Goal: Task Accomplishment & Management: Manage account settings

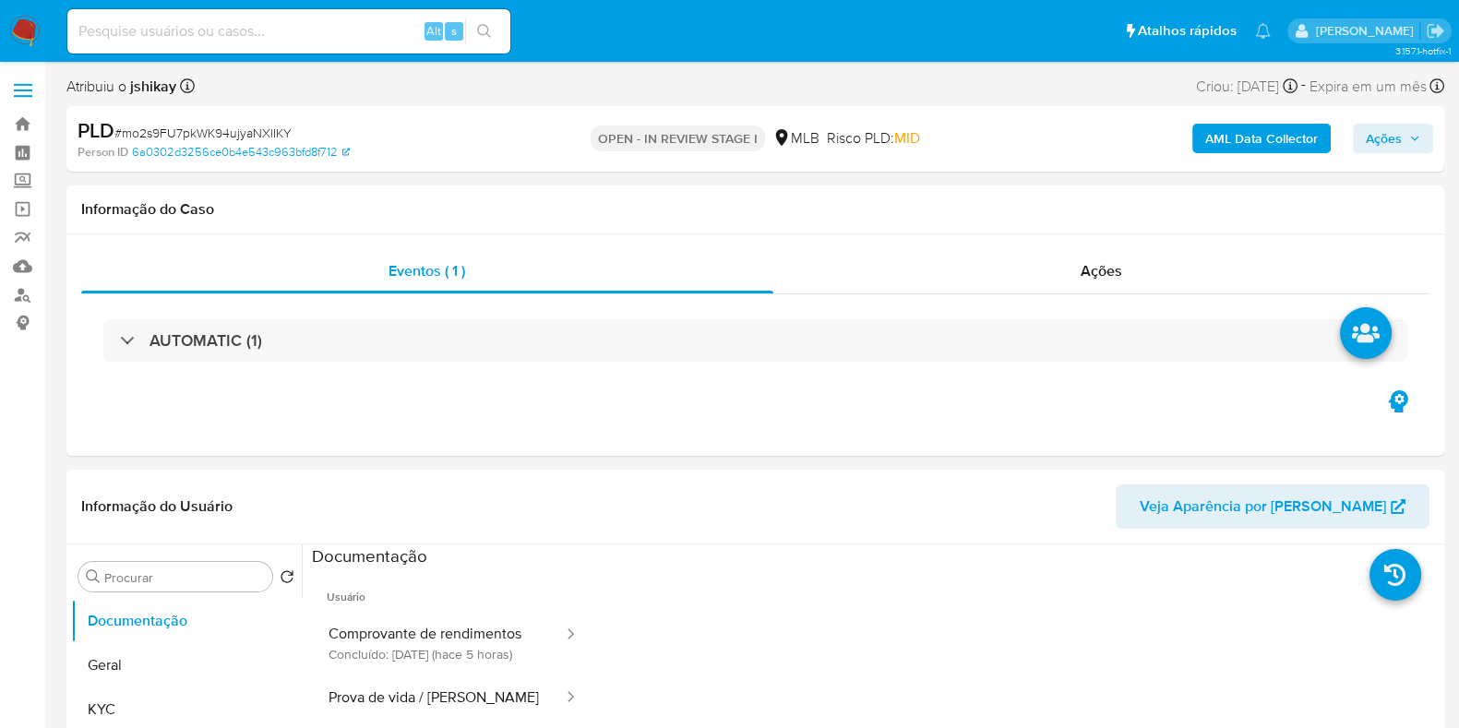
select select "10"
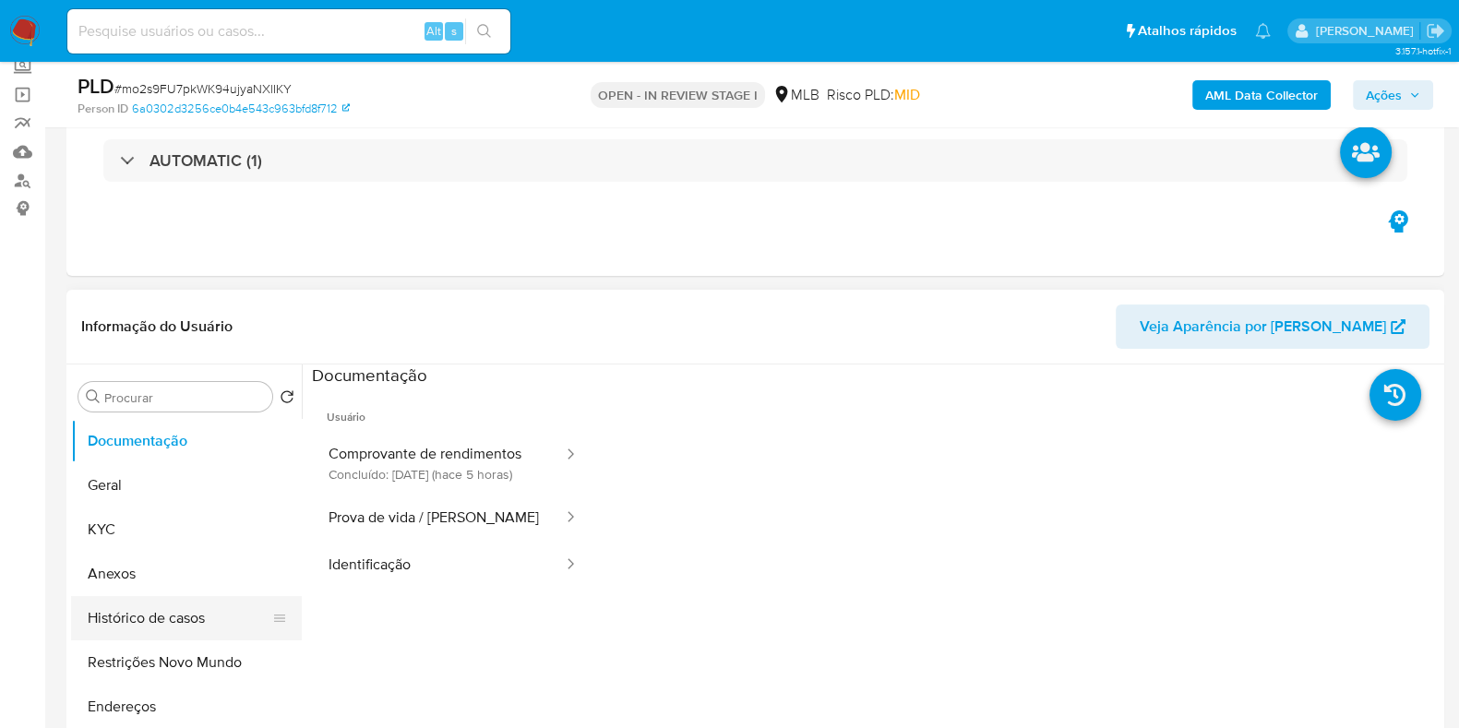
click at [178, 608] on button "Histórico de casos" at bounding box center [179, 618] width 216 height 44
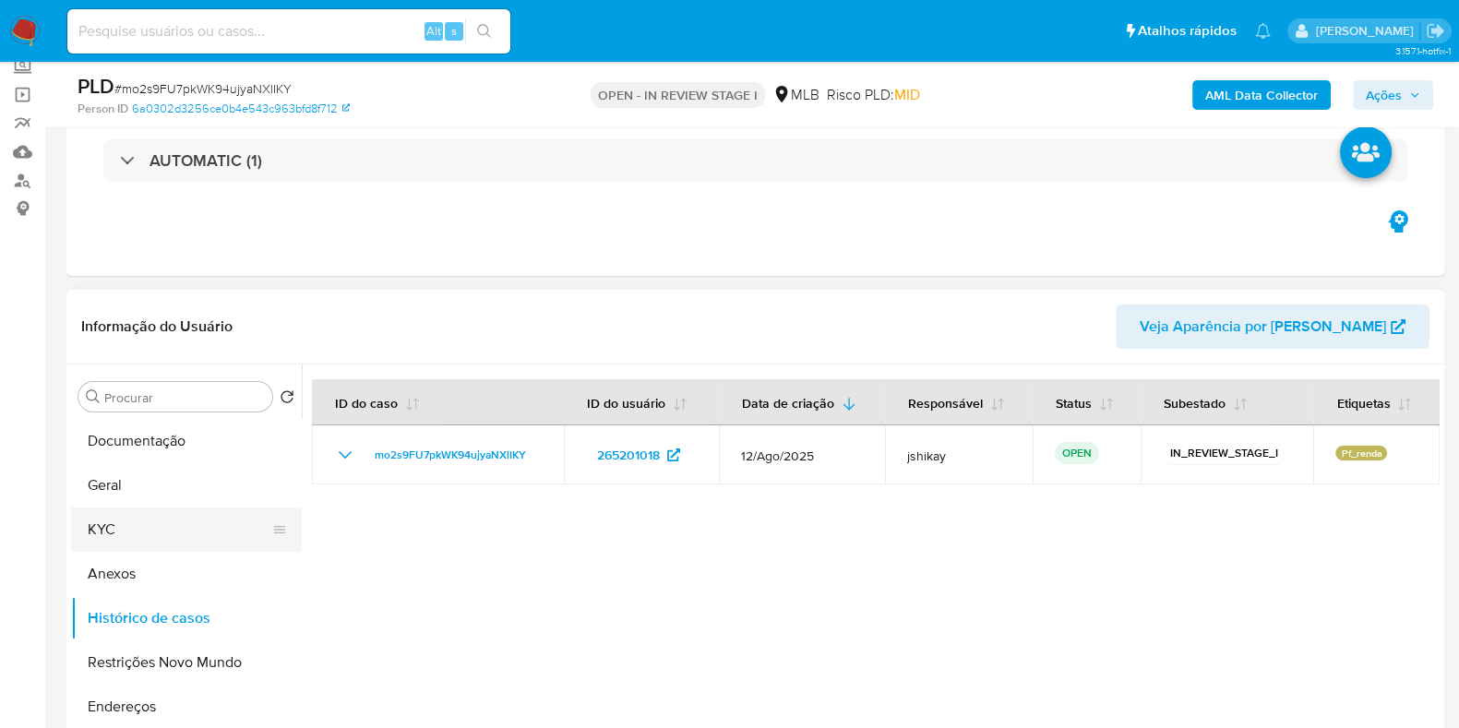
click at [137, 514] on button "KYC" at bounding box center [179, 529] width 216 height 44
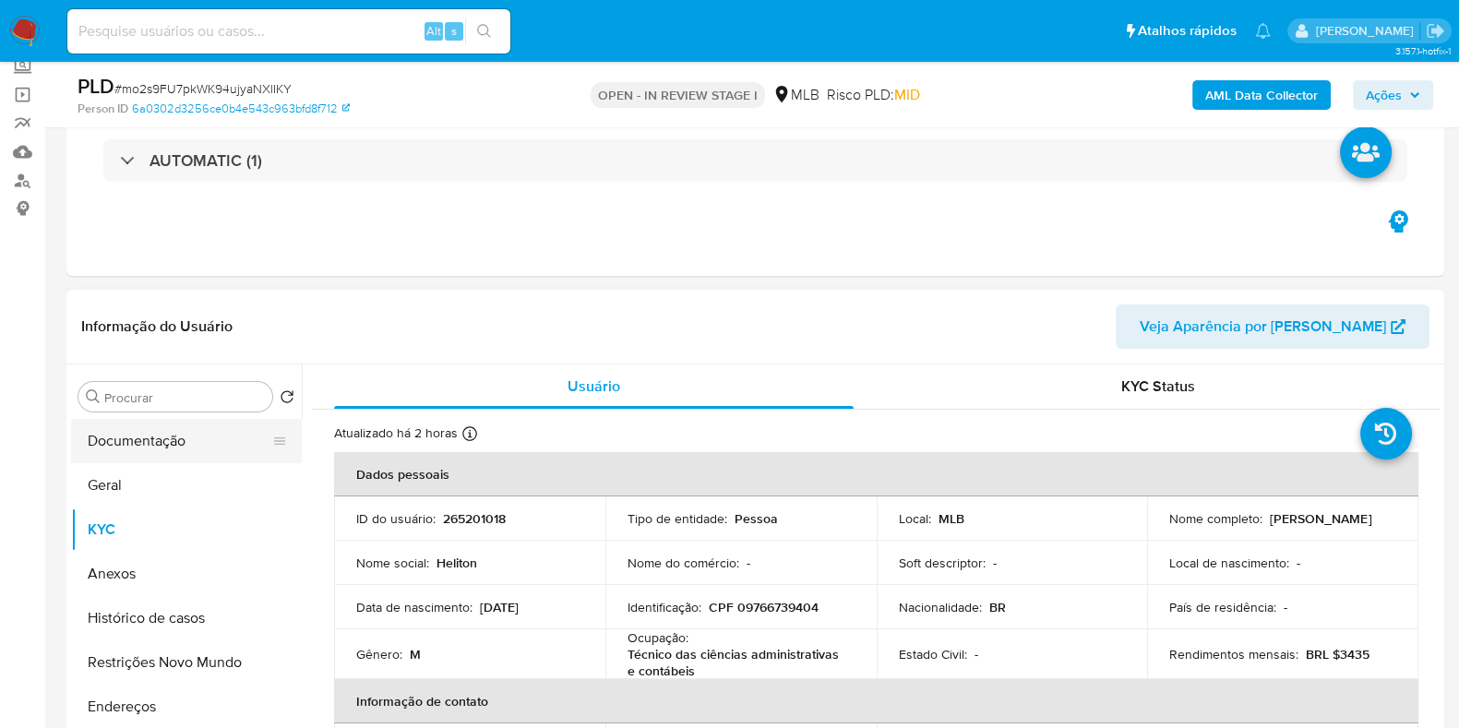
click at [124, 438] on button "Documentação" at bounding box center [179, 441] width 216 height 44
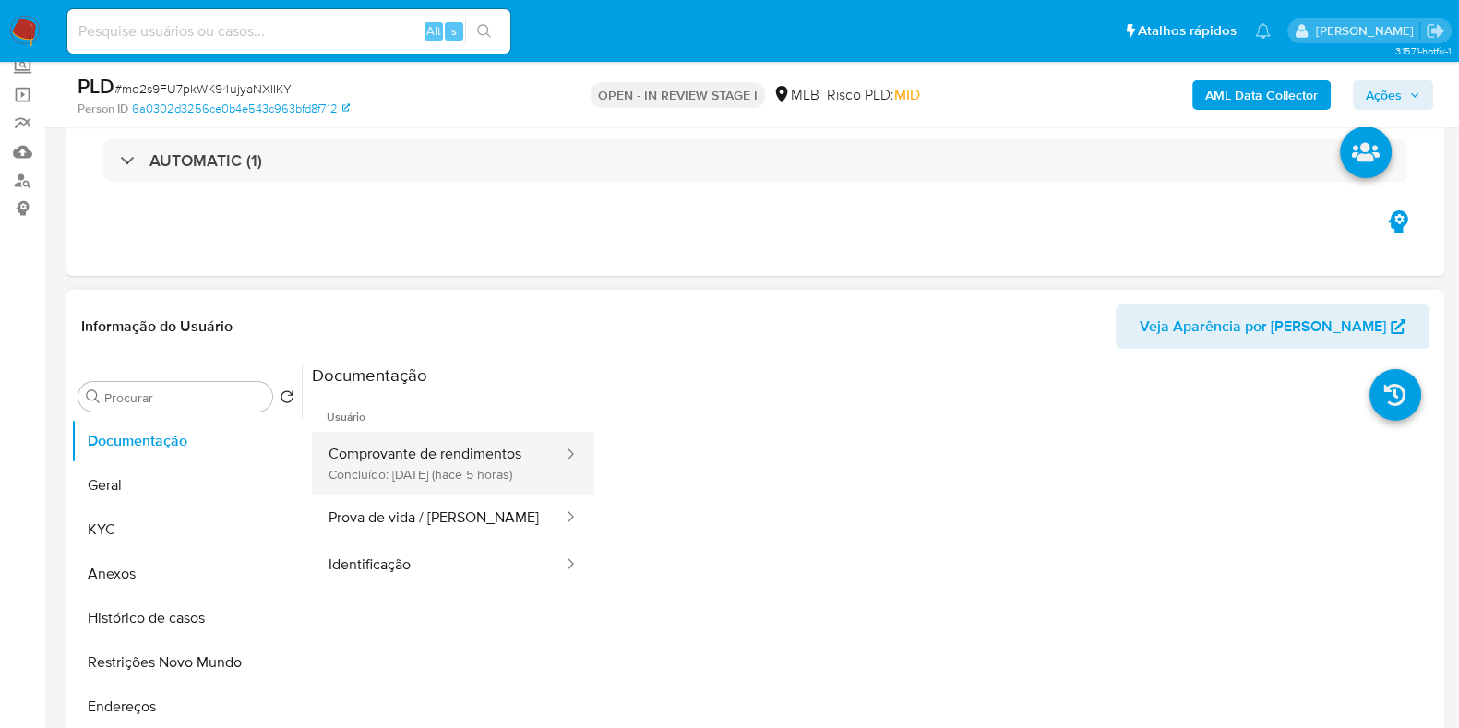
click at [467, 471] on button "Comprovante de rendimentos Concluído: 29/08/2025 (hace 5 horas)" at bounding box center [438, 463] width 253 height 63
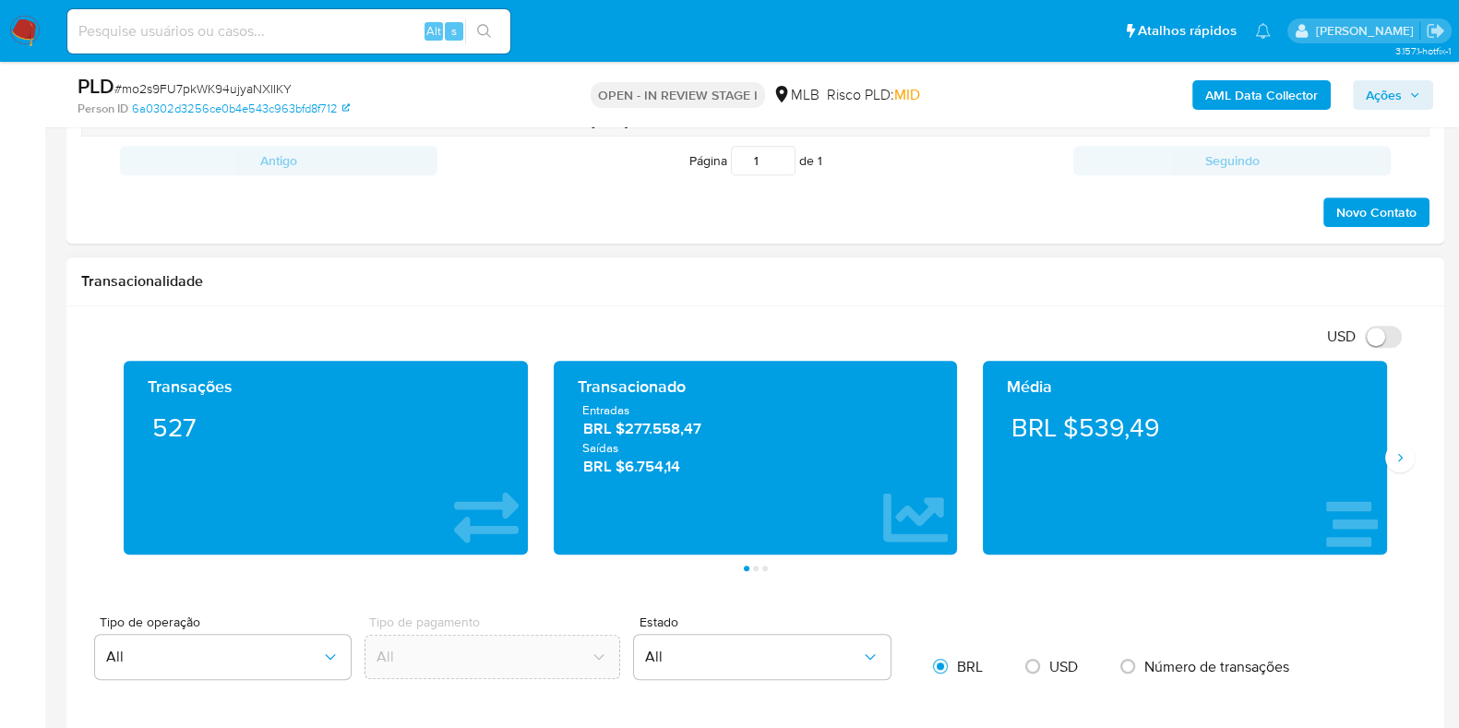
scroll to position [922, 0]
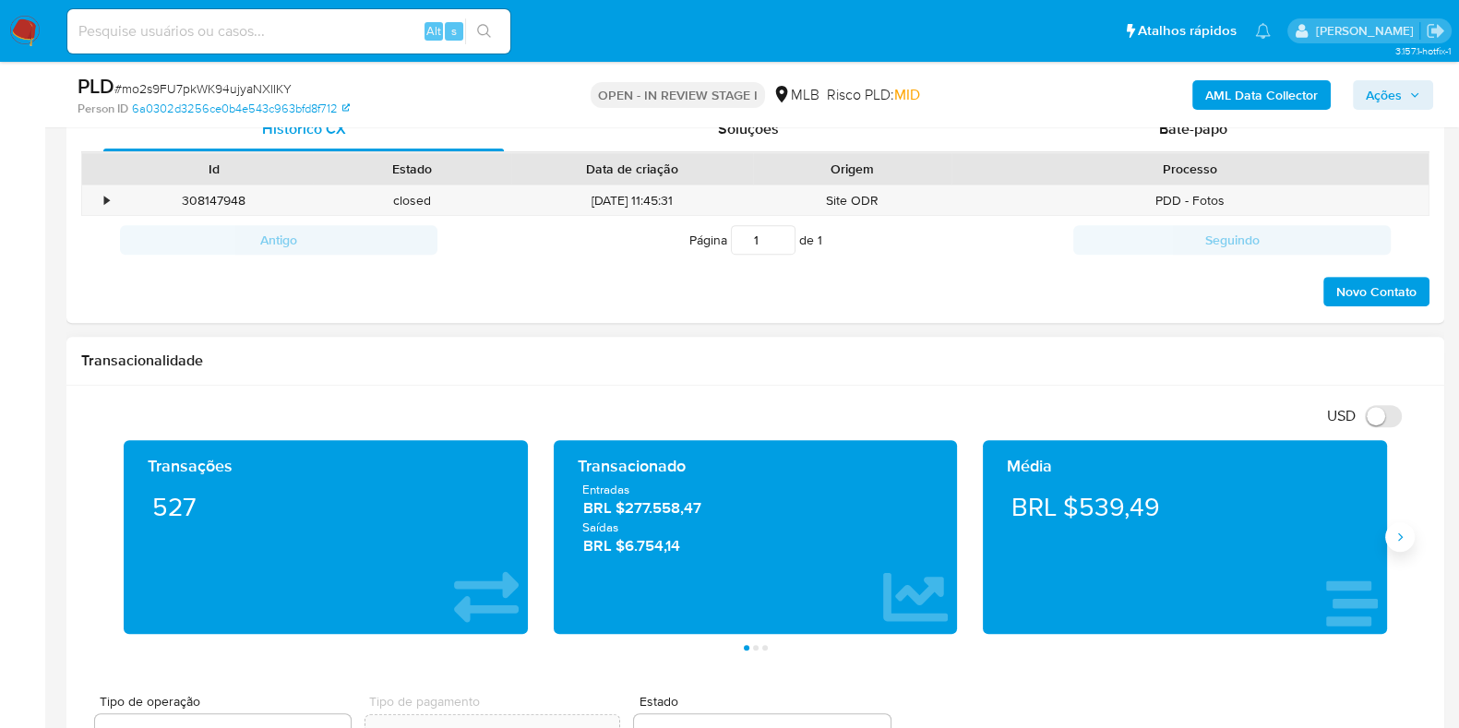
click at [1402, 538] on icon "Siguiente" at bounding box center [1399, 537] width 15 height 15
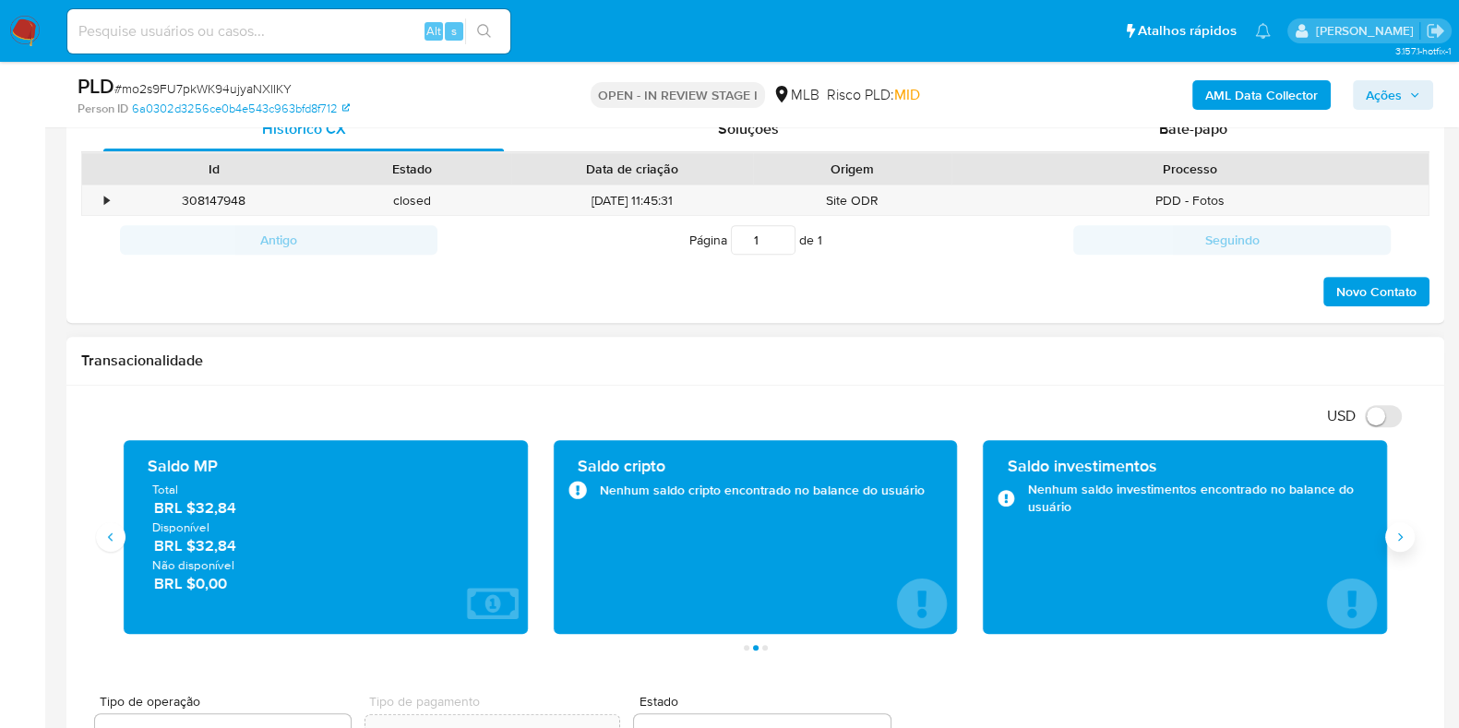
click at [1398, 537] on icon "Siguiente" at bounding box center [1399, 537] width 15 height 15
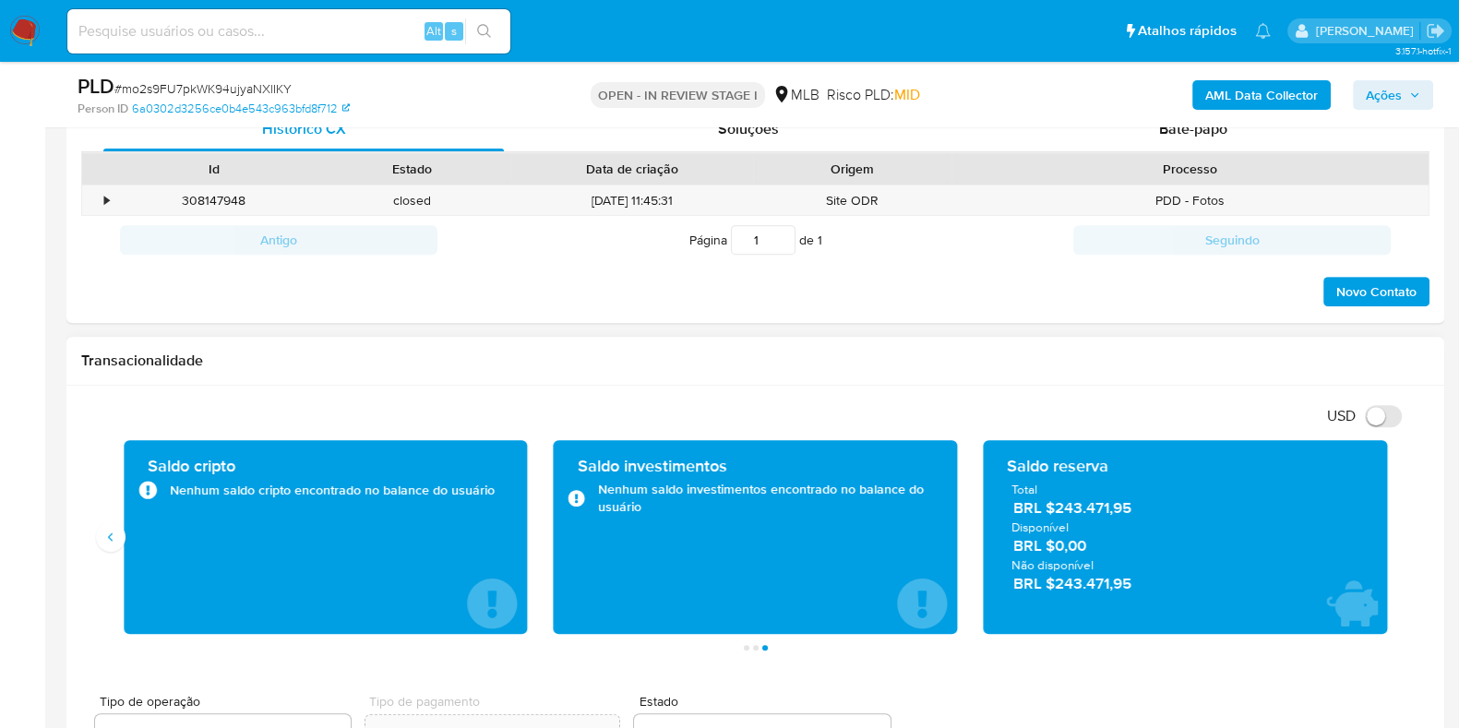
drag, startPoint x: 1137, startPoint y: 509, endPoint x: 1052, endPoint y: 516, distance: 85.1
click at [1052, 516] on div "Total BRL $243.471,95 Disponível BRL $0,00 Não disponível BRL $243.471,95" at bounding box center [1184, 537] width 375 height 113
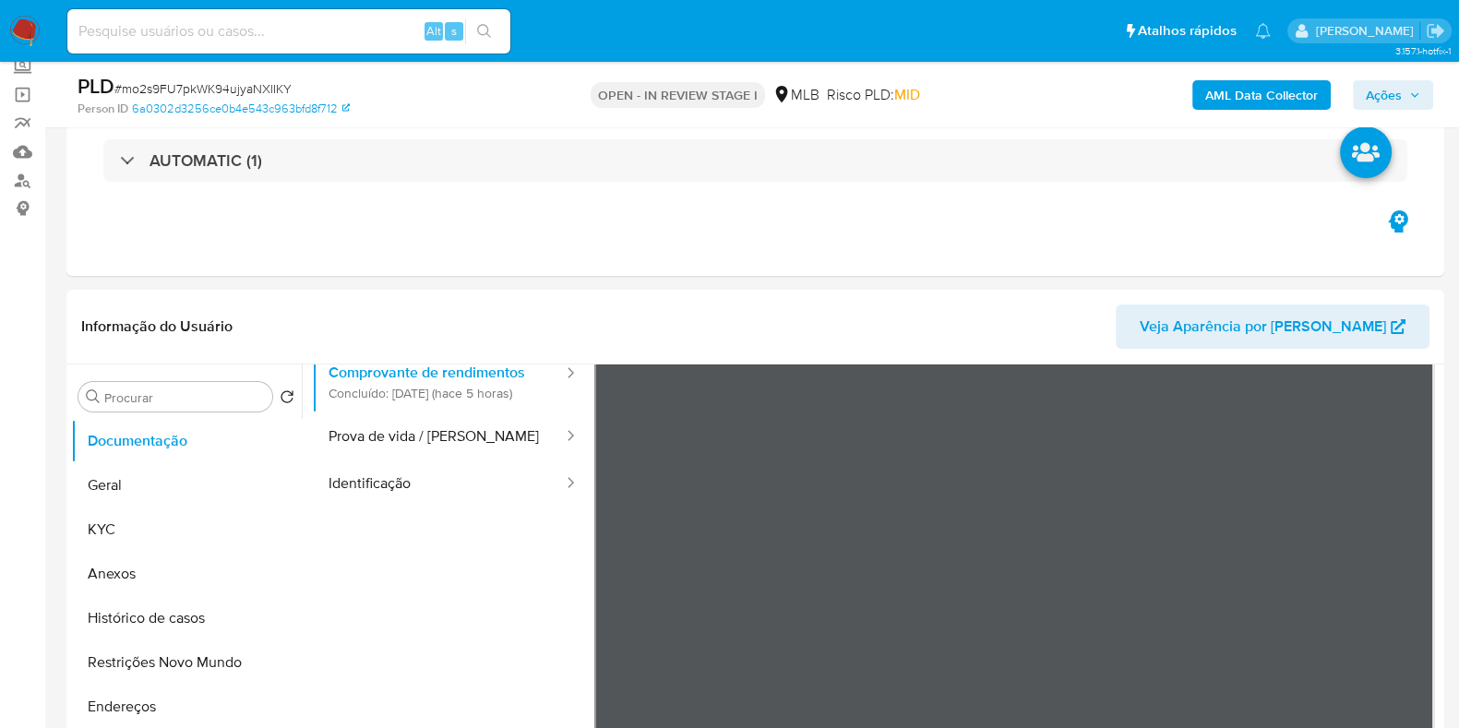
scroll to position [45, 0]
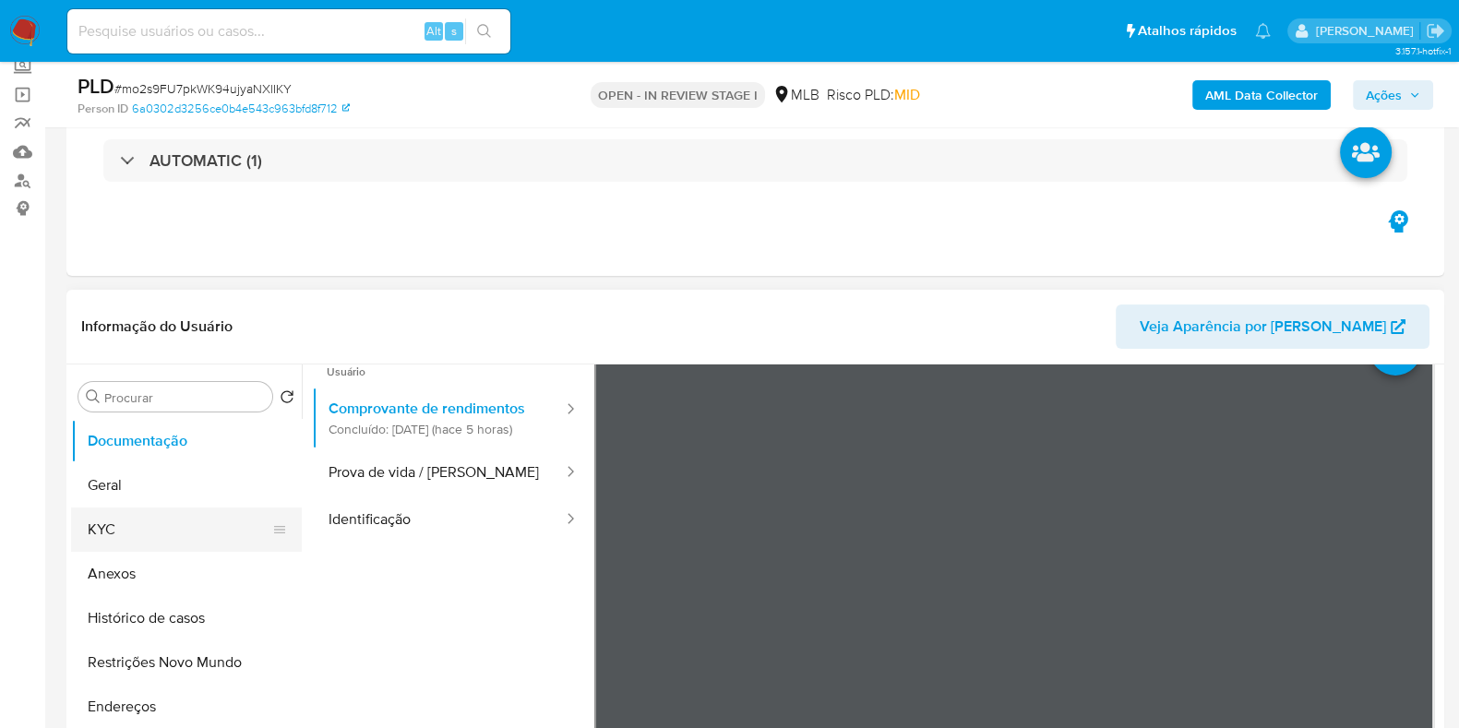
click at [125, 530] on button "KYC" at bounding box center [179, 529] width 216 height 44
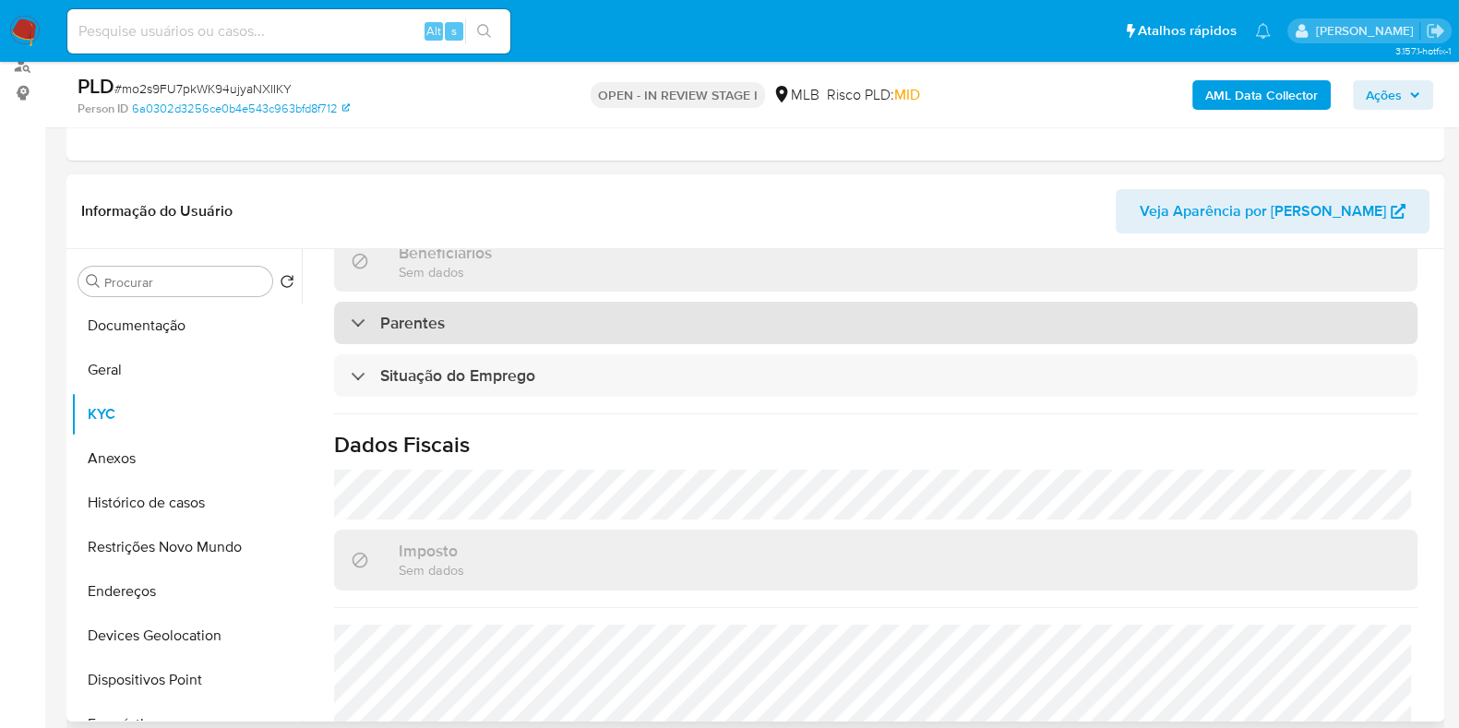
scroll to position [577, 0]
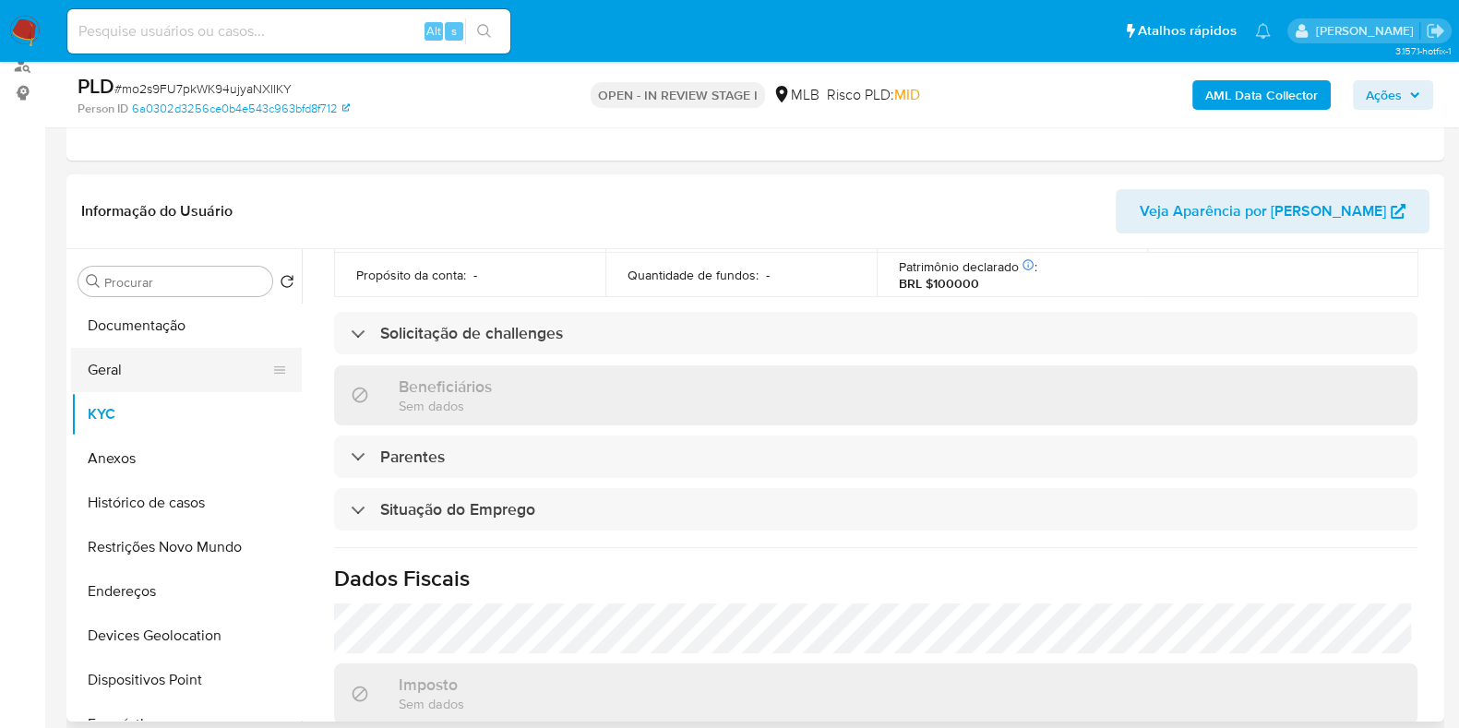
click at [170, 378] on button "Geral" at bounding box center [179, 370] width 216 height 44
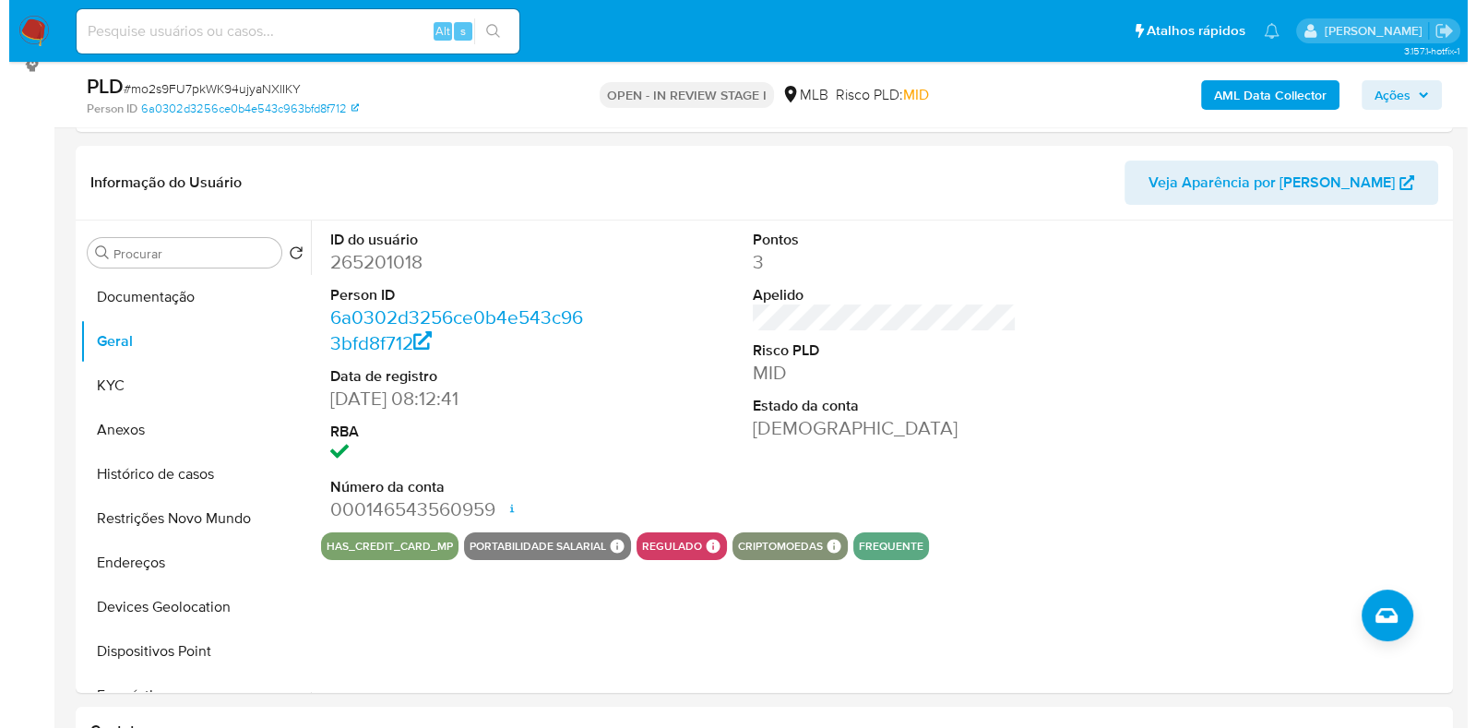
scroll to position [262, 0]
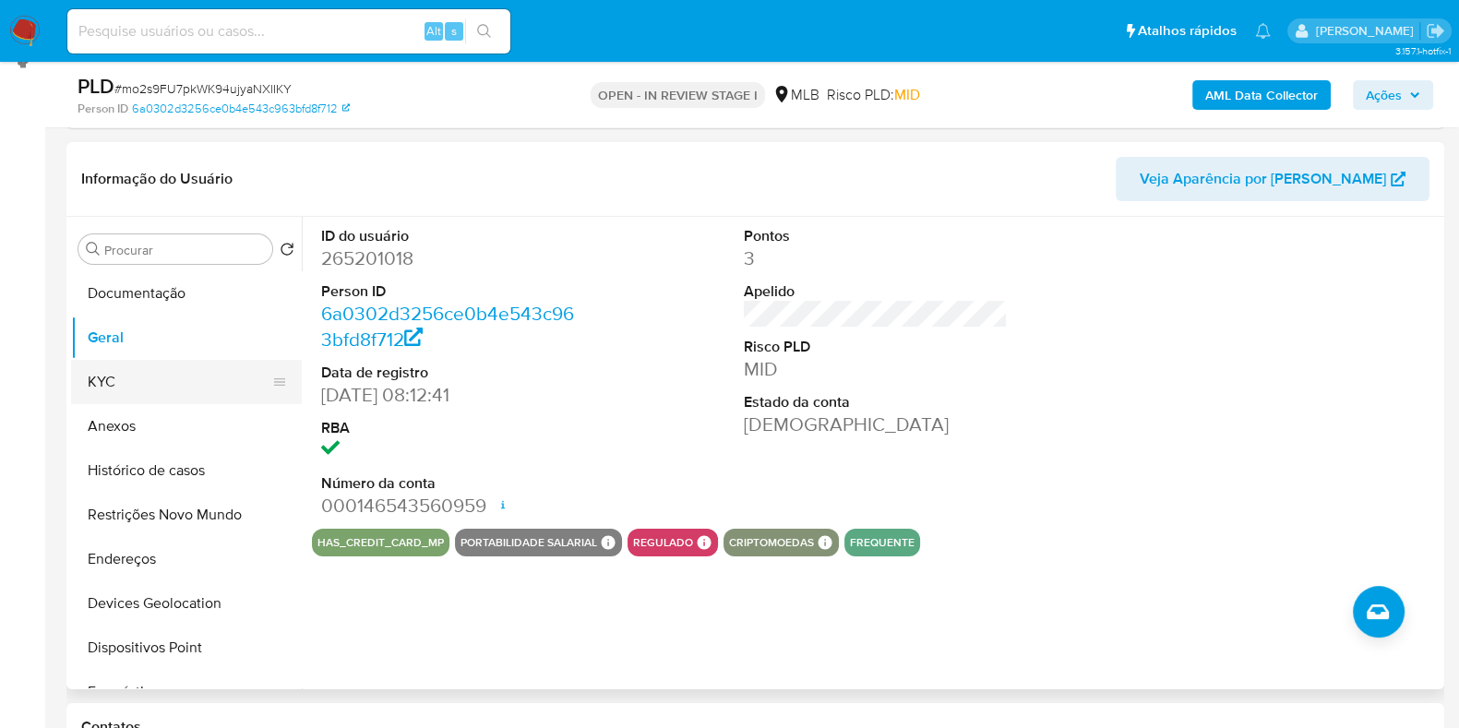
click at [125, 390] on button "KYC" at bounding box center [179, 382] width 216 height 44
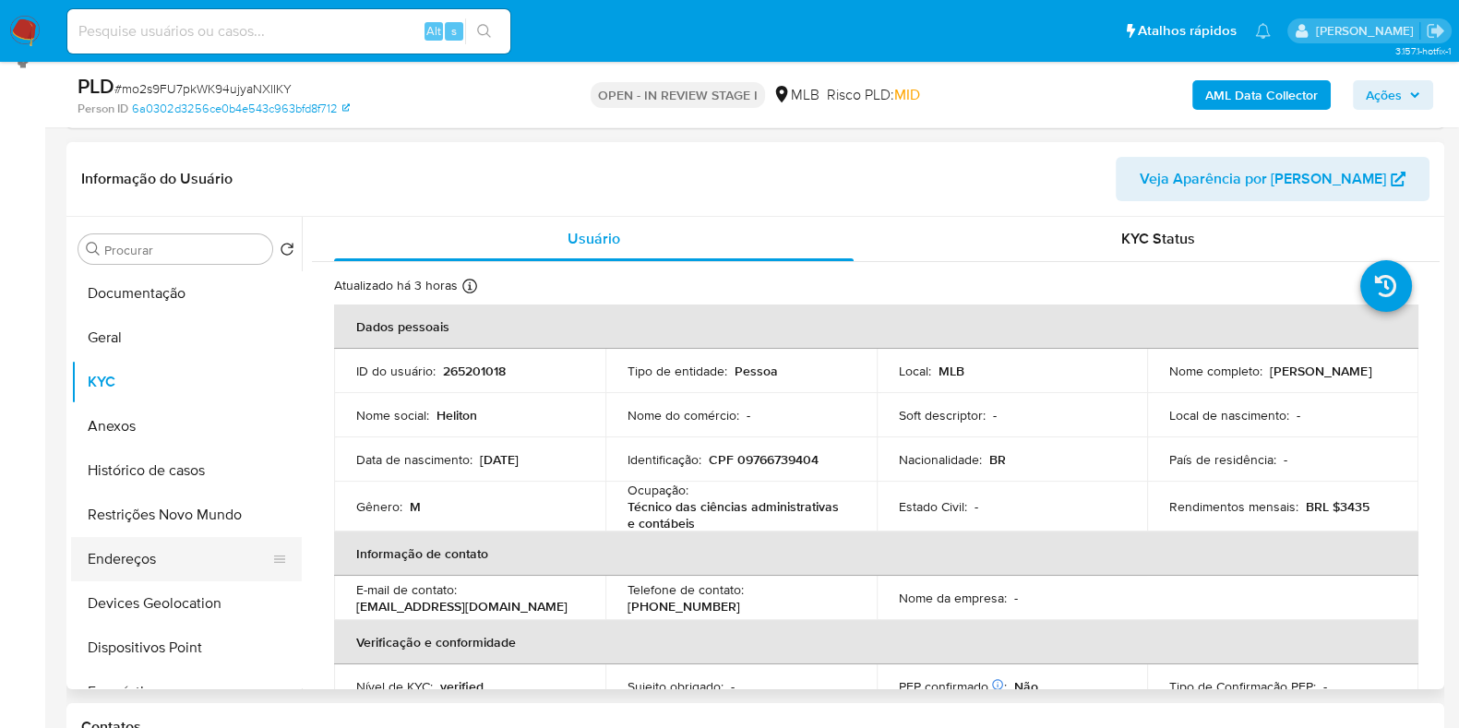
click at [179, 560] on button "Endereços" at bounding box center [179, 559] width 216 height 44
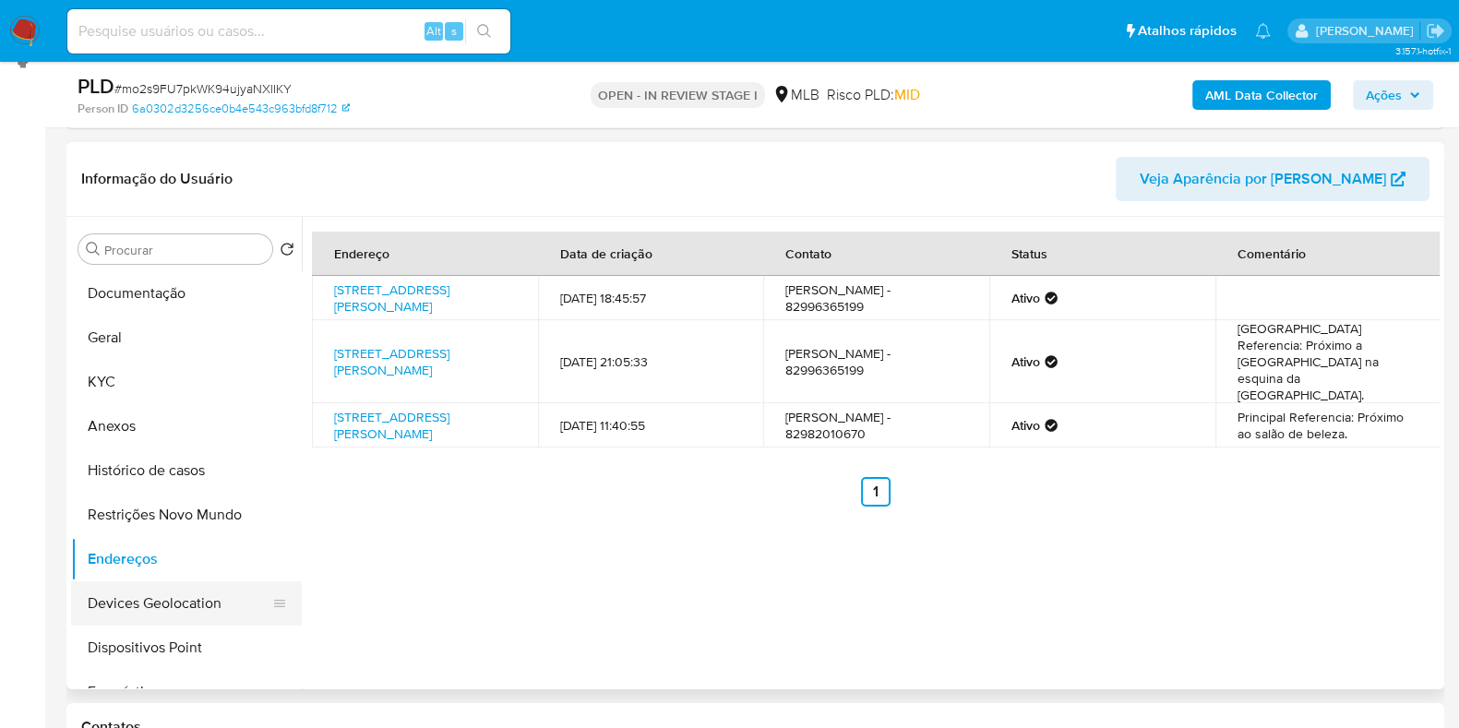
click at [167, 599] on button "Devices Geolocation" at bounding box center [179, 603] width 216 height 44
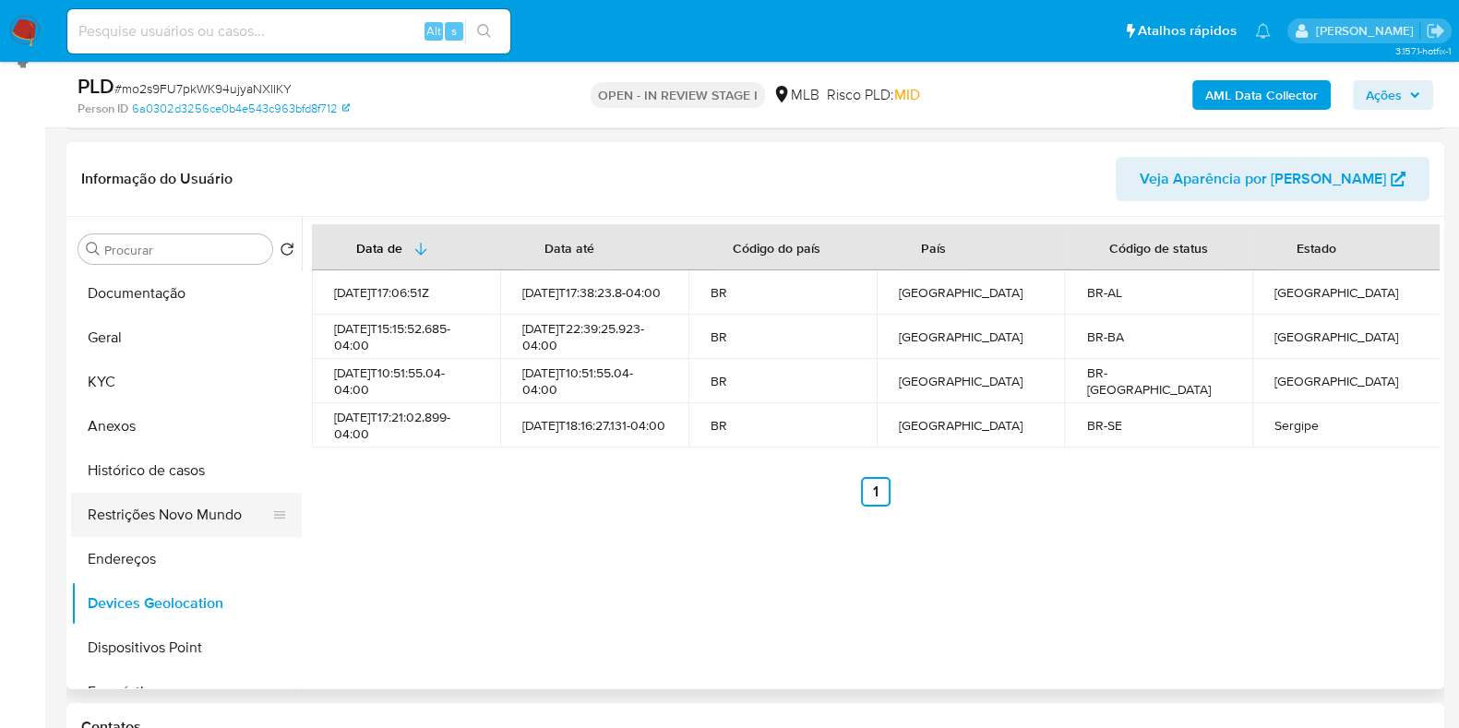
click at [133, 521] on button "Restrições Novo Mundo" at bounding box center [179, 515] width 216 height 44
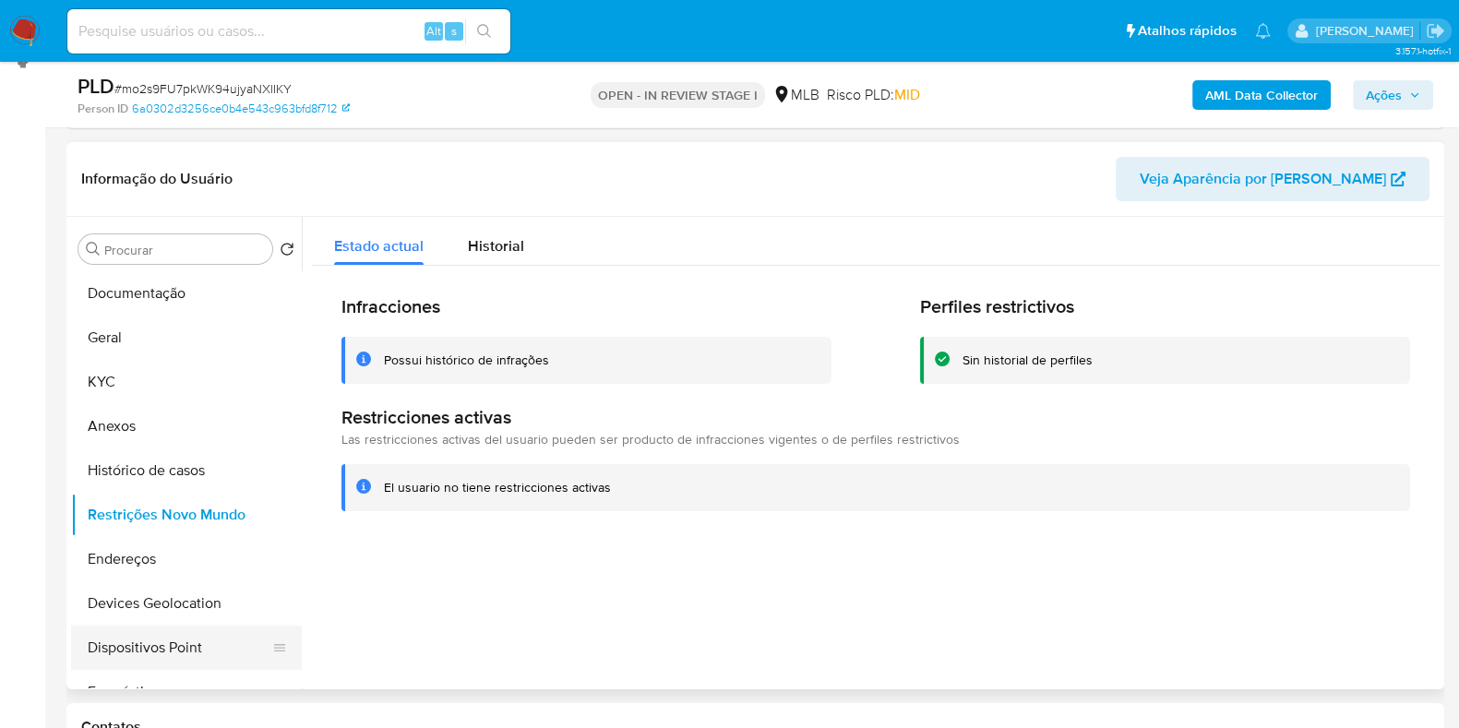
click at [157, 644] on button "Dispositivos Point" at bounding box center [179, 648] width 216 height 44
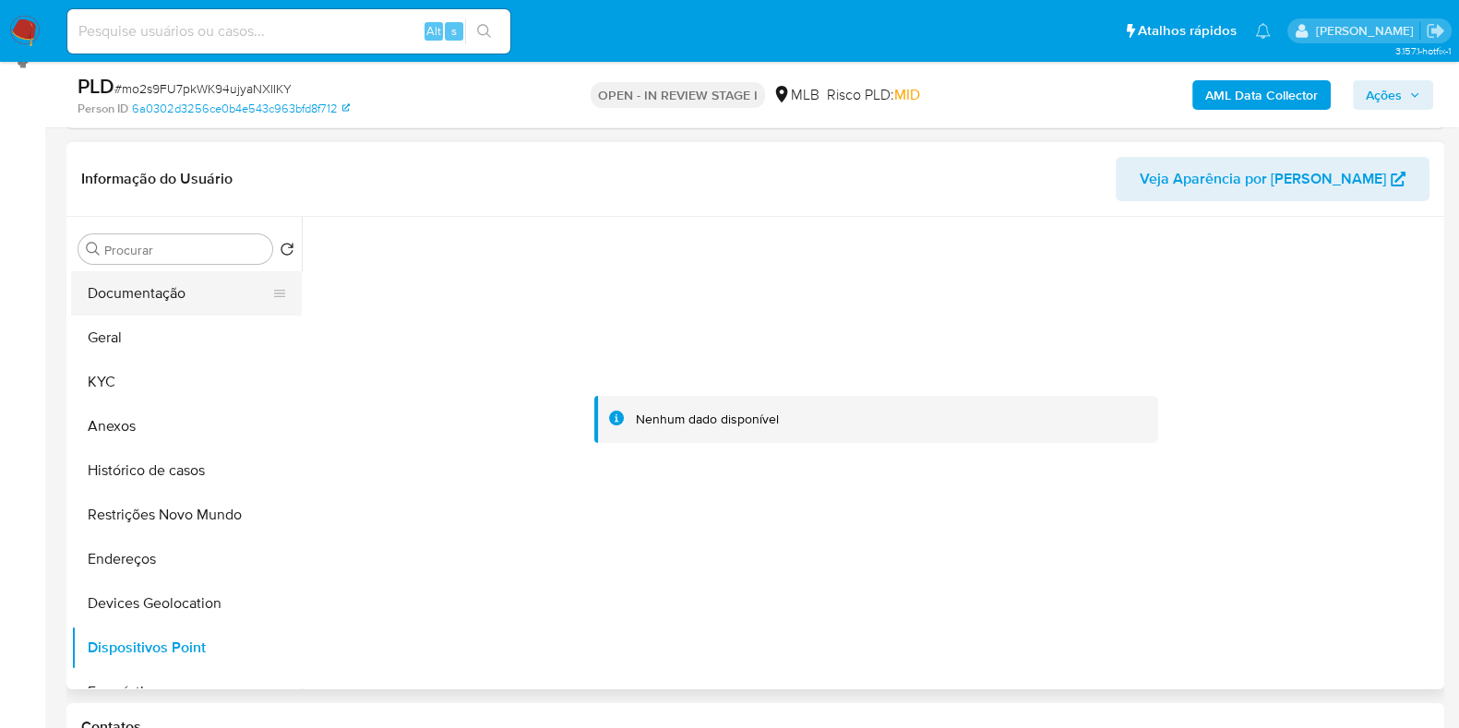
click at [192, 274] on button "Documentação" at bounding box center [179, 293] width 216 height 44
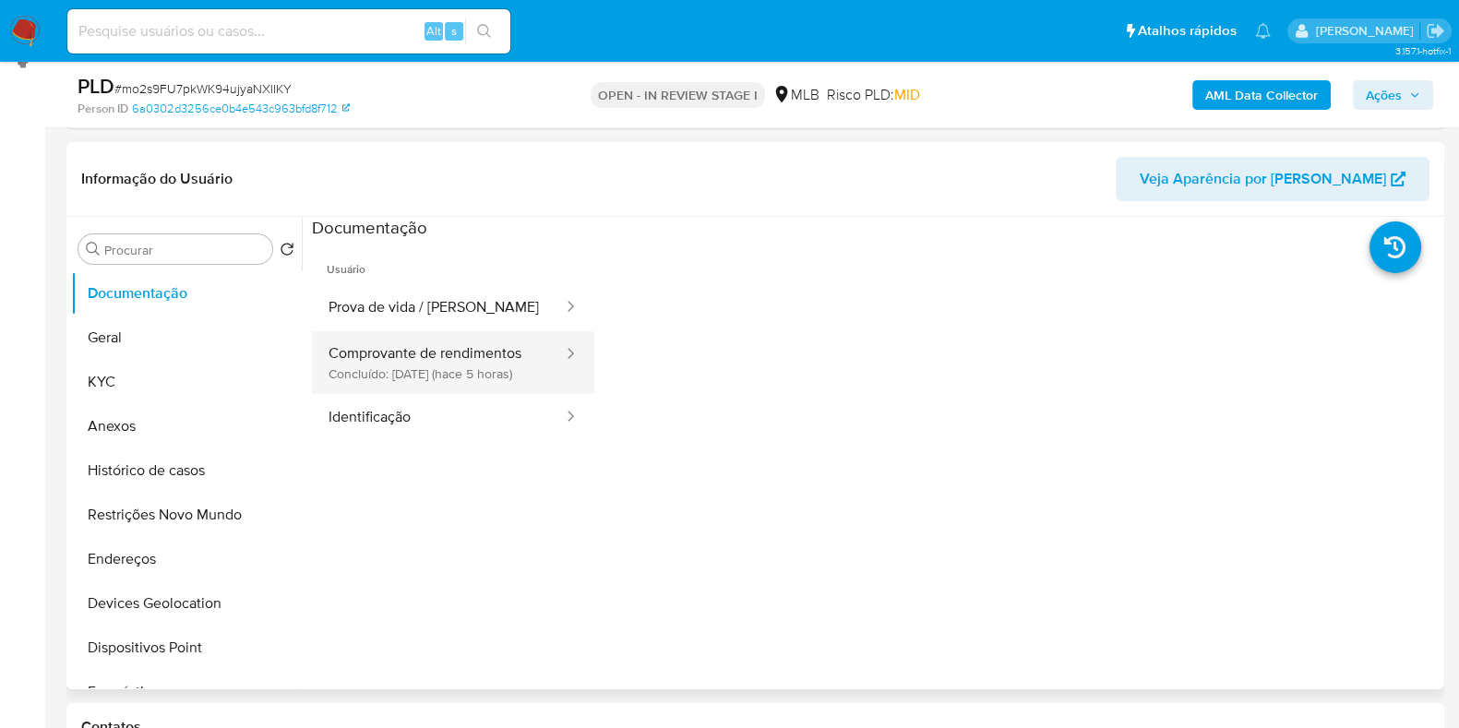
click at [402, 357] on button "Comprovante de rendimentos Concluído: 29/08/2025 (hace 5 horas)" at bounding box center [438, 362] width 253 height 63
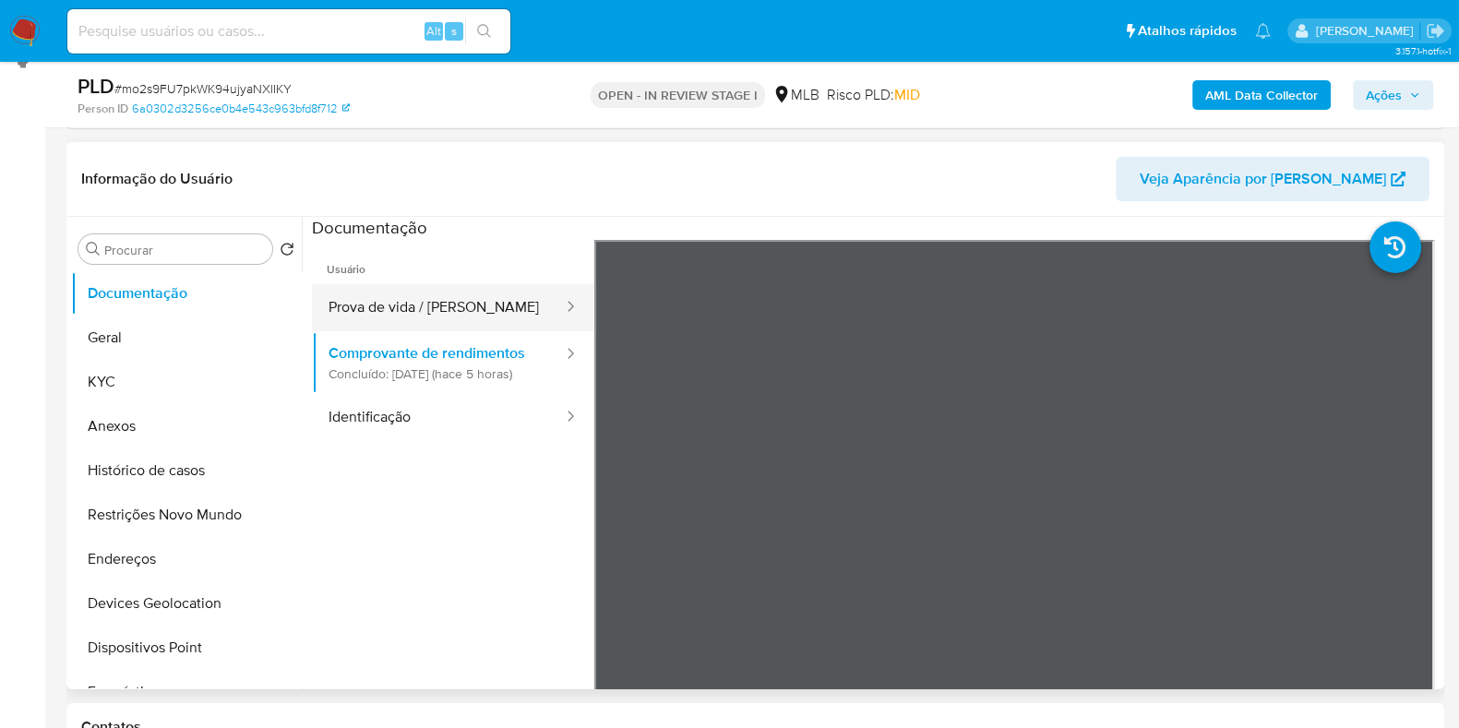
click at [504, 307] on button "Prova de vida / [PERSON_NAME]" at bounding box center [438, 307] width 253 height 47
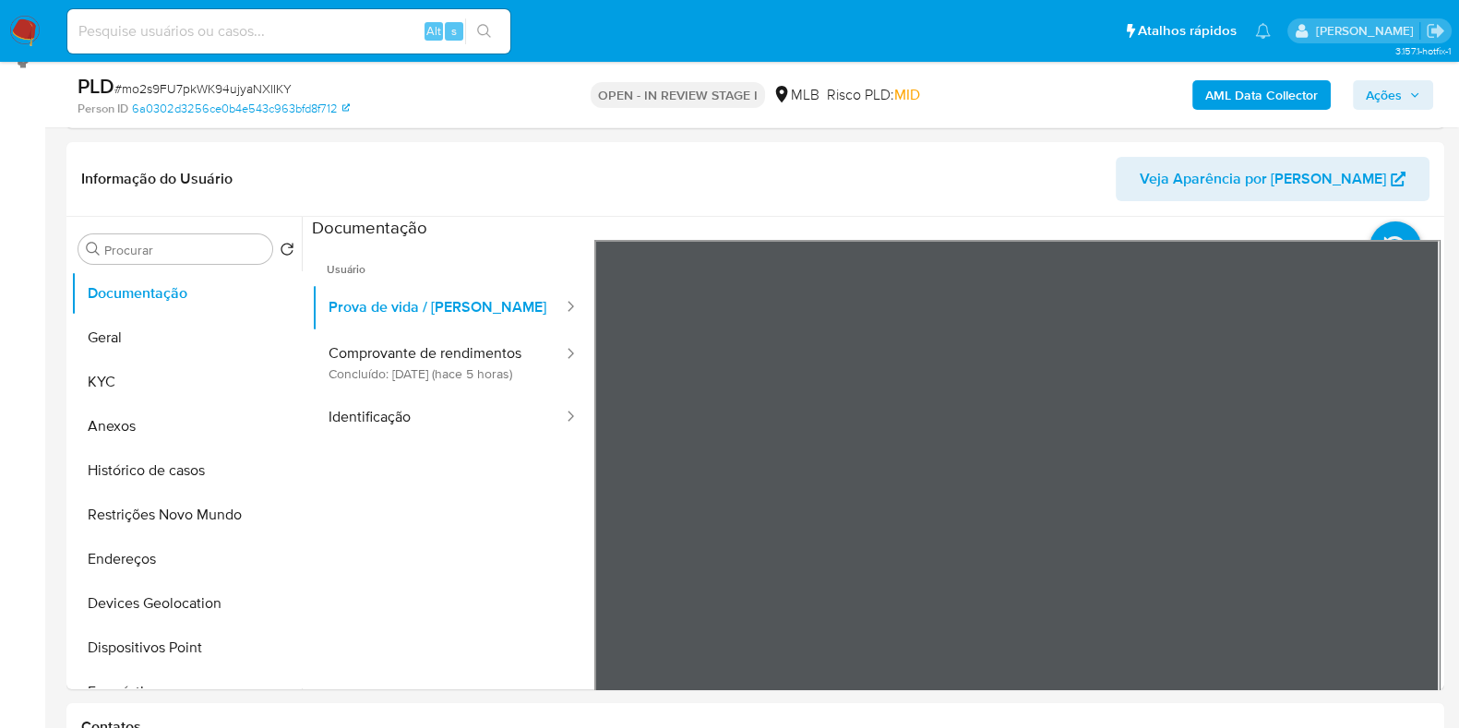
click at [1223, 80] on b "AML Data Collector" at bounding box center [1261, 95] width 113 height 30
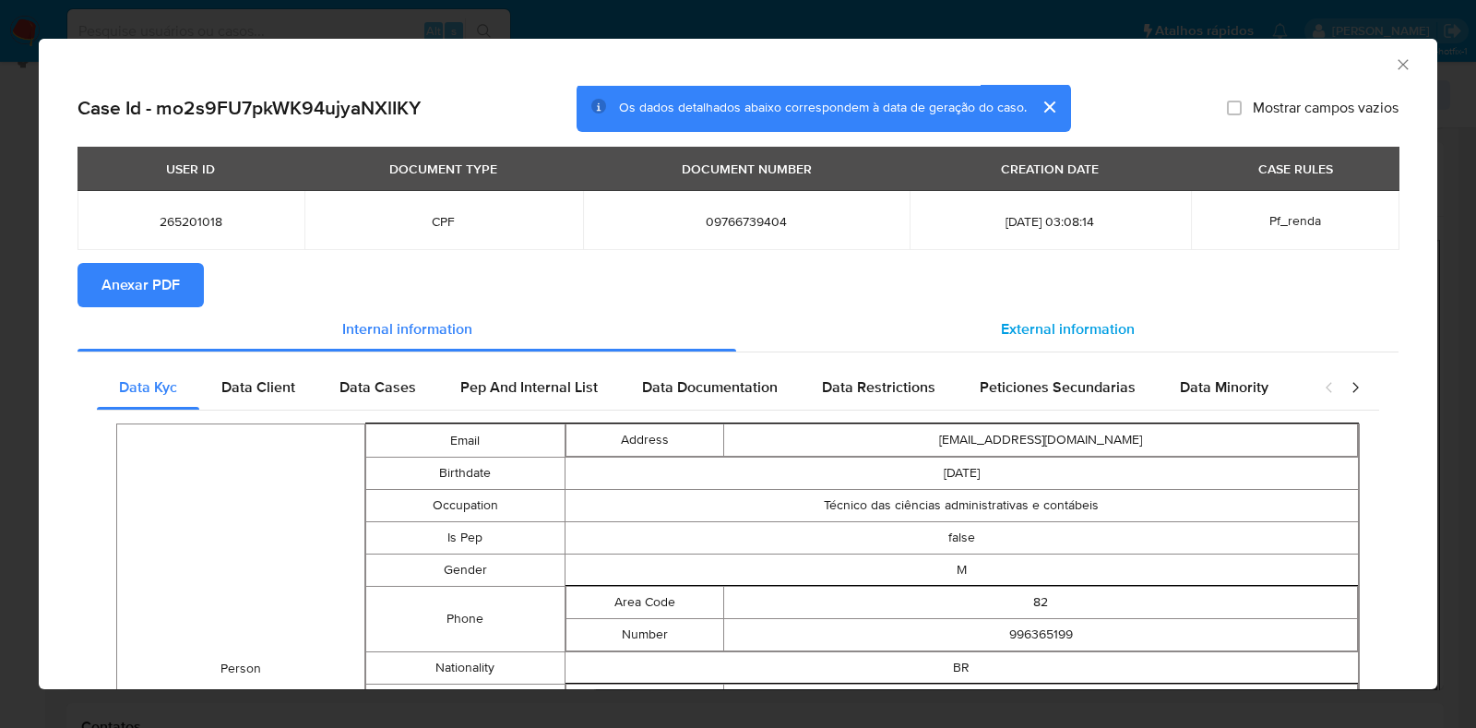
click at [1078, 328] on span "External information" at bounding box center [1068, 328] width 134 height 21
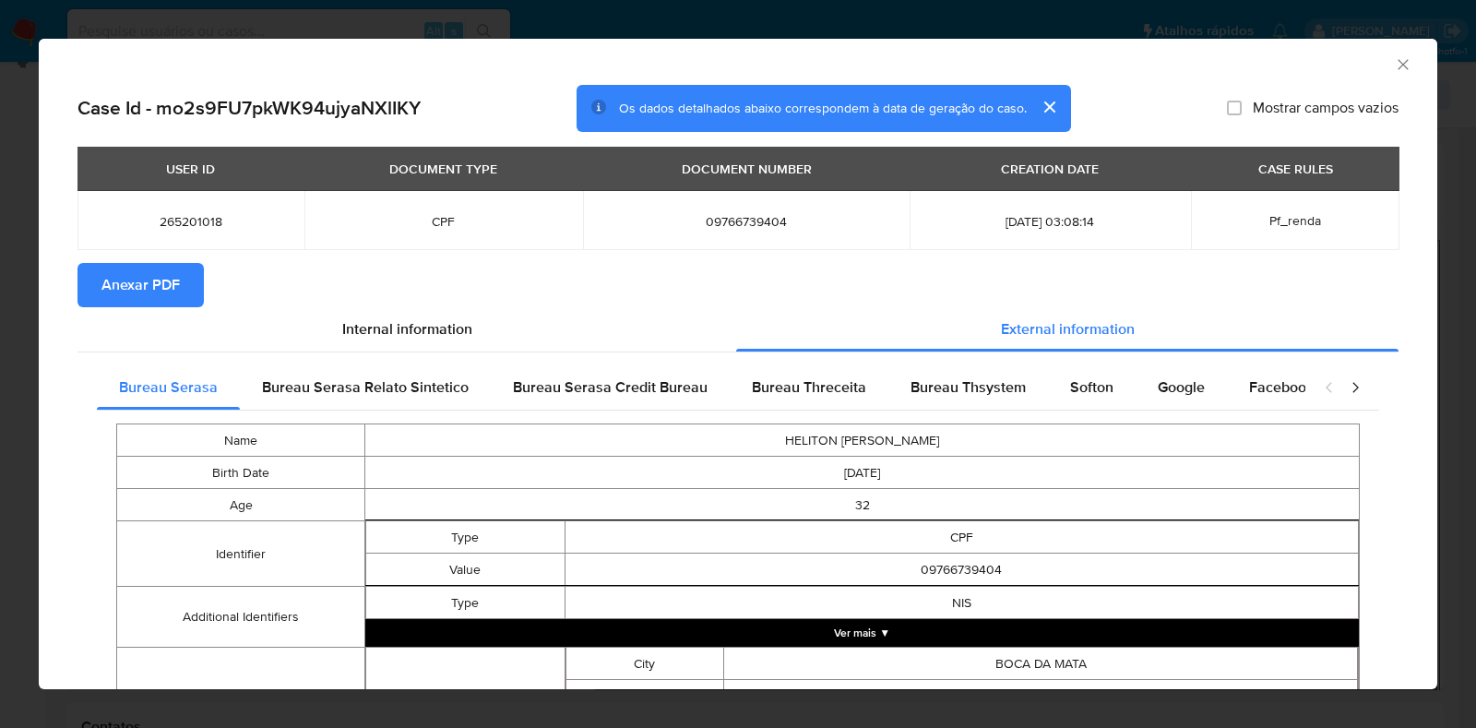
click at [157, 284] on span "Anexar PDF" at bounding box center [140, 285] width 78 height 41
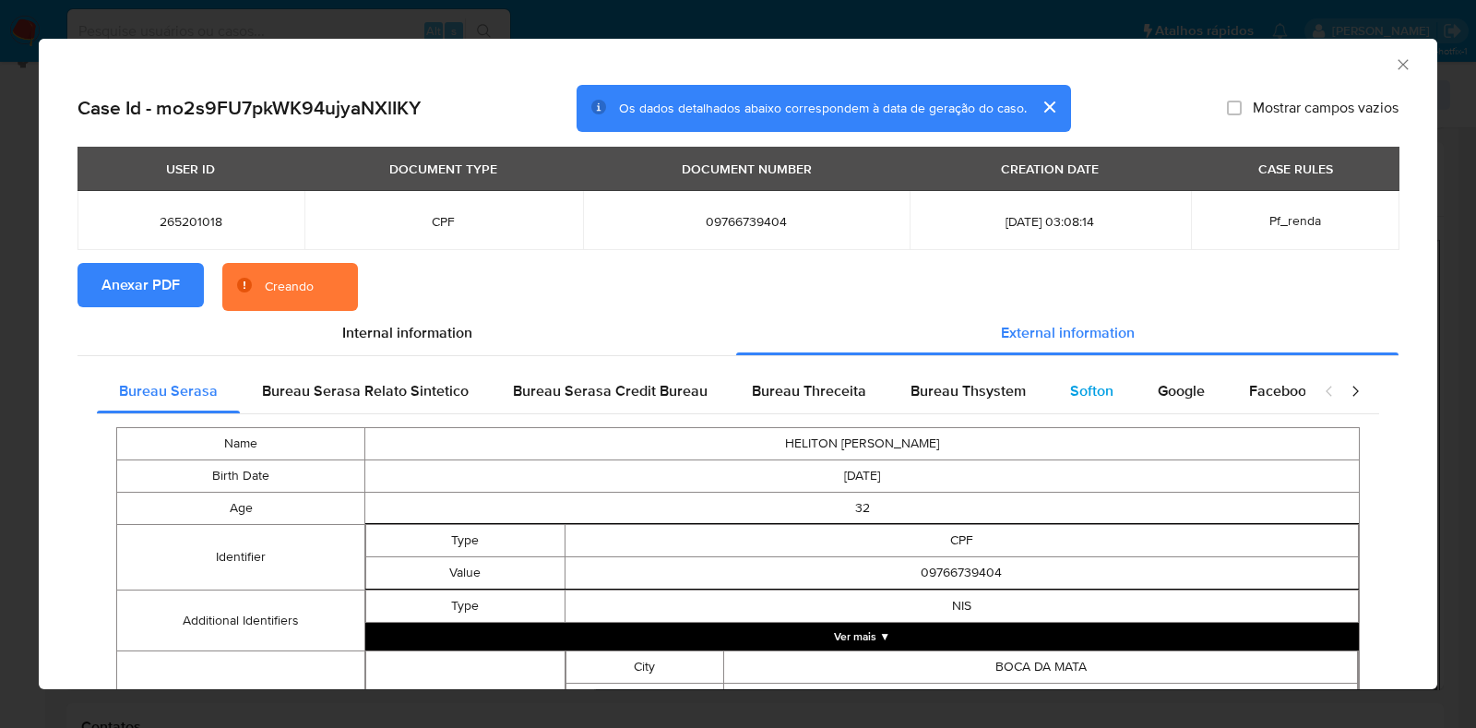
click at [1056, 388] on div "Softon" at bounding box center [1092, 391] width 88 height 44
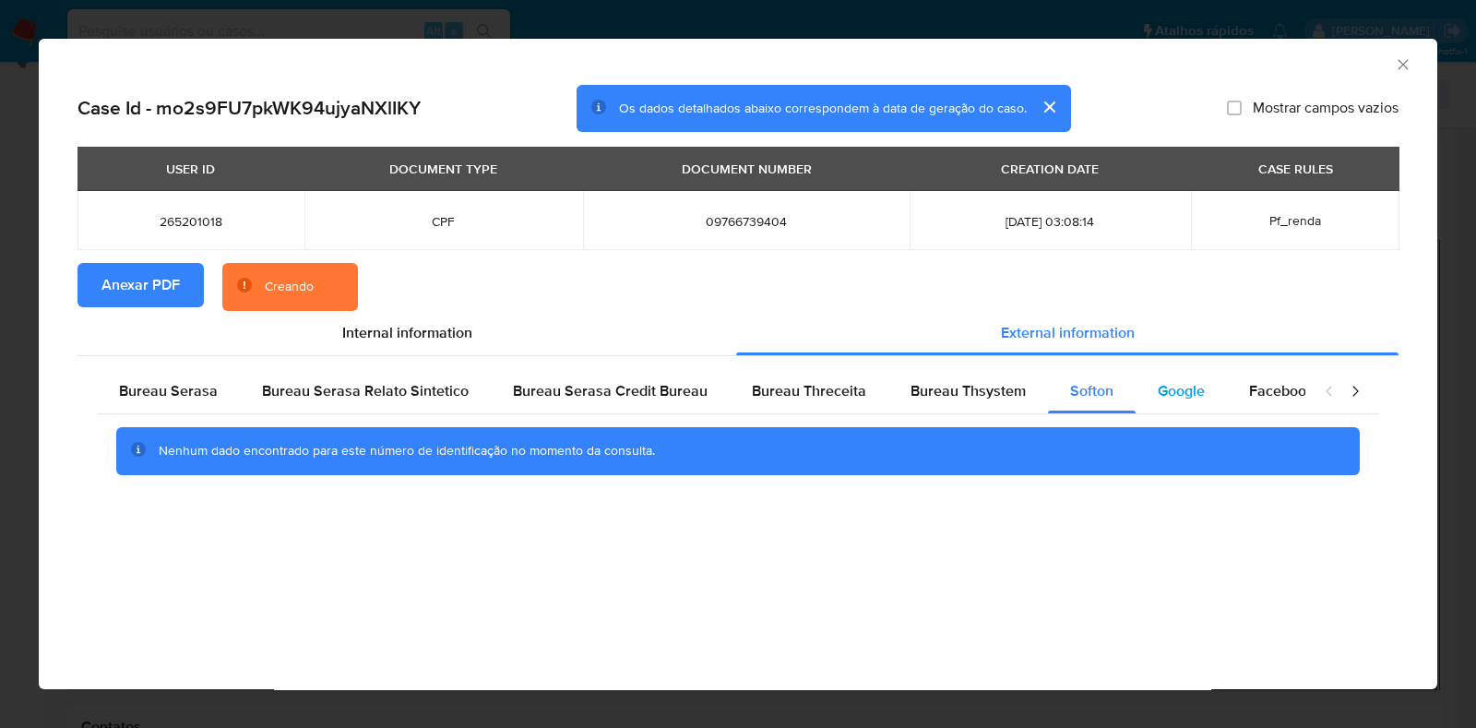
click at [1142, 388] on div "Google" at bounding box center [1181, 391] width 91 height 44
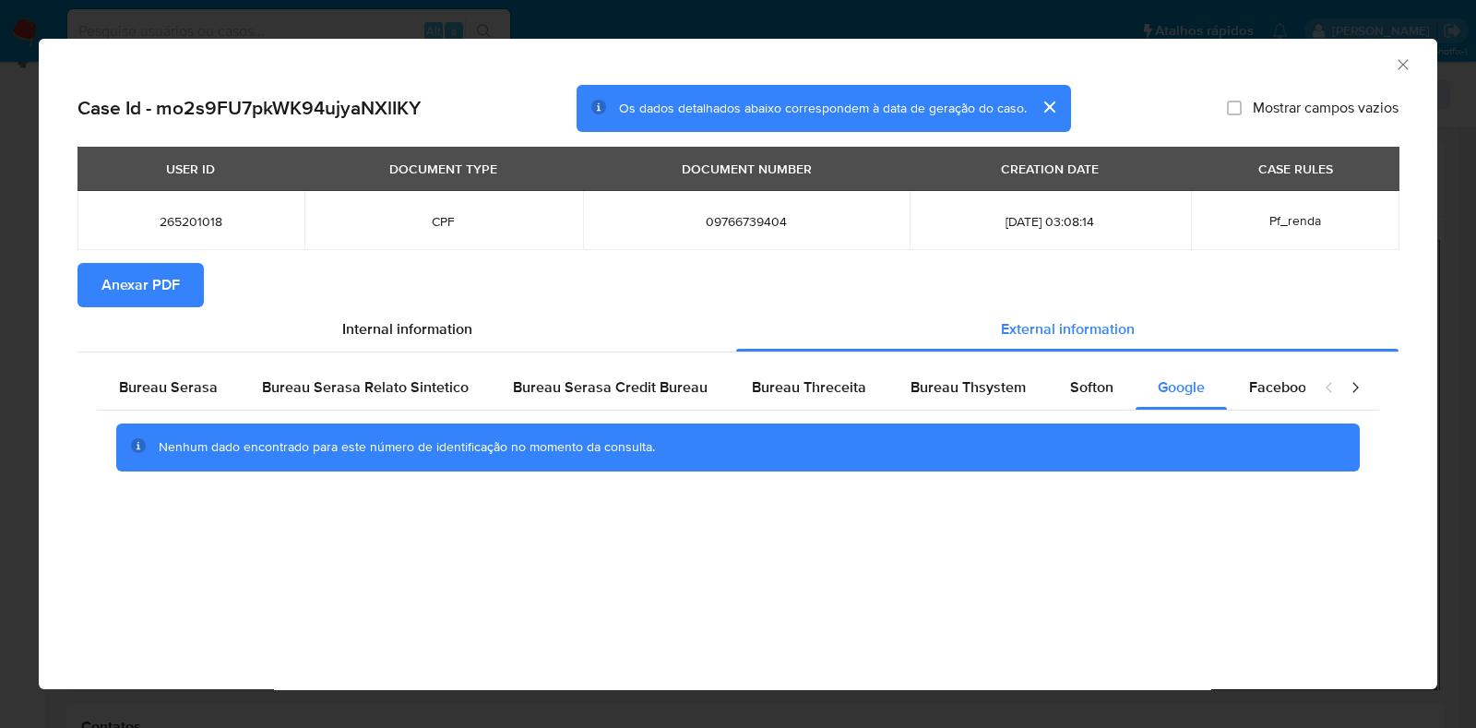
click at [1402, 57] on icon "Fechar a janela" at bounding box center [1403, 64] width 18 height 18
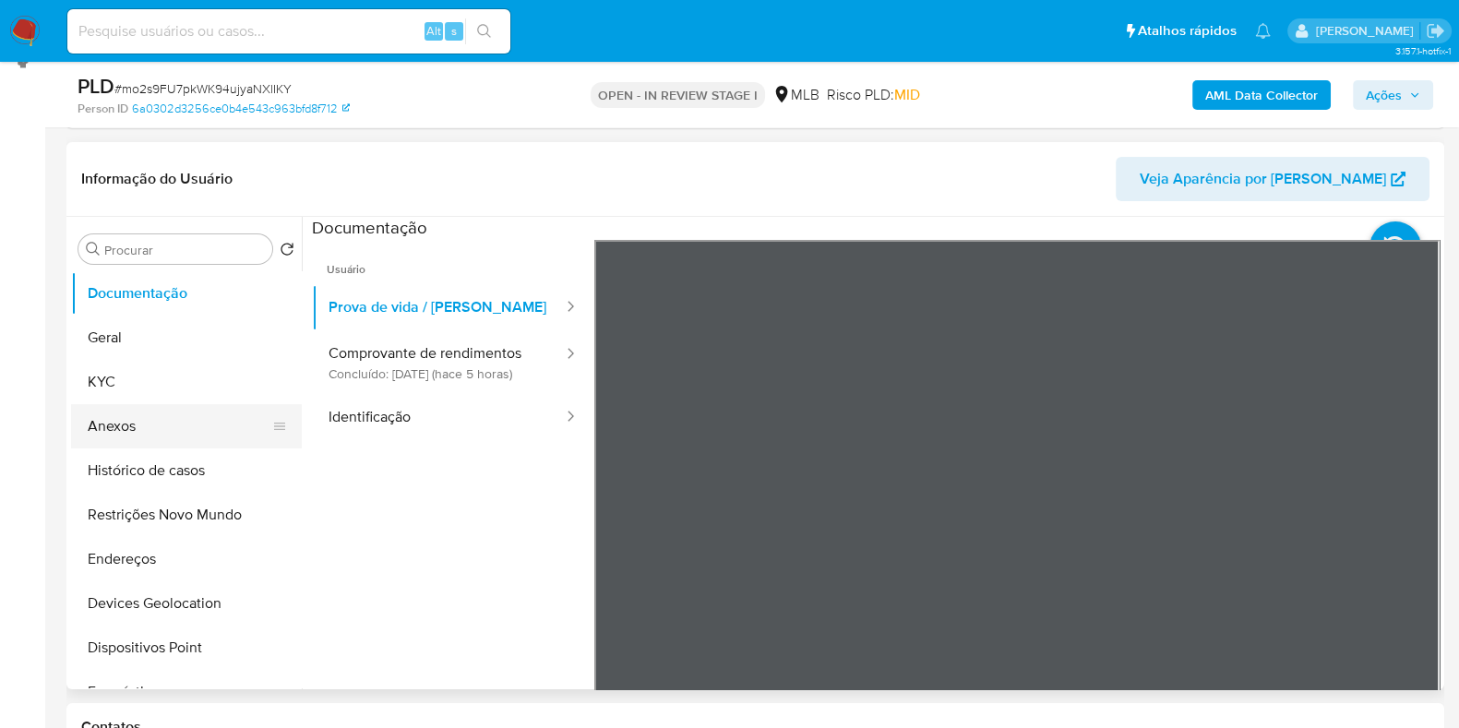
click at [136, 429] on button "Anexos" at bounding box center [179, 426] width 216 height 44
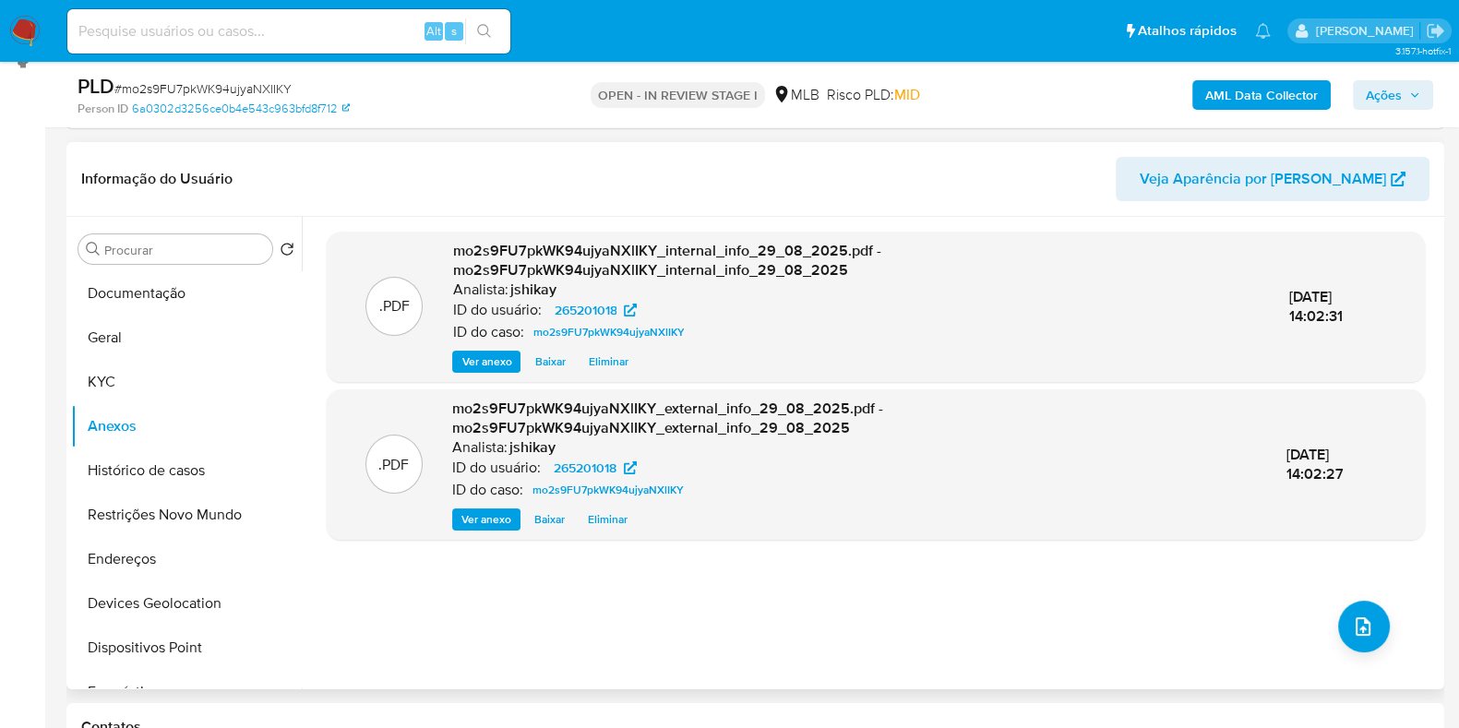
click at [1324, 606] on div ".PDF mo2s9FU7pkWK94ujyaNXlIKY_internal_info_29_08_2025.pdf - mo2s9FU7pkWK94ujya…" at bounding box center [876, 453] width 1098 height 443
click at [1339, 614] on button "upload-file" at bounding box center [1364, 627] width 52 height 52
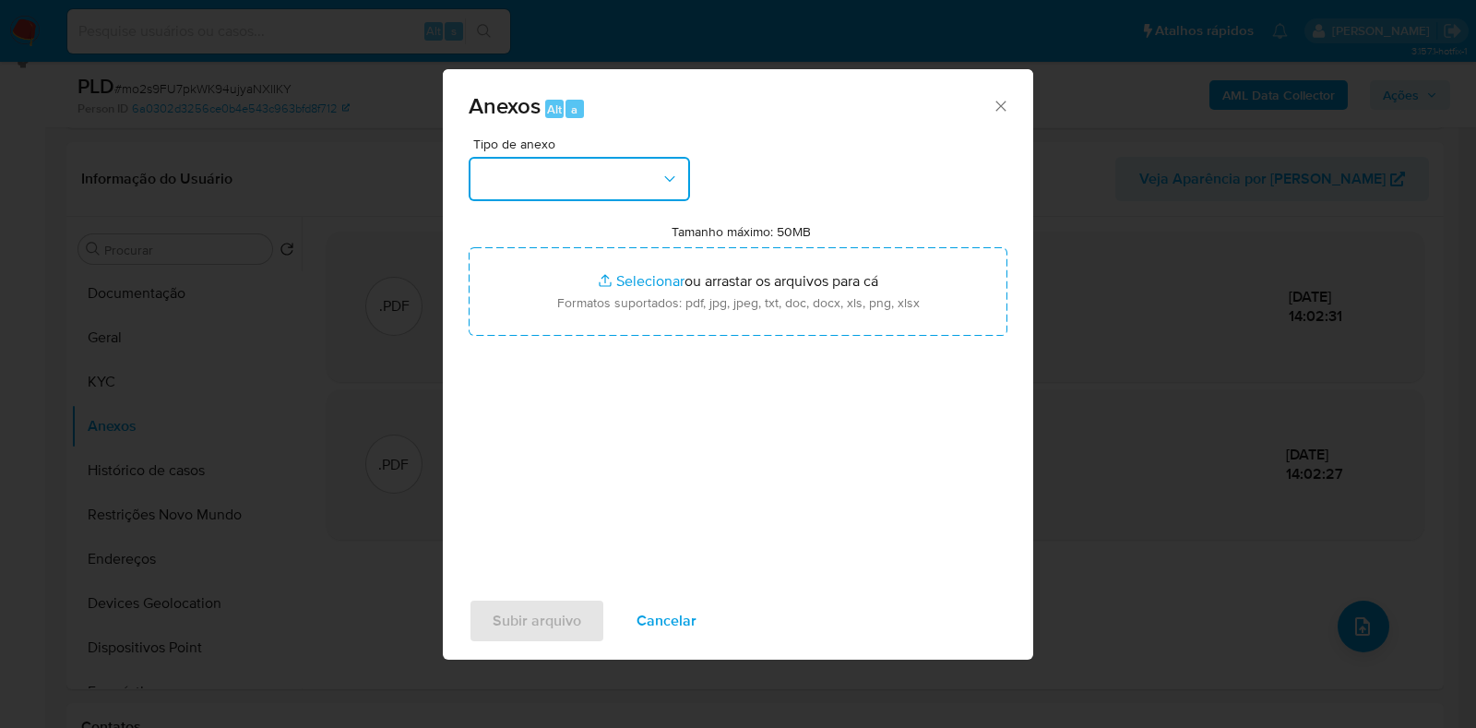
click at [523, 192] on button "button" at bounding box center [579, 179] width 221 height 44
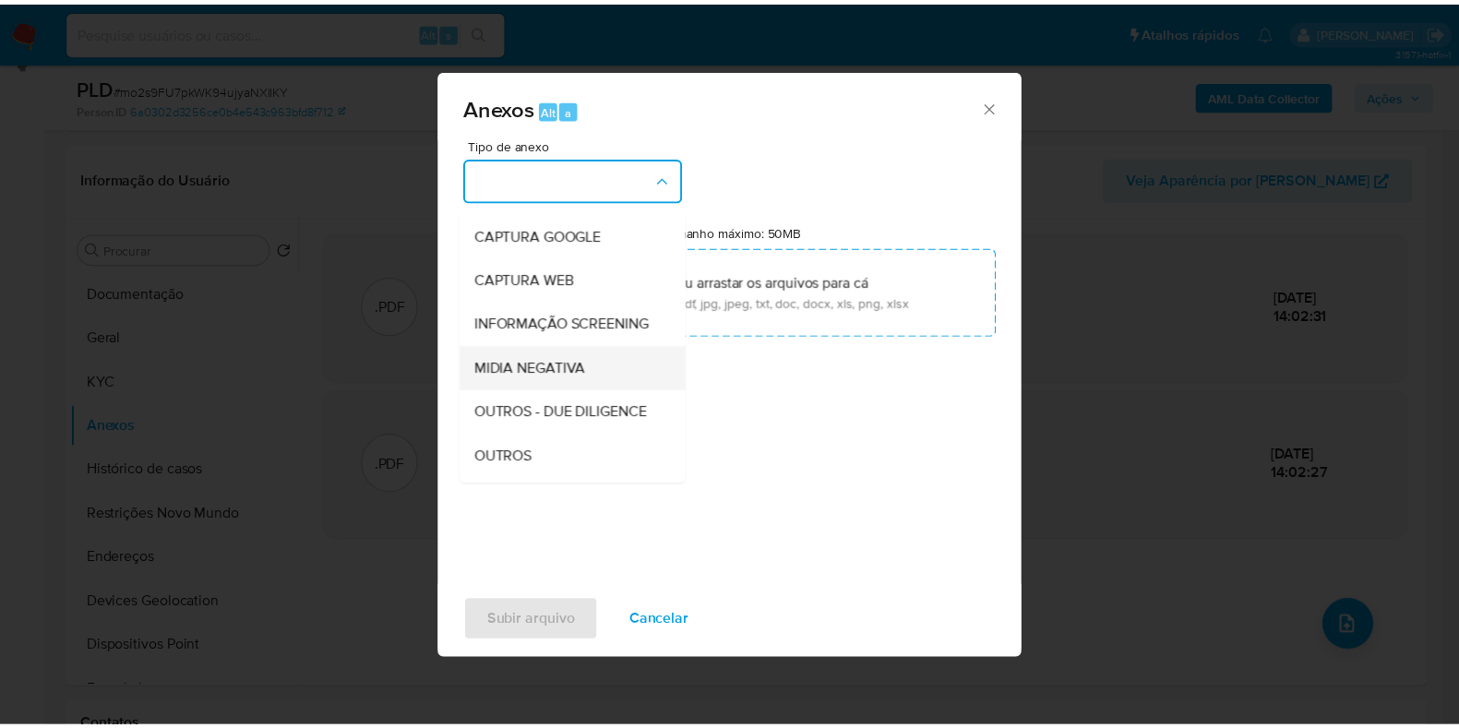
scroll to position [114, 0]
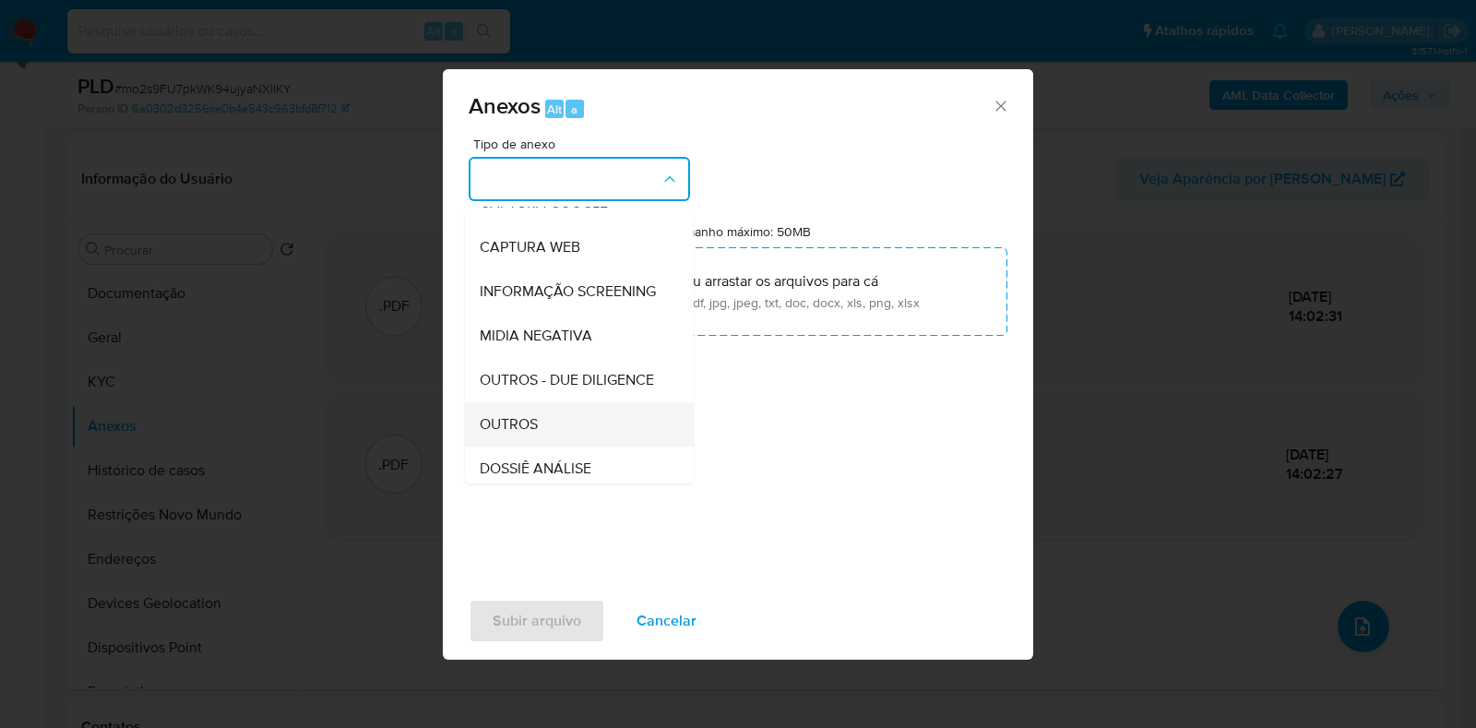
click at [534, 434] on span "OUTROS" at bounding box center [509, 424] width 58 height 18
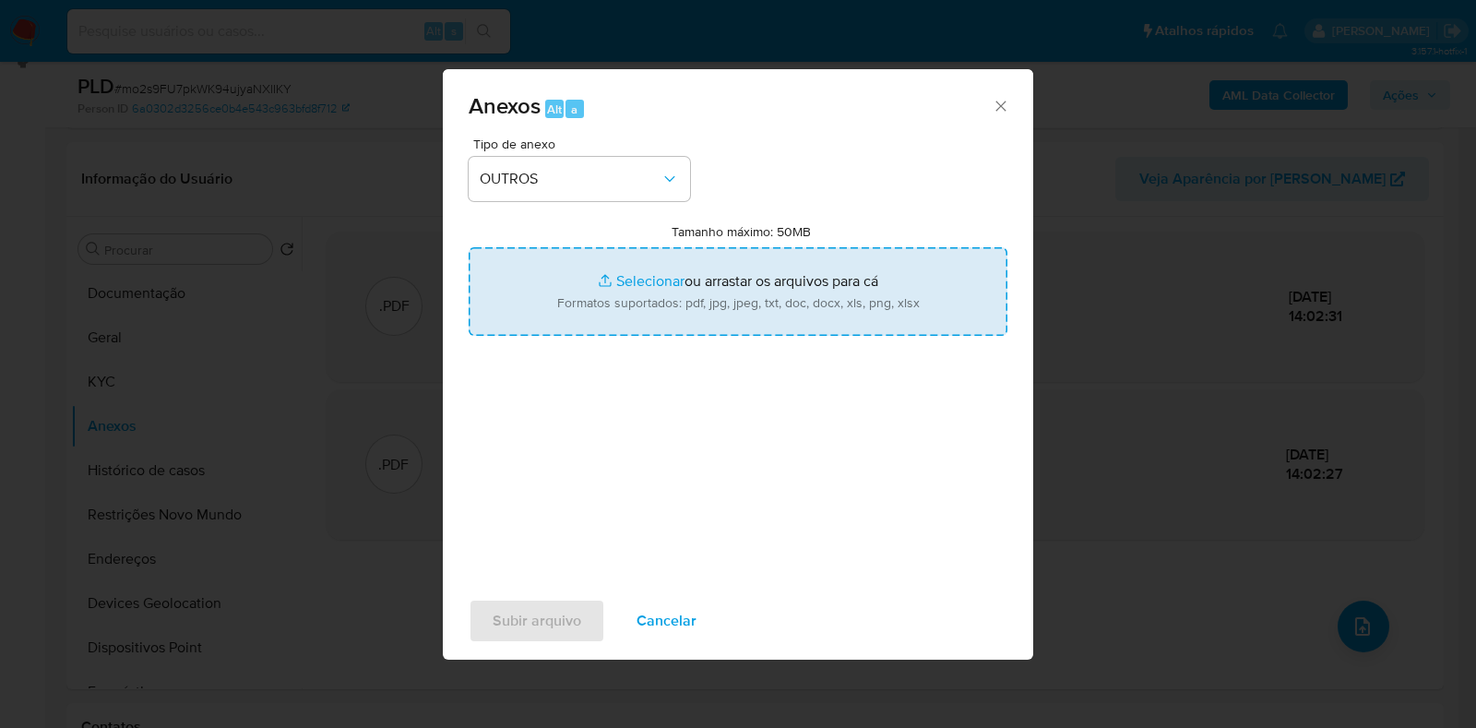
click at [582, 306] on input "Tamanho máximo: 50MB Selecionar arquivos" at bounding box center [738, 291] width 539 height 89
type input "C:\fakepath\Mulan 265201018_2025_08_28_16_59_54 - Resumen TX.pdf"
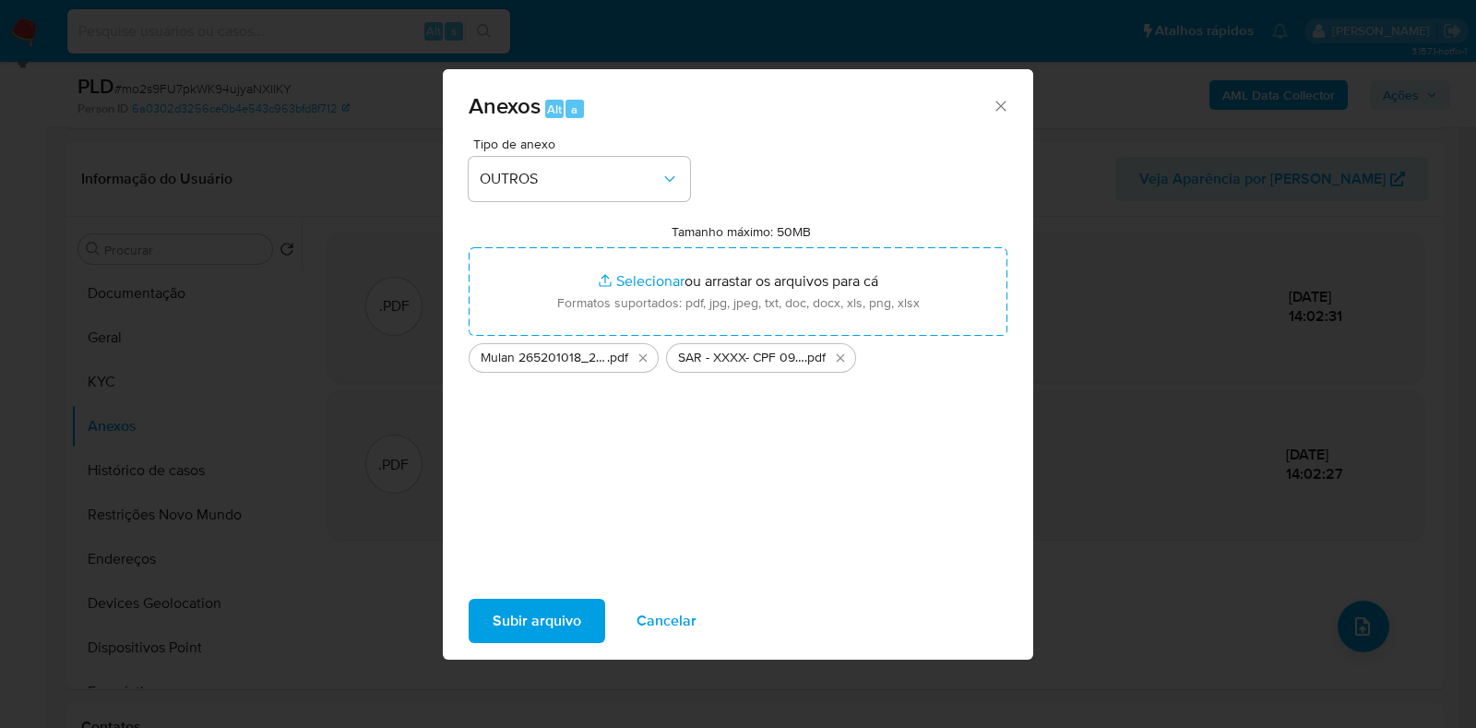
click at [527, 626] on span "Subir arquivo" at bounding box center [537, 621] width 89 height 41
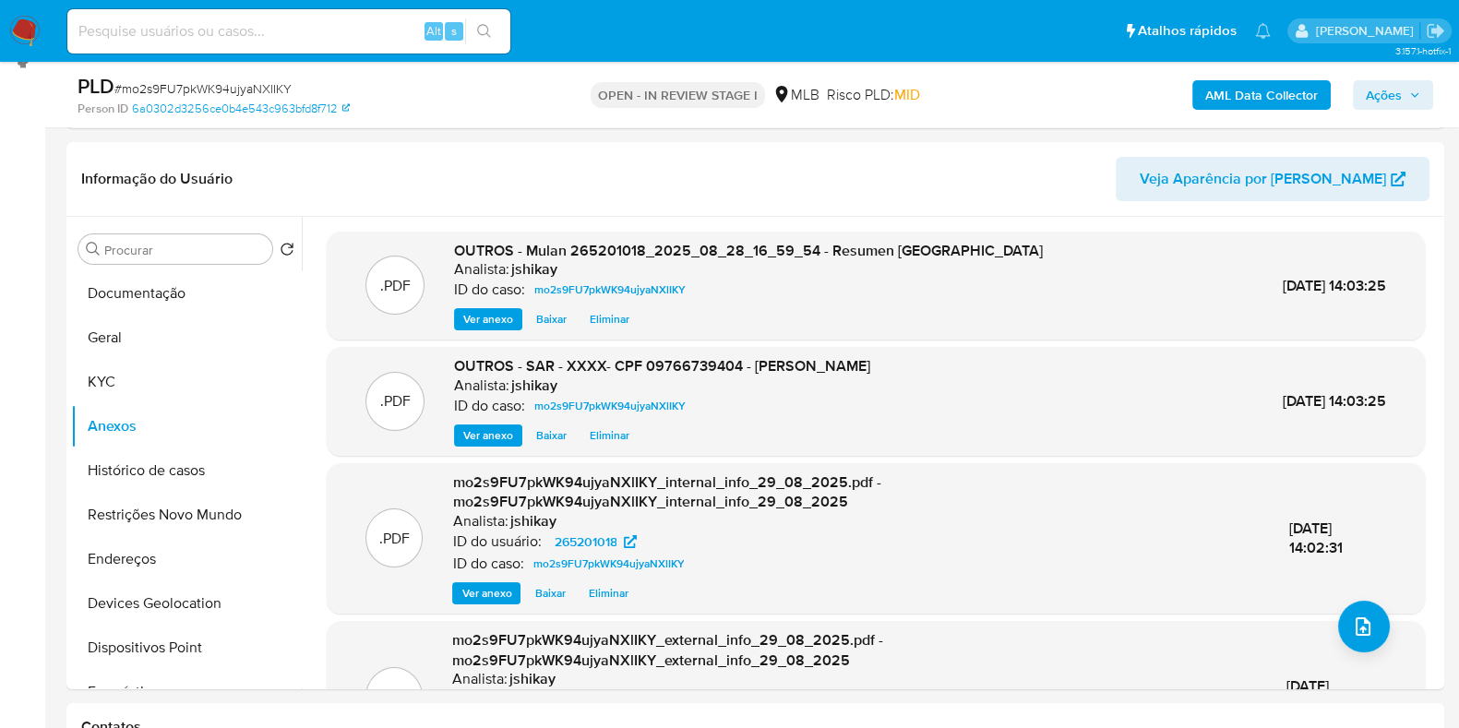
click at [1378, 91] on span "Ações" at bounding box center [1384, 95] width 36 height 30
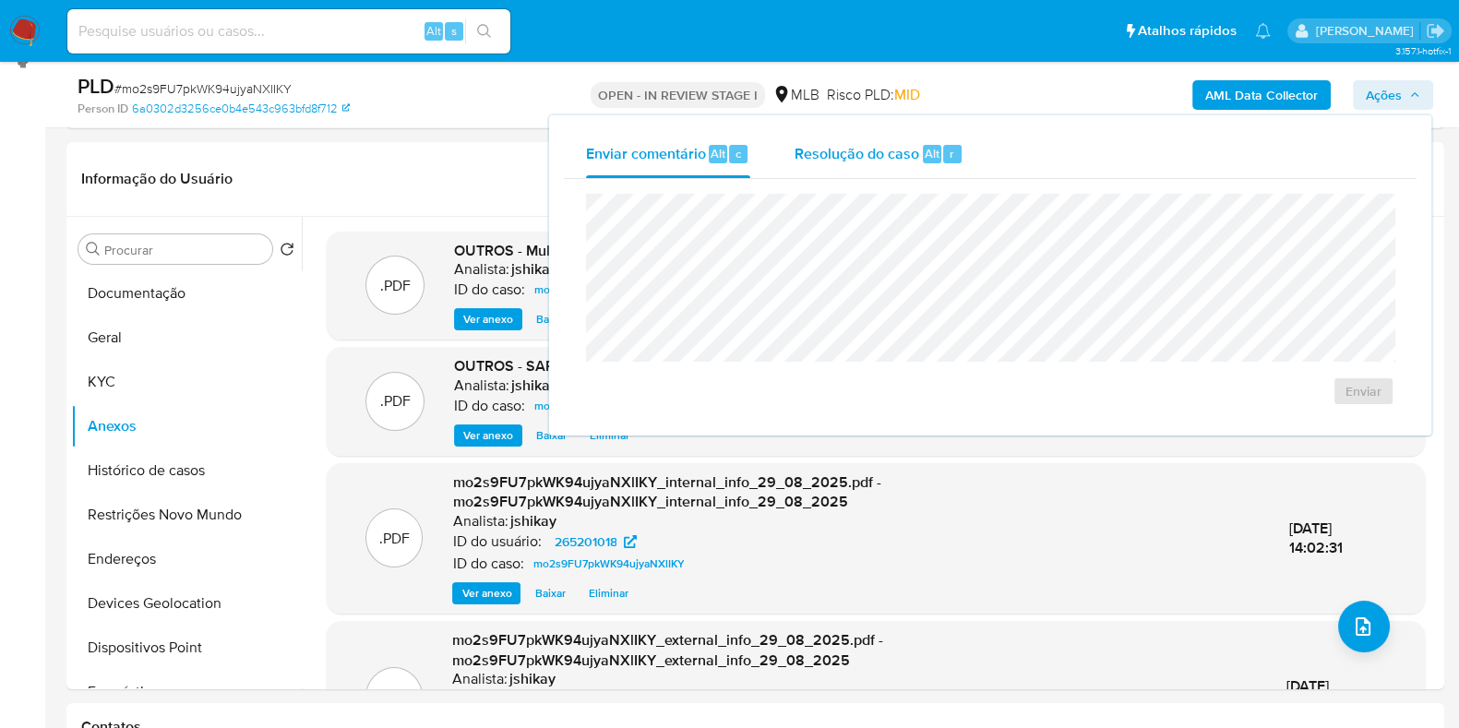
click at [810, 146] on span "Resolução do caso" at bounding box center [856, 152] width 125 height 21
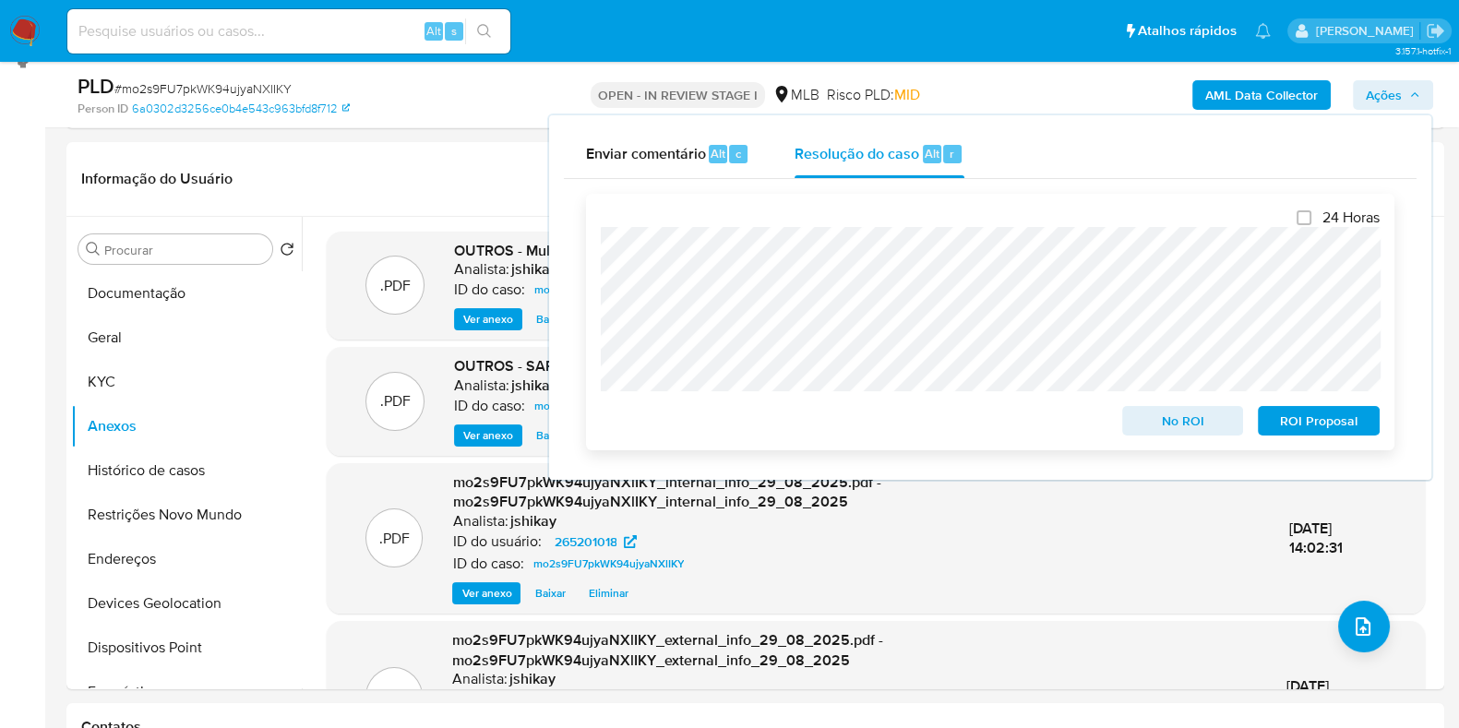
click at [1301, 422] on span "ROI Proposal" at bounding box center [1319, 421] width 96 height 26
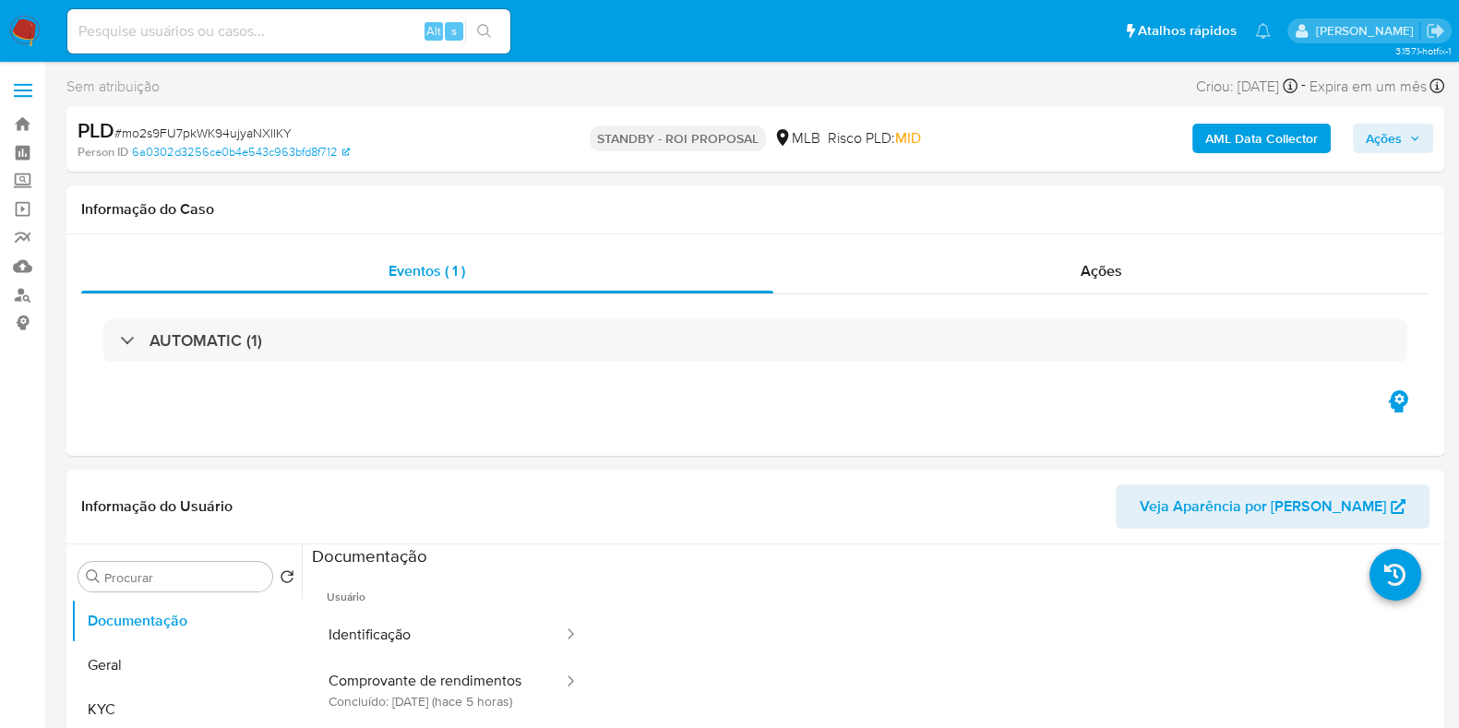
select select "10"
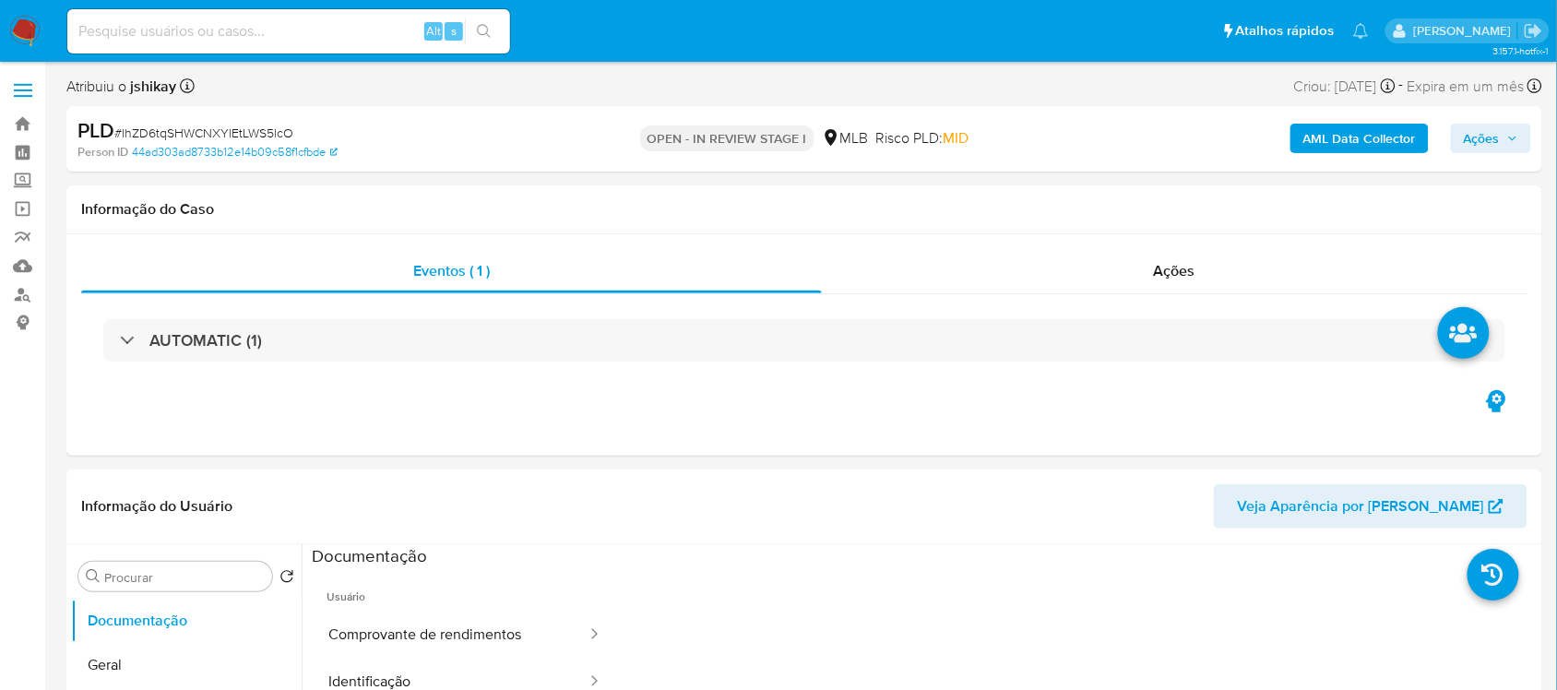
select select "10"
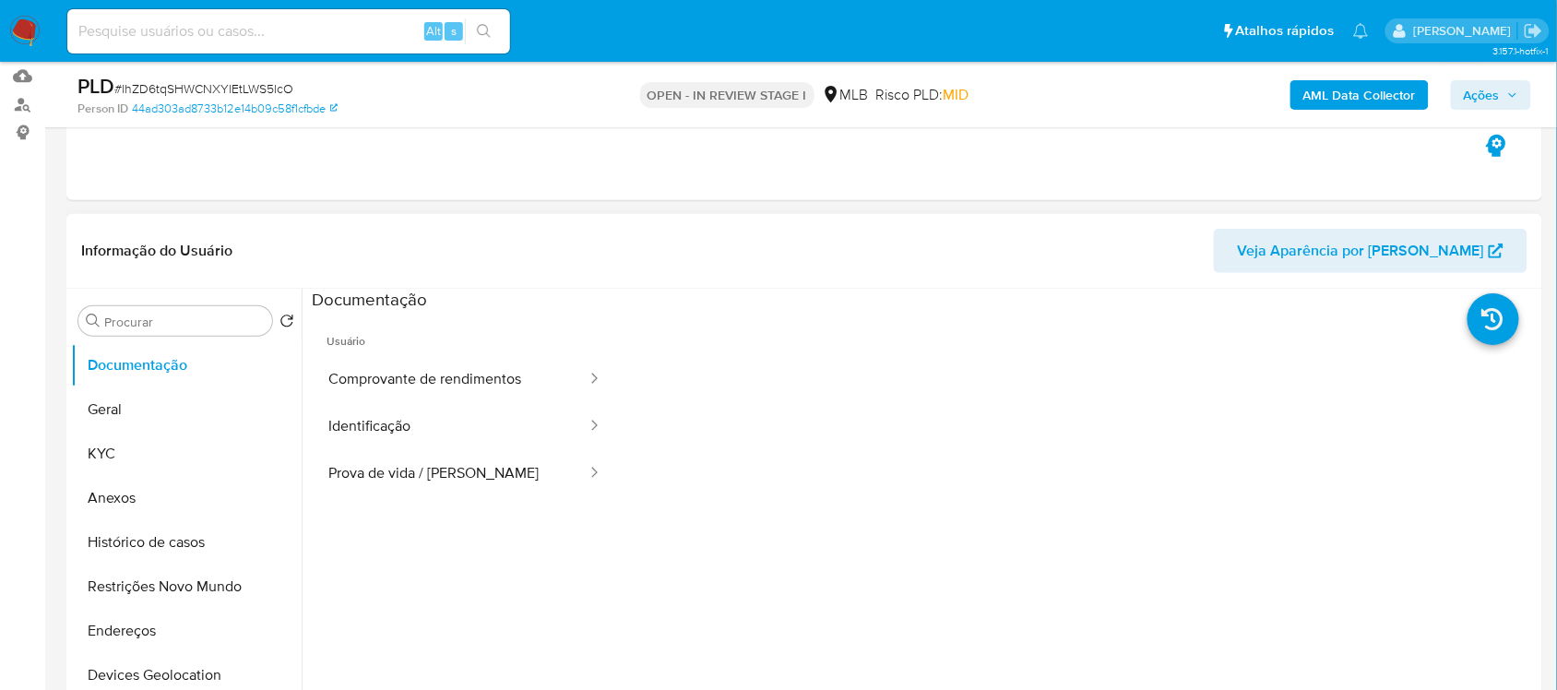
scroll to position [231, 0]
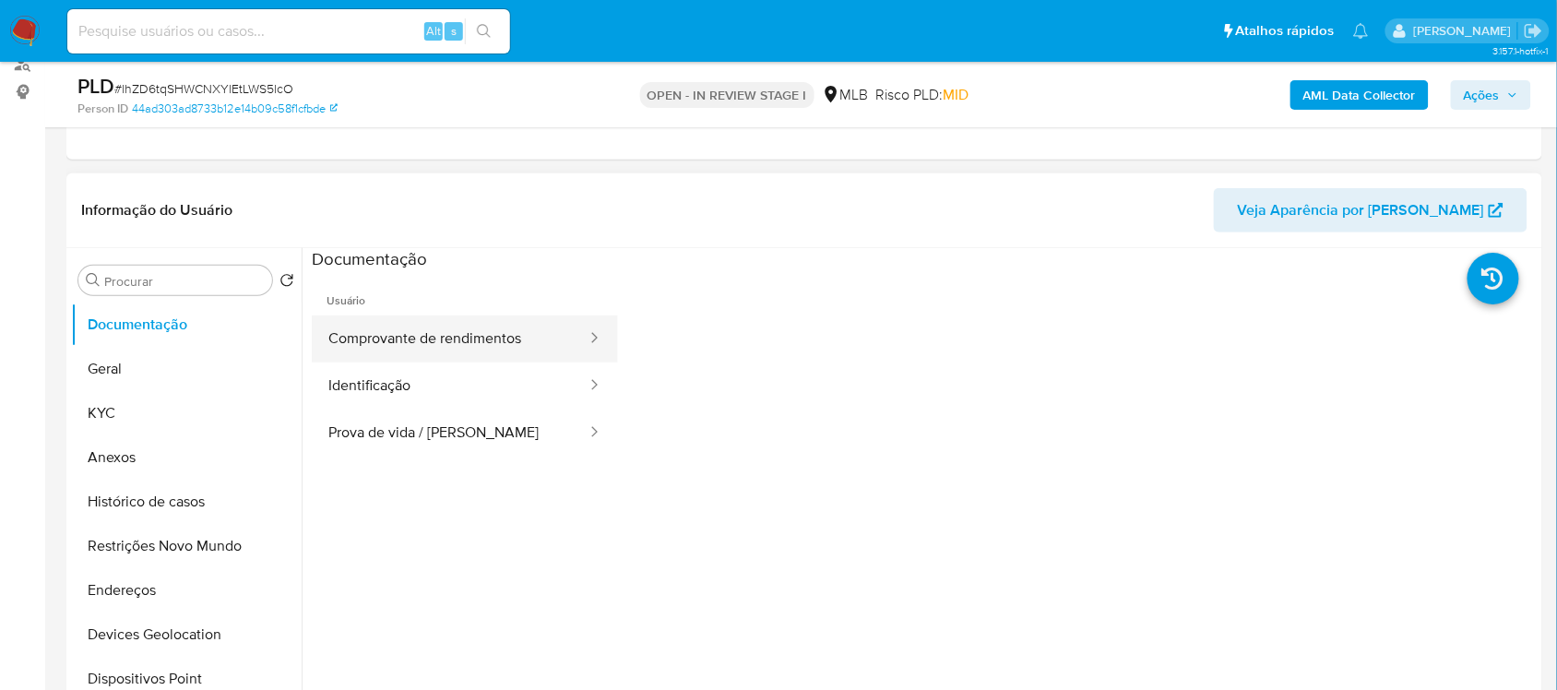
click at [404, 343] on button "Comprovante de rendimentos" at bounding box center [450, 339] width 277 height 47
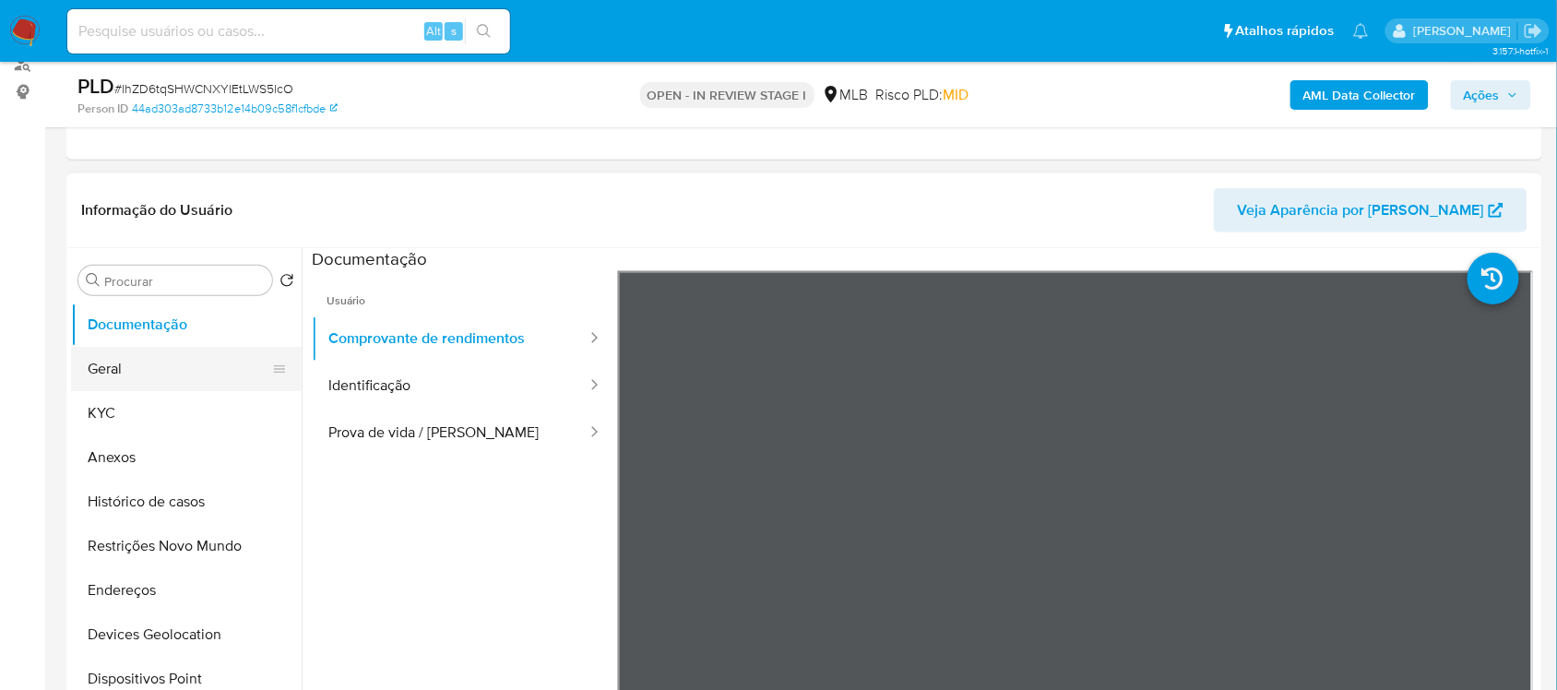
click at [166, 357] on button "Geral" at bounding box center [179, 369] width 216 height 44
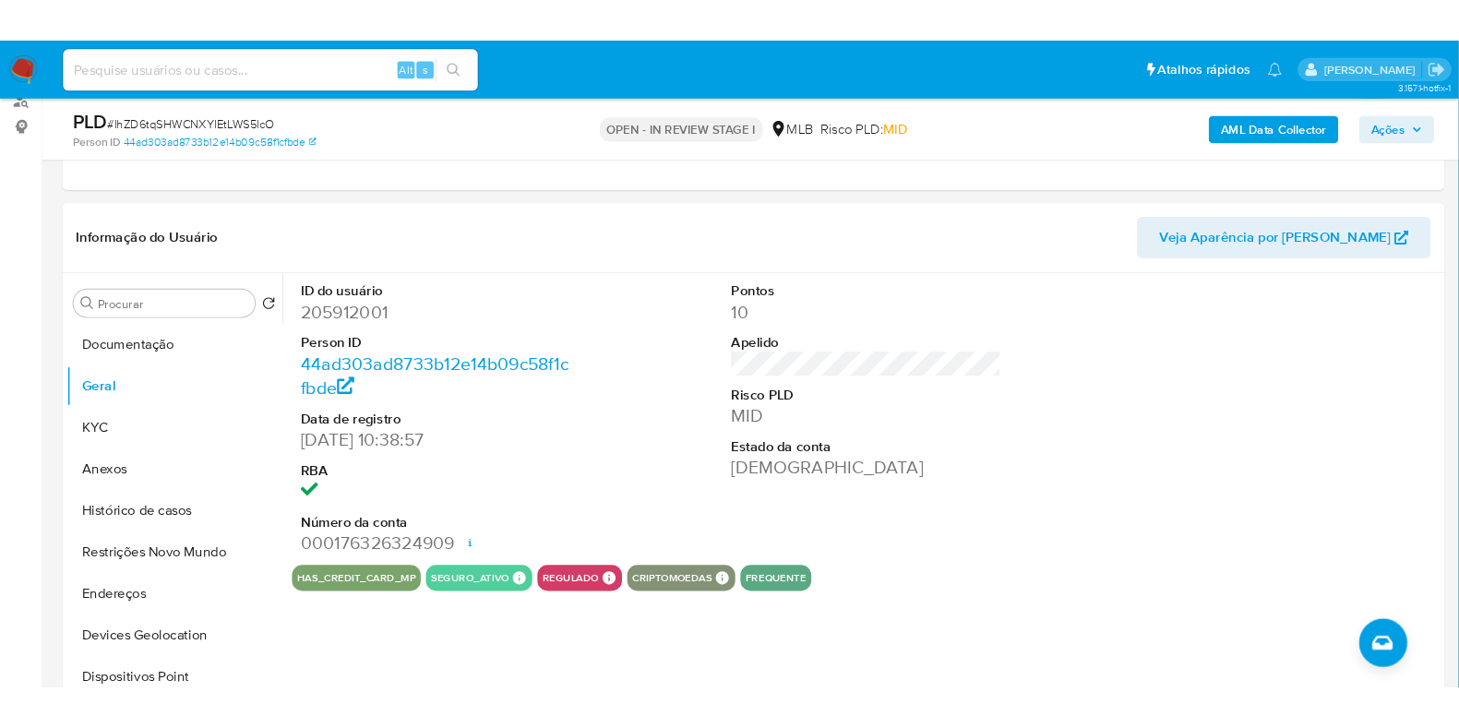
scroll to position [230, 0]
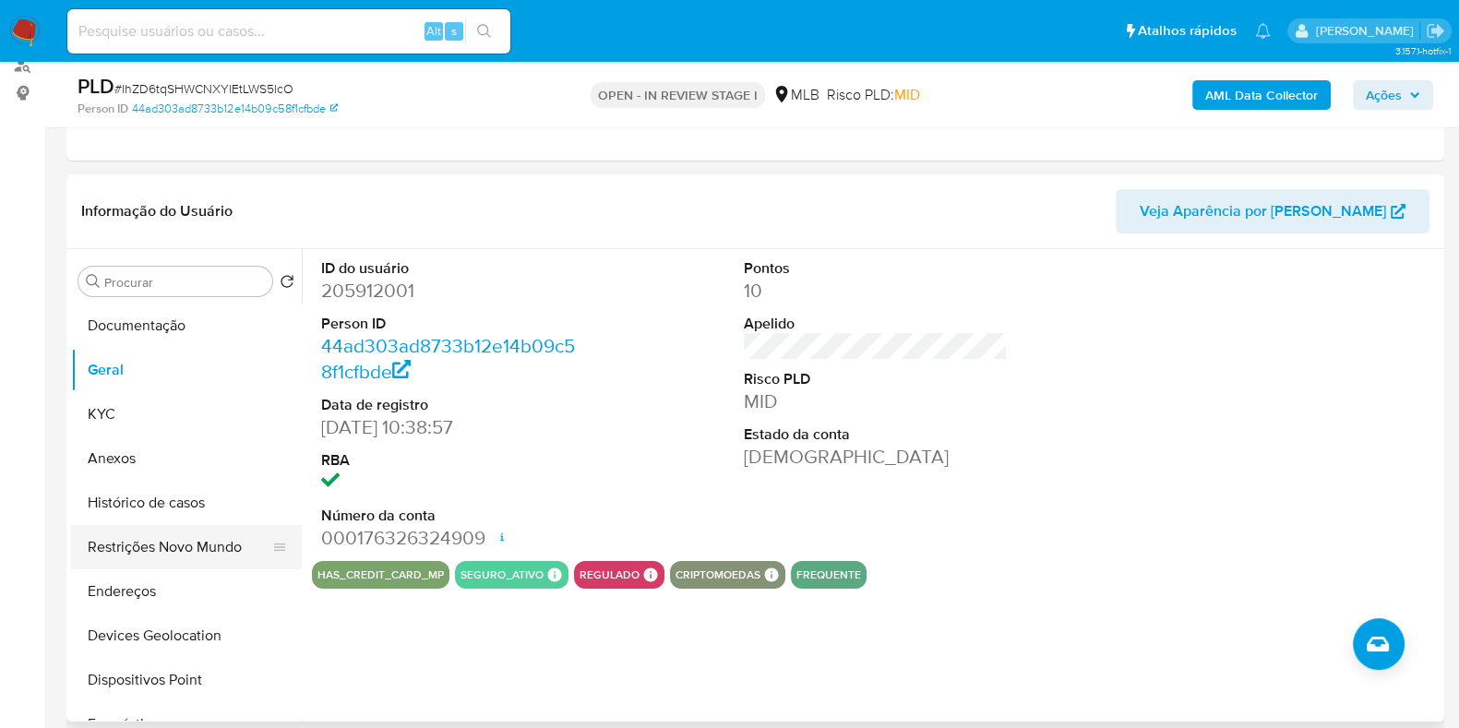
click at [171, 525] on button "Restrições Novo Mundo" at bounding box center [179, 547] width 216 height 44
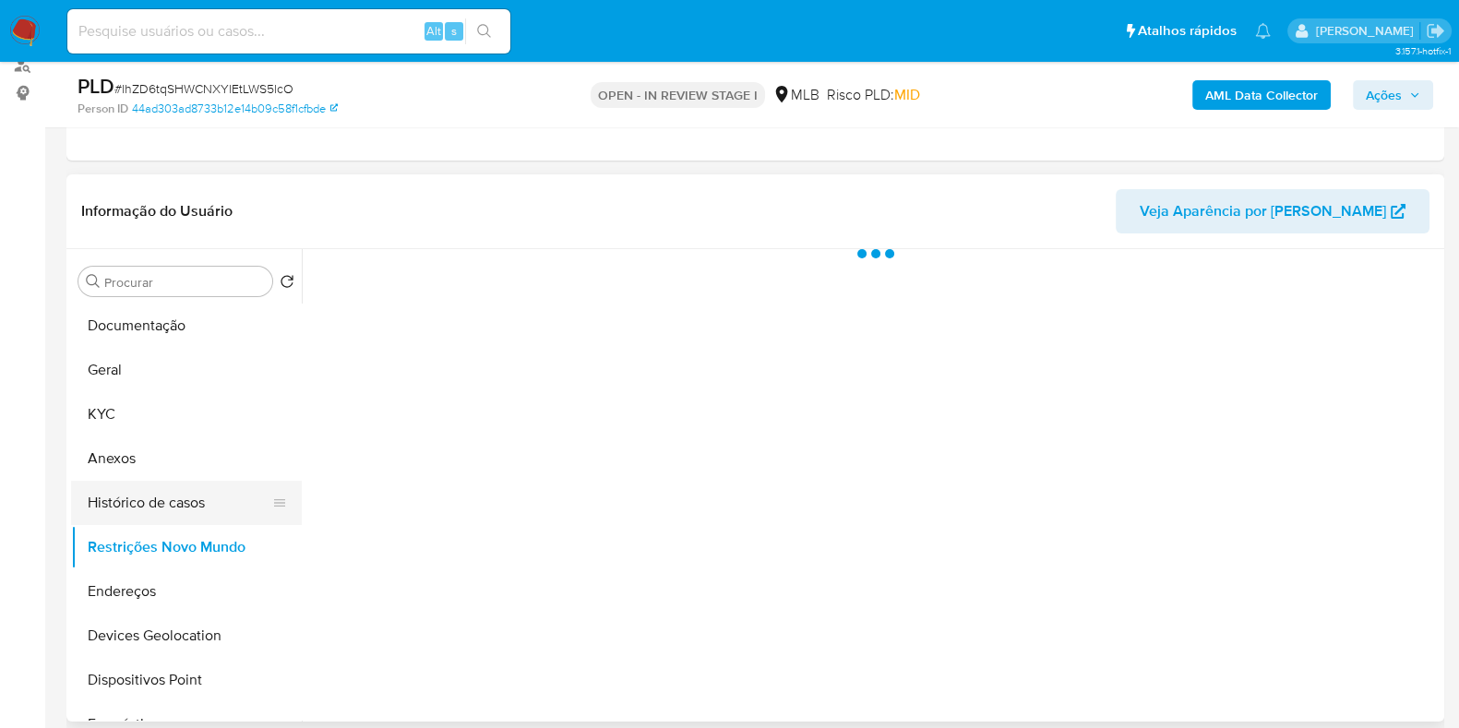
click at [175, 499] on button "Histórico de casos" at bounding box center [179, 503] width 216 height 44
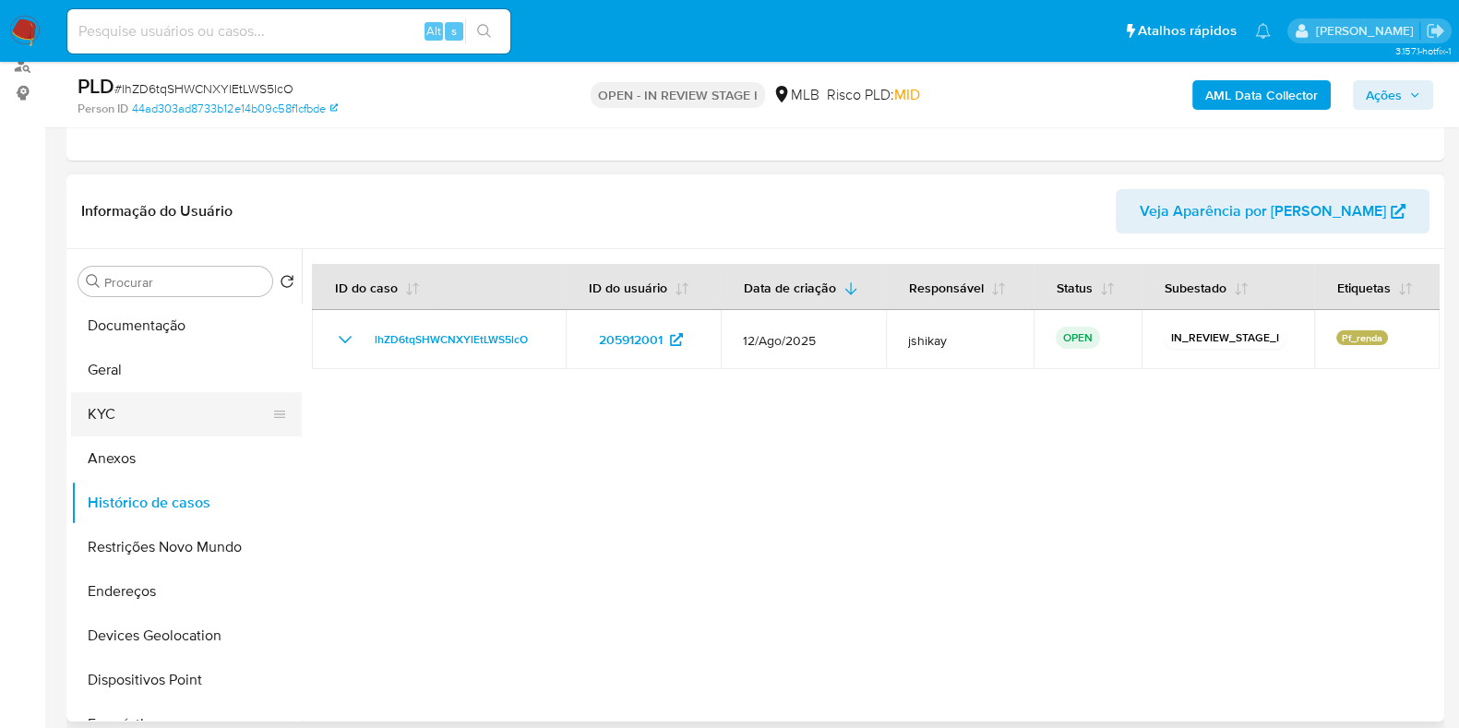
click at [153, 422] on button "KYC" at bounding box center [179, 414] width 216 height 44
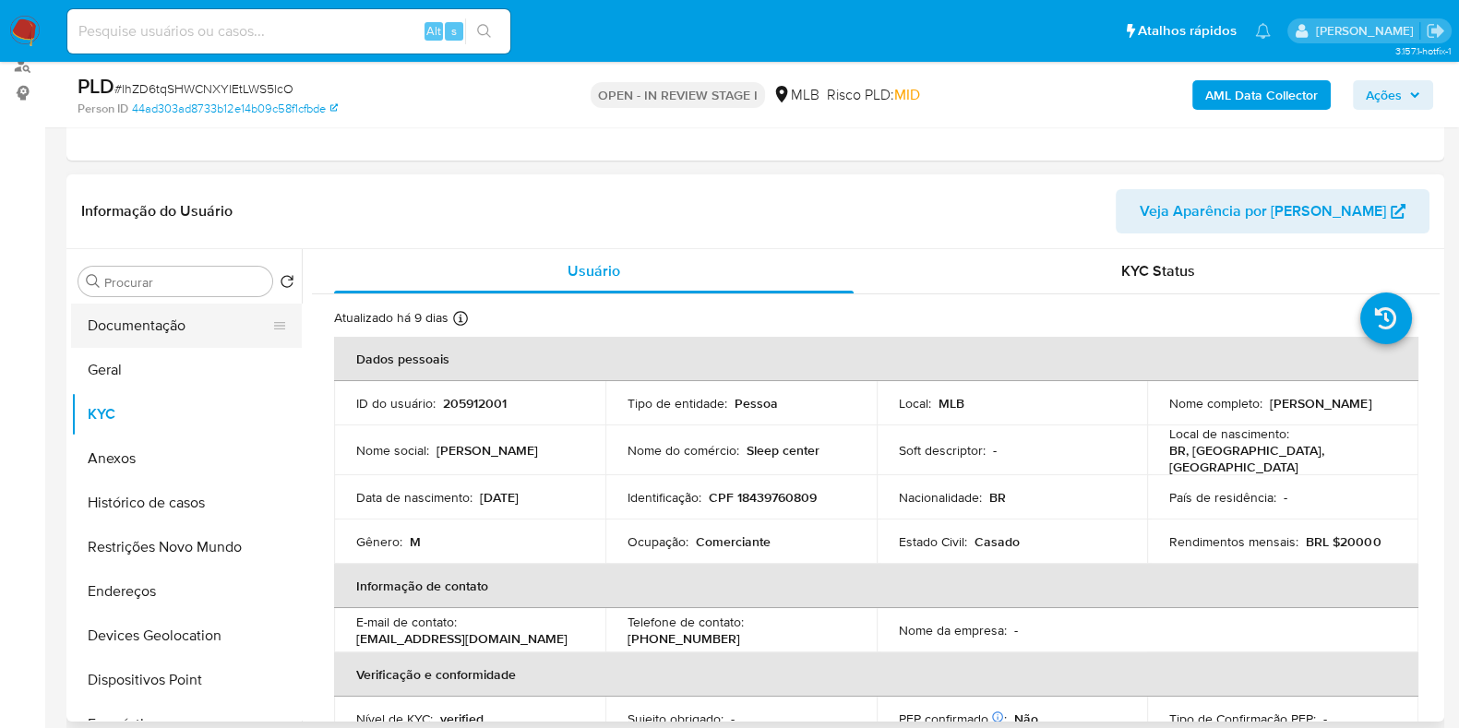
click at [159, 328] on button "Documentação" at bounding box center [179, 326] width 216 height 44
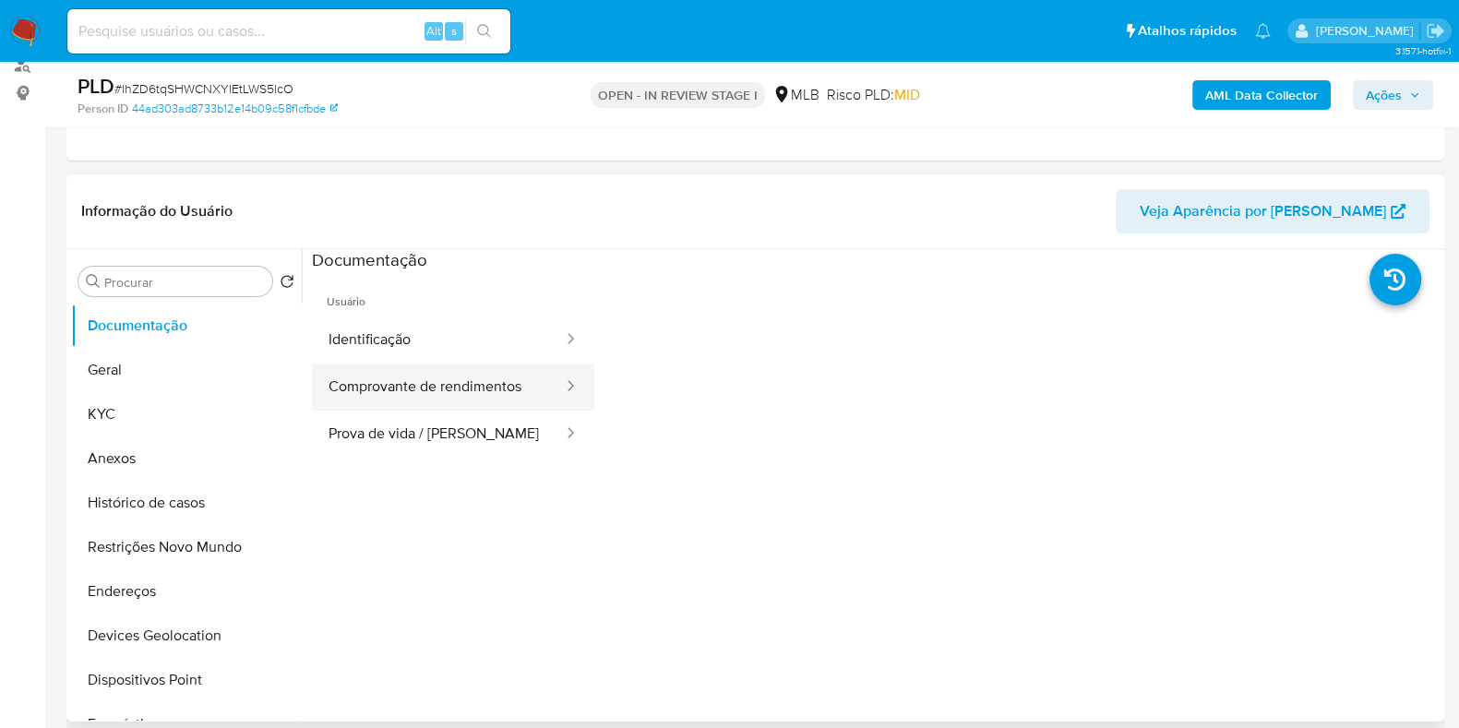
click at [457, 388] on button "Comprovante de rendimentos" at bounding box center [438, 387] width 253 height 47
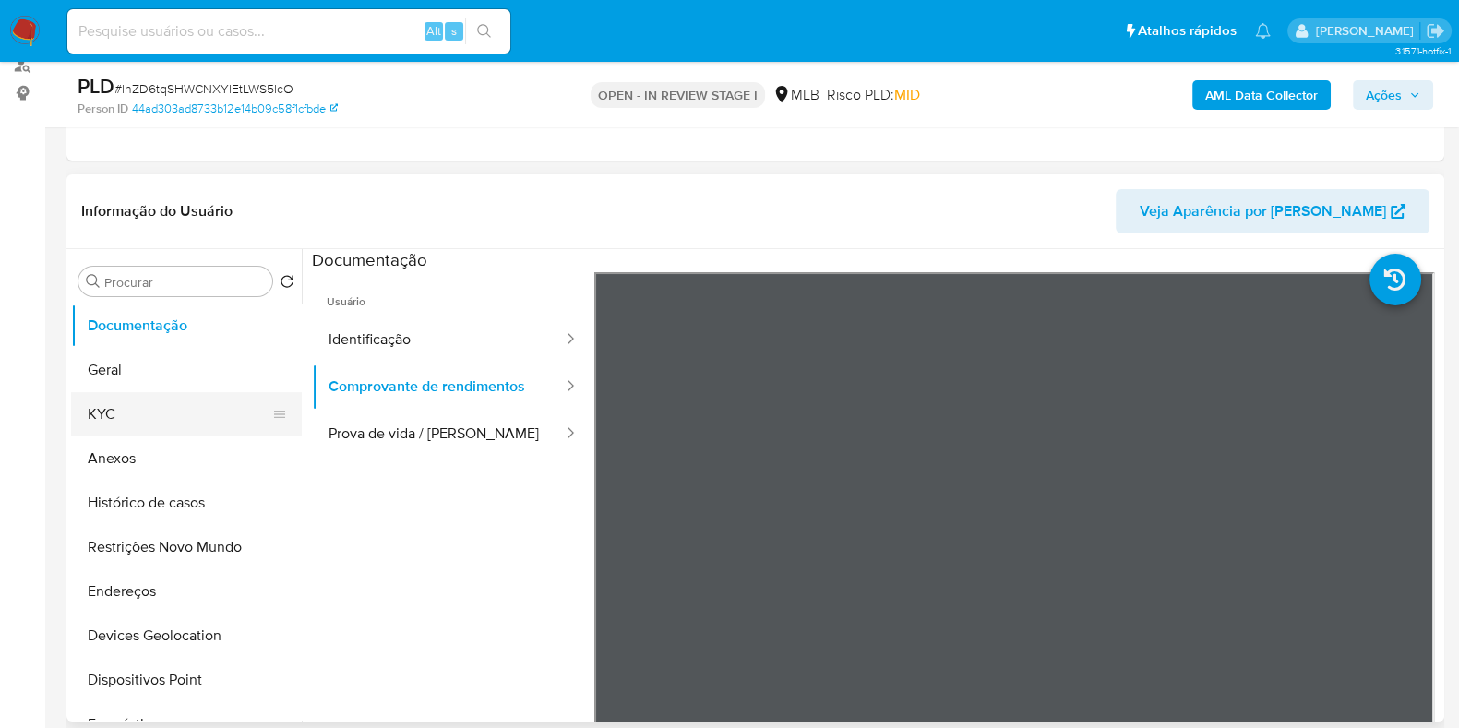
click at [129, 414] on button "KYC" at bounding box center [179, 414] width 216 height 44
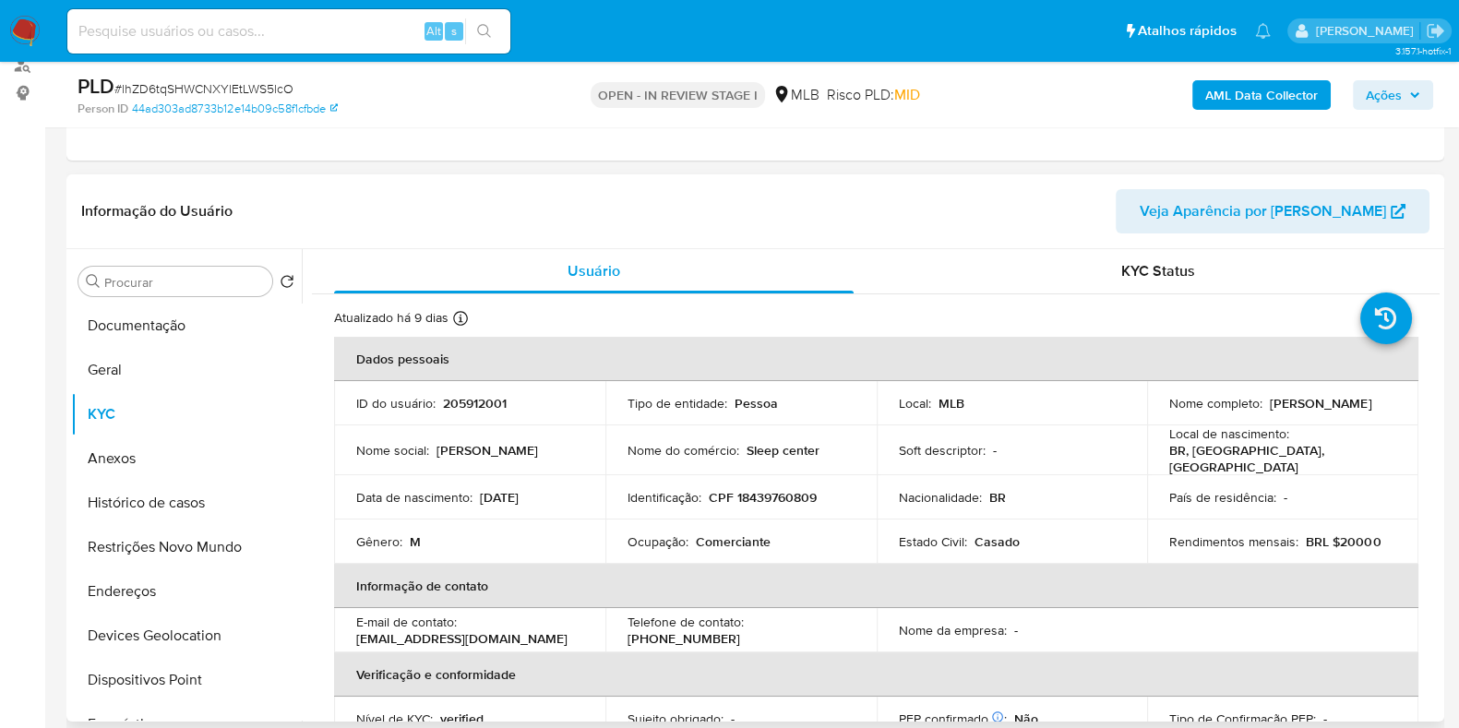
click at [749, 533] on p "Comerciante" at bounding box center [733, 541] width 75 height 17
copy p "Comerciante"
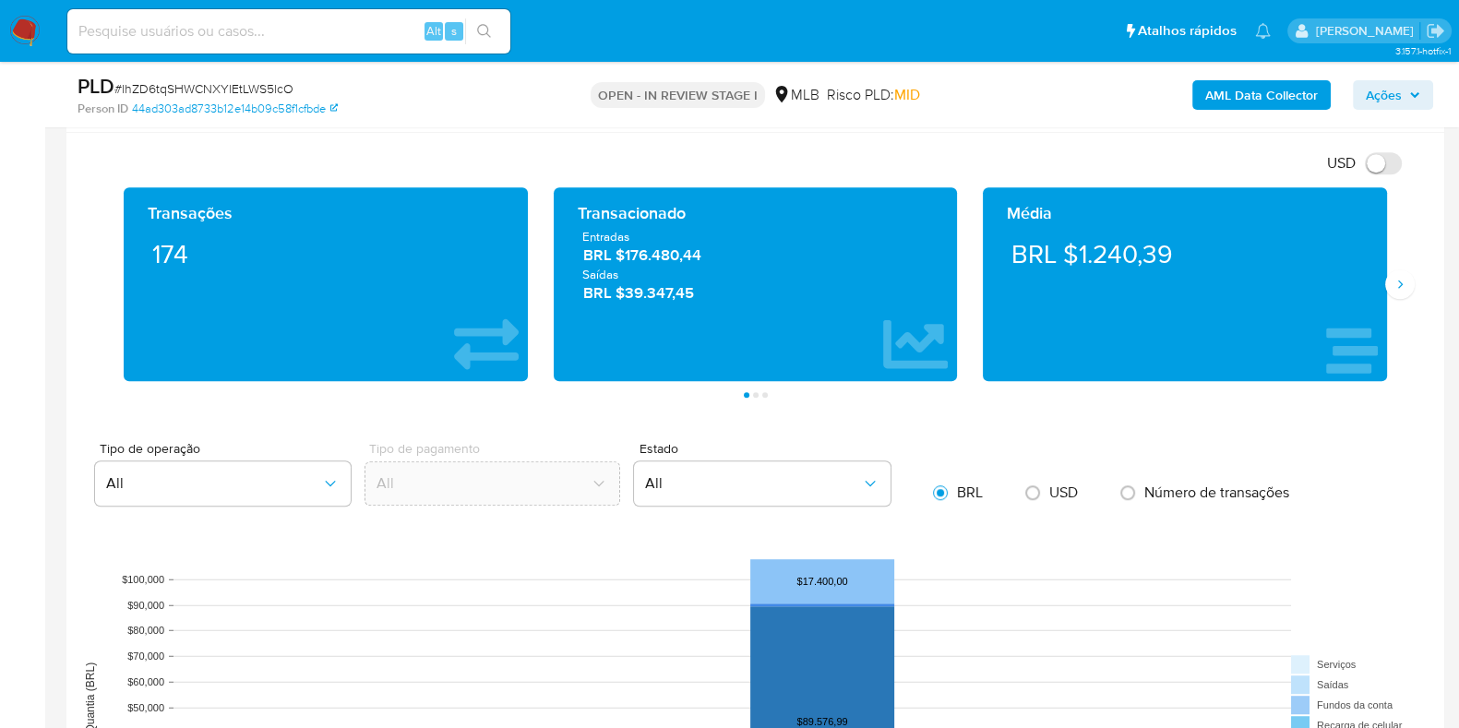
scroll to position [1269, 0]
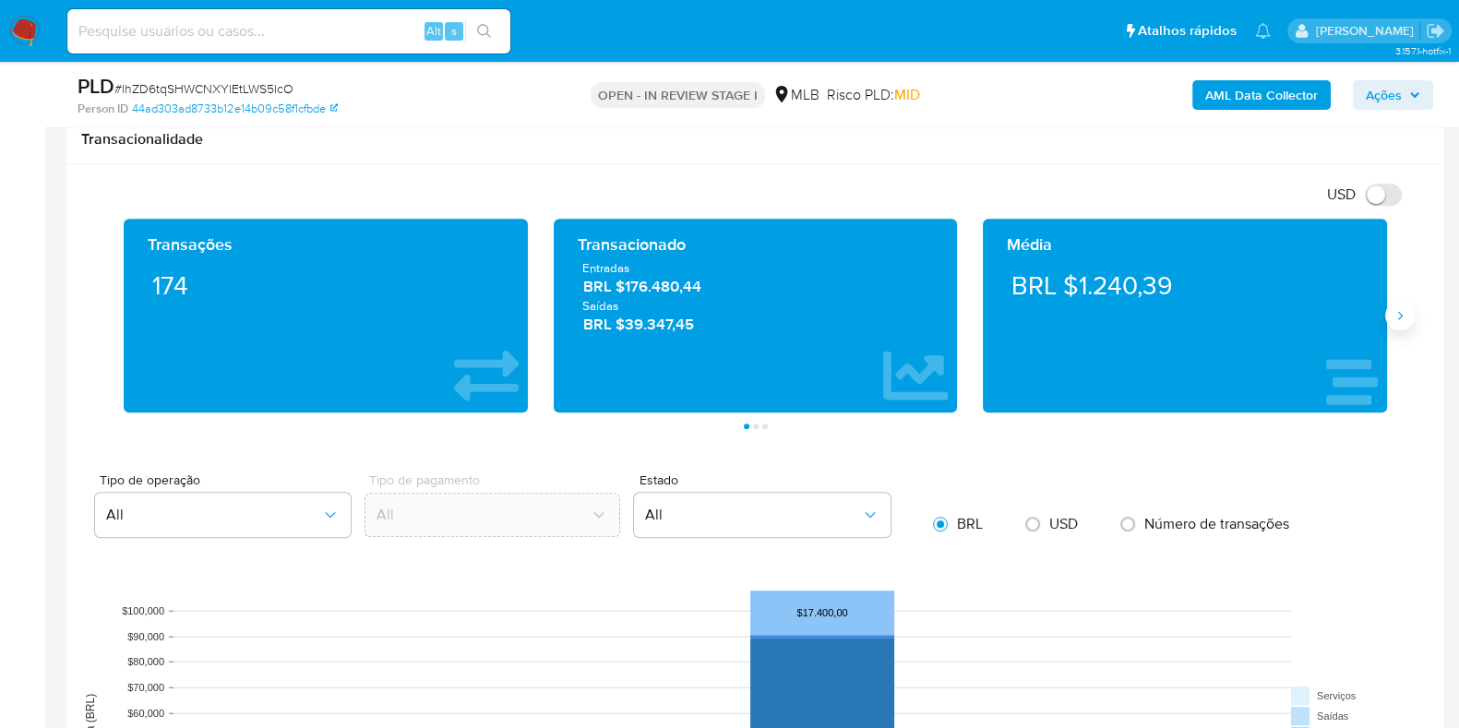
click at [1396, 320] on icon "Siguiente" at bounding box center [1399, 315] width 15 height 15
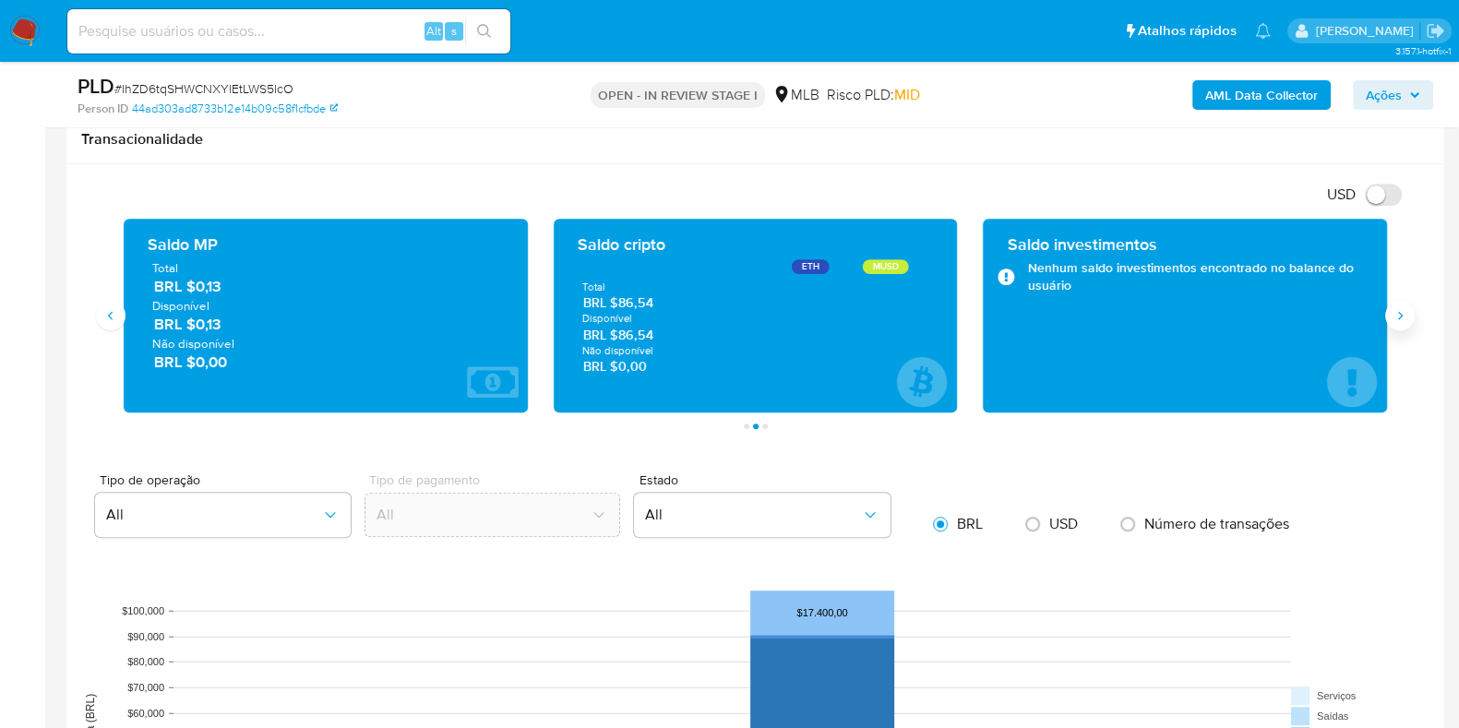
click at [1396, 320] on icon "Siguiente" at bounding box center [1399, 315] width 15 height 15
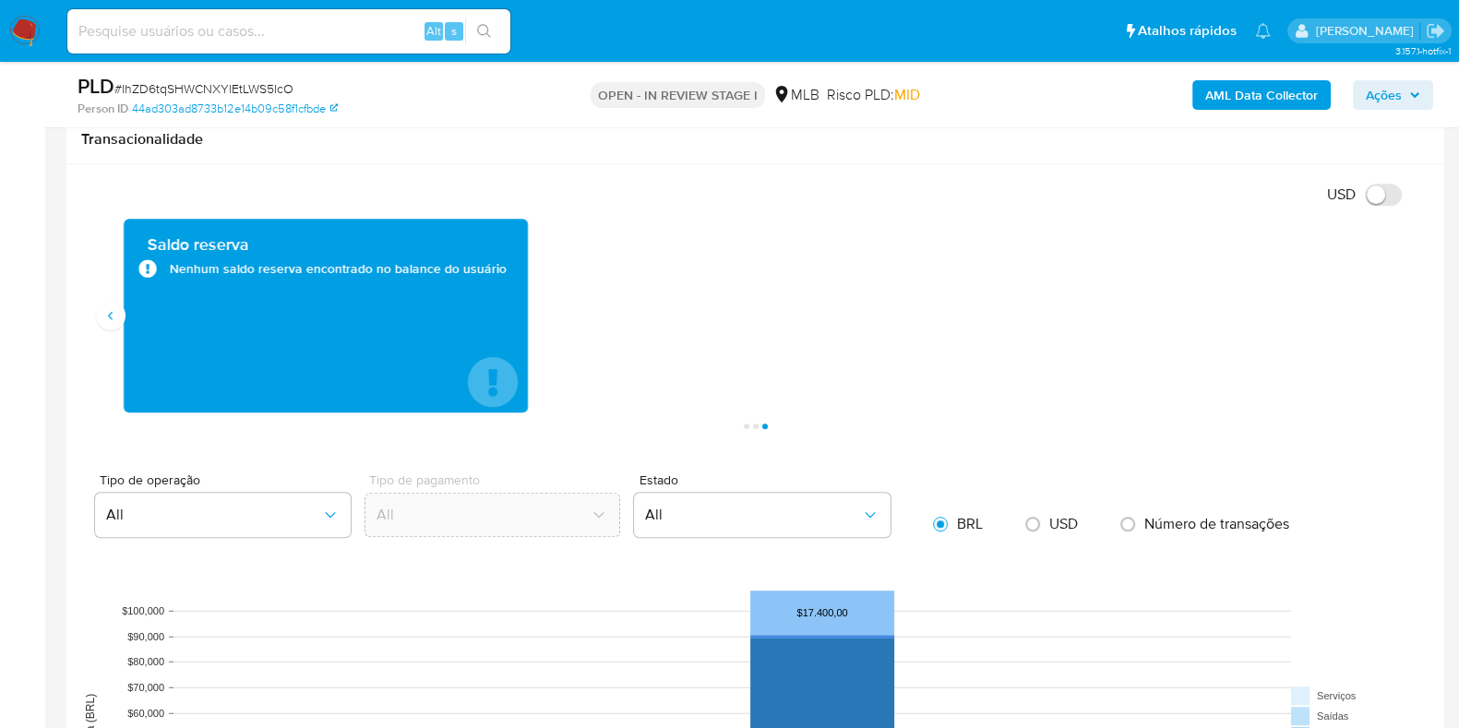
scroll to position [460, 0]
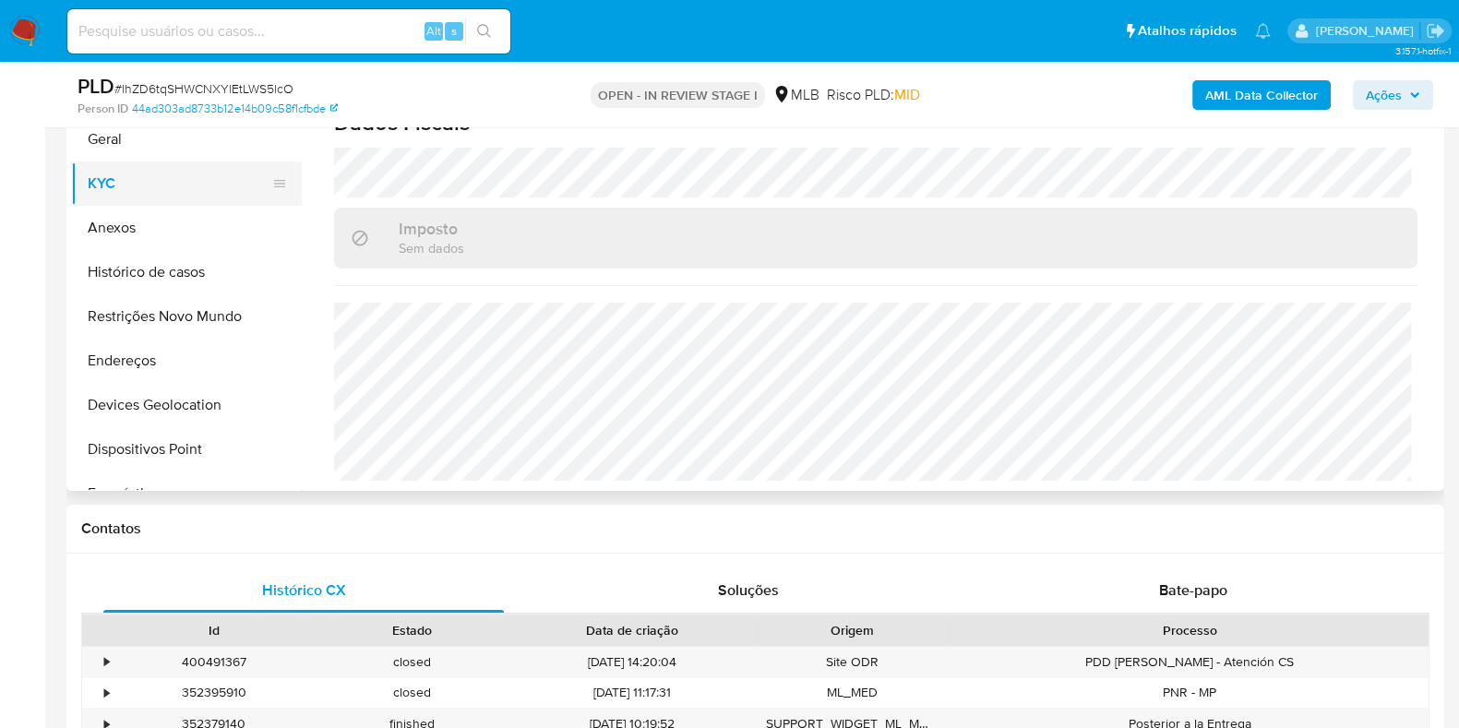
click at [157, 161] on button "KYC" at bounding box center [179, 183] width 216 height 44
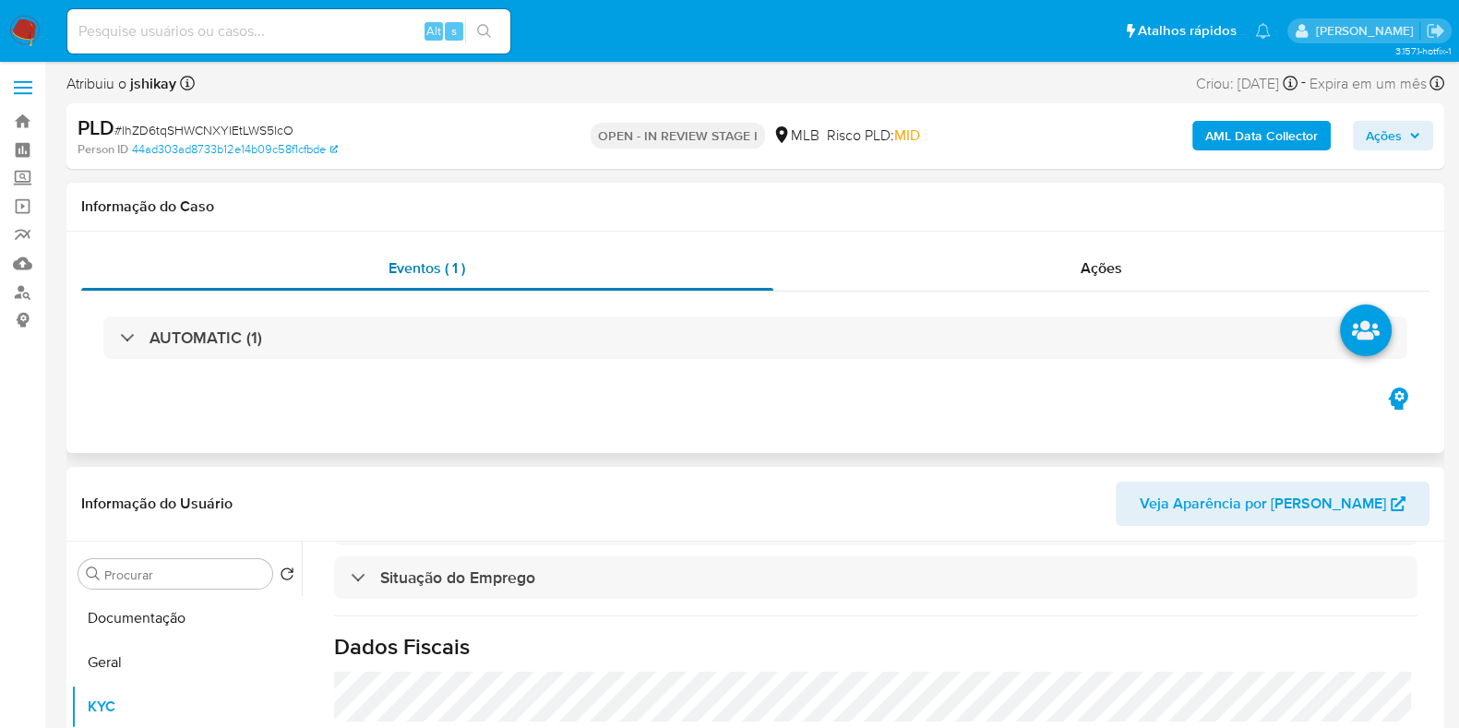
scroll to position [0, 0]
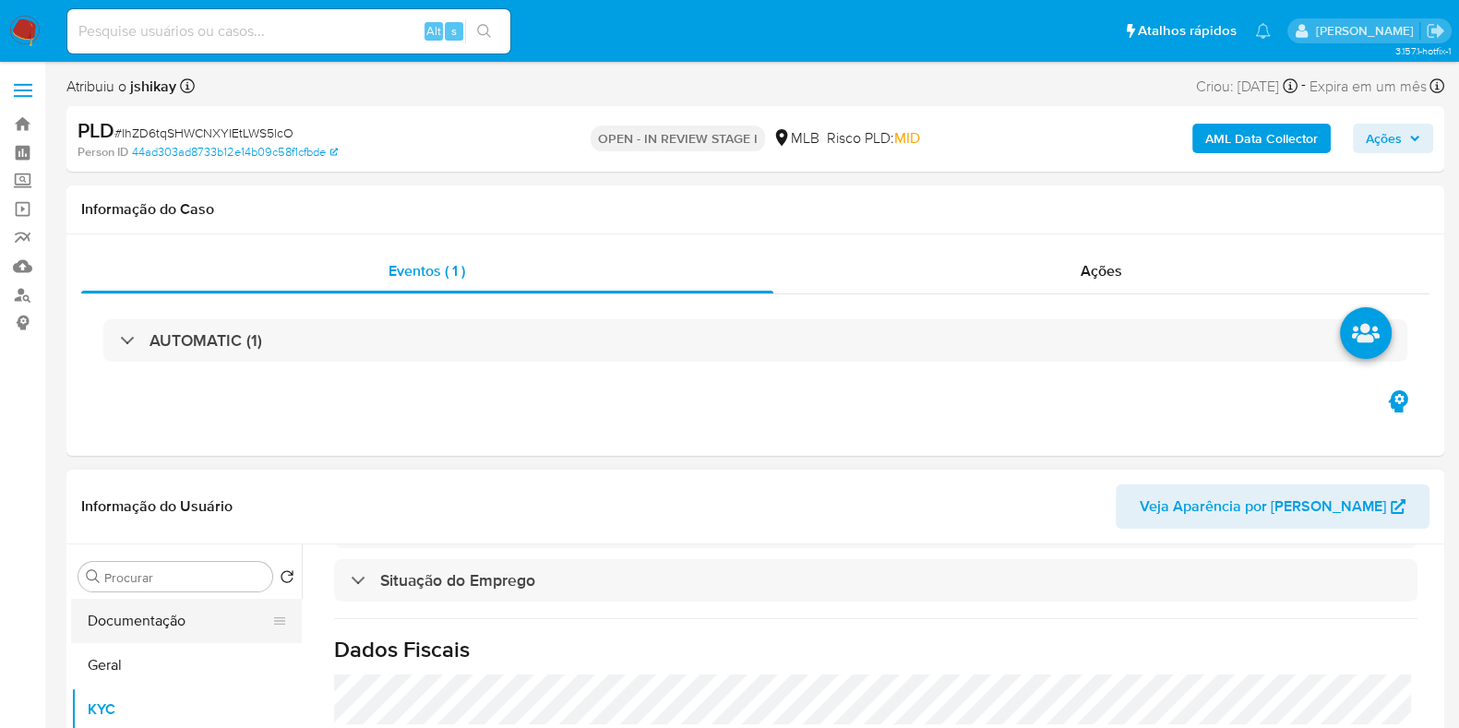
click at [136, 639] on button "Documentação" at bounding box center [179, 621] width 216 height 44
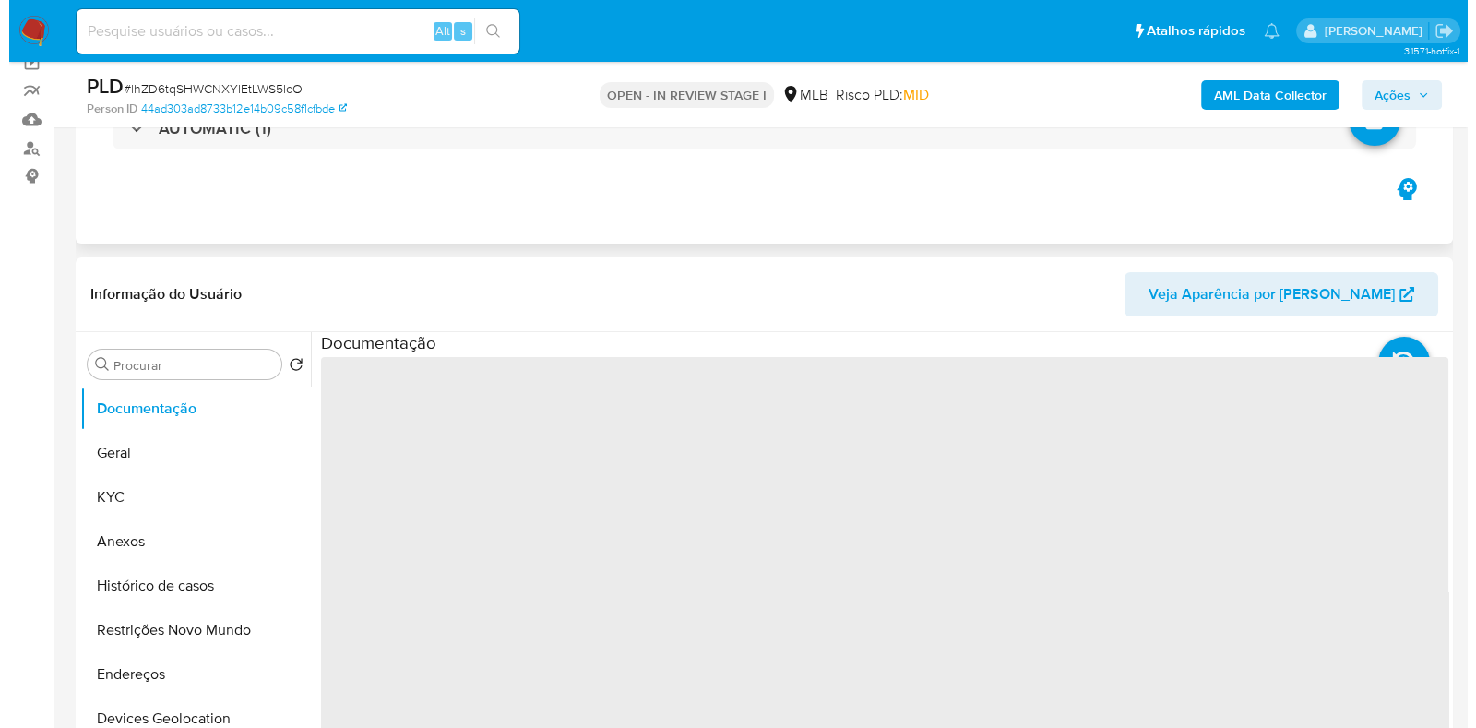
scroll to position [230, 0]
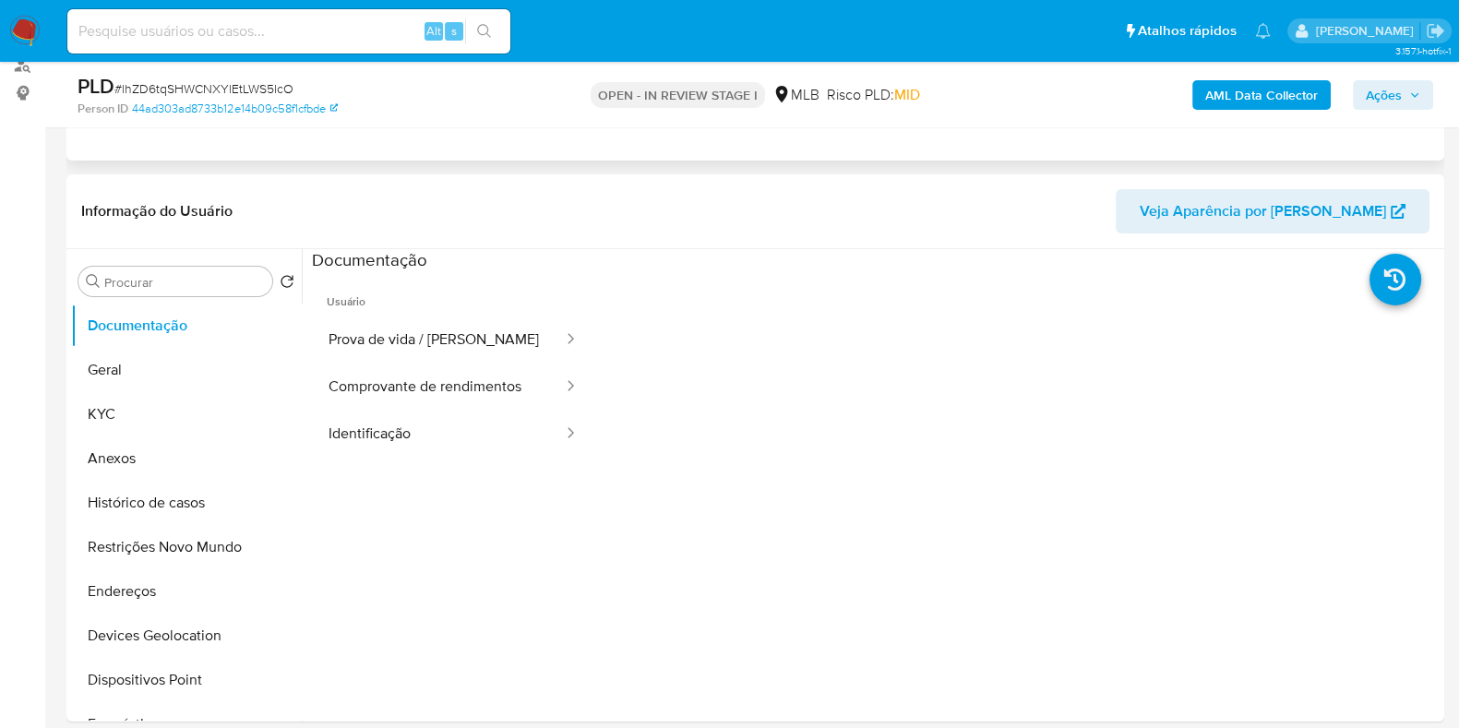
click at [418, 375] on button "Comprovante de rendimentos" at bounding box center [438, 387] width 253 height 47
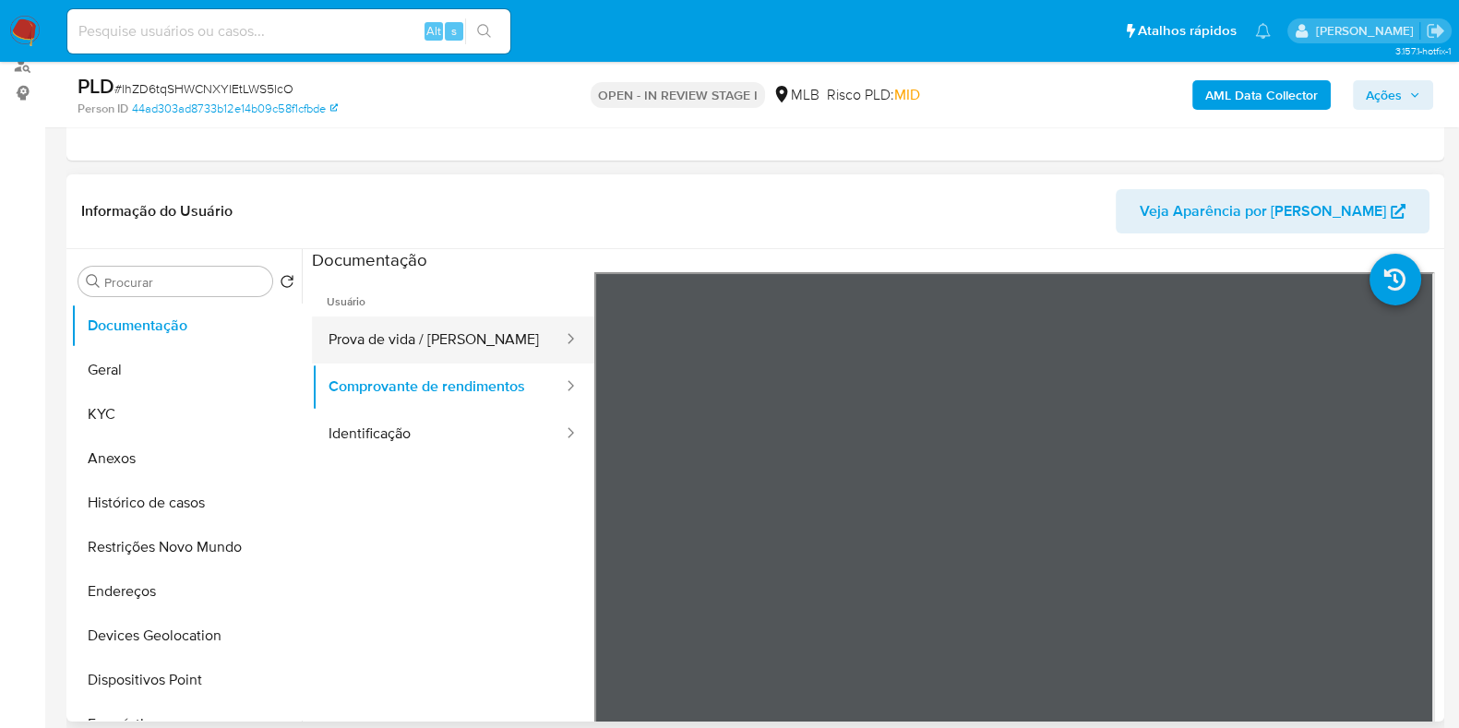
click at [452, 336] on button "Prova de vida / [PERSON_NAME]" at bounding box center [438, 339] width 253 height 47
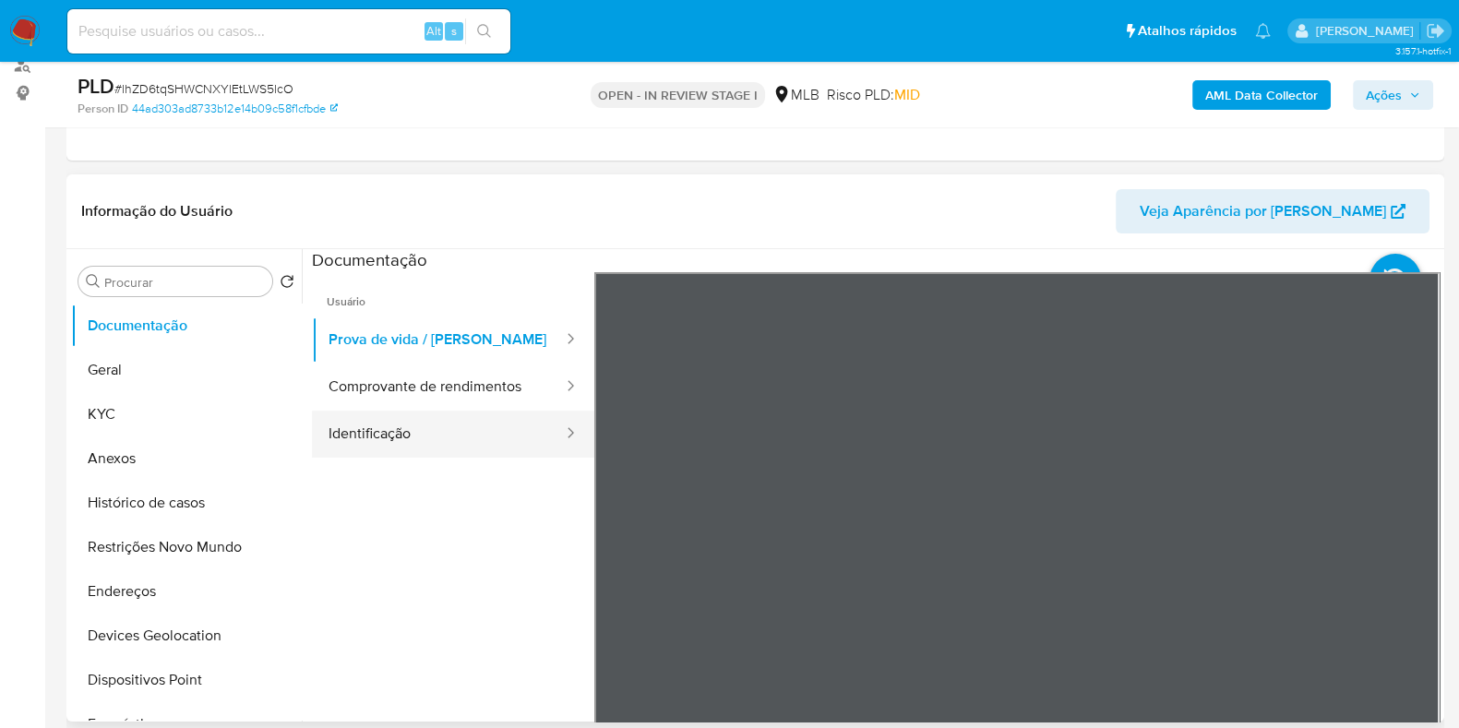
click at [458, 429] on button "Identificação" at bounding box center [438, 434] width 253 height 47
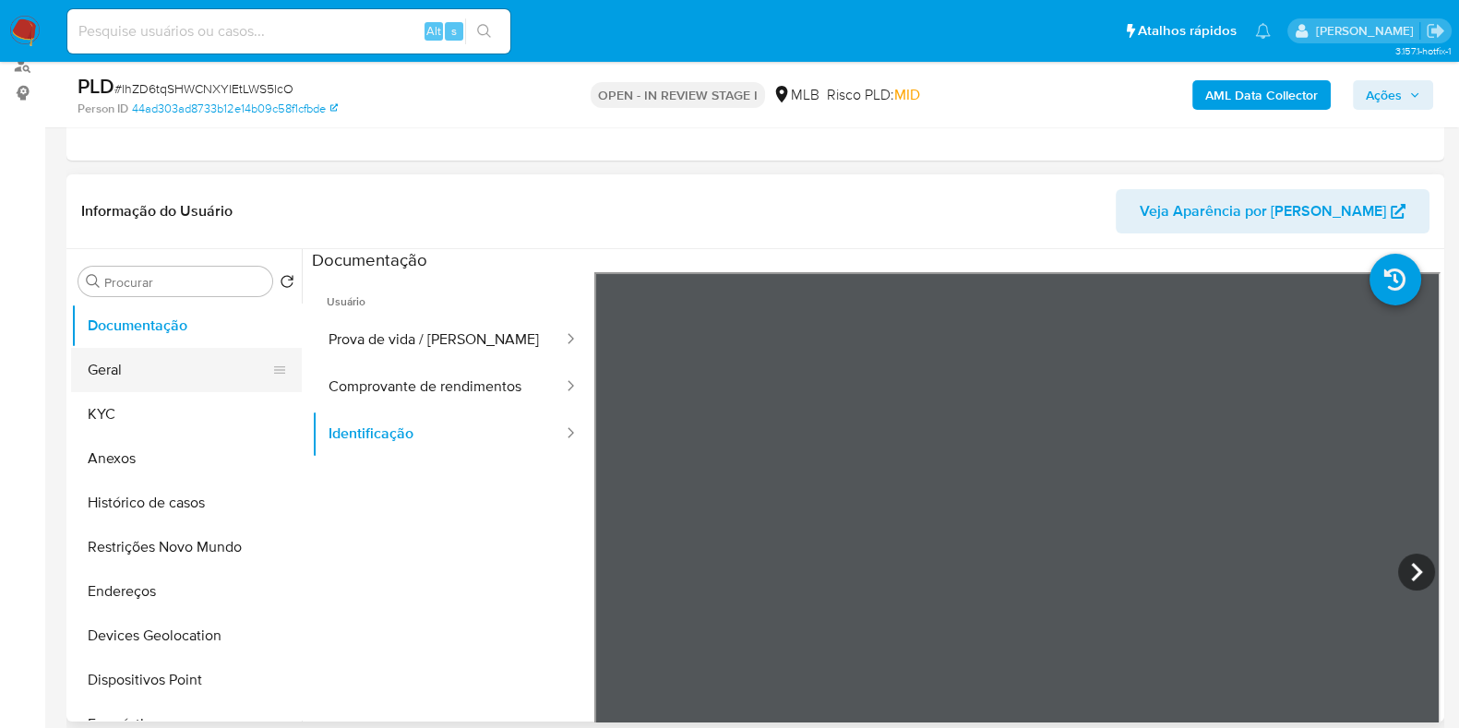
click at [105, 387] on button "Geral" at bounding box center [179, 370] width 216 height 44
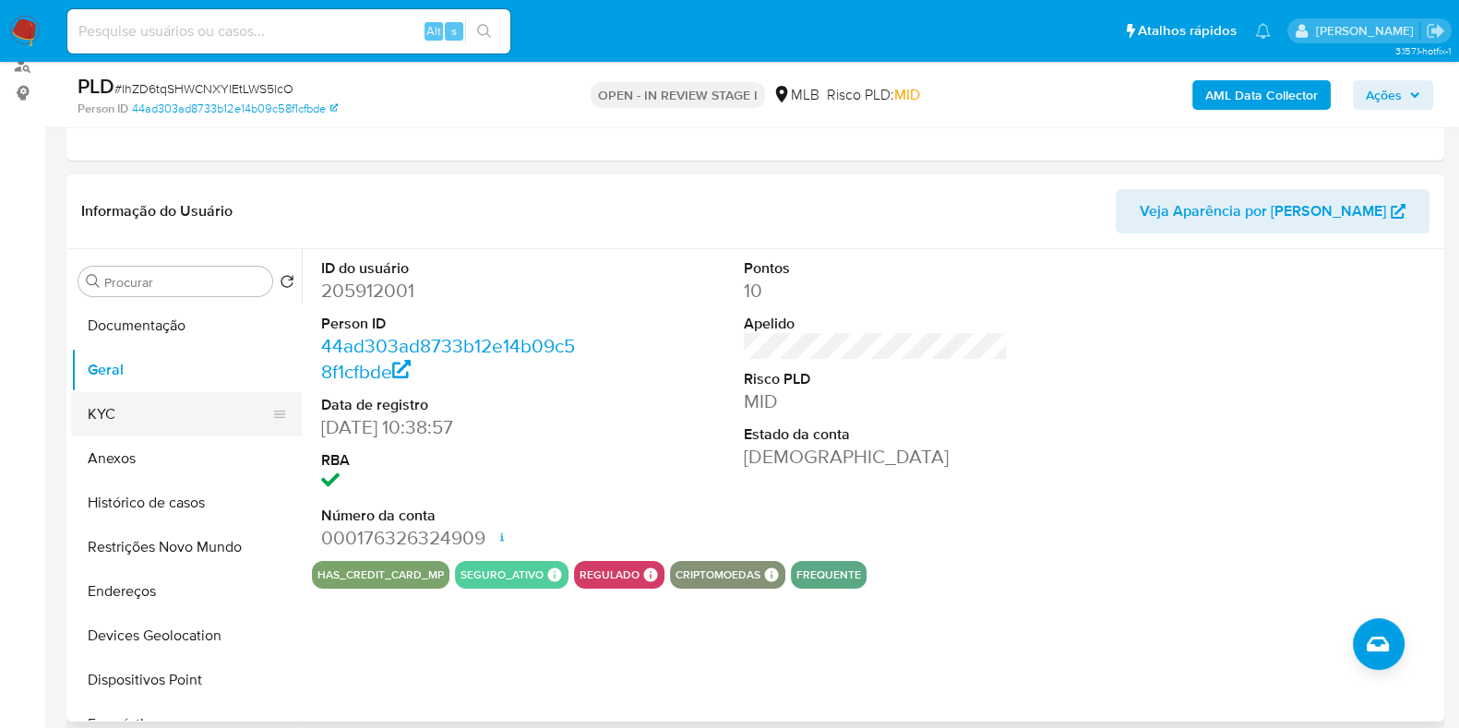
click at [102, 411] on button "KYC" at bounding box center [179, 414] width 216 height 44
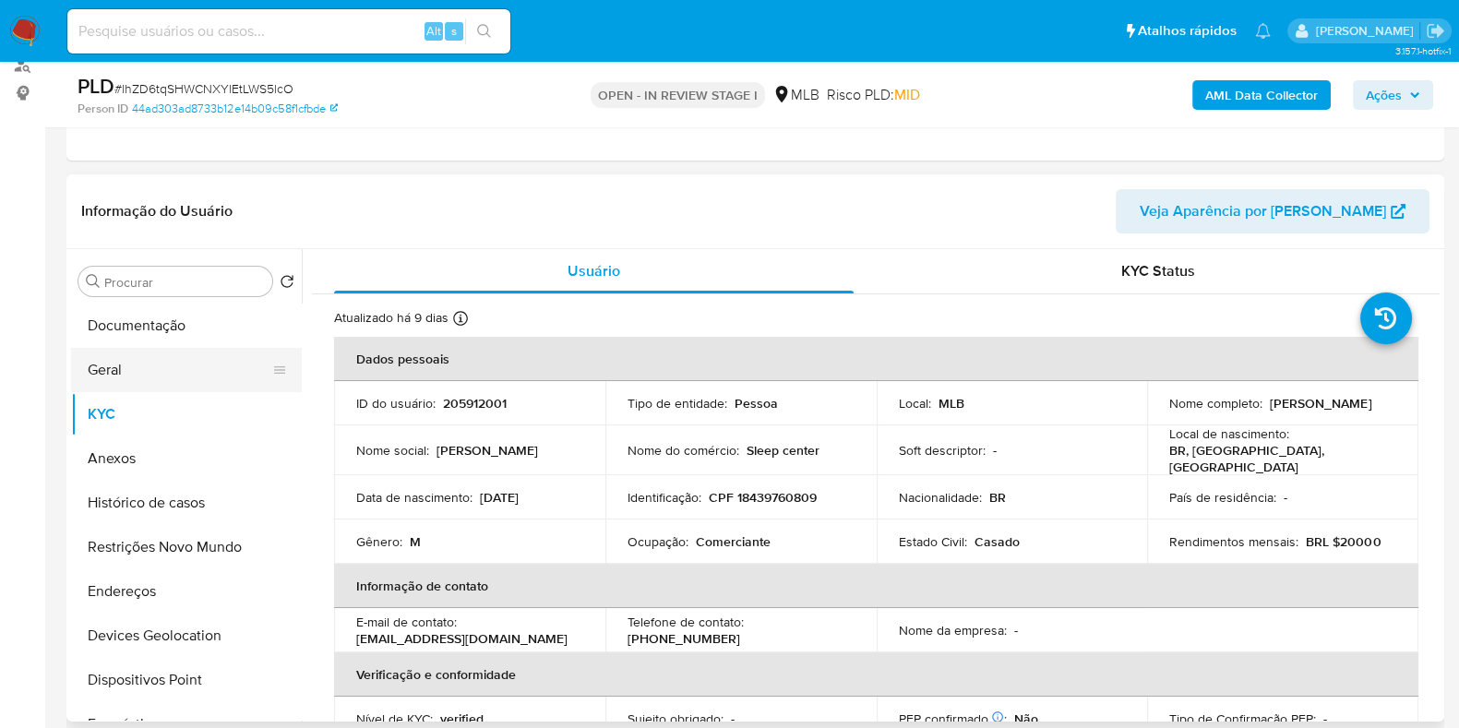
click at [115, 364] on button "Geral" at bounding box center [179, 370] width 216 height 44
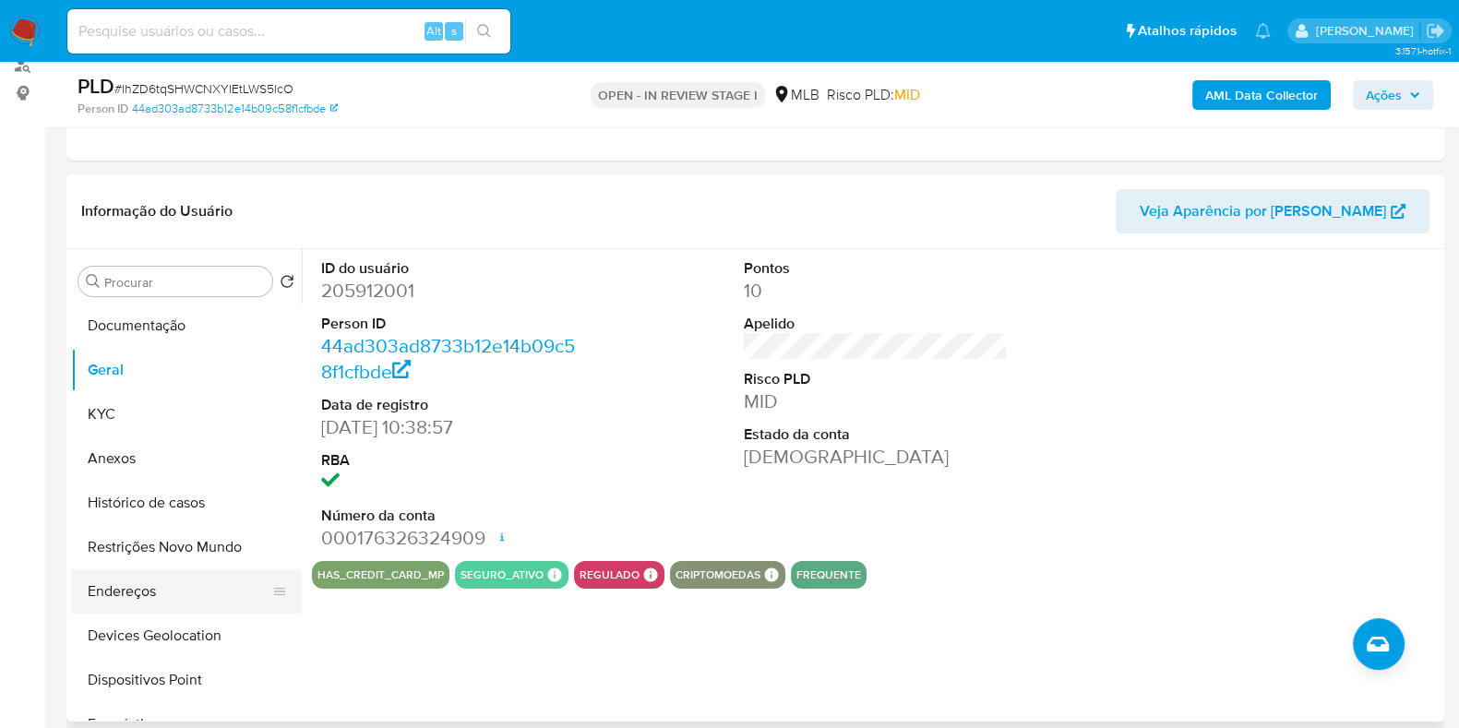
click at [125, 580] on button "Endereços" at bounding box center [179, 591] width 216 height 44
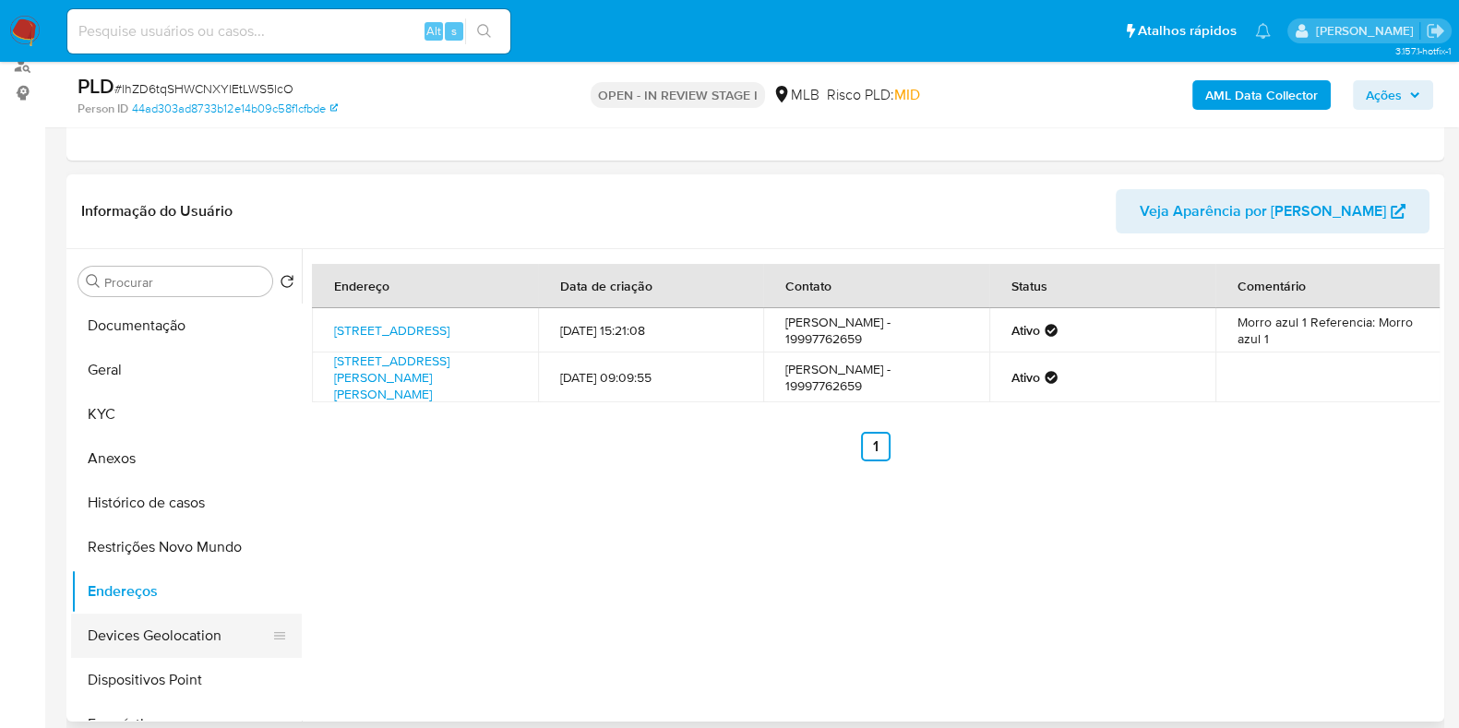
click at [197, 630] on button "Devices Geolocation" at bounding box center [179, 636] width 216 height 44
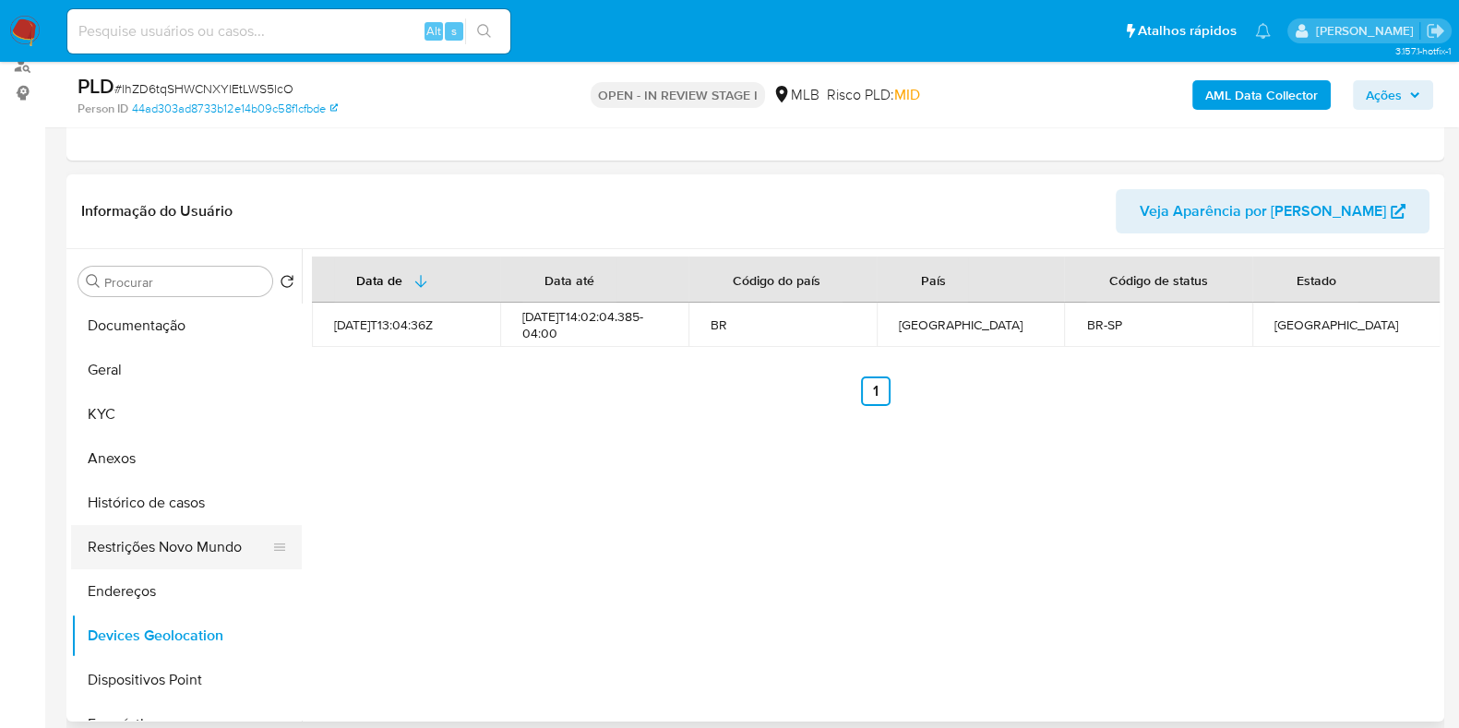
drag, startPoint x: 137, startPoint y: 549, endPoint x: 166, endPoint y: 543, distance: 29.3
click at [138, 549] on button "Restrições Novo Mundo" at bounding box center [179, 547] width 216 height 44
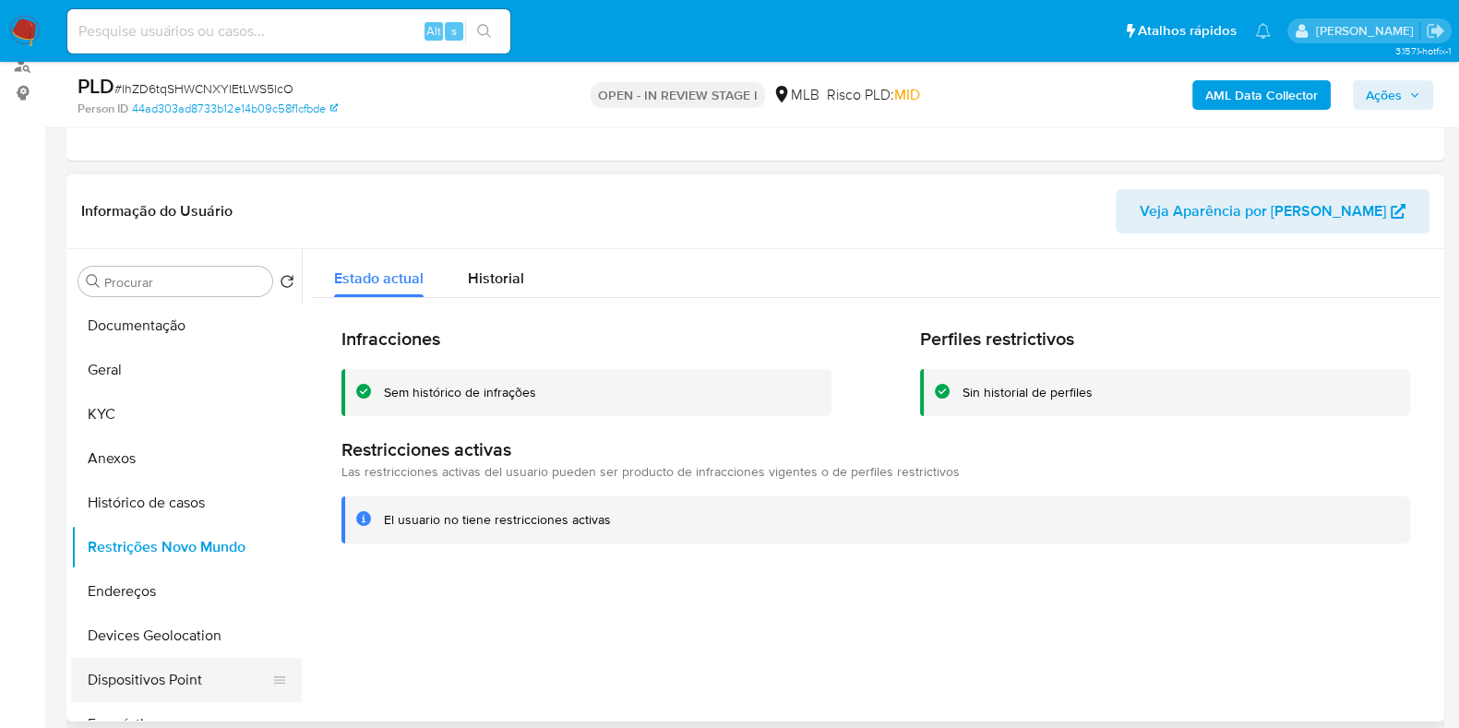
click at [192, 677] on button "Dispositivos Point" at bounding box center [179, 680] width 216 height 44
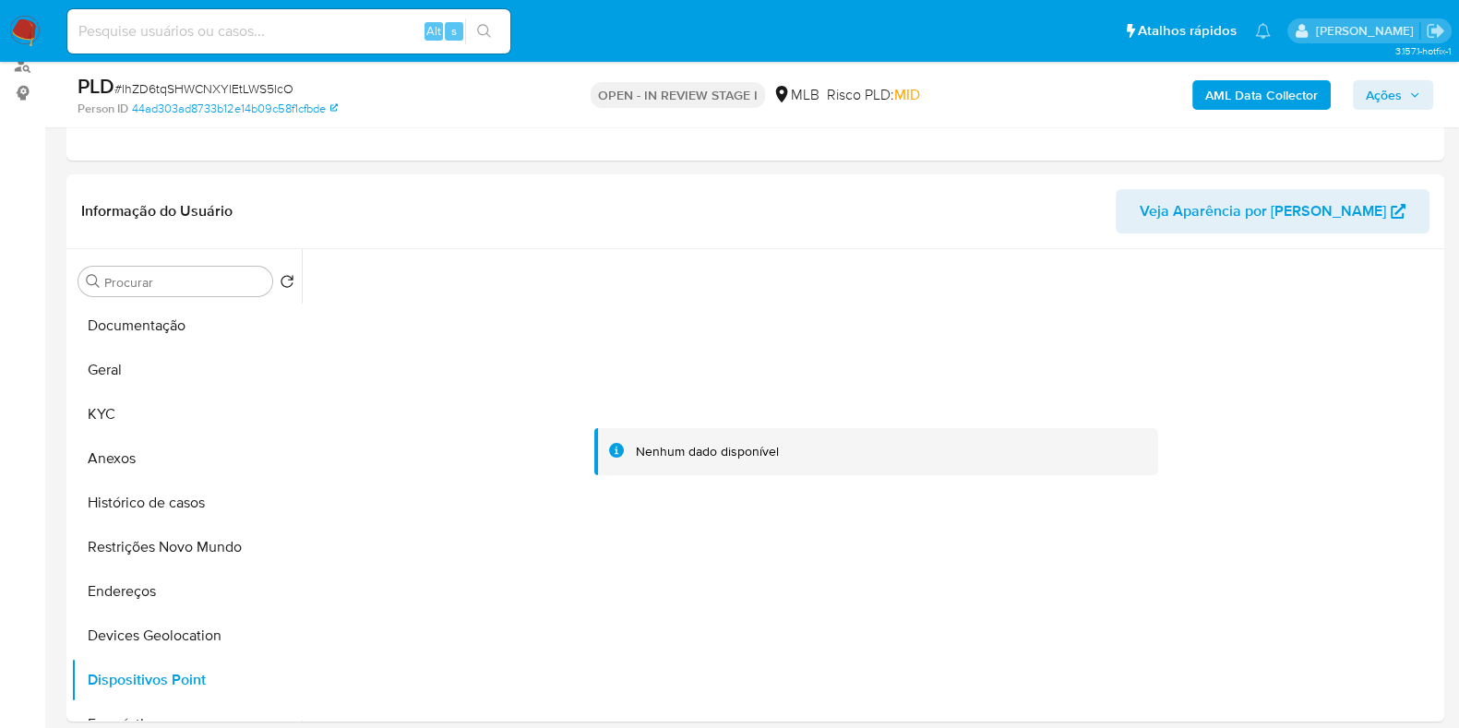
click at [1283, 93] on b "AML Data Collector" at bounding box center [1261, 95] width 113 height 30
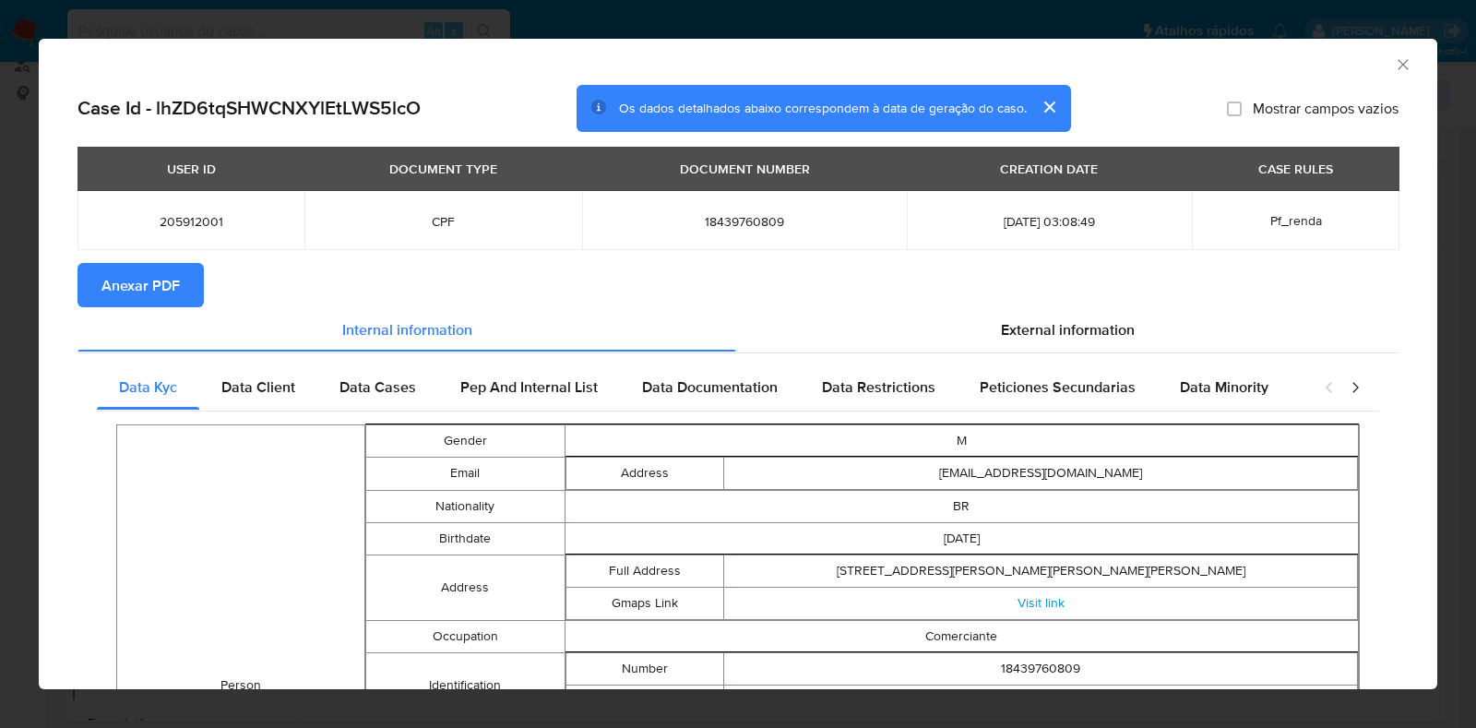
click at [110, 287] on span "Anexar PDF" at bounding box center [140, 285] width 78 height 41
click at [1394, 60] on icon "Fechar a janela" at bounding box center [1403, 64] width 18 height 18
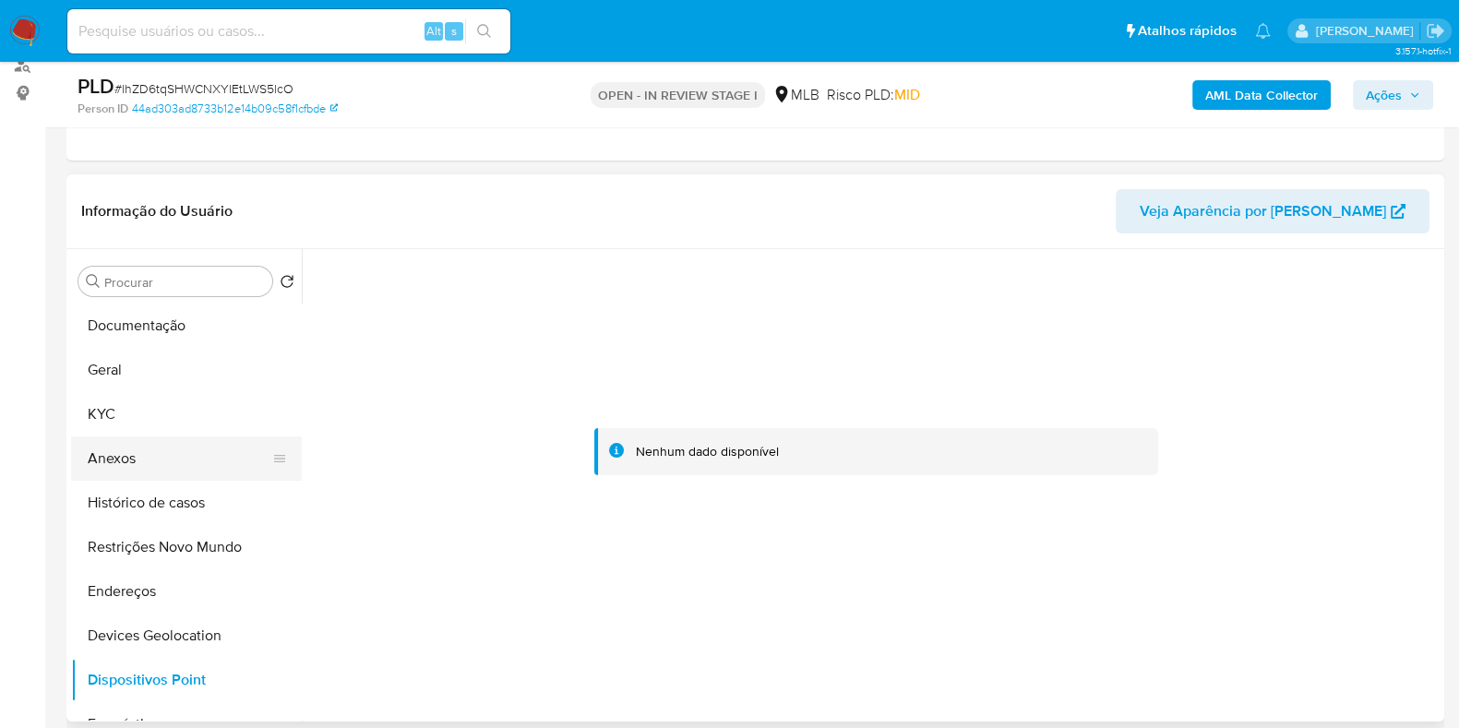
click at [139, 438] on button "Anexos" at bounding box center [179, 458] width 216 height 44
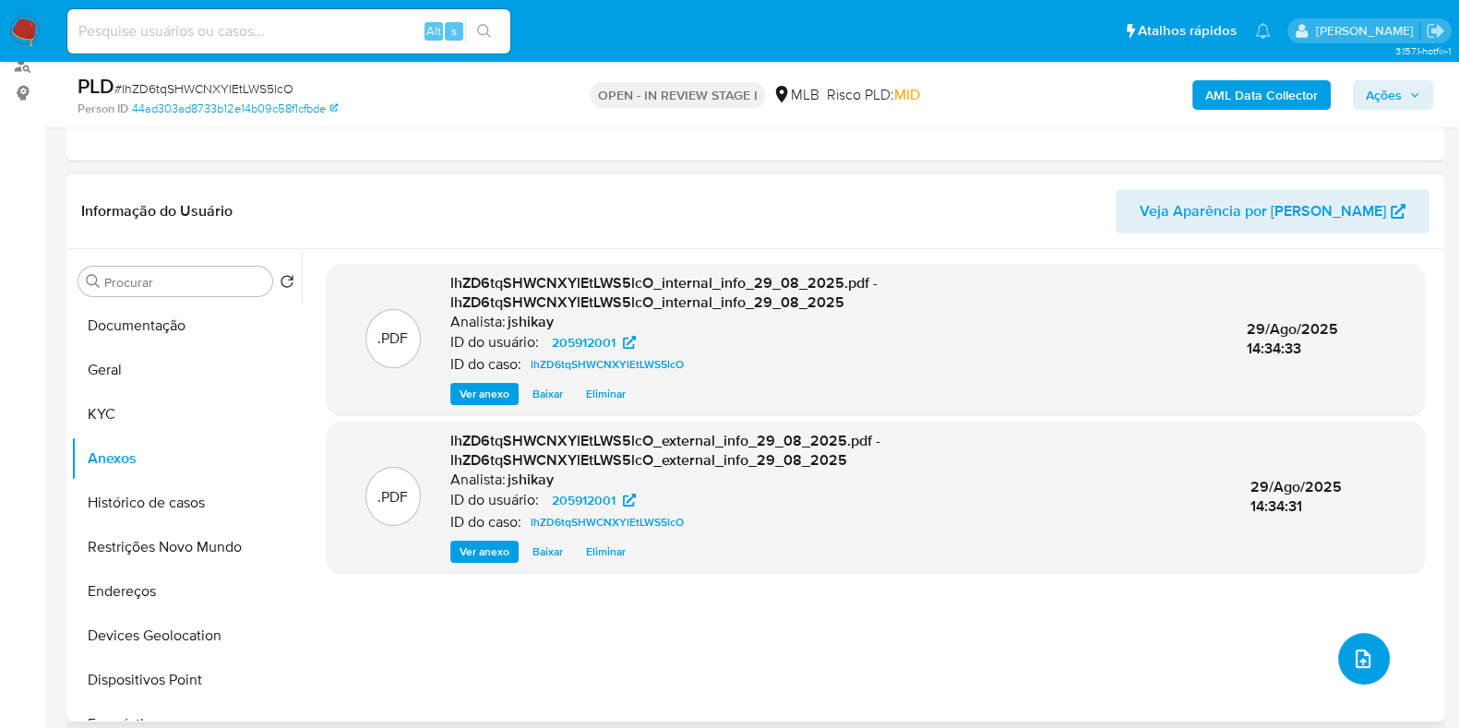
click at [1361, 655] on icon "upload-file" at bounding box center [1362, 659] width 15 height 18
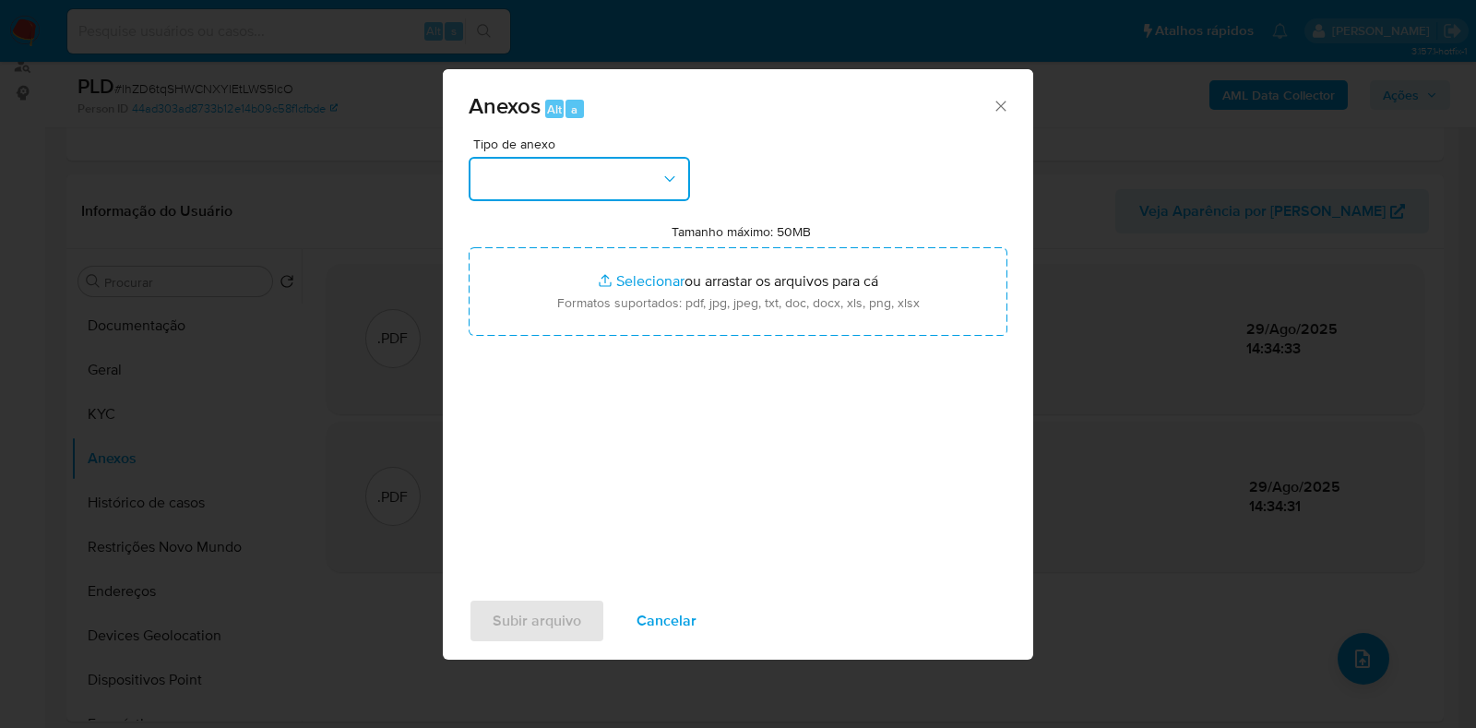
click at [644, 176] on button "button" at bounding box center [579, 179] width 221 height 44
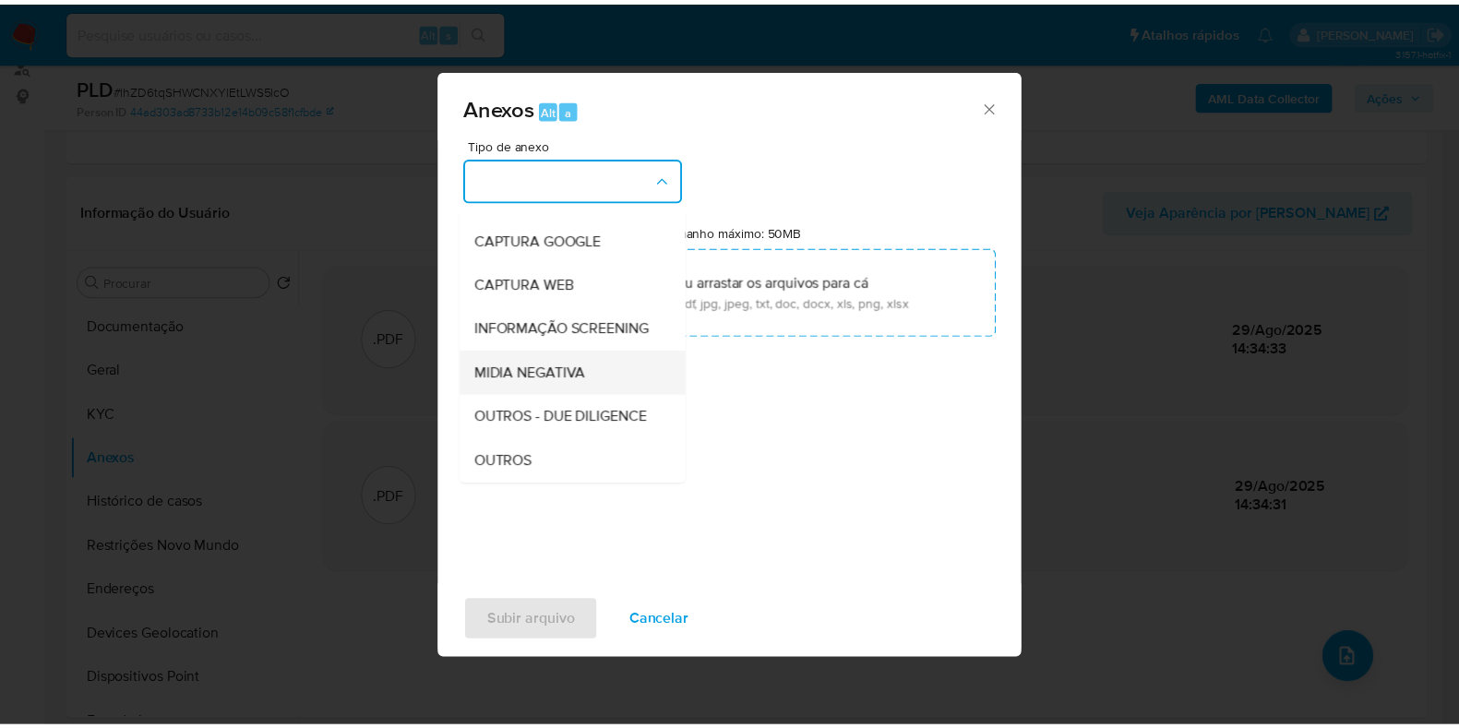
scroll to position [114, 0]
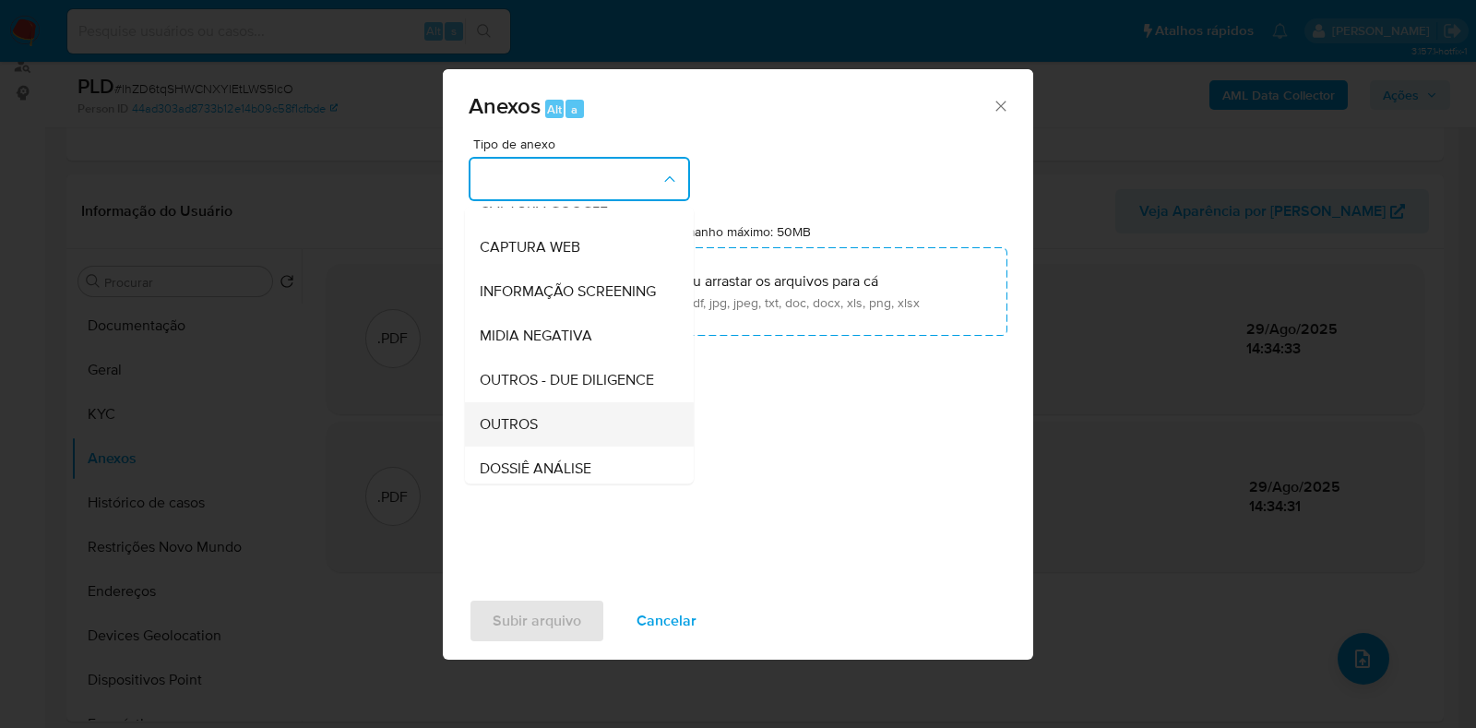
click at [512, 434] on span "OUTROS" at bounding box center [509, 424] width 58 height 18
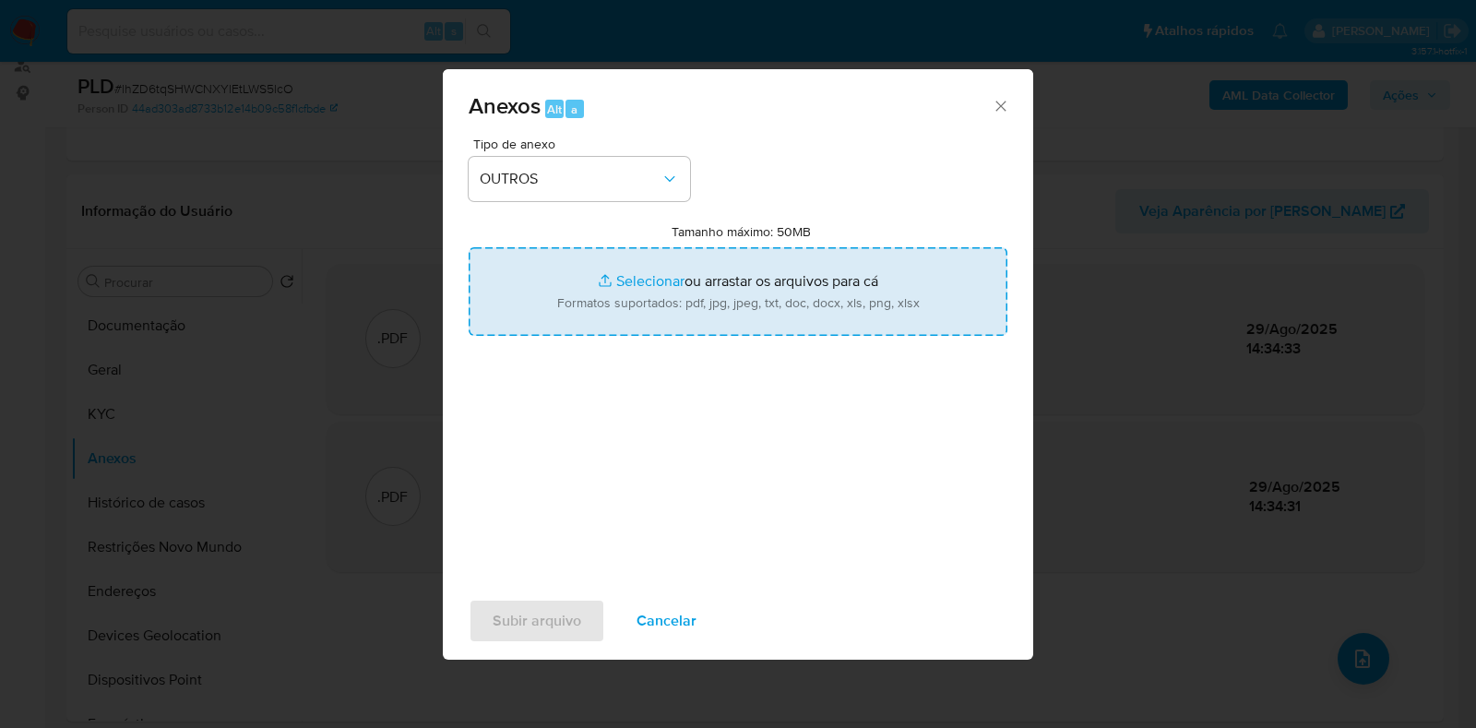
click at [577, 288] on input "Tamanho máximo: 50MB Selecionar arquivos" at bounding box center [738, 291] width 539 height 89
type input "C:\fakepath\Mulan 205912001_2025_08_28_17_00_08 - Resumen TX.pdf"
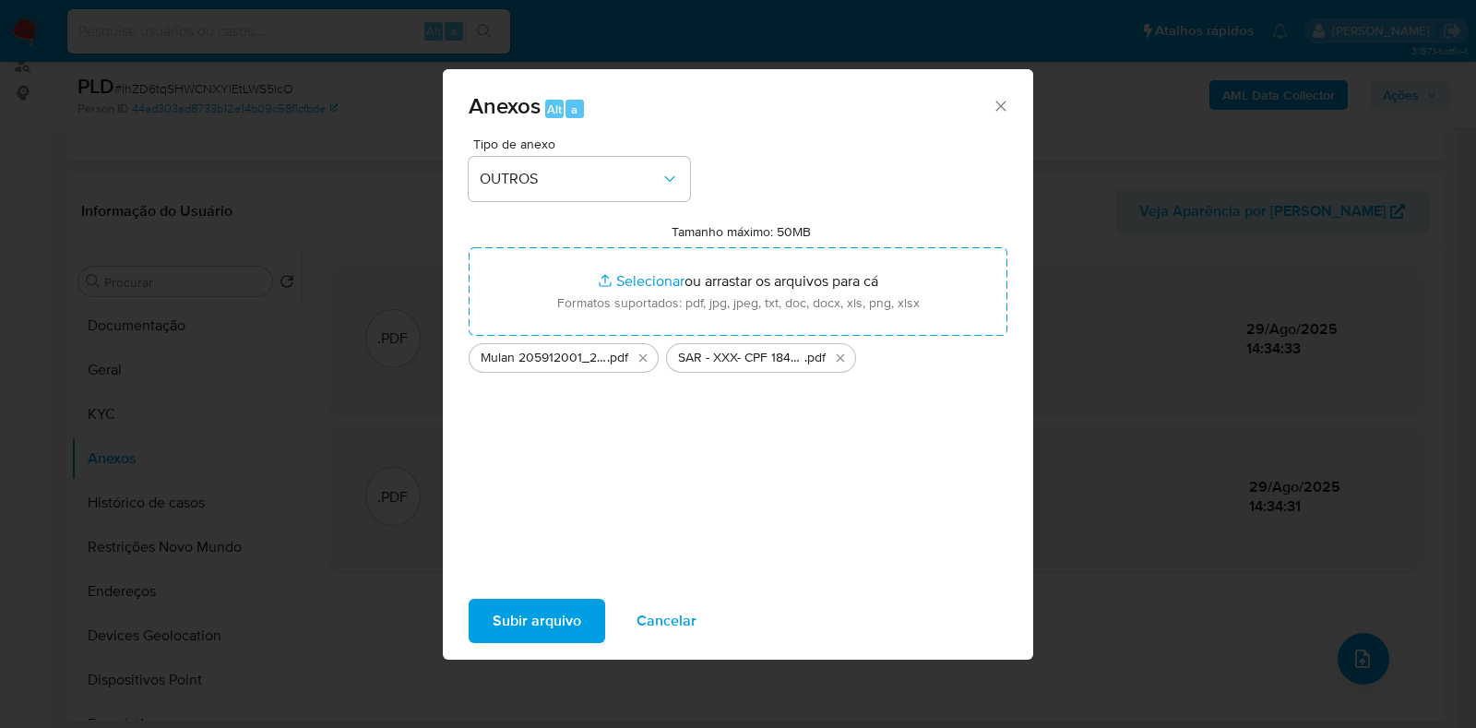
drag, startPoint x: 577, startPoint y: 288, endPoint x: 535, endPoint y: 622, distance: 336.6
click at [535, 622] on span "Subir arquivo" at bounding box center [537, 621] width 89 height 41
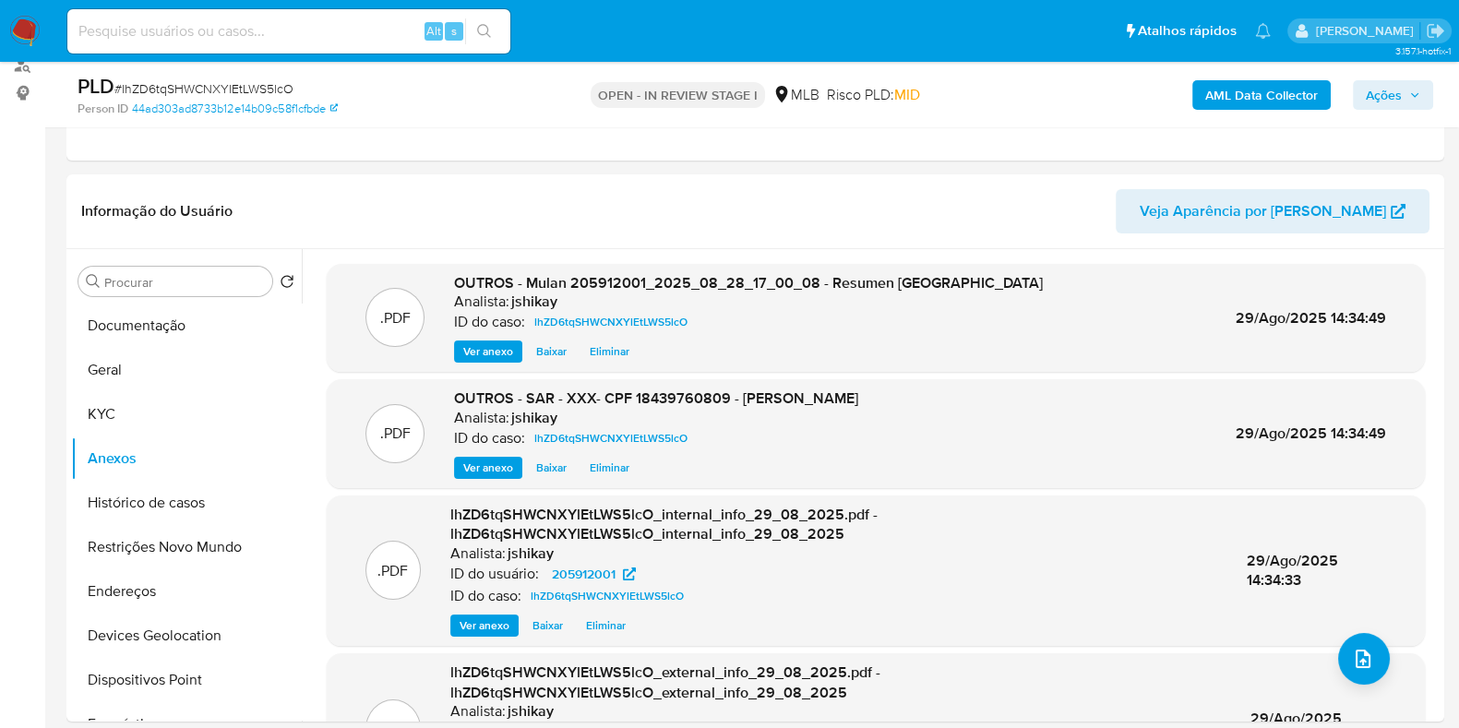
click at [1392, 102] on span "Ações" at bounding box center [1384, 95] width 36 height 30
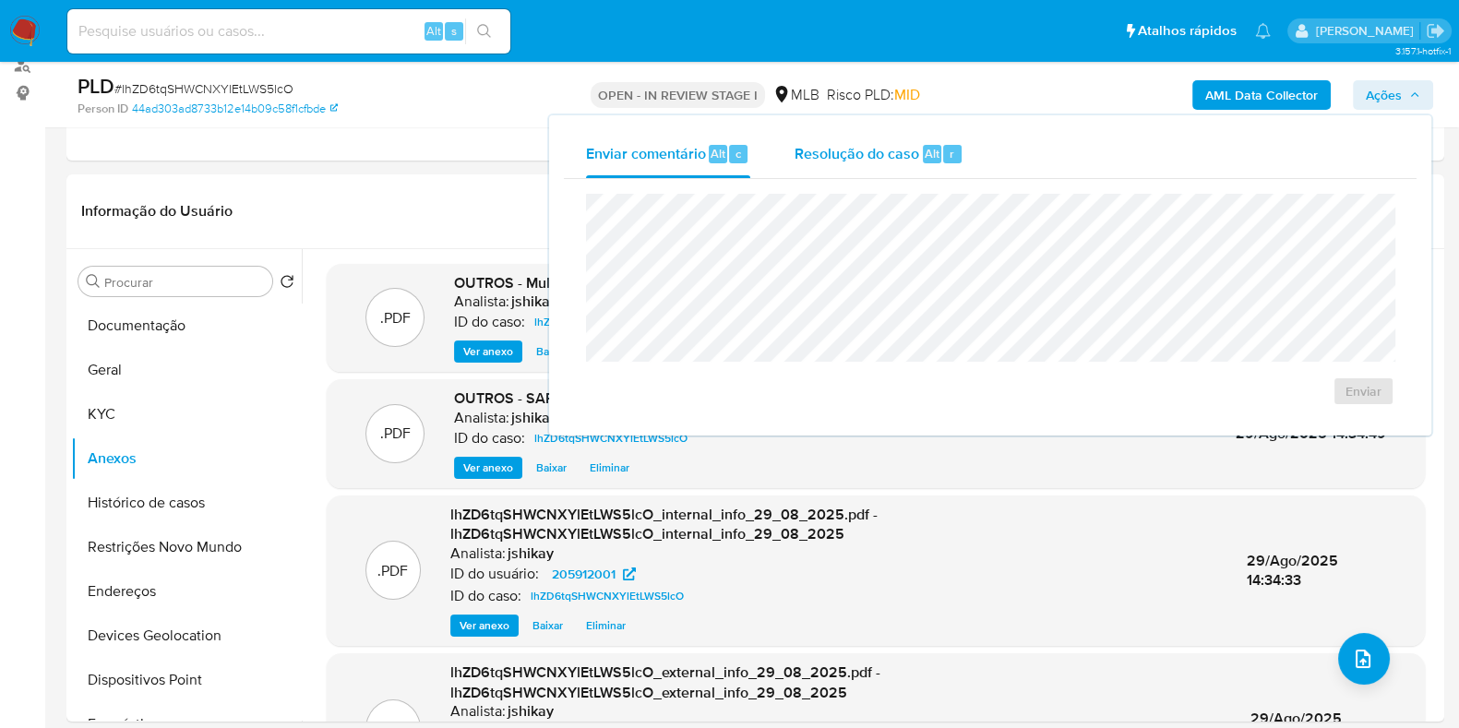
click at [943, 149] on div "r" at bounding box center [952, 154] width 18 height 18
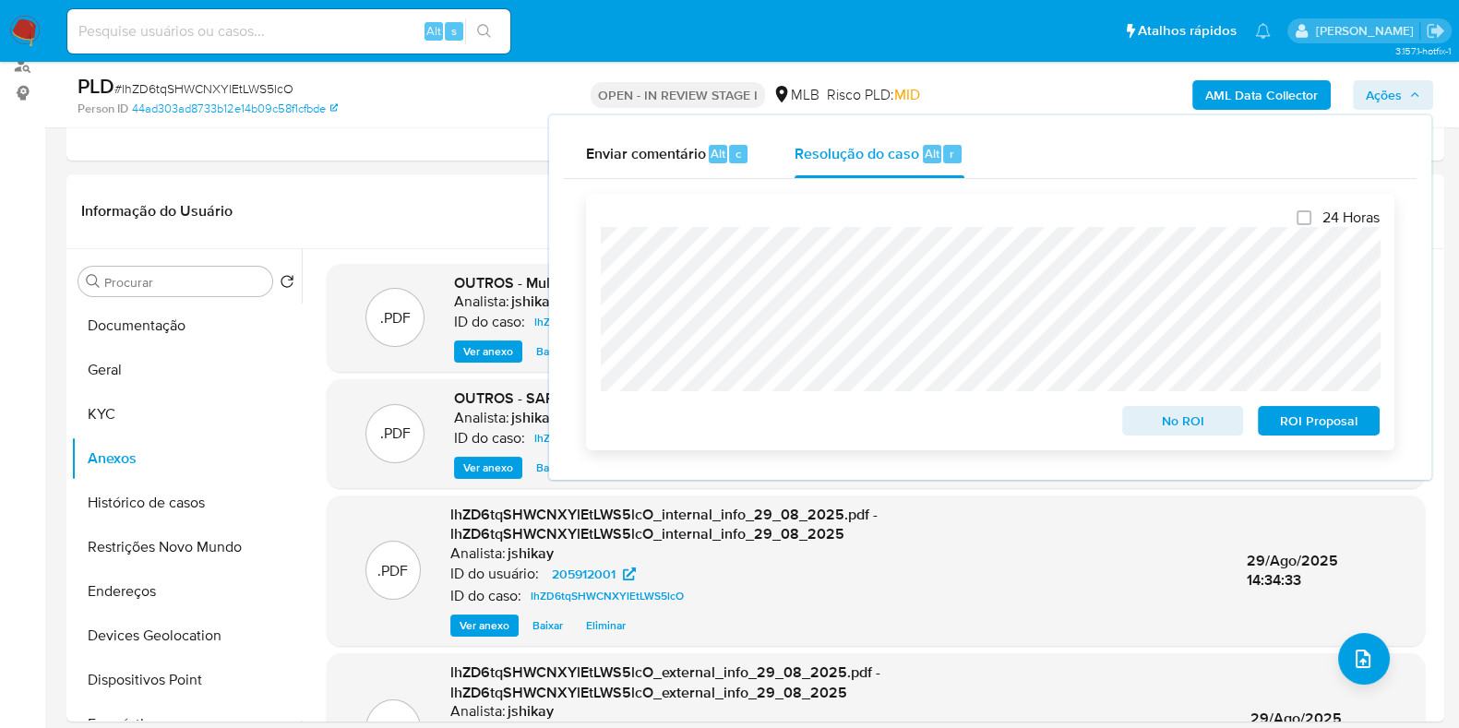
click at [1314, 426] on span "ROI Proposal" at bounding box center [1319, 421] width 96 height 26
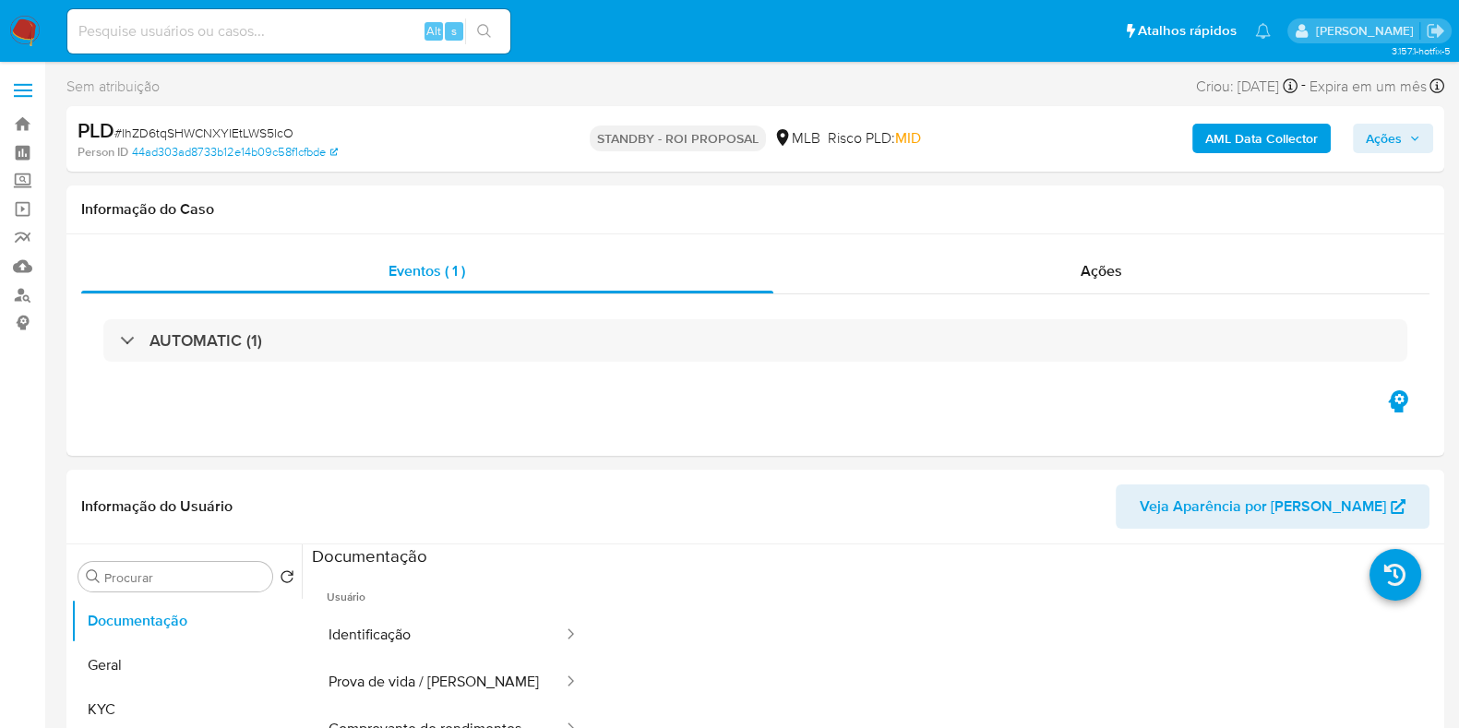
select select "10"
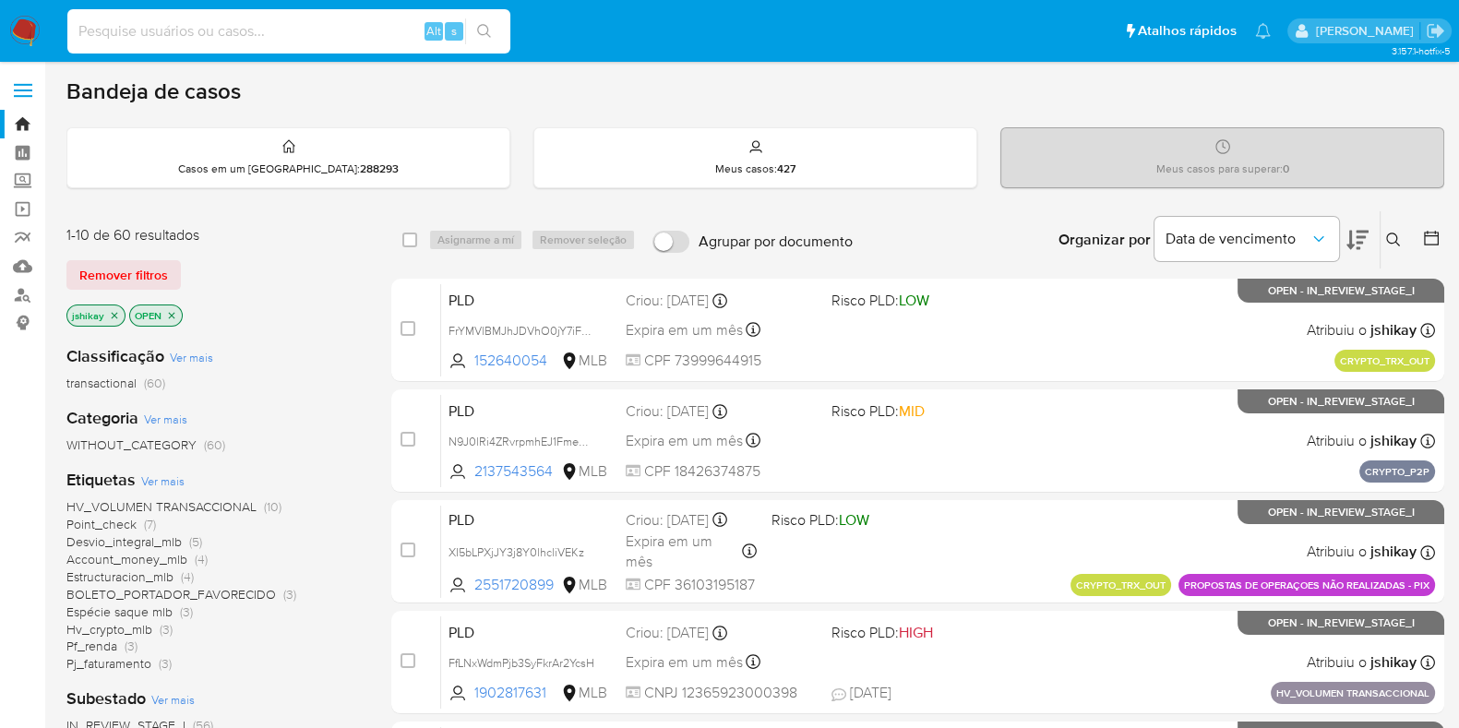
click at [365, 21] on input at bounding box center [288, 31] width 443 height 24
paste input "S0JzWLkfhaRWUdhaSuecPS6C"
type input "S0JzWLkfhaRWUdhaSuecPS6C"
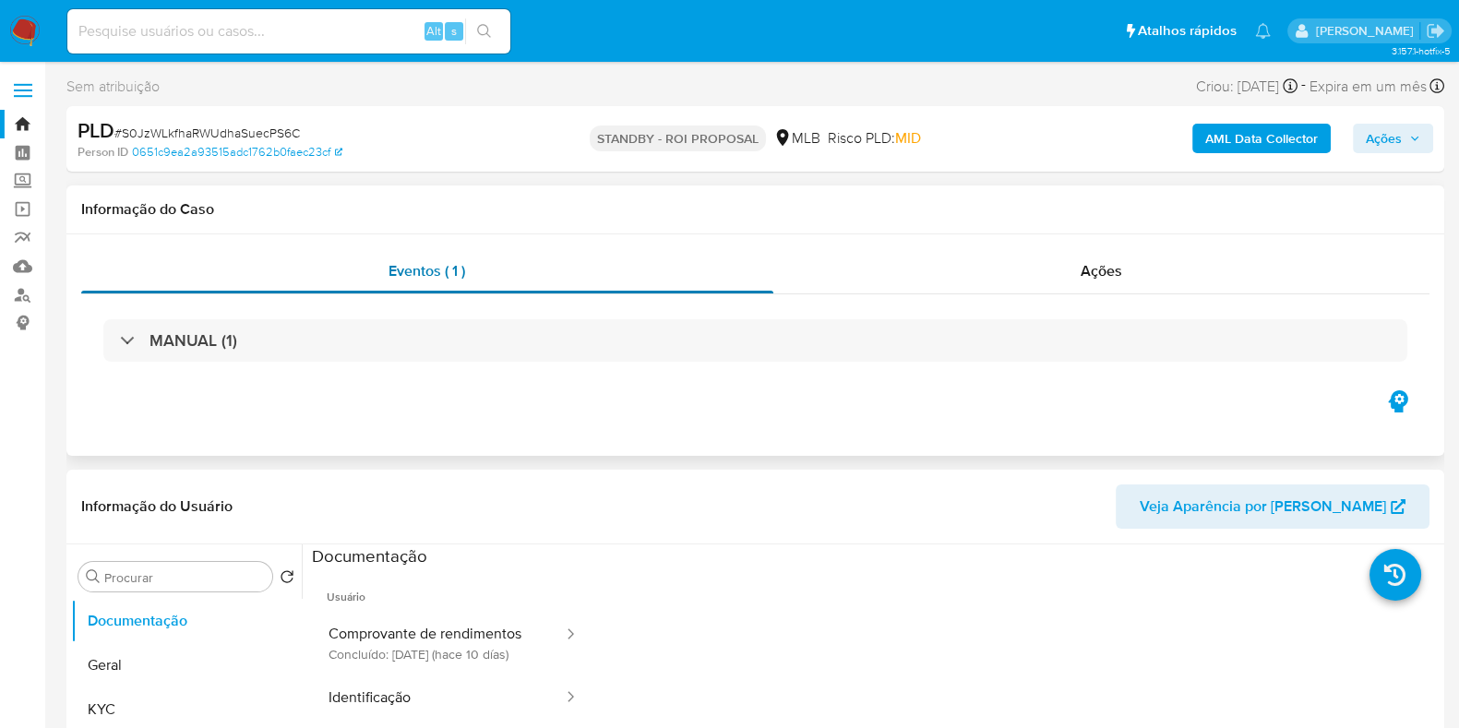
select select "10"
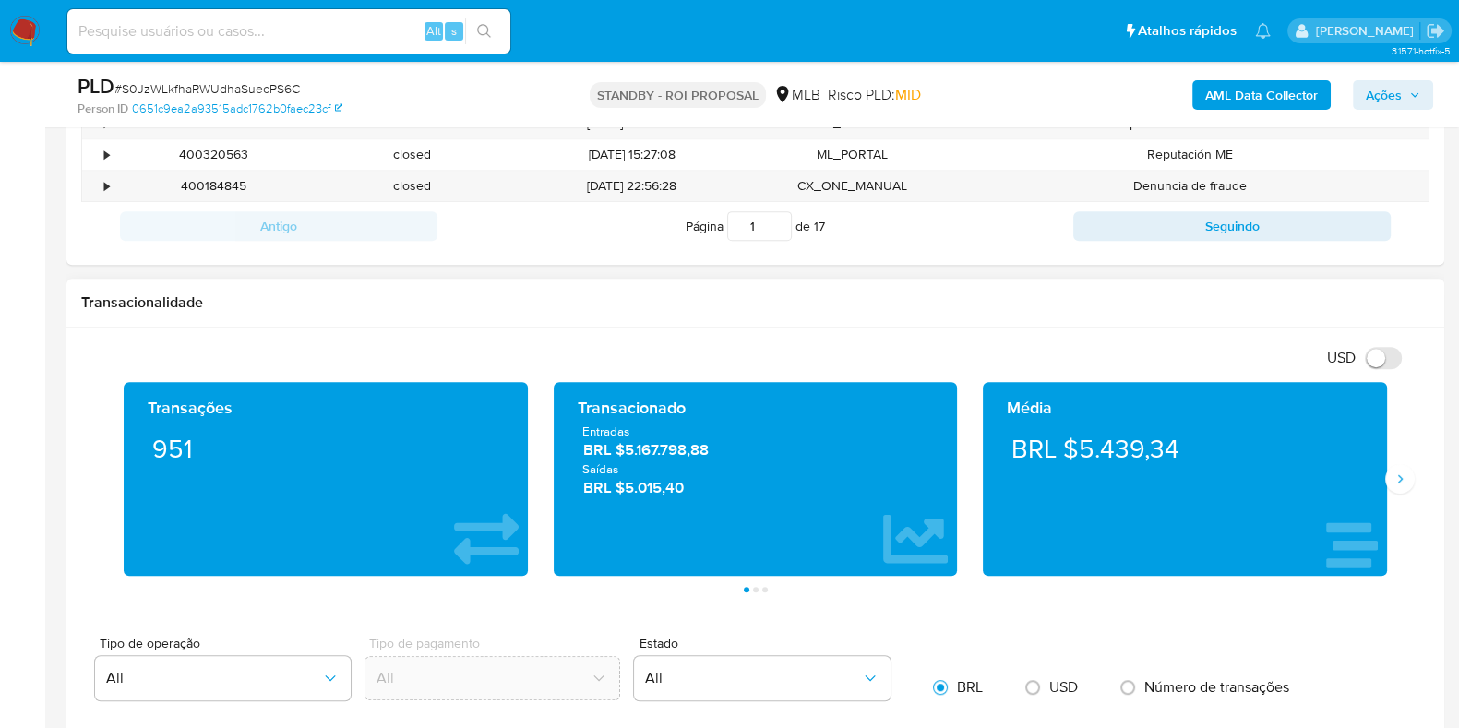
scroll to position [1269, 0]
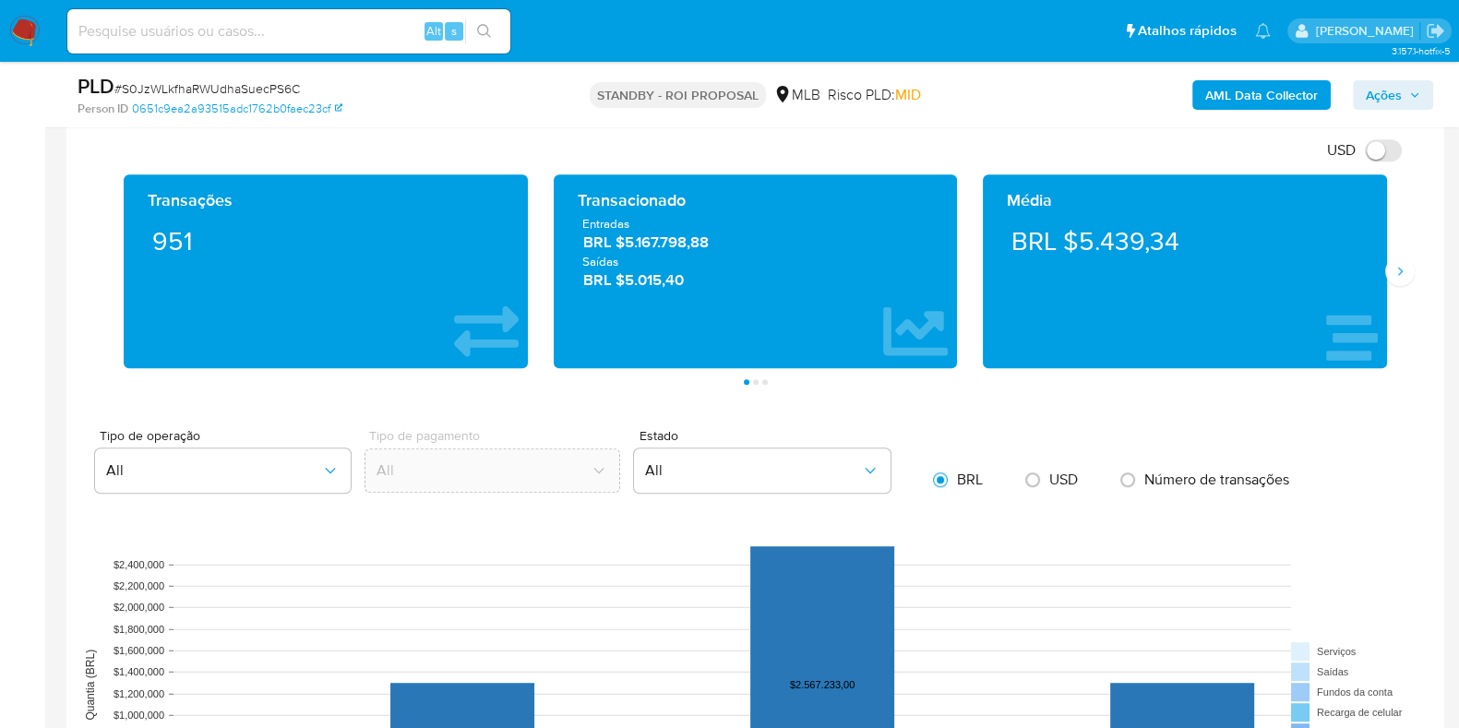
click at [1390, 284] on div "Média BRL $5.439,34" at bounding box center [1185, 271] width 430 height 194
click at [1393, 280] on button "Siguiente" at bounding box center [1400, 272] width 30 height 30
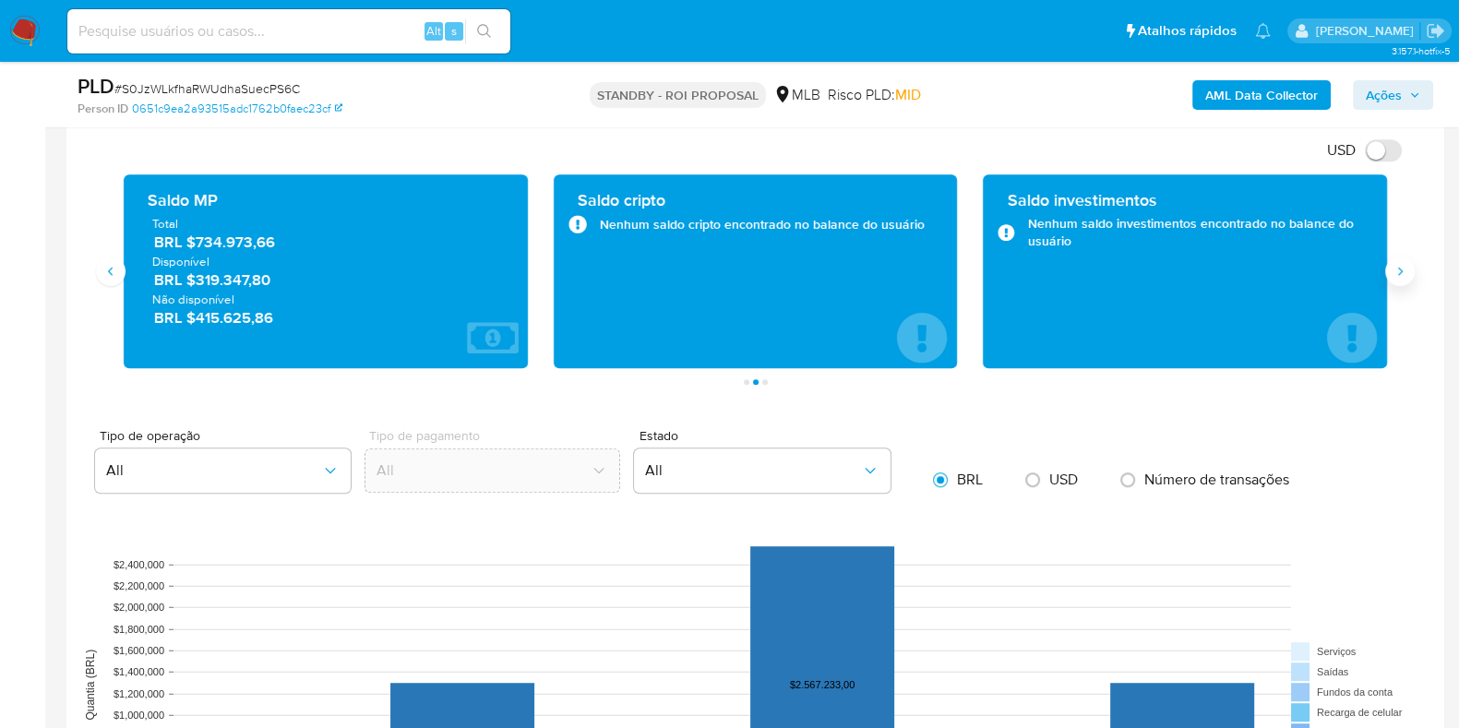
click at [1400, 282] on button "Siguiente" at bounding box center [1400, 272] width 30 height 30
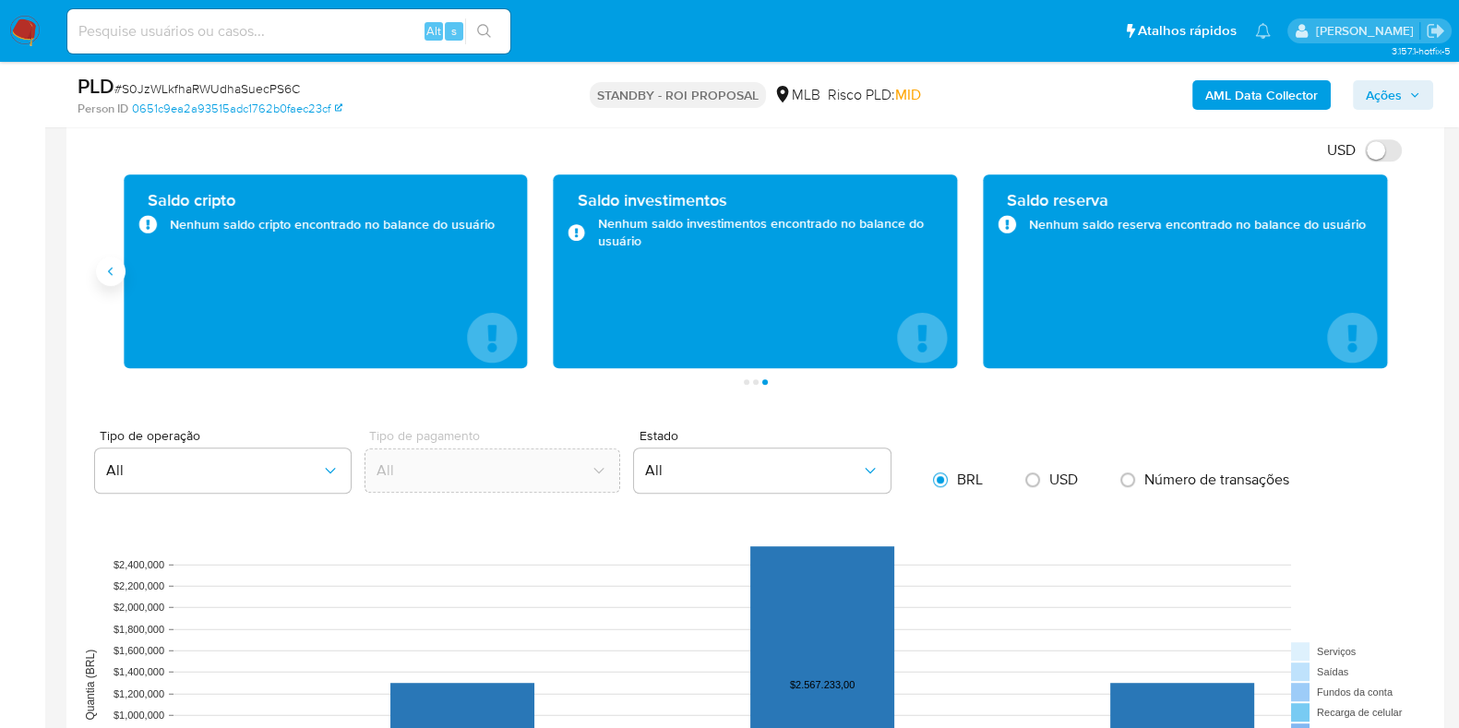
click at [113, 269] on icon "Anterior" at bounding box center [110, 271] width 15 height 15
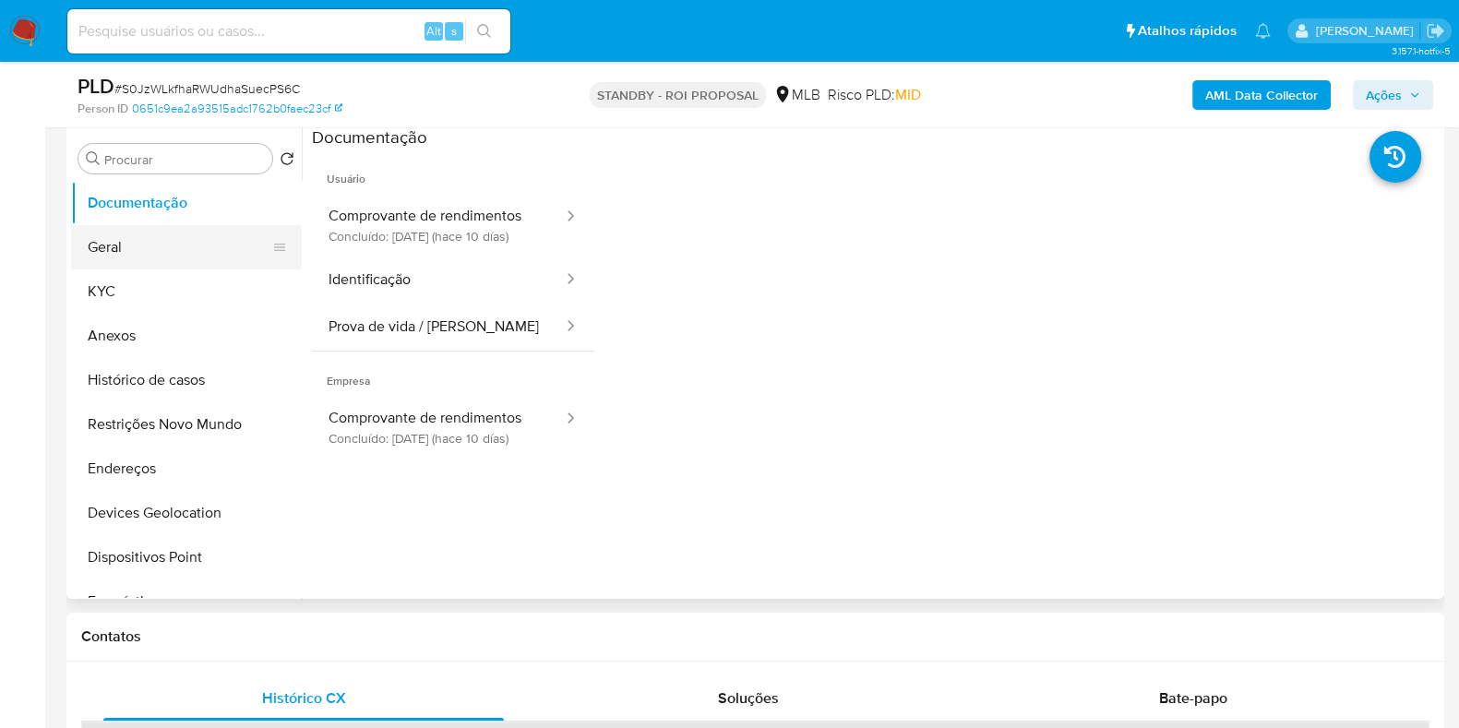
scroll to position [230, 0]
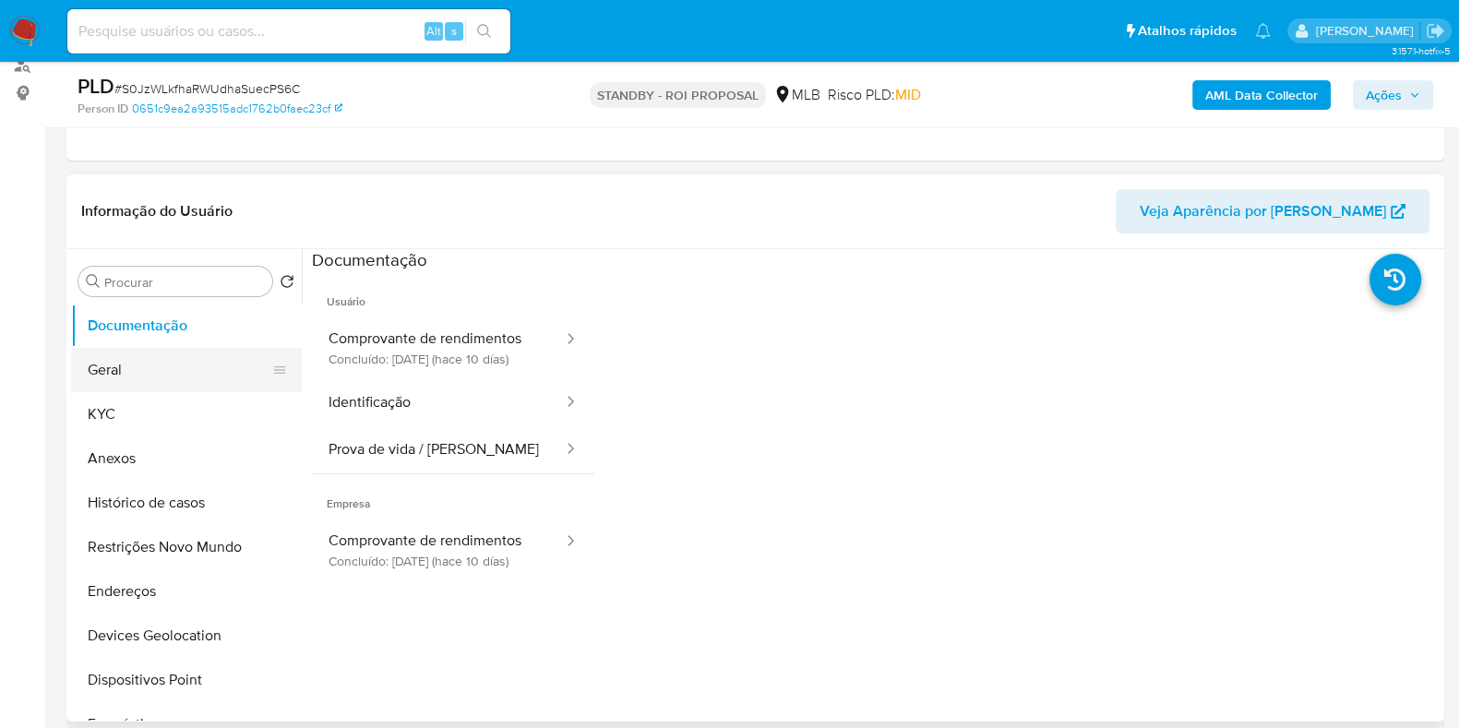
click at [113, 375] on button "Geral" at bounding box center [179, 370] width 216 height 44
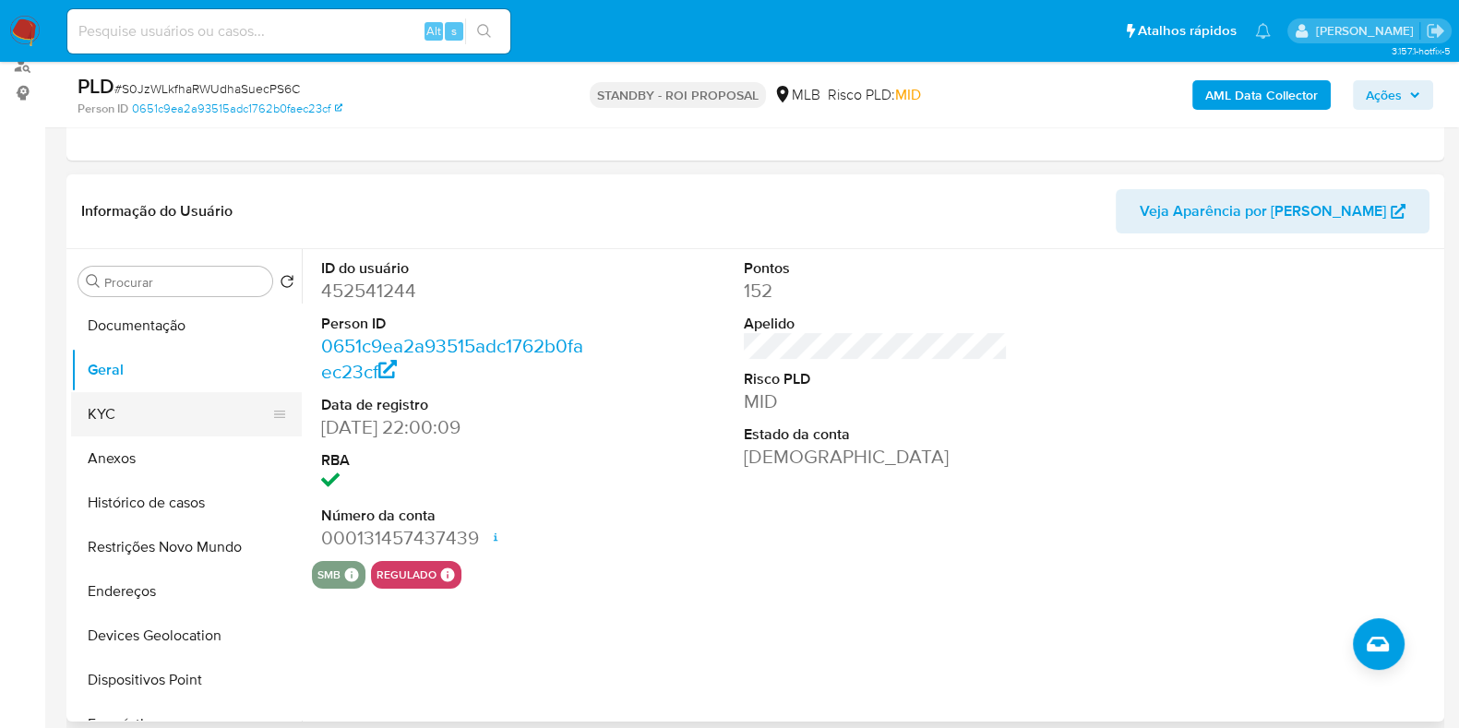
click at [106, 405] on button "KYC" at bounding box center [179, 414] width 216 height 44
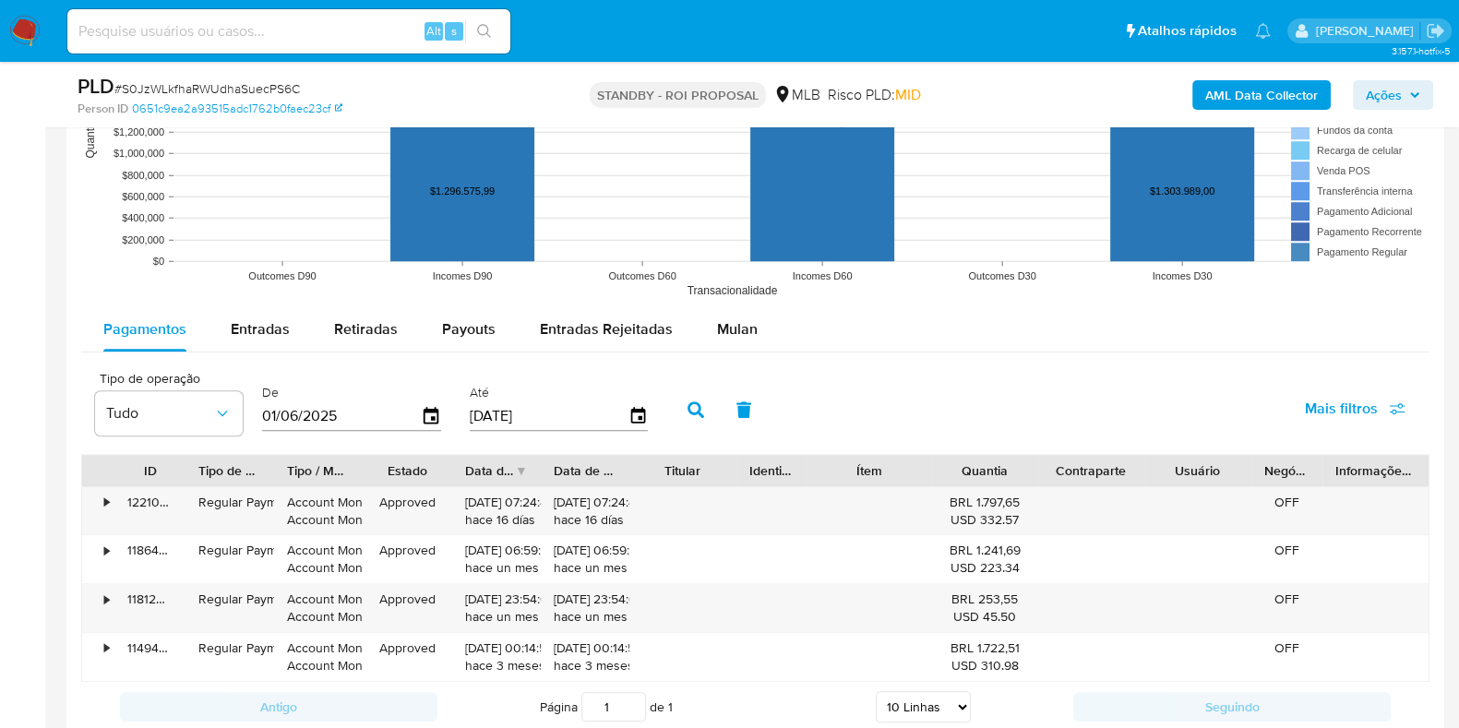
scroll to position [1961, 0]
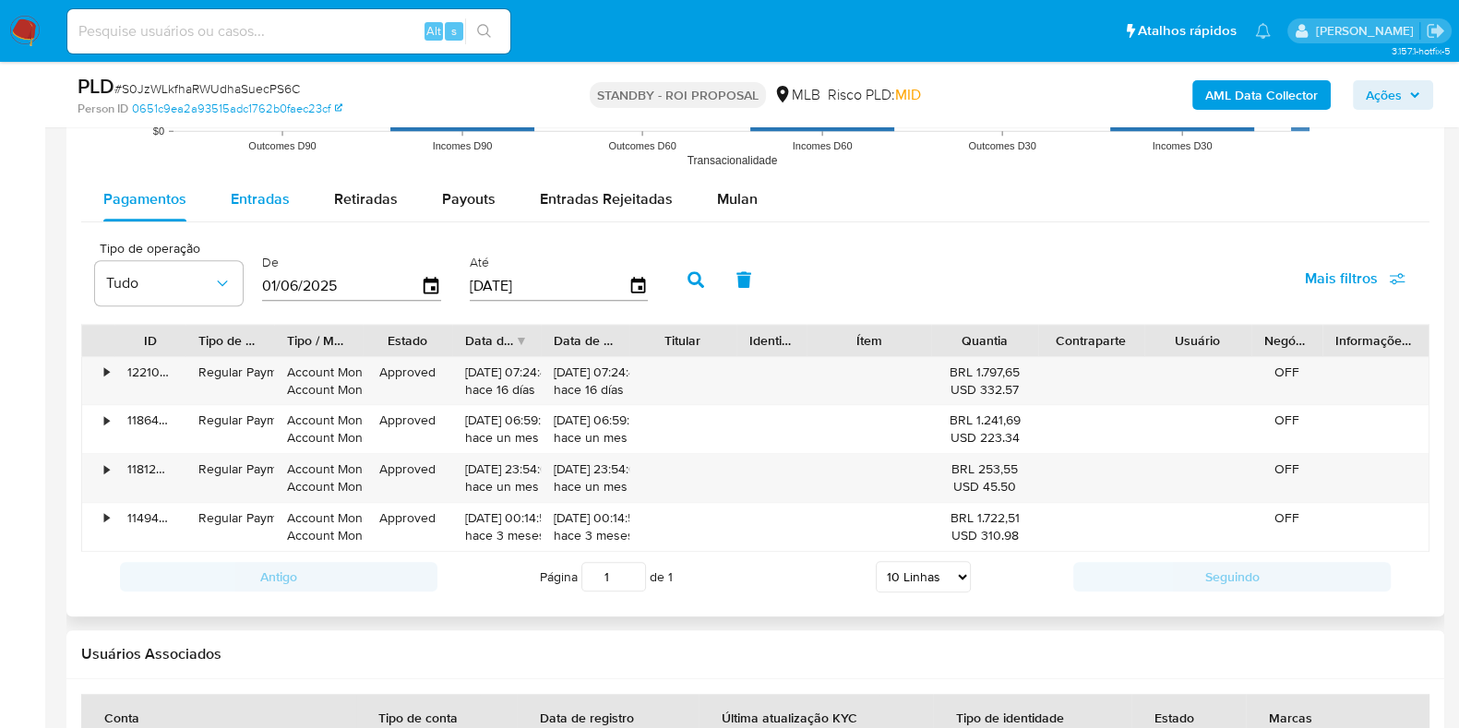
click at [233, 202] on span "Entradas" at bounding box center [260, 198] width 59 height 21
select select "10"
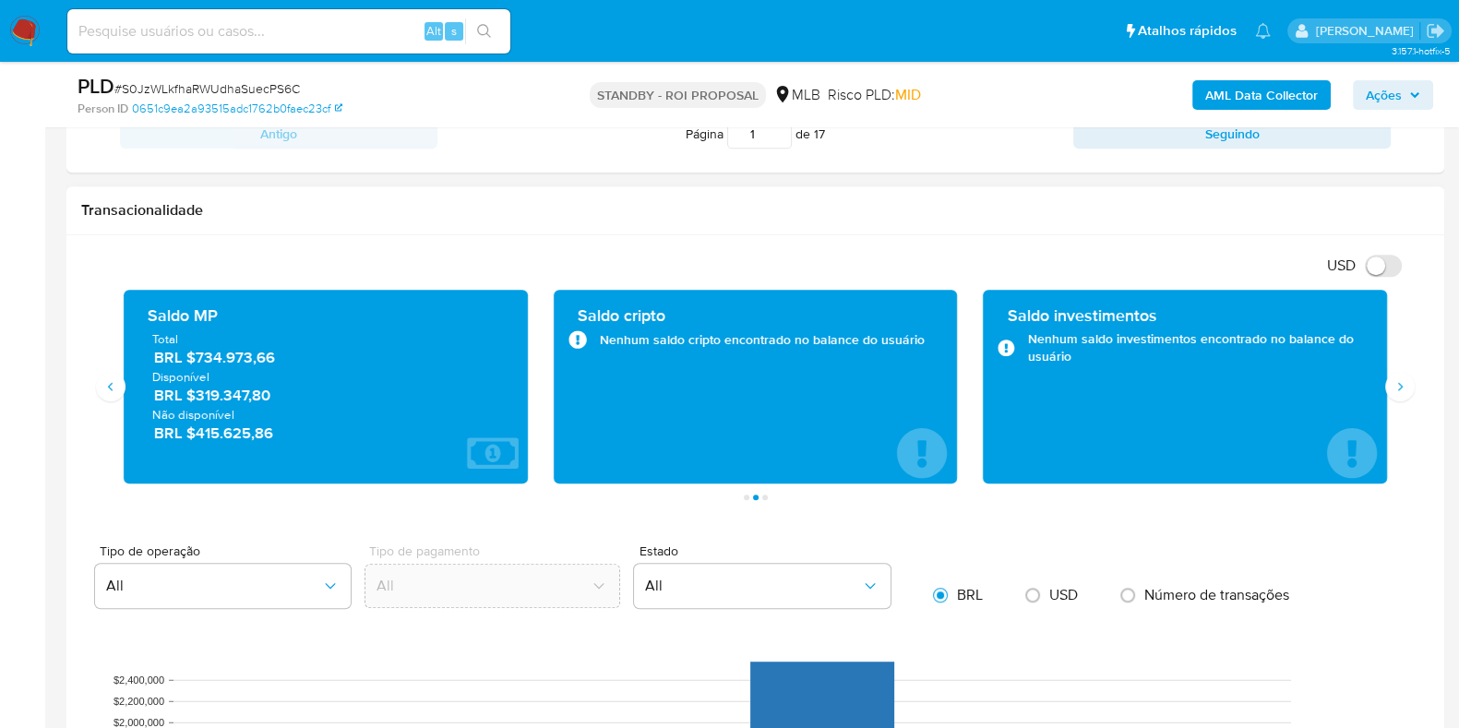
scroll to position [1038, 0]
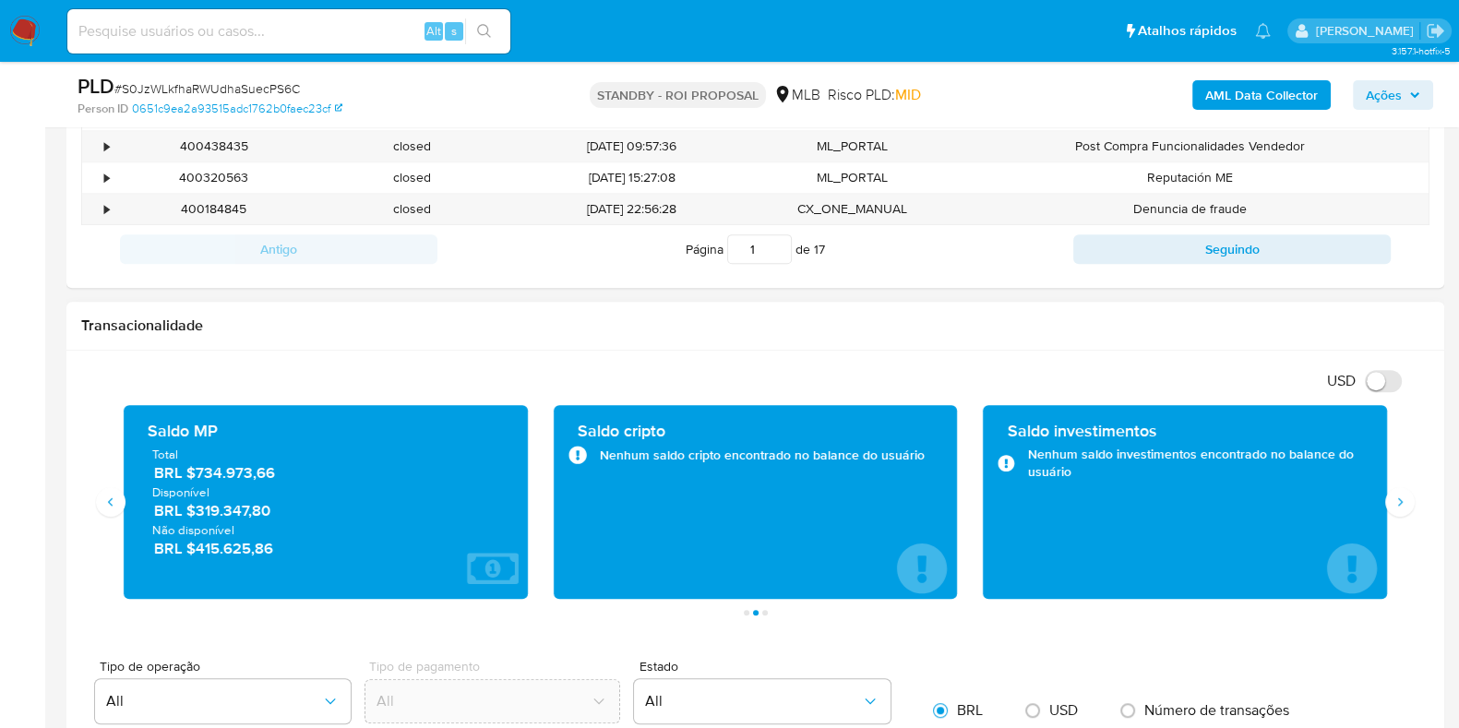
drag, startPoint x: 280, startPoint y: 509, endPoint x: 195, endPoint y: 505, distance: 85.0
click at [195, 505] on span "BRL $319.347,80" at bounding box center [326, 510] width 345 height 21
drag, startPoint x: 283, startPoint y: 477, endPoint x: 197, endPoint y: 474, distance: 85.9
click at [197, 474] on span "BRL $734.973,66" at bounding box center [326, 472] width 345 height 21
drag, startPoint x: 293, startPoint y: 555, endPoint x: 194, endPoint y: 554, distance: 99.7
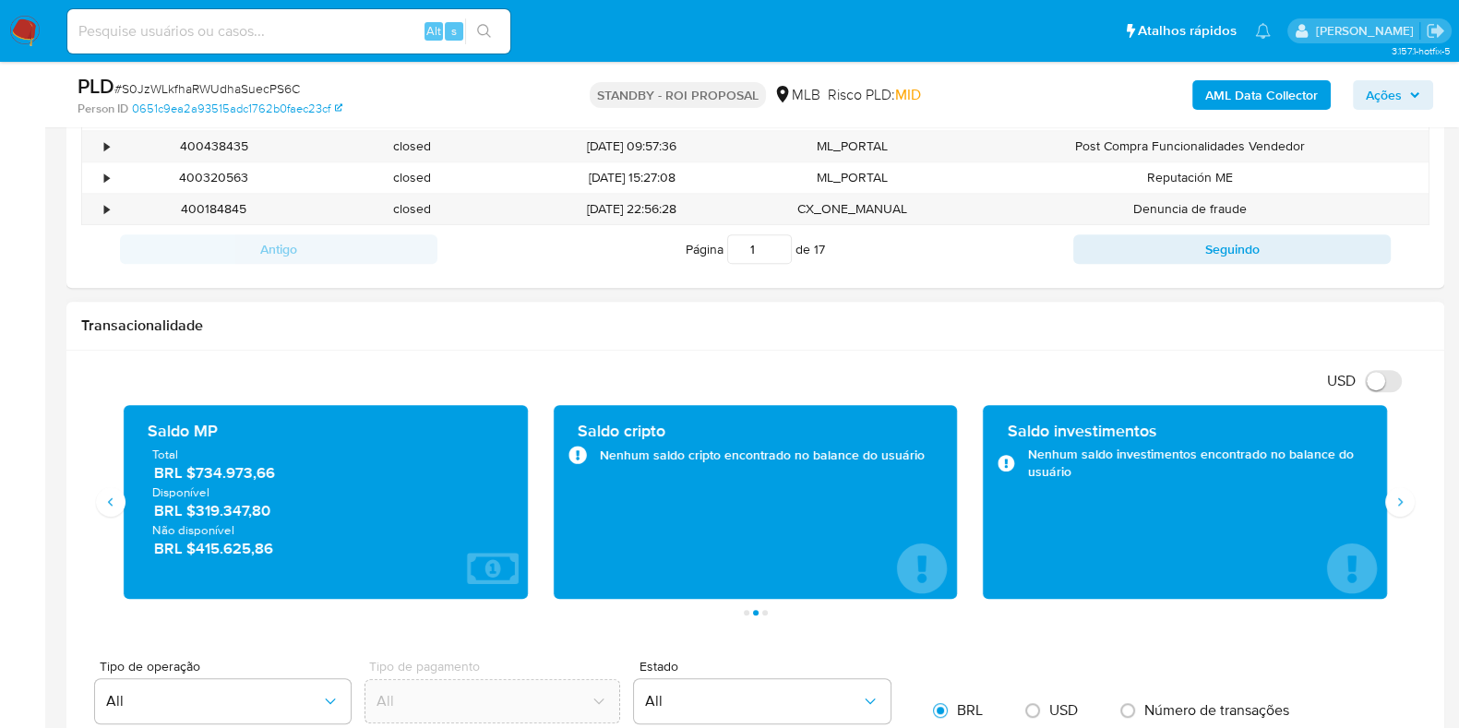
click at [194, 554] on span "BRL $415.625,86" at bounding box center [326, 548] width 345 height 21
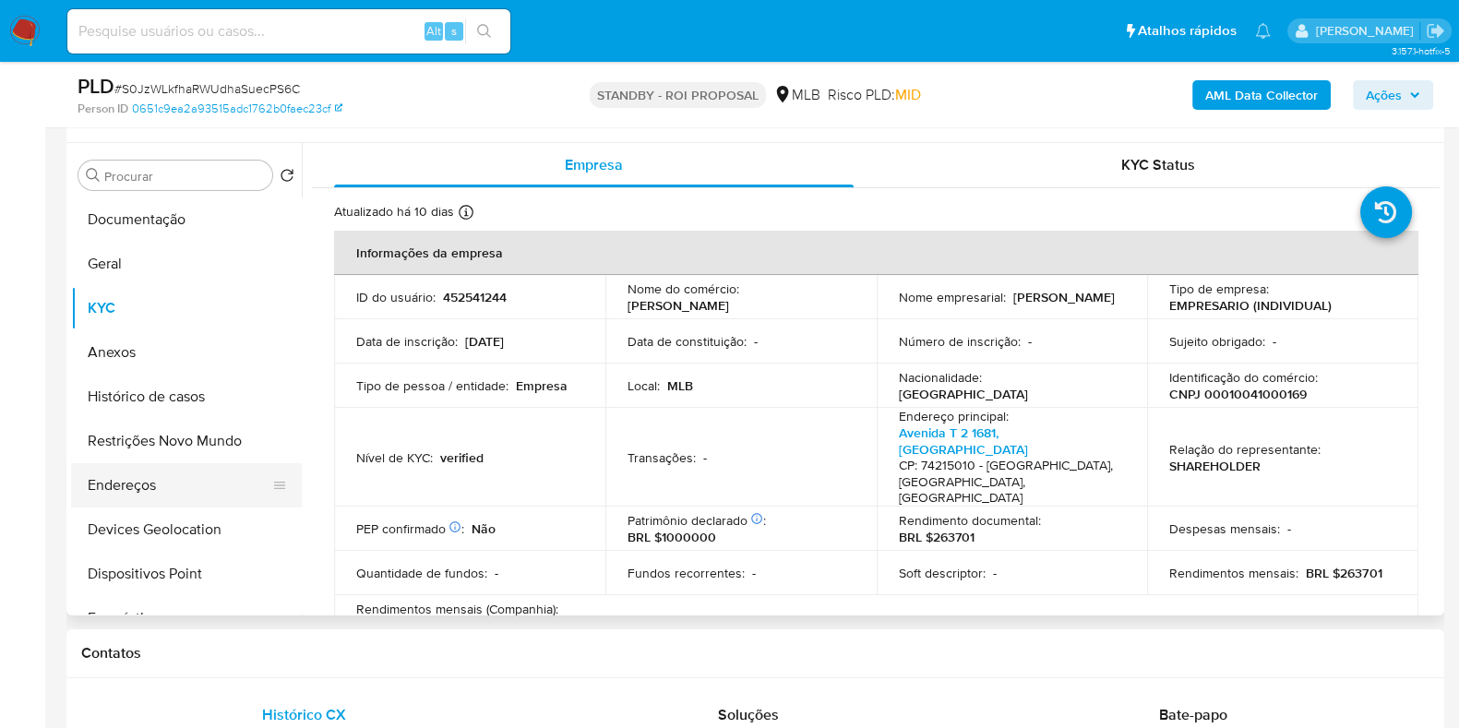
scroll to position [346, 0]
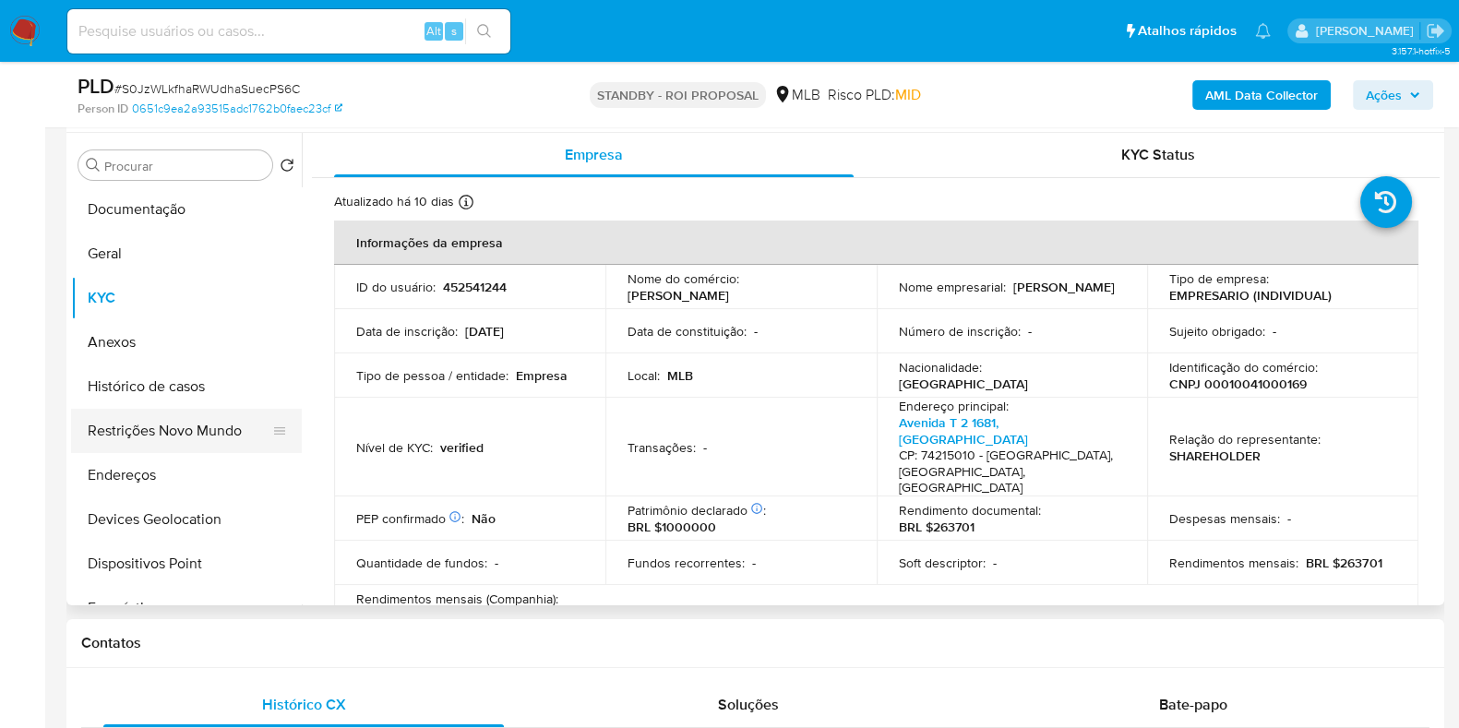
click at [159, 419] on button "Restrições Novo Mundo" at bounding box center [179, 431] width 216 height 44
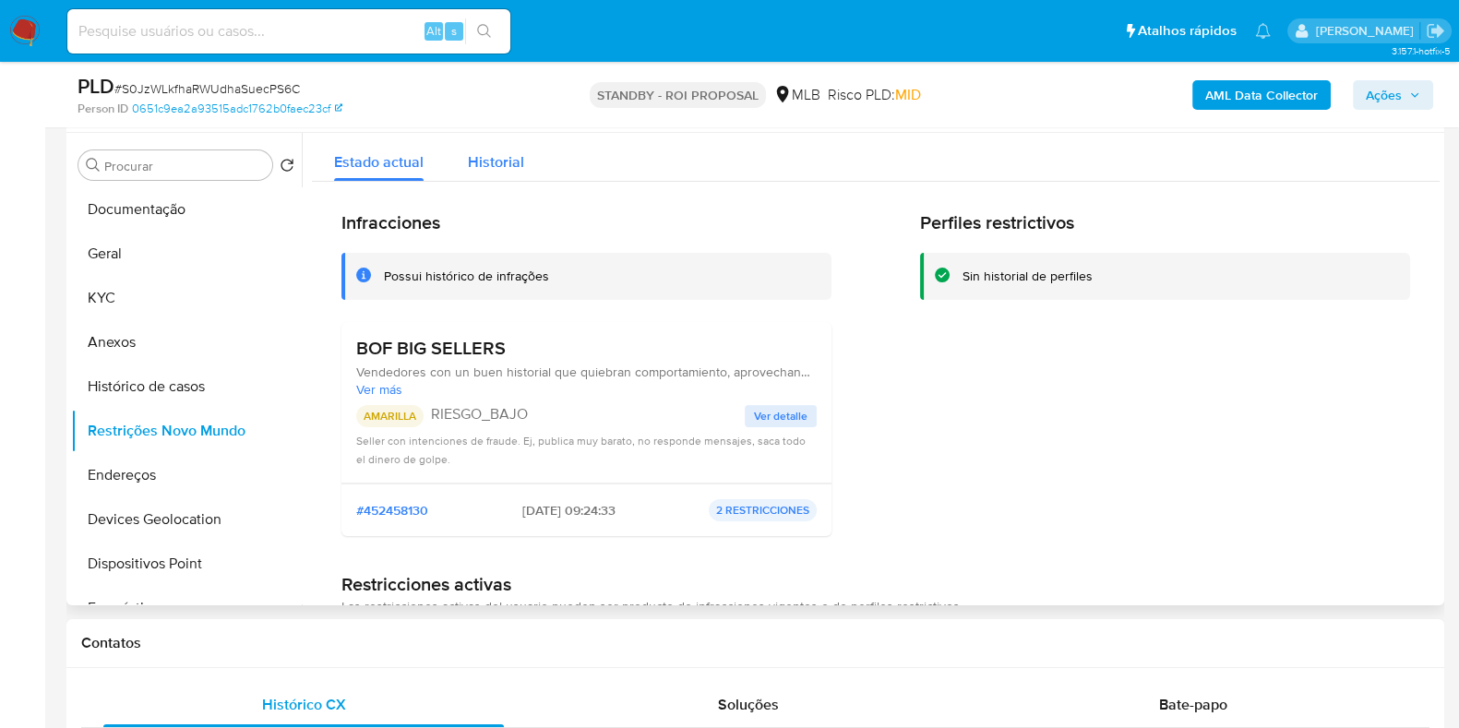
click at [489, 168] on span "Historial" at bounding box center [496, 161] width 56 height 21
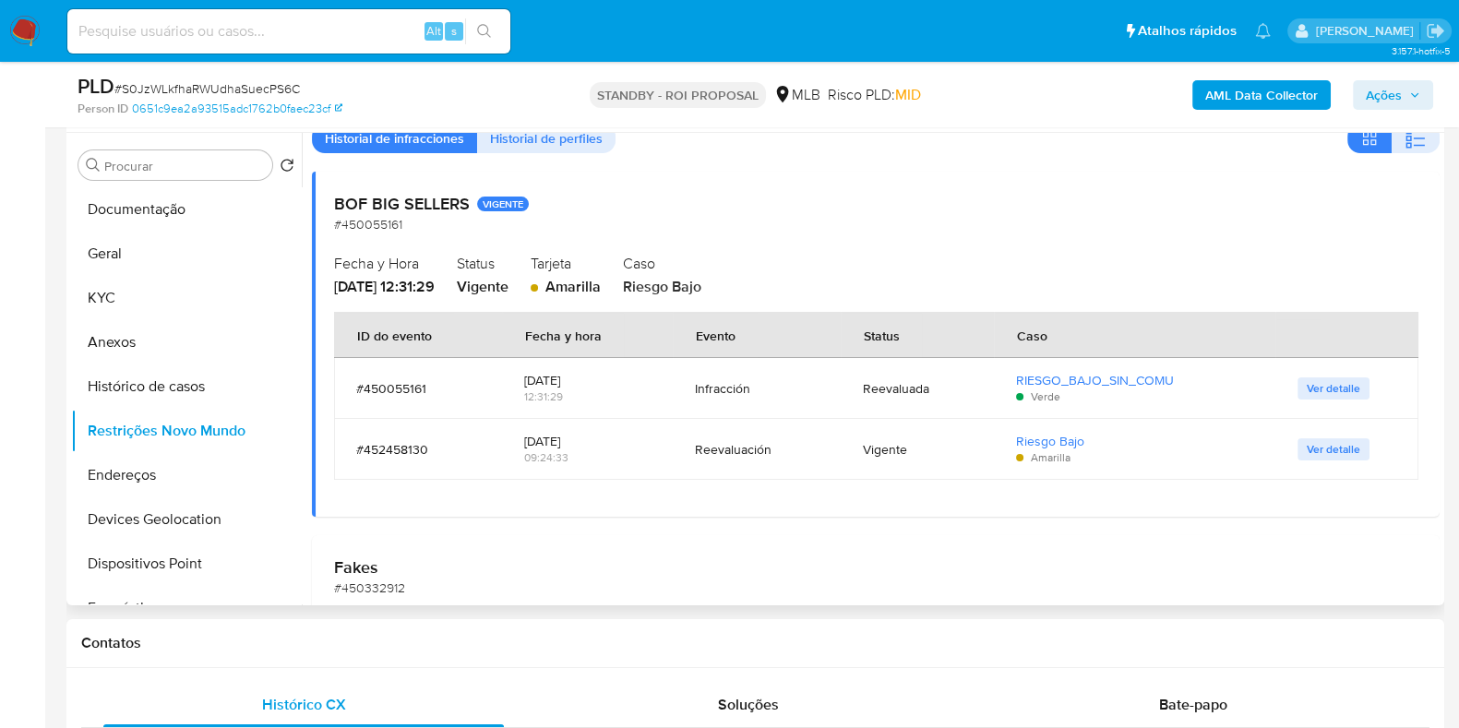
scroll to position [0, 0]
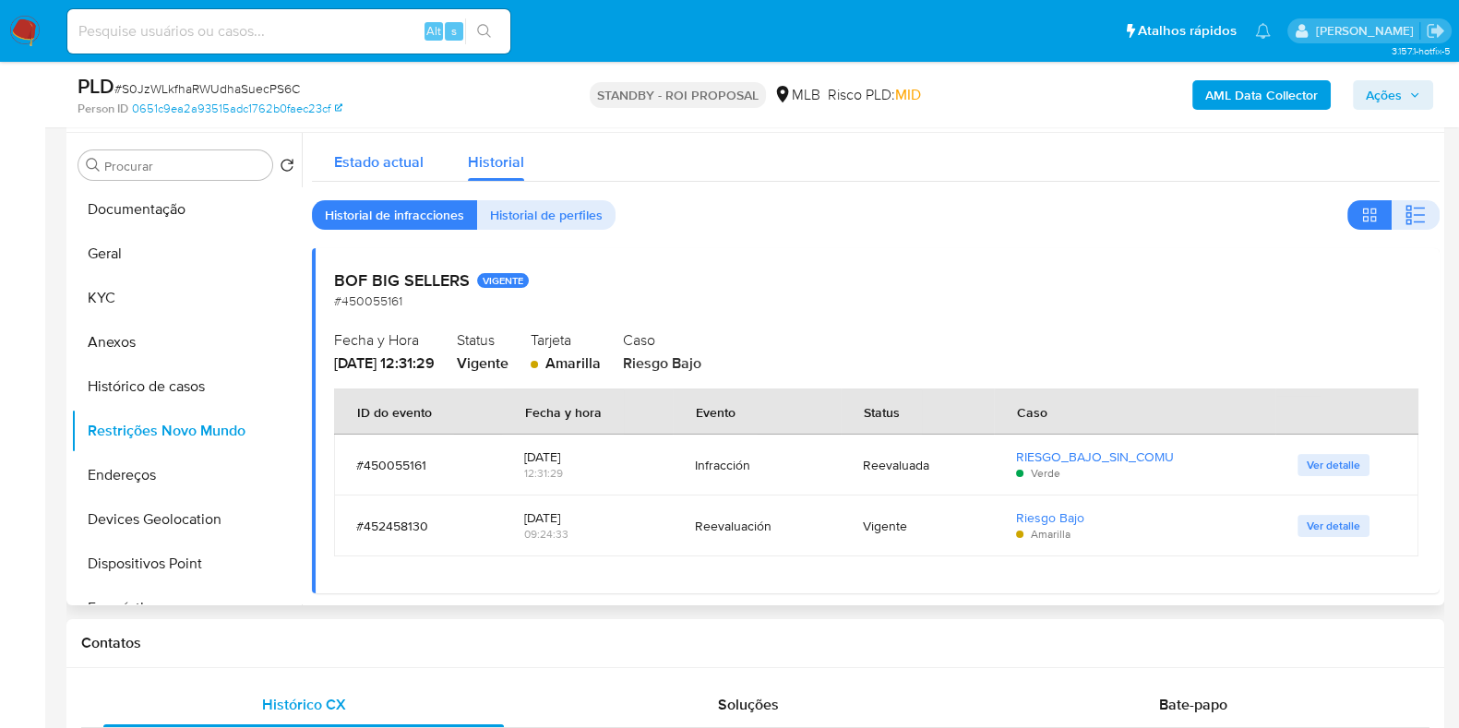
click at [395, 165] on span "Estado actual" at bounding box center [379, 161] width 90 height 21
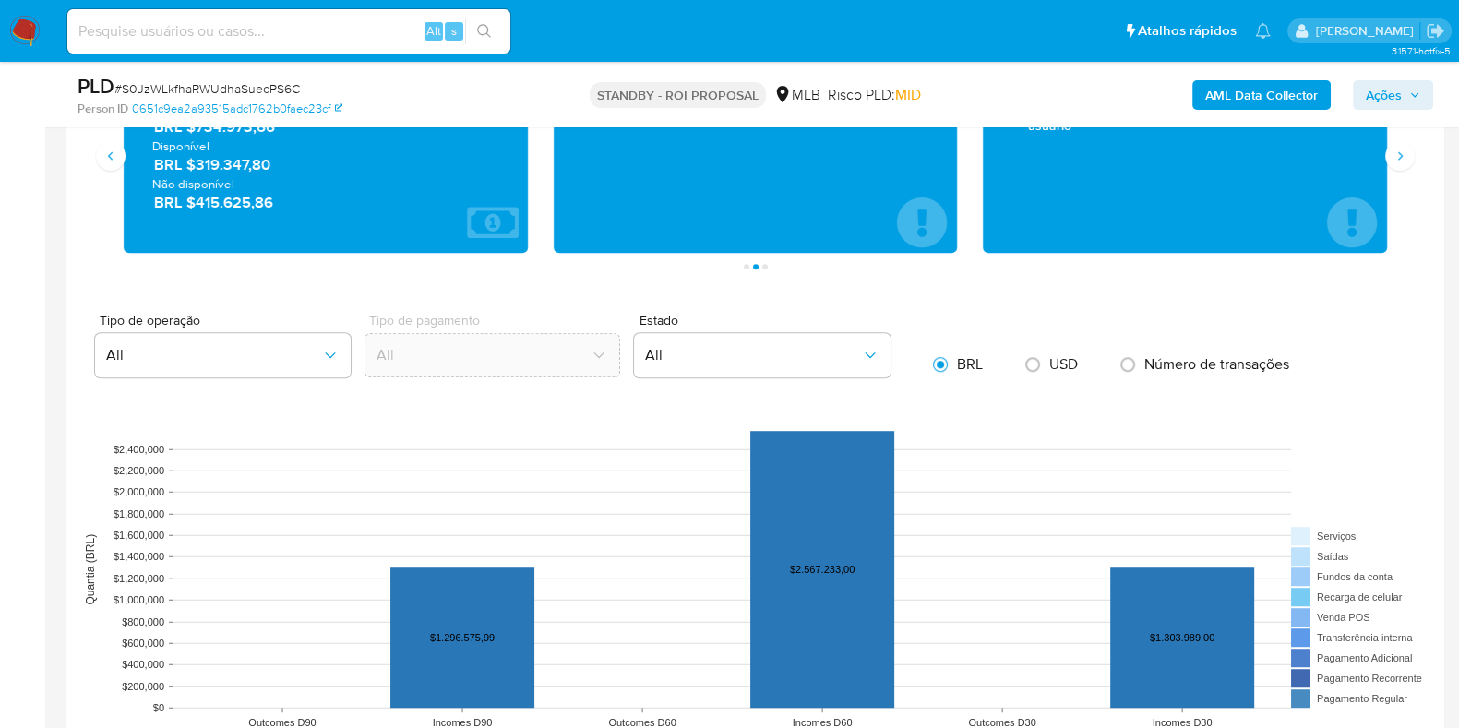
scroll to position [1153, 0]
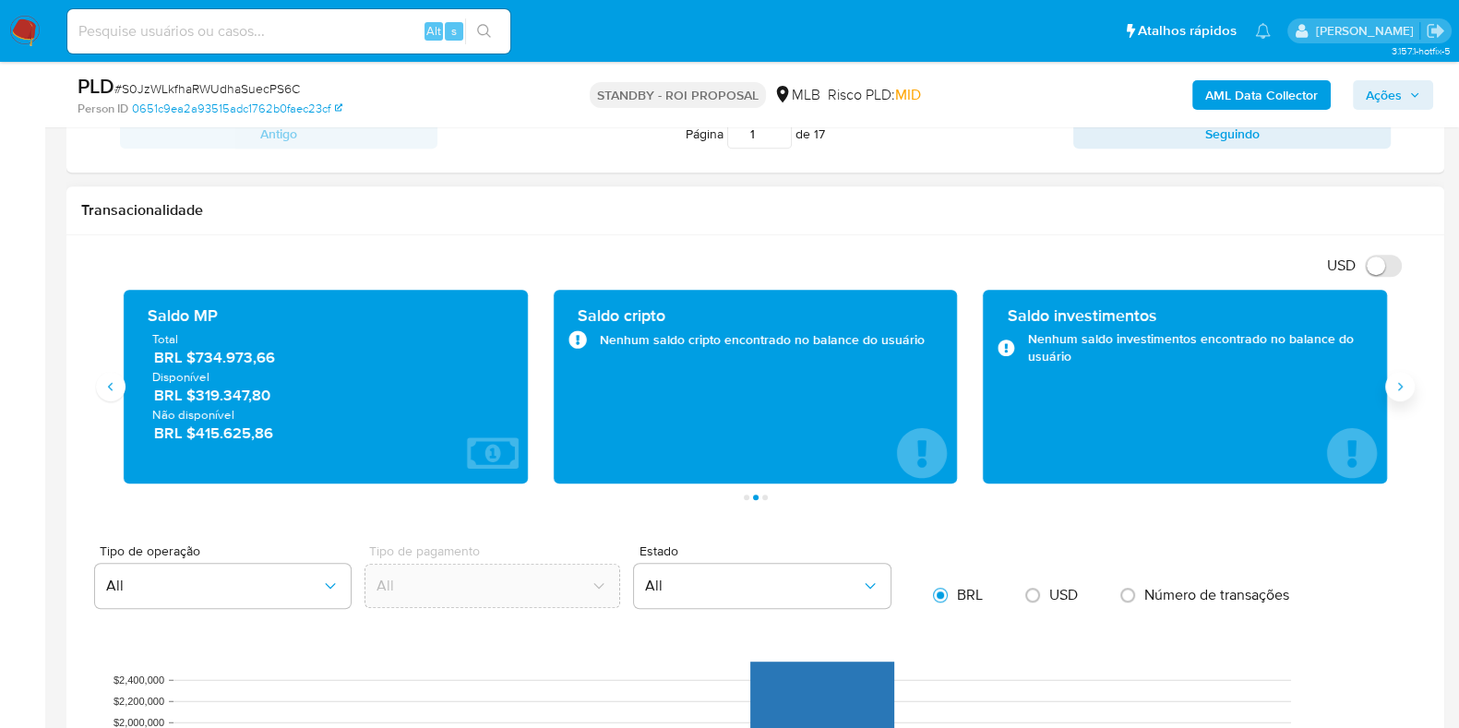
click at [1398, 388] on icon "Siguiente" at bounding box center [1400, 386] width 5 height 8
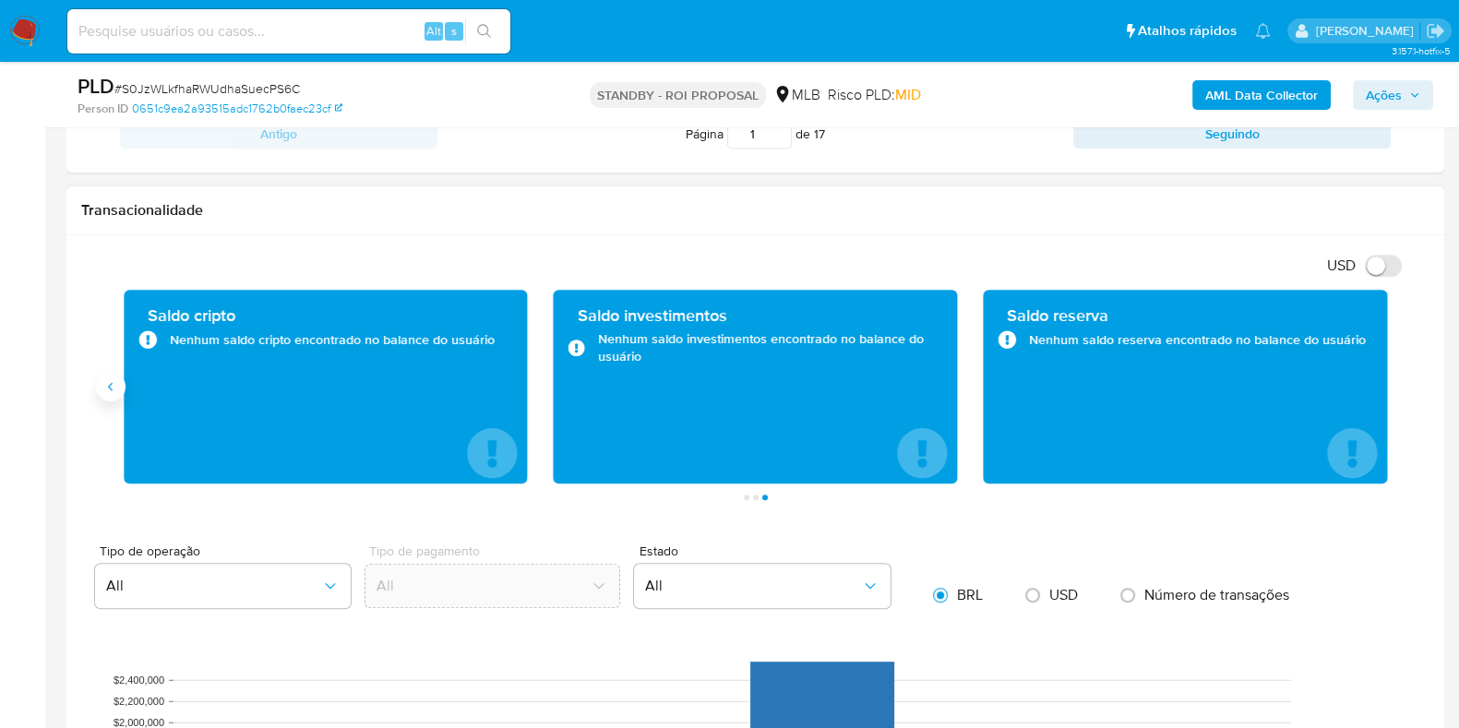
click at [119, 393] on button "Anterior" at bounding box center [111, 387] width 30 height 30
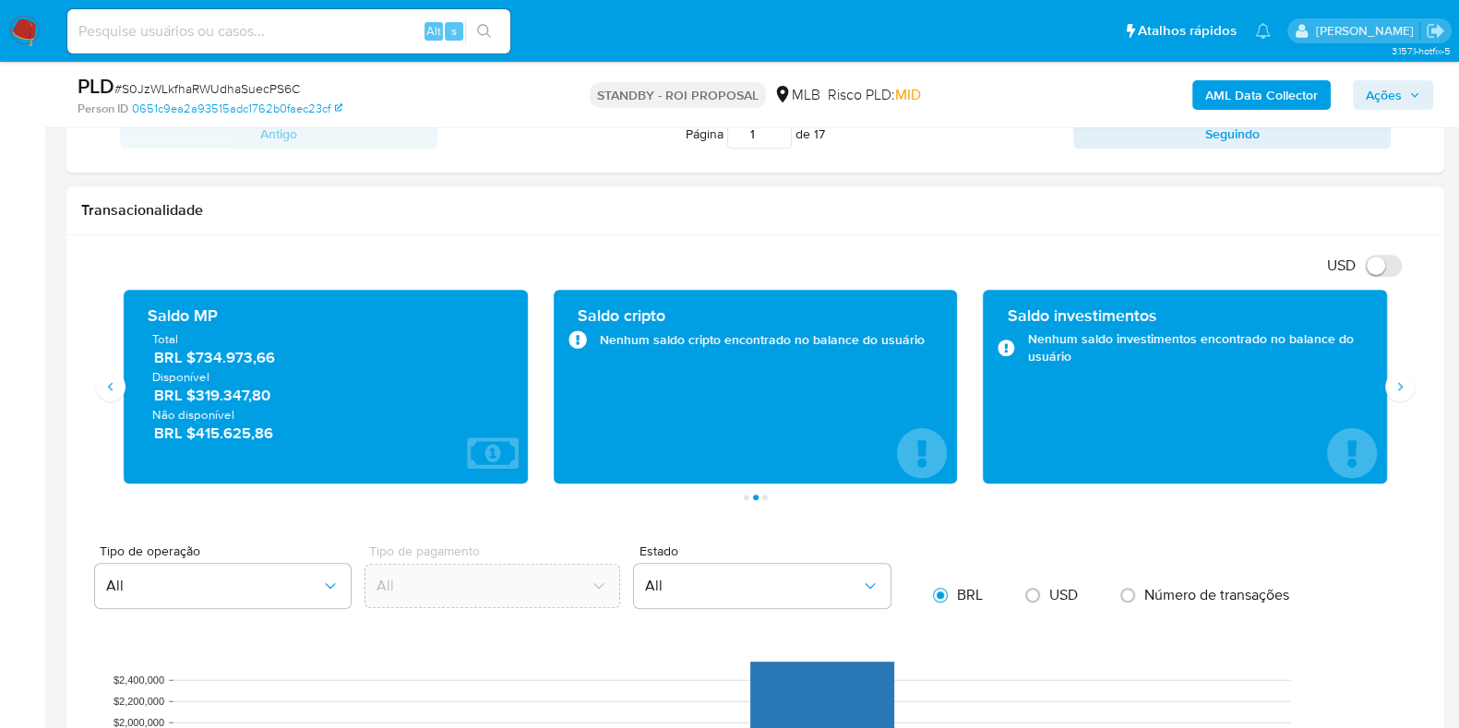
drag, startPoint x: 288, startPoint y: 361, endPoint x: 195, endPoint y: 361, distance: 93.2
click at [195, 361] on span "BRL $734.973,66" at bounding box center [326, 357] width 345 height 21
click at [33, 25] on img at bounding box center [24, 31] width 31 height 31
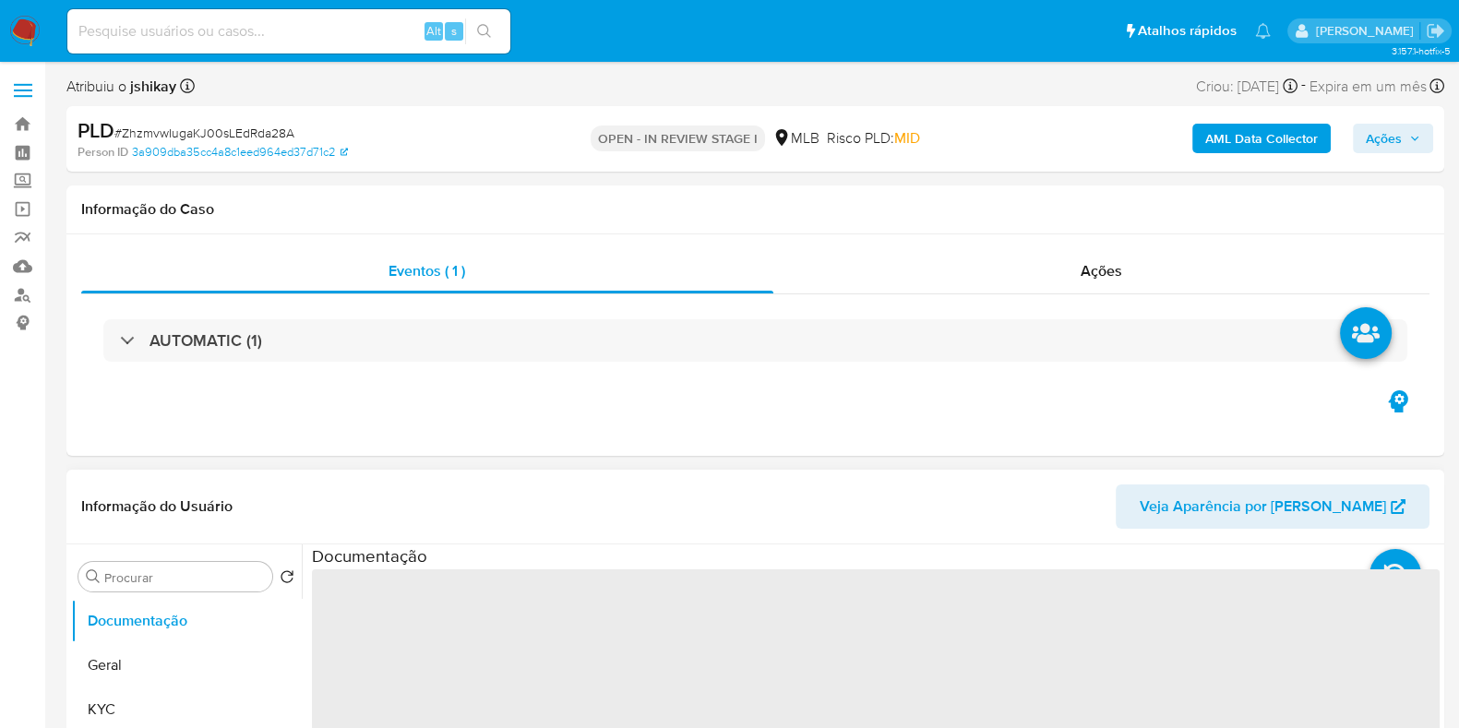
select select "10"
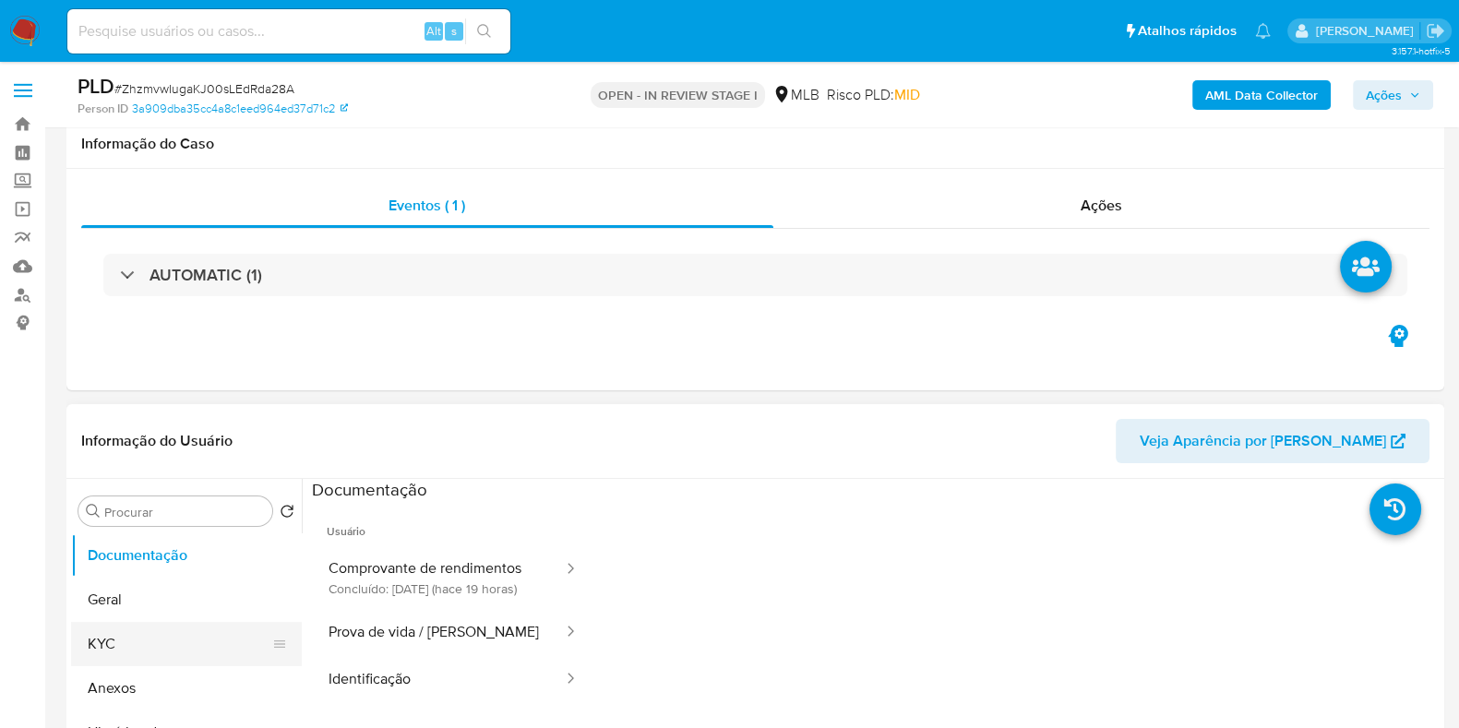
scroll to position [114, 0]
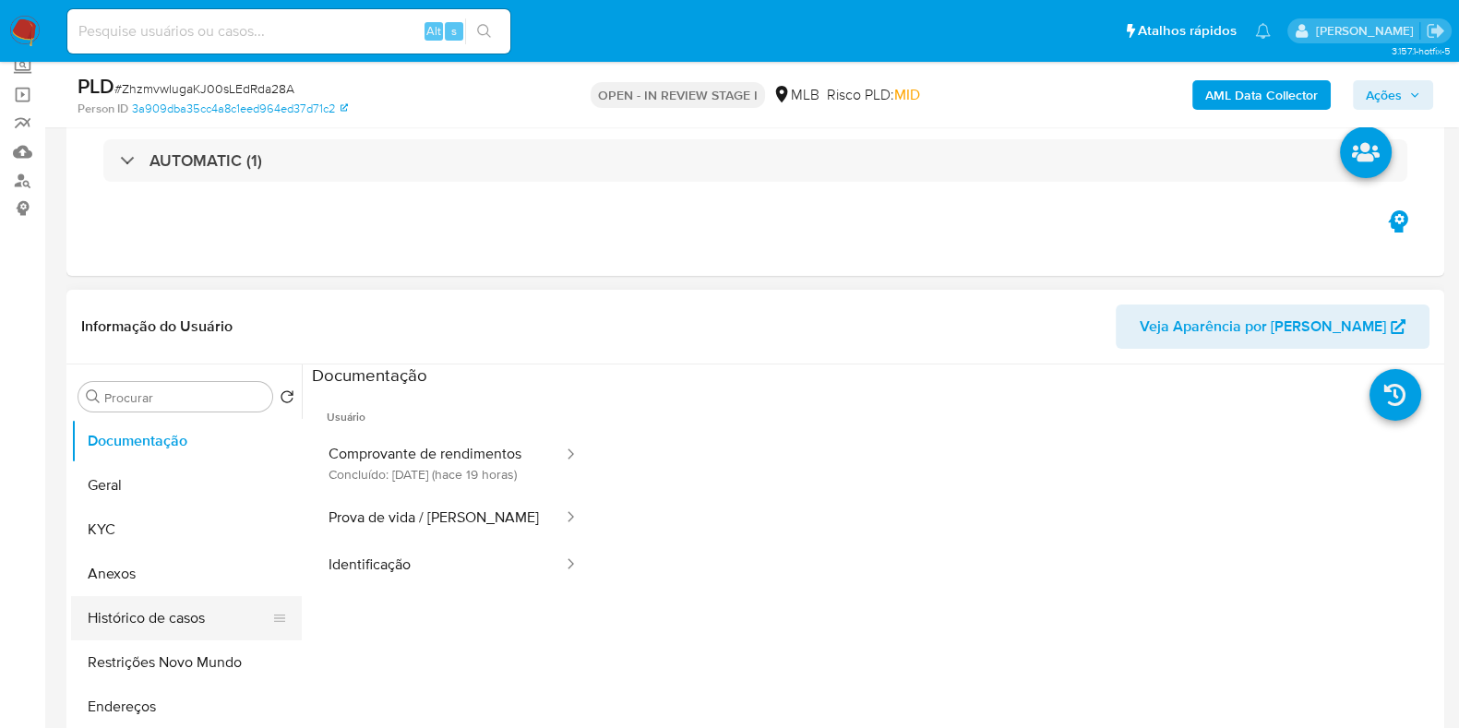
click at [185, 614] on button "Histórico de casos" at bounding box center [179, 618] width 216 height 44
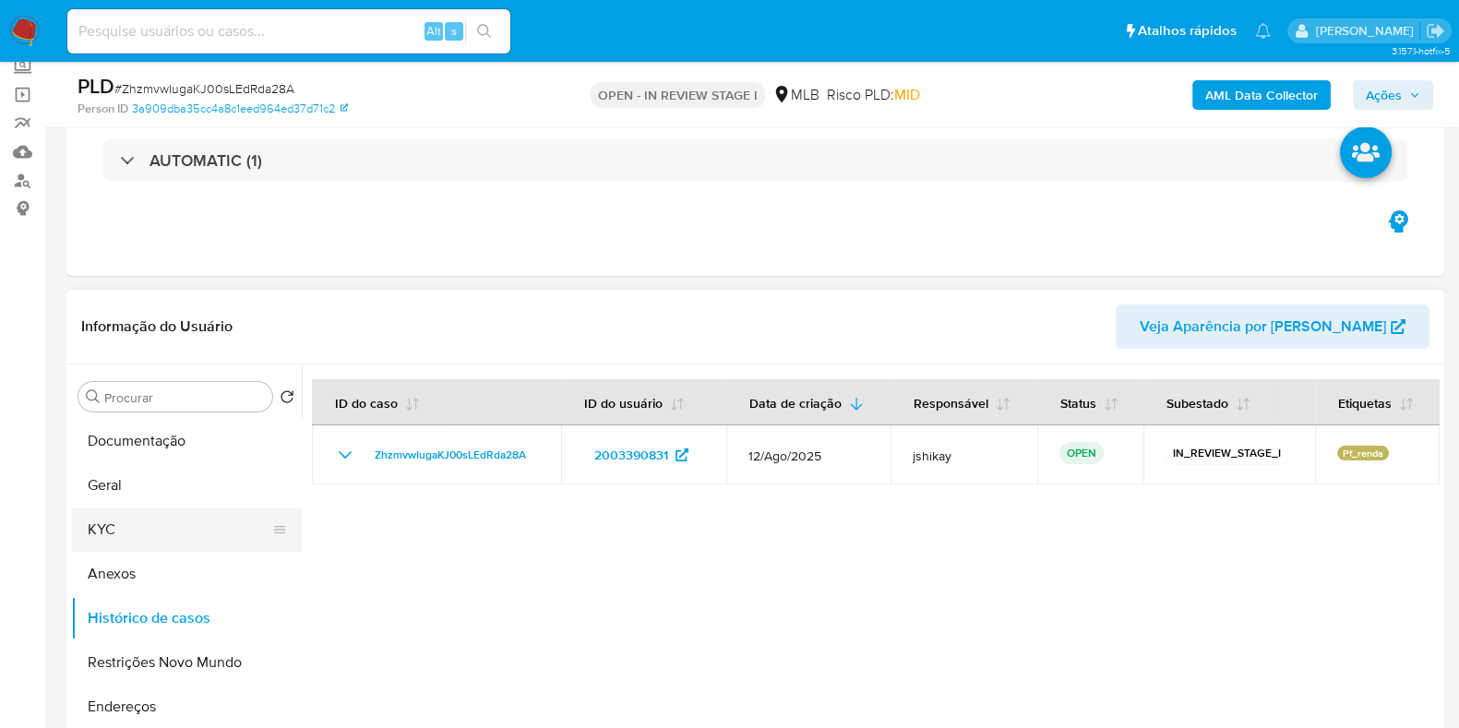
click at [146, 511] on button "KYC" at bounding box center [179, 529] width 216 height 44
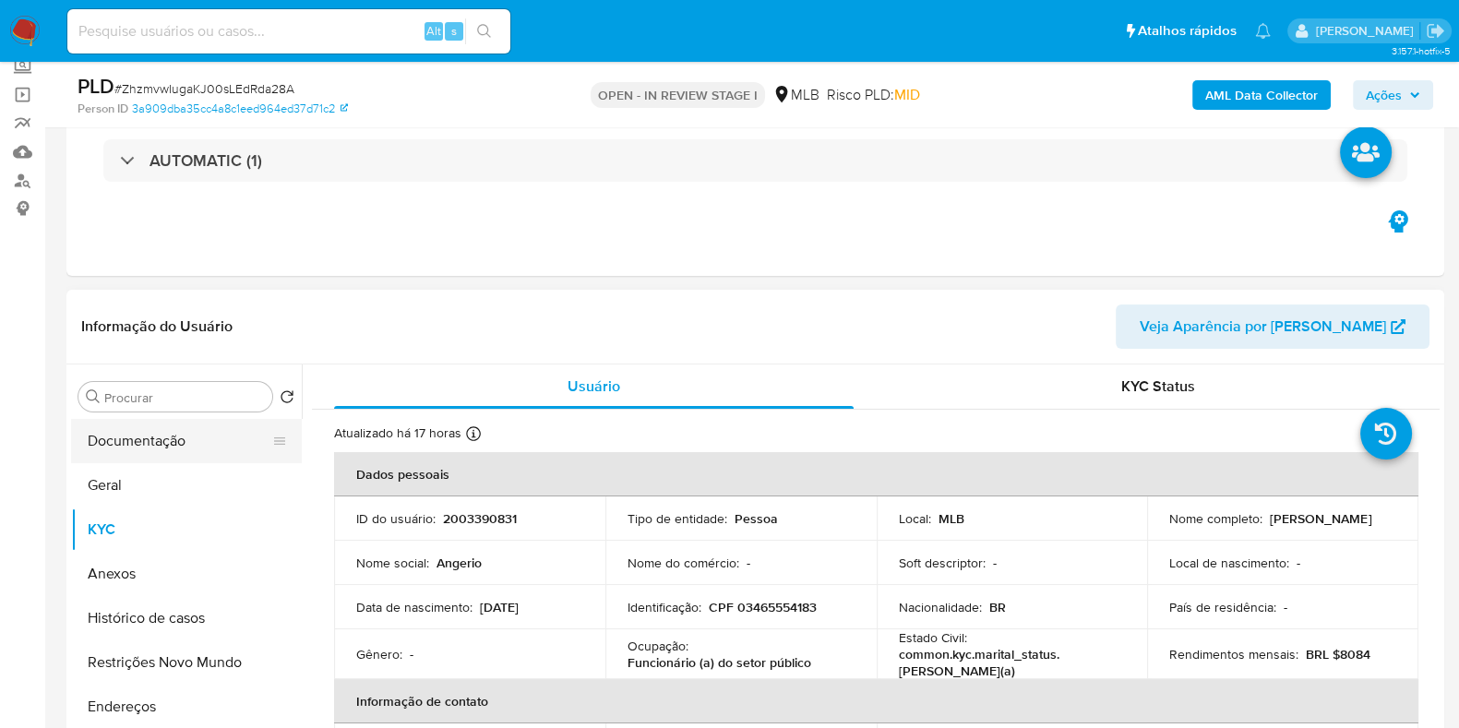
click at [98, 455] on button "Documentação" at bounding box center [179, 441] width 216 height 44
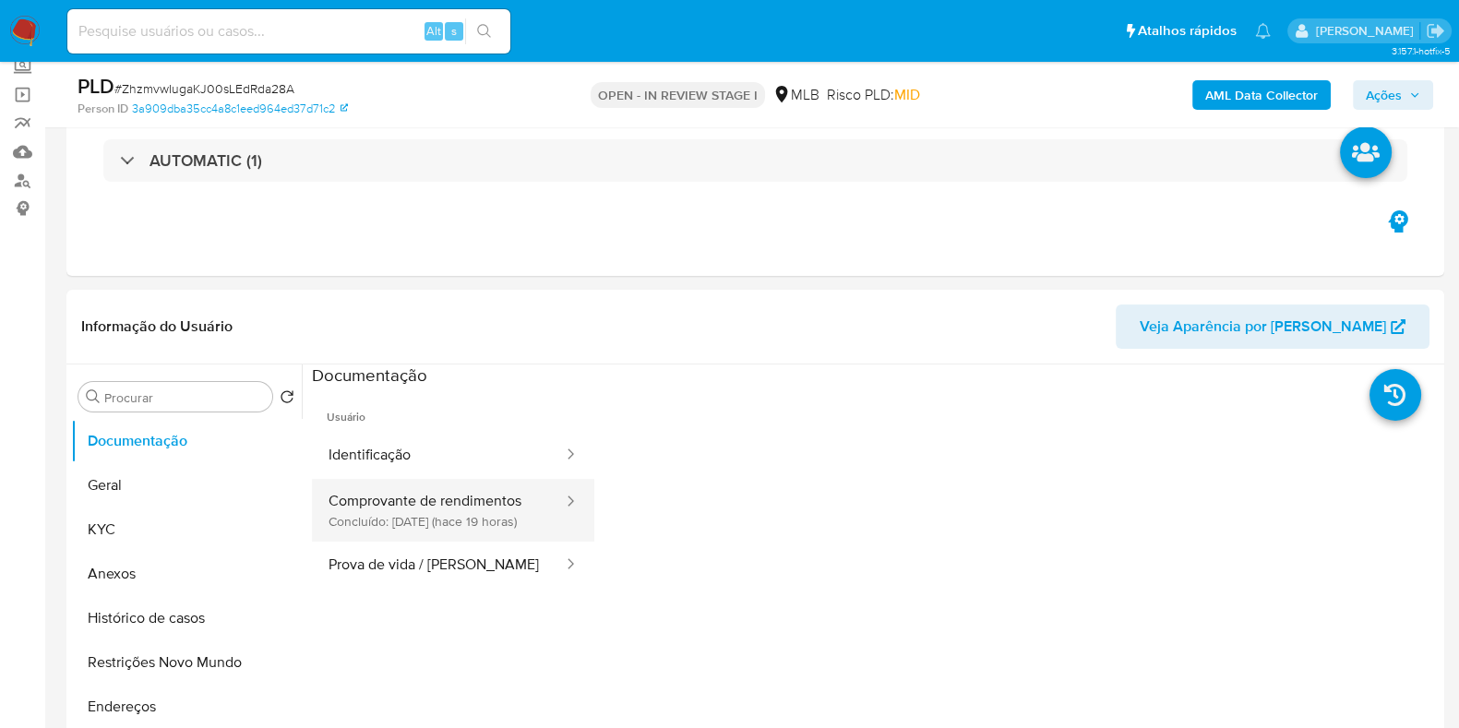
click at [406, 502] on button "Comprovante de rendimentos Concluído: [DATE] (hace 19 horas)" at bounding box center [438, 510] width 253 height 63
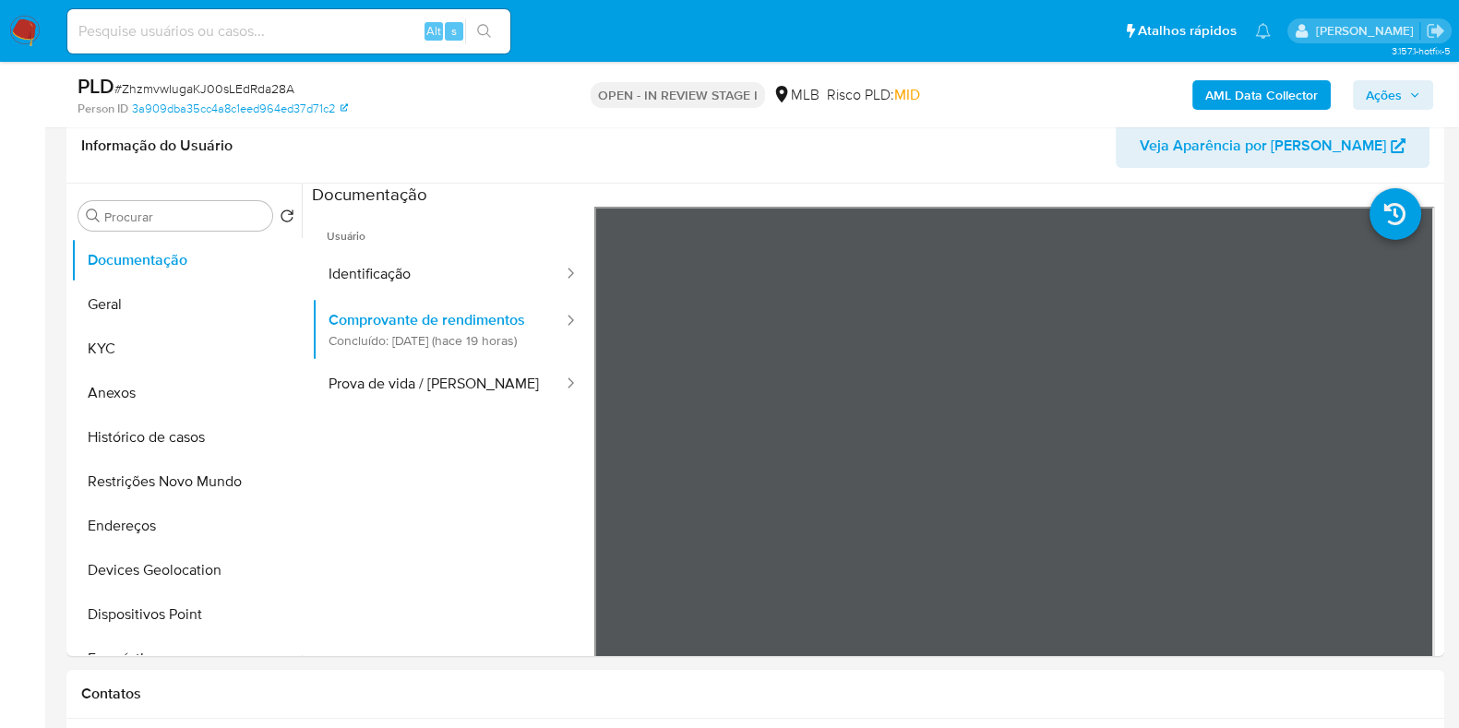
scroll to position [346, 0]
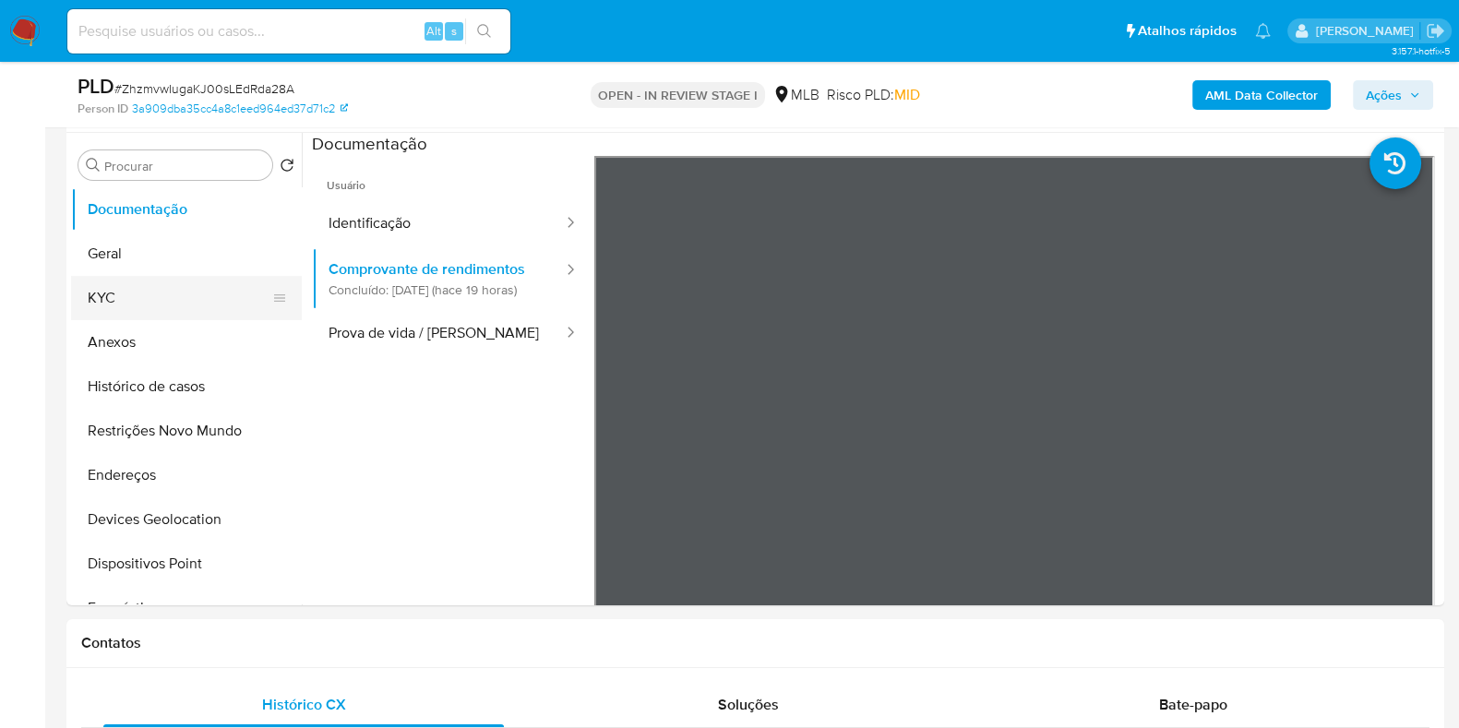
click at [141, 306] on button "KYC" at bounding box center [179, 298] width 216 height 44
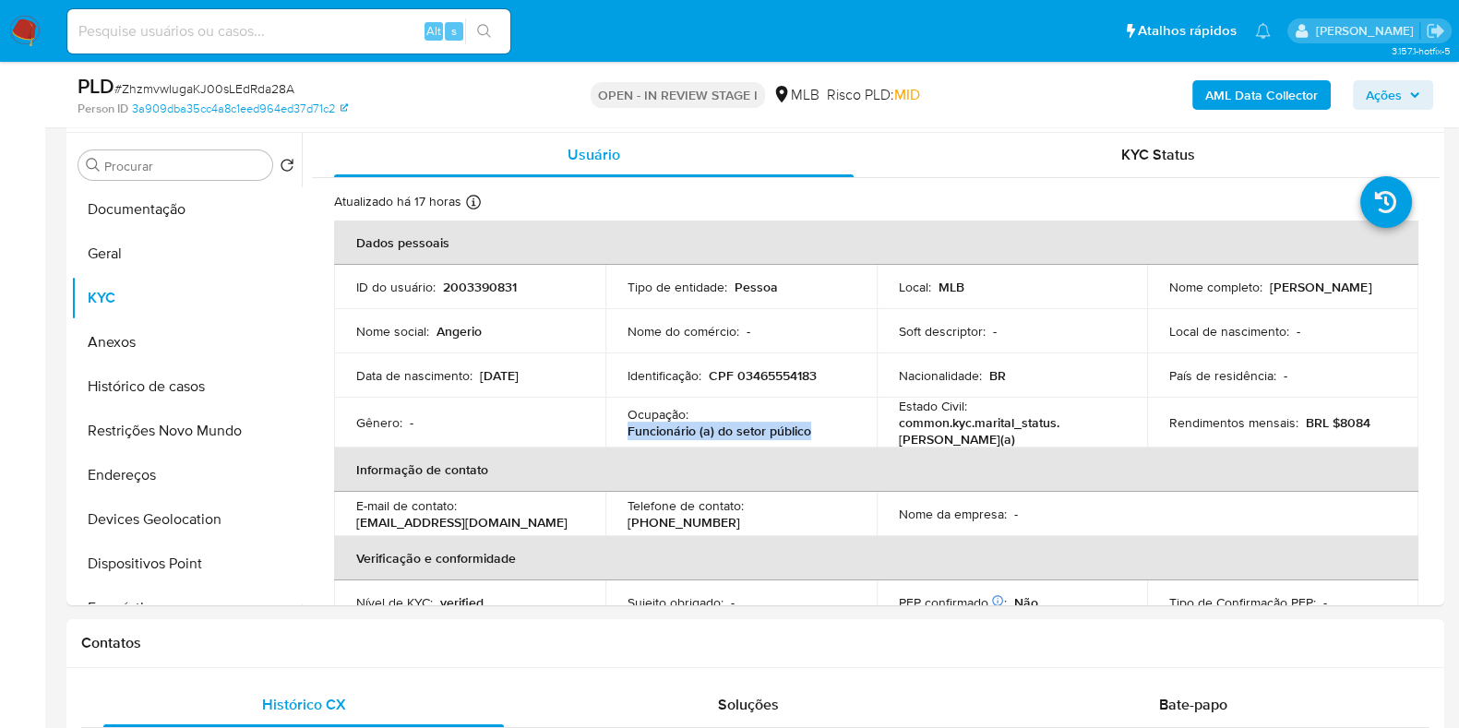
drag, startPoint x: 627, startPoint y: 431, endPoint x: 806, endPoint y: 427, distance: 179.0
click at [806, 427] on p "Funcionário (a) do setor público" at bounding box center [719, 431] width 184 height 17
copy p "Funcionário (a) do setor público"
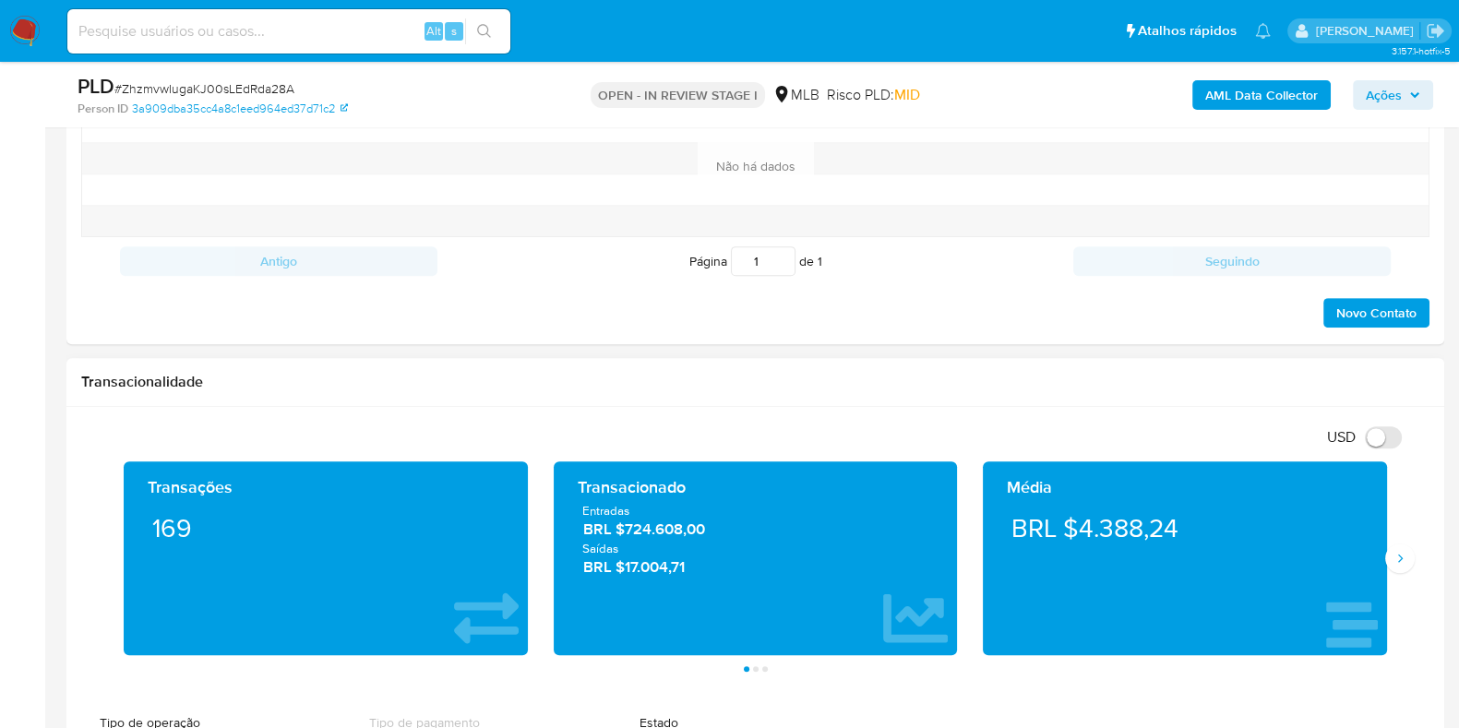
scroll to position [1153, 0]
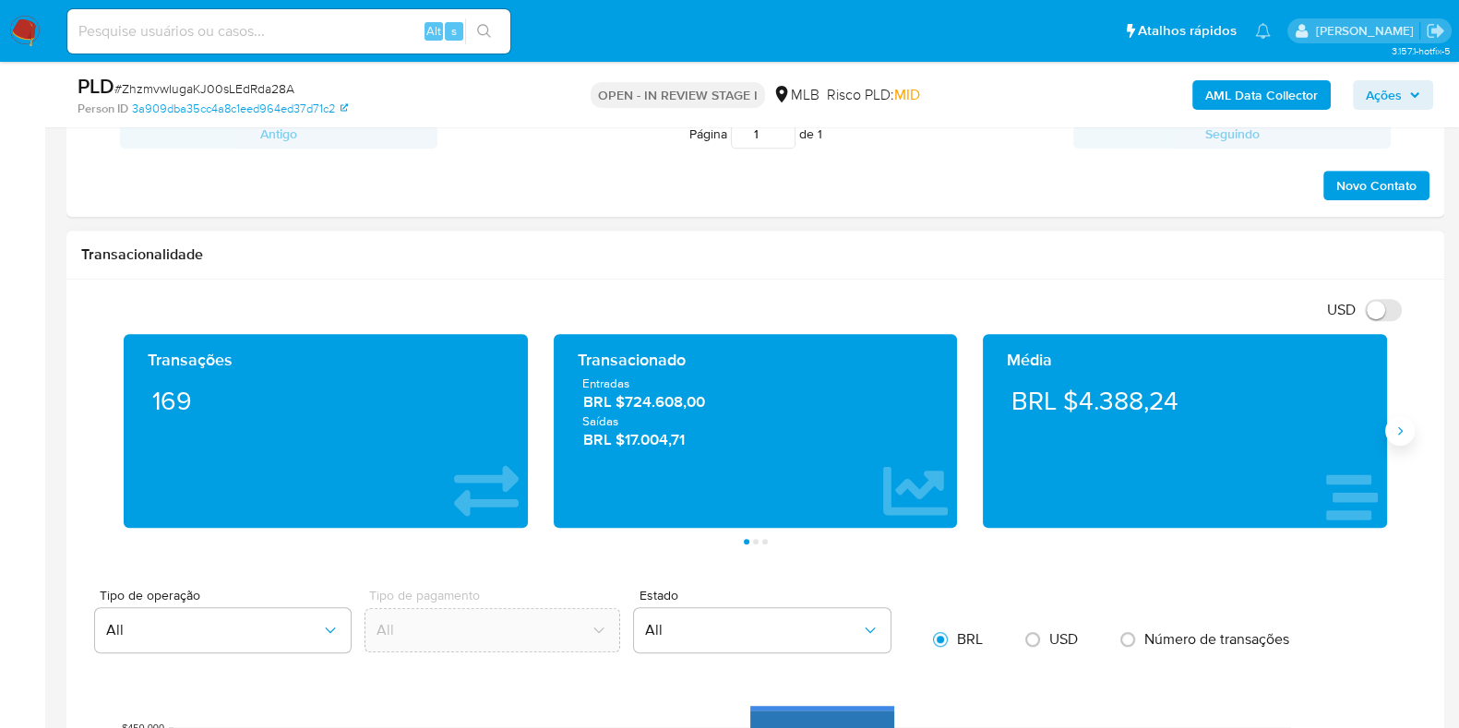
click at [1401, 424] on icon "Siguiente" at bounding box center [1399, 431] width 15 height 15
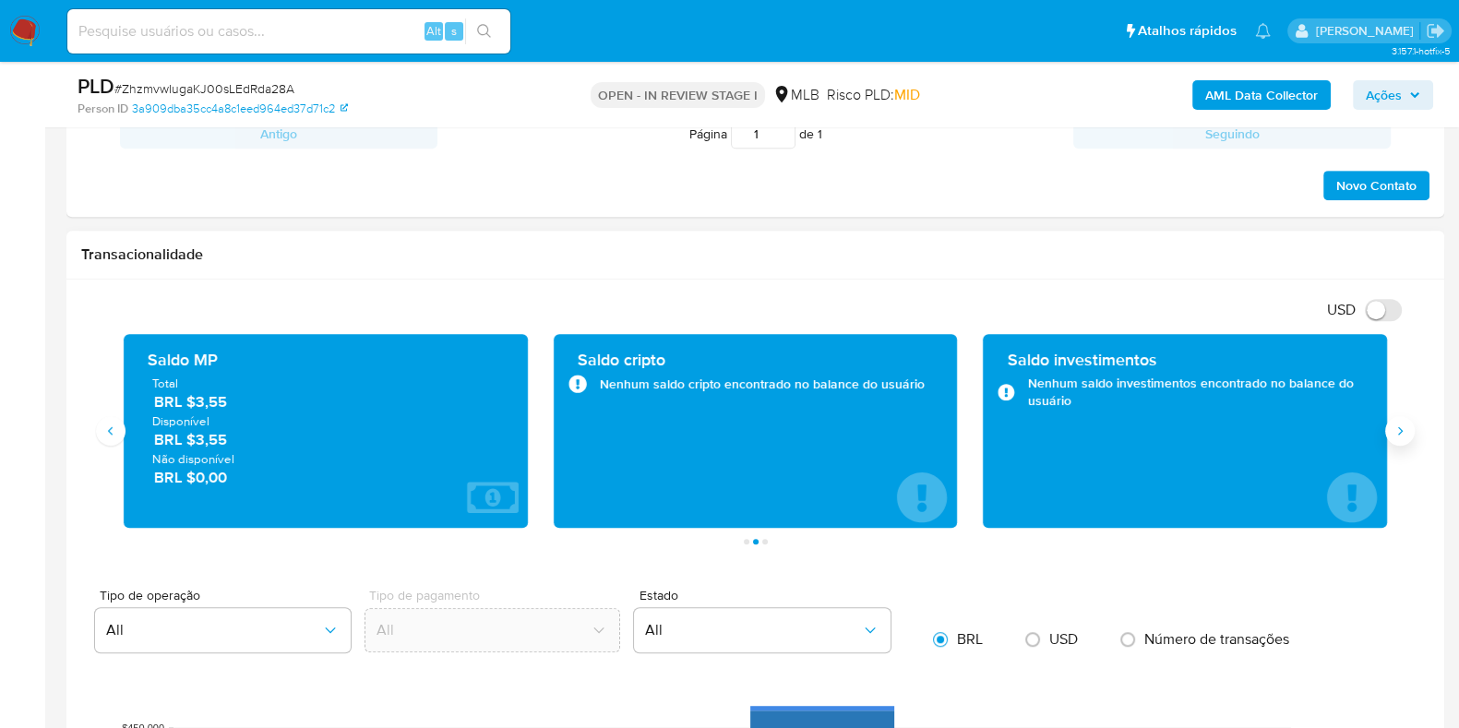
click at [1402, 436] on icon "Siguiente" at bounding box center [1399, 431] width 15 height 15
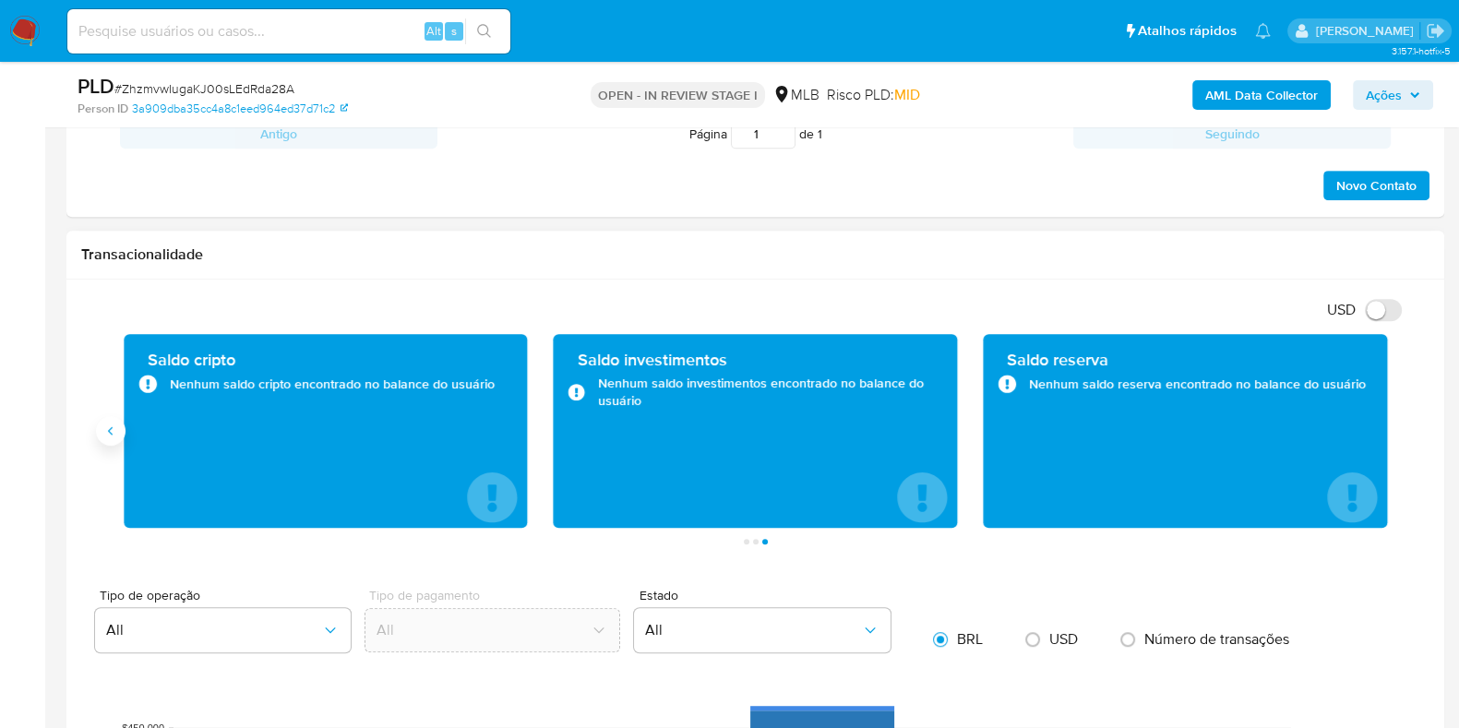
click at [101, 431] on button "Anterior" at bounding box center [111, 431] width 30 height 30
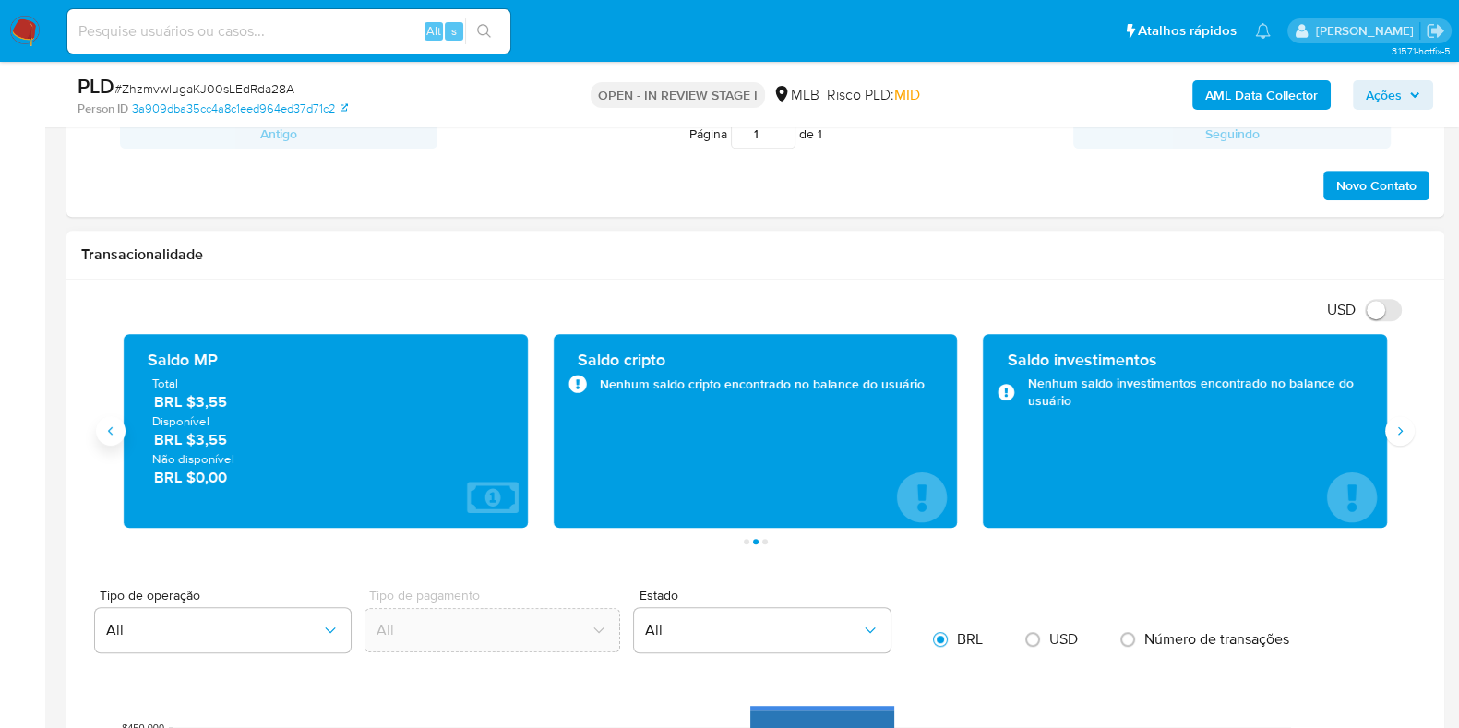
click at [101, 431] on button "Anterior" at bounding box center [111, 431] width 30 height 30
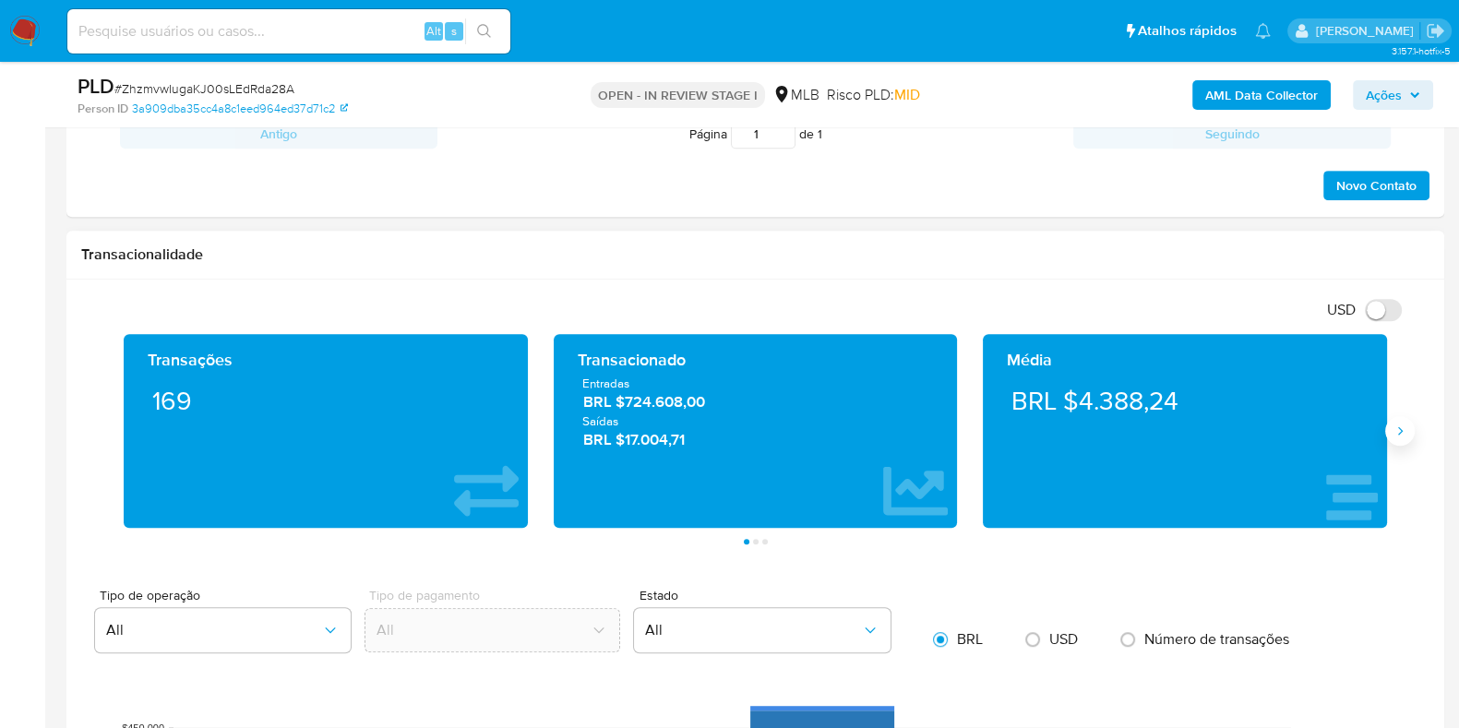
click at [1392, 428] on icon "Siguiente" at bounding box center [1399, 431] width 15 height 15
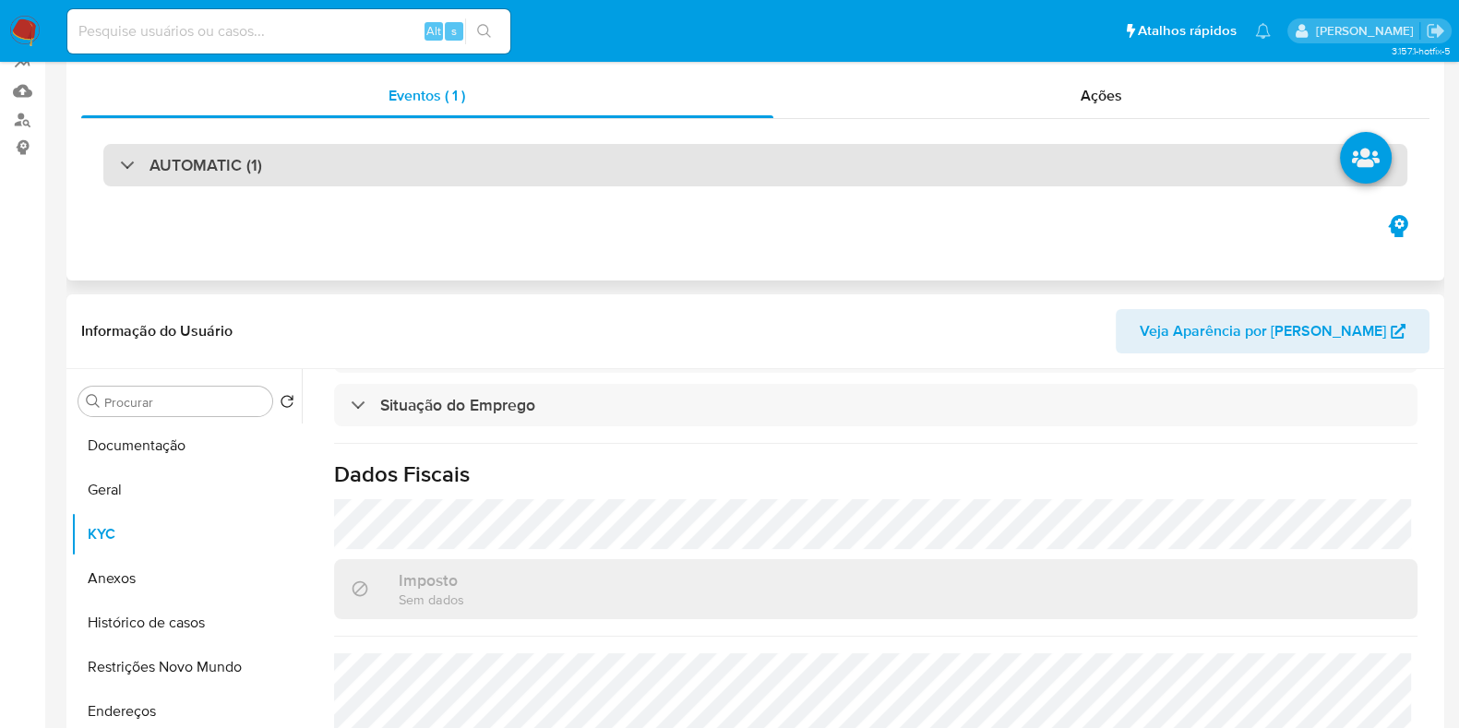
scroll to position [0, 0]
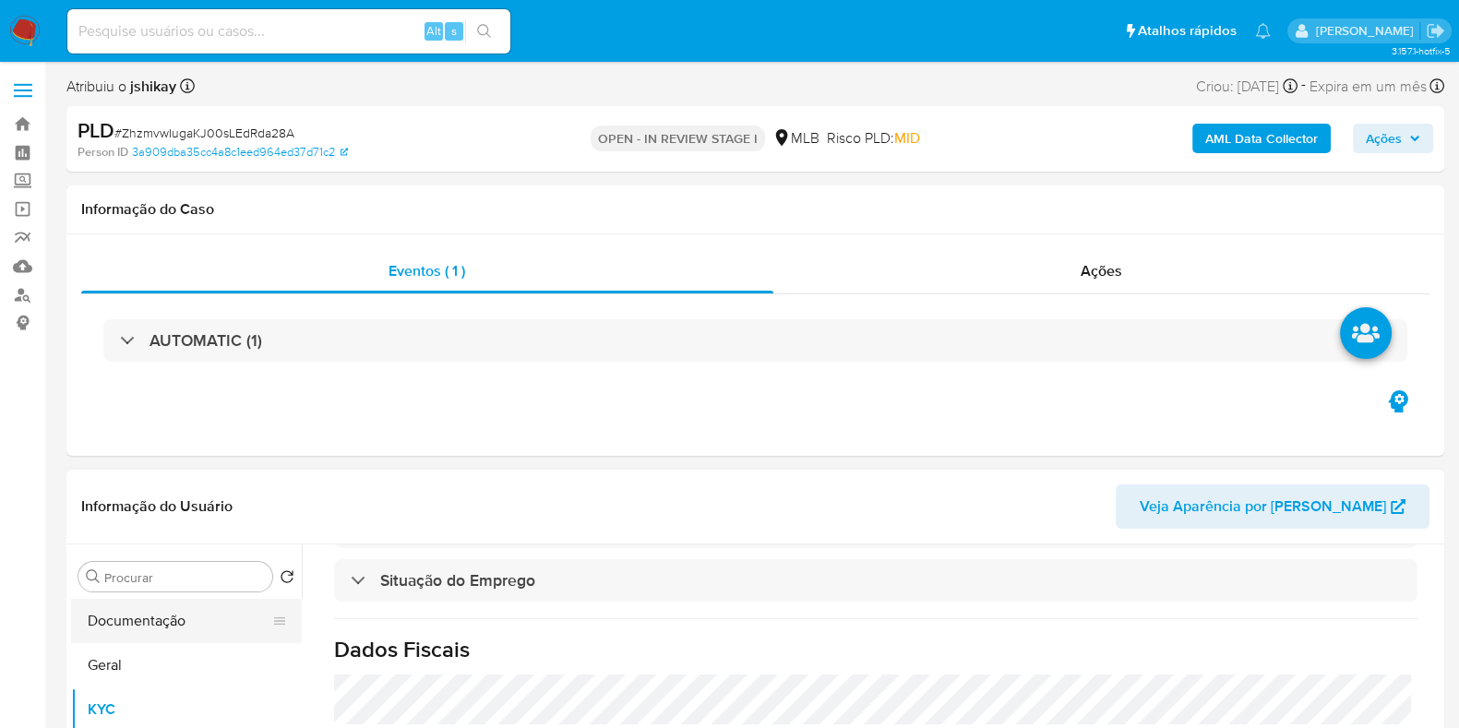
click at [160, 627] on button "Documentação" at bounding box center [179, 621] width 216 height 44
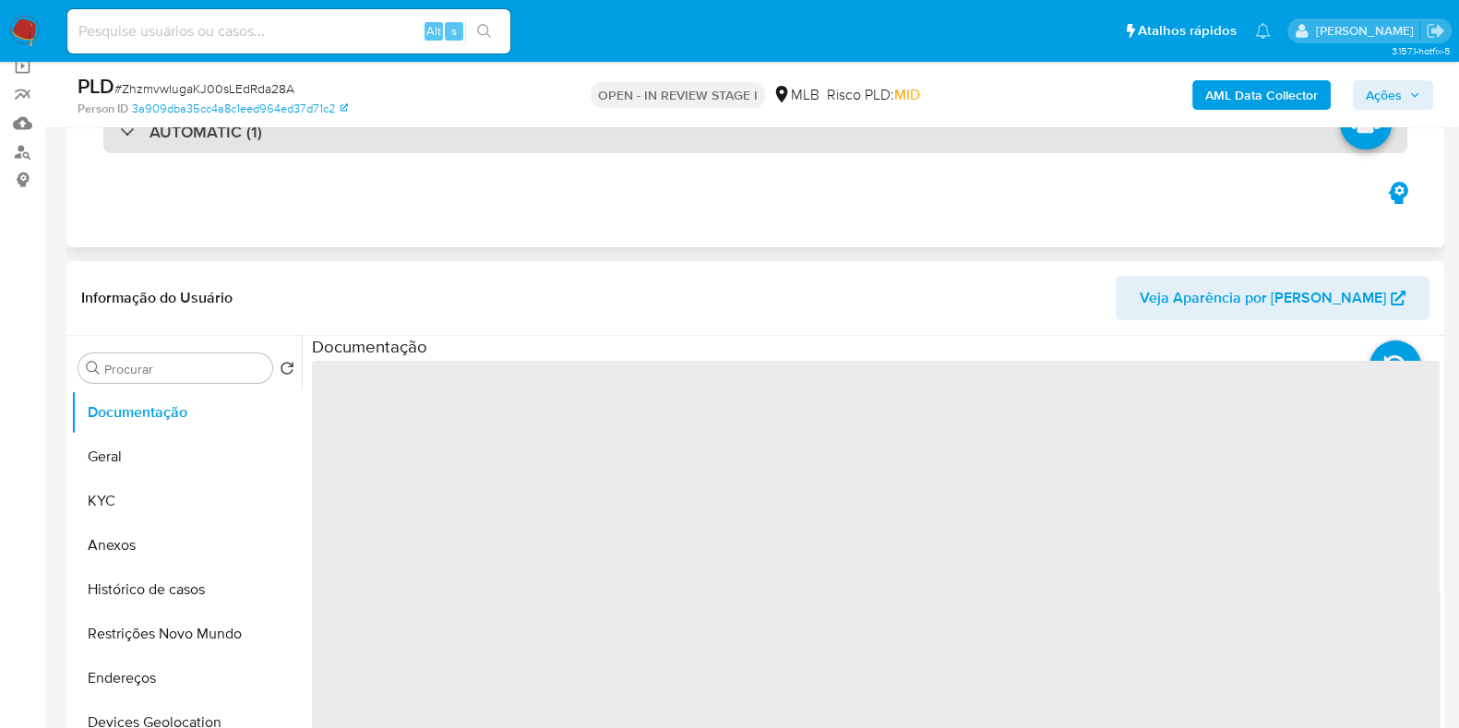
scroll to position [346, 0]
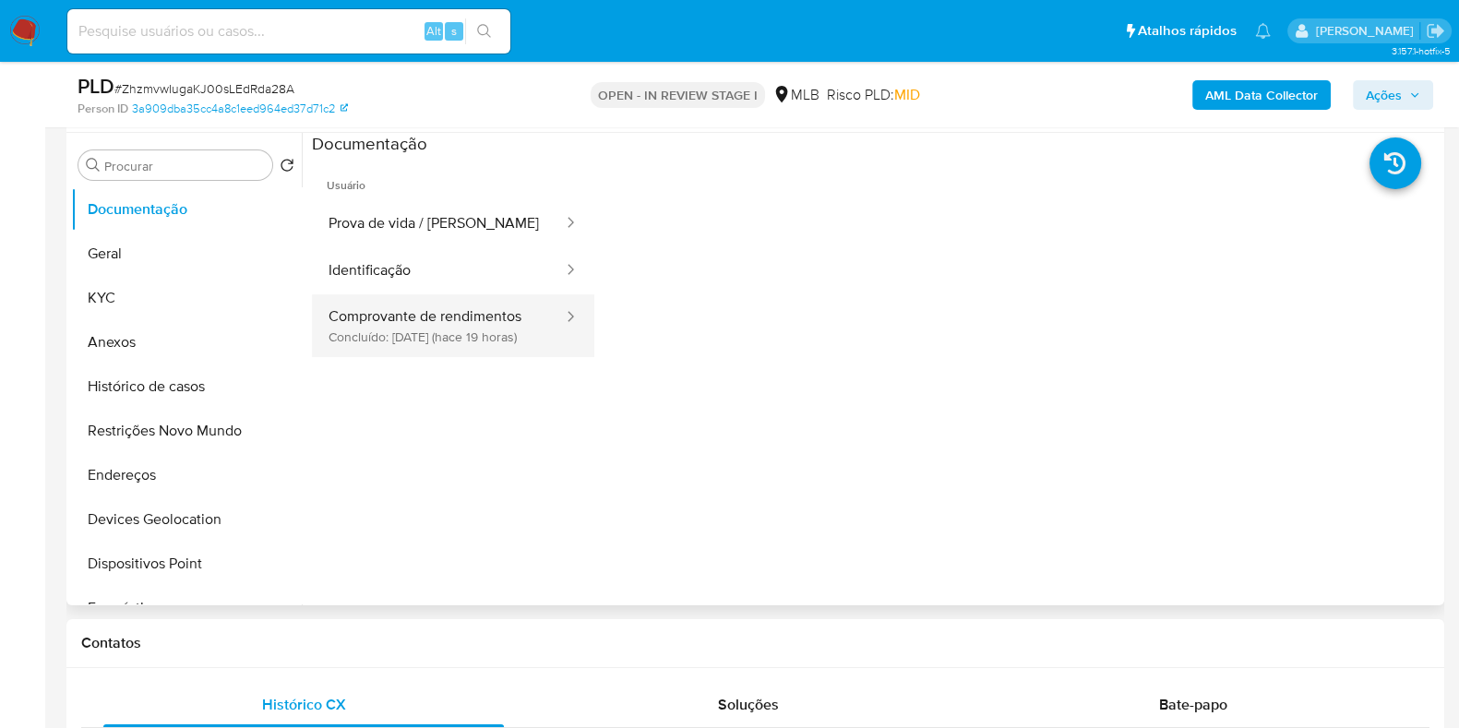
click at [480, 330] on button "Comprovante de rendimentos Concluído: [DATE] (hace 19 horas)" at bounding box center [438, 325] width 253 height 63
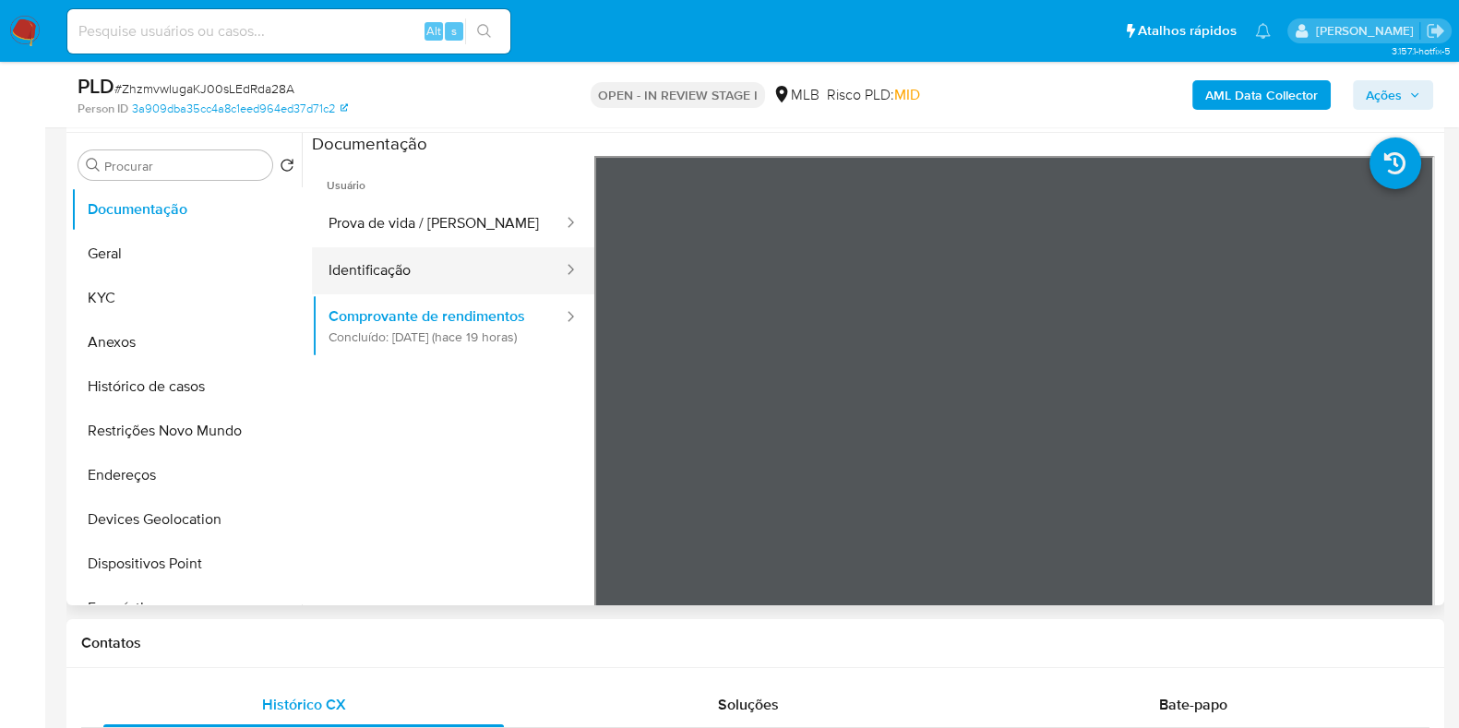
click at [357, 268] on button "Identificação" at bounding box center [438, 270] width 253 height 47
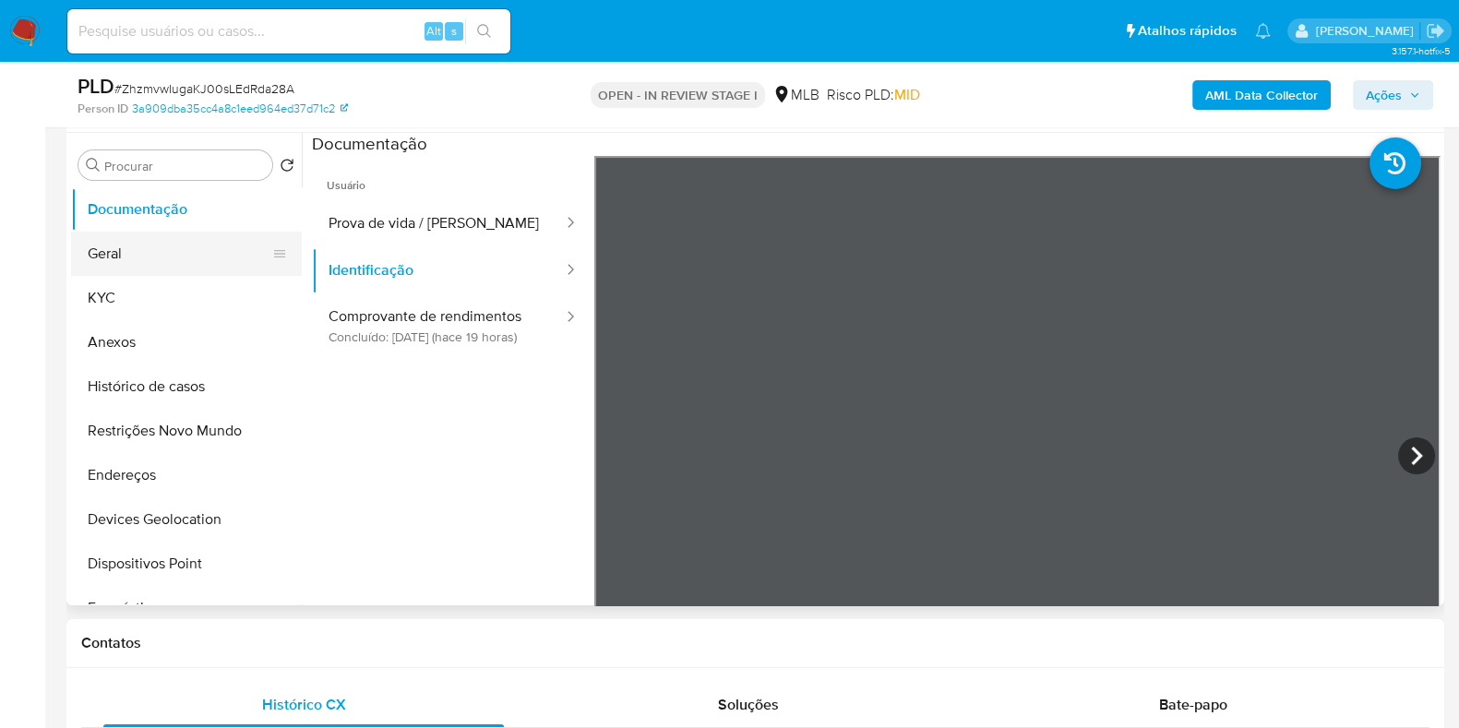
click at [166, 252] on button "Geral" at bounding box center [179, 254] width 216 height 44
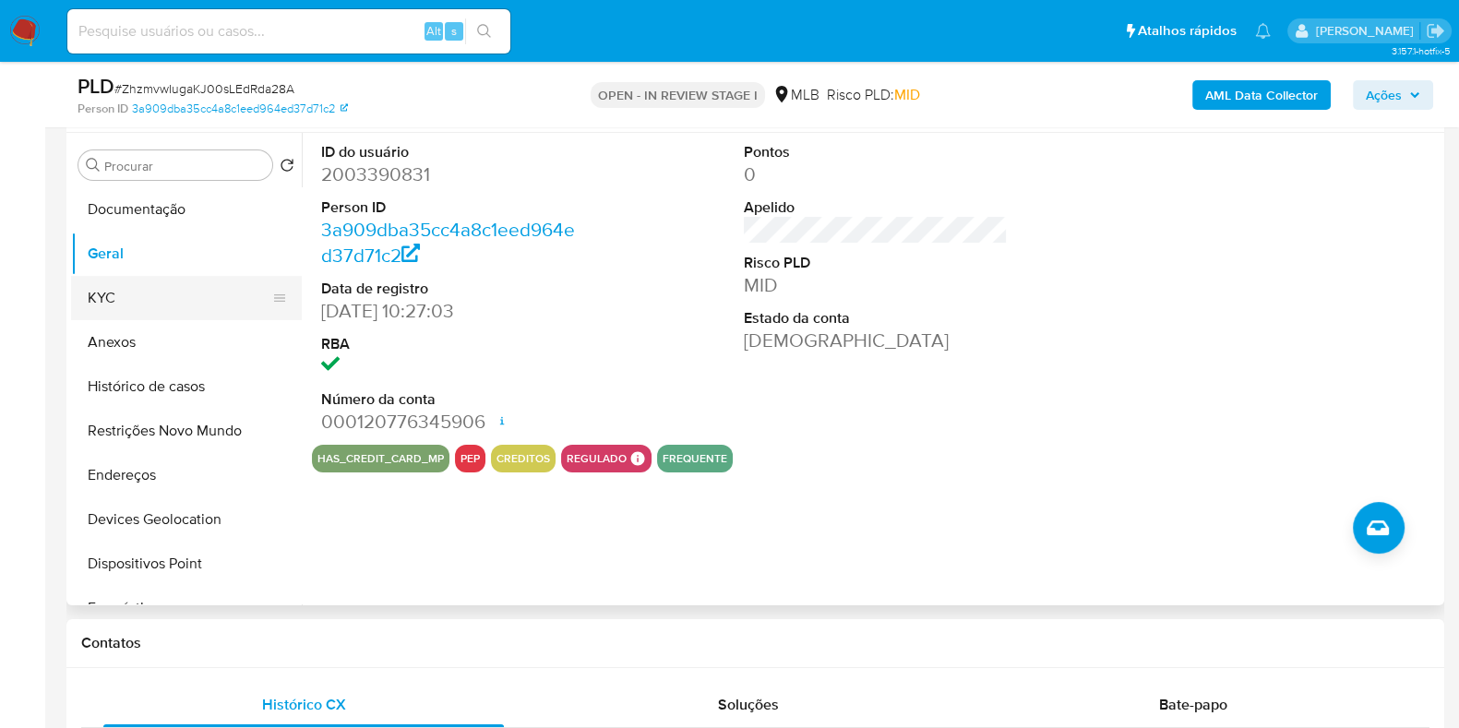
click at [154, 283] on button "KYC" at bounding box center [179, 298] width 216 height 44
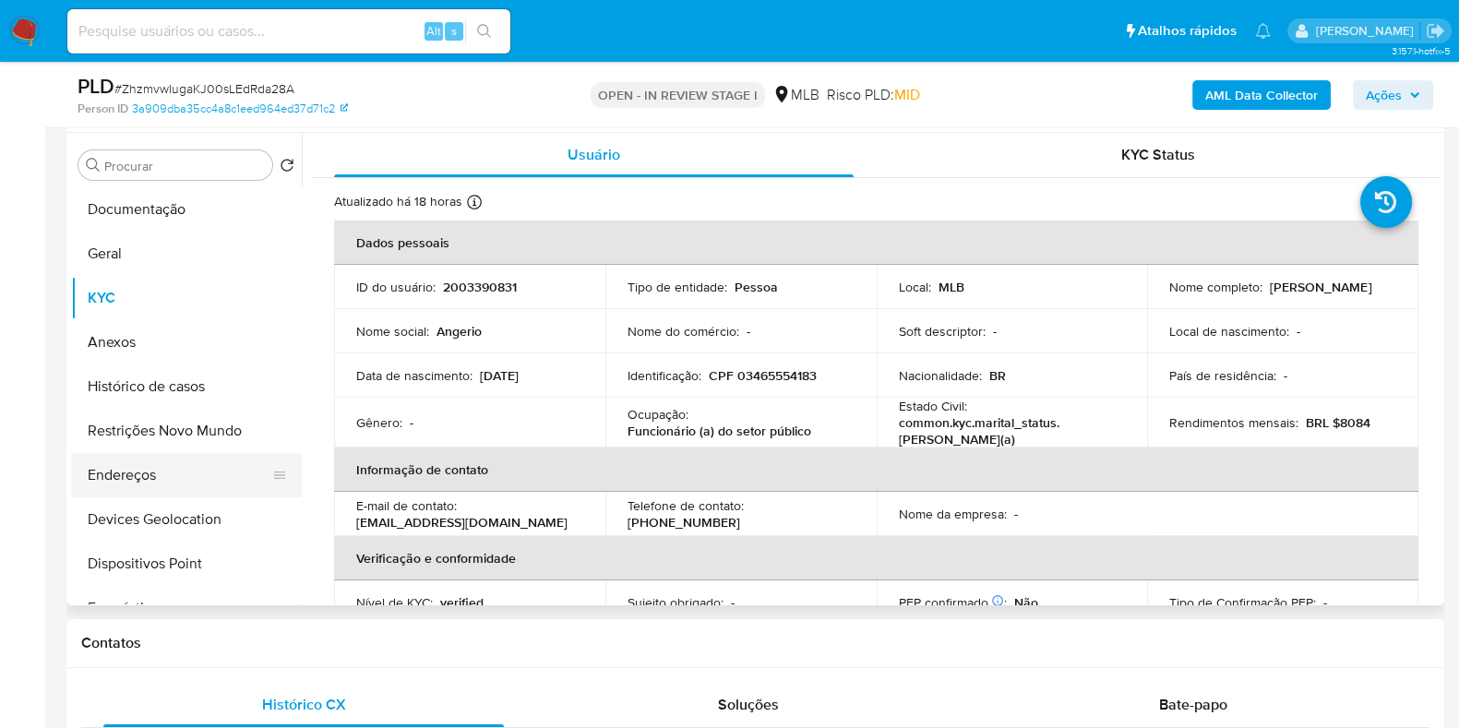
drag, startPoint x: 126, startPoint y: 459, endPoint x: 189, endPoint y: 468, distance: 63.4
click at [127, 459] on button "Endereços" at bounding box center [179, 475] width 216 height 44
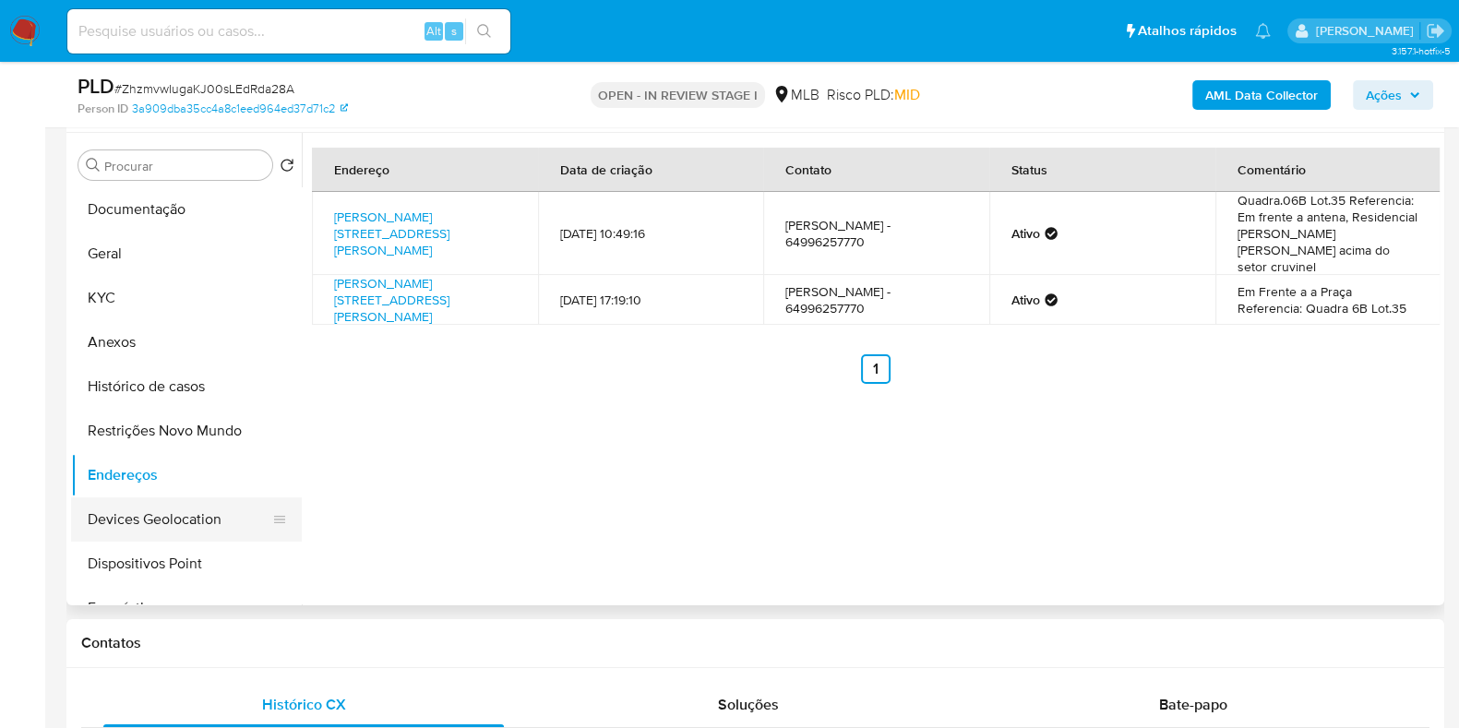
click at [149, 519] on button "Devices Geolocation" at bounding box center [179, 519] width 216 height 44
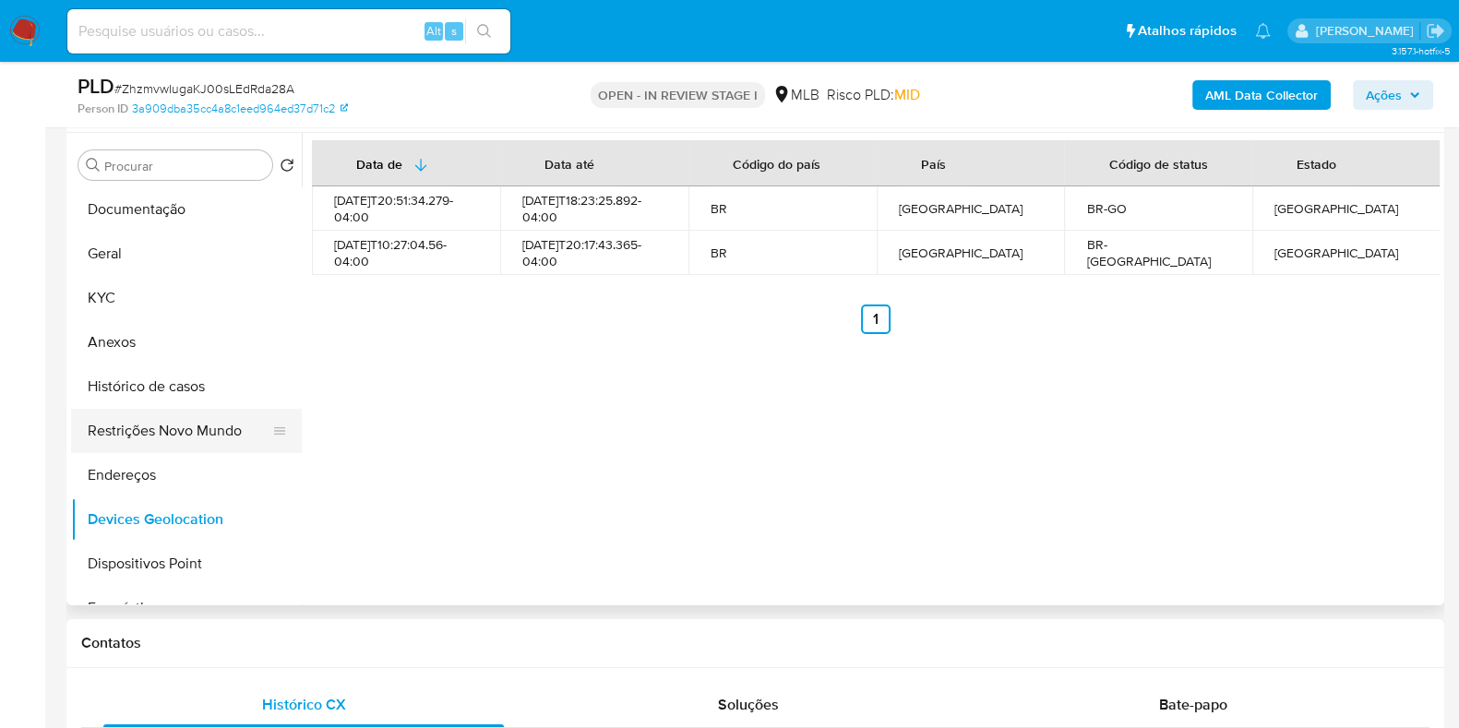
click at [187, 432] on button "Restrições Novo Mundo" at bounding box center [179, 431] width 216 height 44
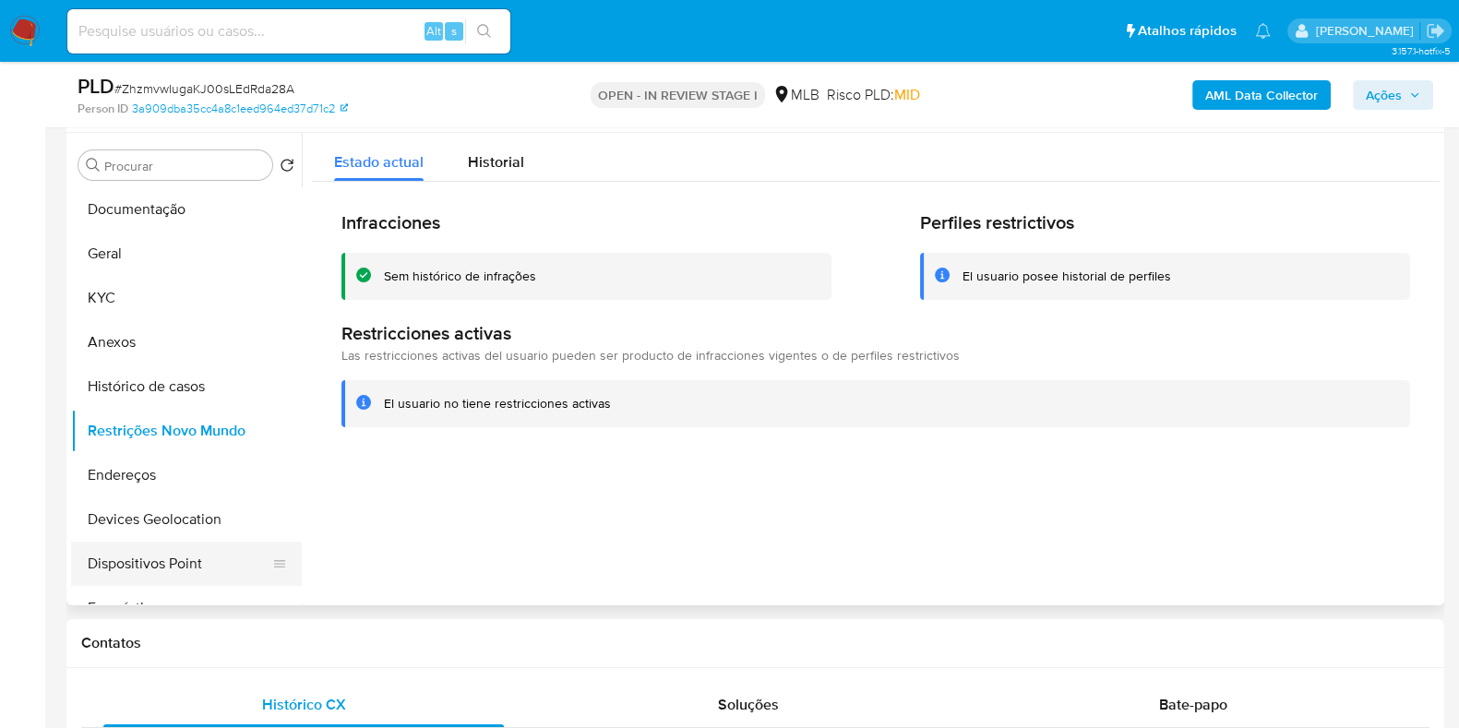
click at [173, 565] on button "Dispositivos Point" at bounding box center [179, 564] width 216 height 44
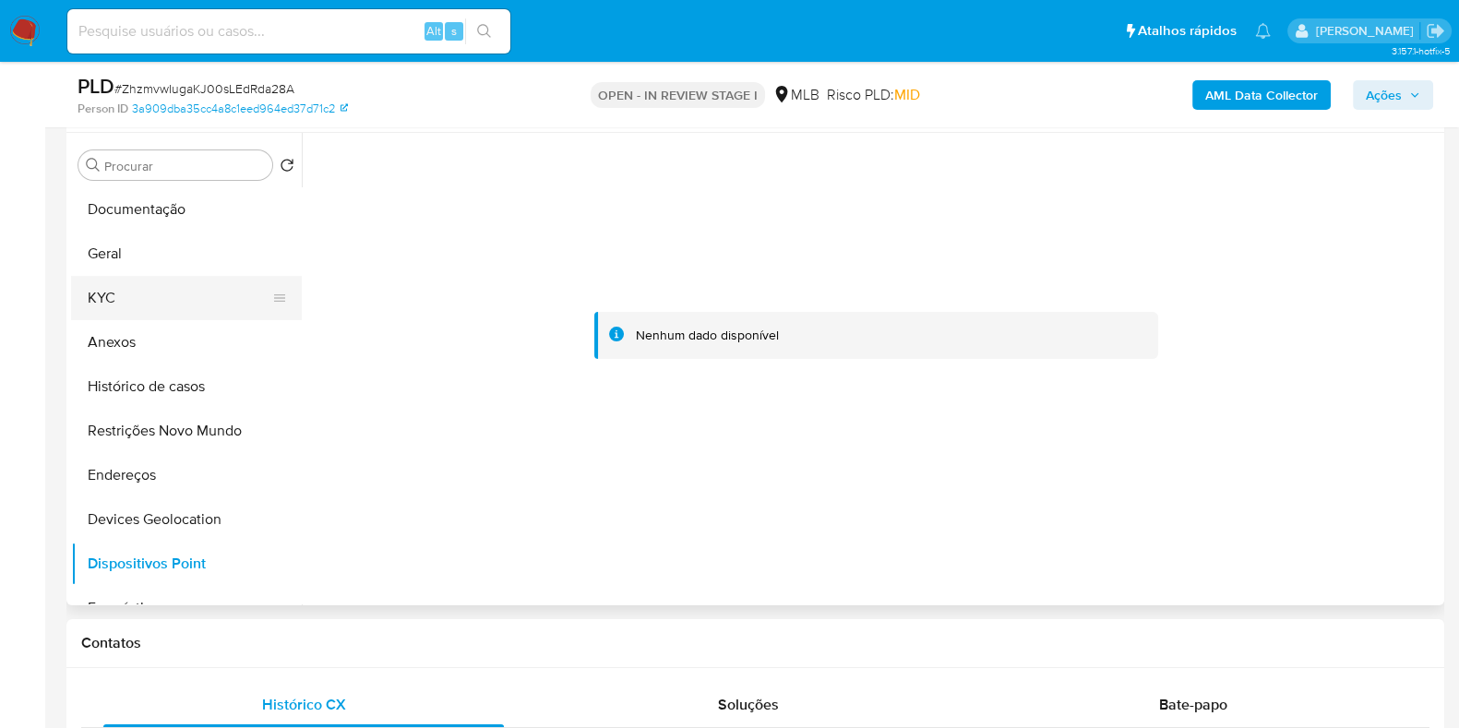
click at [87, 301] on button "KYC" at bounding box center [179, 298] width 216 height 44
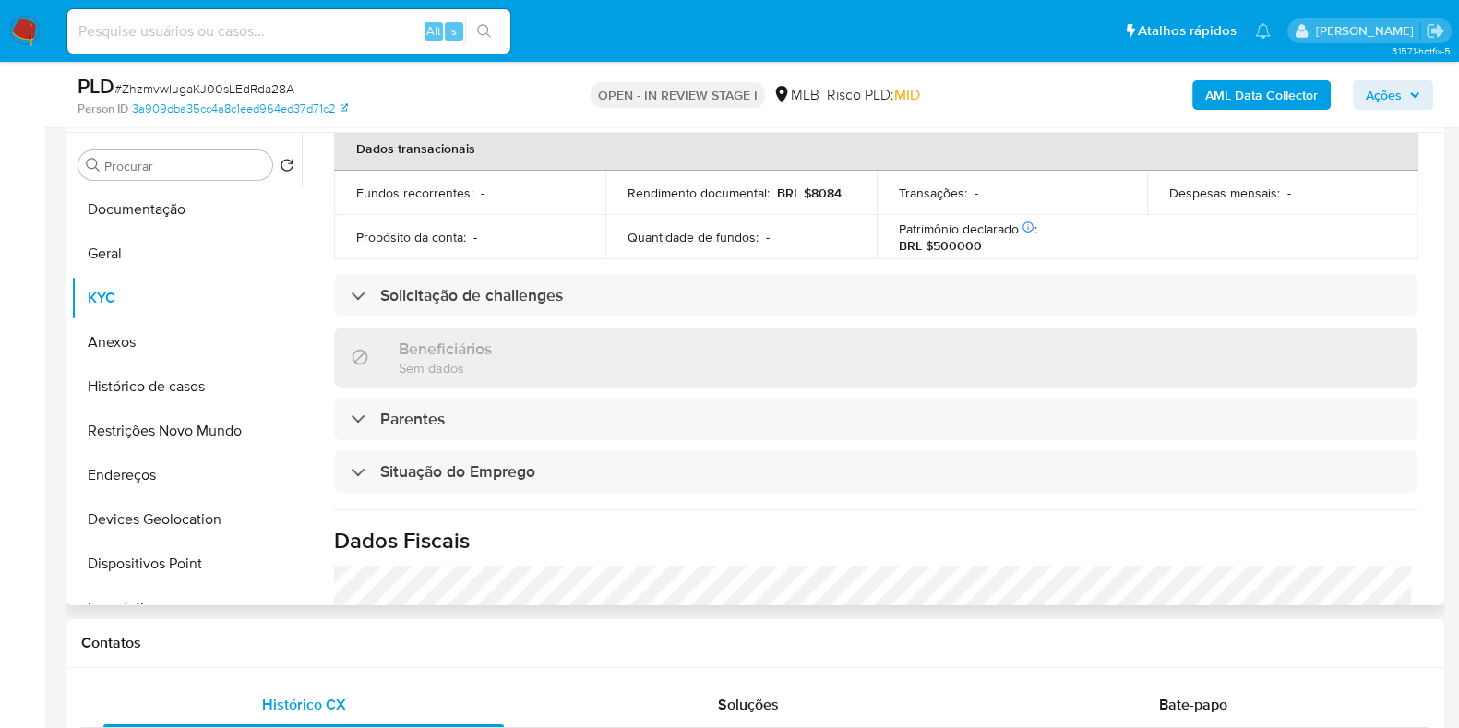
scroll to position [802, 0]
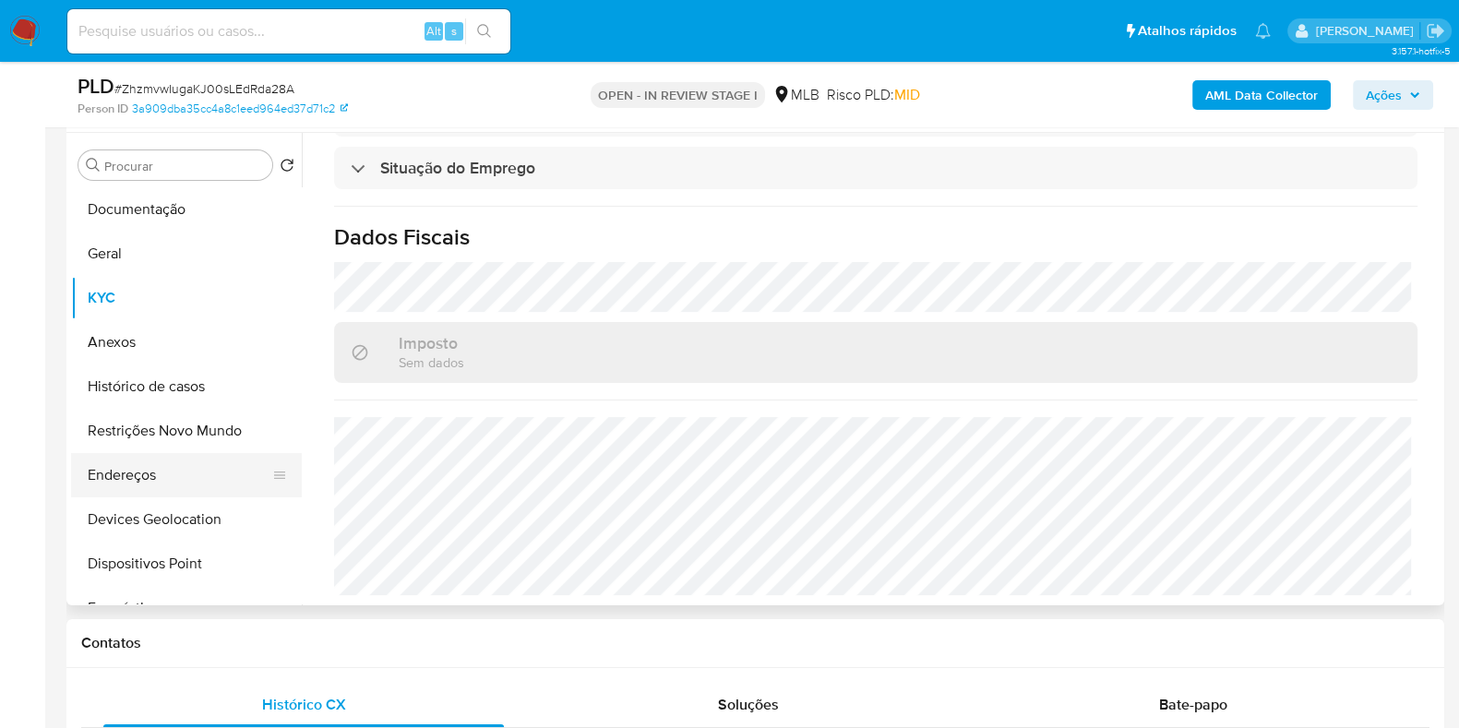
click at [129, 476] on button "Endereços" at bounding box center [179, 475] width 216 height 44
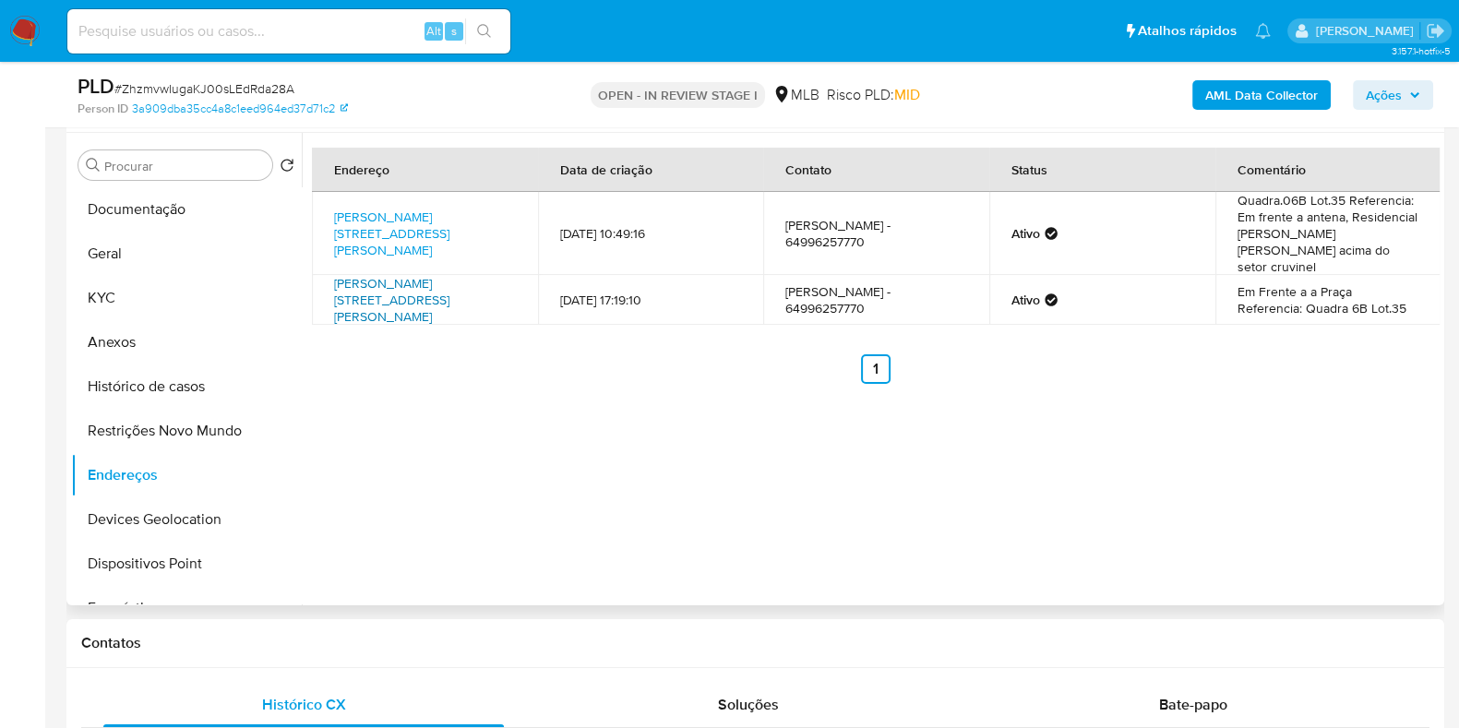
click at [421, 274] on link "Rua José Antônio Viana 35, Mineiros, Goiás, 75834165, Brasil 35" at bounding box center [391, 300] width 115 height 52
drag, startPoint x: 1343, startPoint y: 212, endPoint x: 1355, endPoint y: 233, distance: 23.6
click at [1355, 233] on td "Quadra.06B Lot.35 Referencia: Em frente a antena, Residencial João Francisco Vi…" at bounding box center [1328, 233] width 226 height 83
copy td "Residencial João Francisco Viana"
click at [449, 223] on link "Rua José Antônio Viana 15, Mineiros, Goiás, 75834165, Brasil 15" at bounding box center [391, 234] width 115 height 52
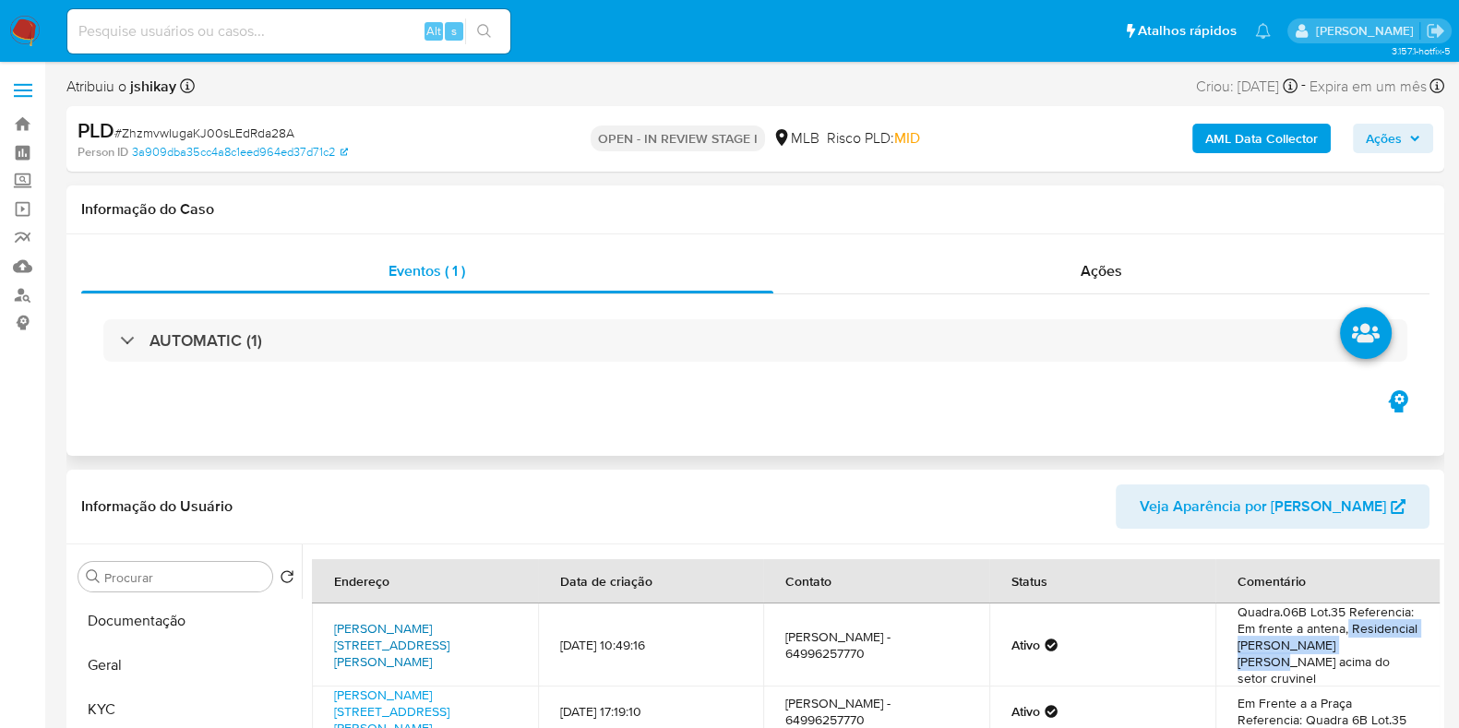
scroll to position [460, 0]
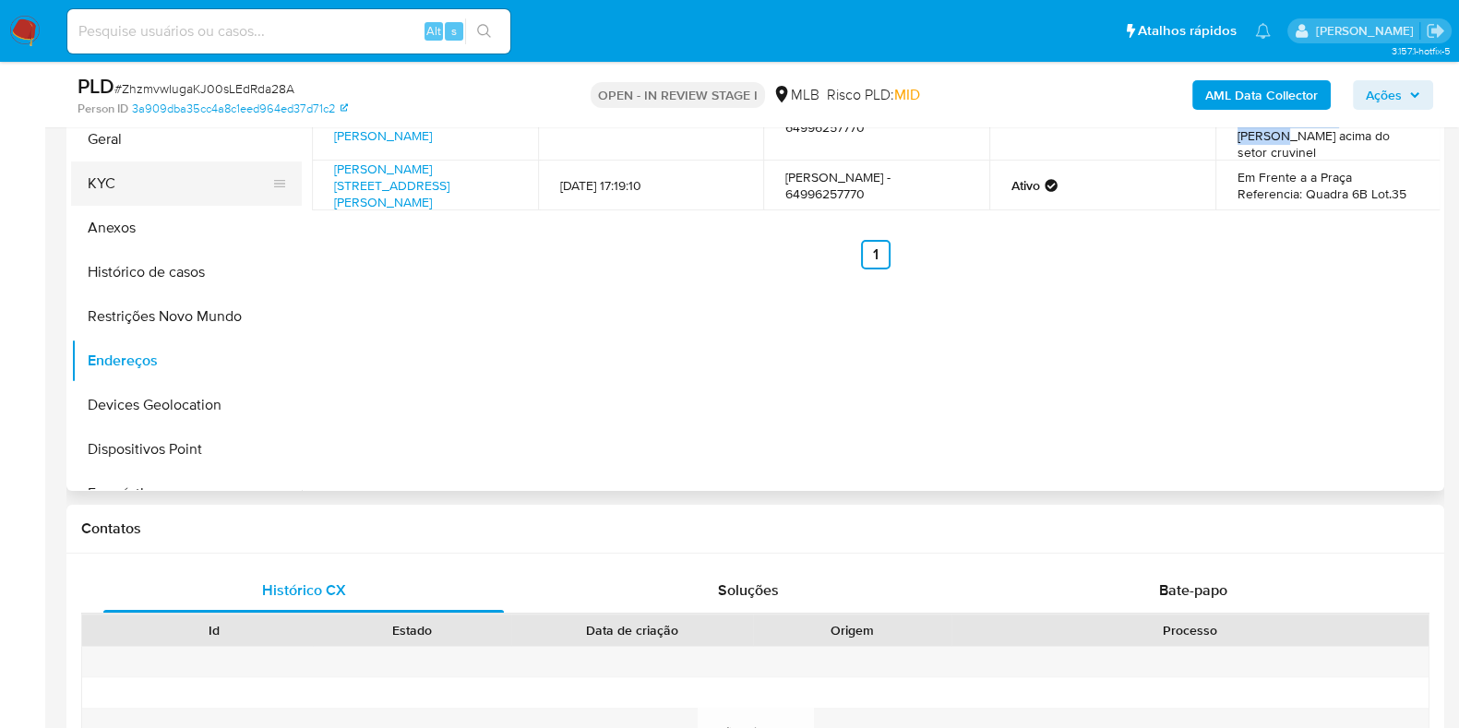
click at [156, 182] on button "KYC" at bounding box center [179, 183] width 216 height 44
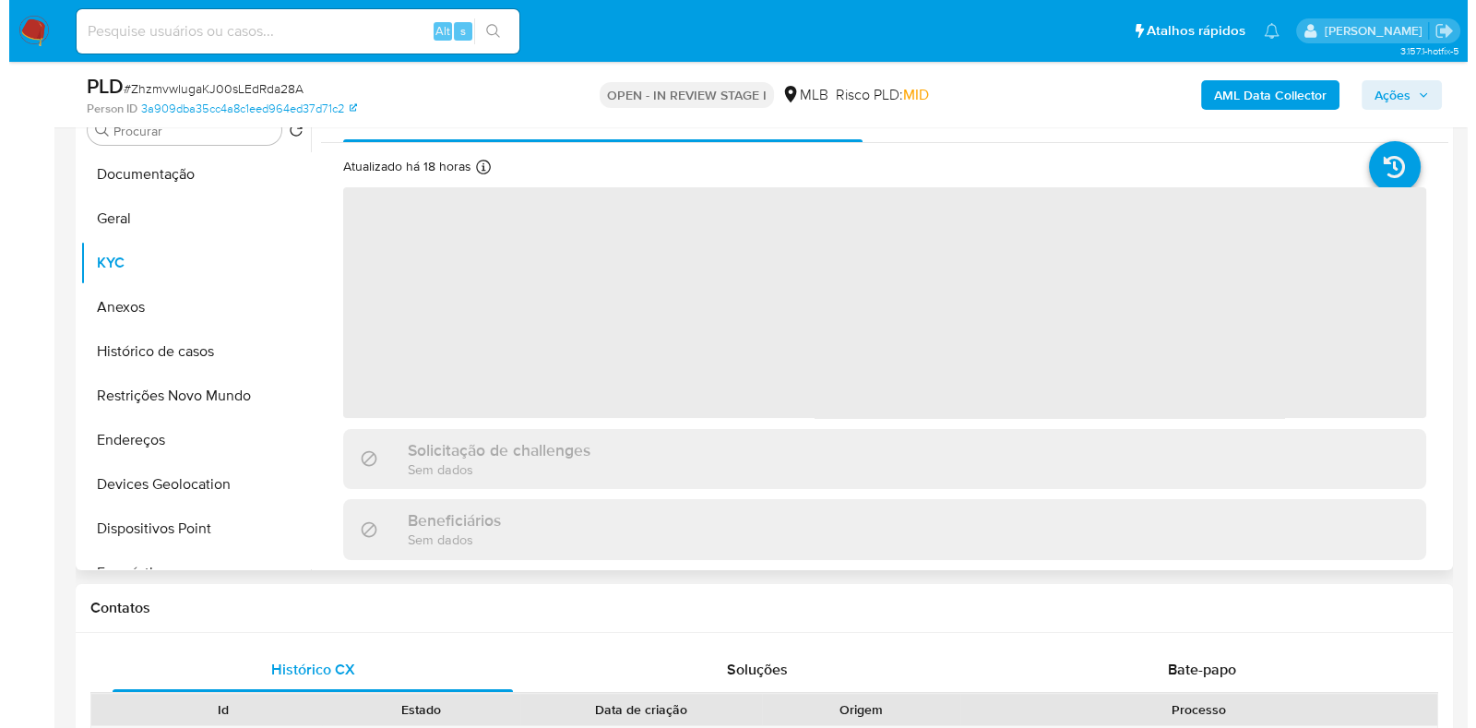
scroll to position [230, 0]
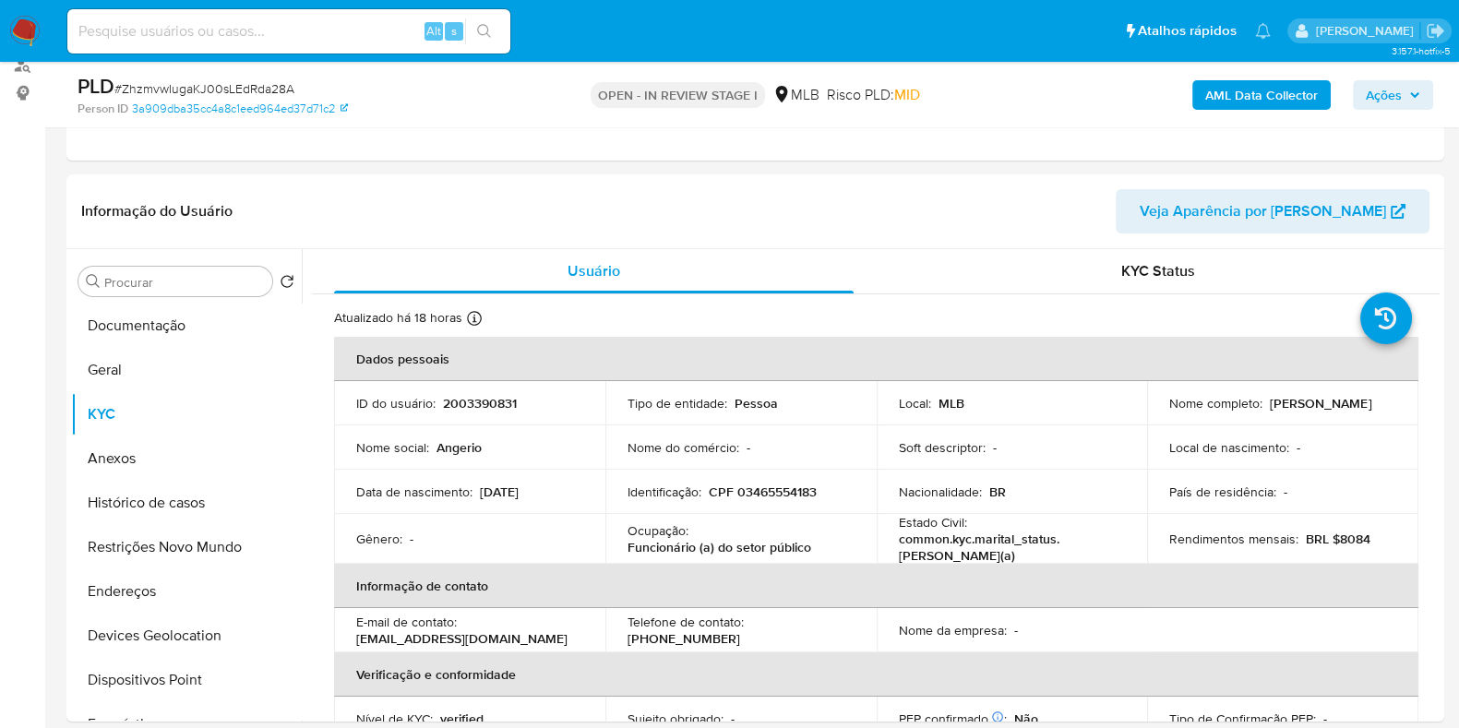
click at [1232, 110] on div "AML Data Collector Ações" at bounding box center [1209, 94] width 447 height 43
click at [1232, 96] on b "AML Data Collector" at bounding box center [1261, 95] width 113 height 30
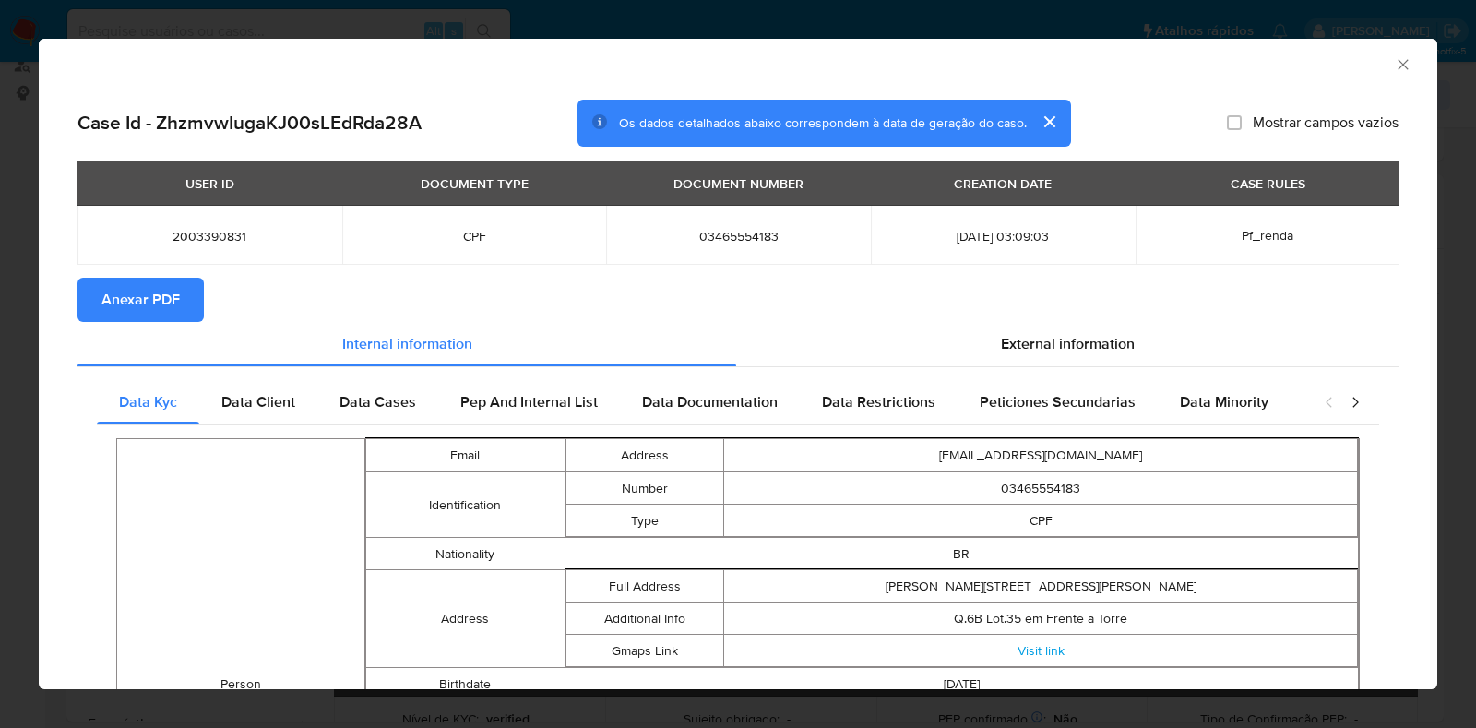
click at [101, 292] on span "Anexar PDF" at bounding box center [140, 300] width 78 height 41
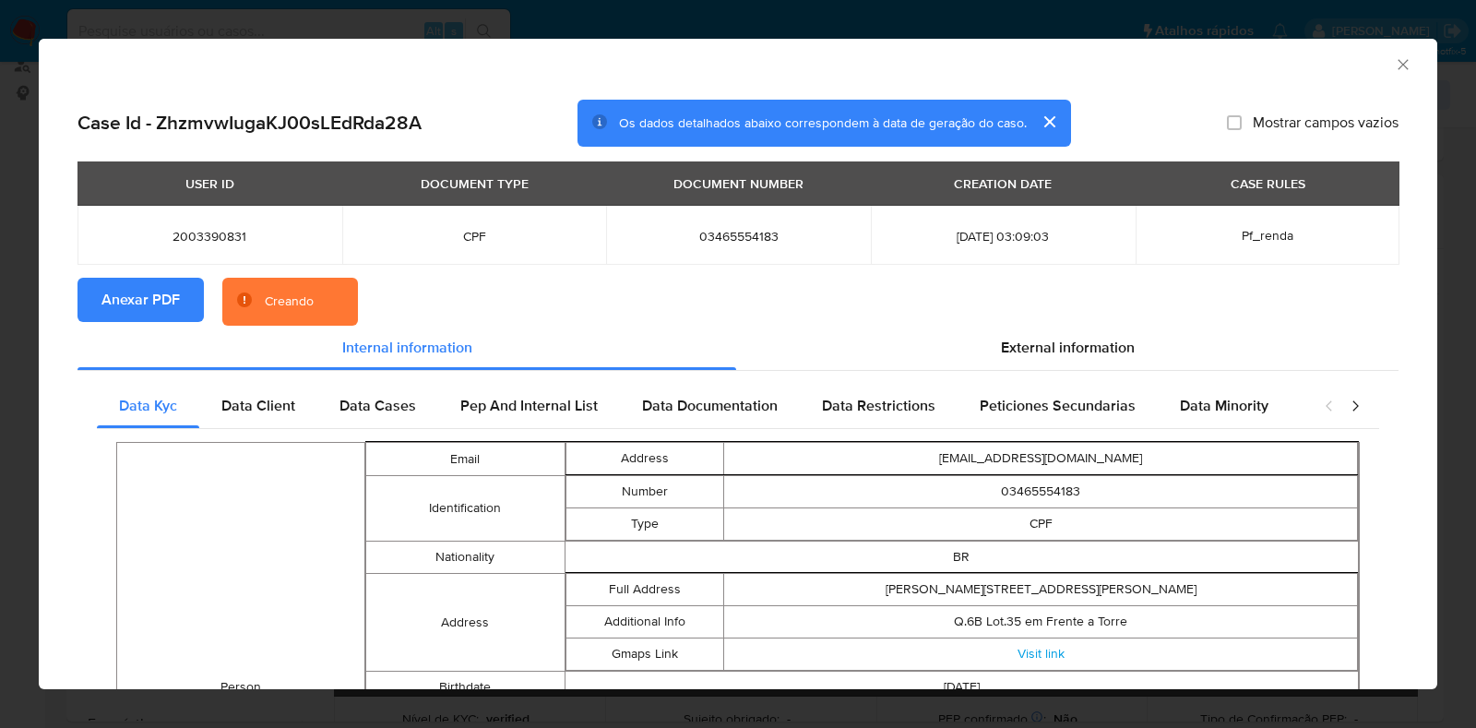
click at [1394, 65] on icon "Fechar a janela" at bounding box center [1403, 64] width 18 height 18
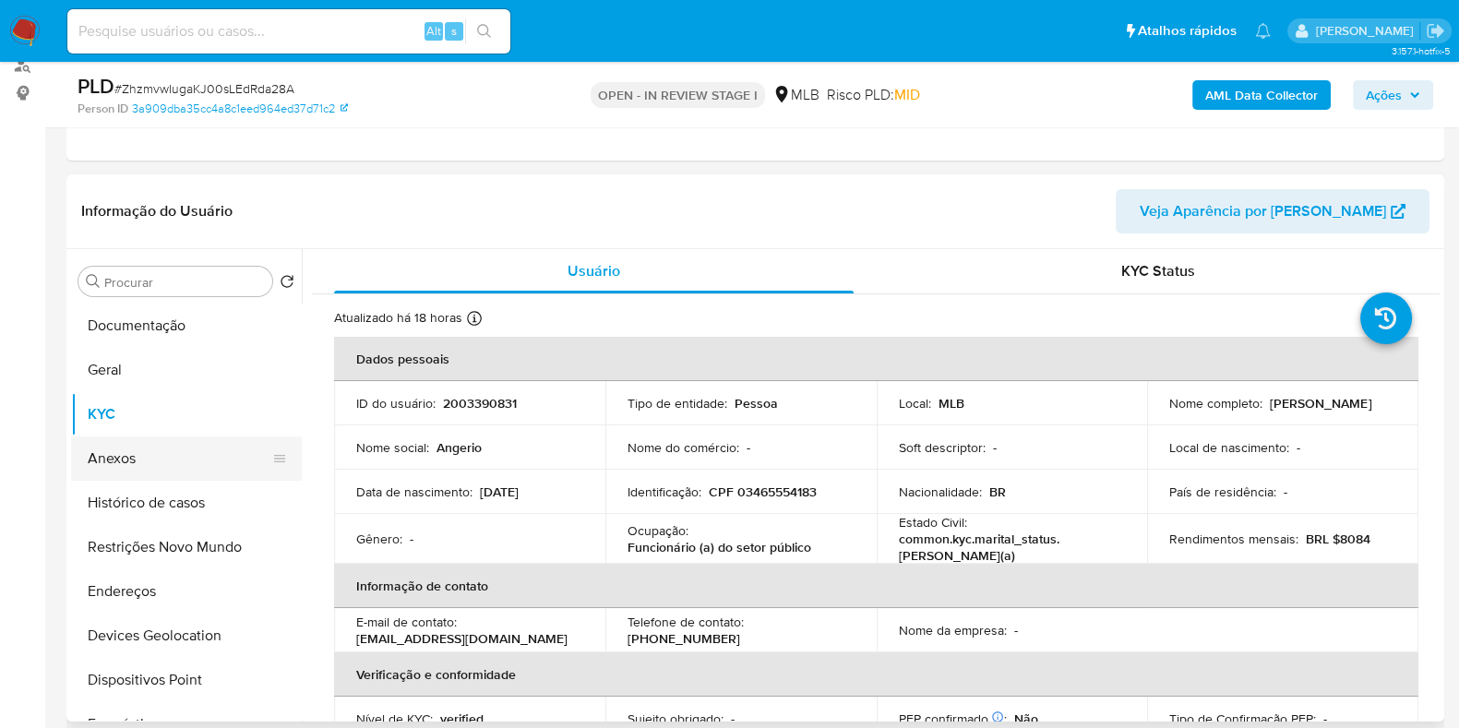
click at [130, 438] on button "Anexos" at bounding box center [179, 458] width 216 height 44
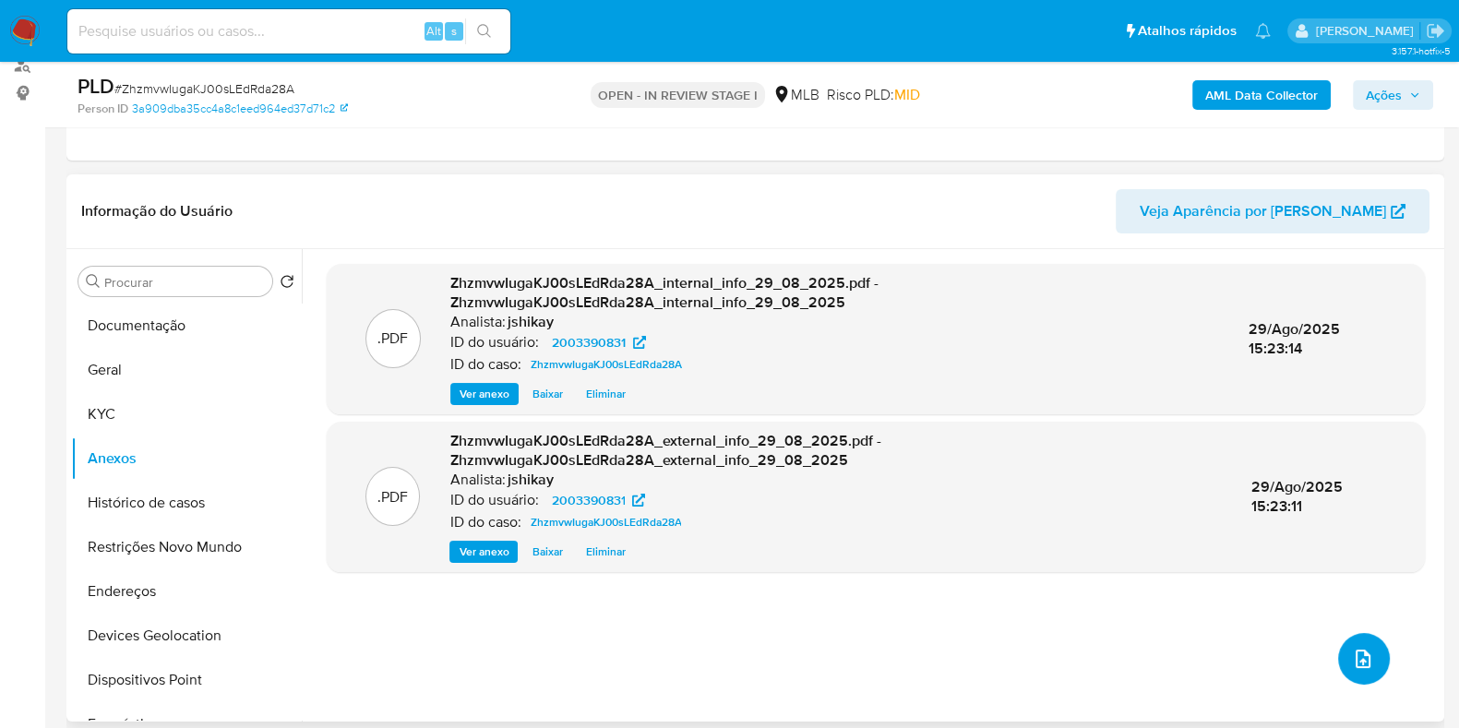
click at [1366, 655] on button "upload-file" at bounding box center [1364, 659] width 52 height 52
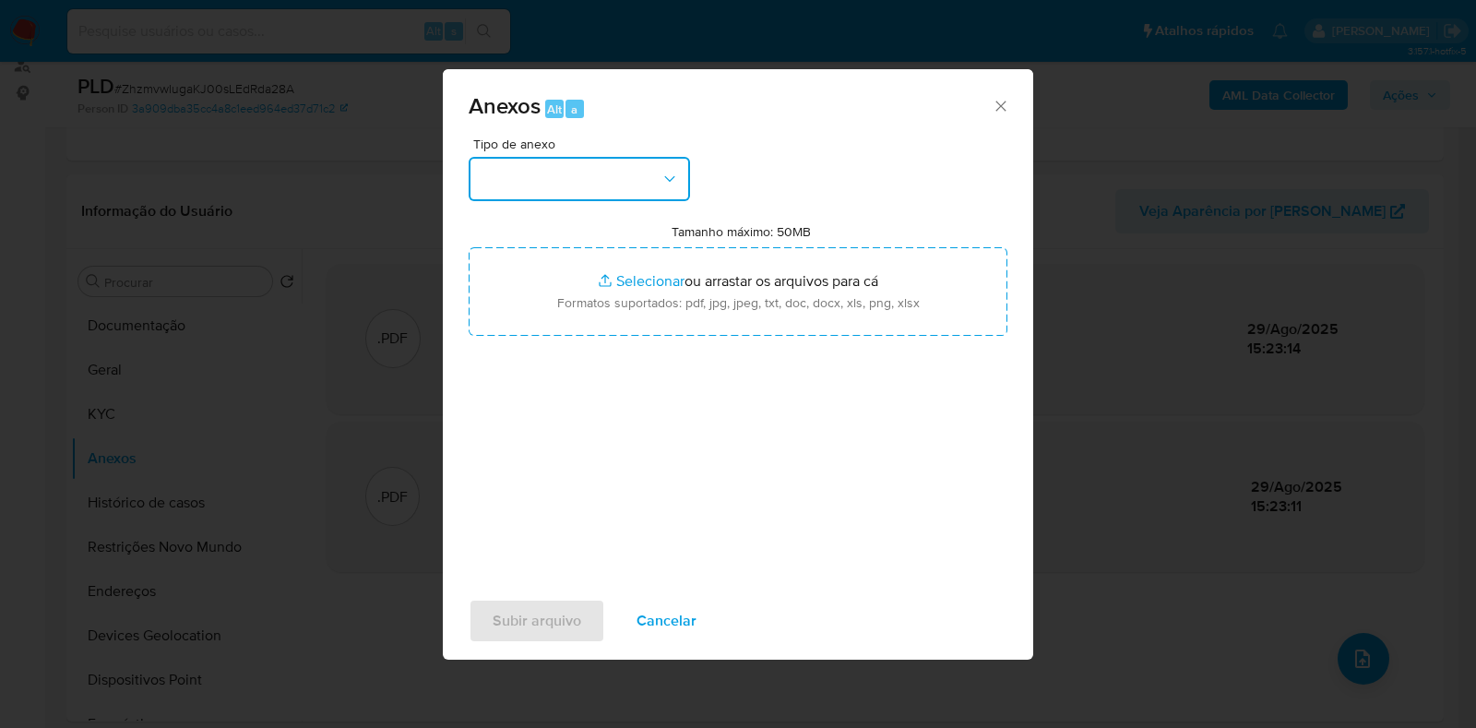
click at [573, 196] on button "button" at bounding box center [579, 179] width 221 height 44
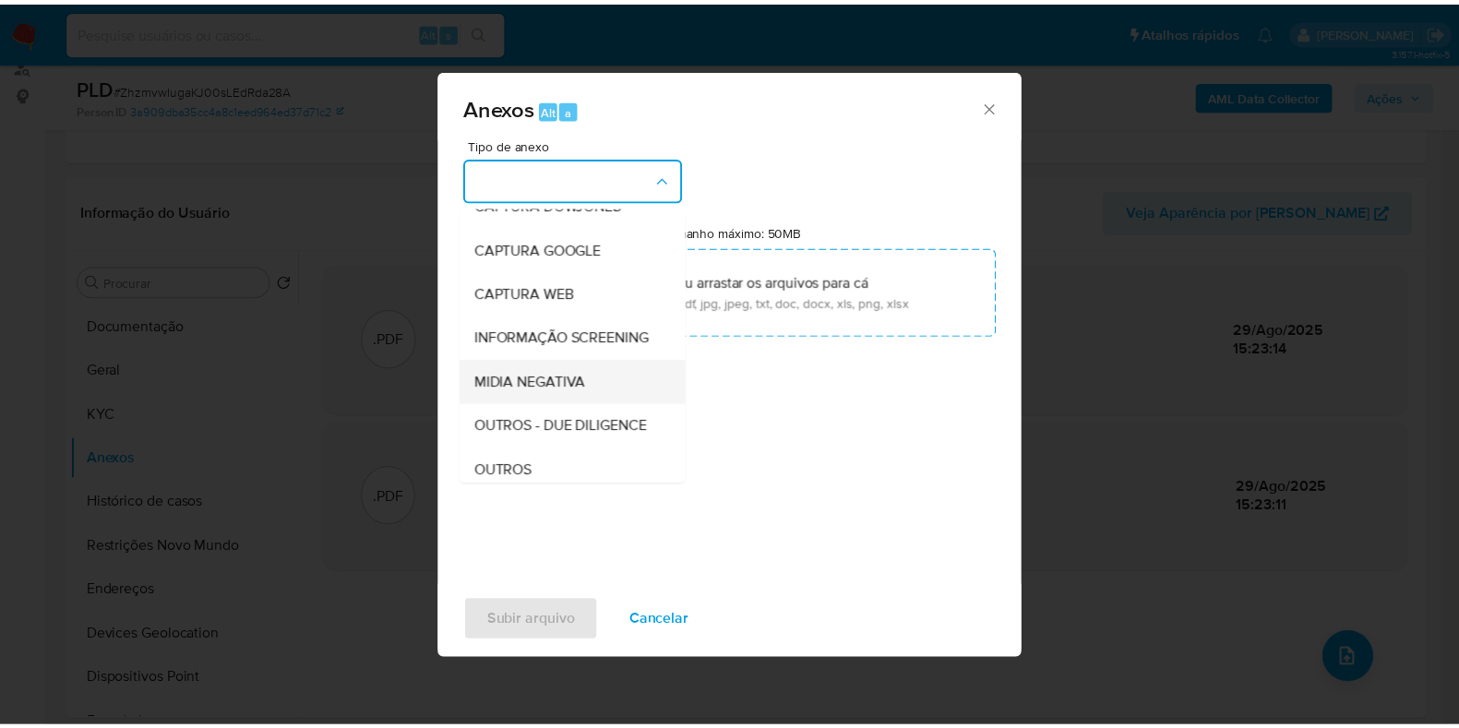
scroll to position [114, 0]
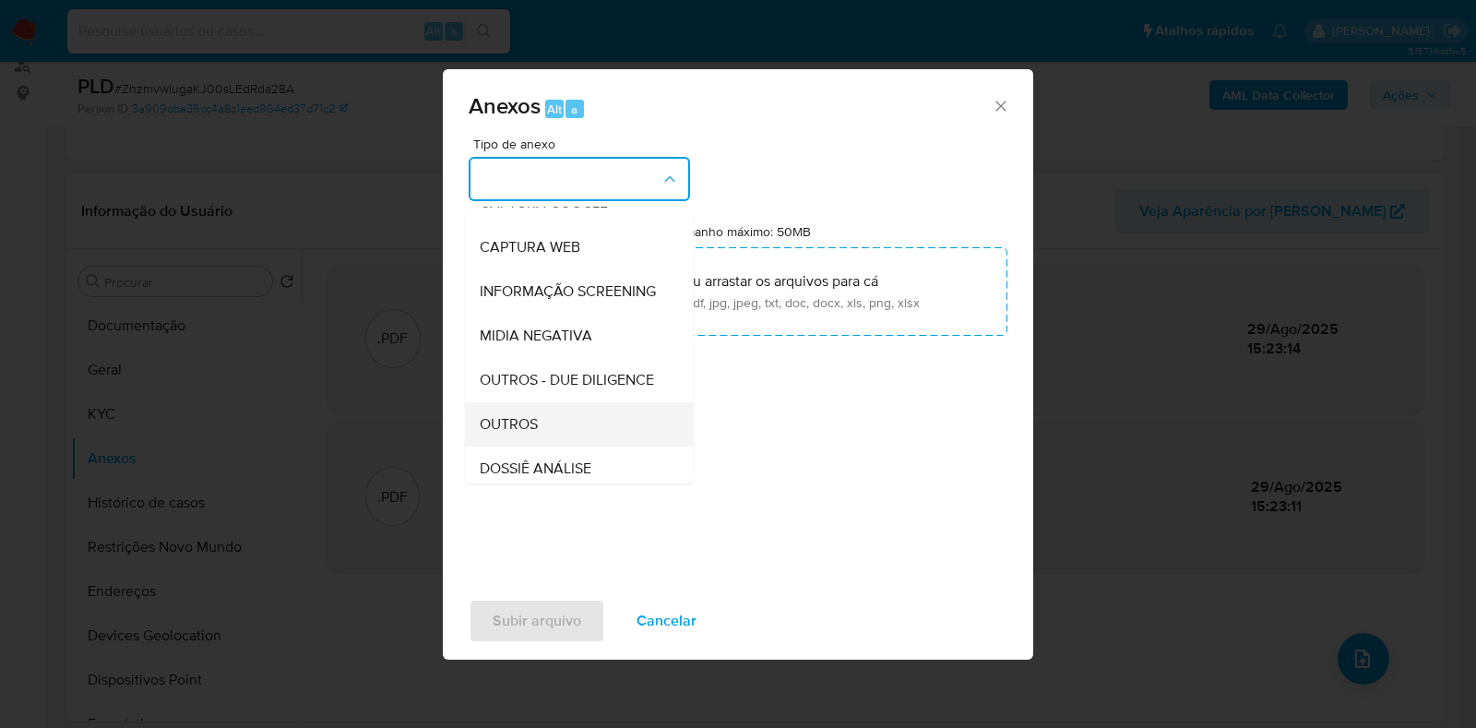
click at [526, 434] on span "OUTROS" at bounding box center [509, 424] width 58 height 18
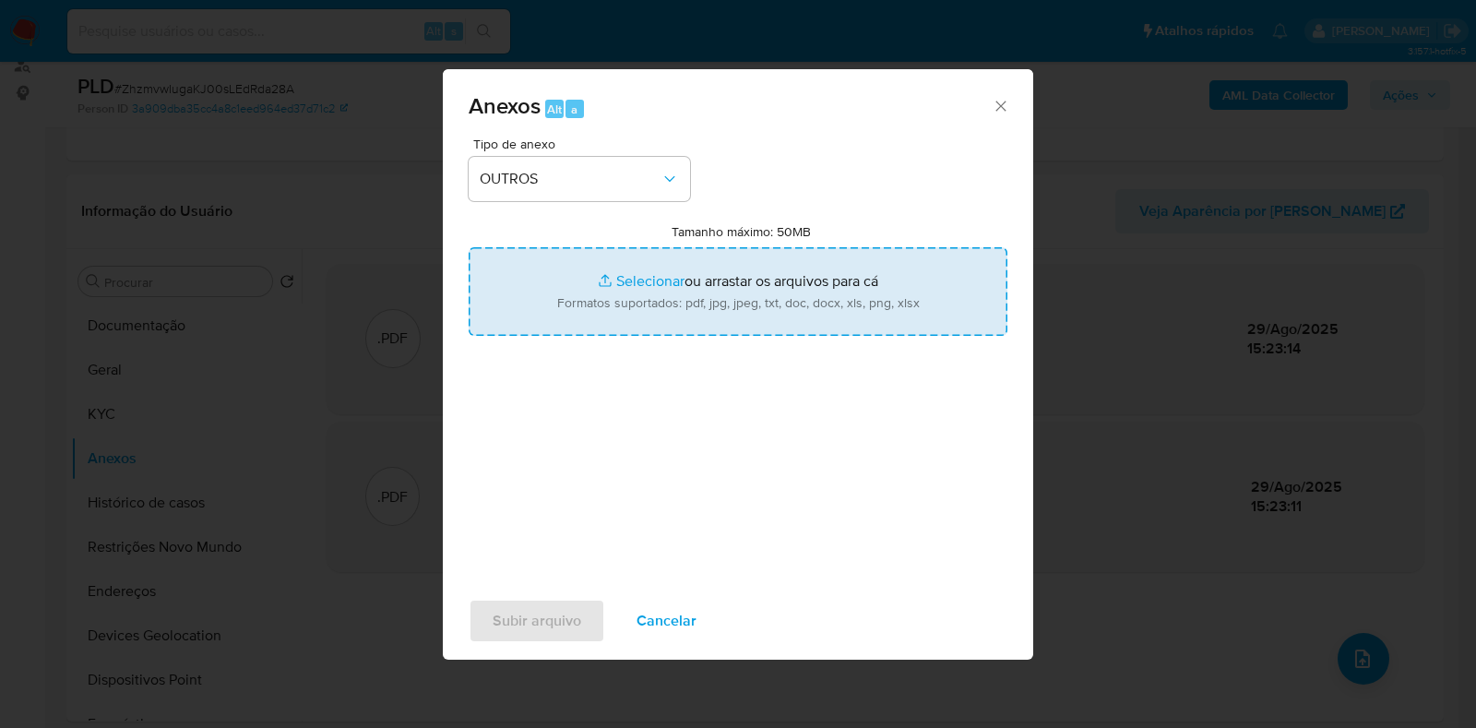
drag, startPoint x: 649, startPoint y: 223, endPoint x: 654, endPoint y: 261, distance: 38.2
click at [650, 223] on div "Tamanho máximo: 50MB Selecionar arquivos Selecionar ou arrastar os arquivos par…" at bounding box center [738, 279] width 539 height 113
click at [655, 273] on input "Tamanho máximo: 50MB Selecionar arquivos" at bounding box center [738, 291] width 539 height 89
type input "C:\fakepath\Mulan 2003390831_2025_08_28_17_01_01 - Resumen TX.pdf"
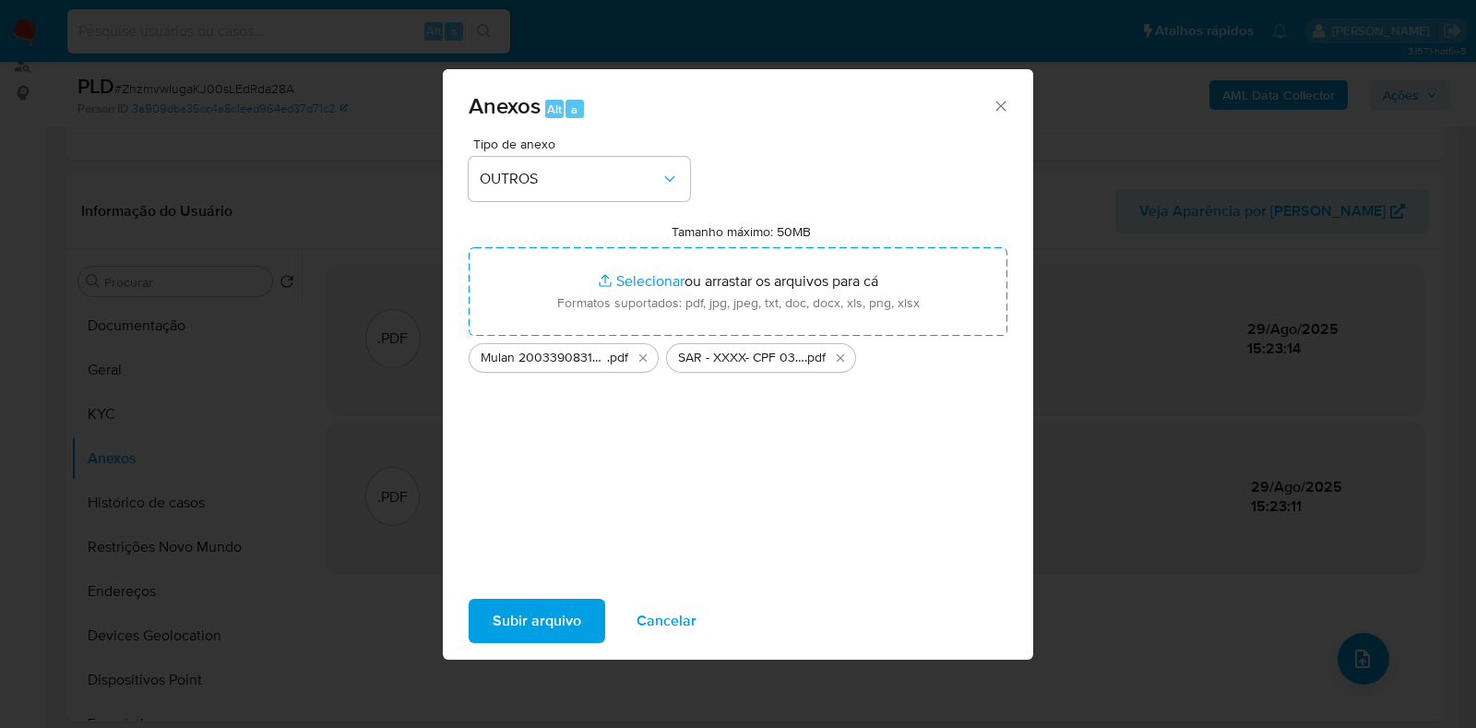
click at [569, 611] on span "Subir arquivo" at bounding box center [537, 621] width 89 height 41
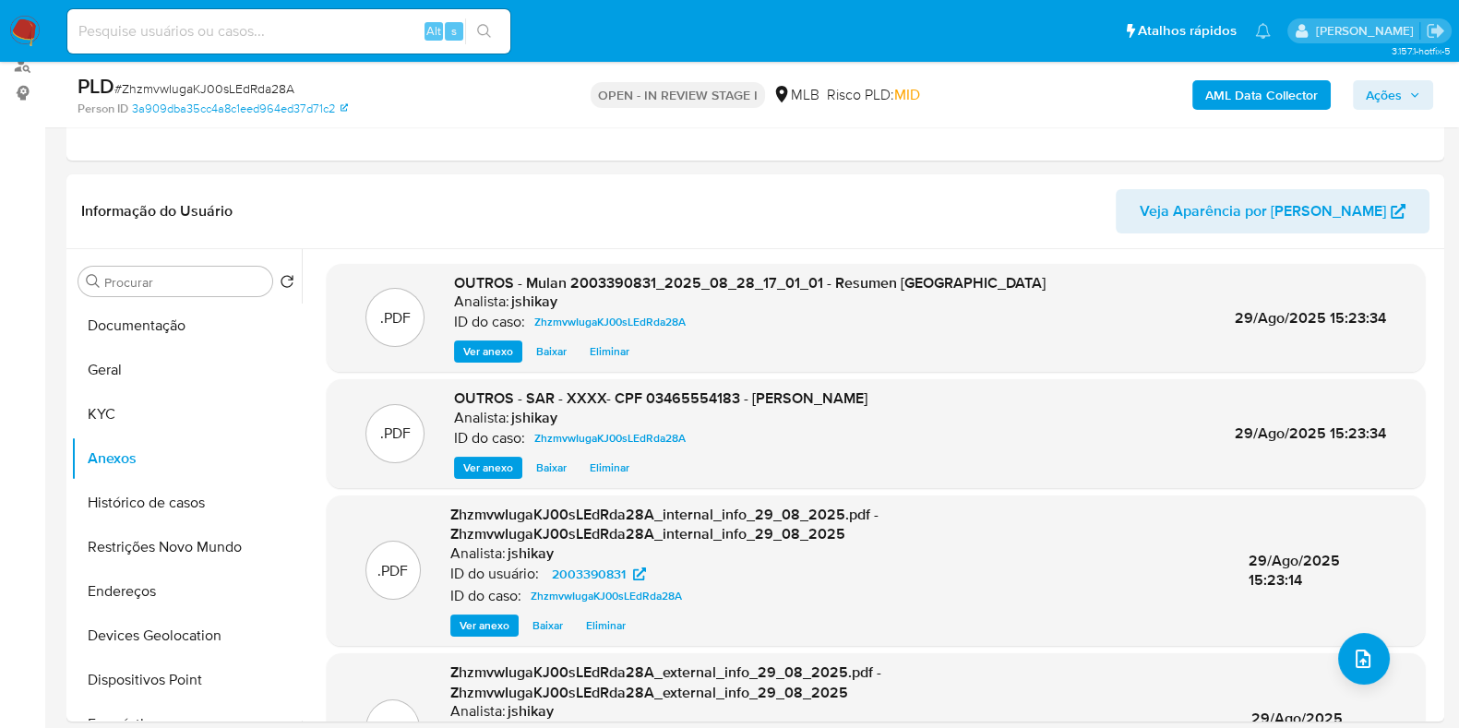
click at [1368, 108] on span "Ações" at bounding box center [1384, 95] width 36 height 30
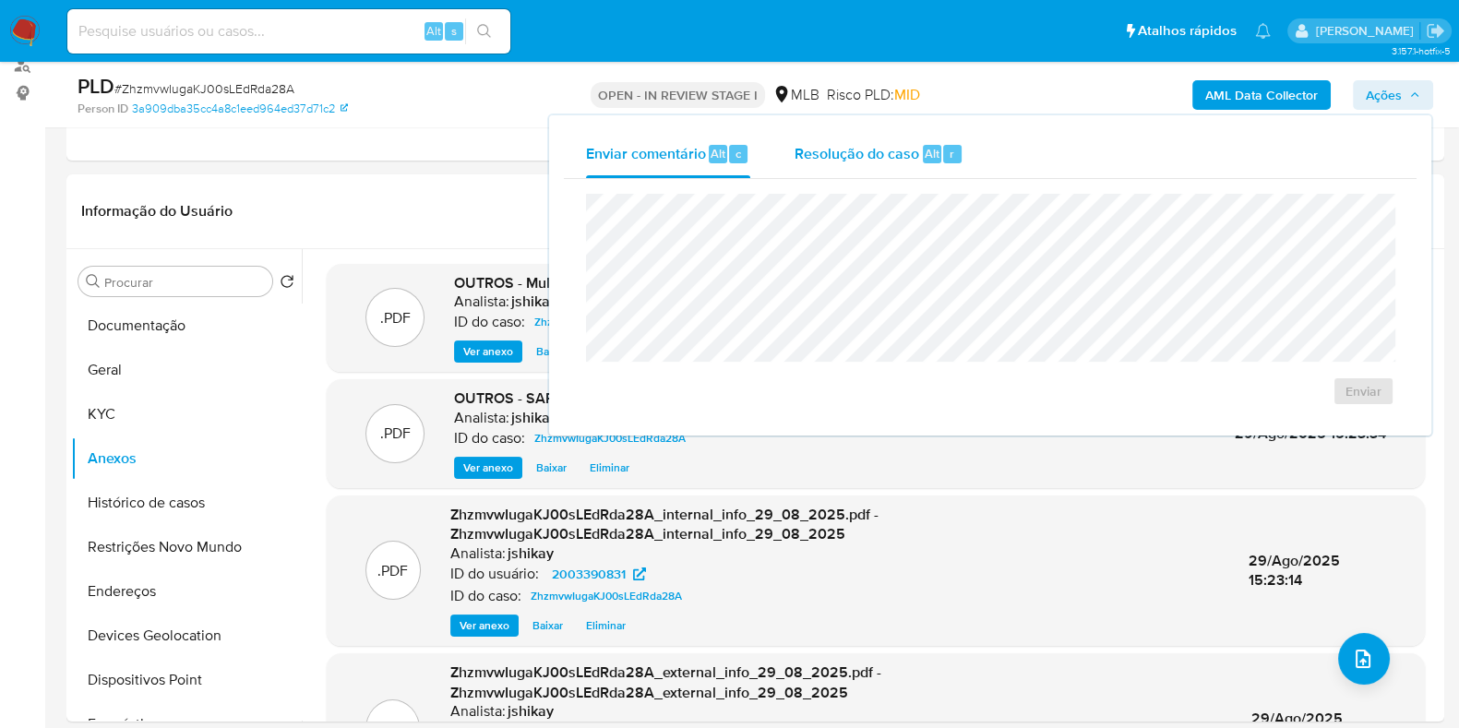
click at [890, 170] on div "Resolução do caso Alt r" at bounding box center [878, 154] width 169 height 48
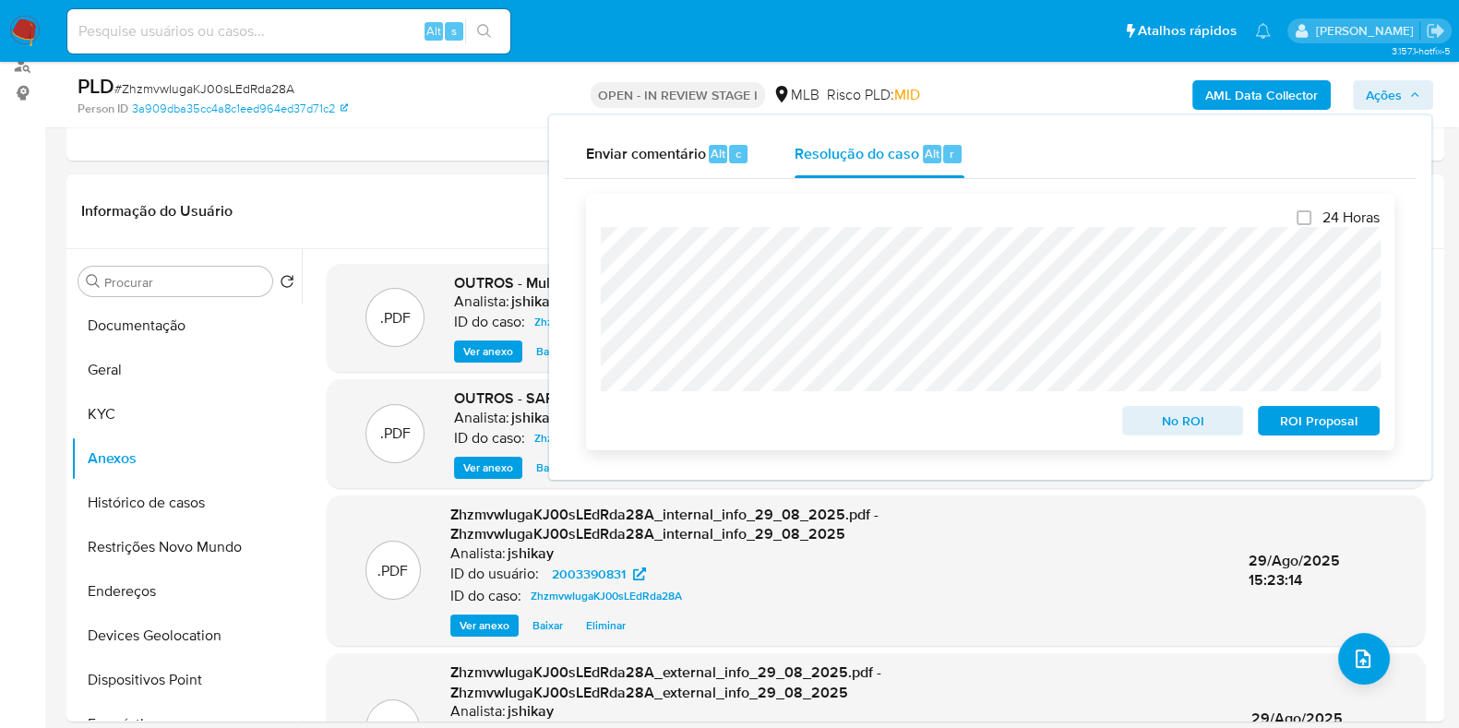
click at [1319, 431] on span "ROI Proposal" at bounding box center [1319, 421] width 96 height 26
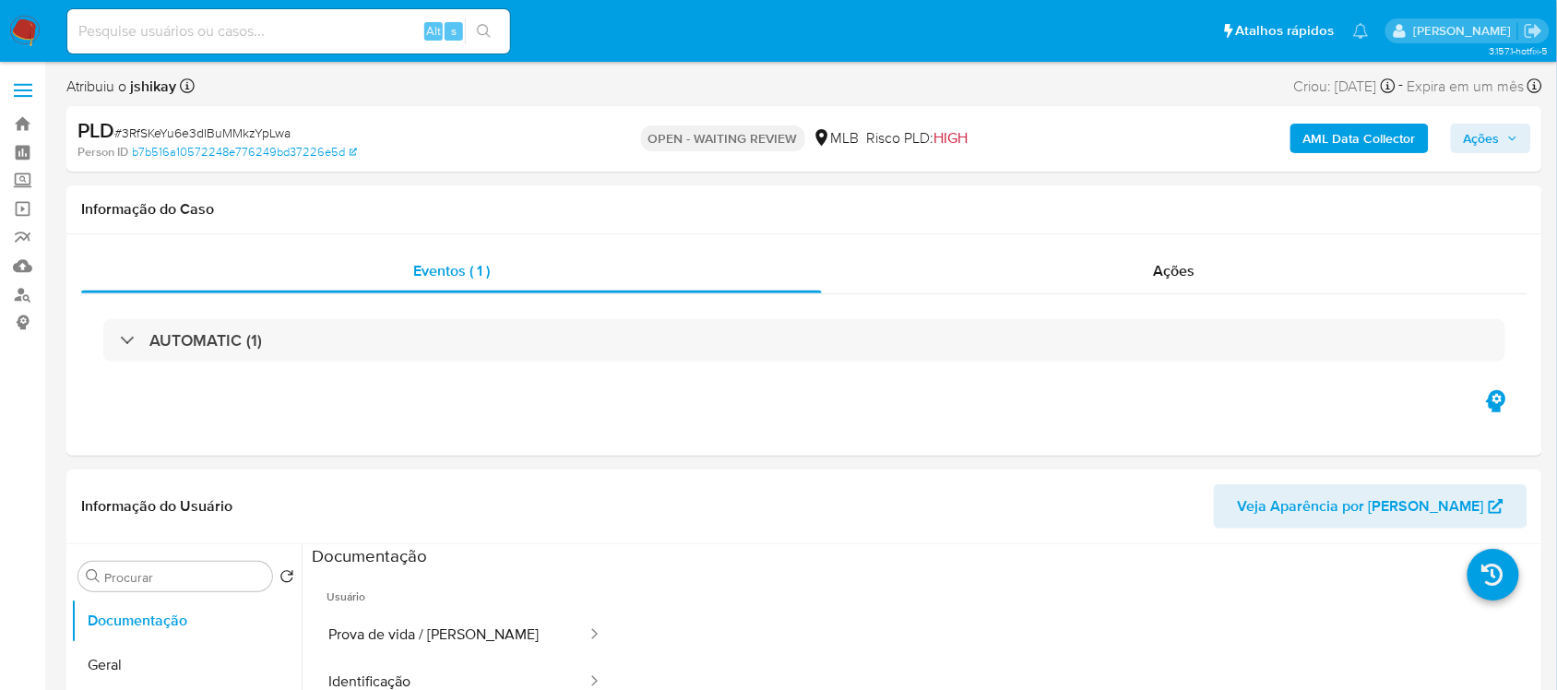
select select "10"
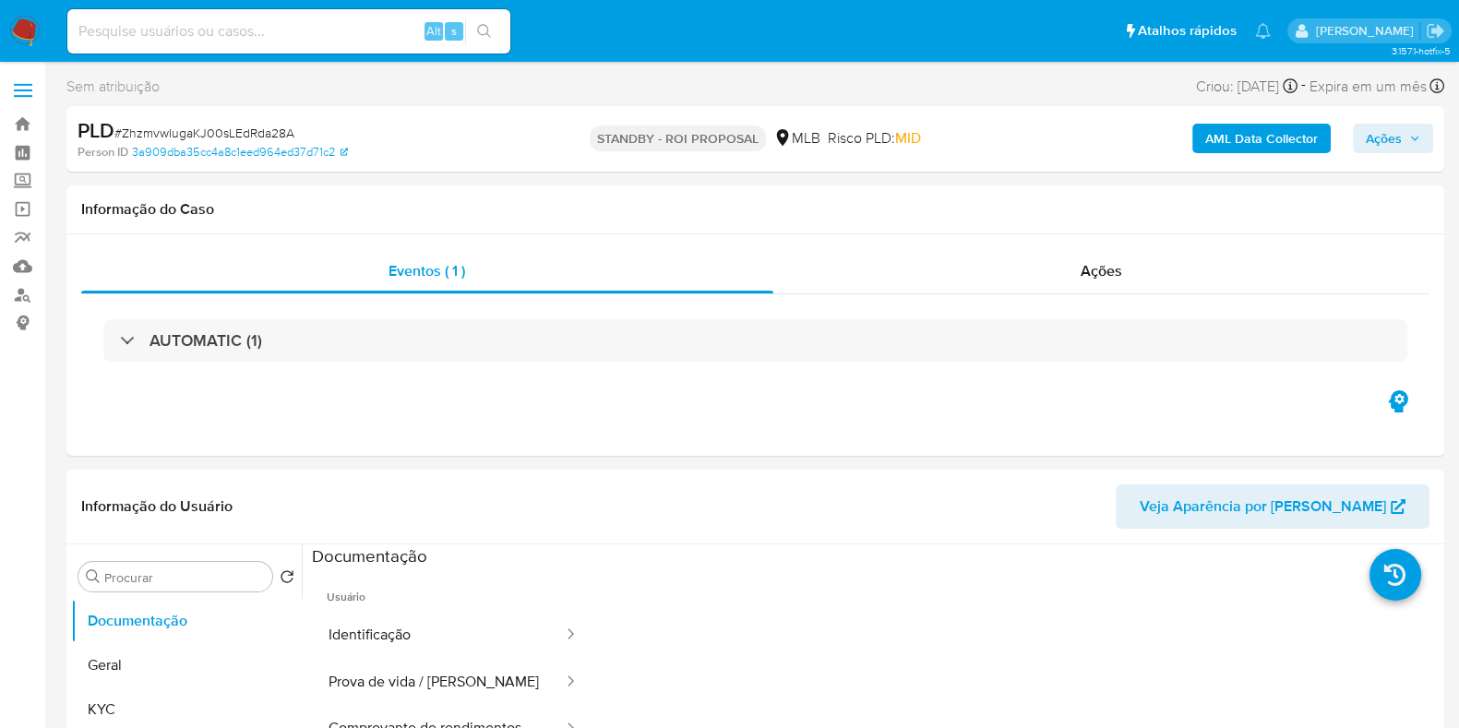
select select "10"
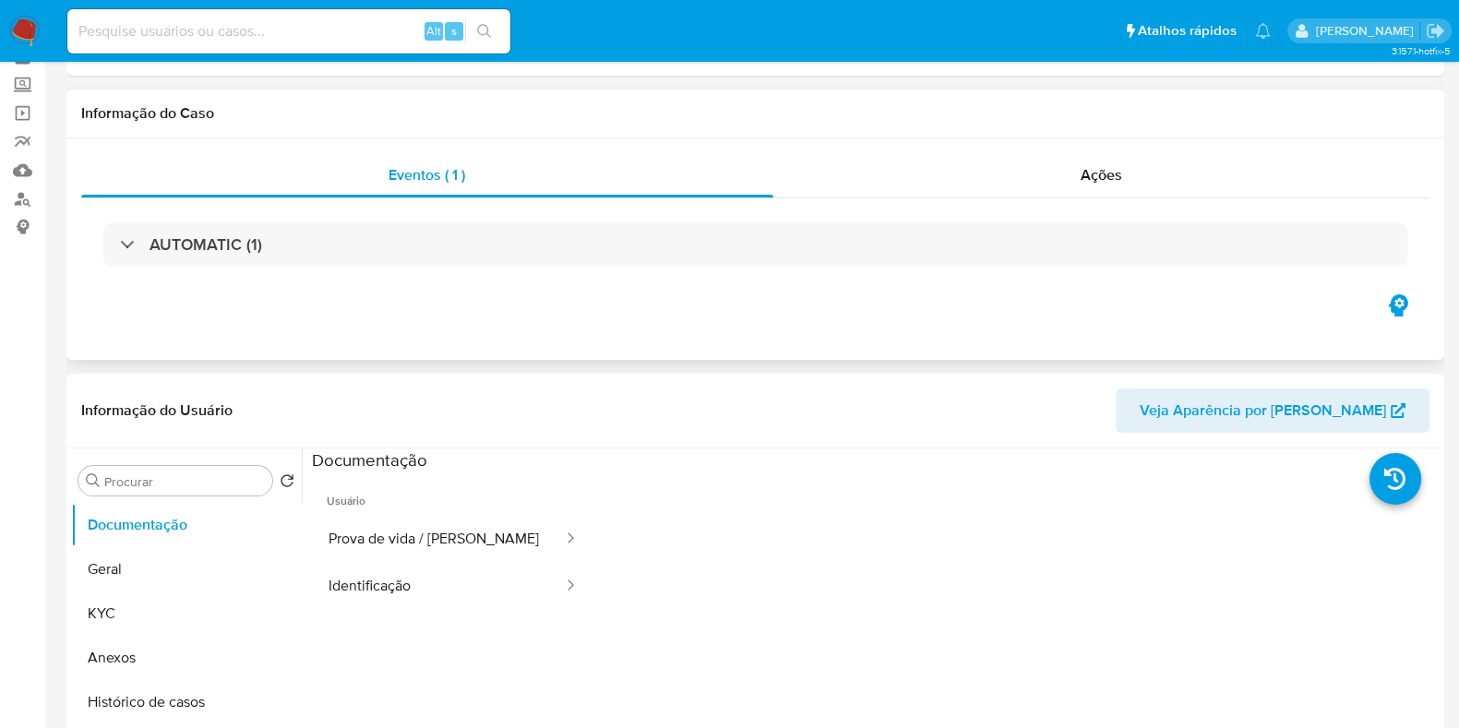
scroll to position [230, 0]
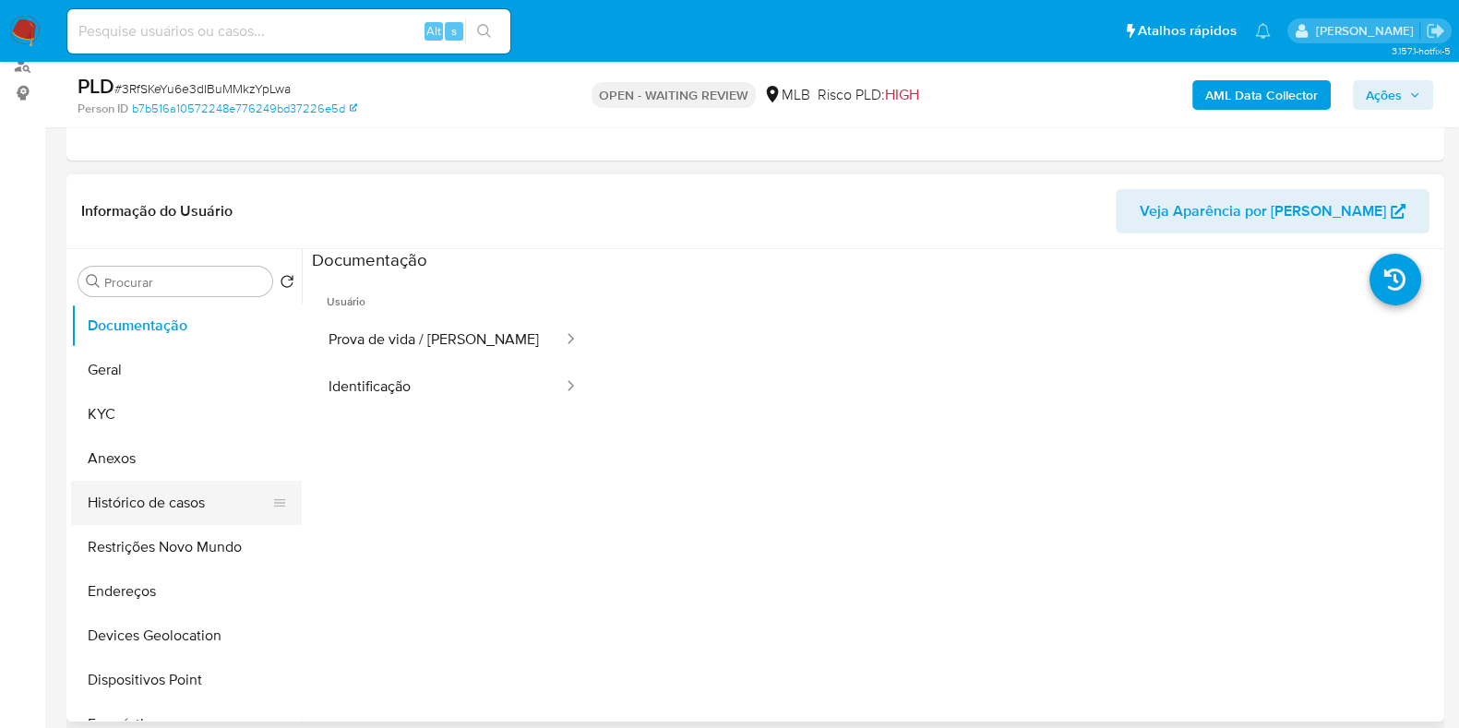
click at [201, 495] on button "Histórico de casos" at bounding box center [179, 503] width 216 height 44
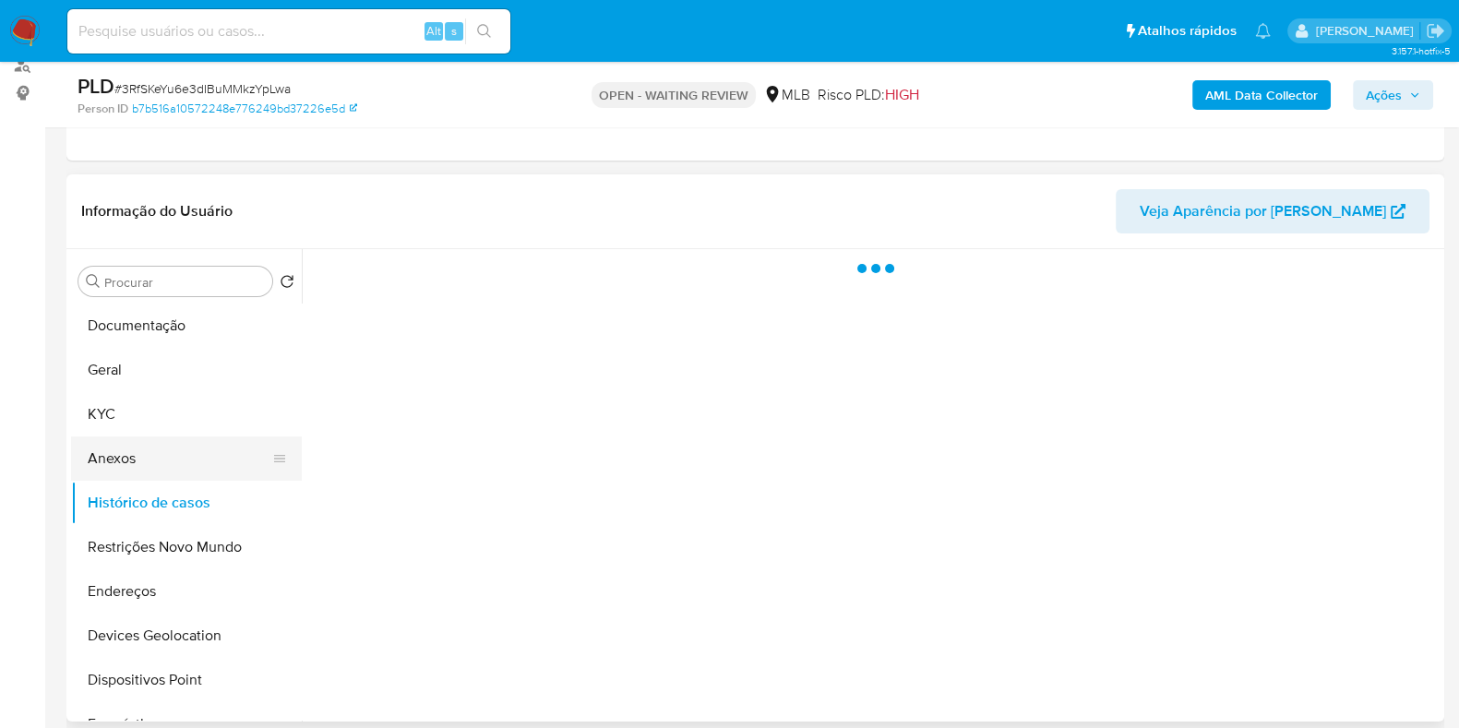
click at [171, 459] on button "Anexos" at bounding box center [179, 458] width 216 height 44
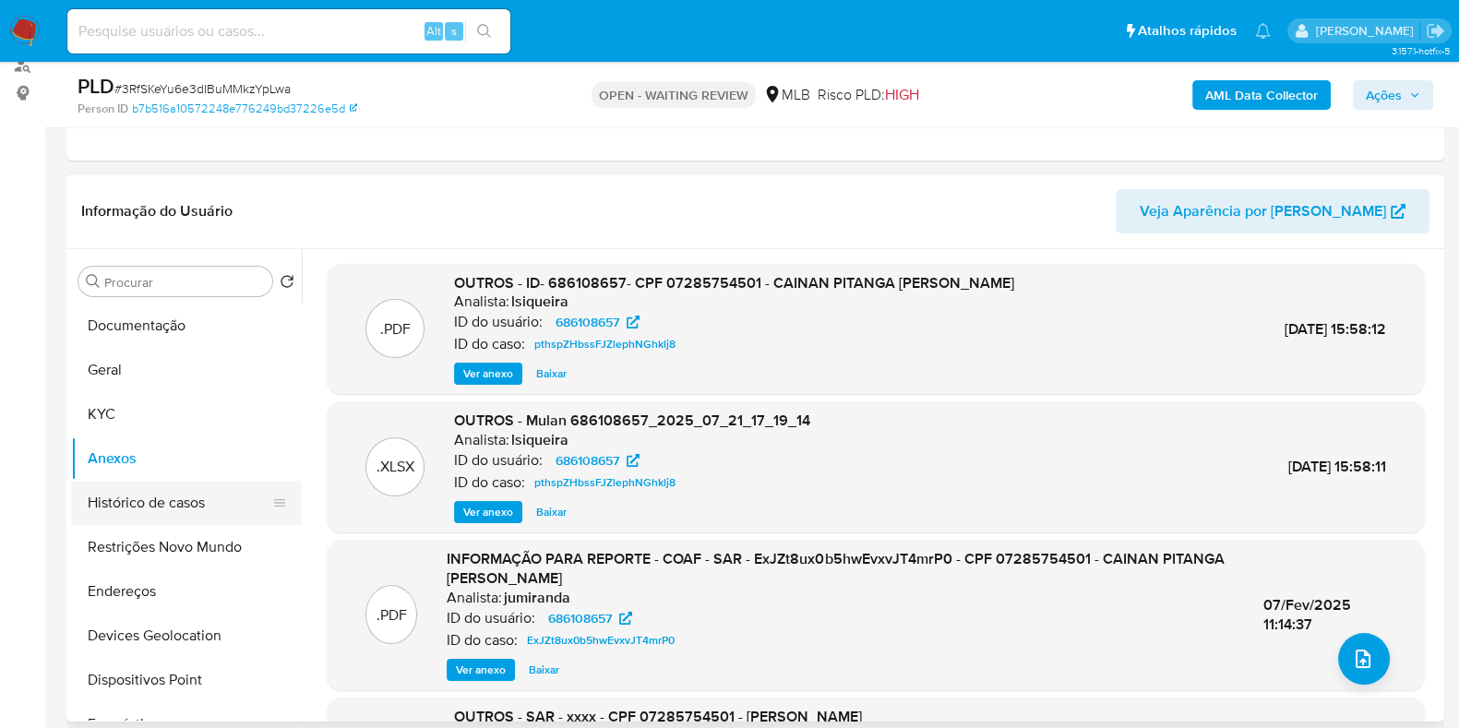
click at [154, 509] on button "Histórico de casos" at bounding box center [179, 503] width 216 height 44
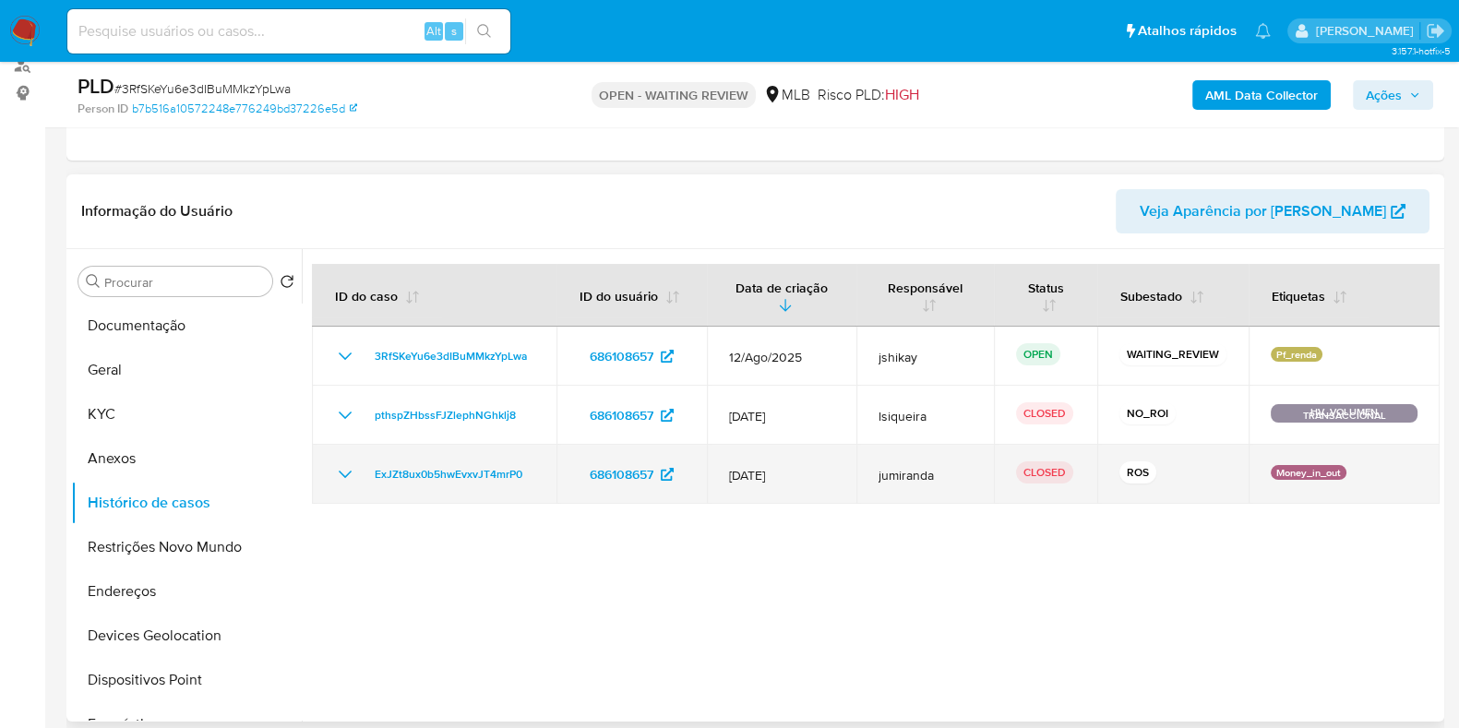
click at [345, 472] on icon "Mostrar/Ocultar" at bounding box center [345, 474] width 22 height 22
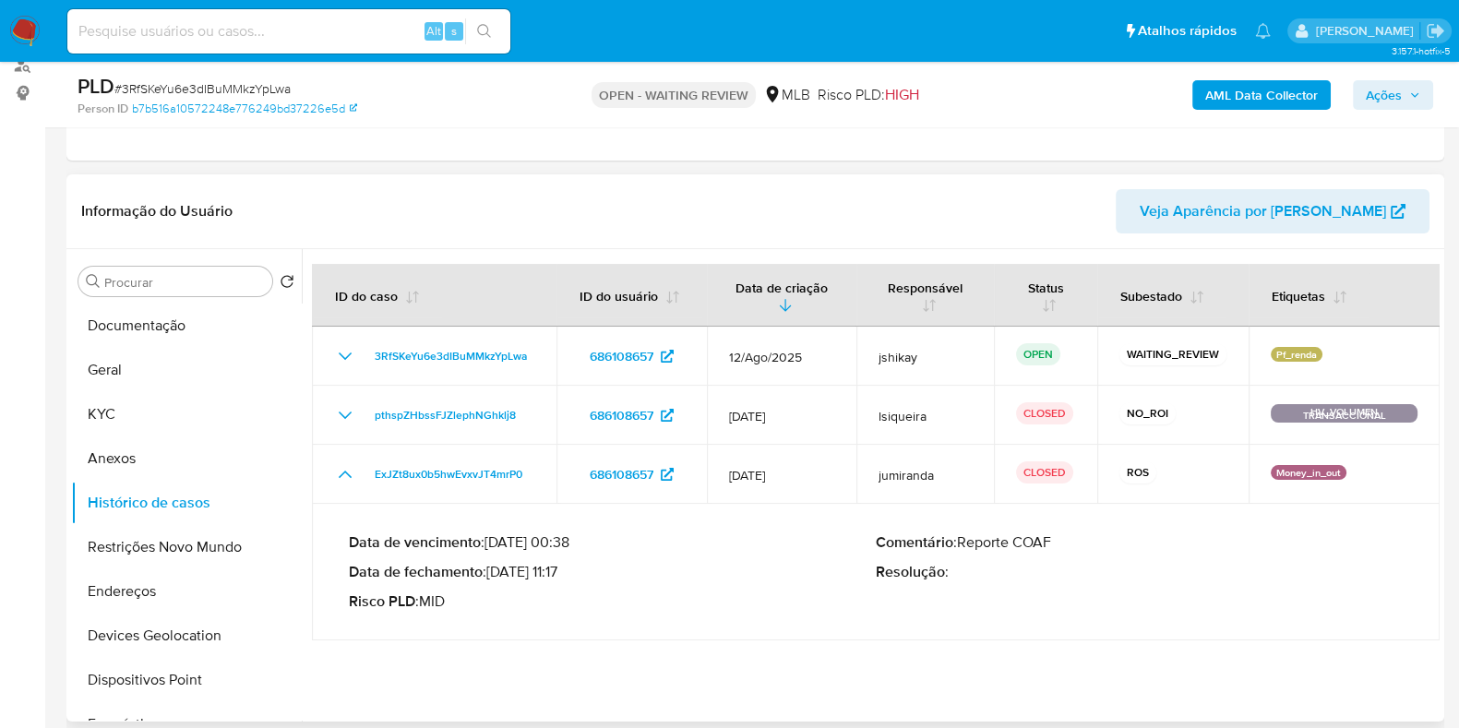
drag, startPoint x: 493, startPoint y: 569, endPoint x: 555, endPoint y: 566, distance: 61.9
click at [555, 566] on p "Data de fechamento : [DATE] 11:17" at bounding box center [612, 572] width 527 height 18
click at [122, 430] on button "KYC" at bounding box center [179, 414] width 216 height 44
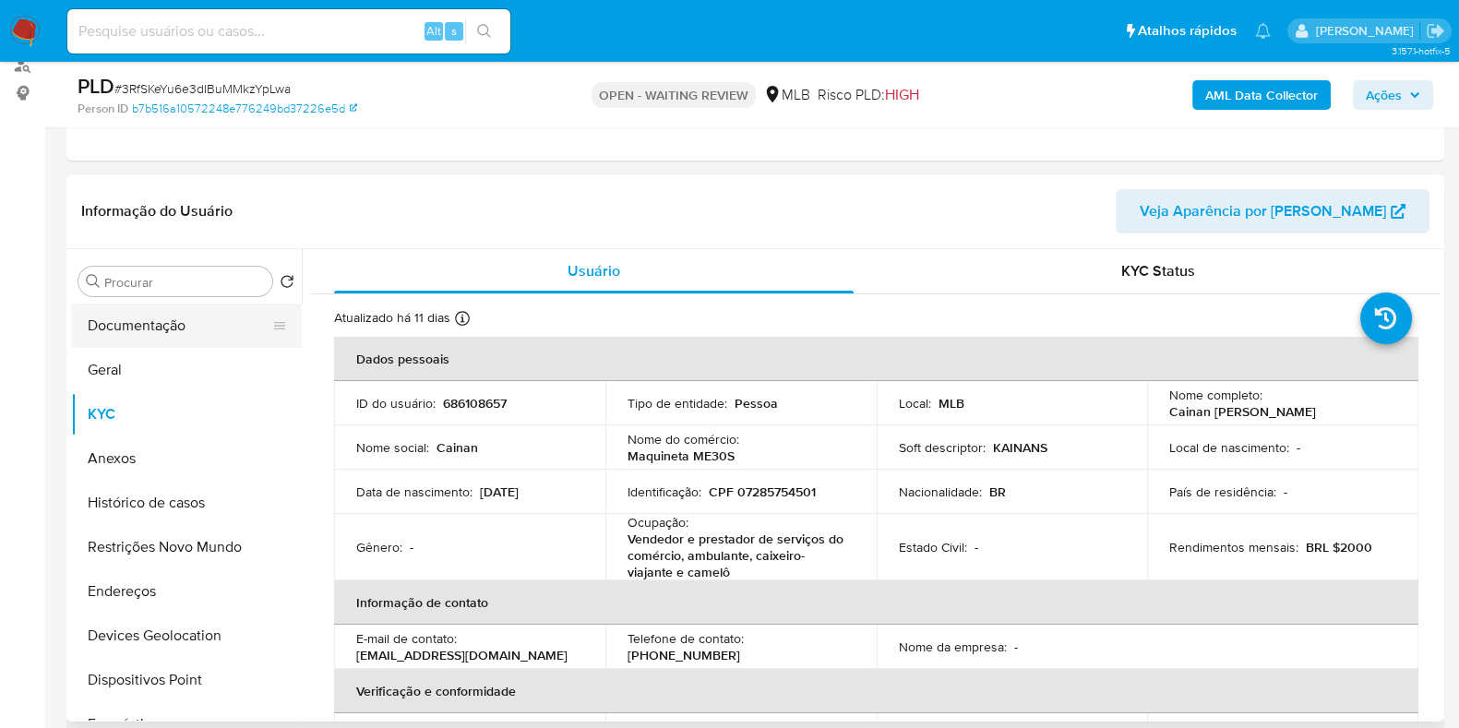
click at [175, 321] on button "Documentação" at bounding box center [179, 326] width 216 height 44
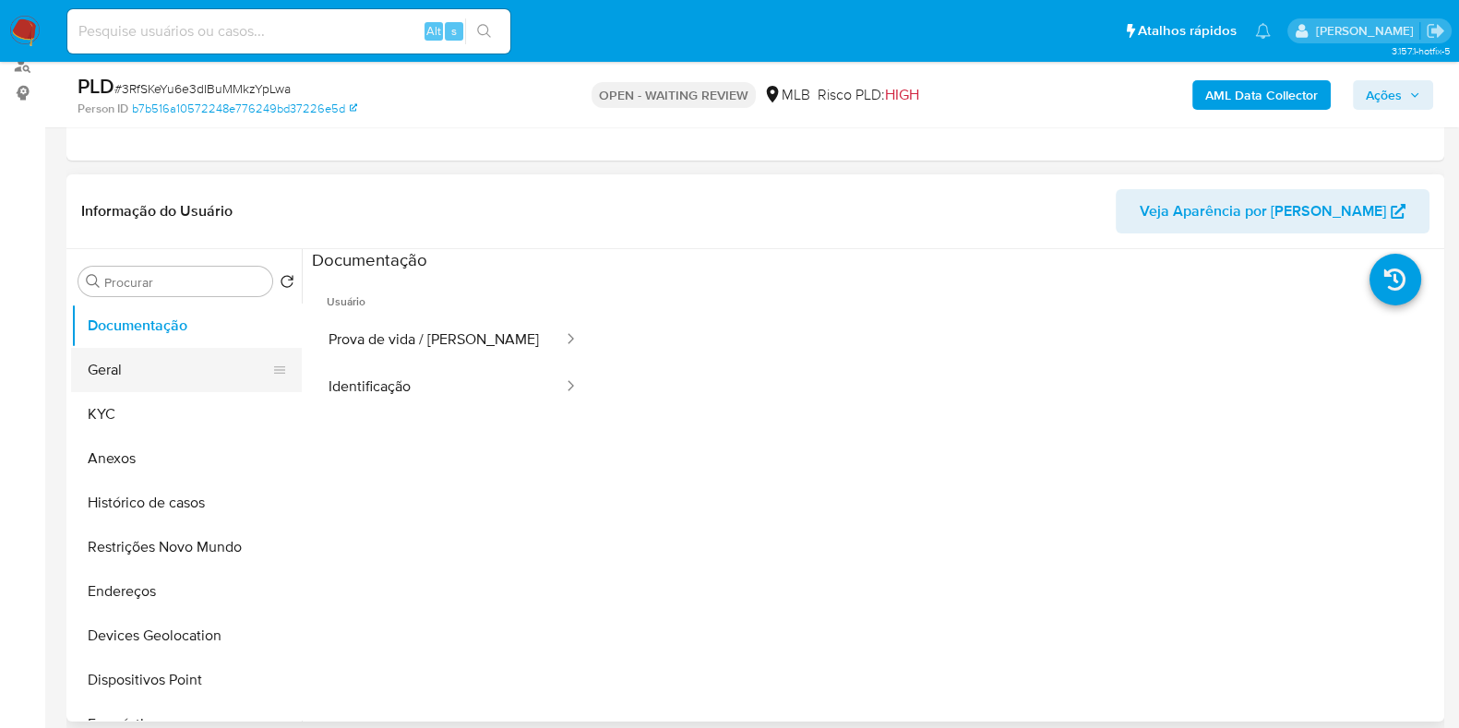
click at [217, 366] on button "Geral" at bounding box center [179, 370] width 216 height 44
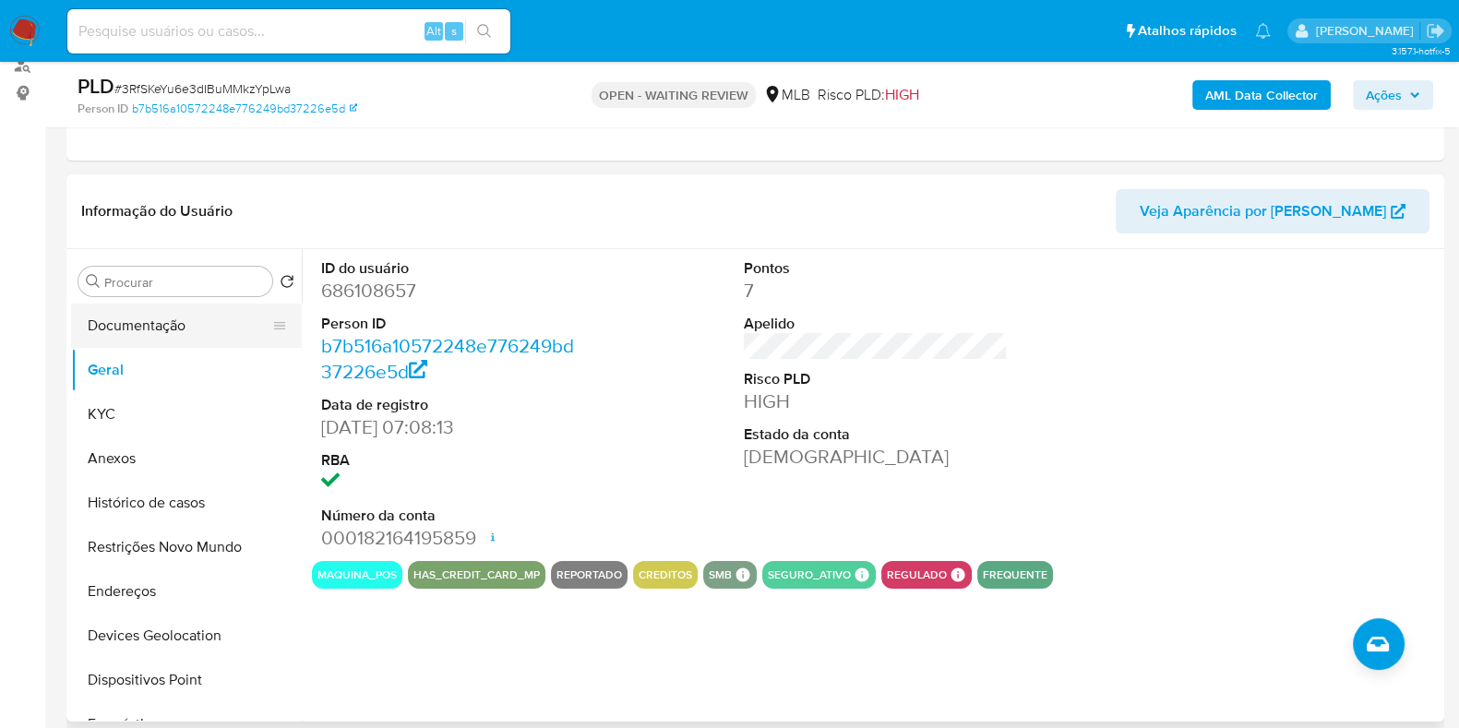
click at [154, 321] on button "Documentação" at bounding box center [179, 326] width 216 height 44
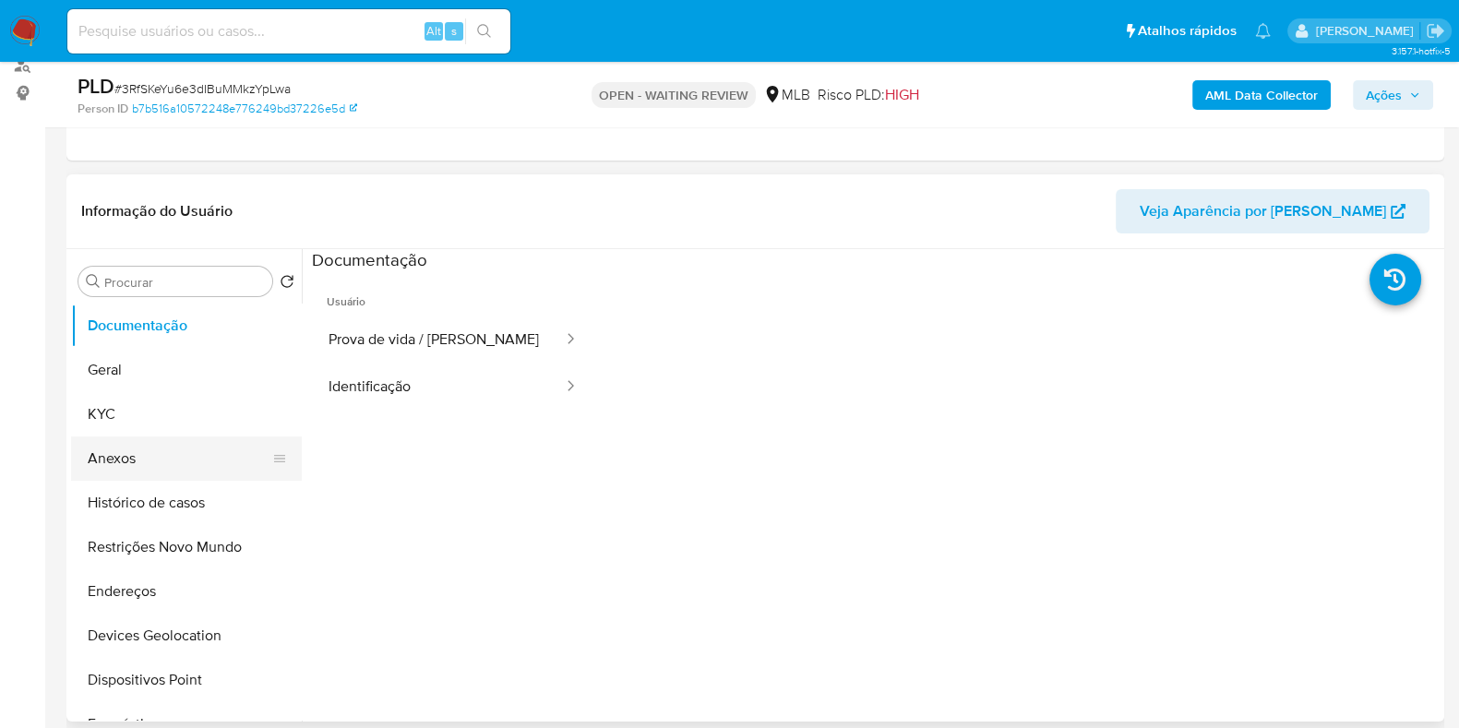
click at [158, 436] on button "Anexos" at bounding box center [179, 458] width 216 height 44
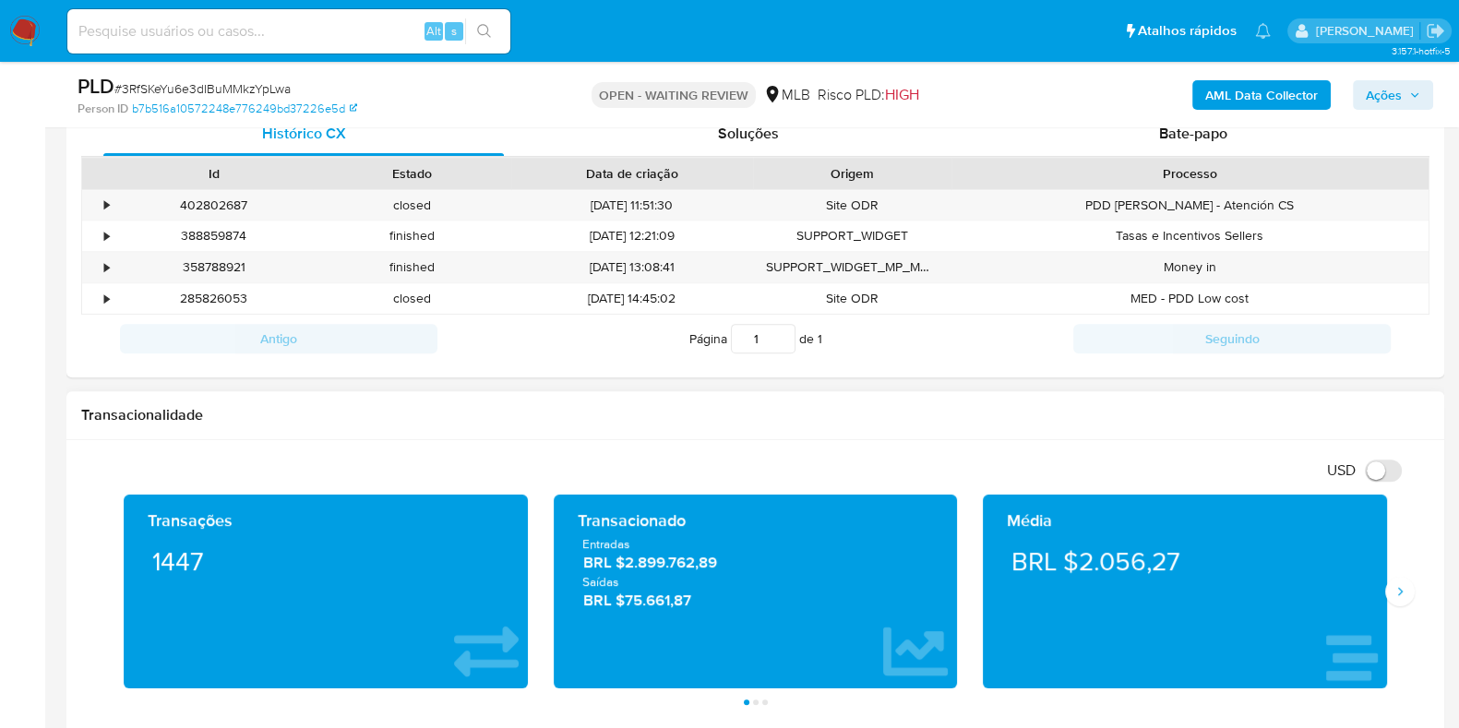
scroll to position [692, 0]
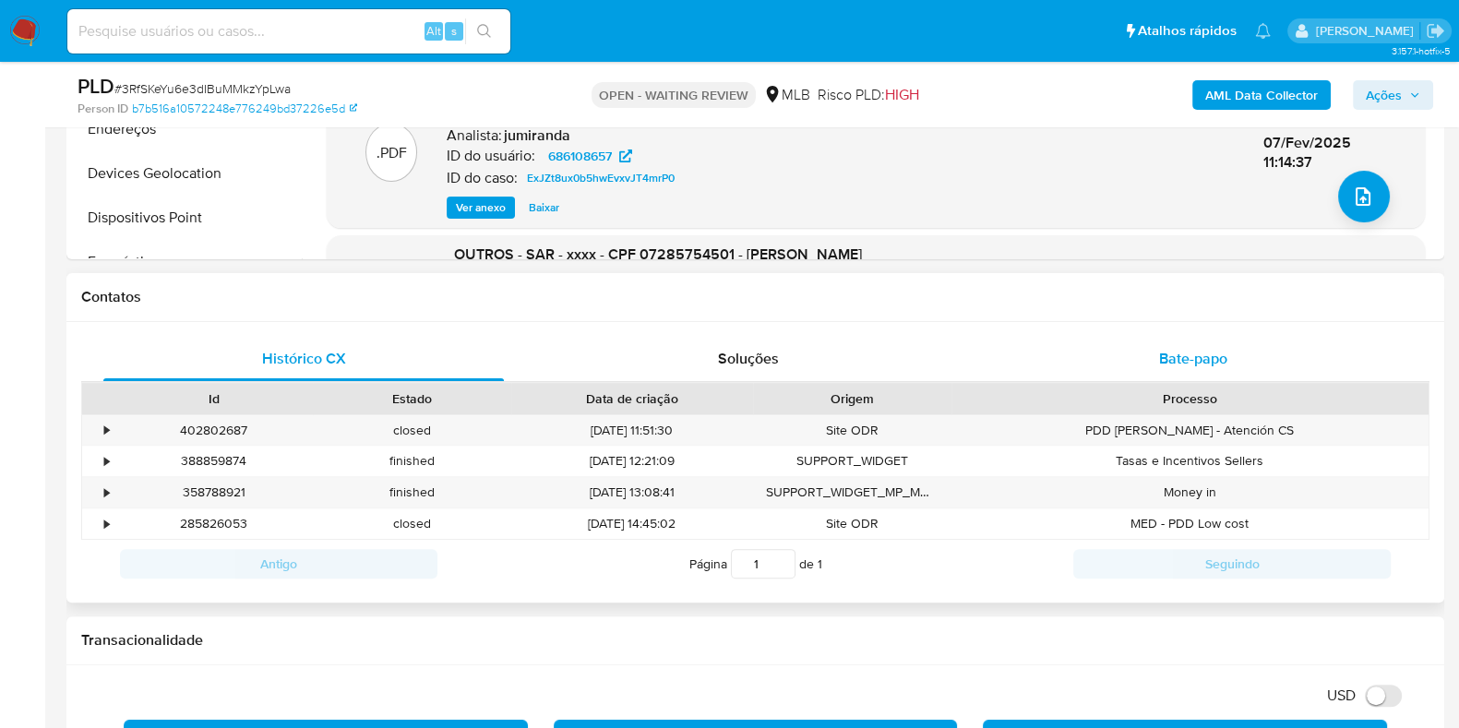
click at [1168, 352] on span "Bate-papo" at bounding box center [1193, 358] width 68 height 21
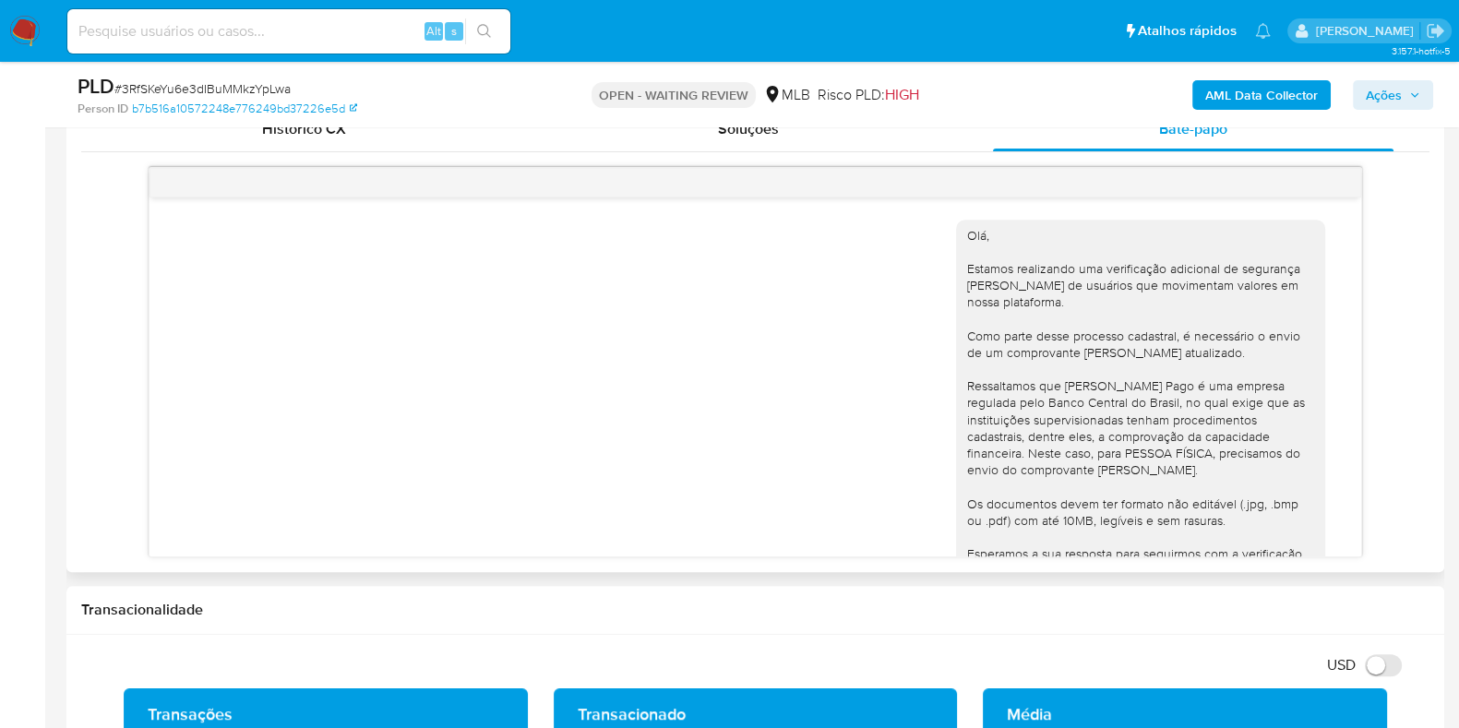
scroll to position [251, 0]
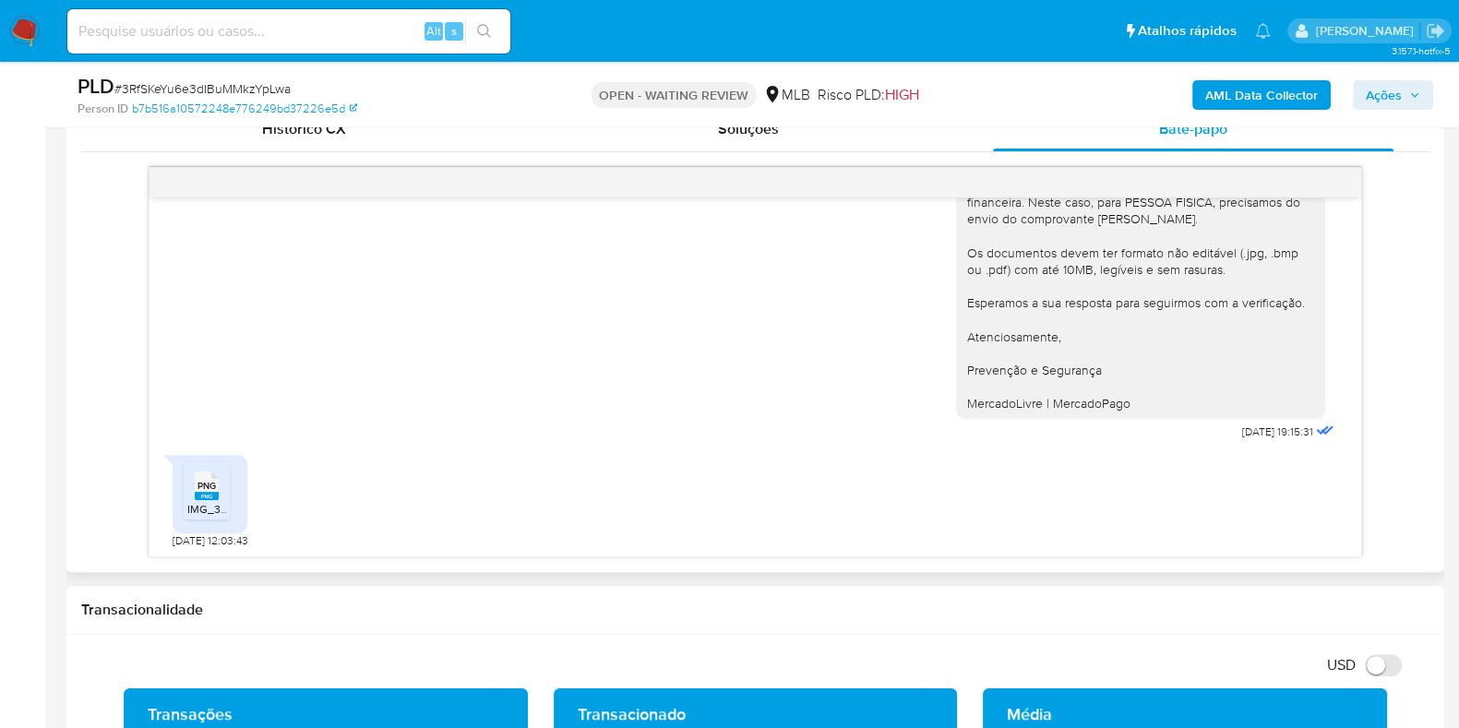
click at [204, 497] on icon "PNG" at bounding box center [207, 486] width 24 height 32
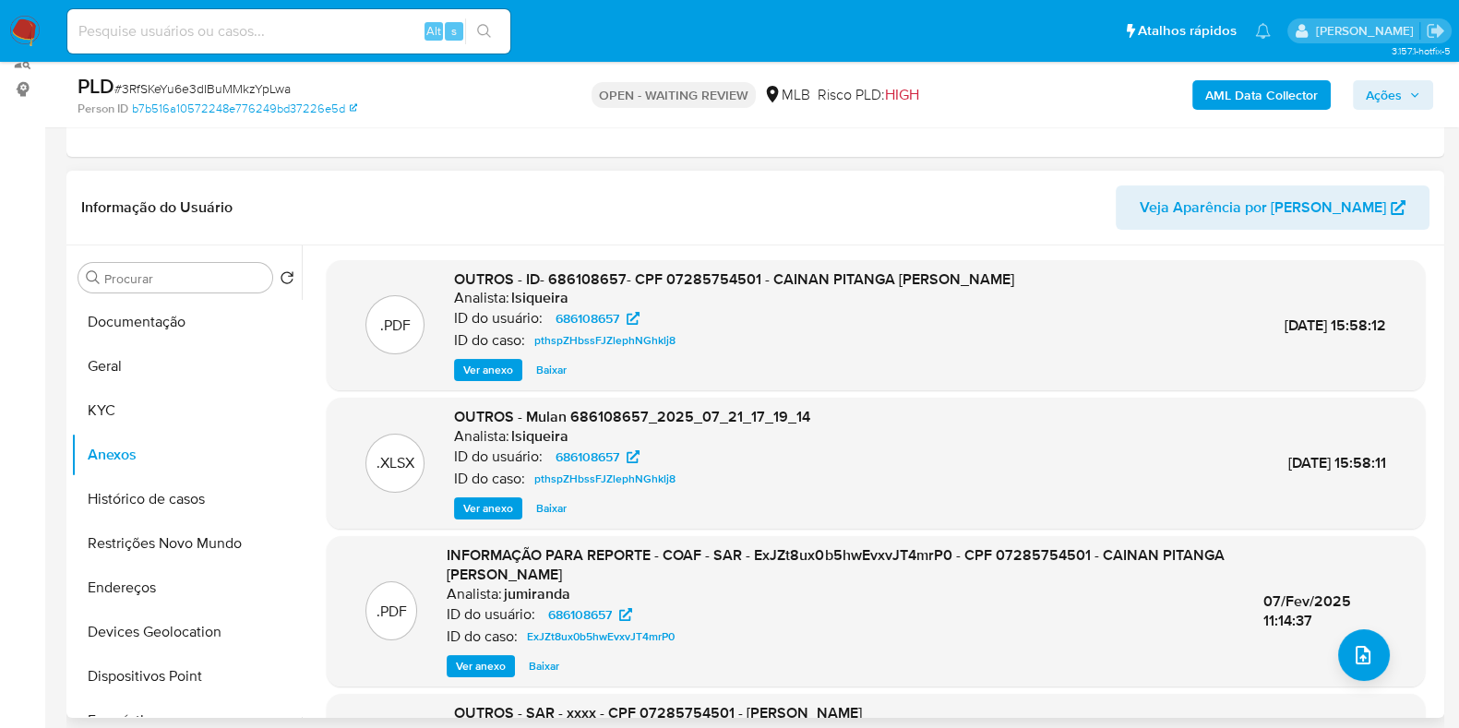
scroll to position [230, 0]
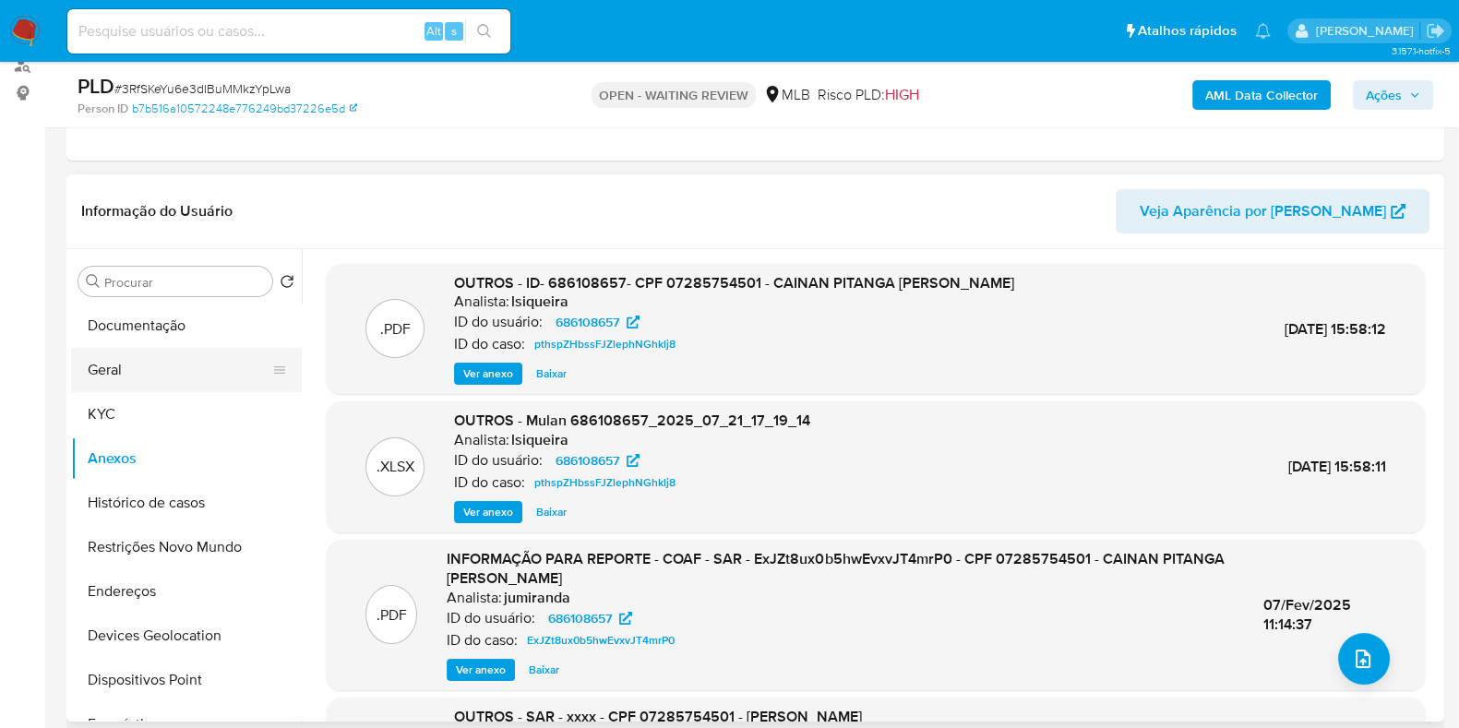
click at [118, 376] on button "Geral" at bounding box center [179, 370] width 216 height 44
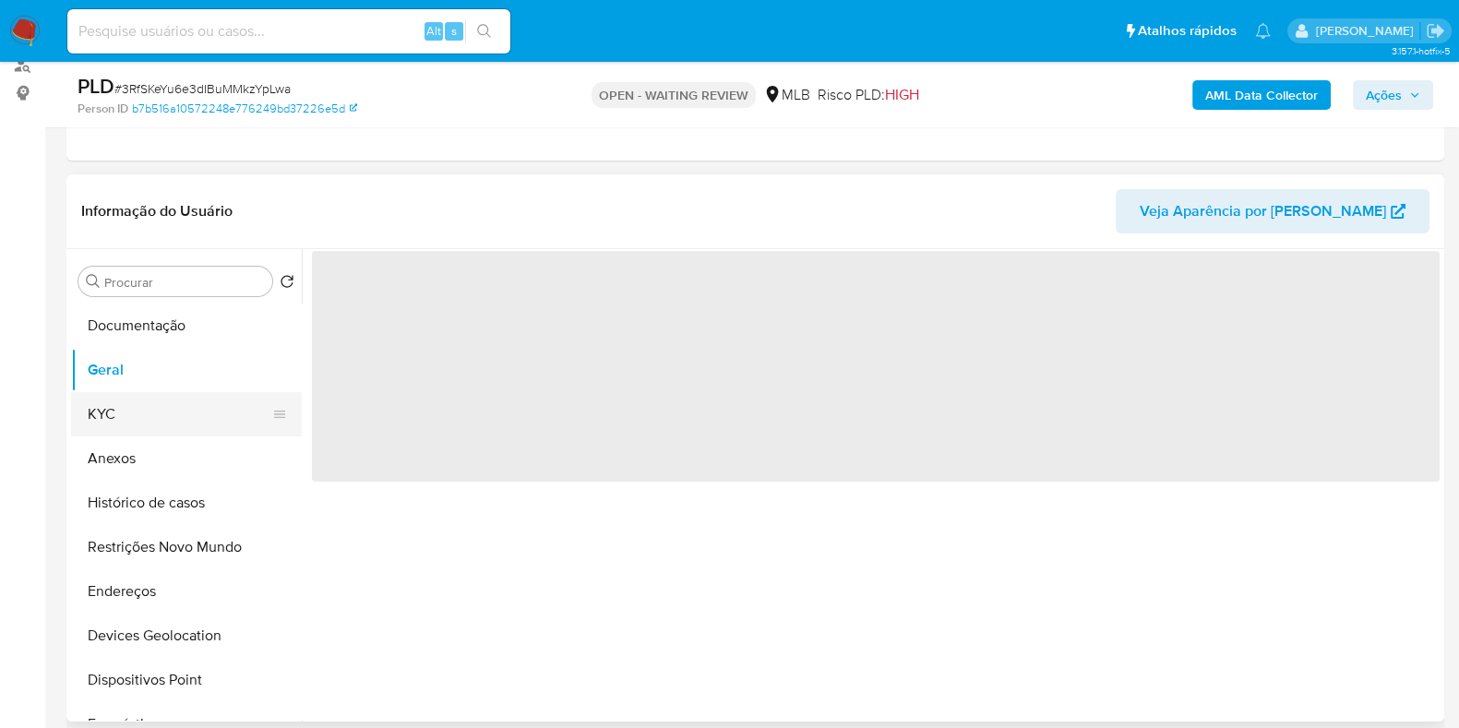
click at [114, 408] on button "KYC" at bounding box center [179, 414] width 216 height 44
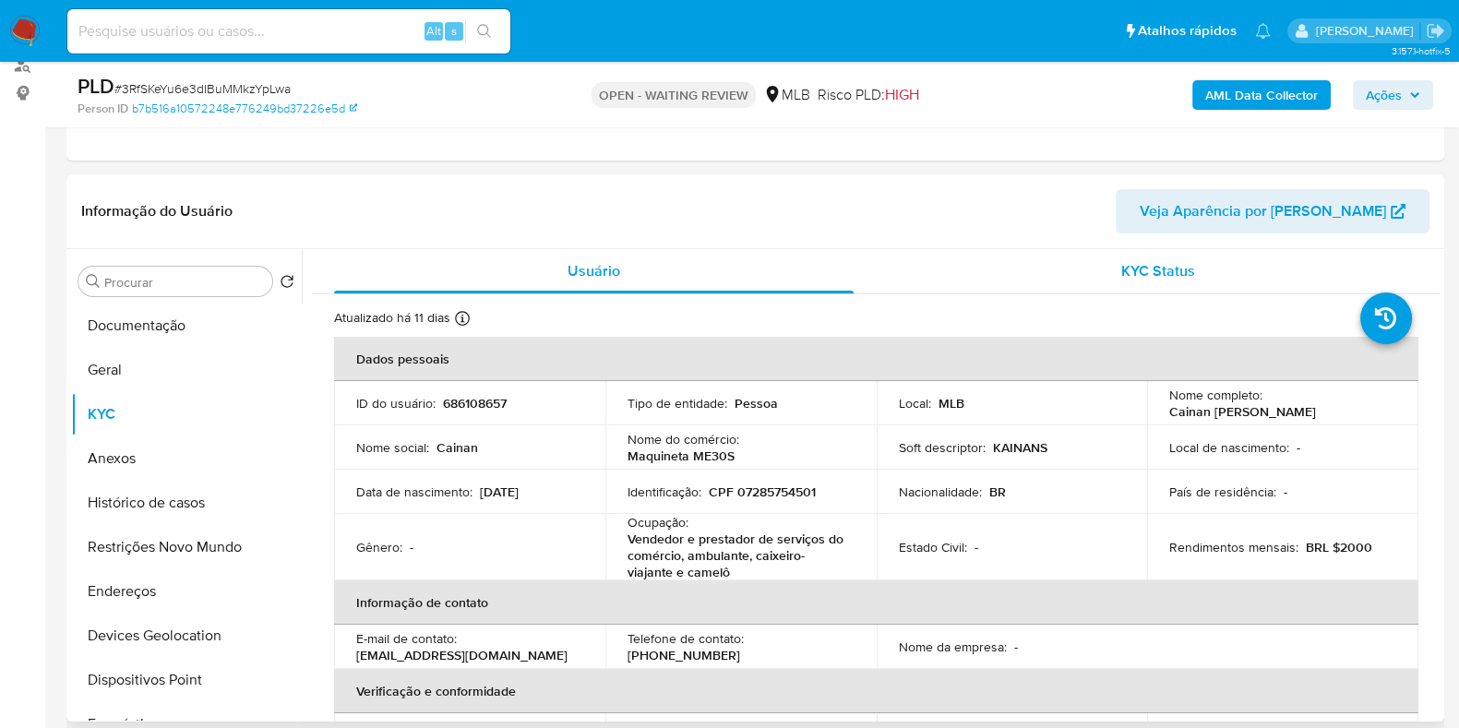
scroll to position [114, 0]
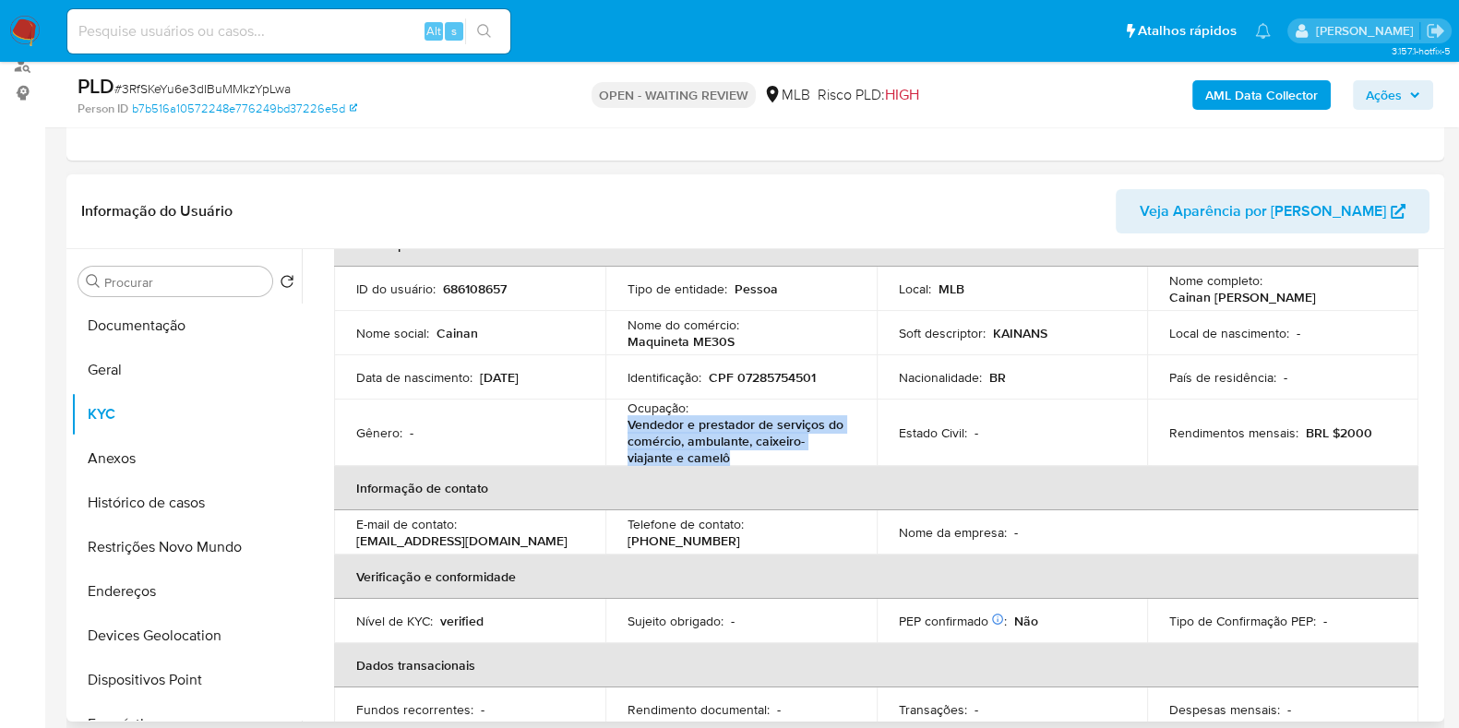
drag, startPoint x: 740, startPoint y: 459, endPoint x: 622, endPoint y: 427, distance: 122.4
click at [622, 427] on td "Ocupação : Vendedor e prestador de serviços do comércio, ambulante, caixeiro-vi…" at bounding box center [740, 433] width 271 height 66
copy p "Vendedor e prestador de serviços do comércio, ambulante, caixeiro-viajante e ca…"
click at [151, 323] on button "Documentação" at bounding box center [179, 326] width 216 height 44
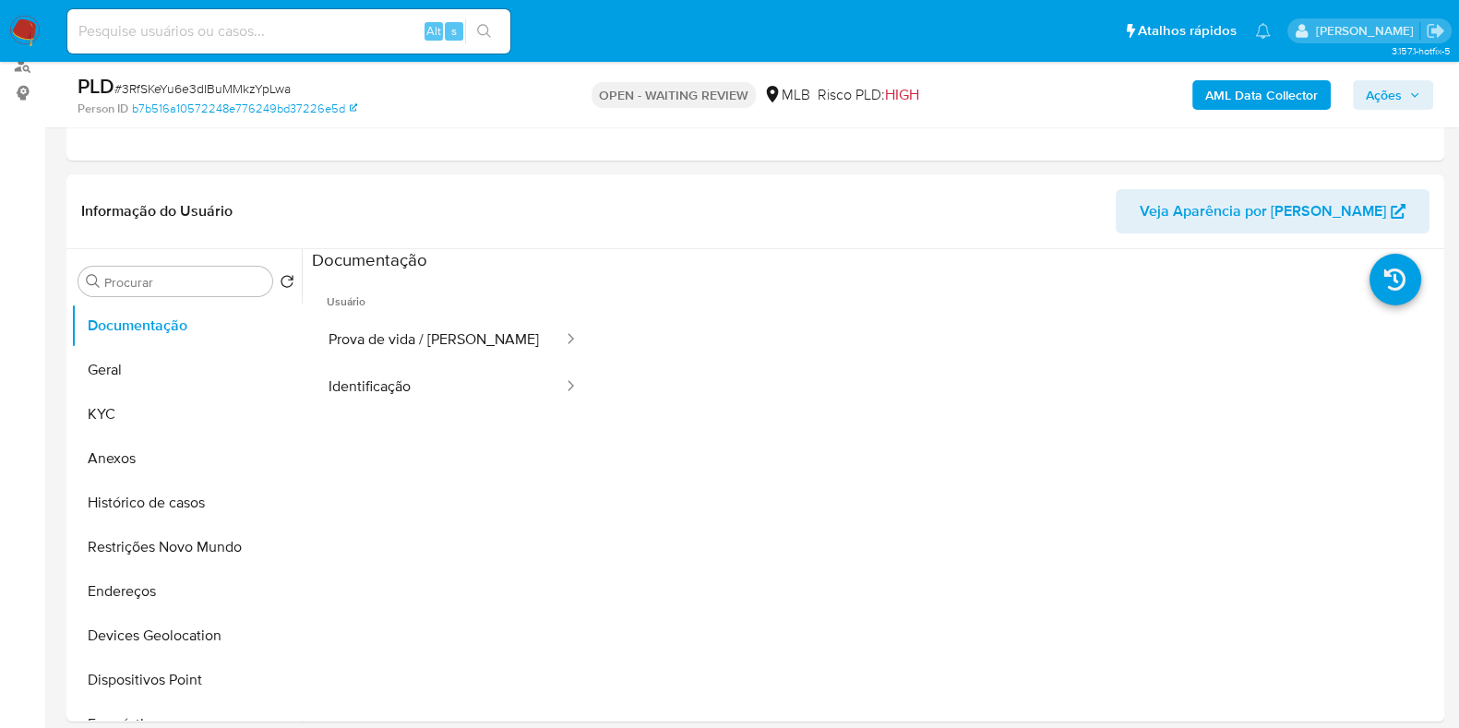
click at [440, 438] on ul "Usuário Prova de vida / Selfie Identificação" at bounding box center [453, 537] width 282 height 531
click at [440, 416] on ul "Usuário Prova de vida / Selfie Identificação" at bounding box center [453, 537] width 282 height 531
click at [443, 389] on button "Identificação" at bounding box center [438, 387] width 253 height 47
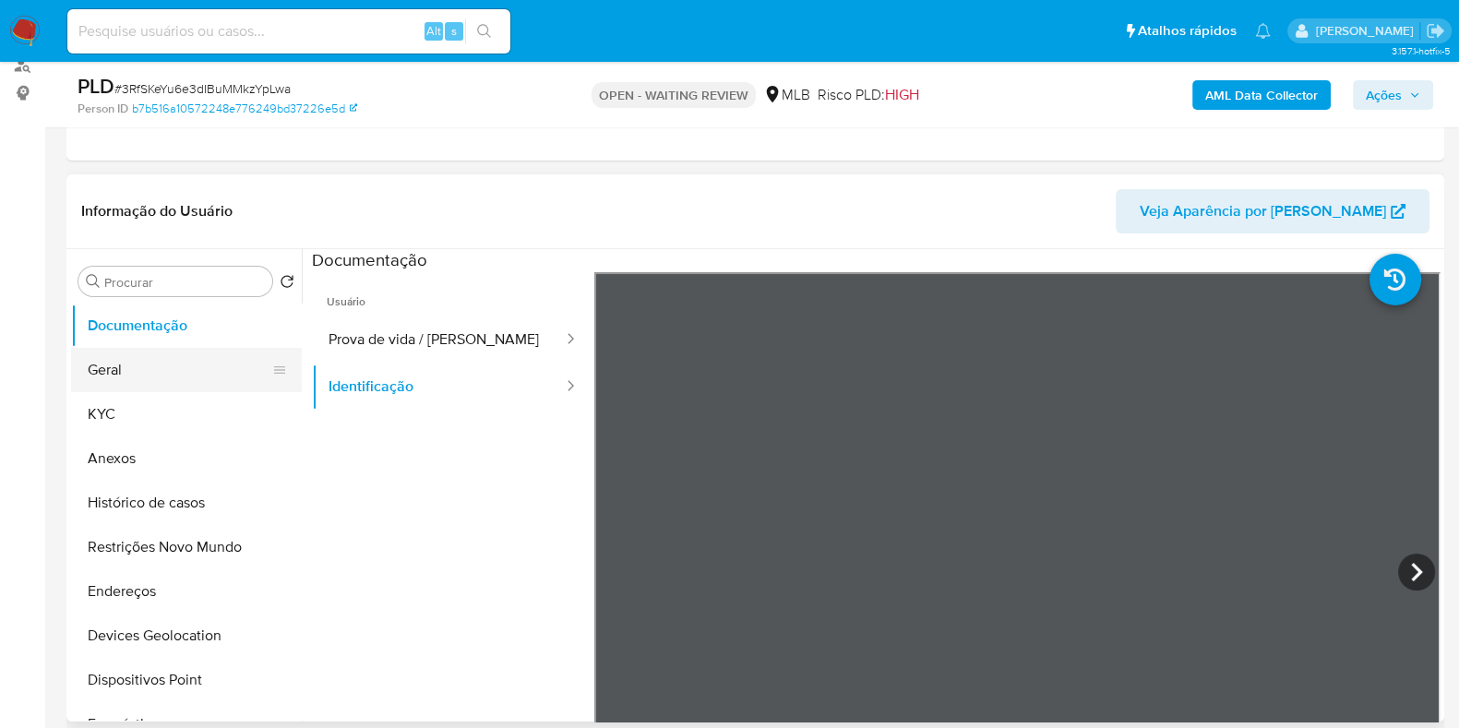
click at [123, 377] on button "Geral" at bounding box center [179, 370] width 216 height 44
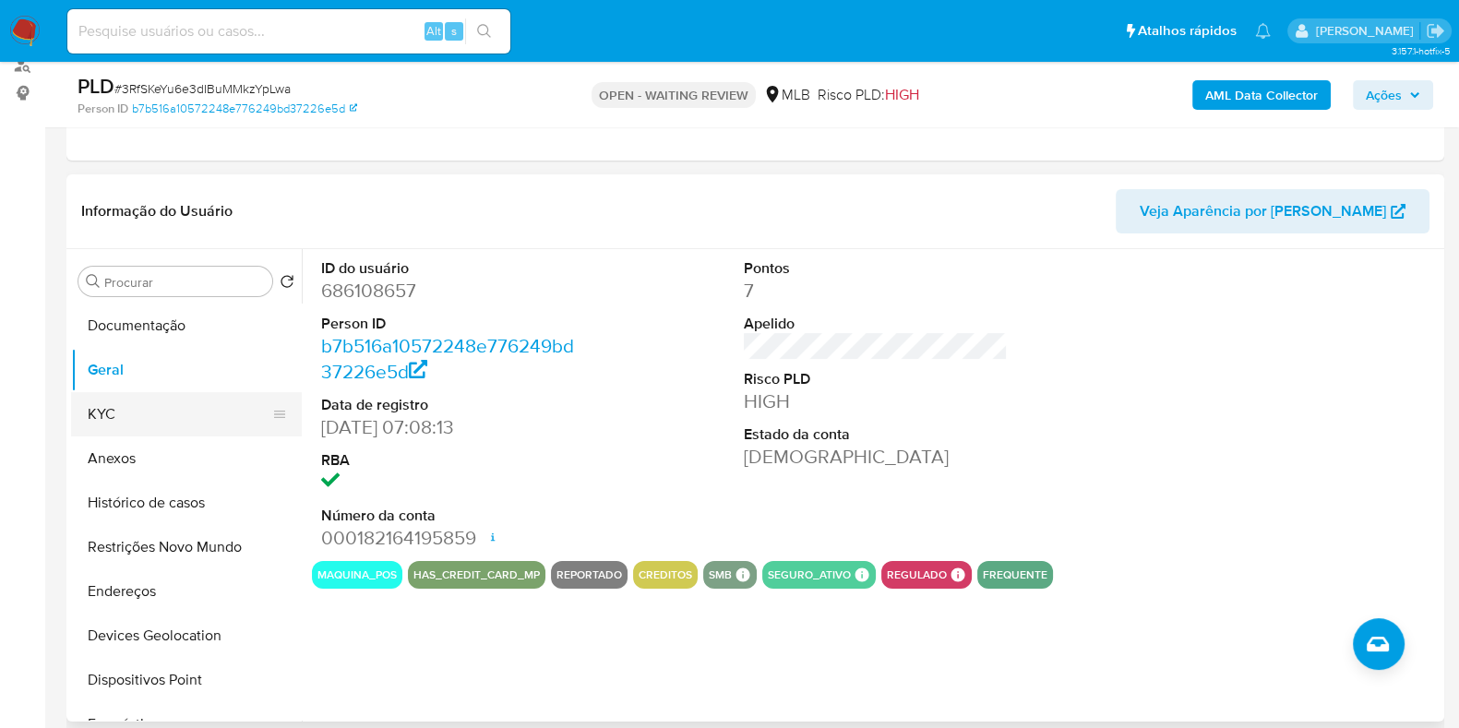
click at [134, 424] on button "KYC" at bounding box center [179, 414] width 216 height 44
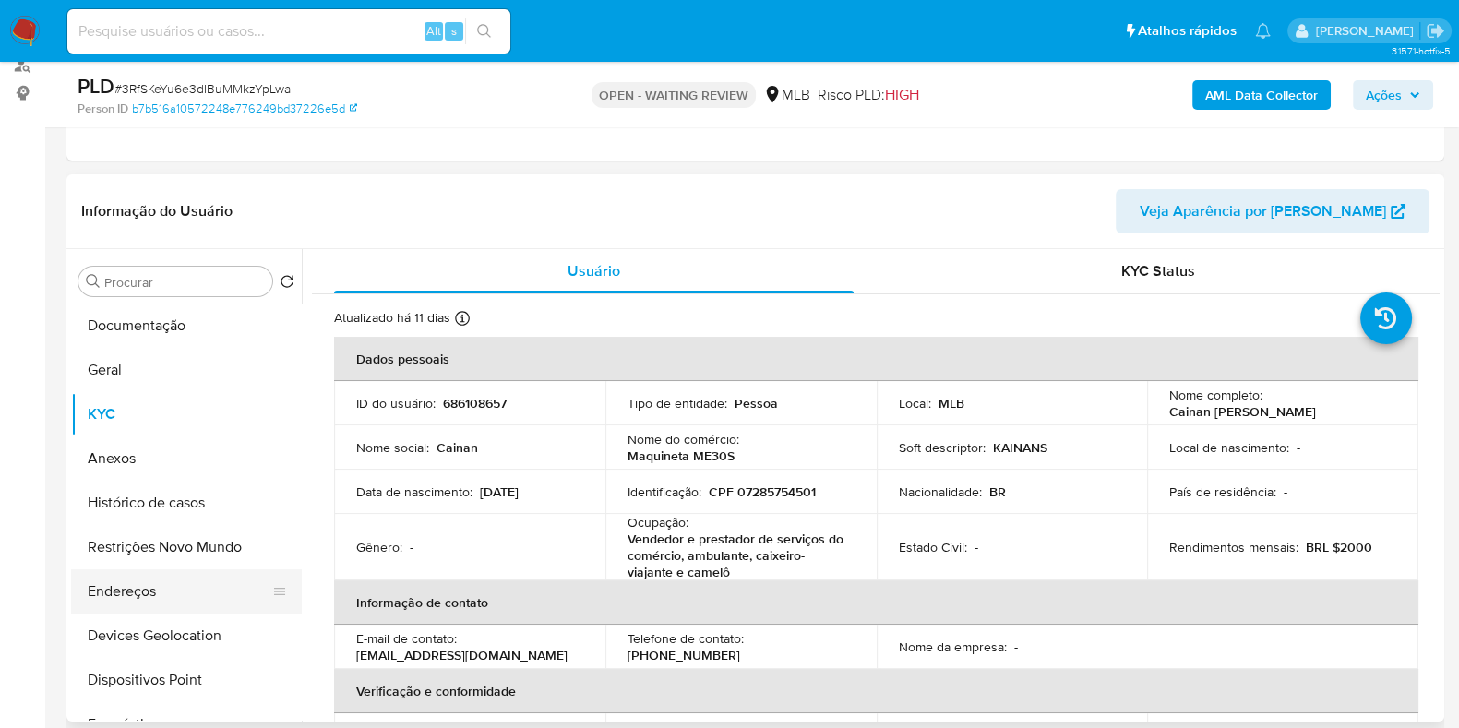
drag, startPoint x: 101, startPoint y: 587, endPoint x: 128, endPoint y: 585, distance: 26.8
click at [102, 587] on button "Endereços" at bounding box center [179, 591] width 216 height 44
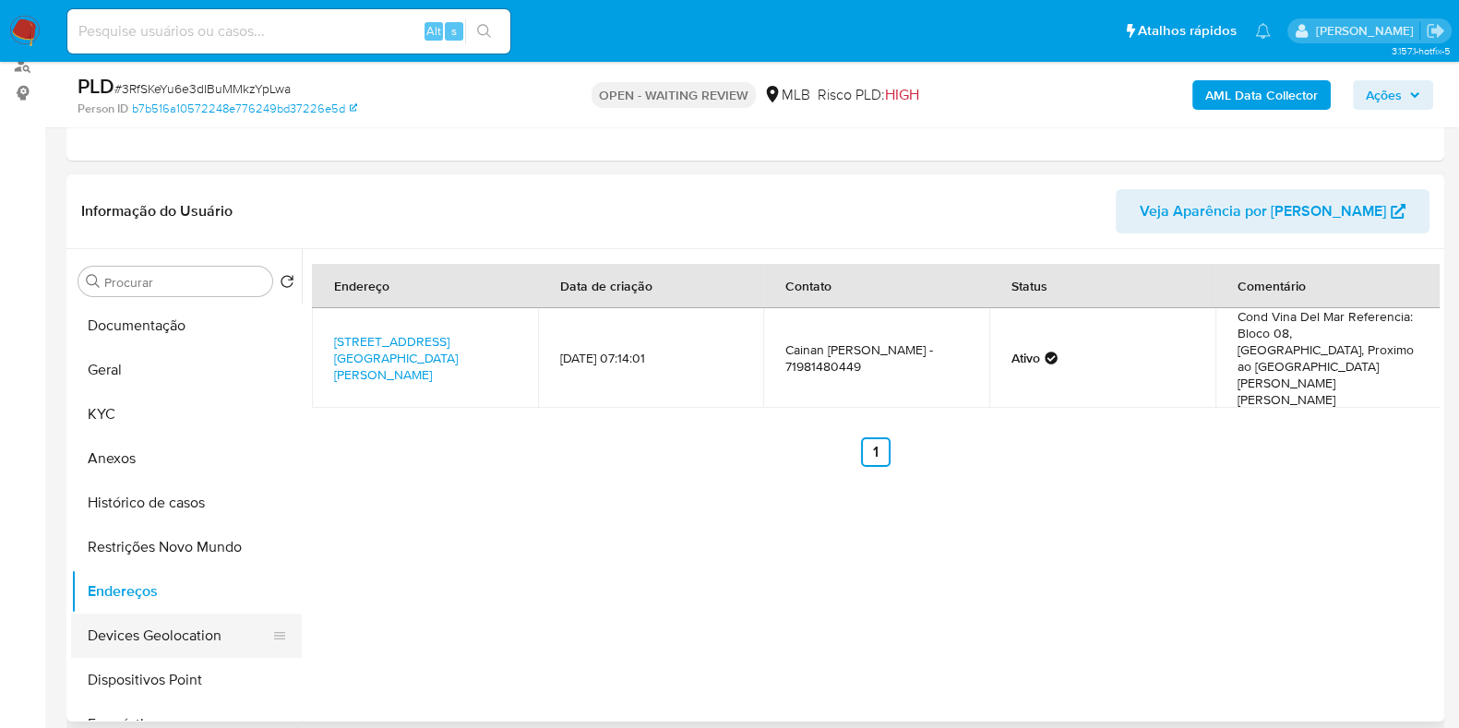
click at [191, 634] on button "Devices Geolocation" at bounding box center [179, 636] width 216 height 44
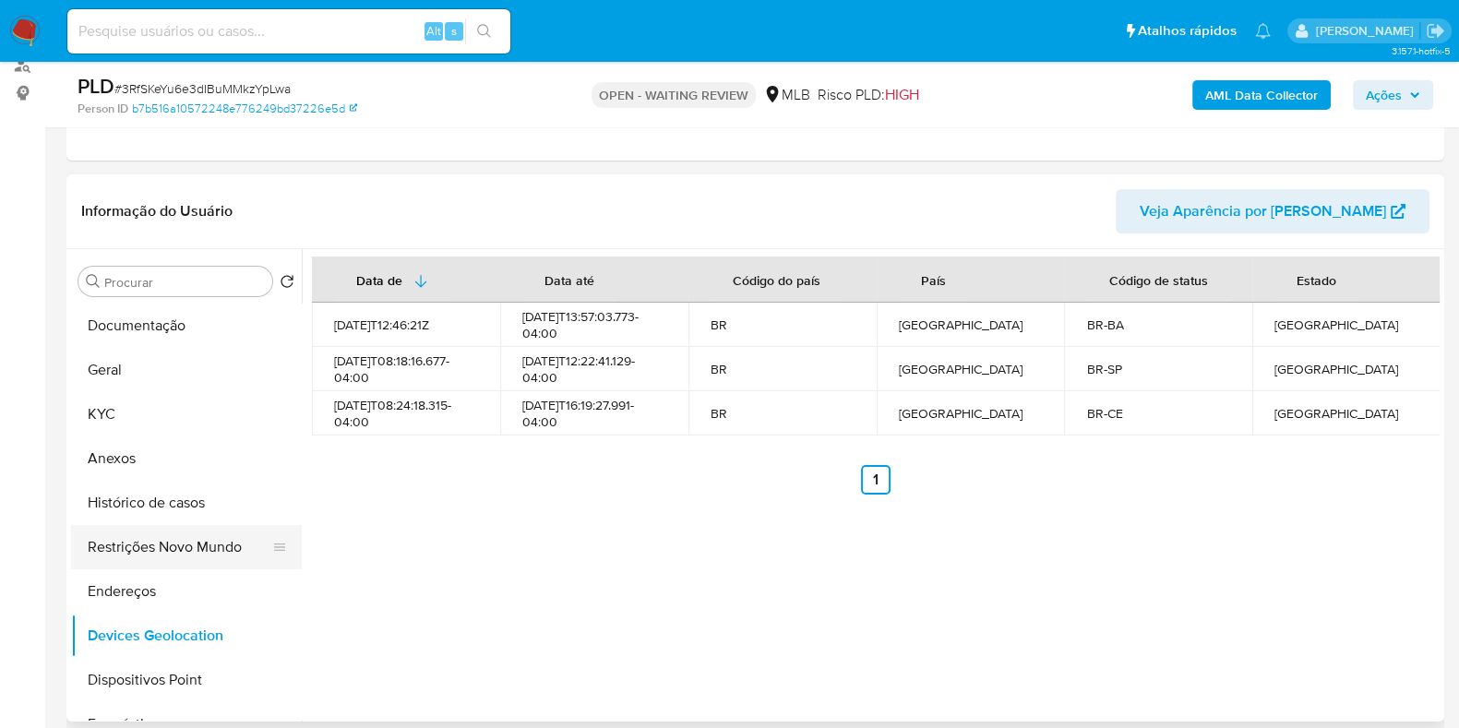
click at [171, 544] on button "Restrições Novo Mundo" at bounding box center [179, 547] width 216 height 44
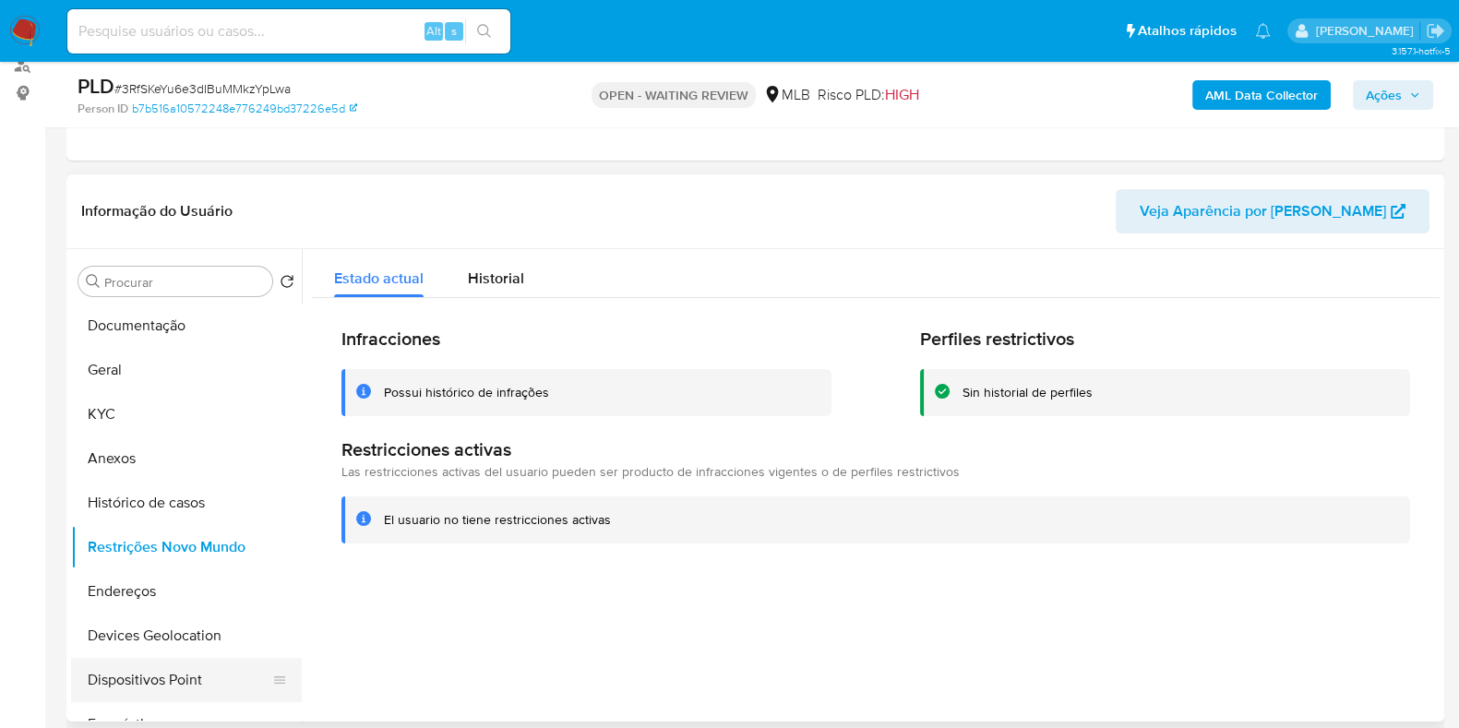
click at [183, 671] on button "Dispositivos Point" at bounding box center [179, 680] width 216 height 44
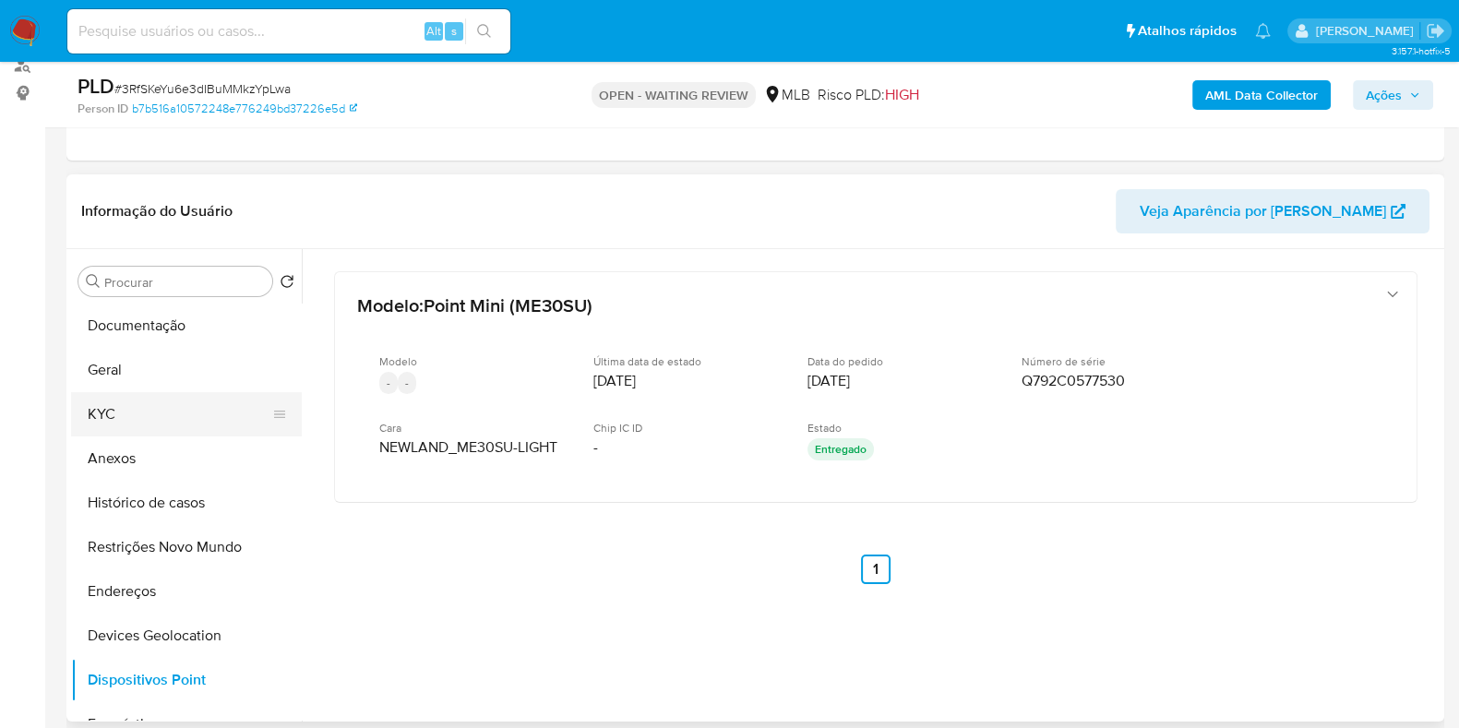
click at [129, 407] on button "KYC" at bounding box center [179, 414] width 216 height 44
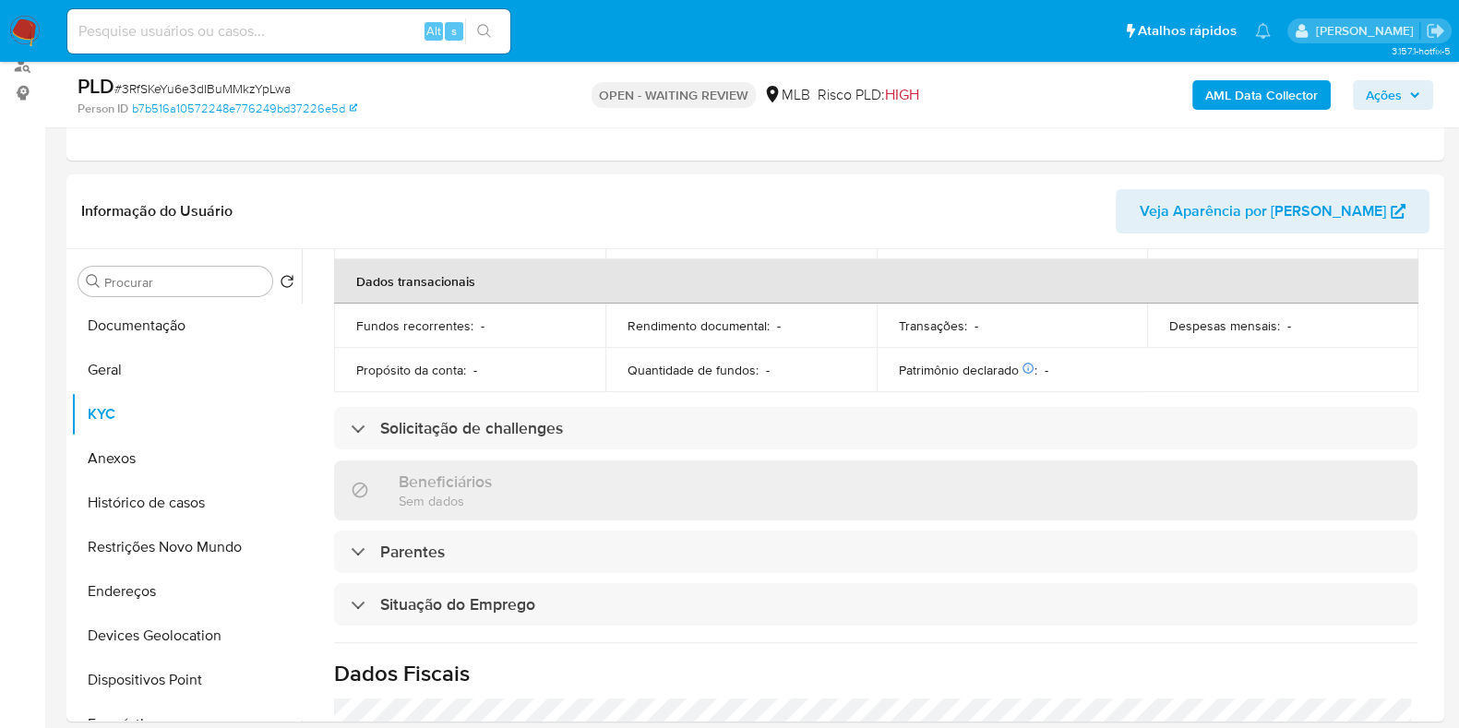
scroll to position [823, 0]
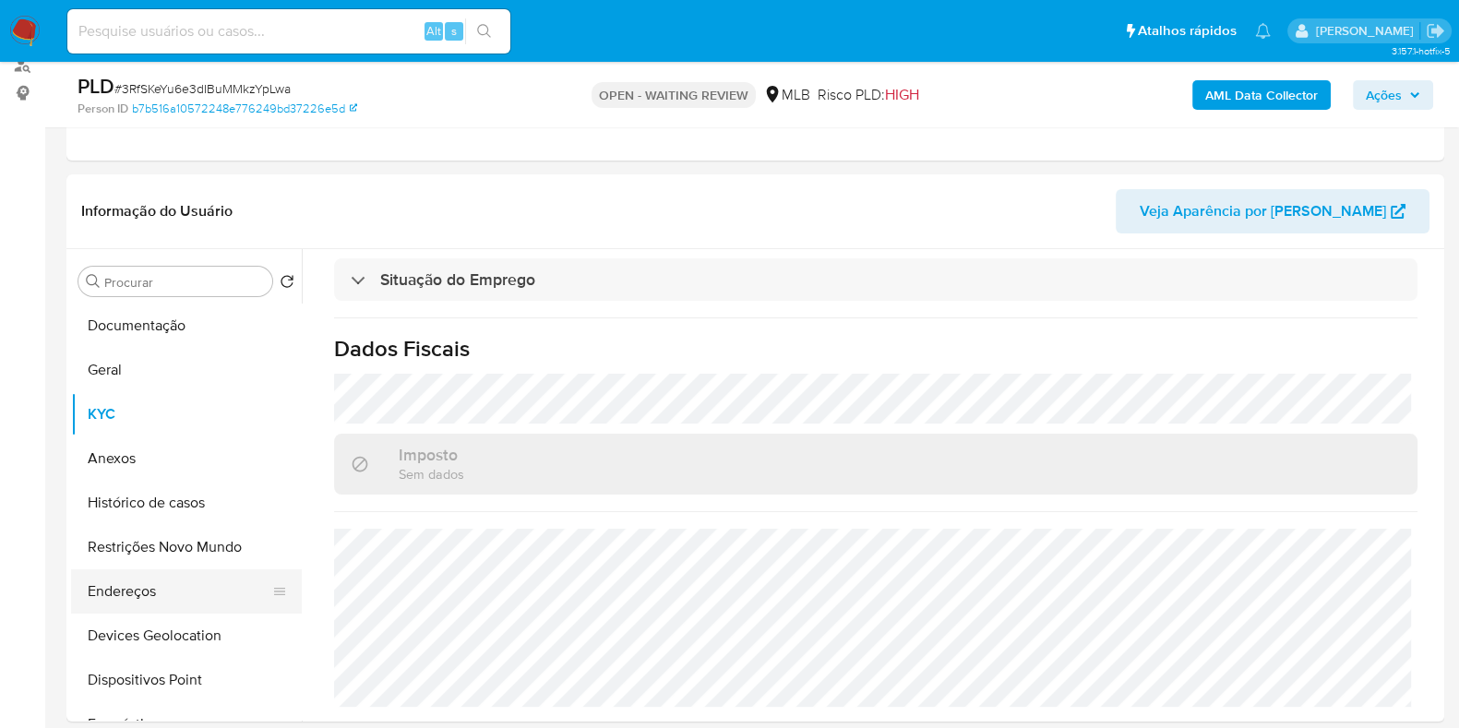
click at [131, 580] on button "Endereços" at bounding box center [179, 591] width 216 height 44
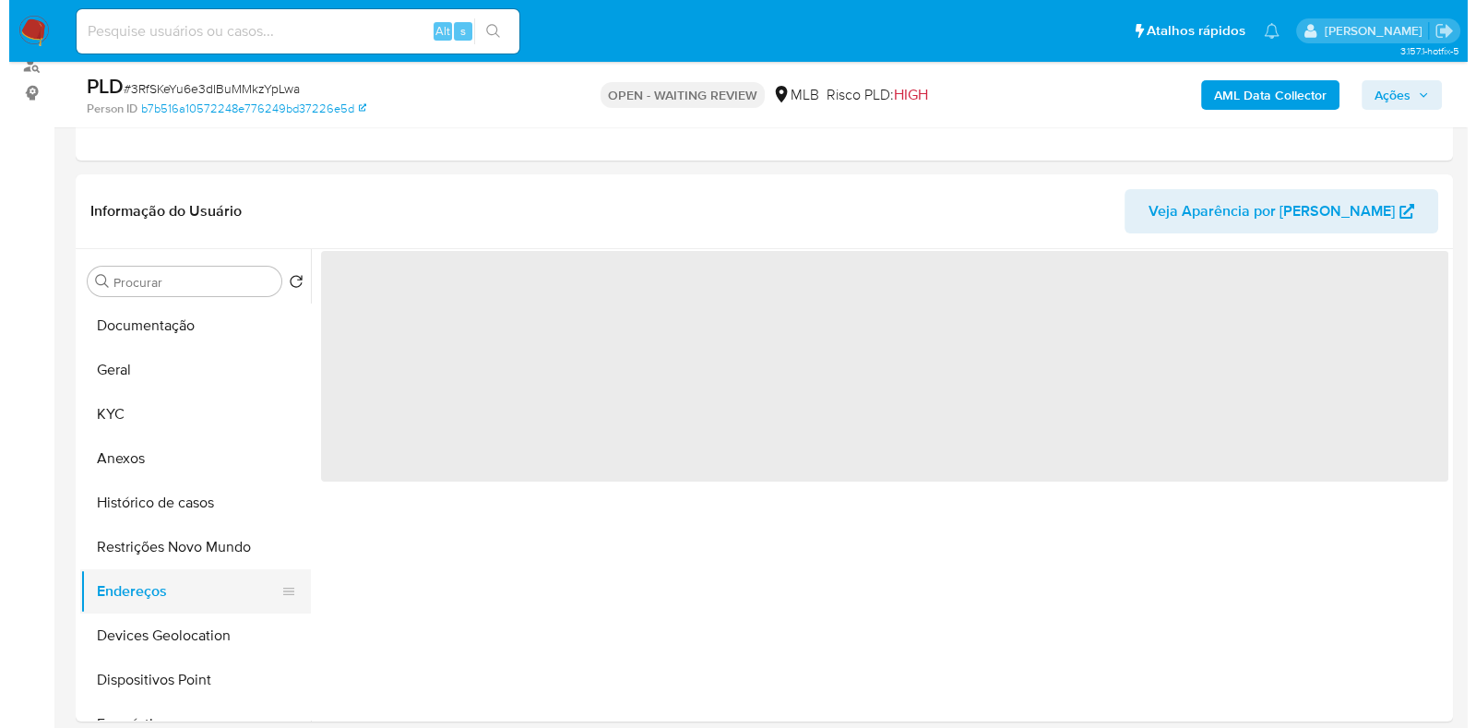
scroll to position [0, 0]
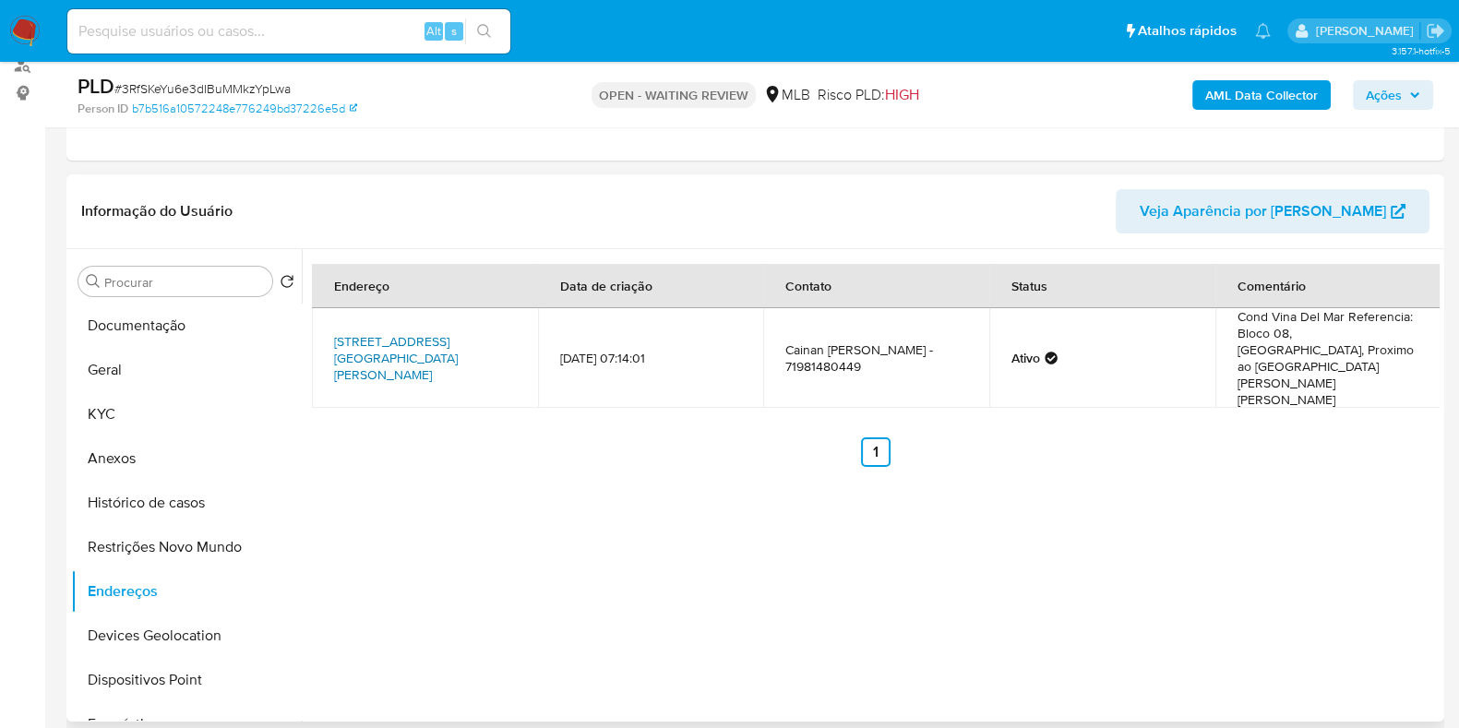
drag, startPoint x: 492, startPoint y: 354, endPoint x: 424, endPoint y: 351, distance: 67.5
click at [424, 351] on td "Avenida Aliomar Baleeiro 94, Salvador, Bahia, 41350275, Brasil 94" at bounding box center [425, 358] width 226 height 100
copy link "41350275,"
click at [1230, 102] on b "AML Data Collector" at bounding box center [1261, 95] width 113 height 30
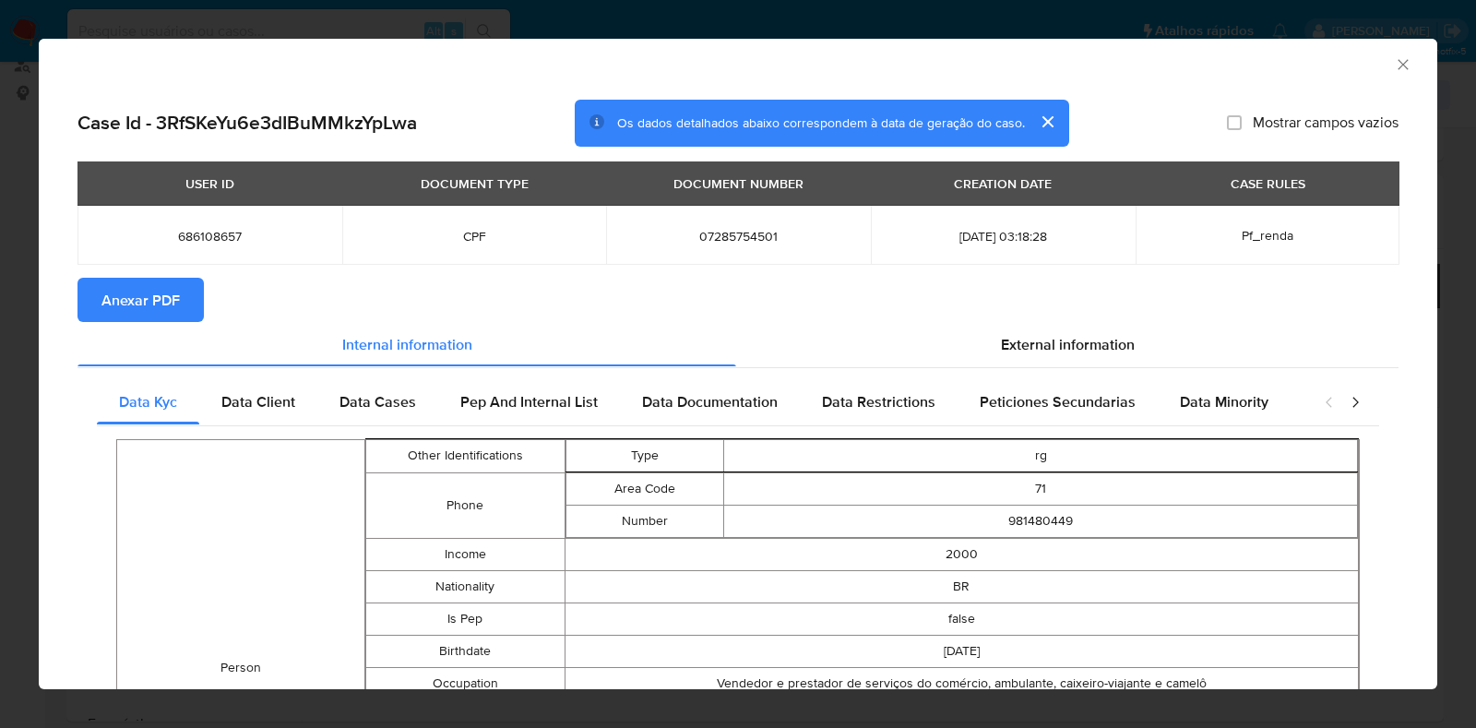
click at [145, 304] on span "Anexar PDF" at bounding box center [140, 300] width 78 height 41
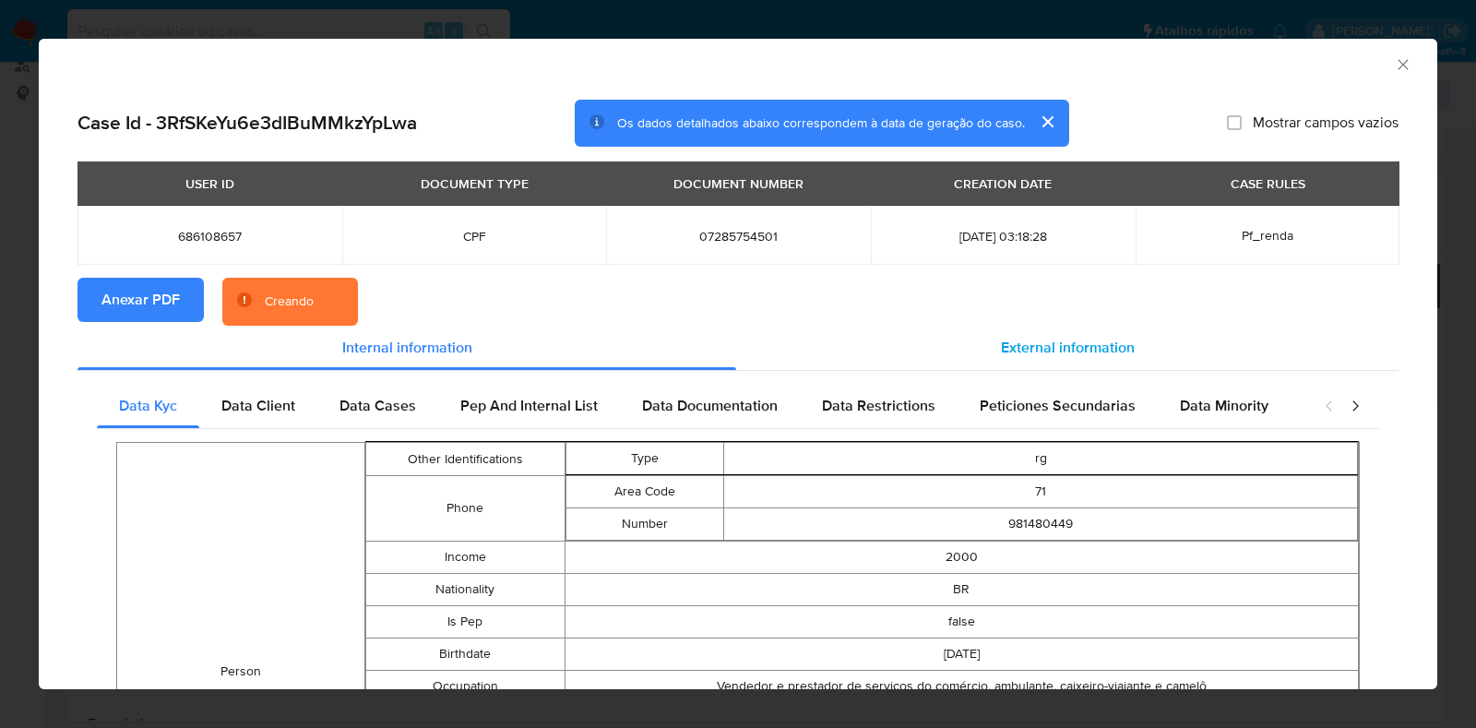
click at [1039, 341] on span "External information" at bounding box center [1068, 347] width 134 height 21
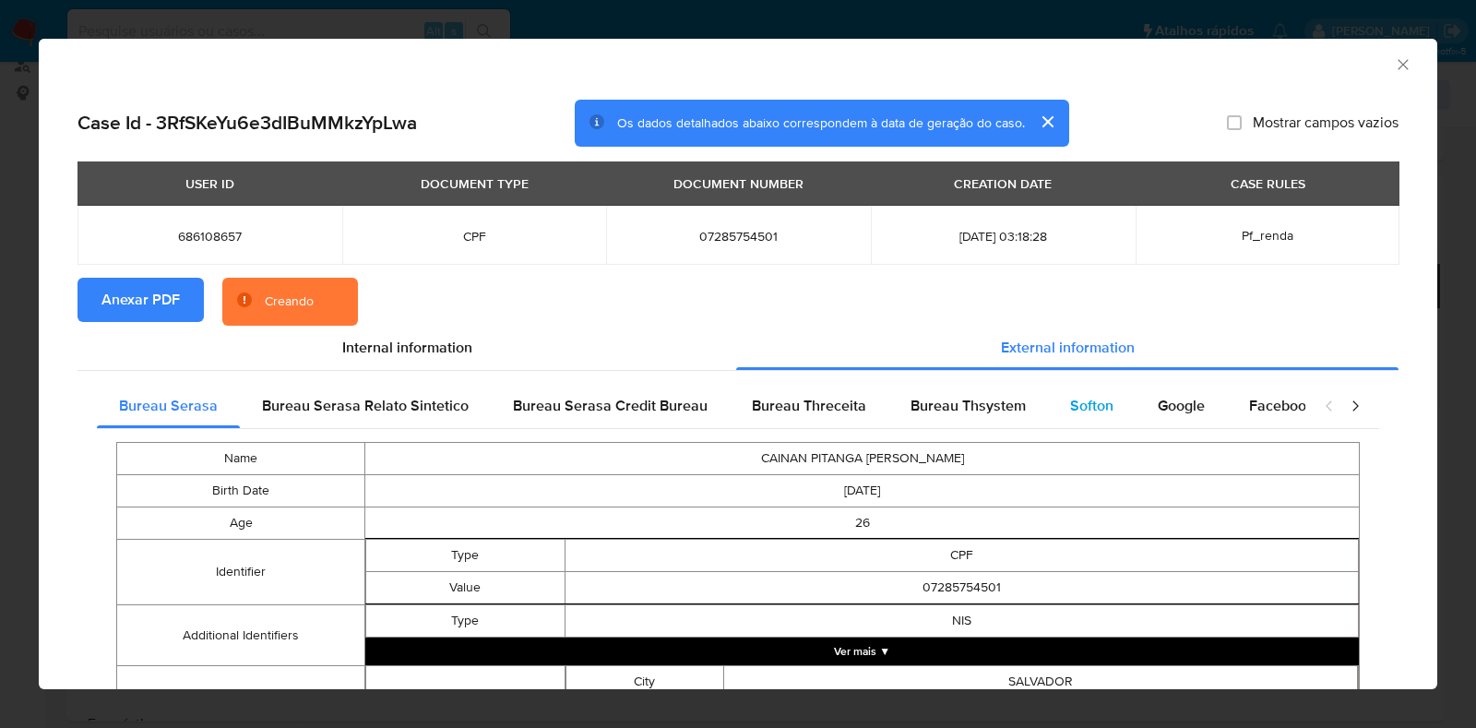
click at [1048, 407] on div "Softon" at bounding box center [1092, 406] width 88 height 44
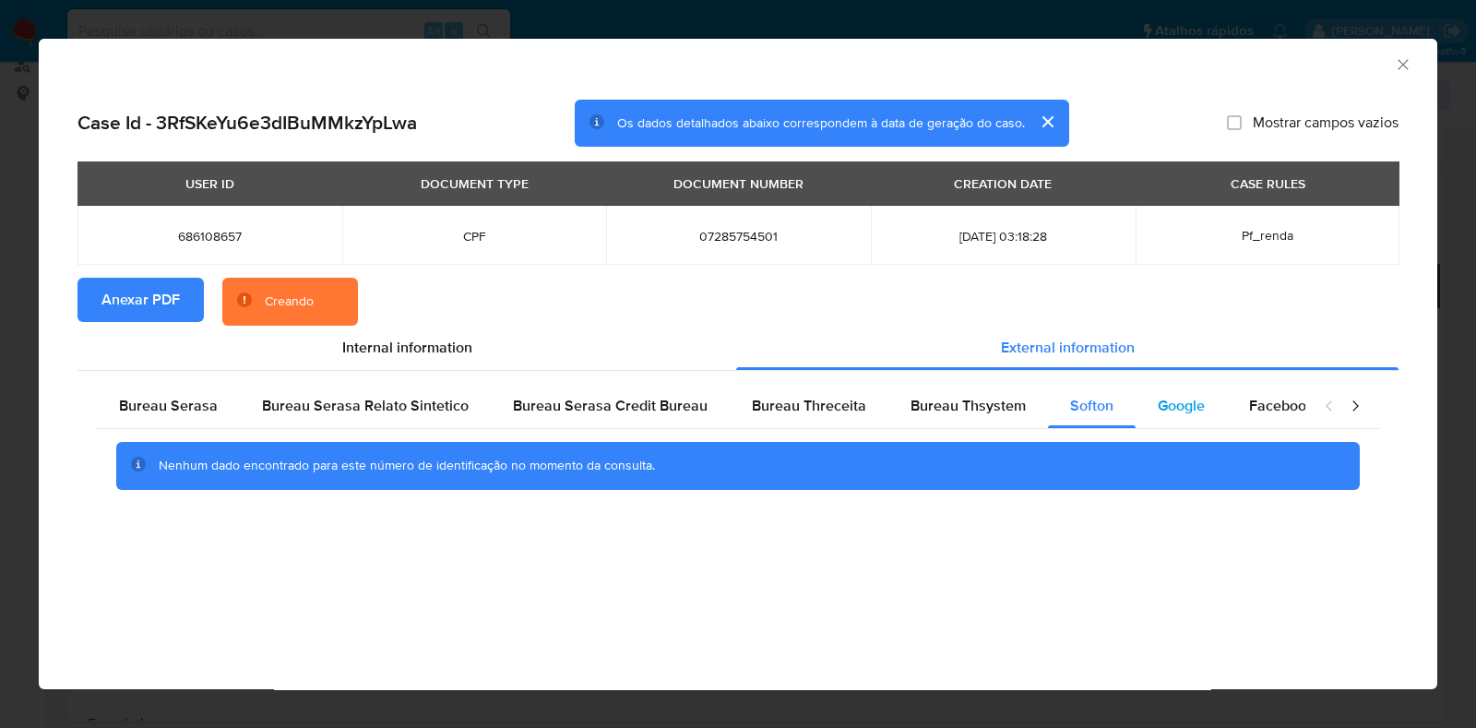
click at [1136, 407] on div "Google" at bounding box center [1181, 406] width 91 height 44
click at [898, 389] on div "Bureau Thsystem" at bounding box center [969, 406] width 160 height 44
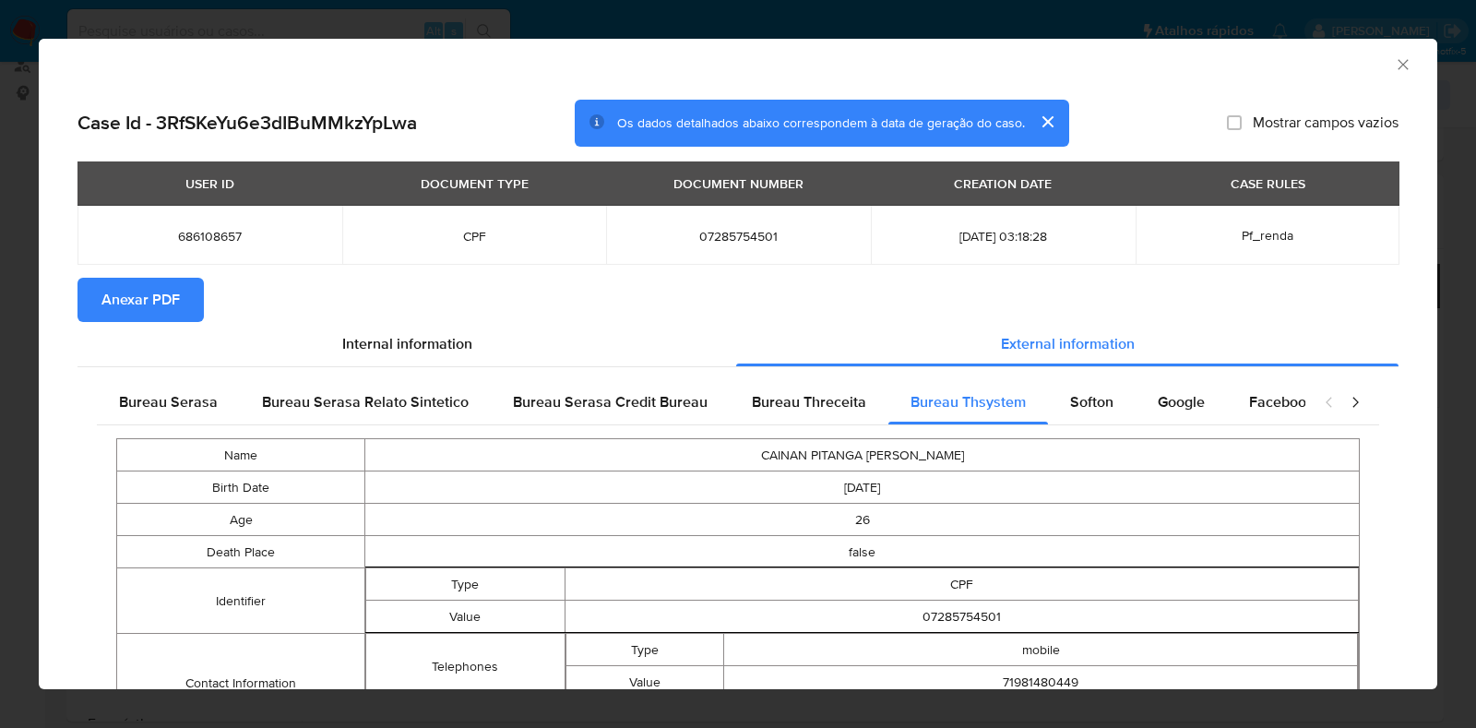
click at [1394, 63] on icon "Fechar a janela" at bounding box center [1403, 64] width 18 height 18
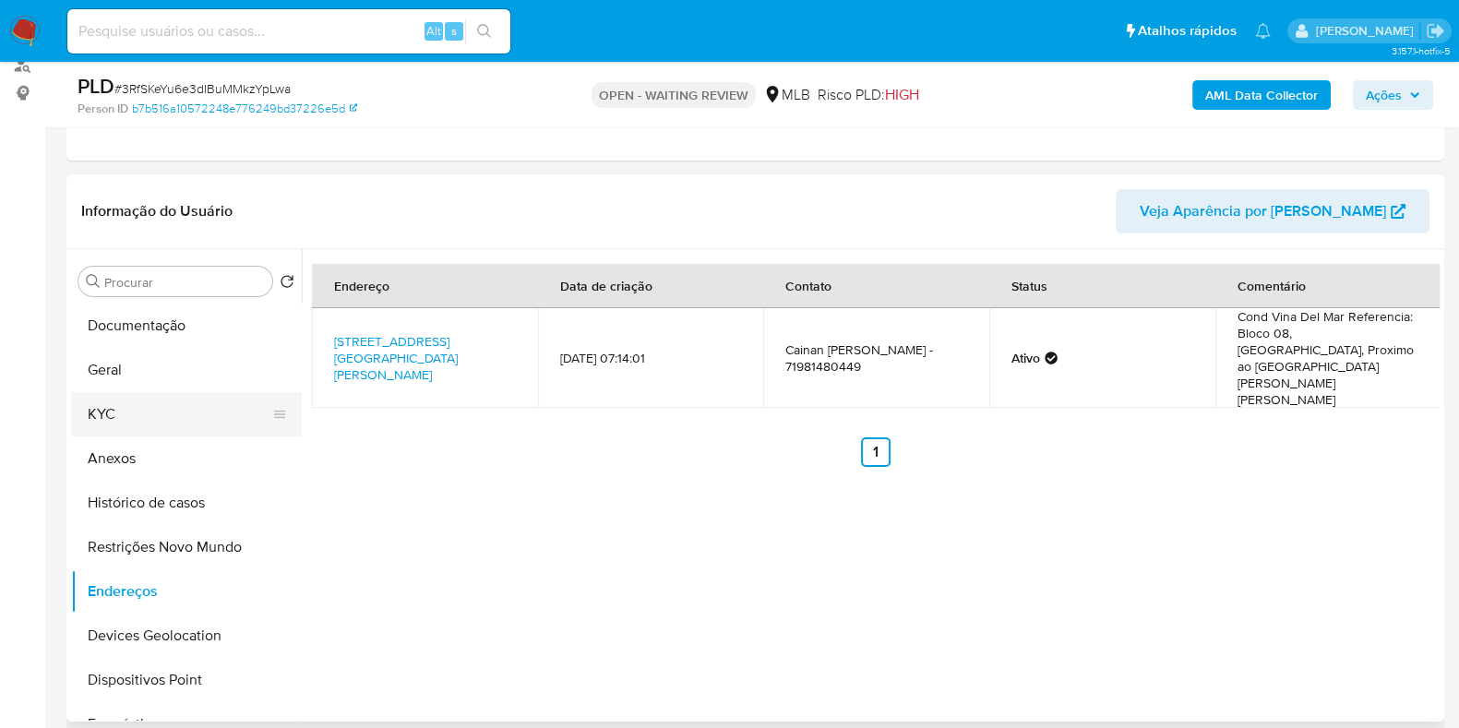
click at [173, 421] on button "KYC" at bounding box center [179, 414] width 216 height 44
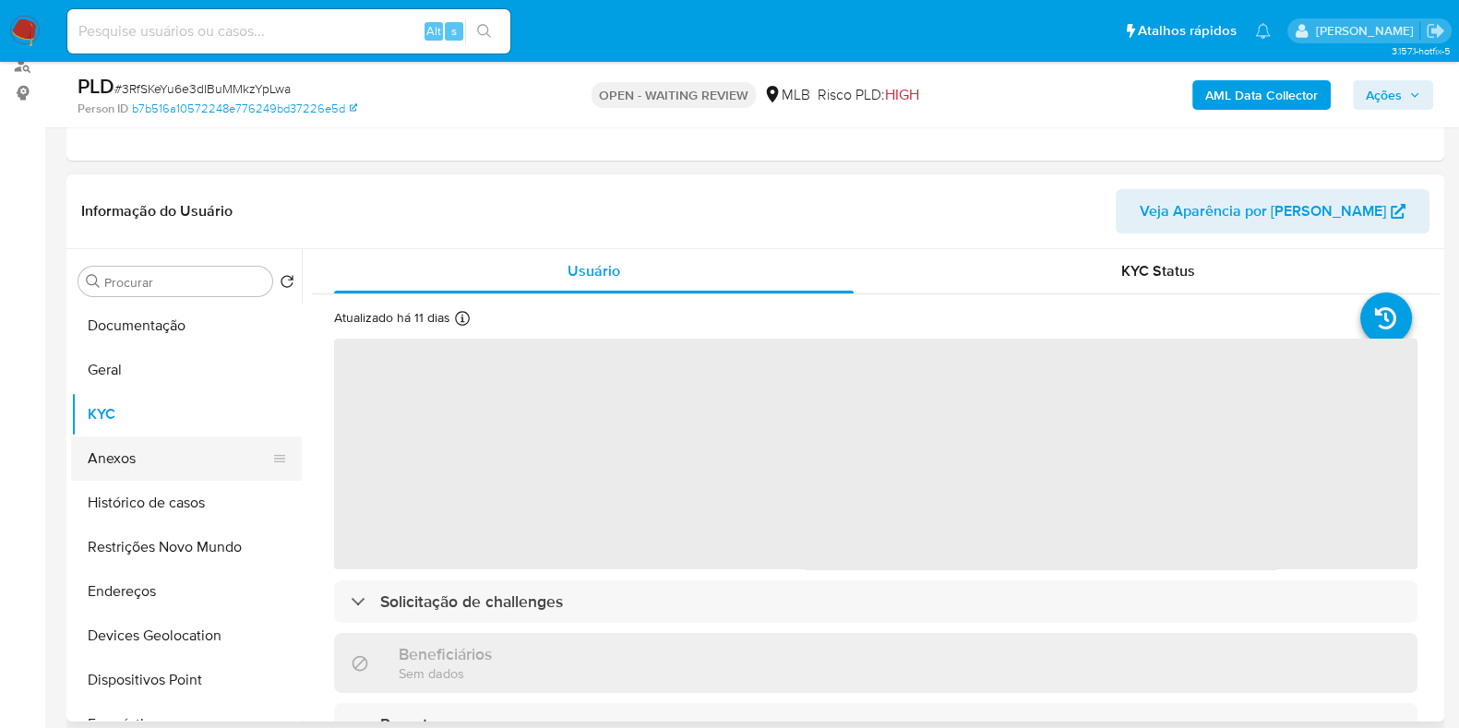
click at [161, 460] on button "Anexos" at bounding box center [179, 458] width 216 height 44
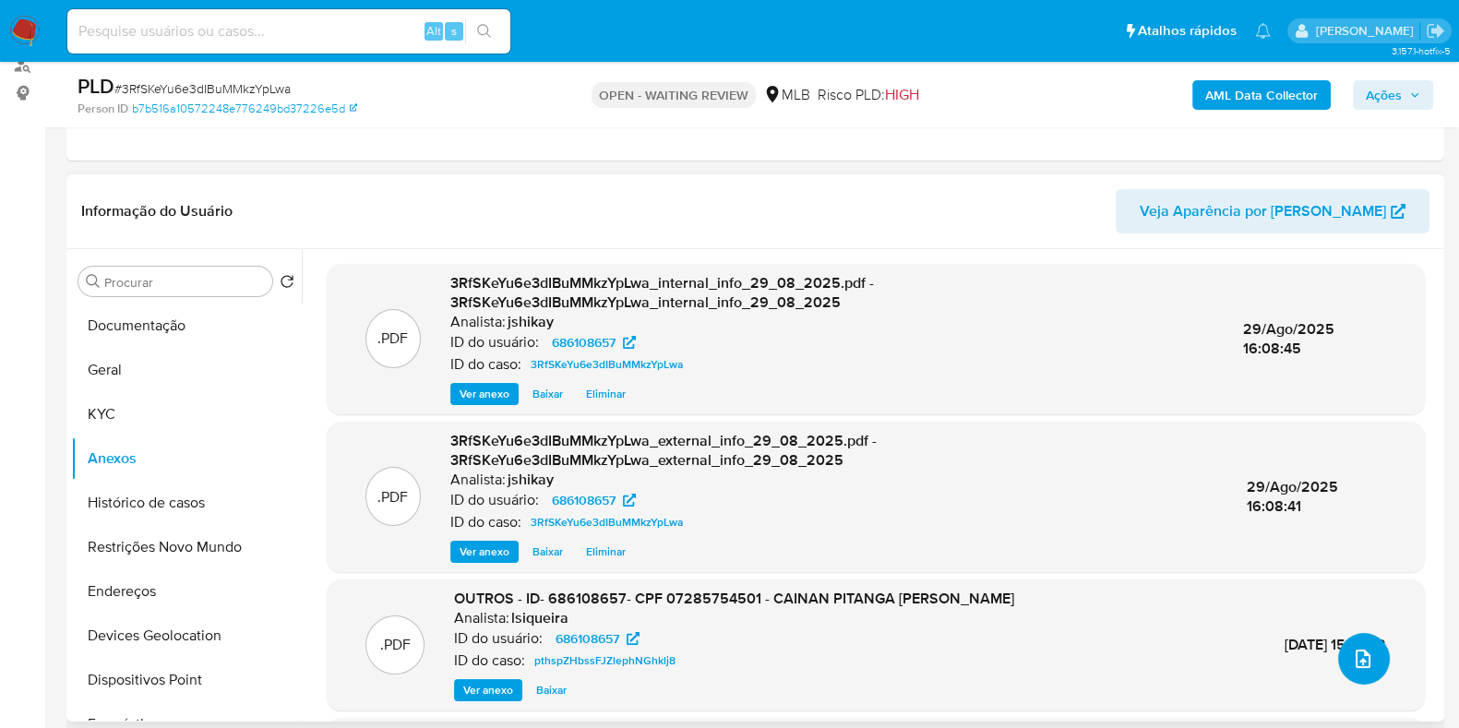
click at [1352, 652] on icon "upload-file" at bounding box center [1363, 659] width 22 height 22
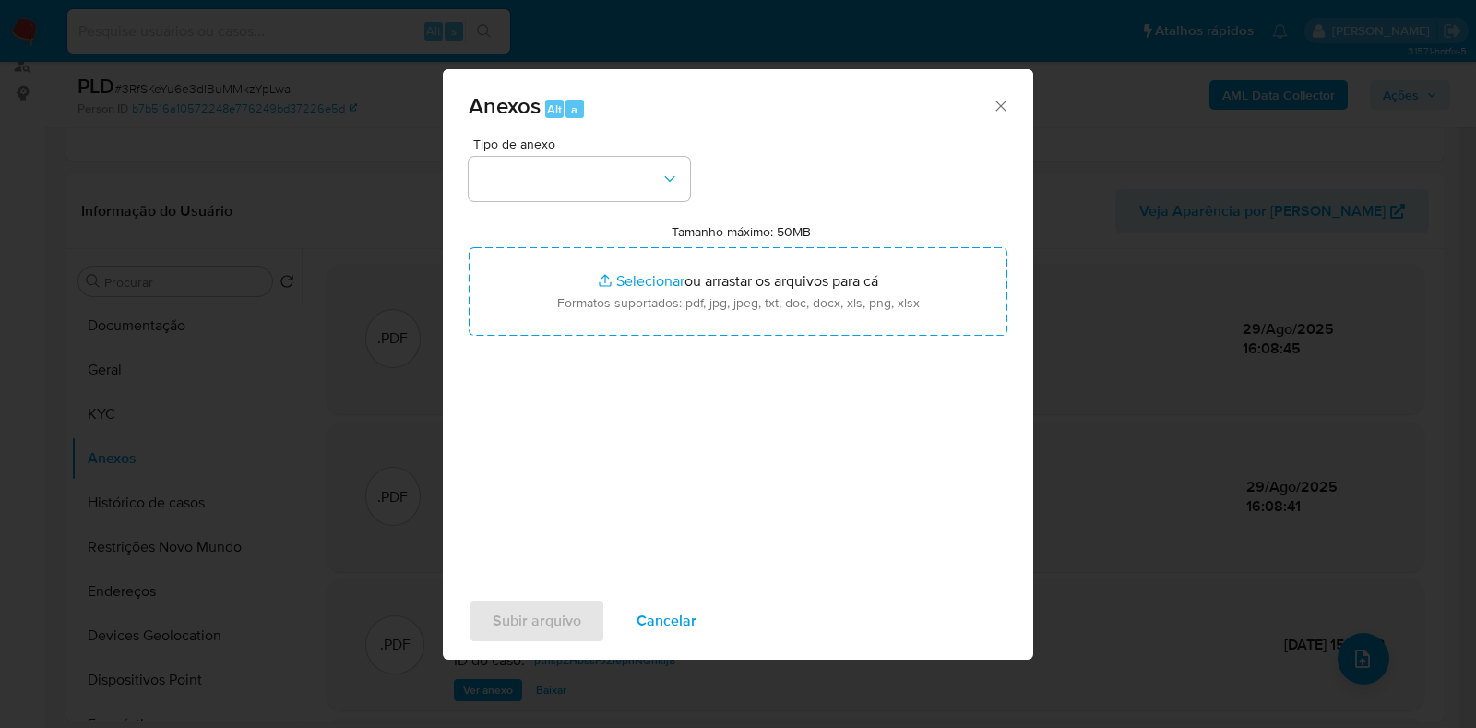
click at [620, 201] on div "Tipo de anexo Tamanho máximo: 50MB Selecionar arquivos Selecionar ou arrastar o…" at bounding box center [738, 355] width 539 height 436
click at [595, 185] on button "button" at bounding box center [579, 179] width 221 height 44
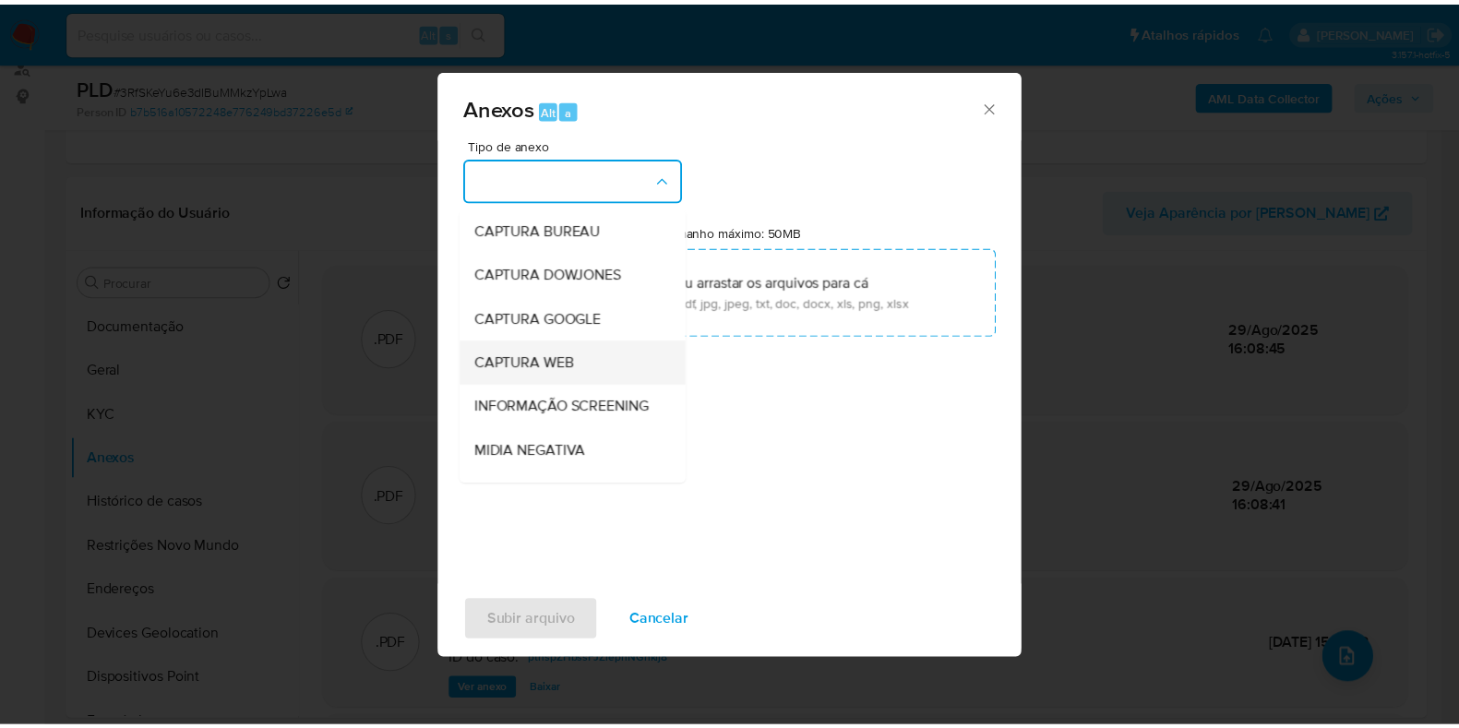
scroll to position [230, 0]
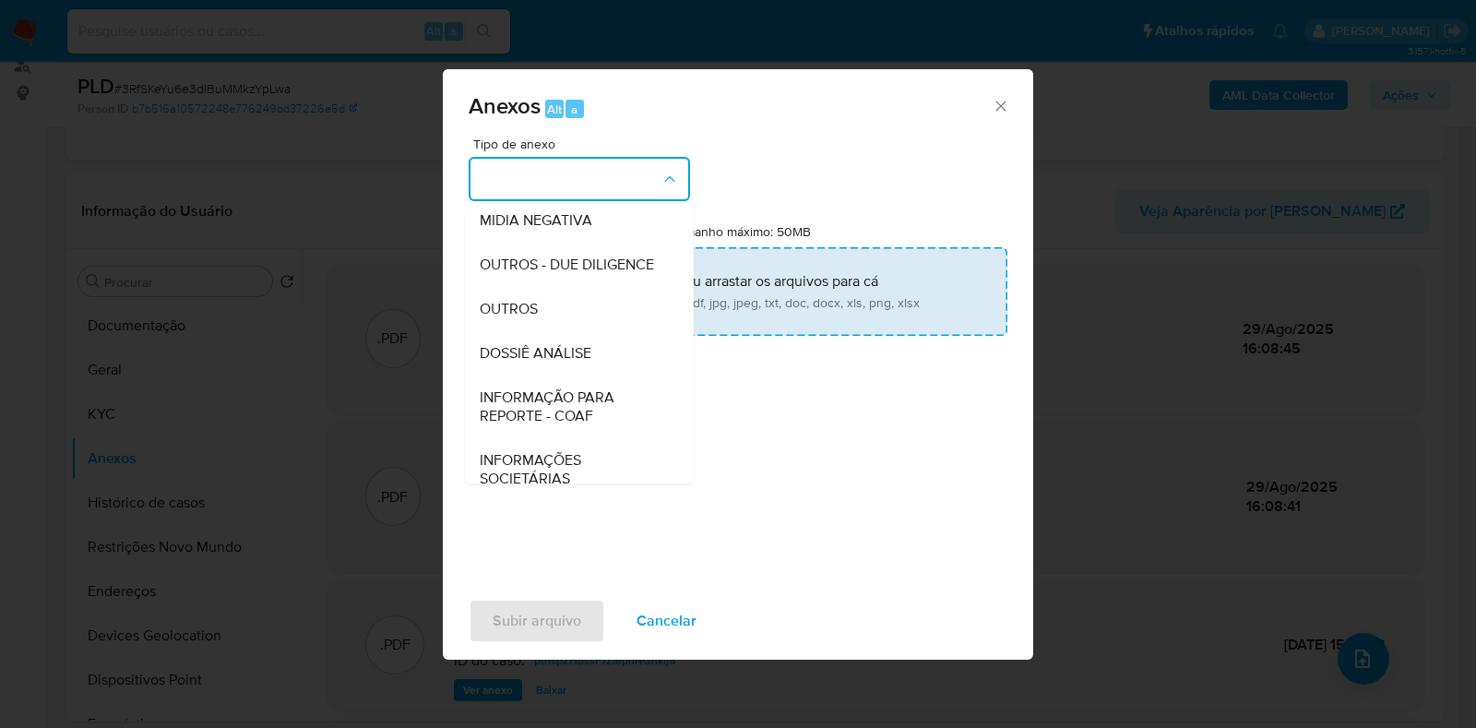
drag, startPoint x: 518, startPoint y: 343, endPoint x: 540, endPoint y: 321, distance: 31.3
click at [519, 318] on span "OUTROS" at bounding box center [509, 309] width 58 height 18
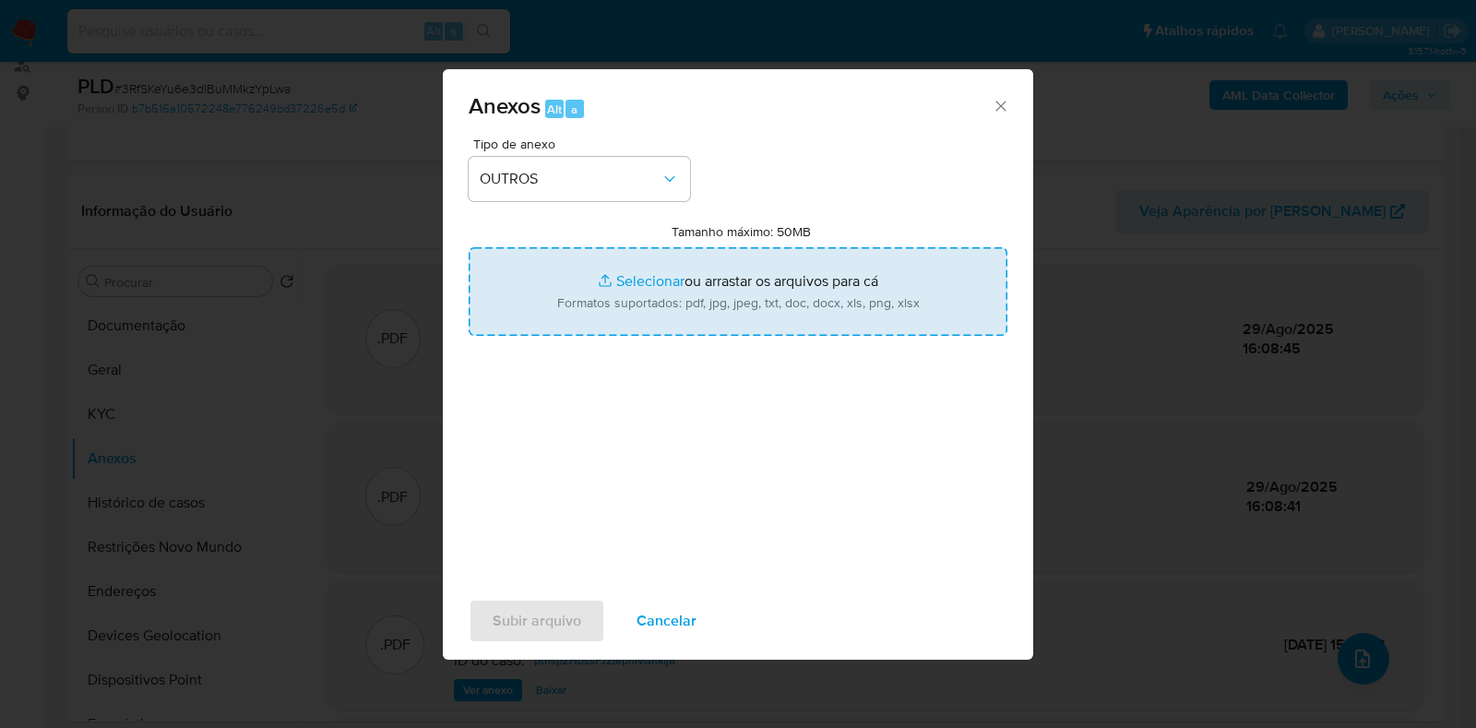
click at [580, 299] on input "Tamanho máximo: 50MB Selecionar arquivos" at bounding box center [738, 291] width 539 height 89
type input "C:\fakepath\2° SAR - XXXX- CPF 07285754501 - CAINAN PITANGA SODRE PEREIRA.pdf"
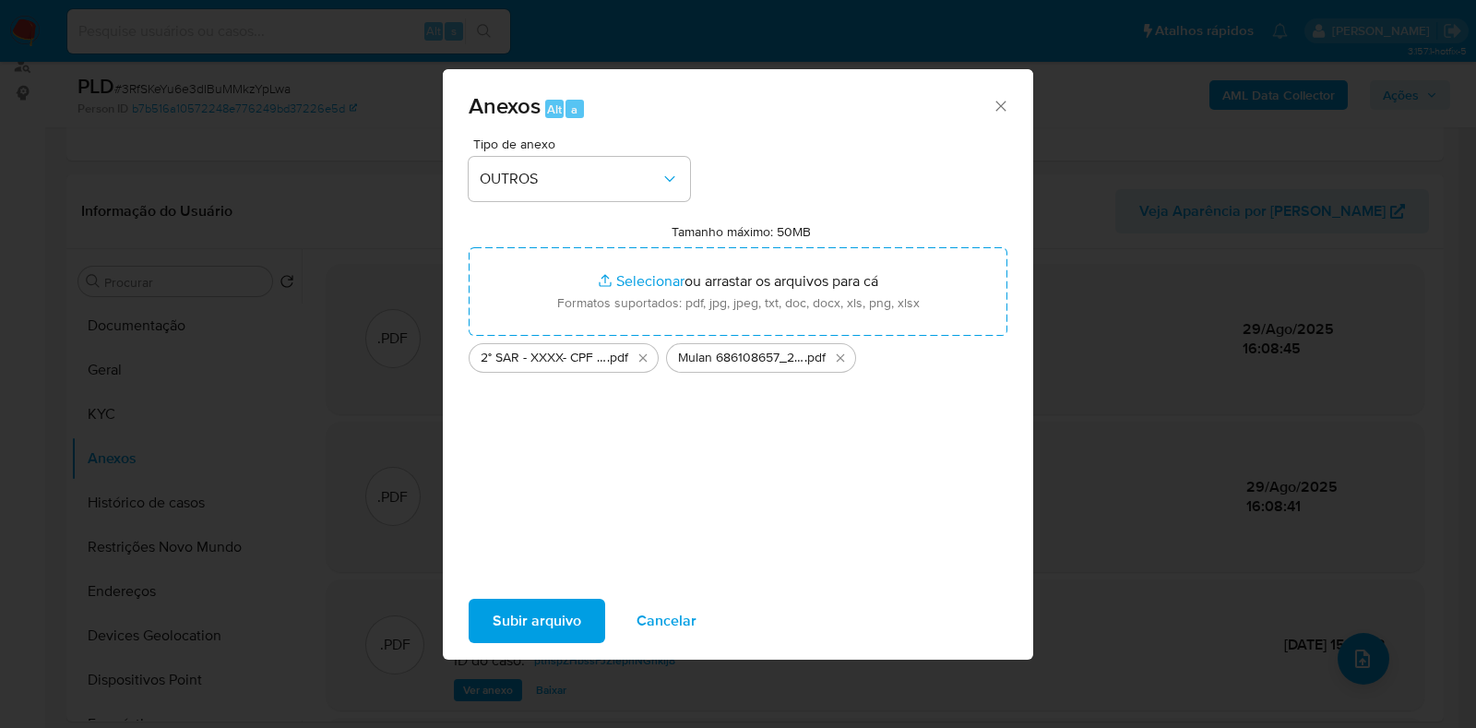
click at [551, 623] on span "Subir arquivo" at bounding box center [537, 621] width 89 height 41
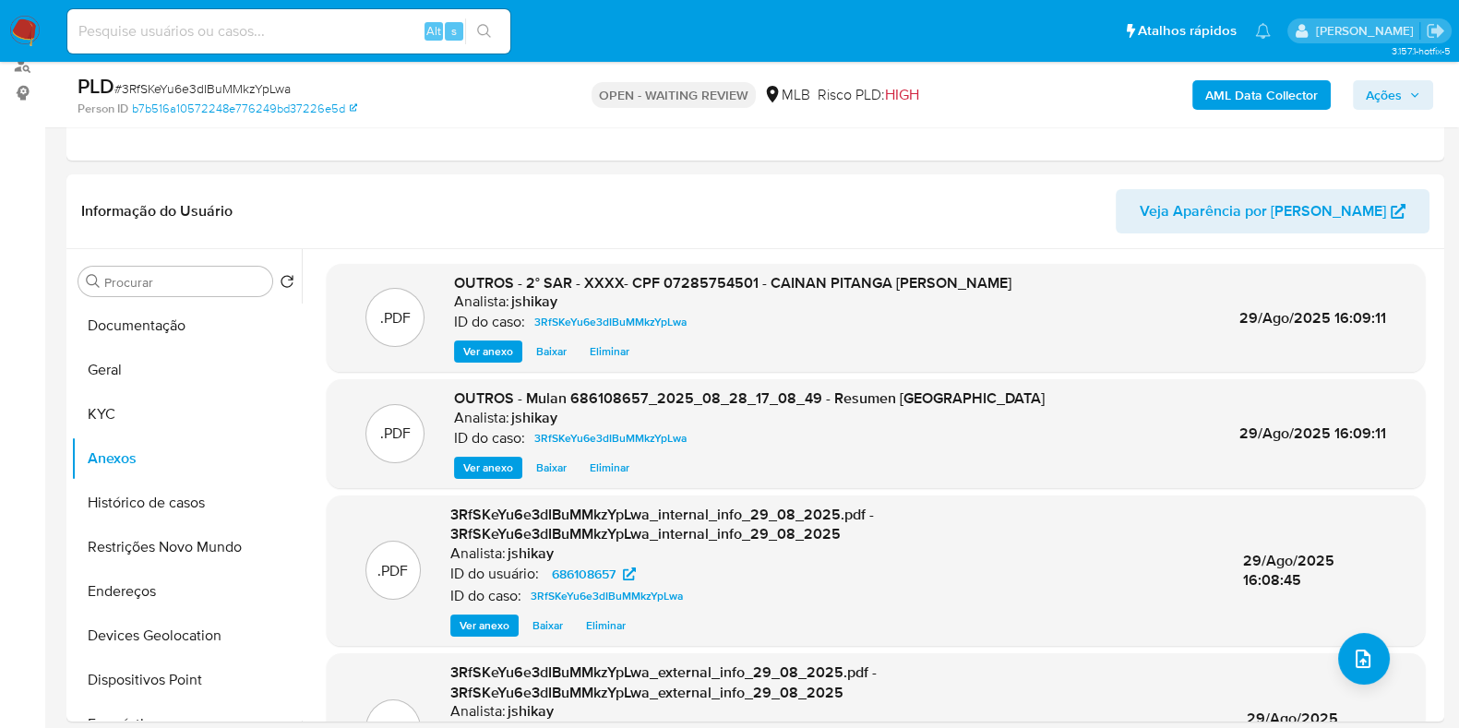
click at [249, 86] on span "# 3RfSKeYu6e3dIBuMMkzYpLwa" at bounding box center [202, 88] width 176 height 18
copy span "3RfSKeYu6e3dIBuMMkzYpLwa"
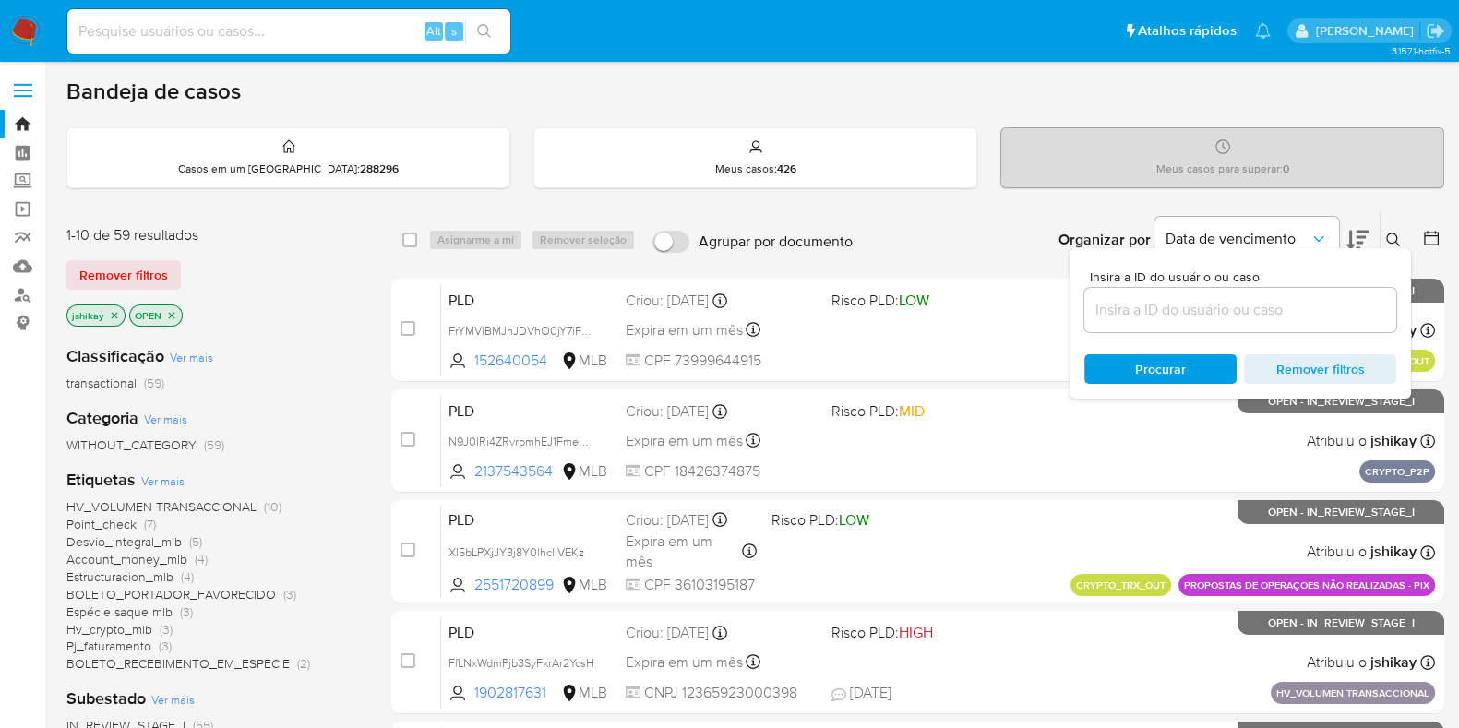
drag, startPoint x: 0, startPoint y: 0, endPoint x: 1235, endPoint y: 298, distance: 1270.9
click at [1235, 298] on input at bounding box center [1240, 310] width 312 height 24
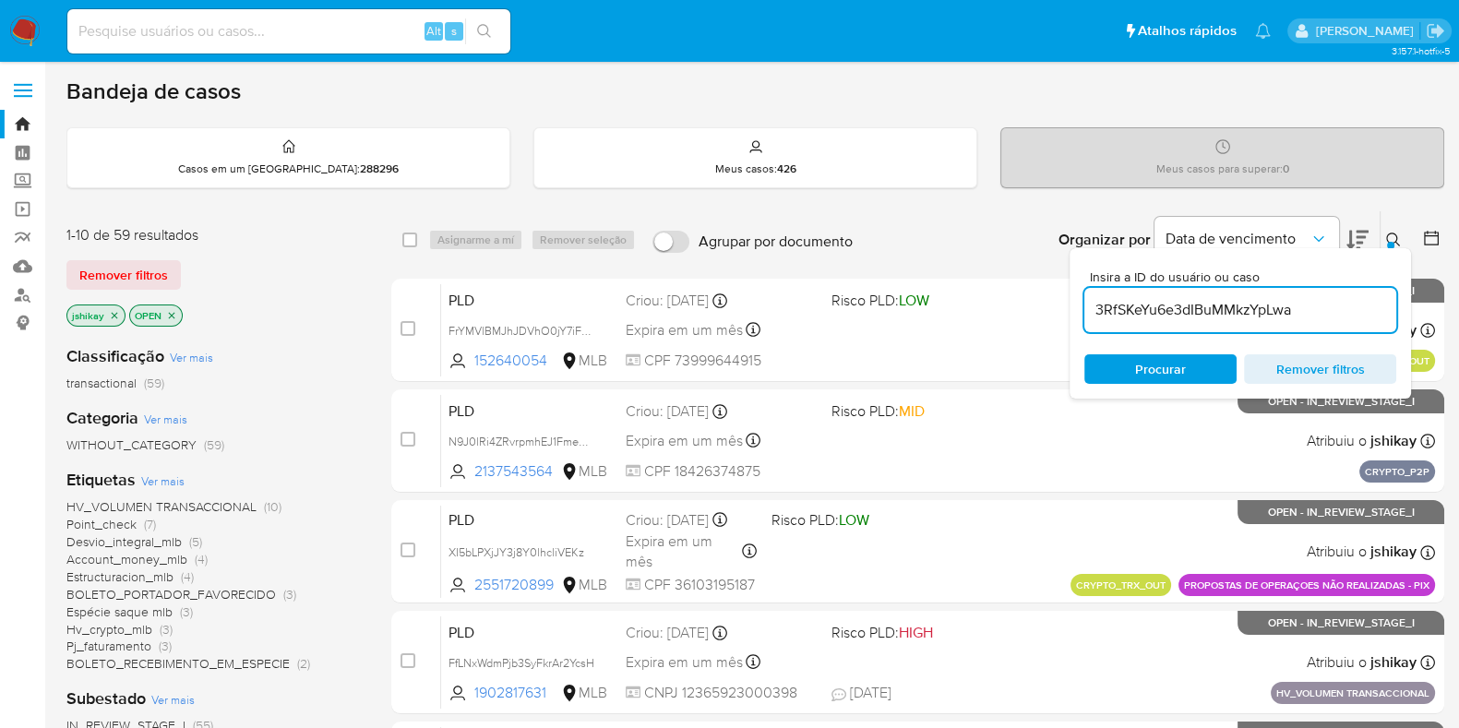
type input "3RfSKeYu6e3dIBuMMkzYpLwa"
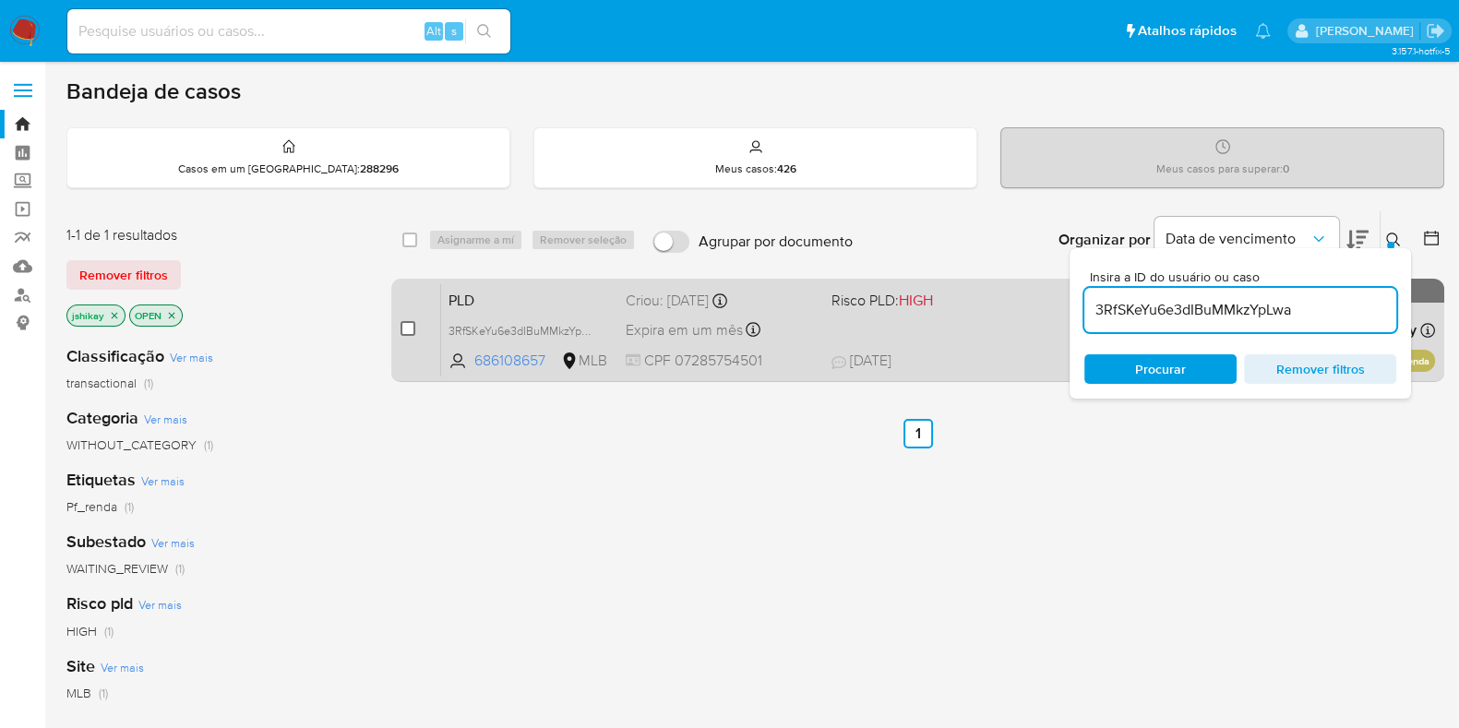
click at [408, 327] on input "checkbox" at bounding box center [407, 328] width 15 height 15
checkbox input "true"
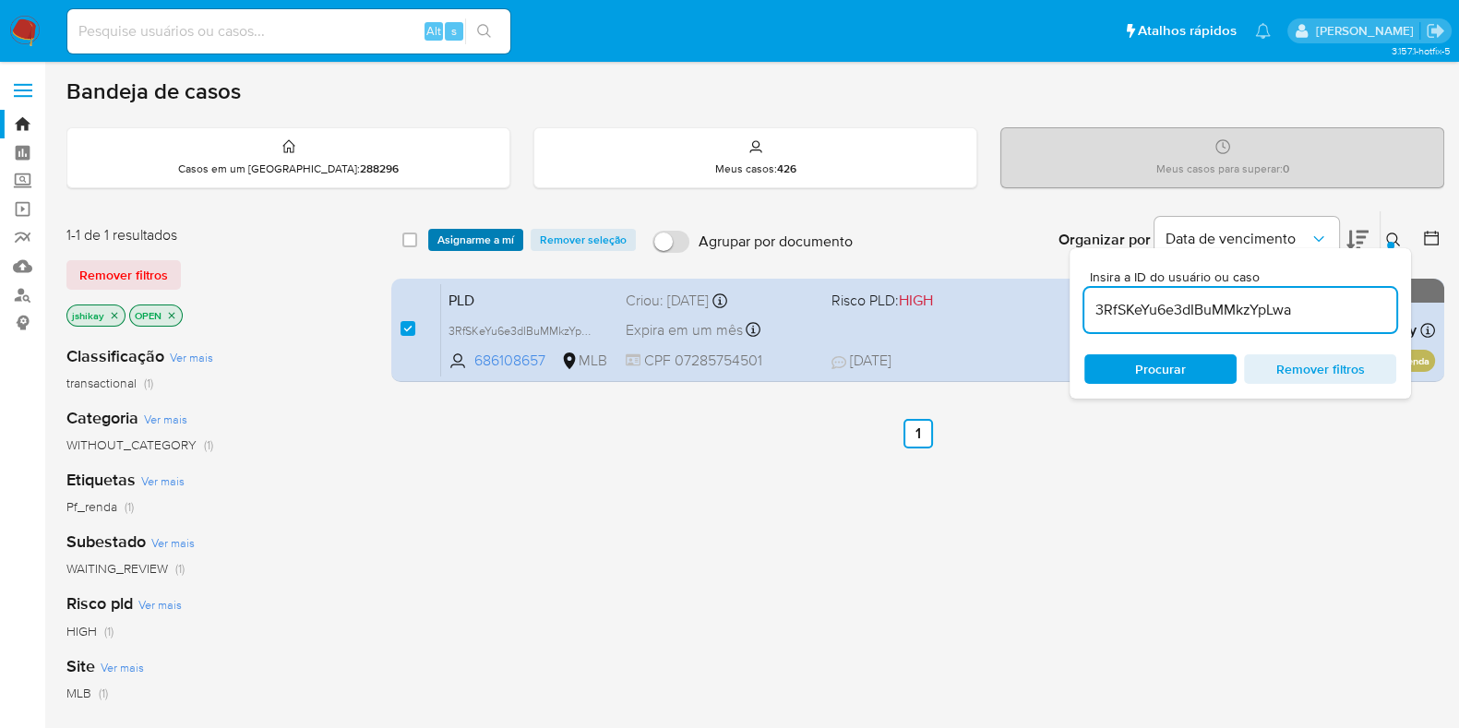
click at [457, 237] on span "Asignarme a mí" at bounding box center [475, 240] width 77 height 18
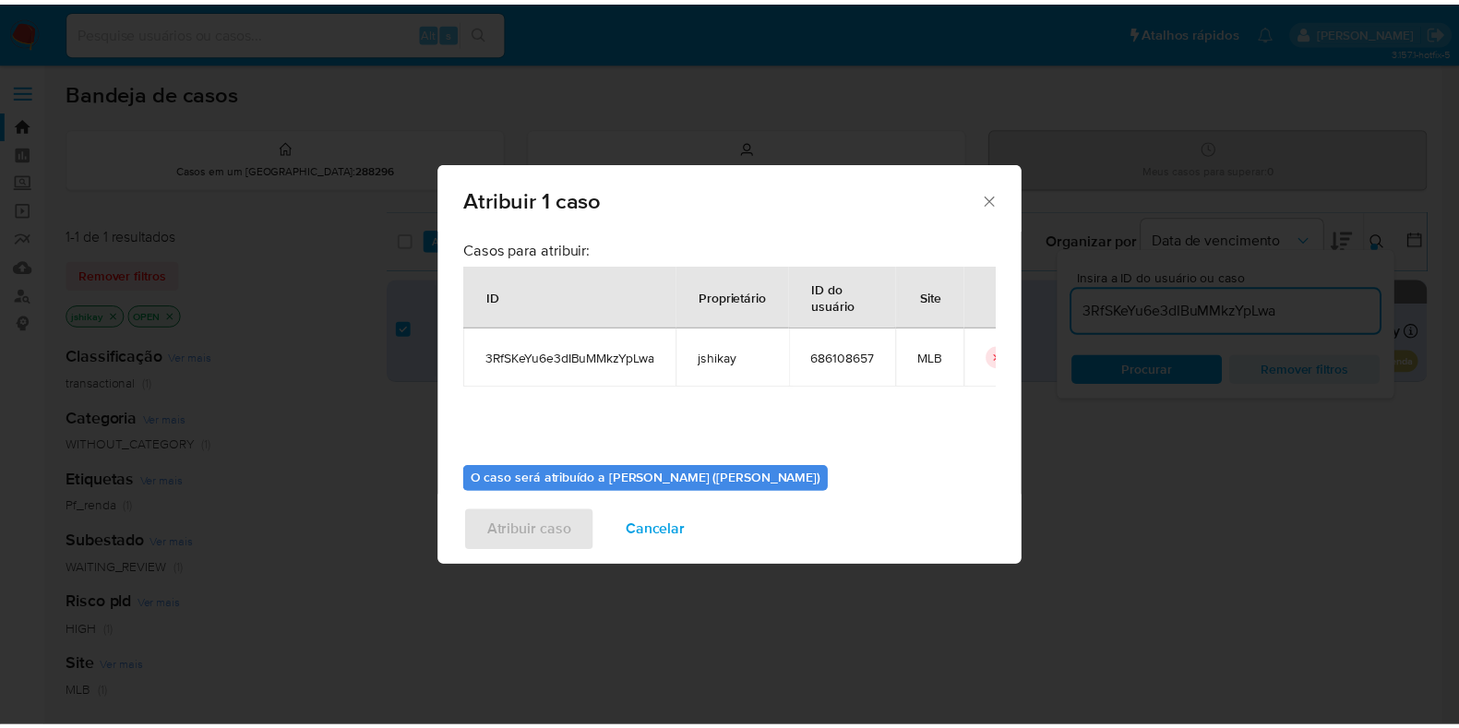
scroll to position [95, 0]
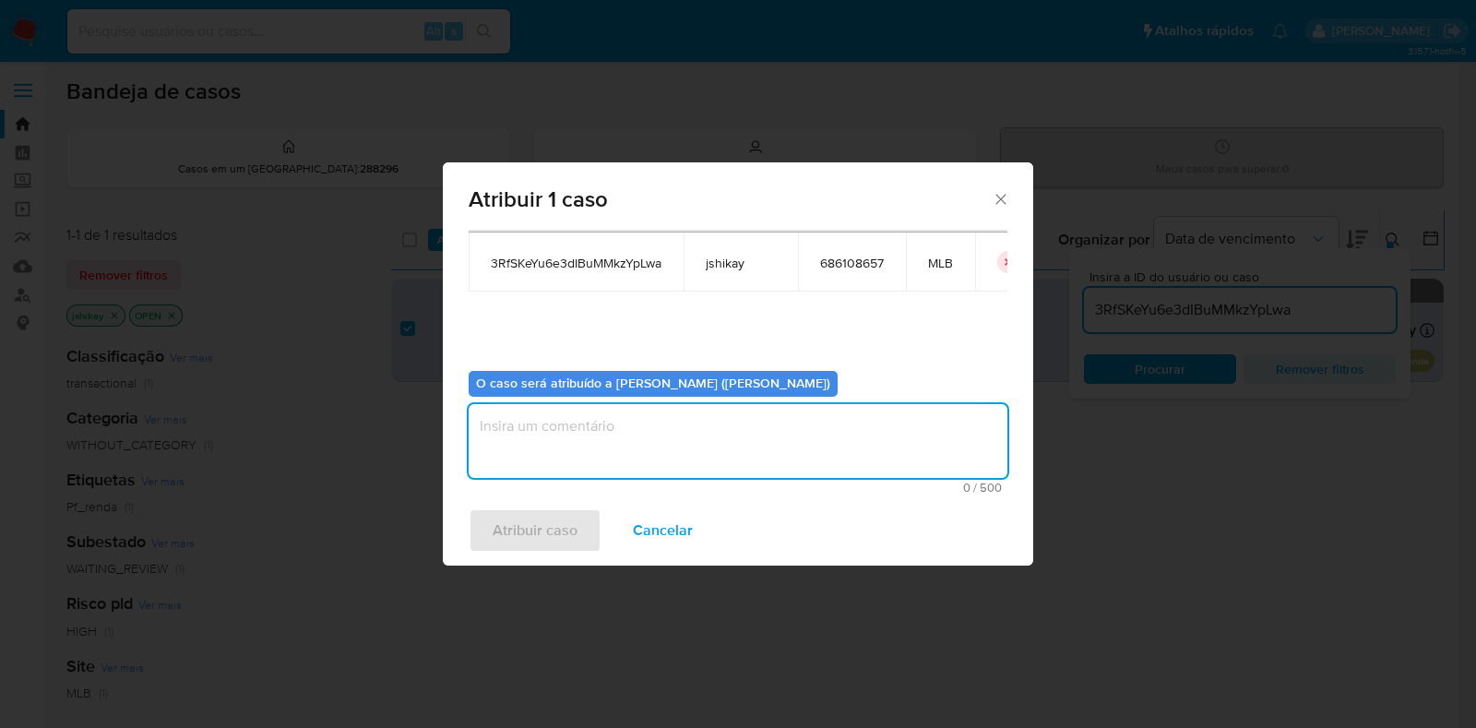
click at [539, 436] on textarea "assign-modal" at bounding box center [738, 441] width 539 height 74
type textarea "Analise"
click at [554, 537] on span "Atribuir caso" at bounding box center [535, 530] width 85 height 41
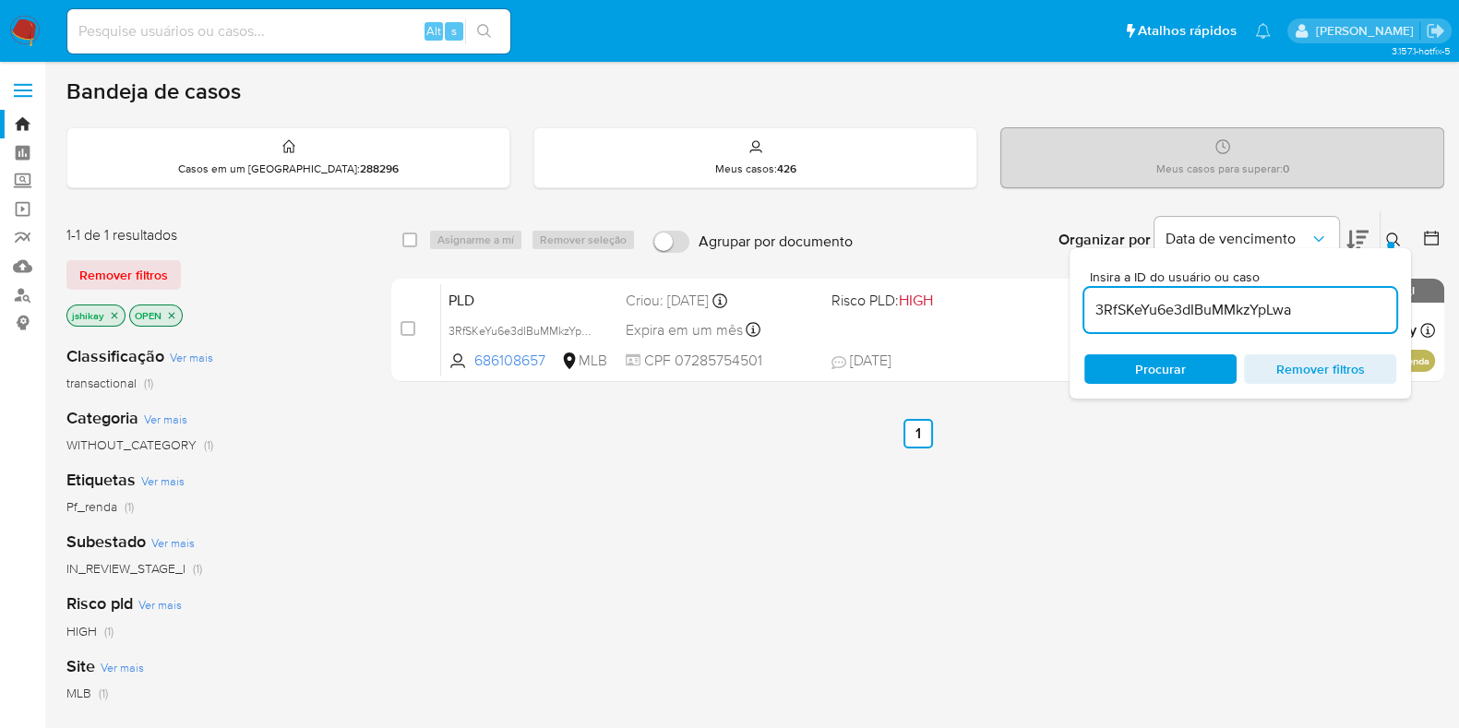
click at [23, 27] on img at bounding box center [24, 31] width 31 height 31
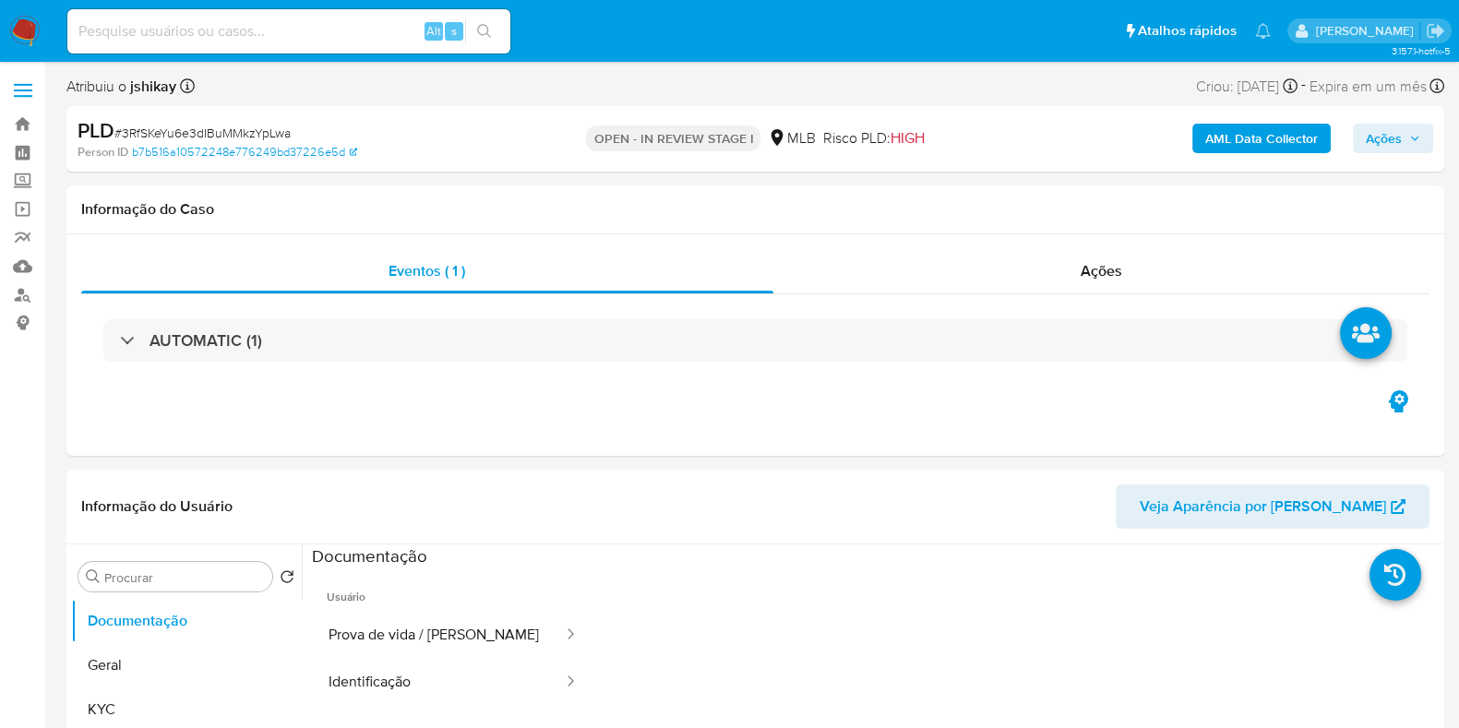
select select "10"
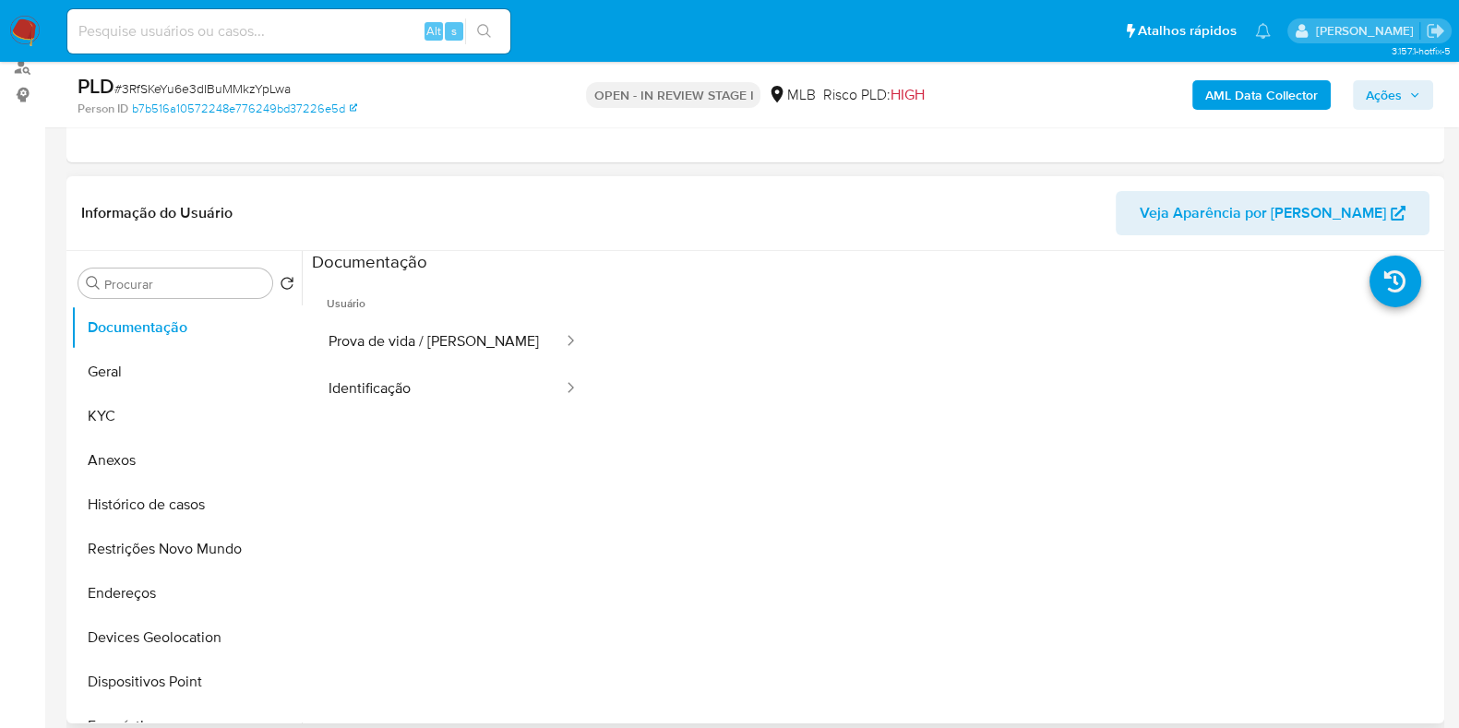
scroll to position [230, 0]
click at [164, 446] on button "Anexos" at bounding box center [179, 458] width 216 height 44
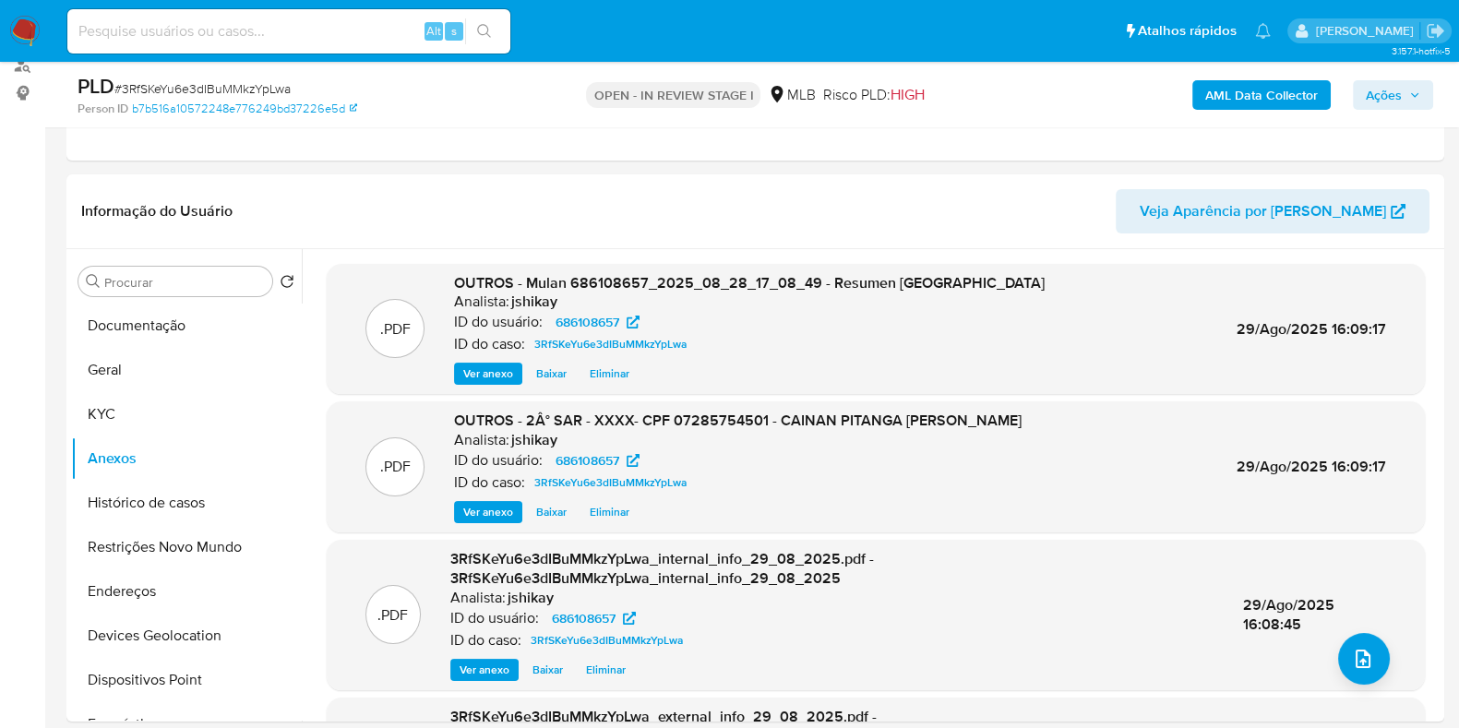
click at [1394, 101] on span "Ações" at bounding box center [1384, 95] width 36 height 30
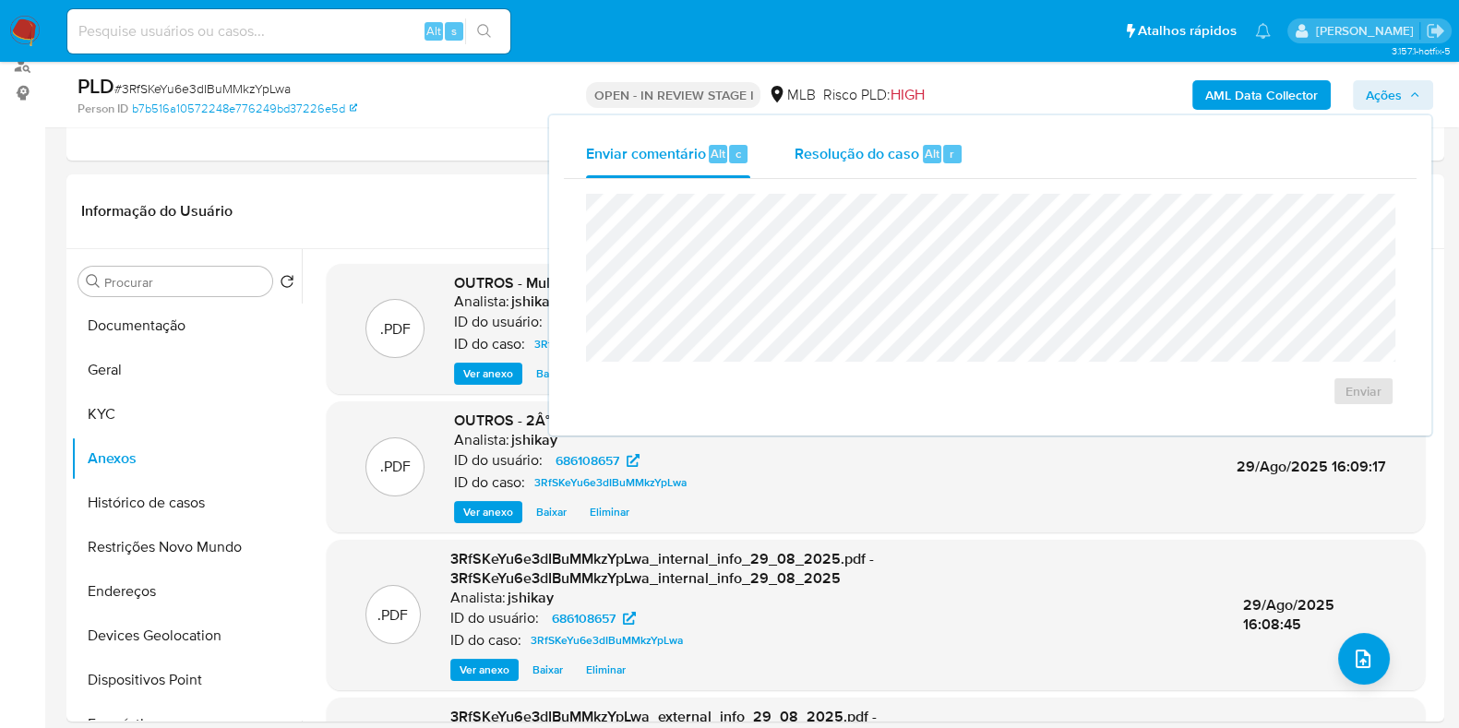
click at [841, 155] on span "Resolução do caso" at bounding box center [856, 152] width 125 height 21
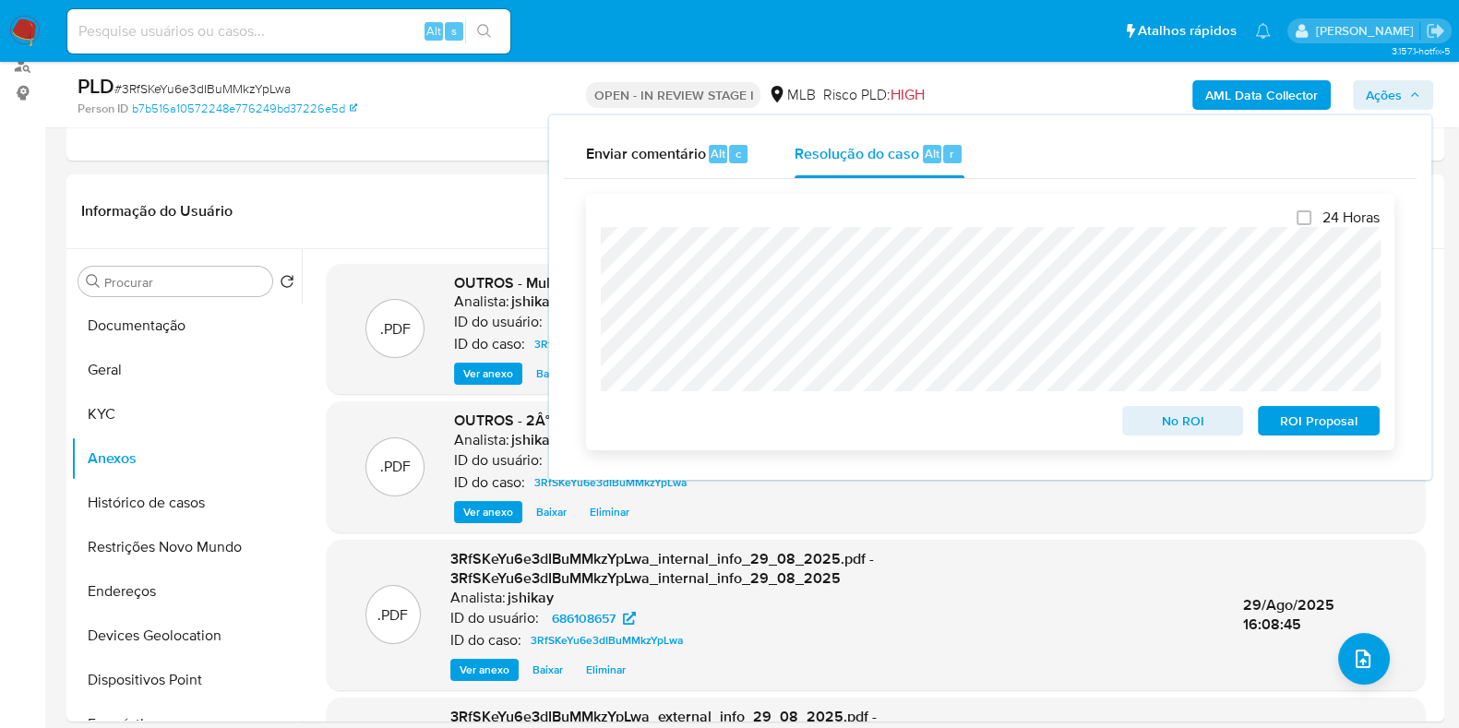
click at [1293, 426] on span "ROI Proposal" at bounding box center [1319, 421] width 96 height 26
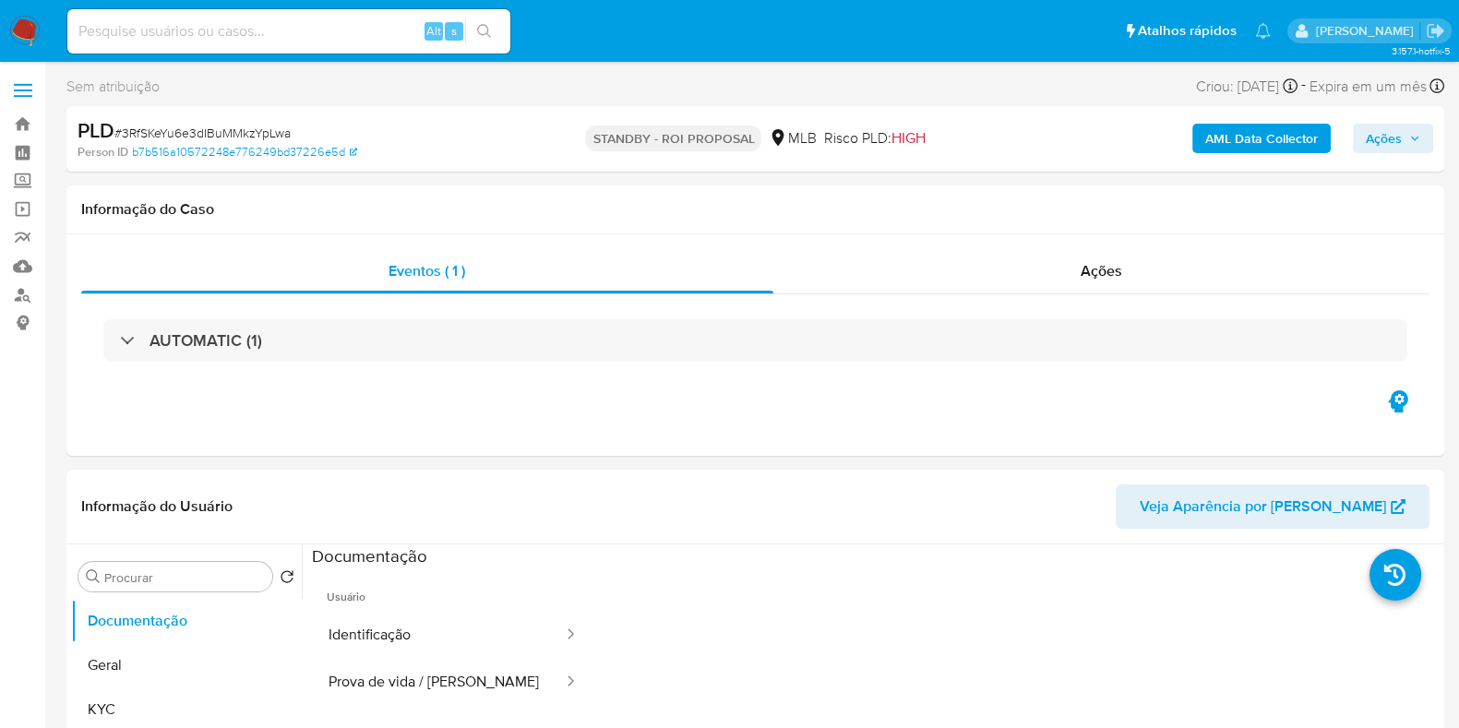
select select "10"
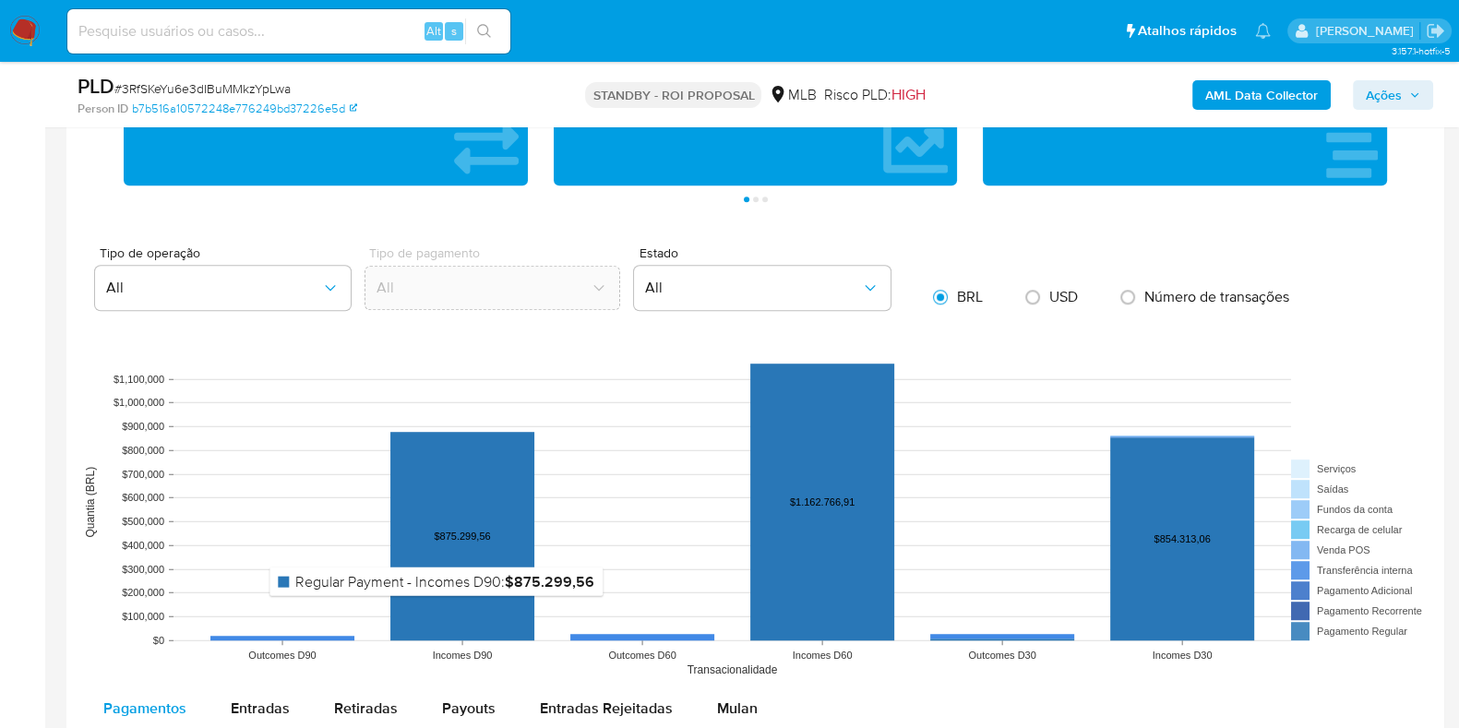
scroll to position [1614, 0]
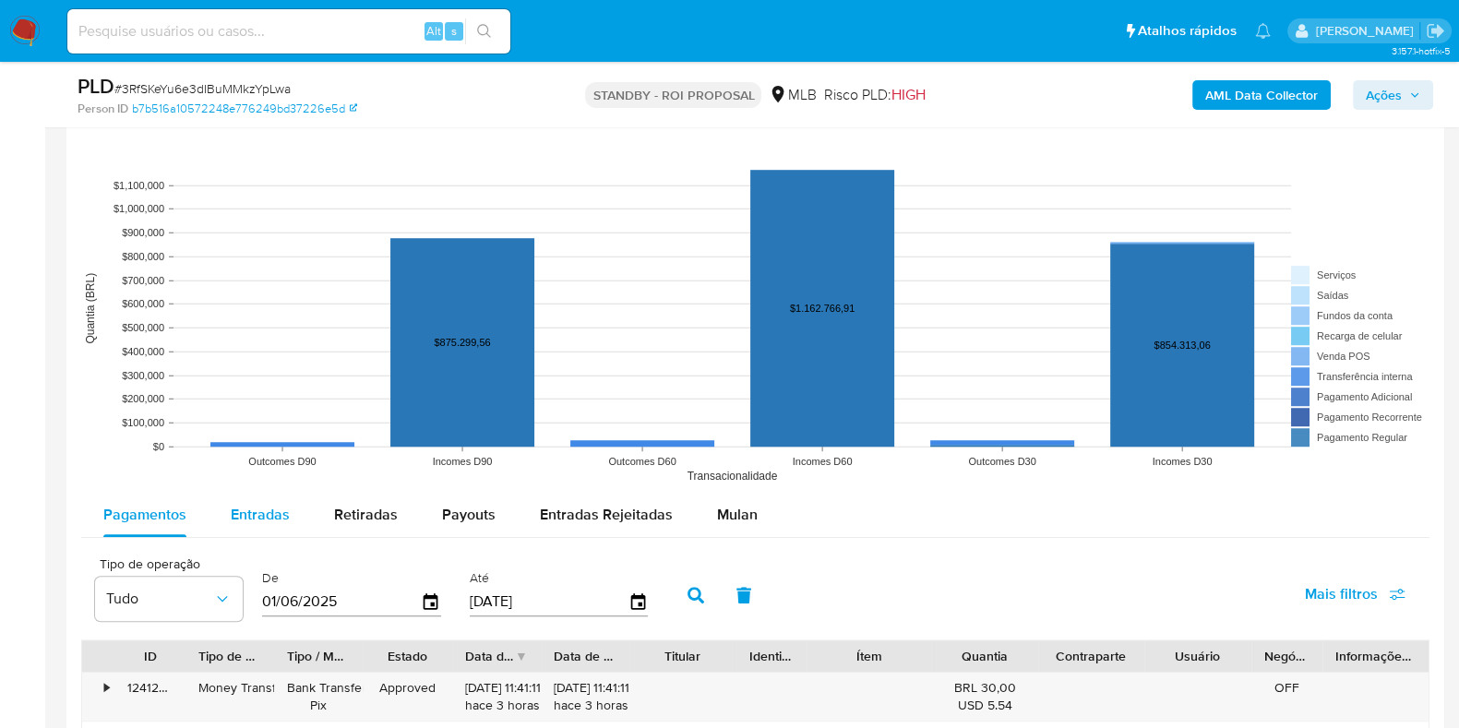
click at [247, 519] on span "Entradas" at bounding box center [260, 514] width 59 height 21
select select "10"
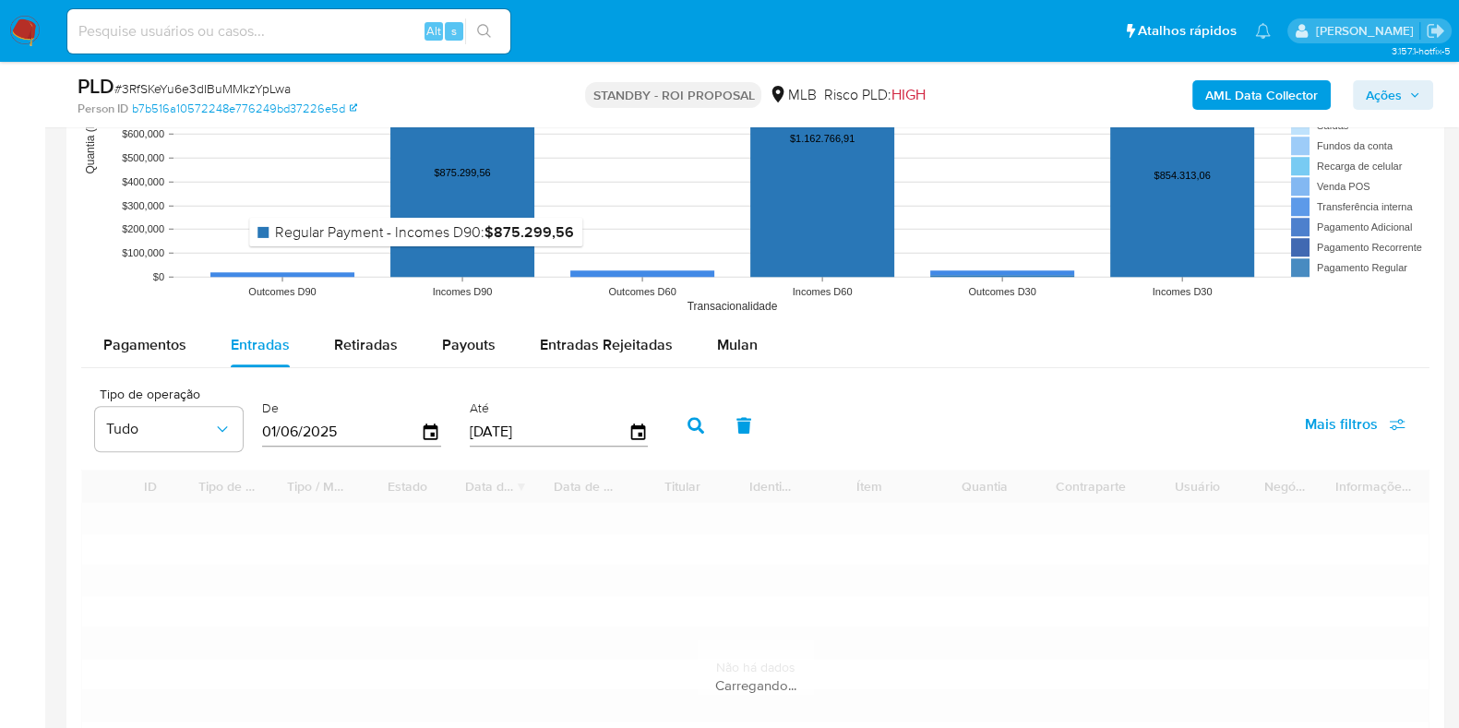
scroll to position [1961, 0]
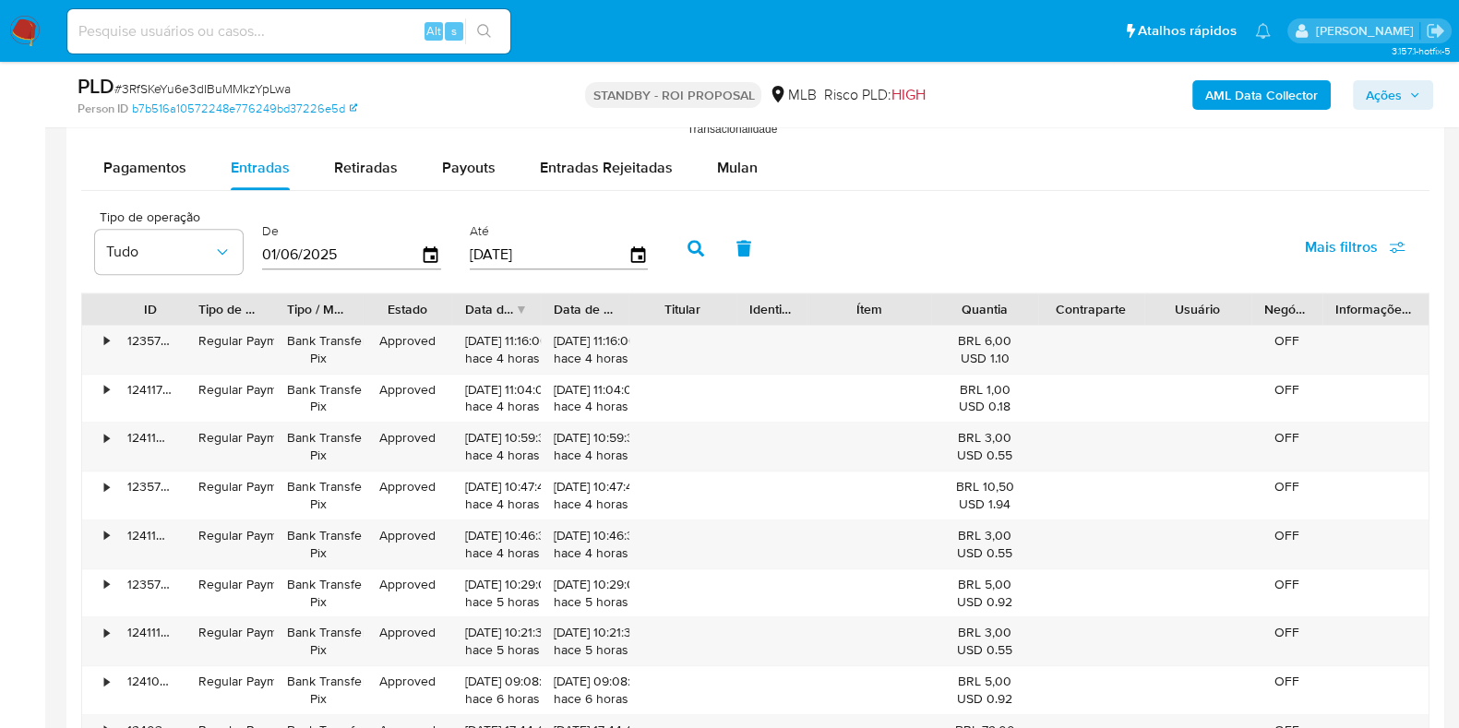
click at [433, 234] on label "De" at bounding box center [351, 231] width 179 height 18
click at [430, 250] on icon "button" at bounding box center [431, 253] width 15 height 17
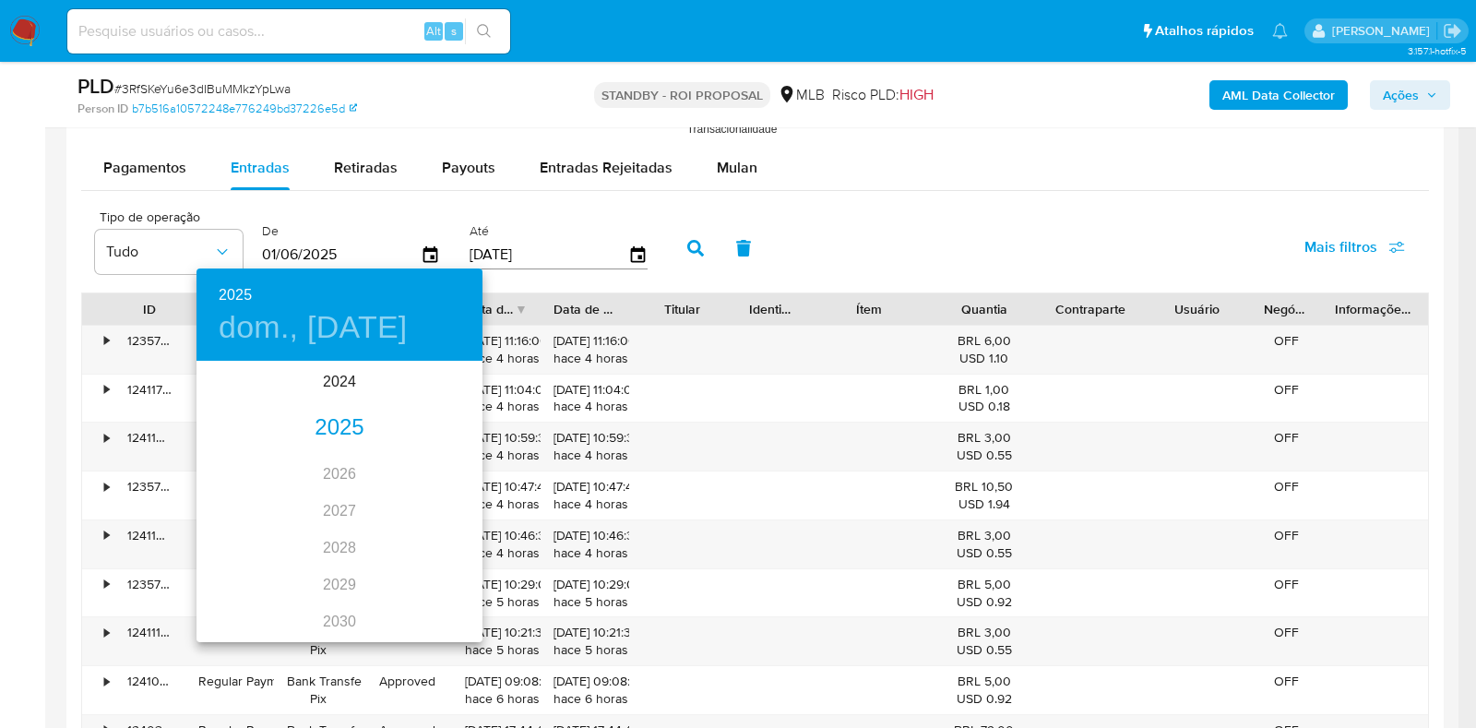
click at [328, 439] on div "2025" at bounding box center [340, 428] width 286 height 37
click at [441, 468] on div "jun." at bounding box center [435, 467] width 95 height 69
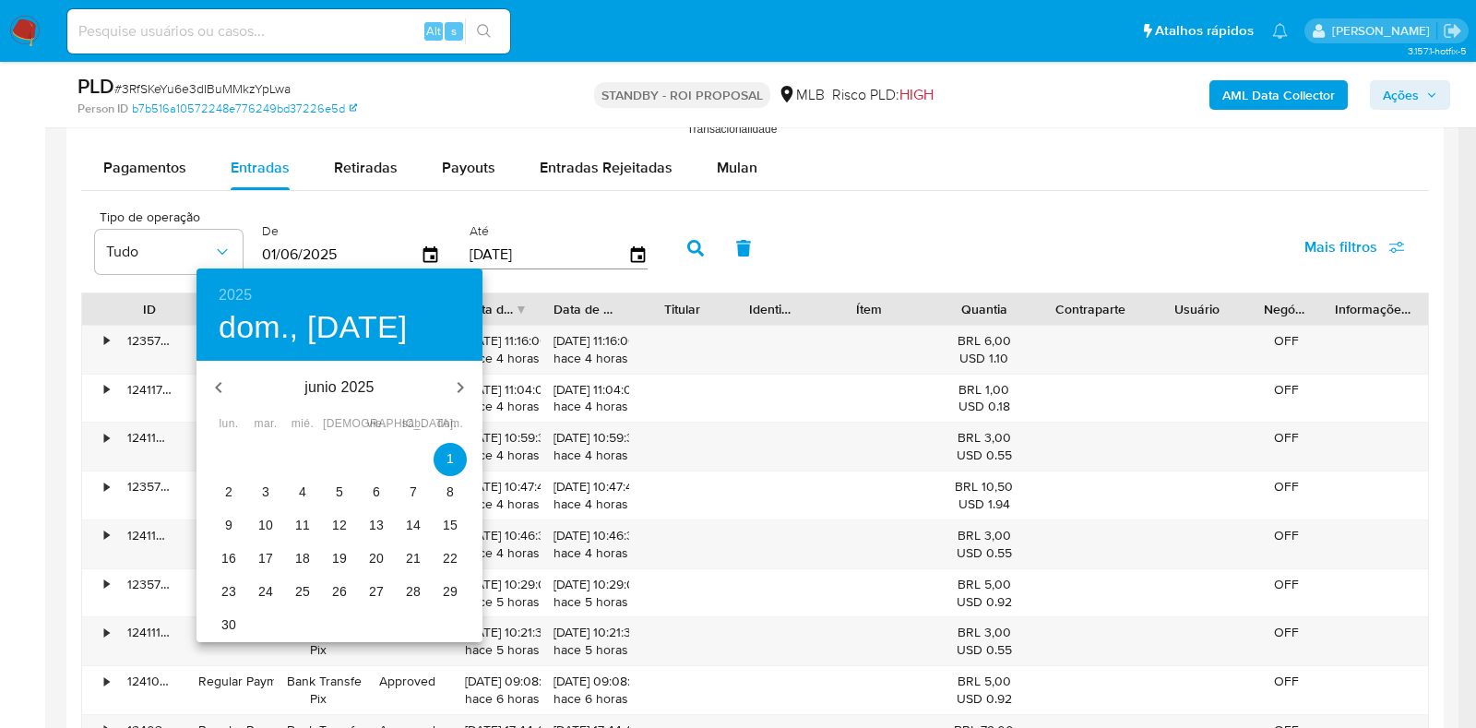
click at [444, 452] on span "1" at bounding box center [450, 458] width 33 height 18
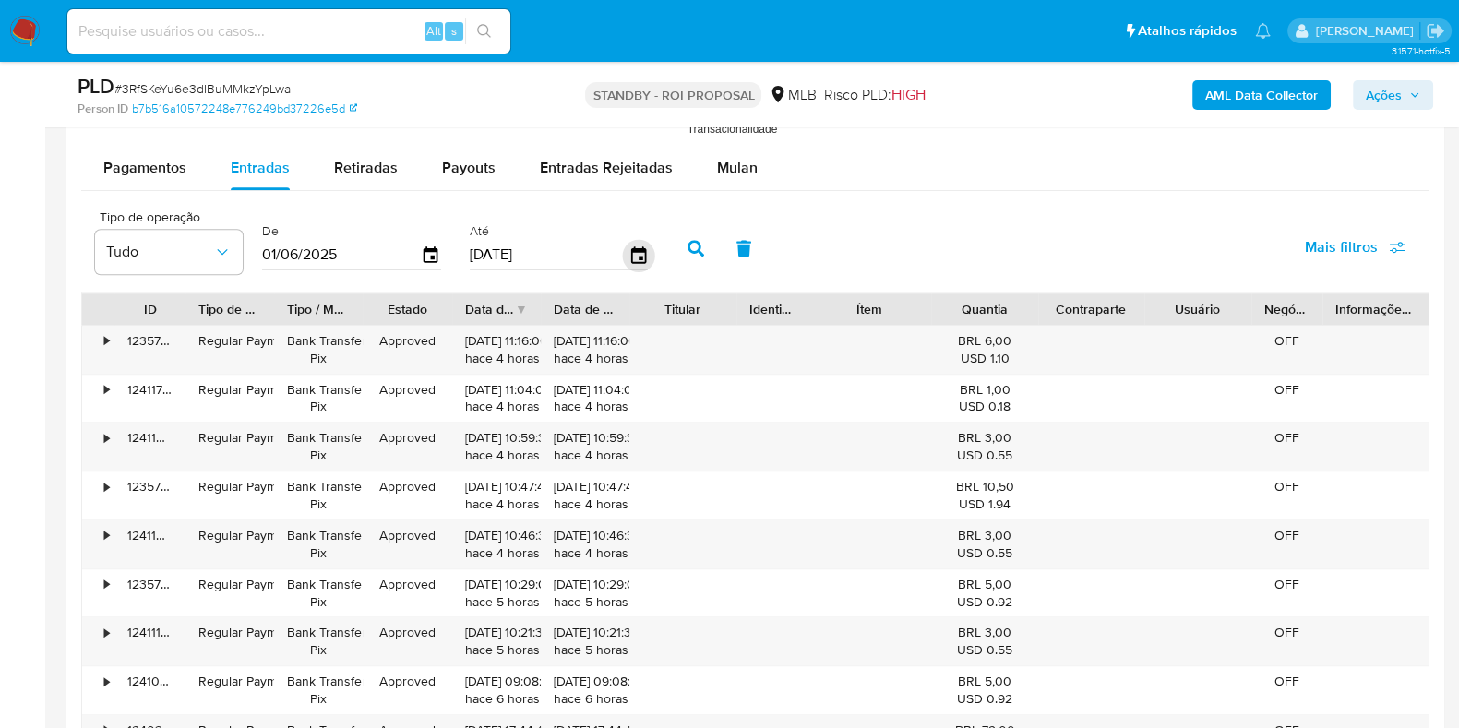
click at [633, 247] on icon "button" at bounding box center [637, 253] width 15 height 17
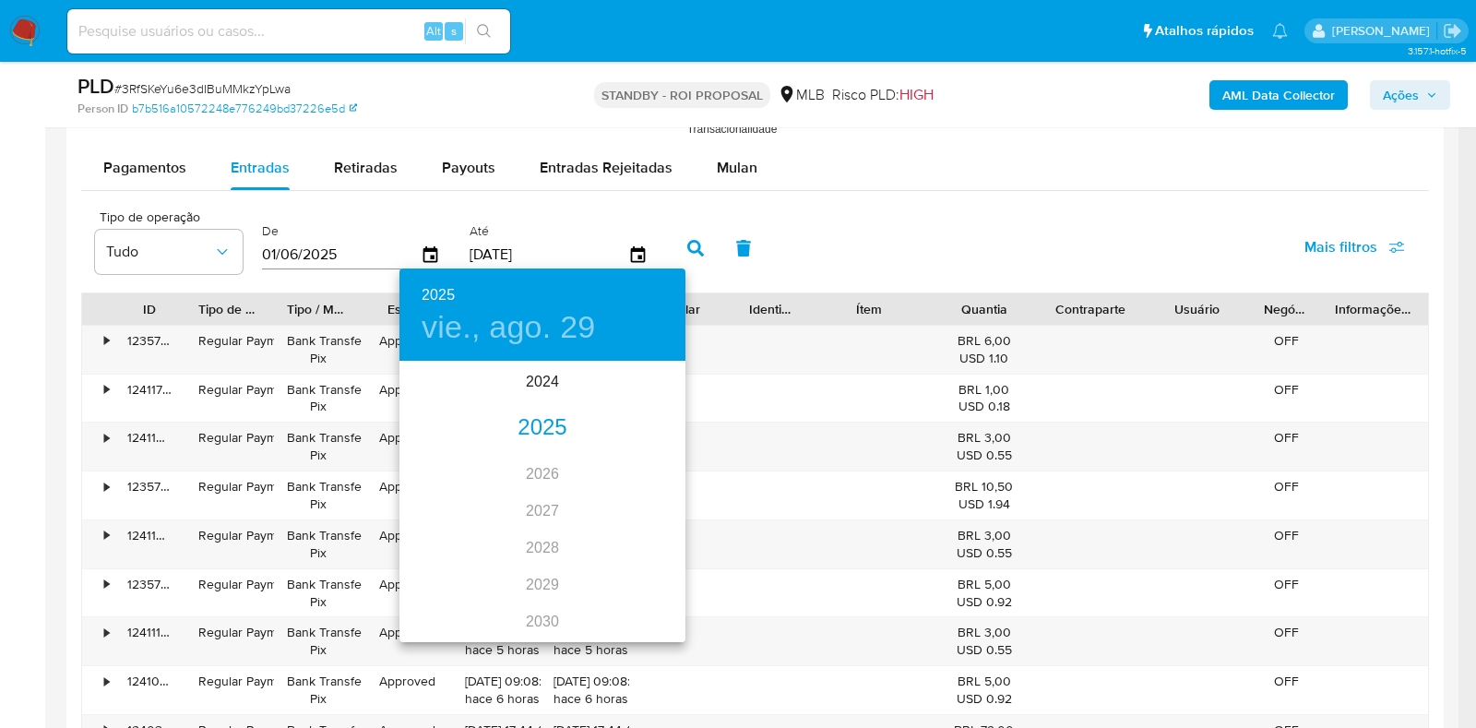
click at [553, 425] on div "2025" at bounding box center [543, 428] width 286 height 37
click at [653, 468] on div "jun." at bounding box center [638, 467] width 95 height 69
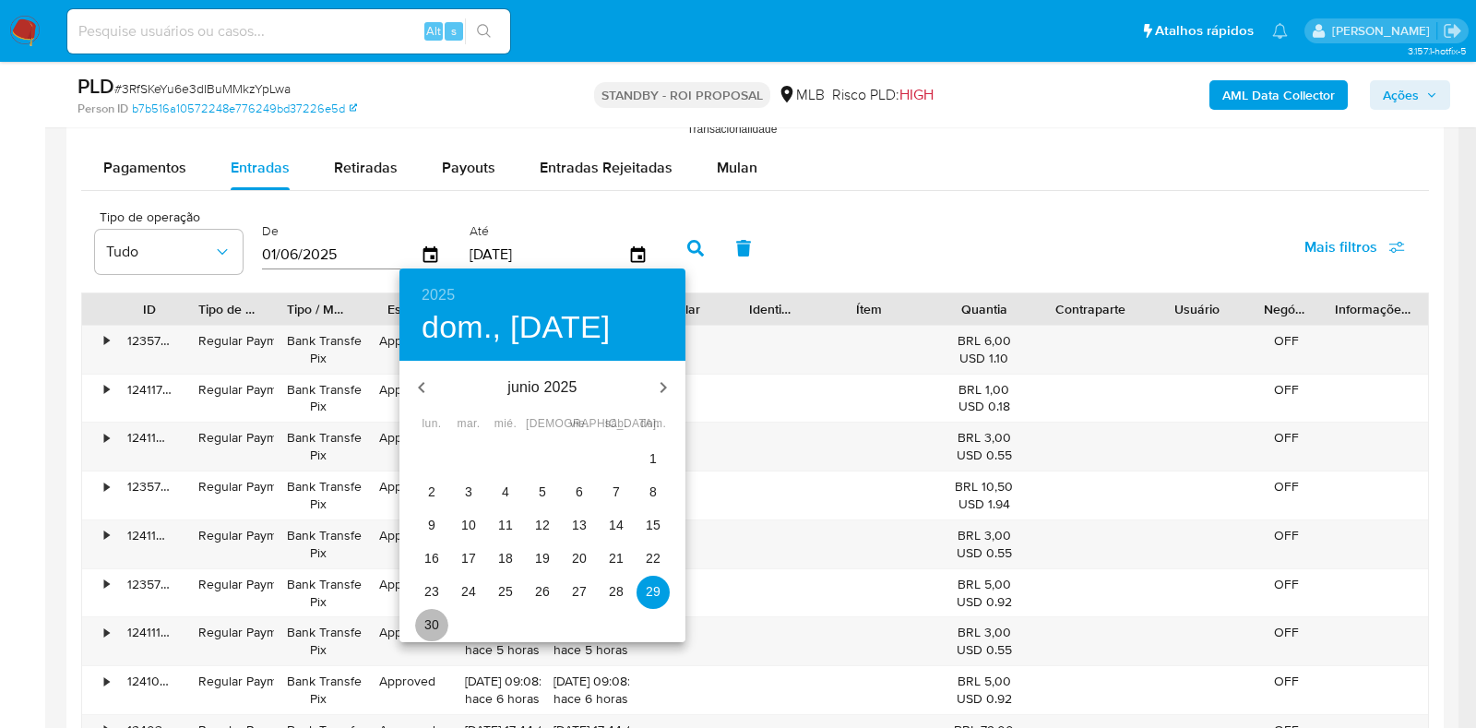
click at [434, 629] on p "30" at bounding box center [431, 624] width 15 height 18
type input "30/06/2025"
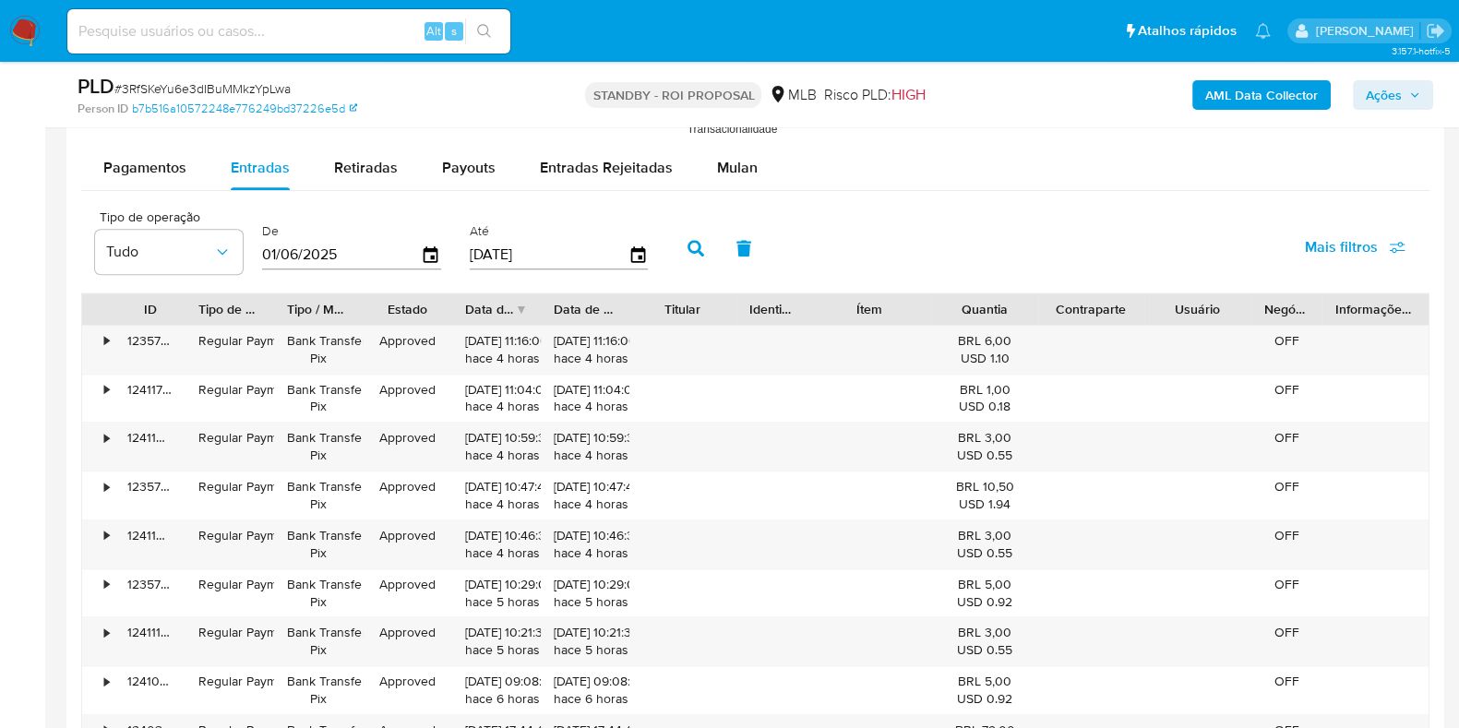
click at [687, 240] on icon "button" at bounding box center [695, 248] width 17 height 17
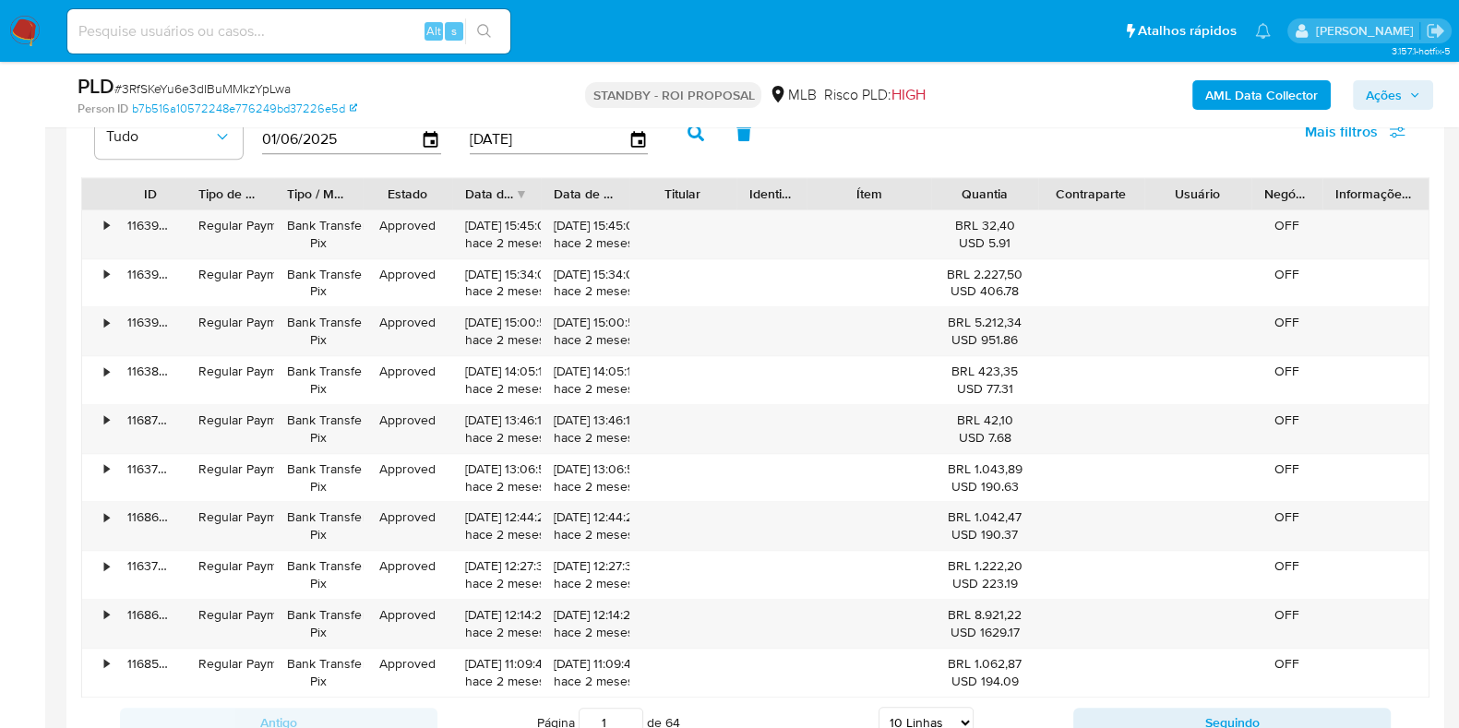
scroll to position [2191, 0]
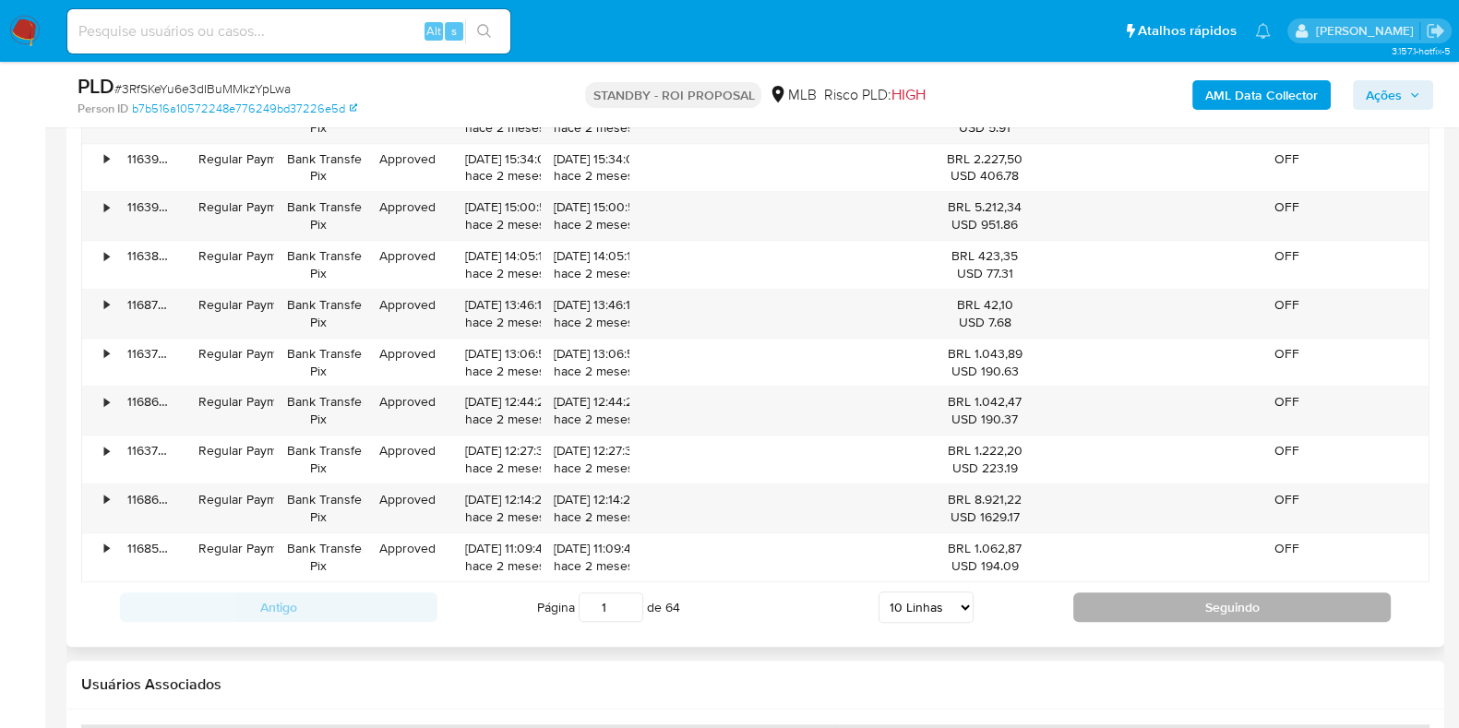
click at [1101, 595] on button "Seguindo" at bounding box center [1231, 607] width 317 height 30
click at [1130, 607] on button "Seguindo" at bounding box center [1231, 607] width 317 height 30
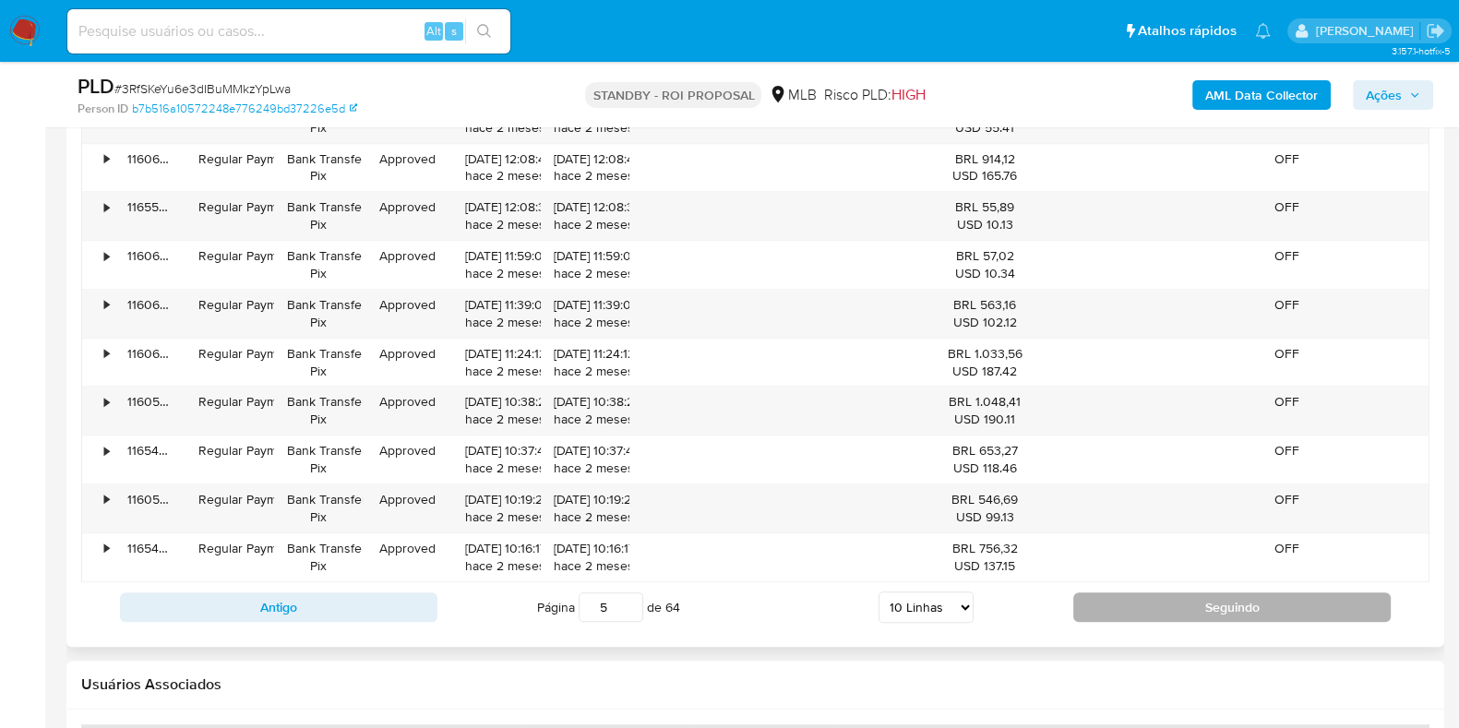
type input "6"
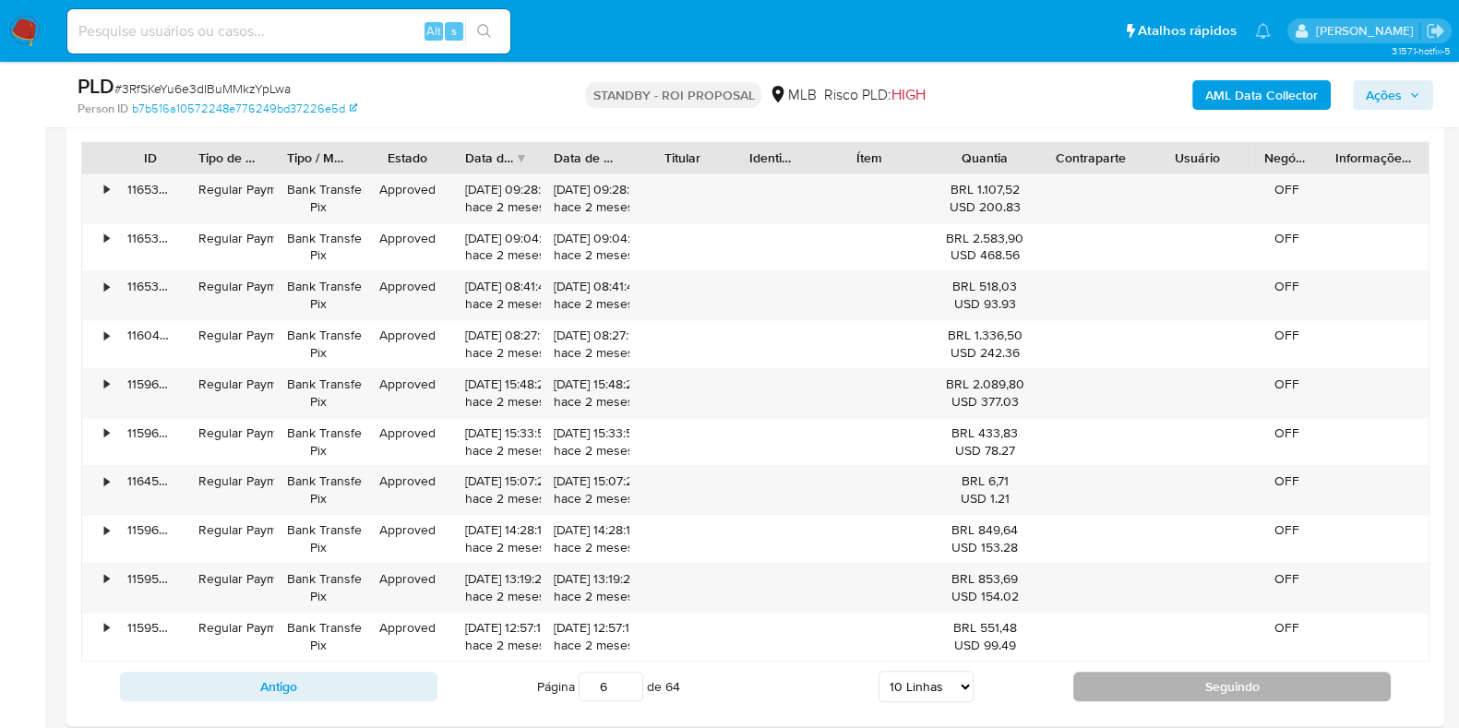
scroll to position [2076, 0]
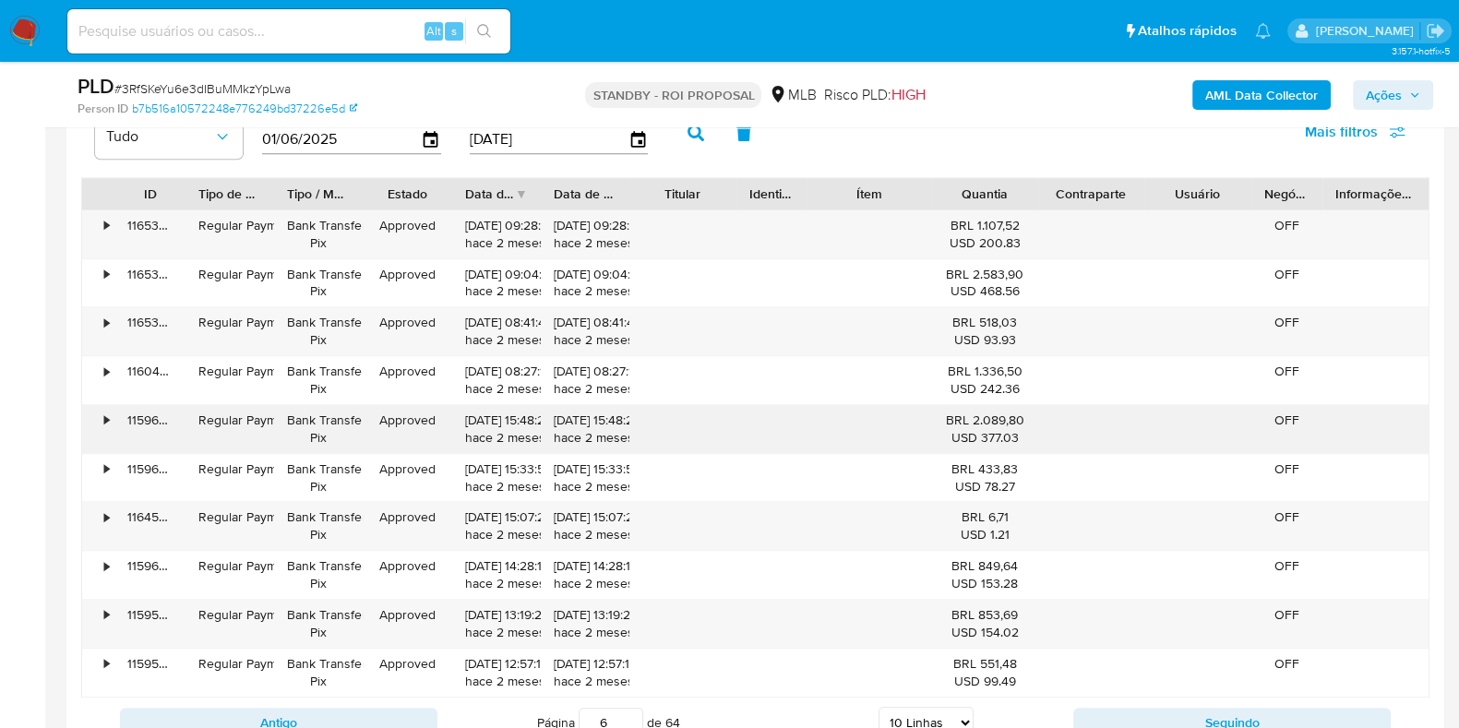
click at [101, 413] on div "•" at bounding box center [98, 429] width 32 height 48
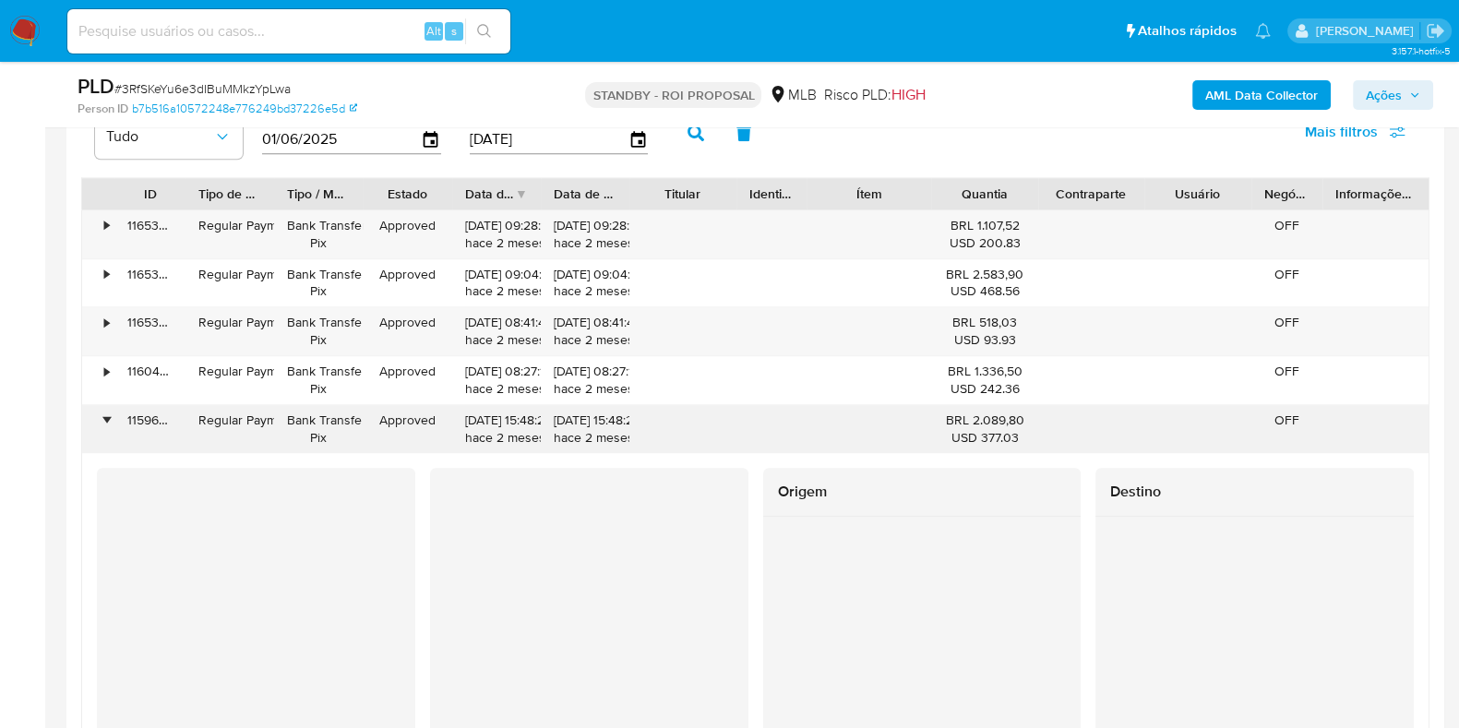
click at [101, 413] on div "•" at bounding box center [98, 429] width 32 height 48
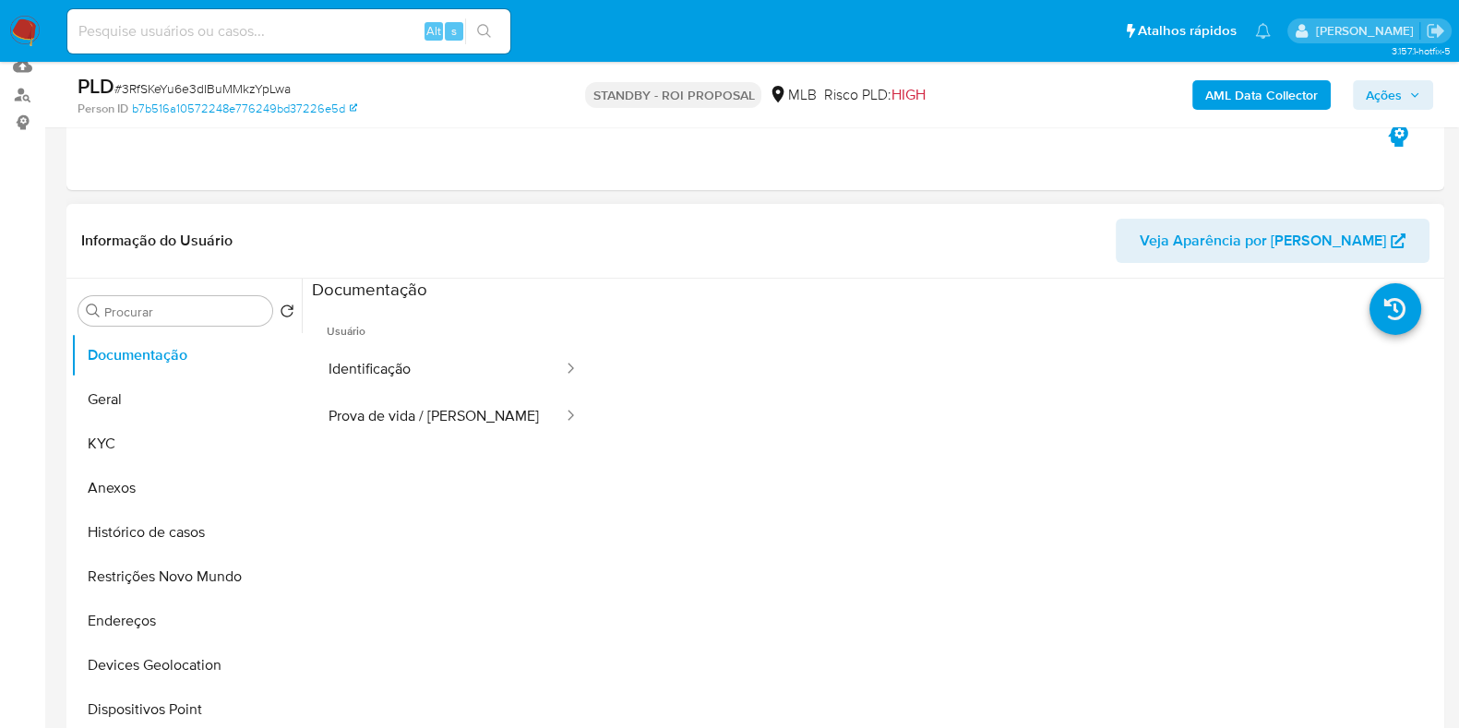
scroll to position [346, 0]
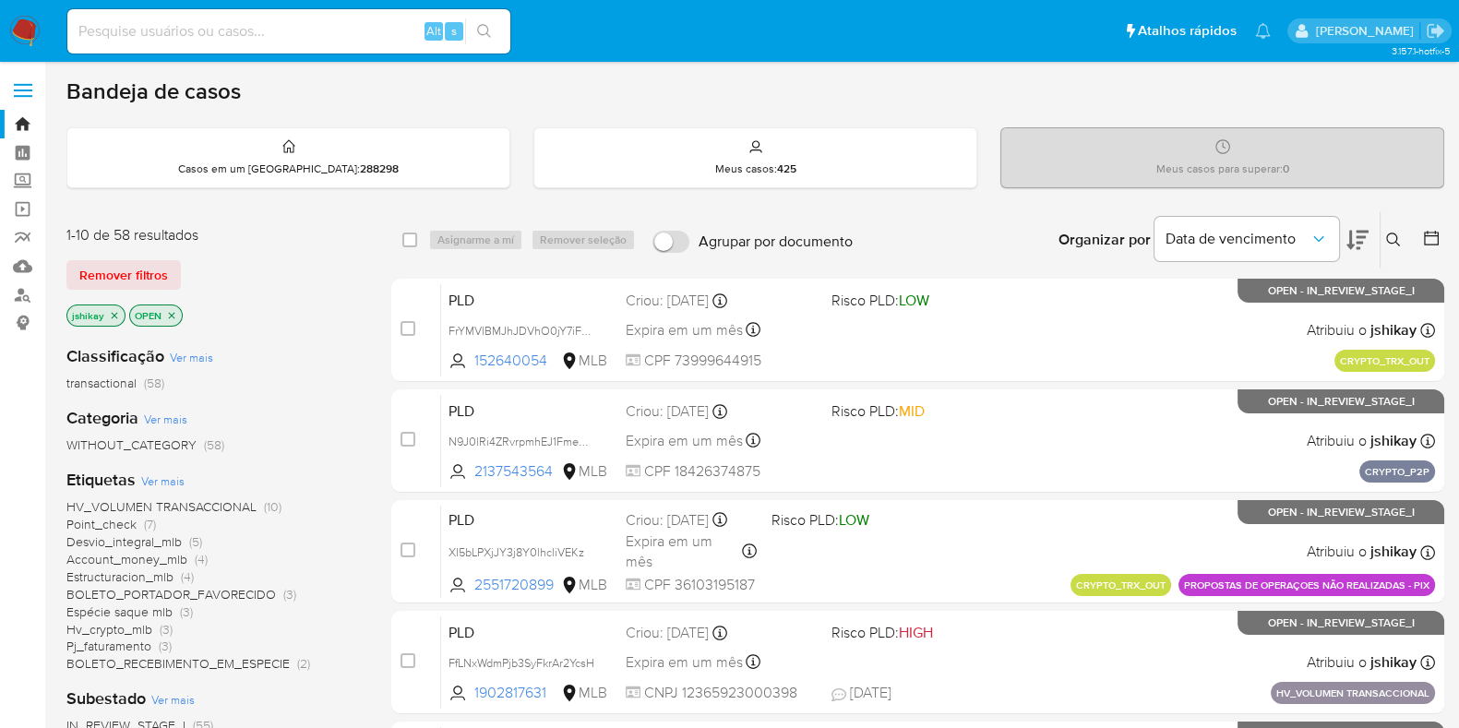
click at [339, 30] on input at bounding box center [288, 31] width 443 height 24
paste input "3RfSKeYu6e3dIBuMMkzYpLwa"
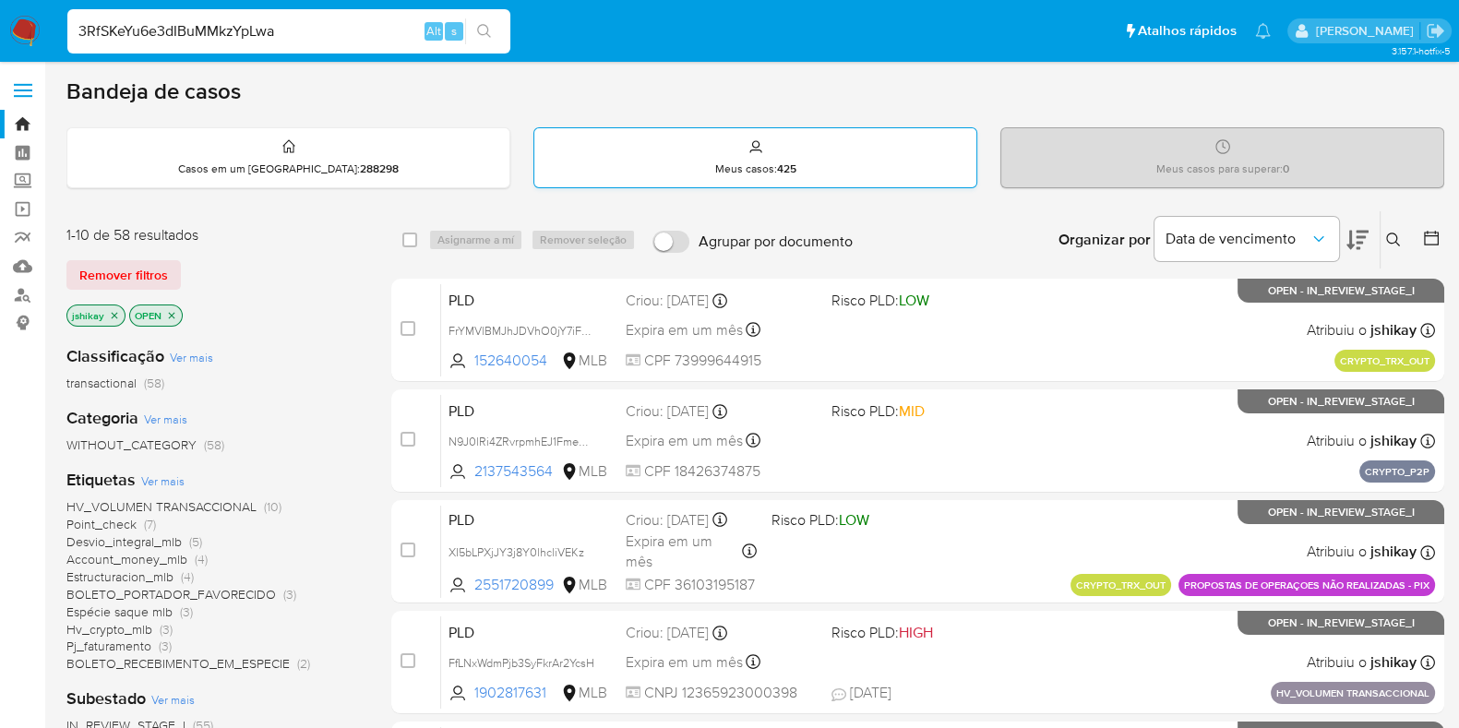
type input "3RfSKeYu6e3dIBuMMkzYpLwa"
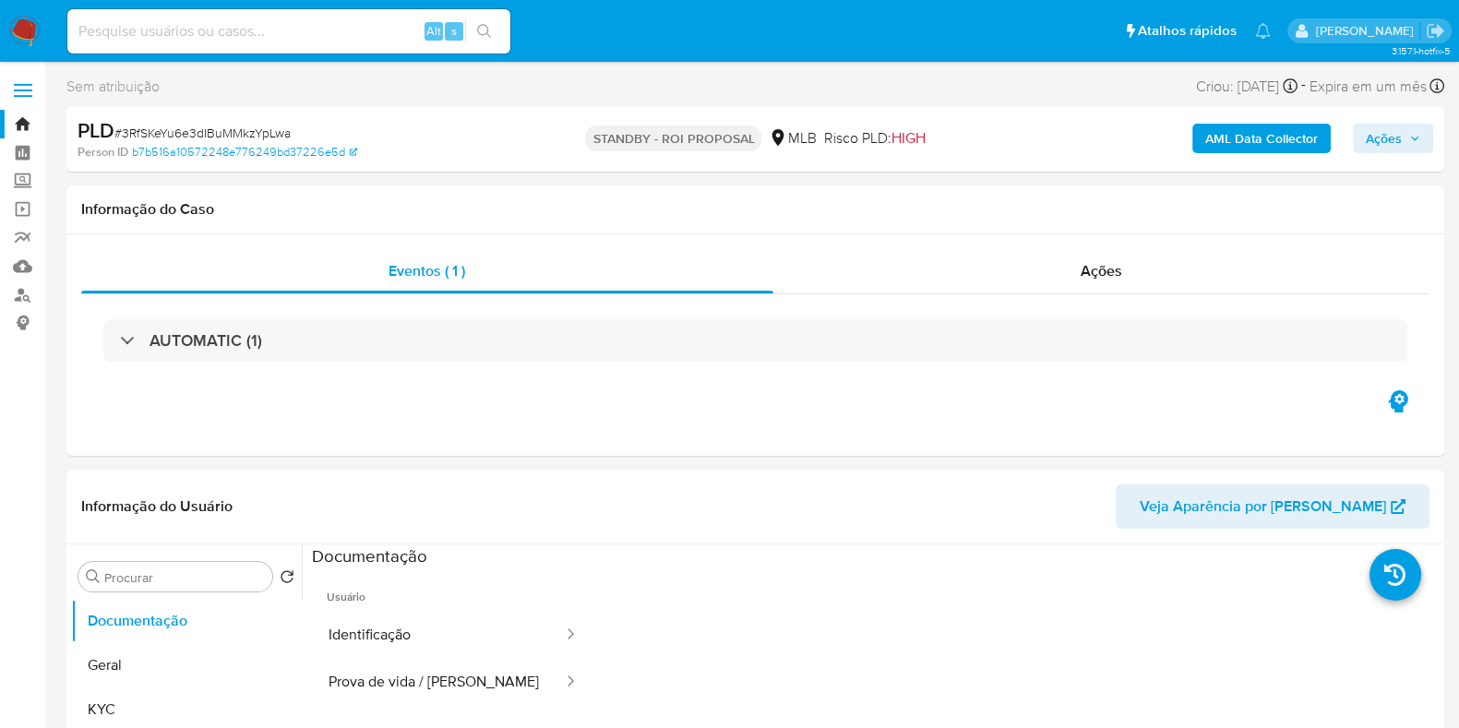
select select "10"
click at [260, 126] on span "# 3RfSKeYu6e3dIBuMMkzYpLwa" at bounding box center [202, 133] width 176 height 18
click at [260, 128] on span "# 3RfSKeYu6e3dIBuMMkzYpLwa" at bounding box center [202, 133] width 176 height 18
copy span "3RfSKeYu6e3dIBuMMkzYpLwa"
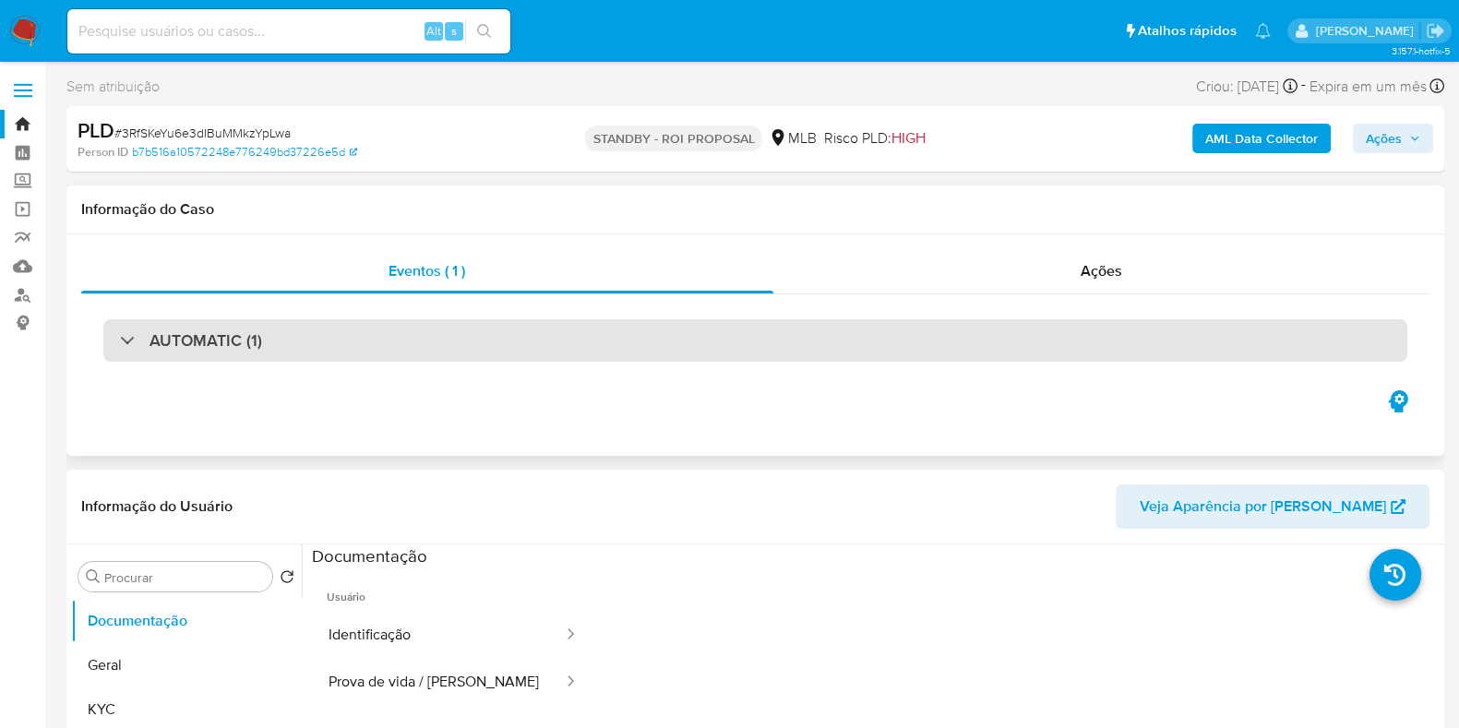
click at [222, 333] on h3 "AUTOMATIC (1)" at bounding box center [205, 340] width 113 height 20
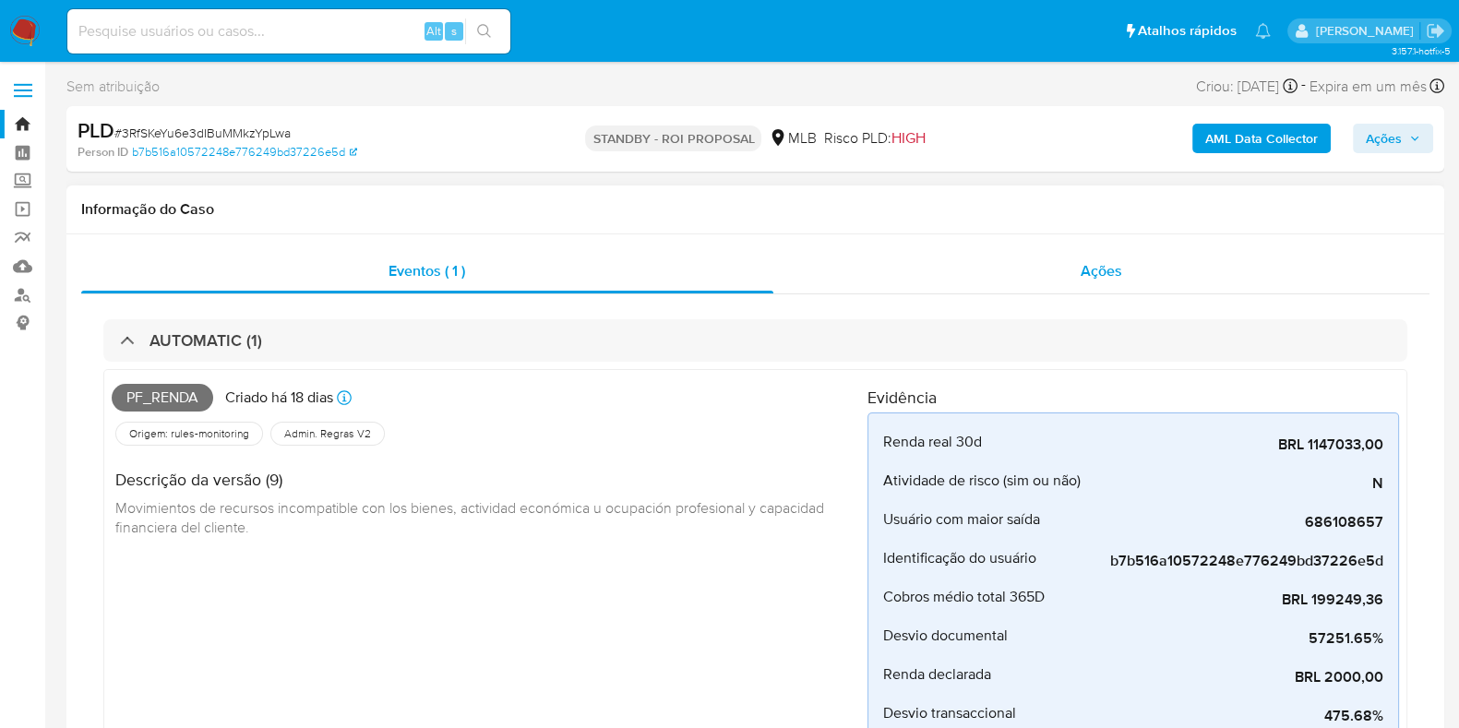
click at [1039, 269] on div "Ações" at bounding box center [1101, 271] width 657 height 44
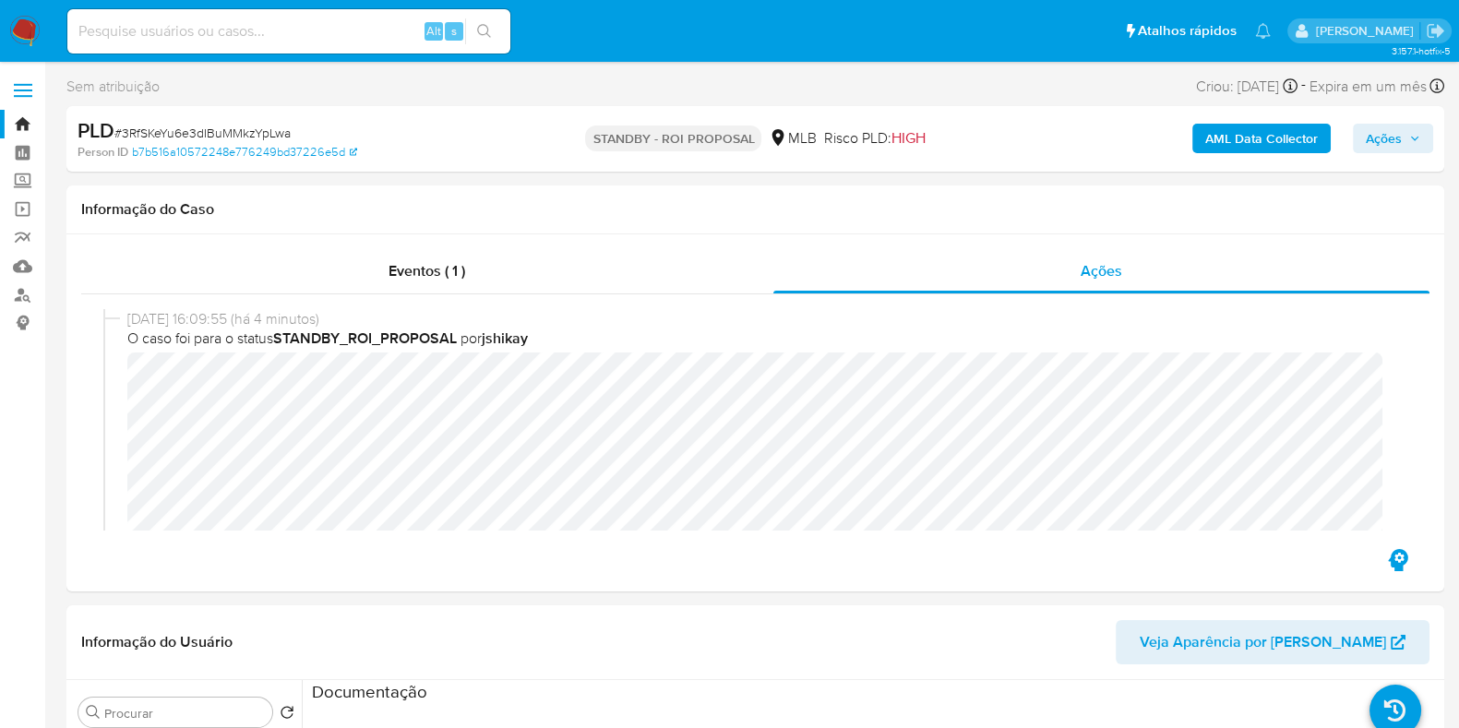
click at [27, 27] on img at bounding box center [24, 31] width 31 height 31
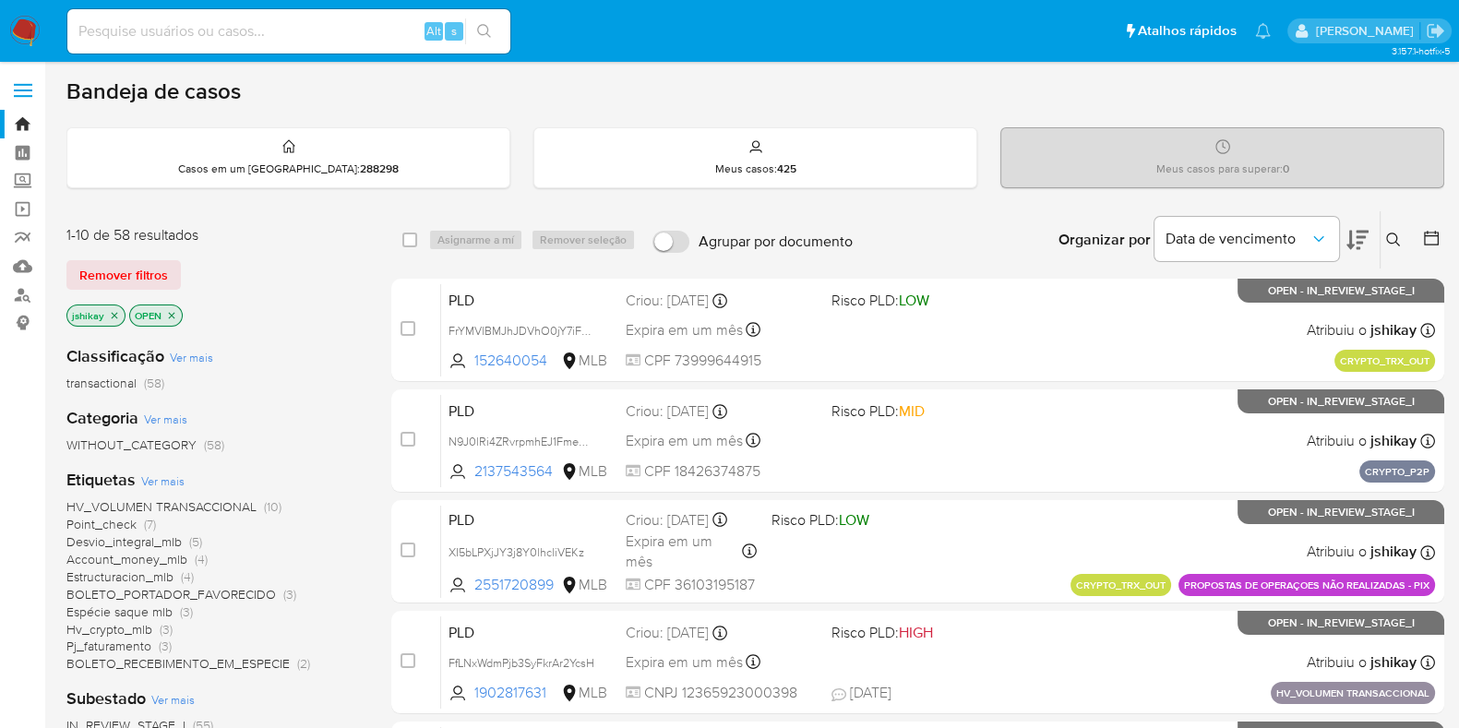
click at [913, 230] on div "Organizar por Data de vencimento Os resultados não podem ser classificados enqu…" at bounding box center [1153, 239] width 582 height 57
click at [1393, 235] on icon at bounding box center [1393, 240] width 15 height 15
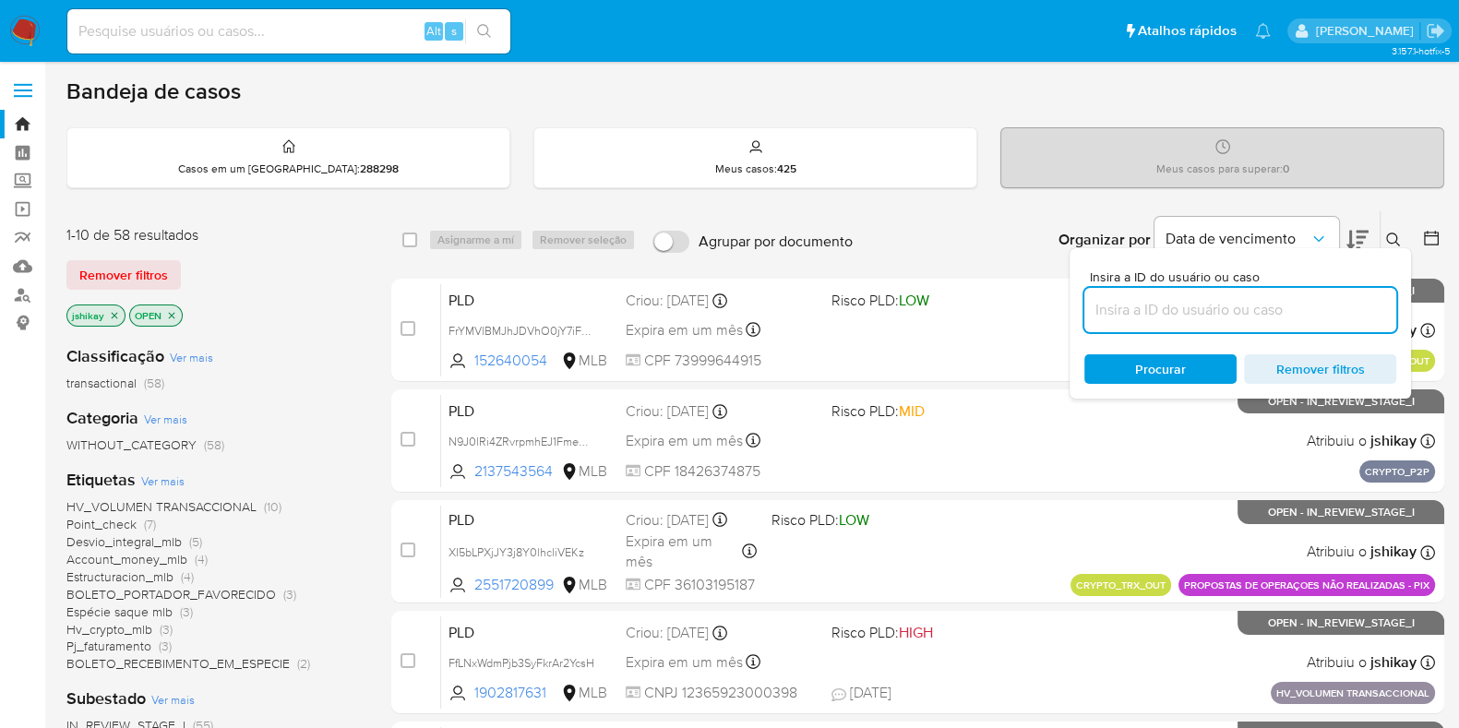
click at [1164, 303] on input at bounding box center [1240, 310] width 312 height 24
type input "r7MInynJoy3aBMZgZfNPEjjw"
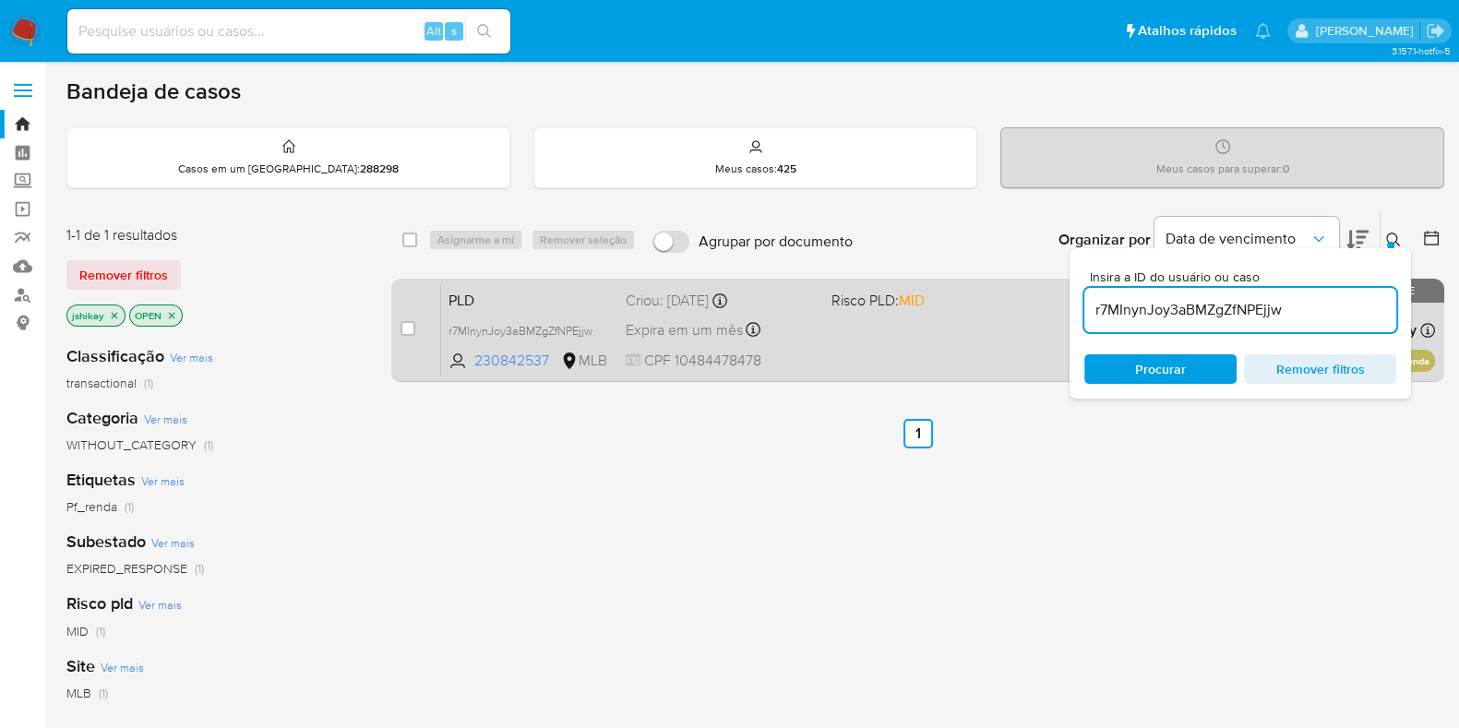
click at [935, 335] on div "PLD r7MInynJoy3aBMZgZfNPEjjw 230842537 MLB Risco PLD: MID Criou: 12/08/2025 Cri…" at bounding box center [938, 329] width 994 height 93
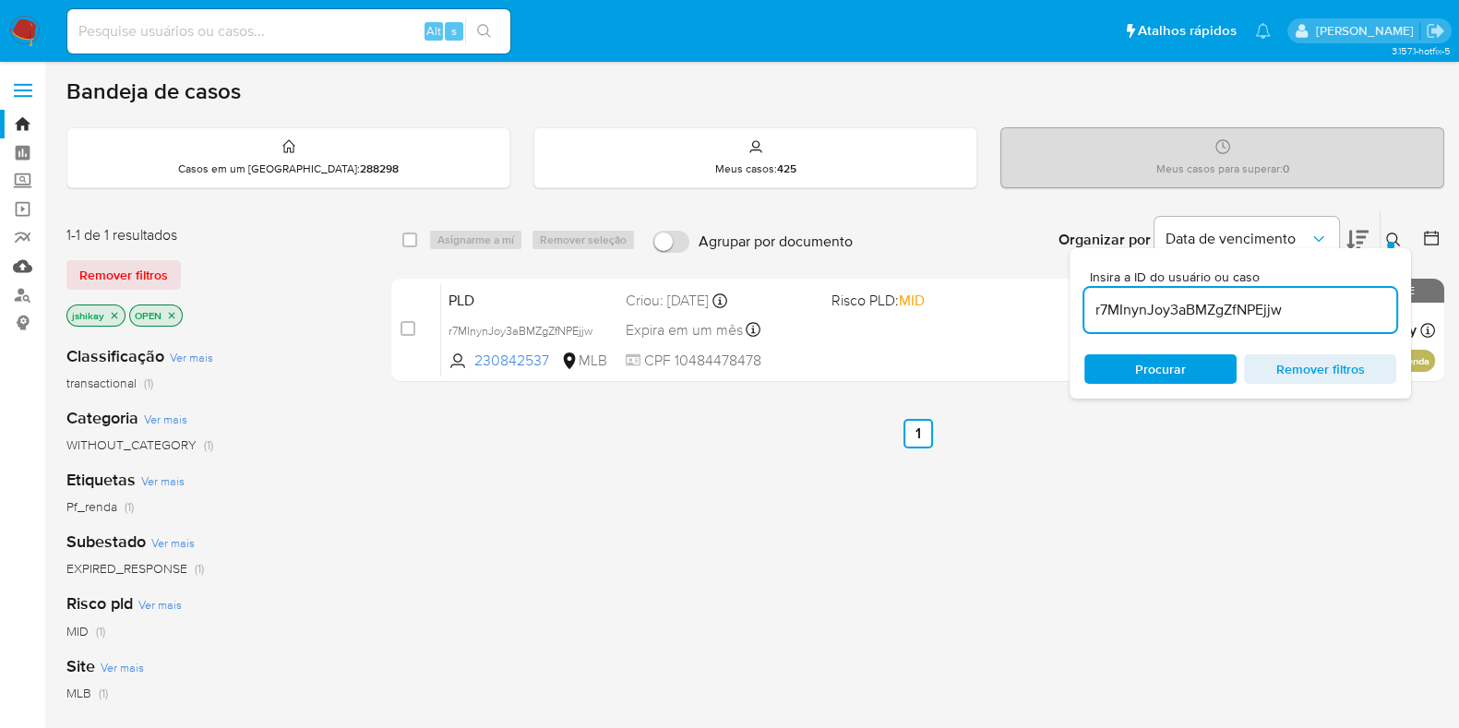
click at [6, 270] on link "Mulan" at bounding box center [110, 266] width 220 height 29
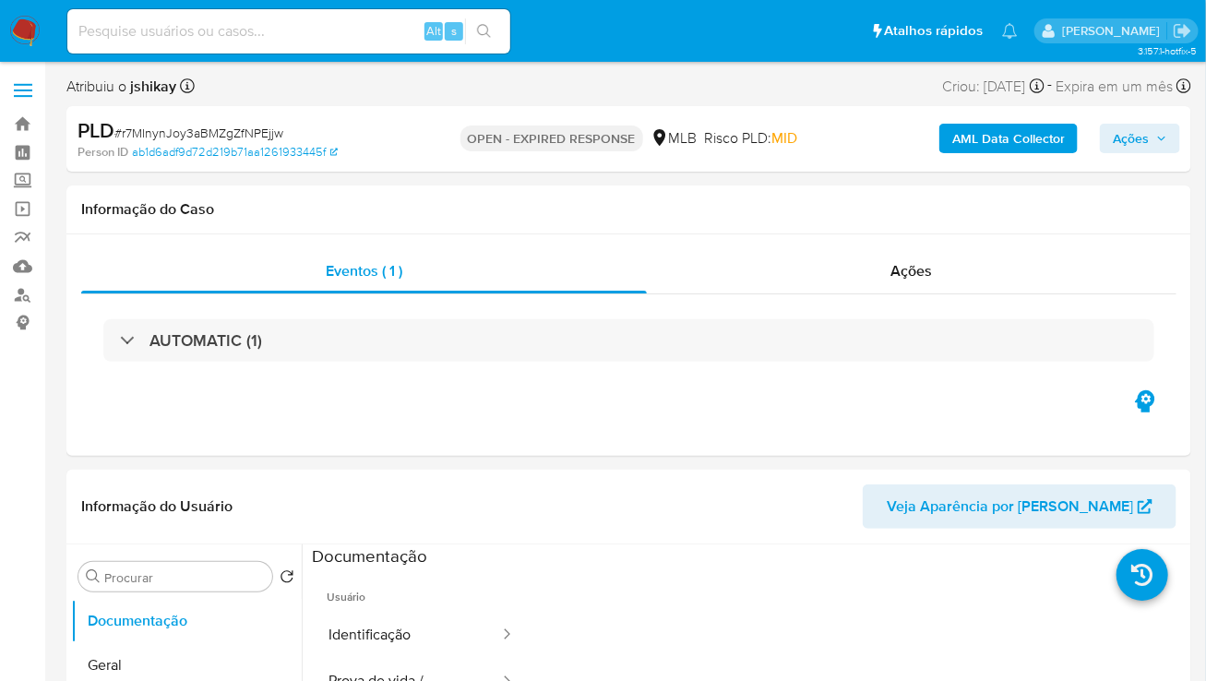
select select "10"
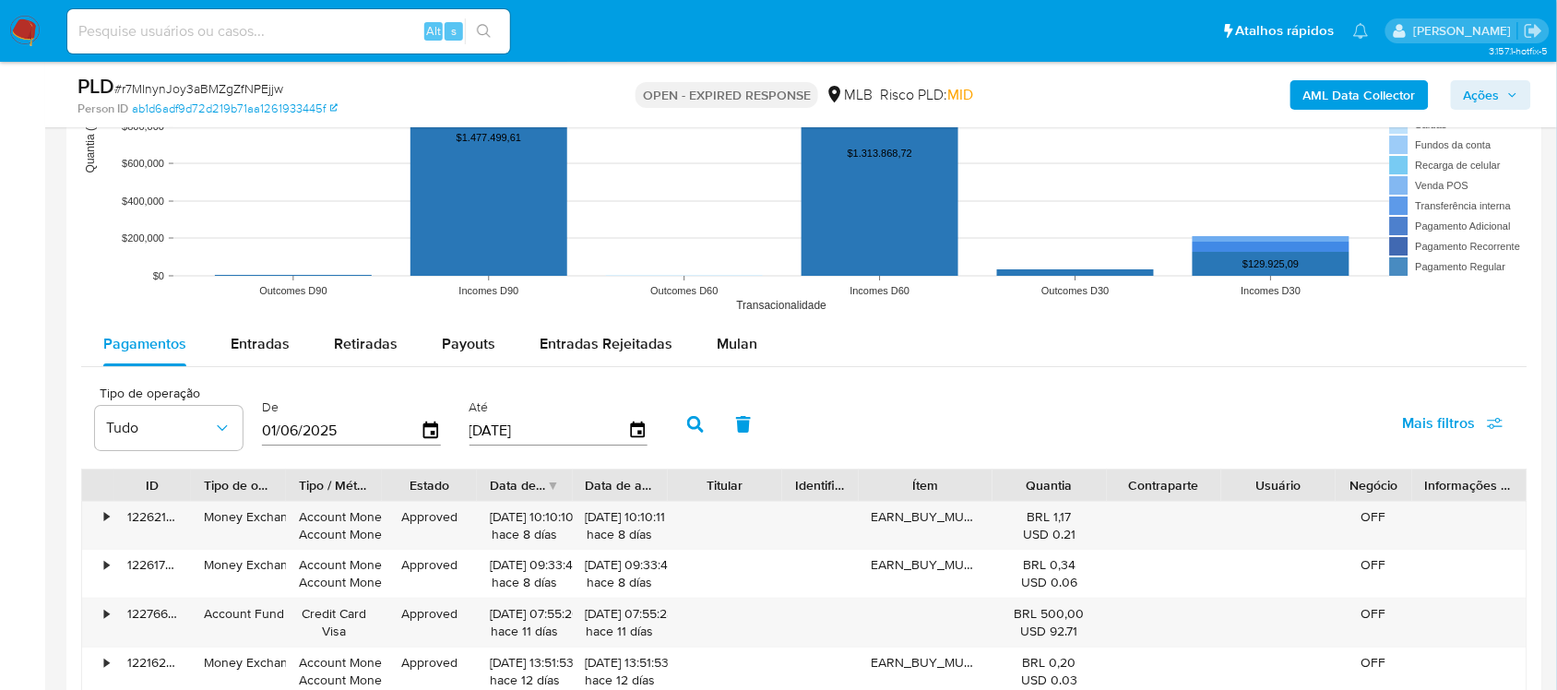
scroll to position [1845, 0]
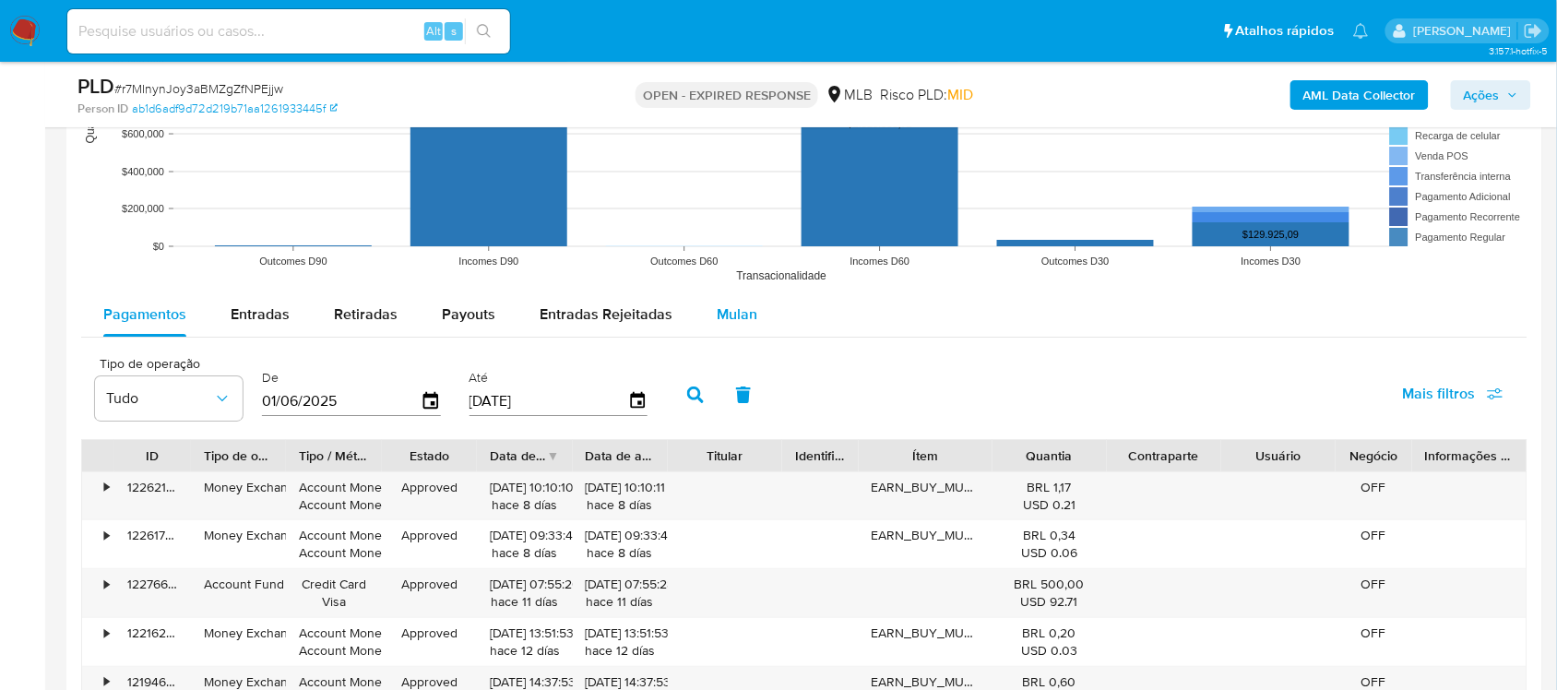
click at [730, 323] on span "Mulan" at bounding box center [737, 314] width 41 height 21
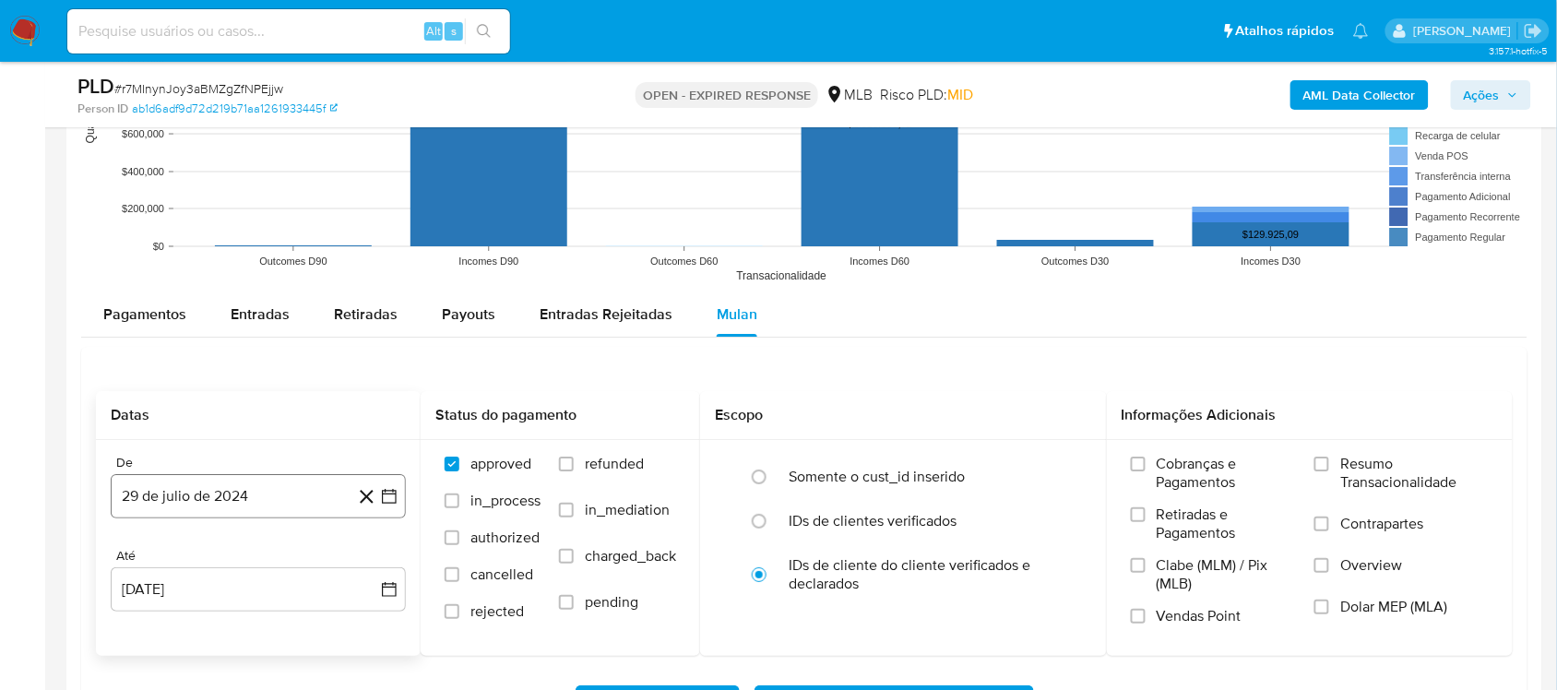
click at [389, 495] on icon "button" at bounding box center [389, 496] width 18 height 18
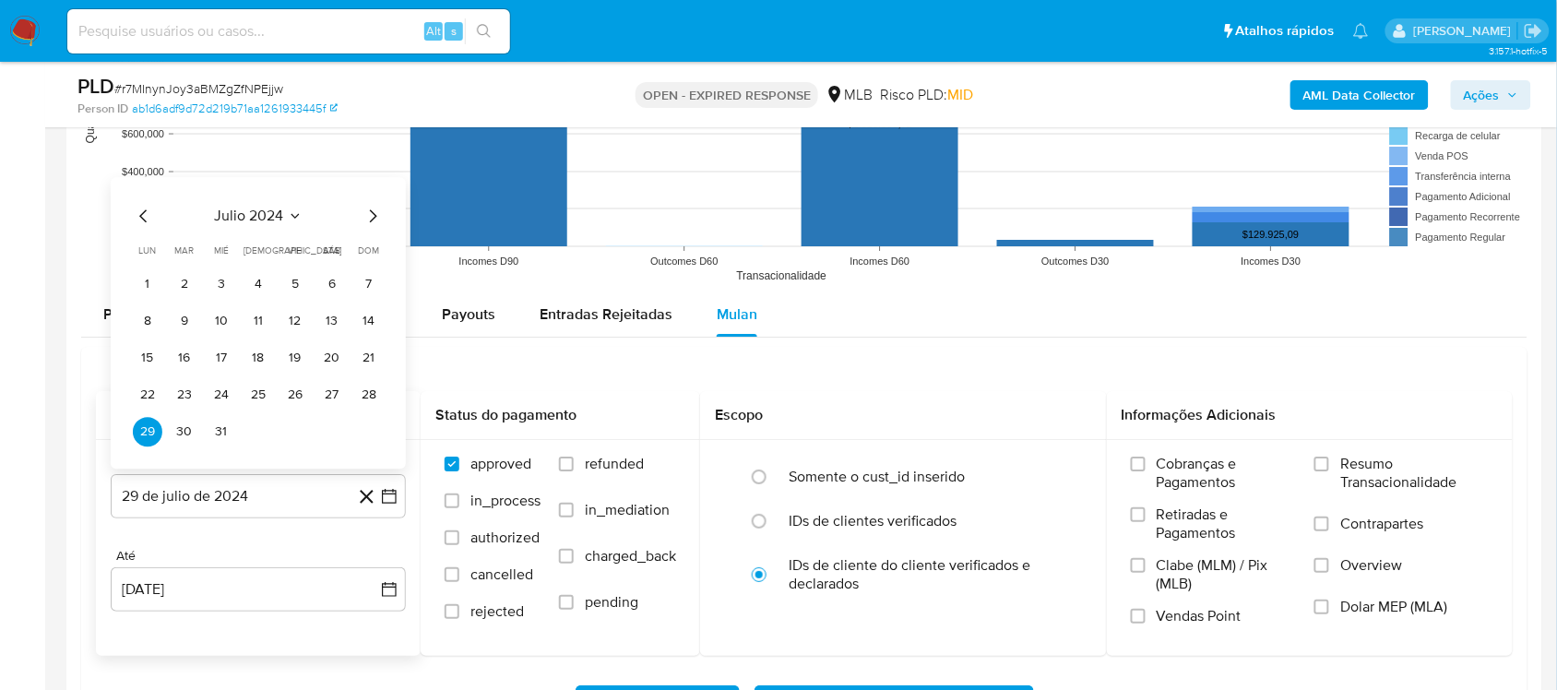
click at [273, 231] on div "julio 2024 julio 2024 lun lunes mar martes mié miércoles jue jueves vie viernes…" at bounding box center [258, 326] width 251 height 242
click at [273, 217] on span "julio 2024" at bounding box center [249, 216] width 69 height 18
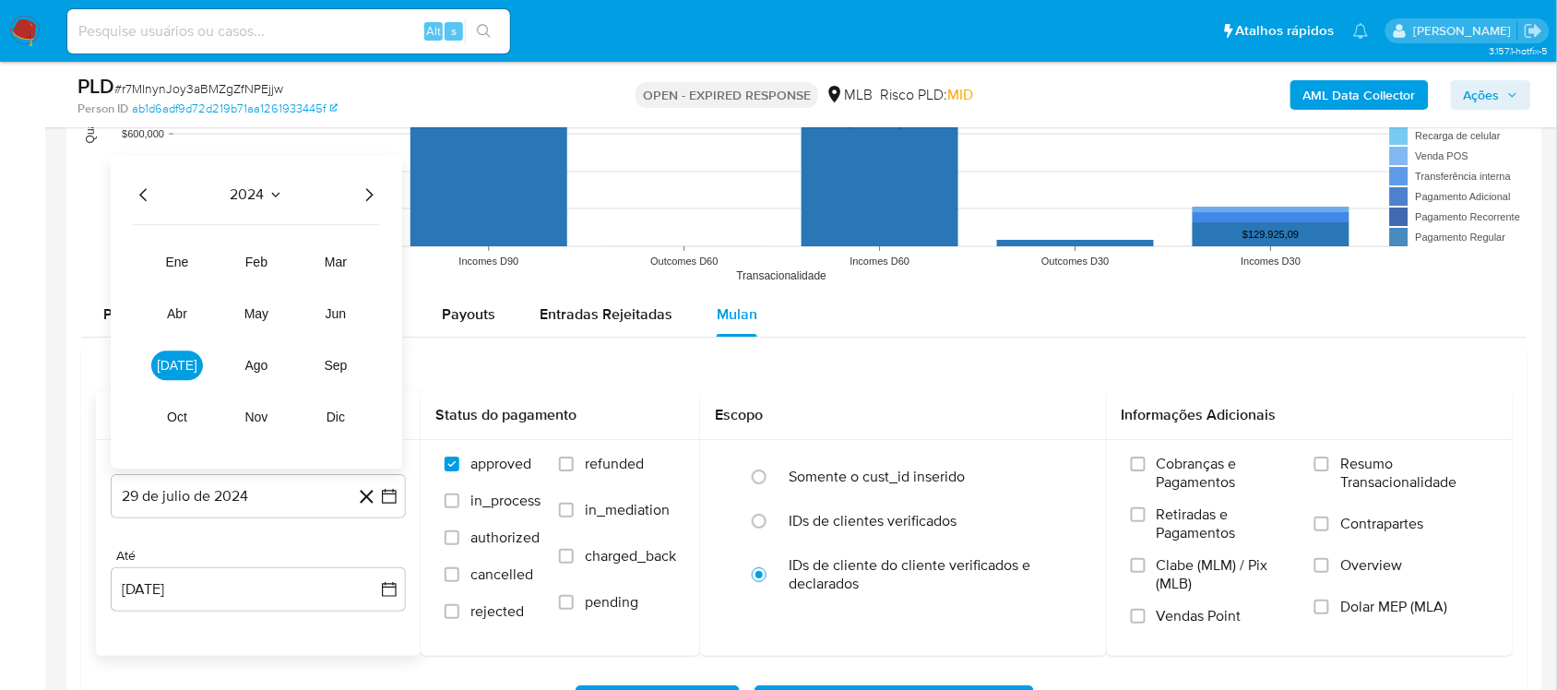
click at [374, 196] on icon "Año siguiente" at bounding box center [369, 195] width 22 height 22
click at [183, 365] on span "jul" at bounding box center [177, 365] width 41 height 15
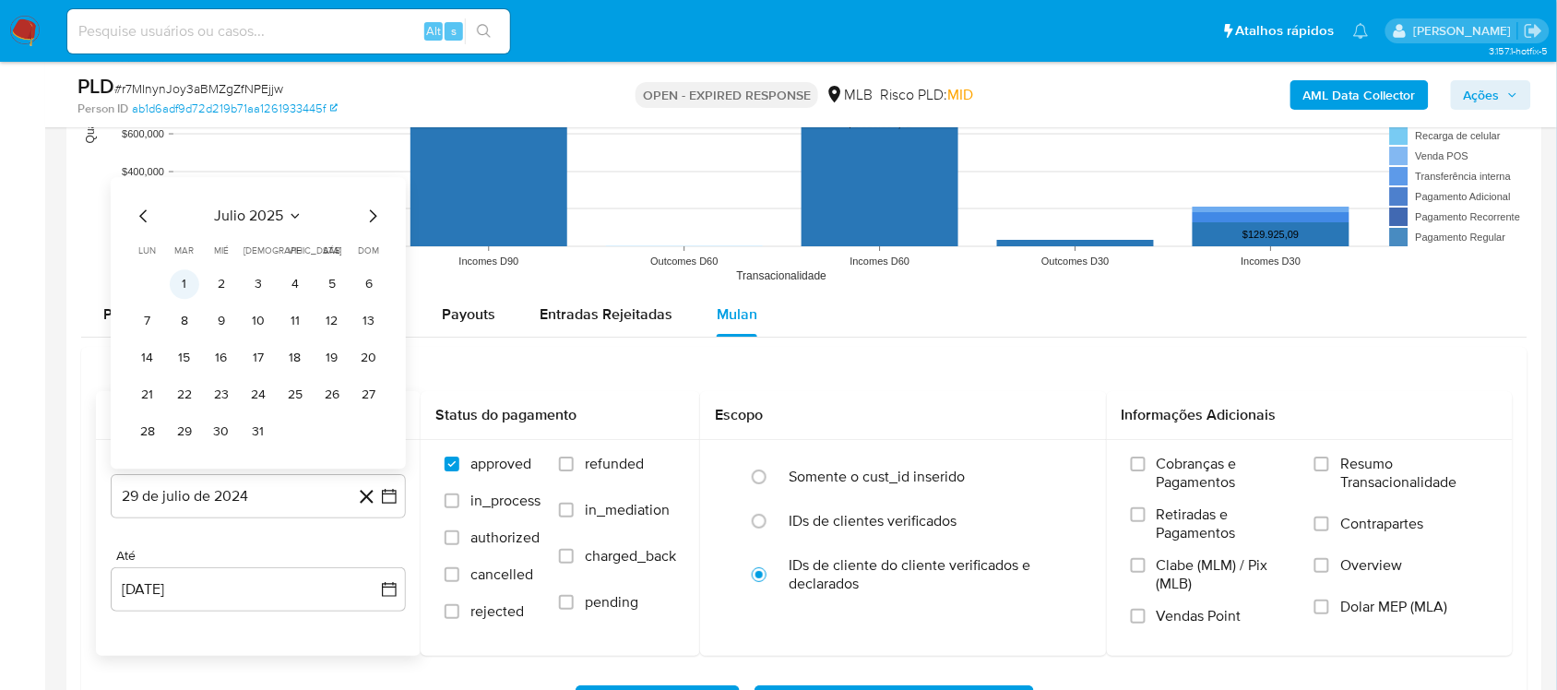
click at [189, 277] on button "1" at bounding box center [185, 284] width 30 height 30
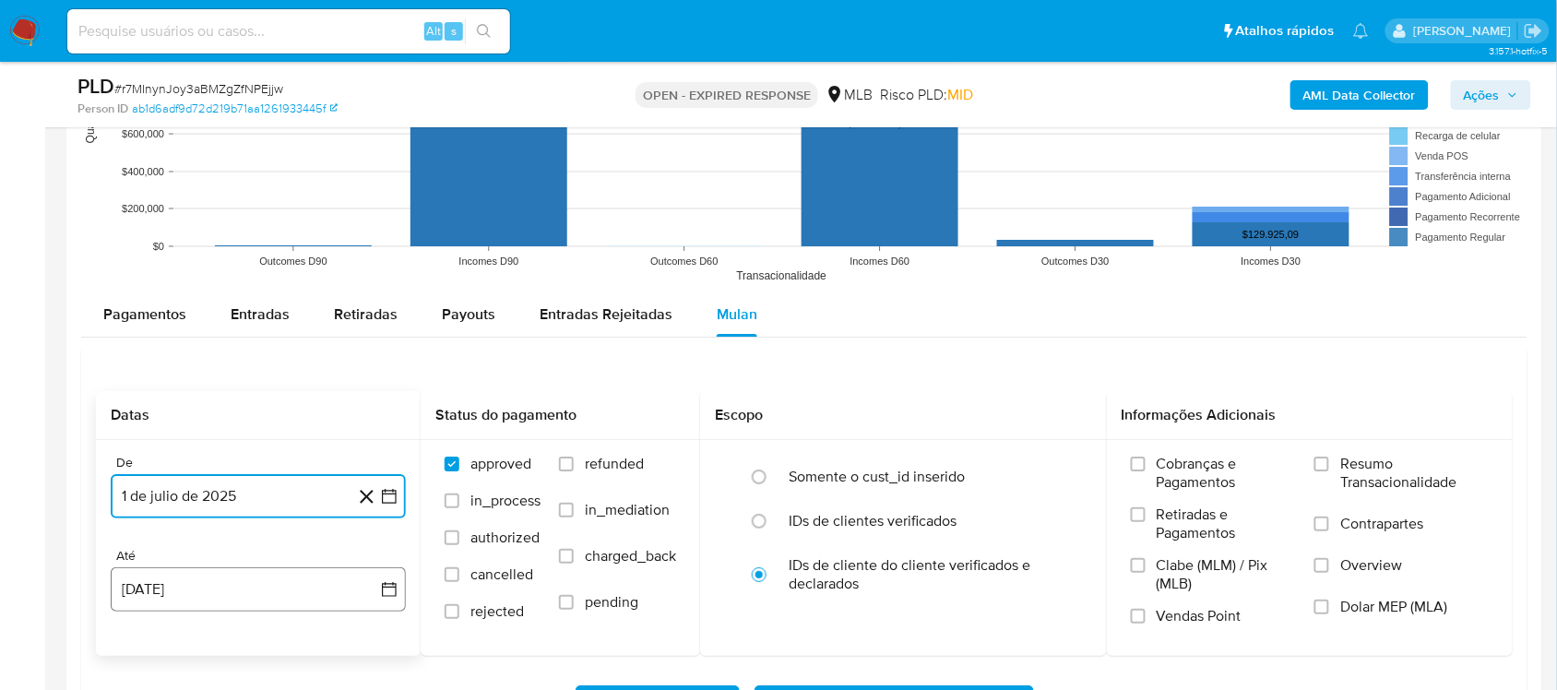
click at [390, 603] on button "29 de agosto de 2025" at bounding box center [258, 589] width 295 height 44
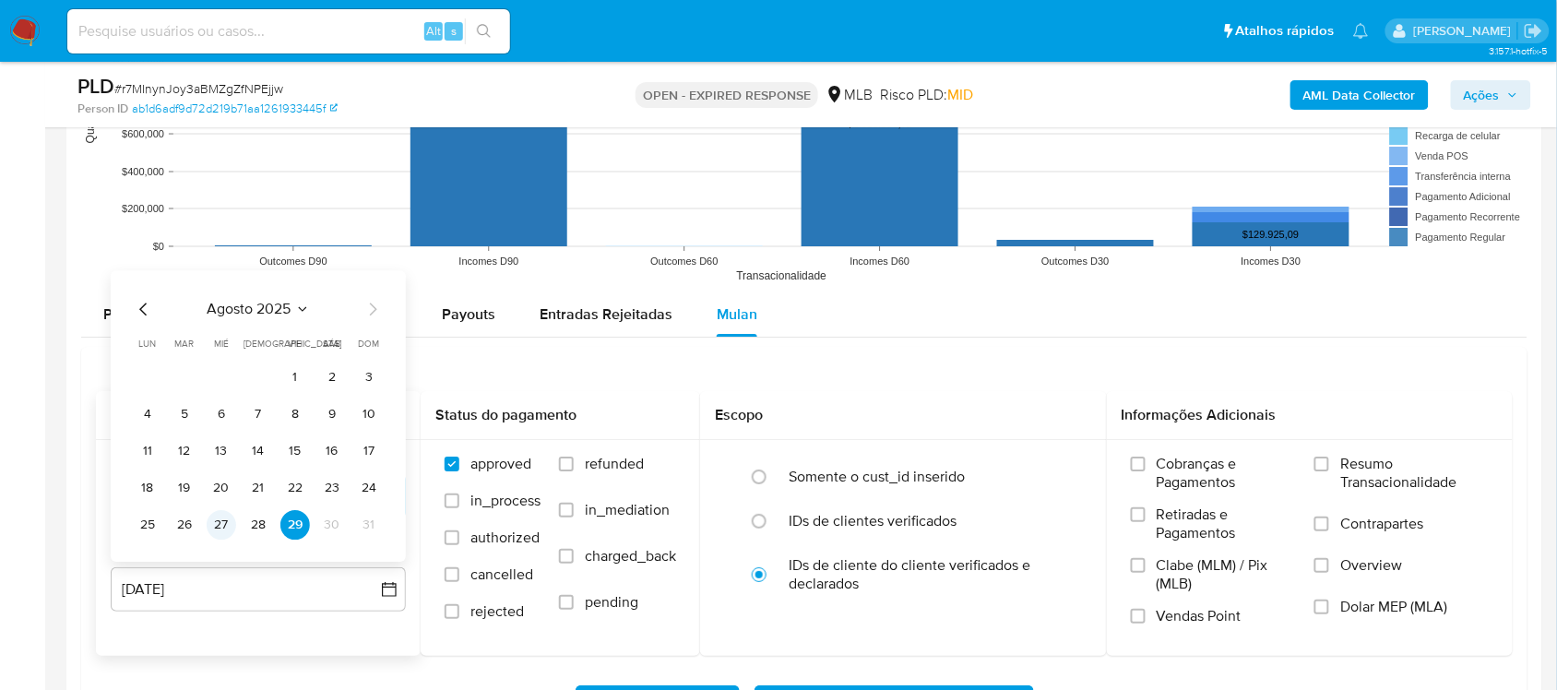
click at [219, 529] on button "27" at bounding box center [222, 525] width 30 height 30
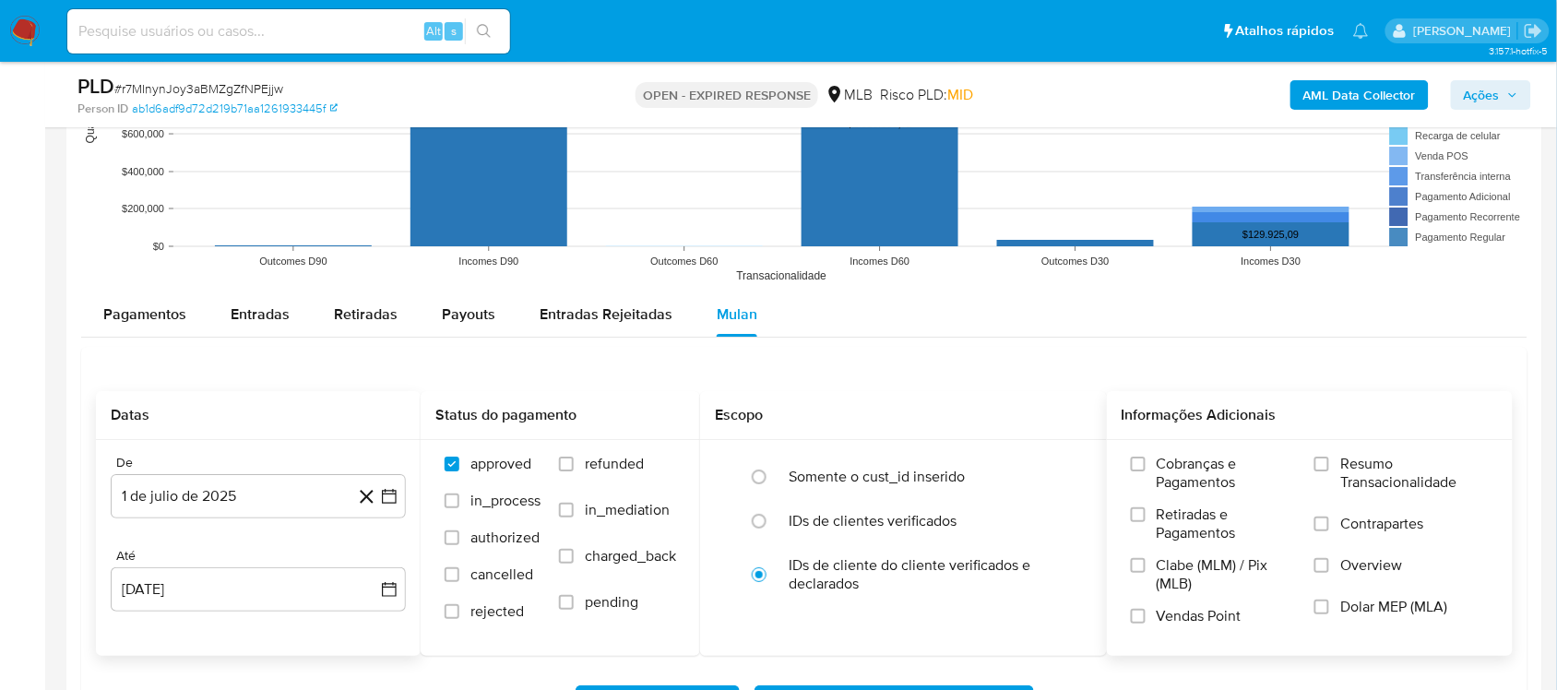
click at [1401, 482] on span "Resumo Transacionalidade" at bounding box center [1415, 473] width 149 height 37
click at [1330, 471] on input "Resumo Transacionalidade" at bounding box center [1322, 464] width 15 height 15
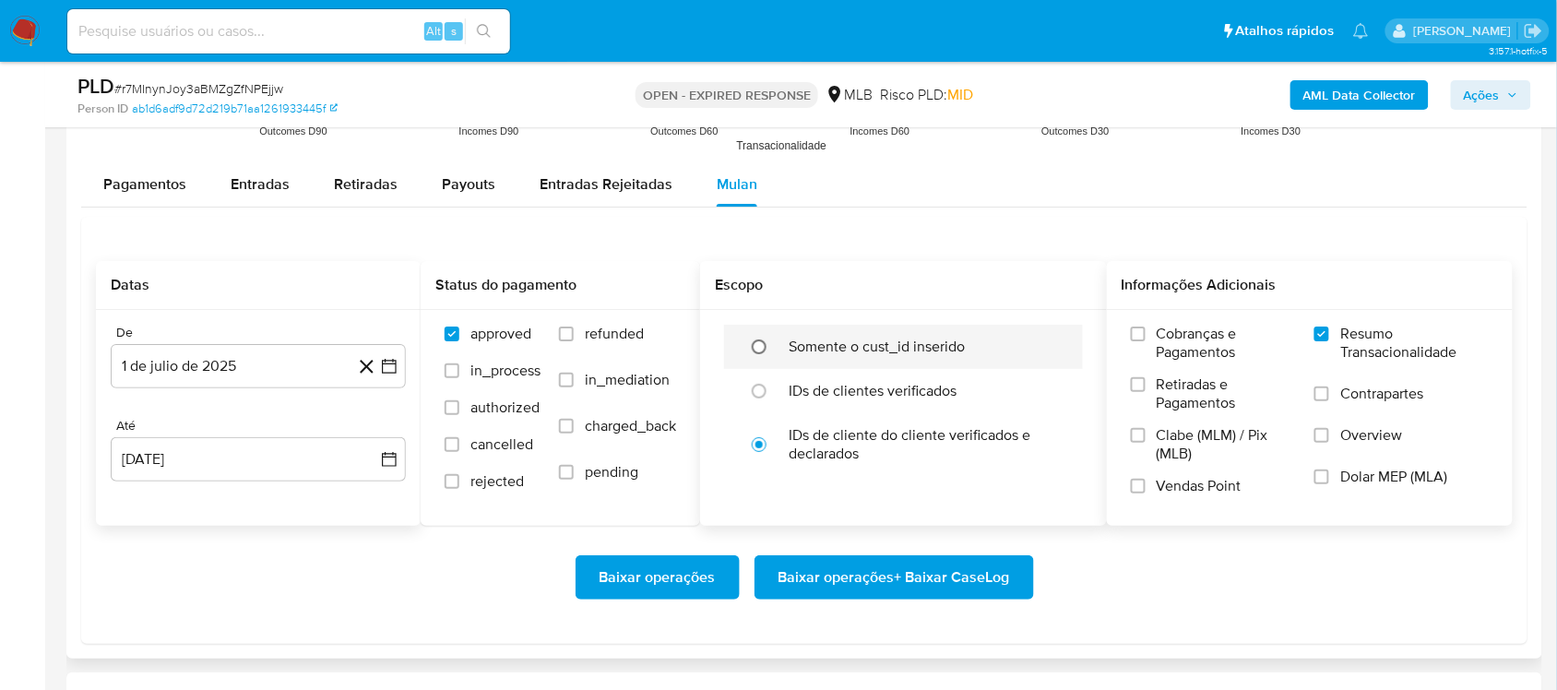
scroll to position [2076, 0]
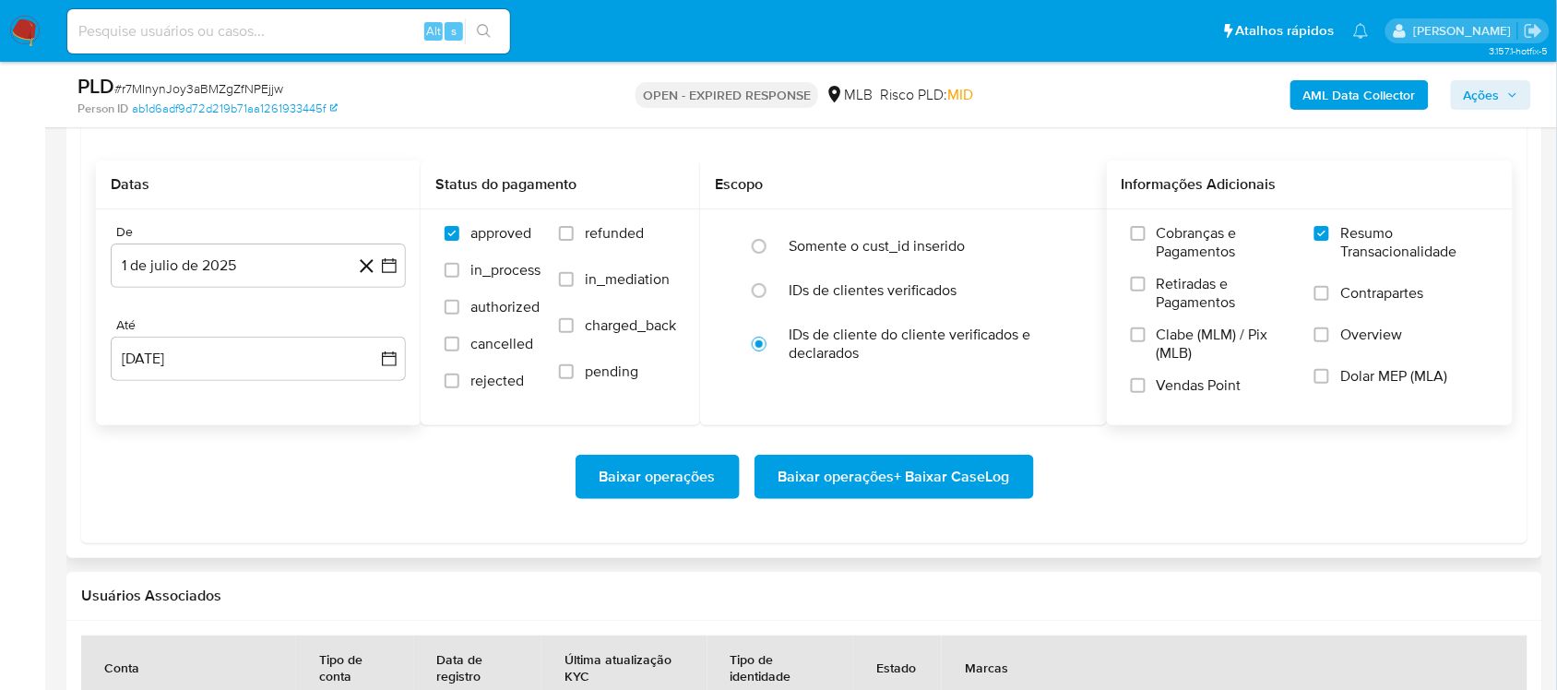
click at [836, 480] on span "Baixar operações + Baixar CaseLog" at bounding box center [895, 477] width 232 height 41
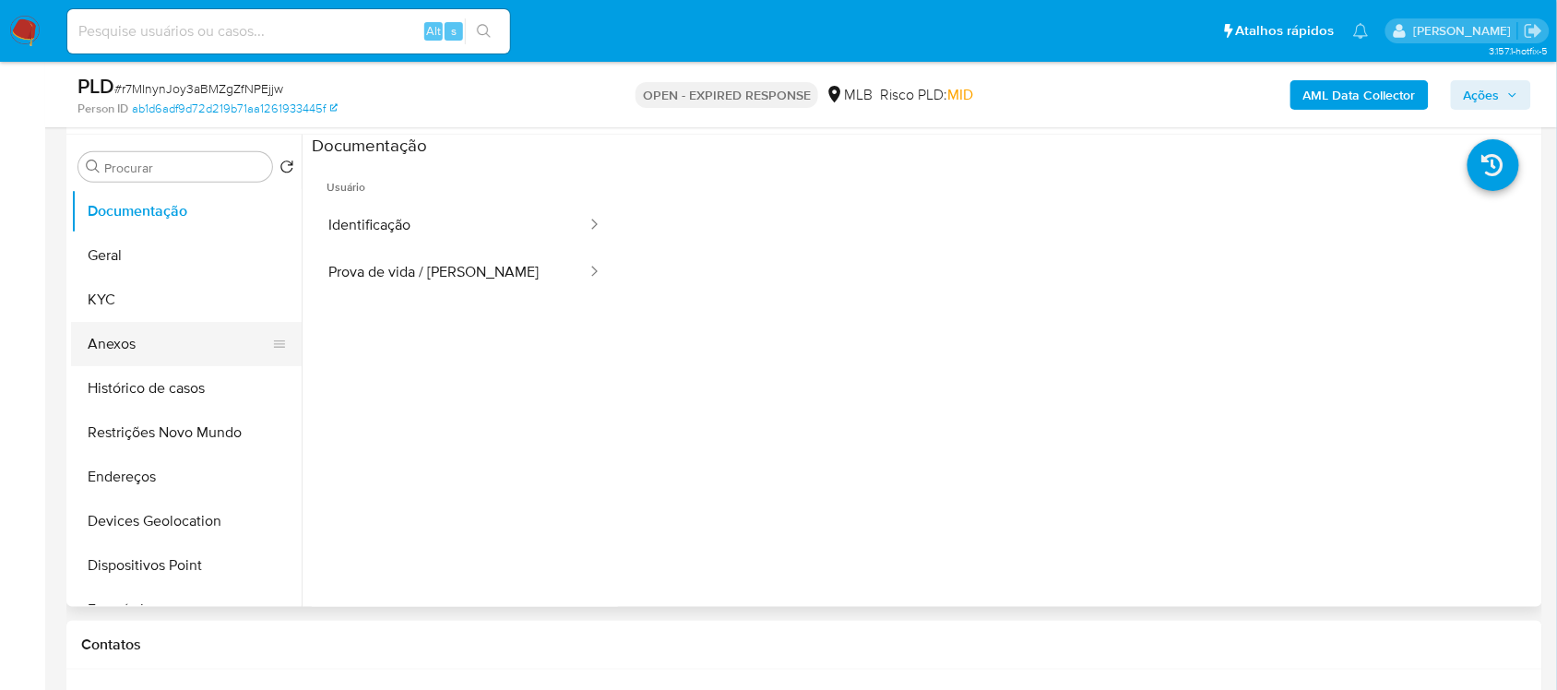
scroll to position [346, 0]
click at [123, 233] on button "Geral" at bounding box center [179, 254] width 216 height 44
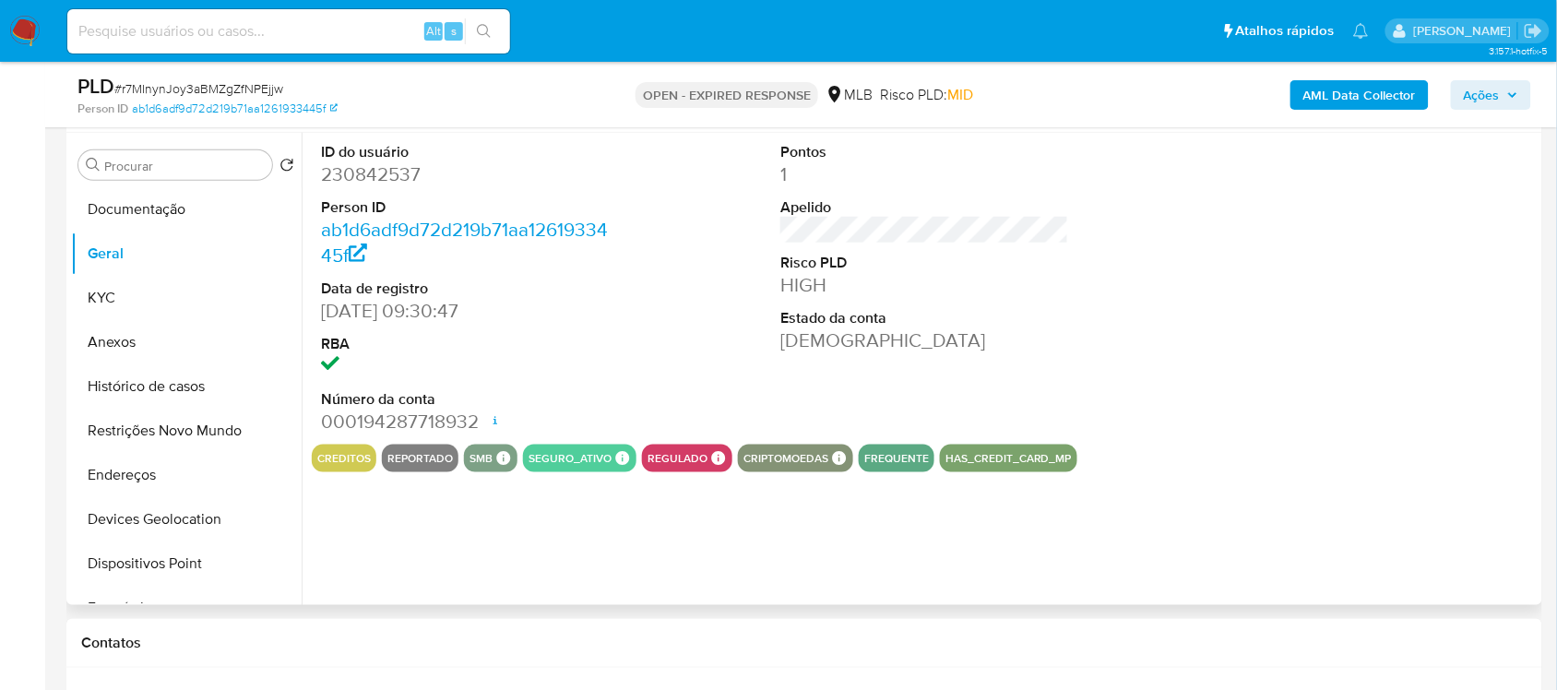
click at [399, 181] on dd "230842537" at bounding box center [465, 174] width 288 height 26
copy dd "230842537"
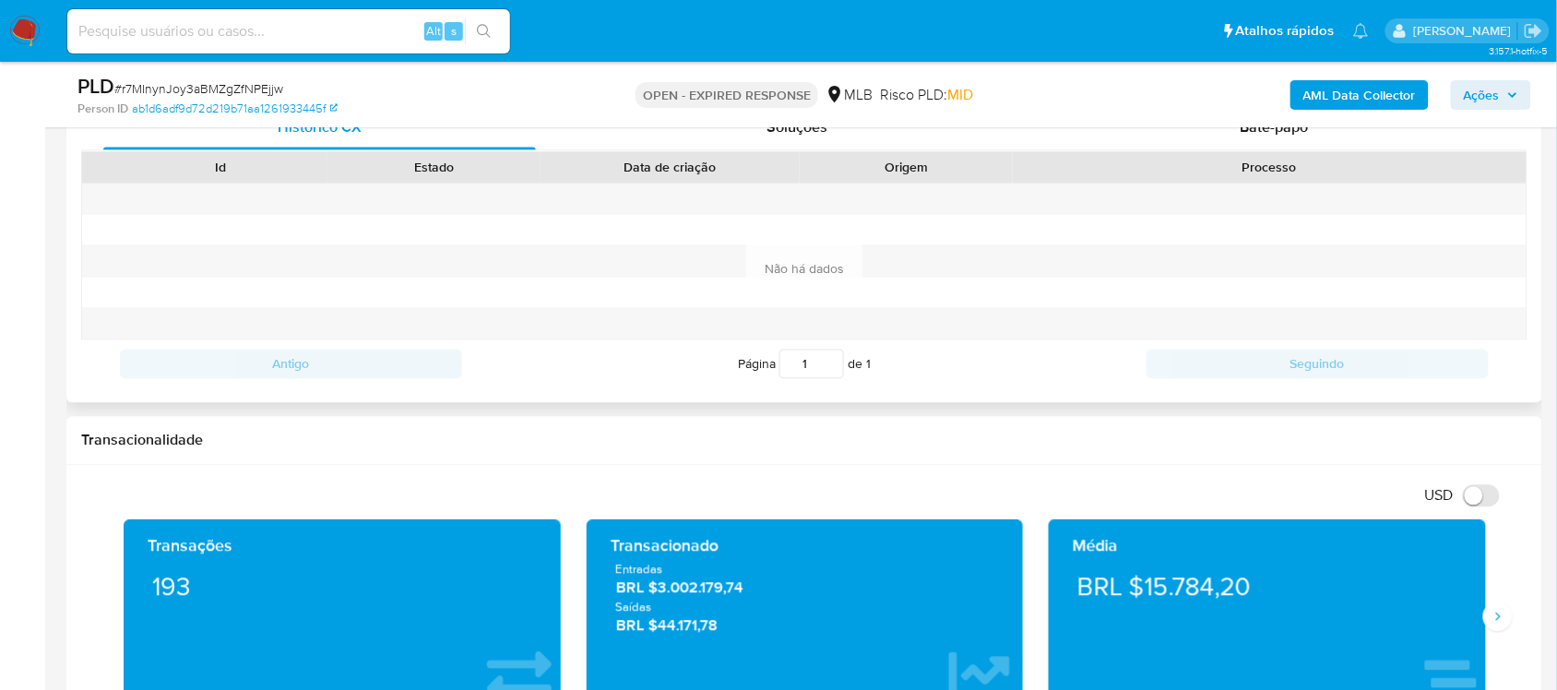
scroll to position [807, 0]
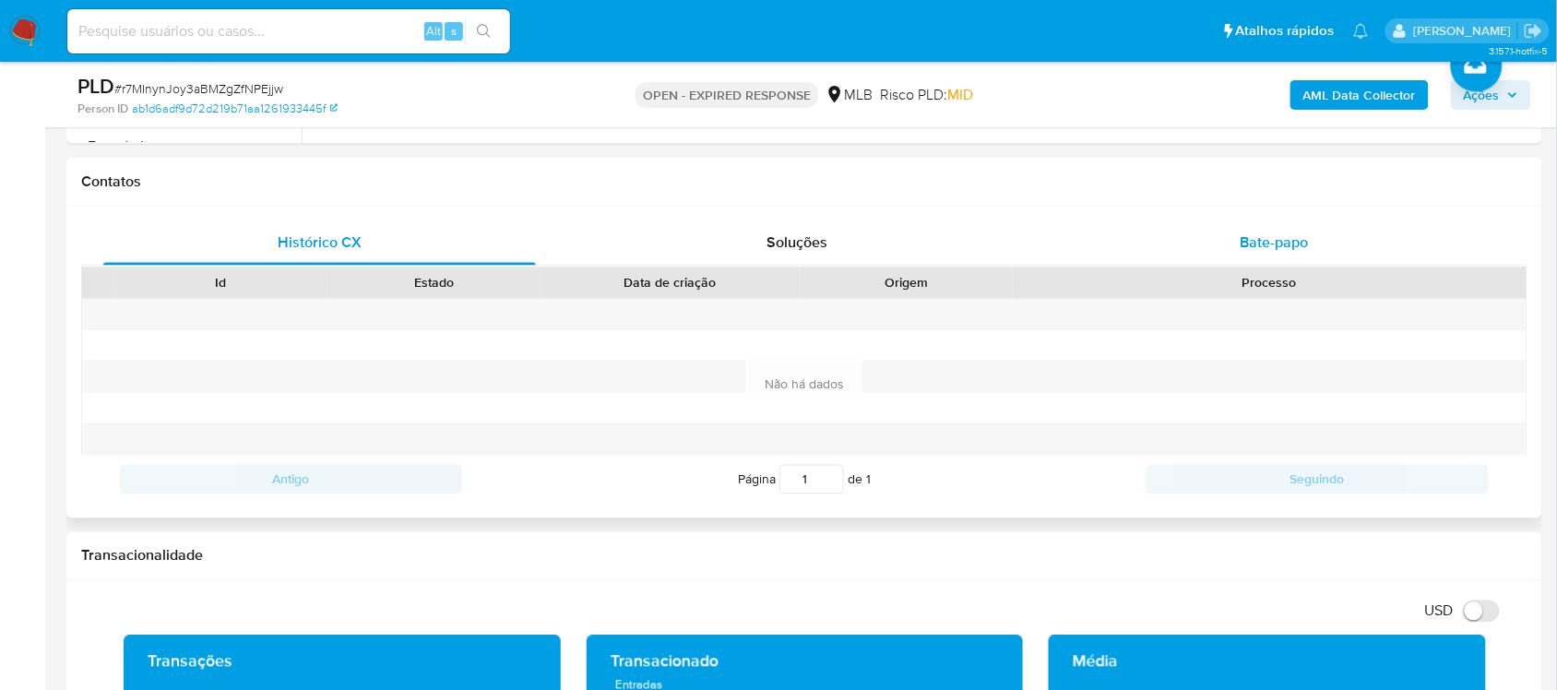
click at [1267, 241] on span "Bate-papo" at bounding box center [1275, 243] width 68 height 21
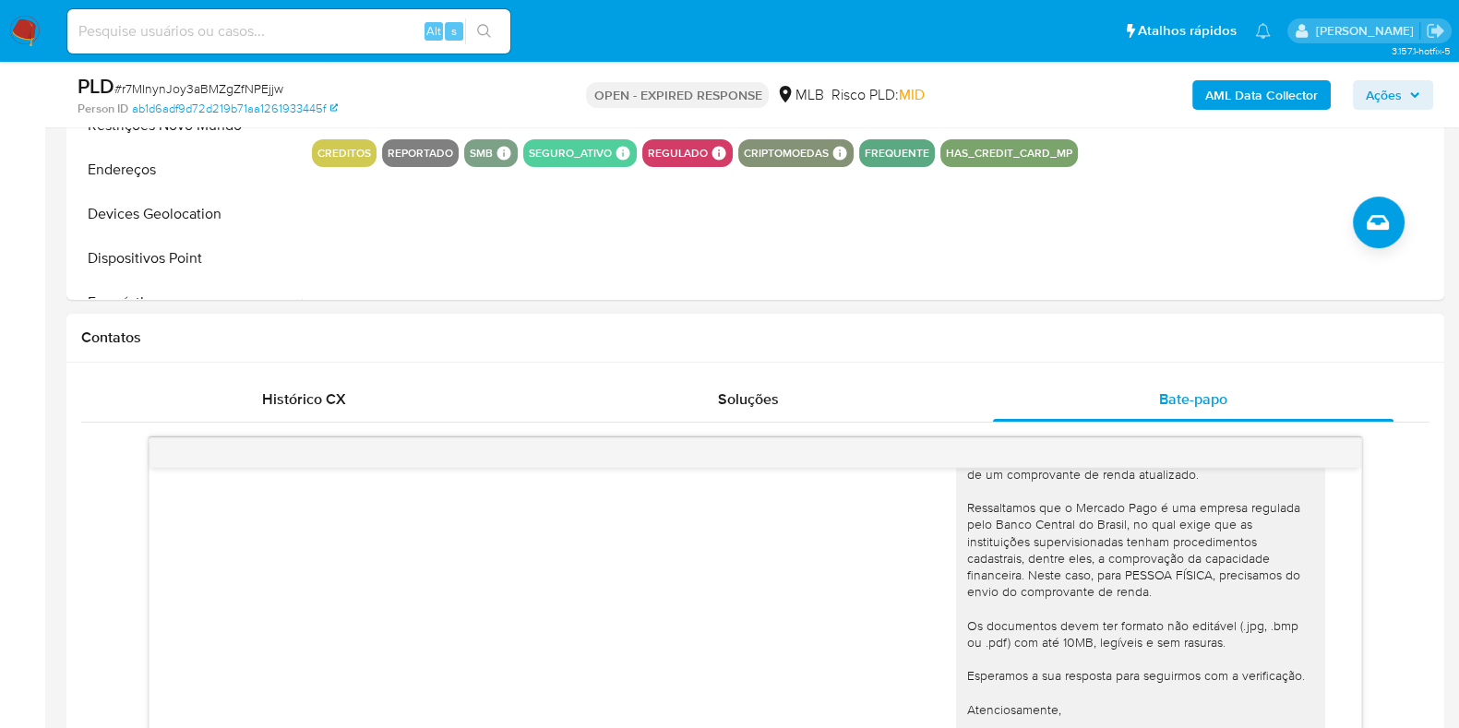
scroll to position [346, 0]
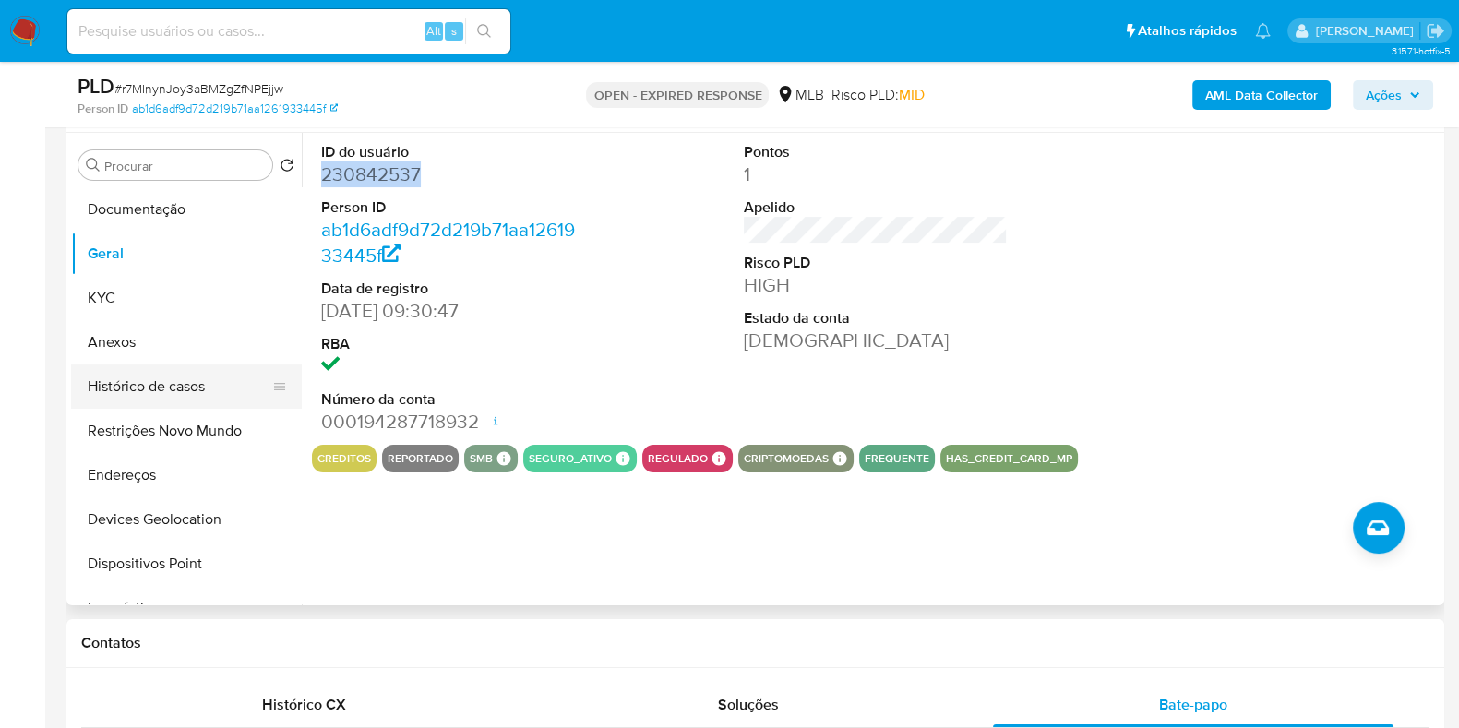
click at [154, 387] on button "Histórico de casos" at bounding box center [179, 386] width 216 height 44
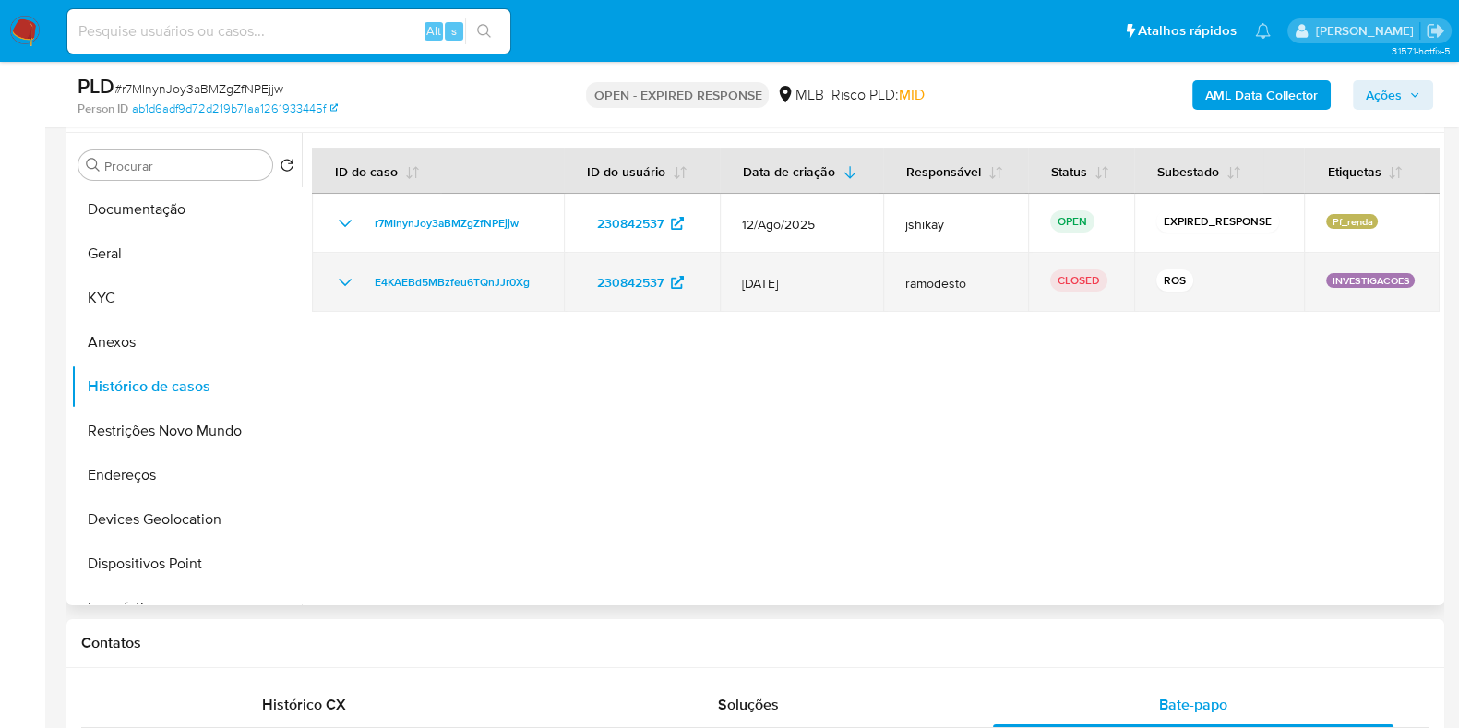
click at [335, 271] on icon "Mostrar/Ocultar" at bounding box center [345, 282] width 22 height 22
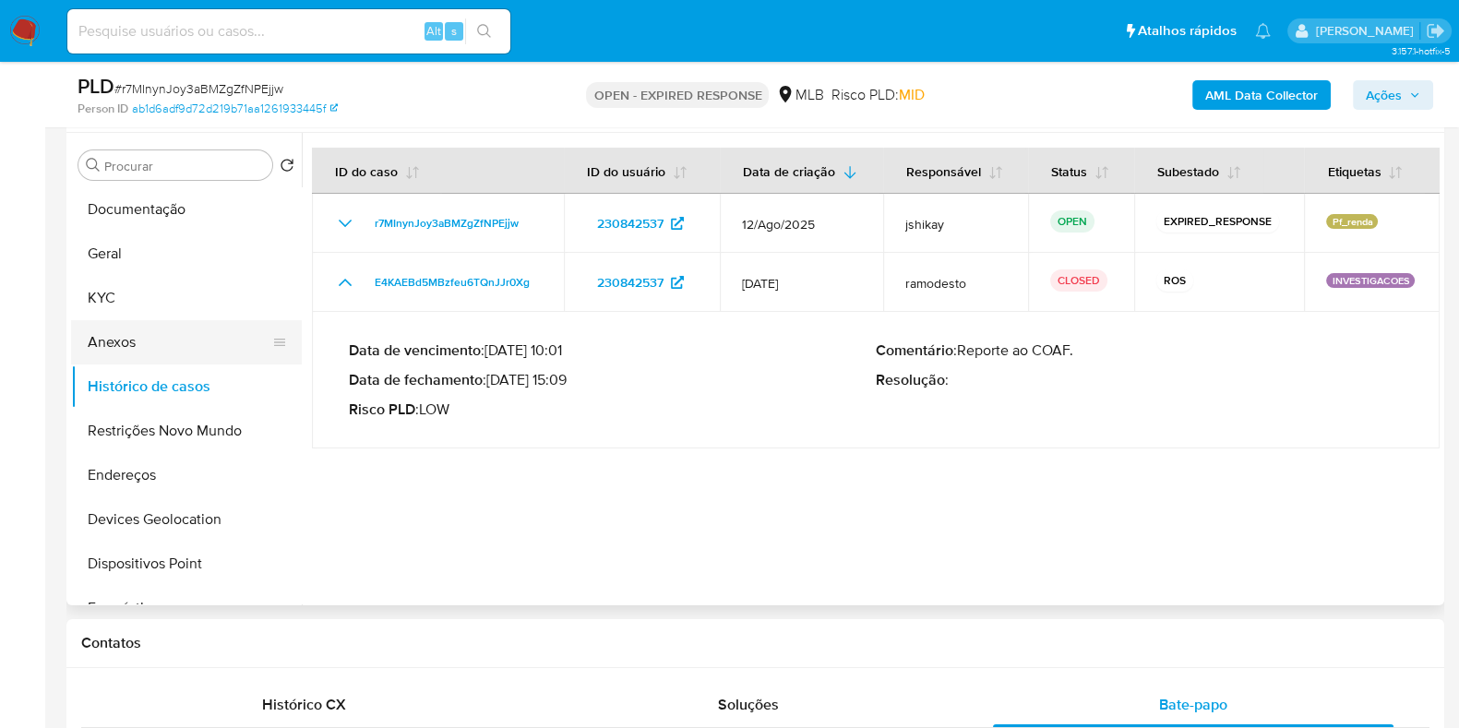
click at [125, 341] on button "Anexos" at bounding box center [179, 342] width 216 height 44
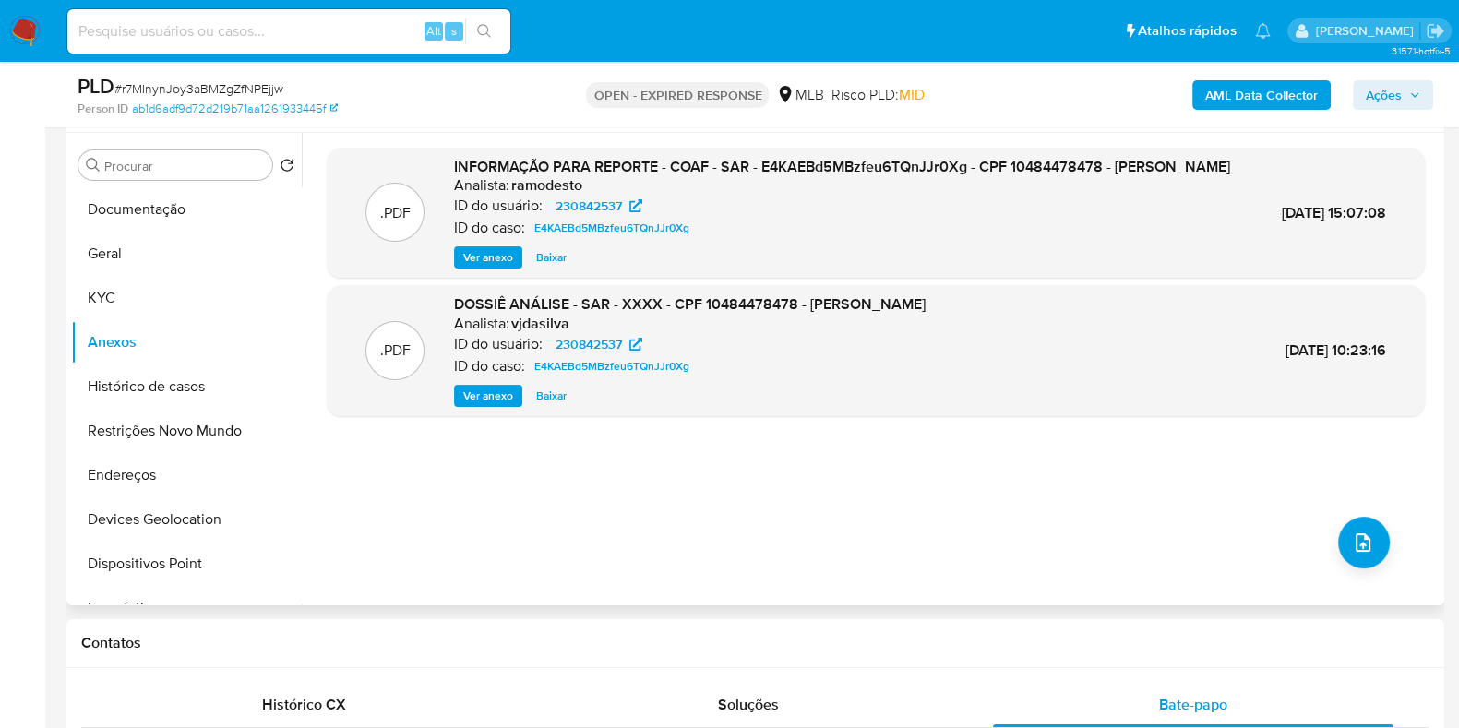
click at [495, 267] on span "Ver anexo" at bounding box center [488, 257] width 50 height 18
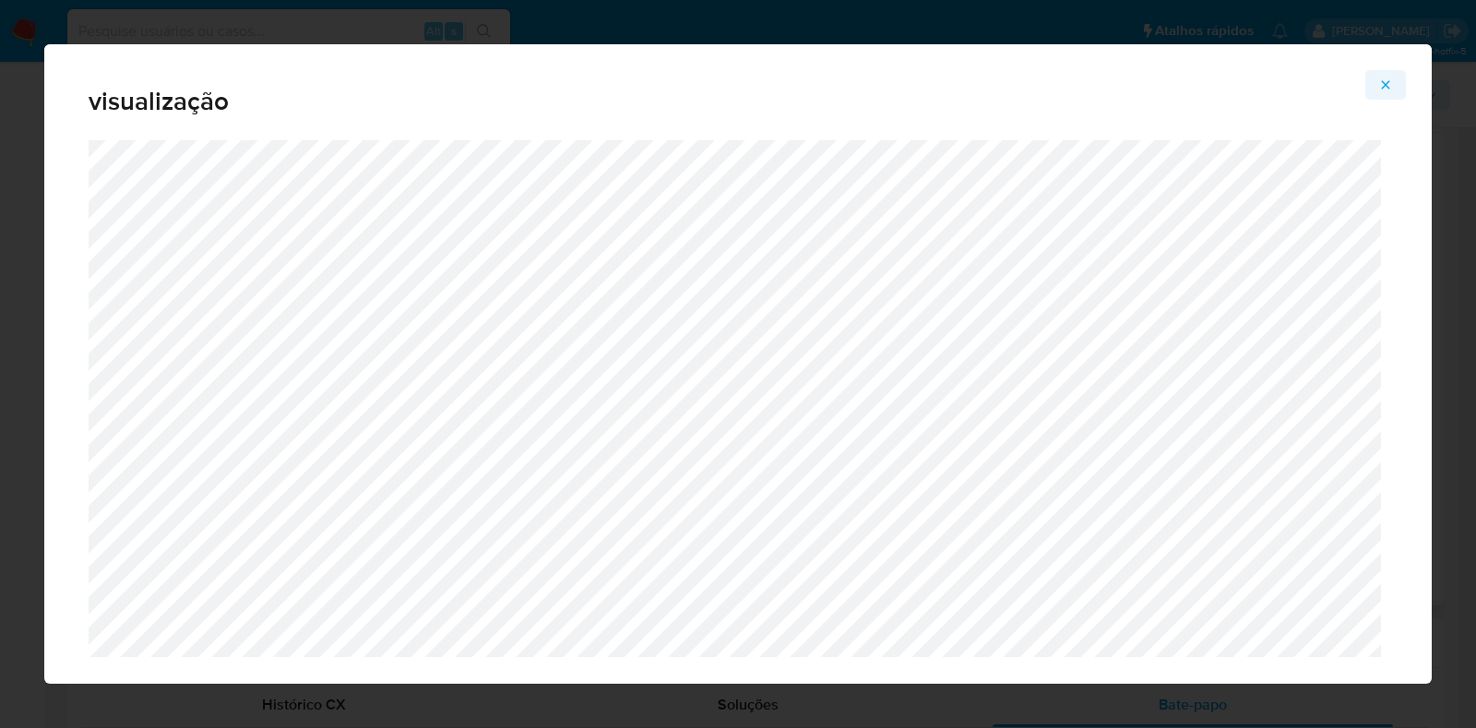
click at [1391, 86] on icon "Attachment preview" at bounding box center [1385, 85] width 15 height 15
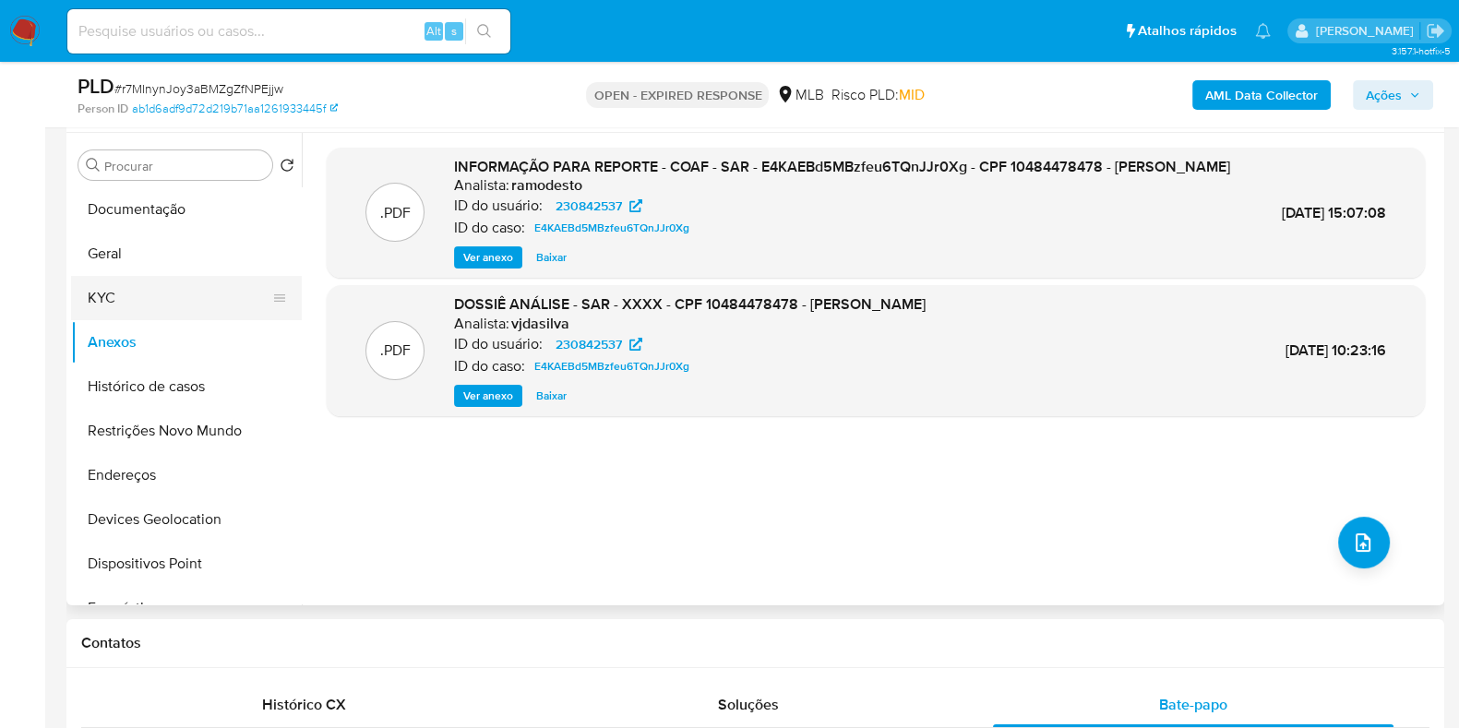
click at [127, 297] on button "KYC" at bounding box center [179, 298] width 216 height 44
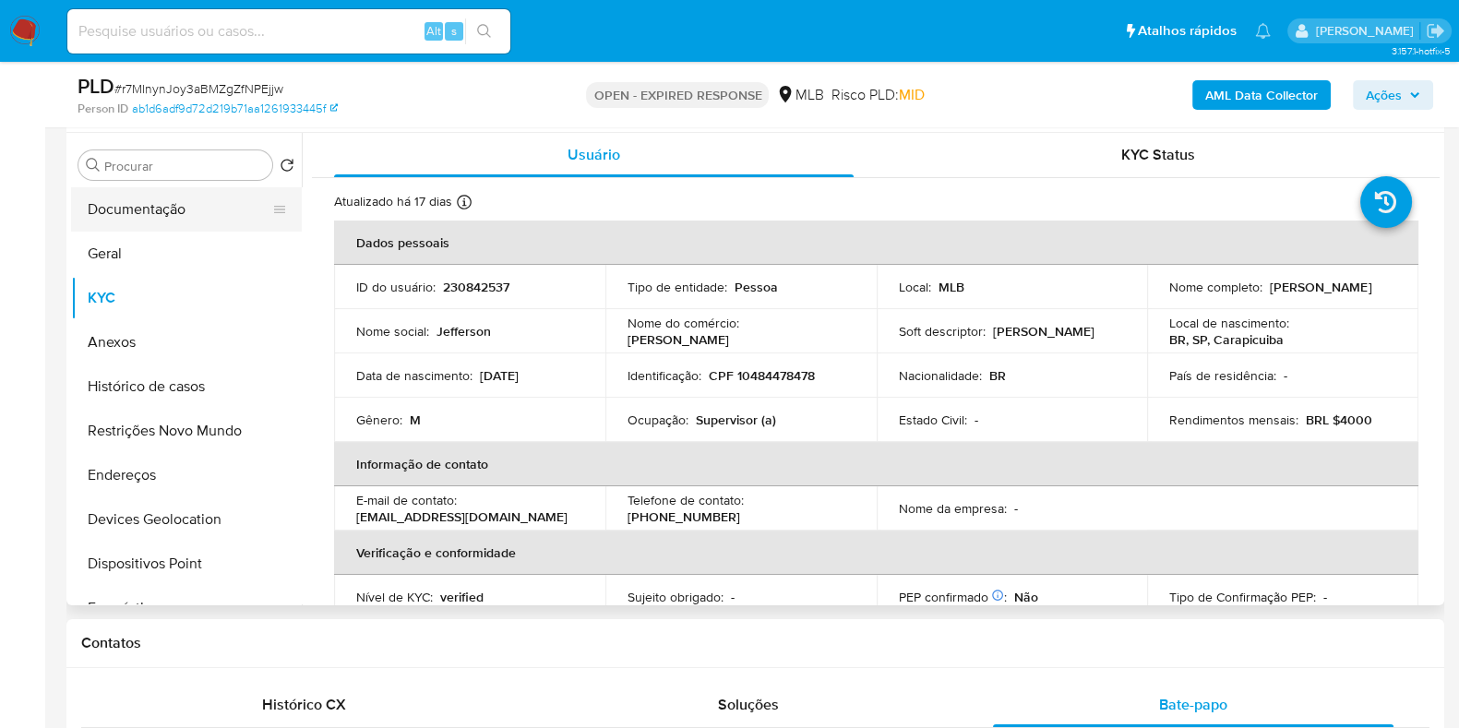
click at [150, 208] on button "Documentação" at bounding box center [179, 209] width 216 height 44
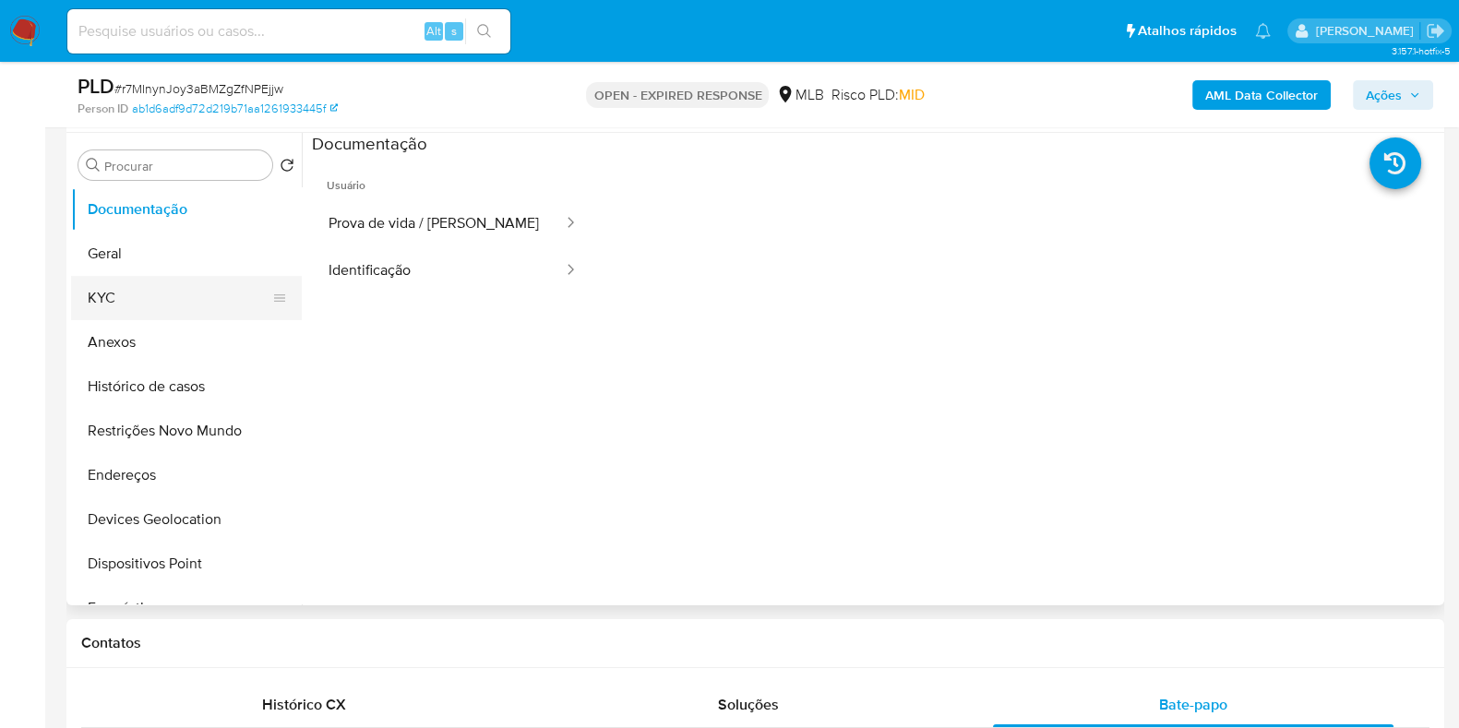
click at [90, 279] on button "KYC" at bounding box center [179, 298] width 216 height 44
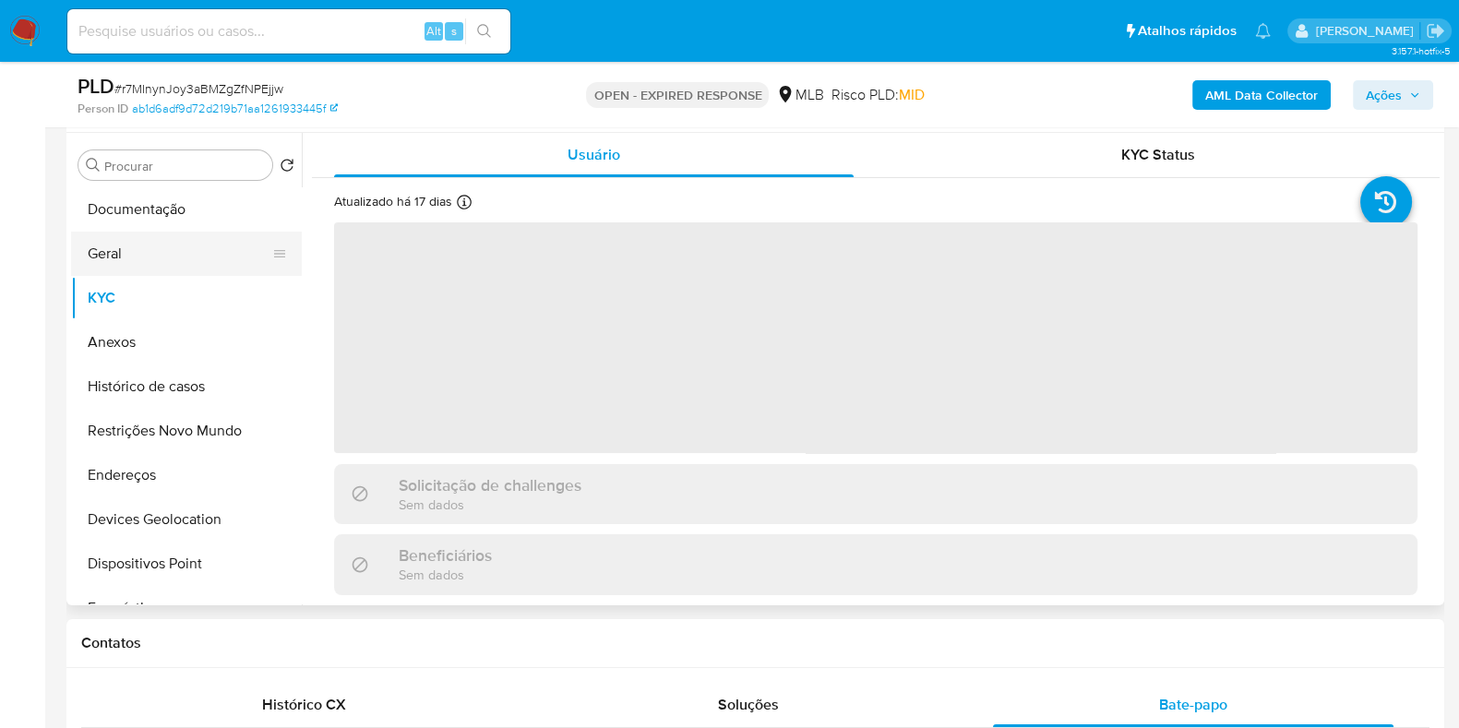
click at [111, 265] on button "Geral" at bounding box center [179, 254] width 216 height 44
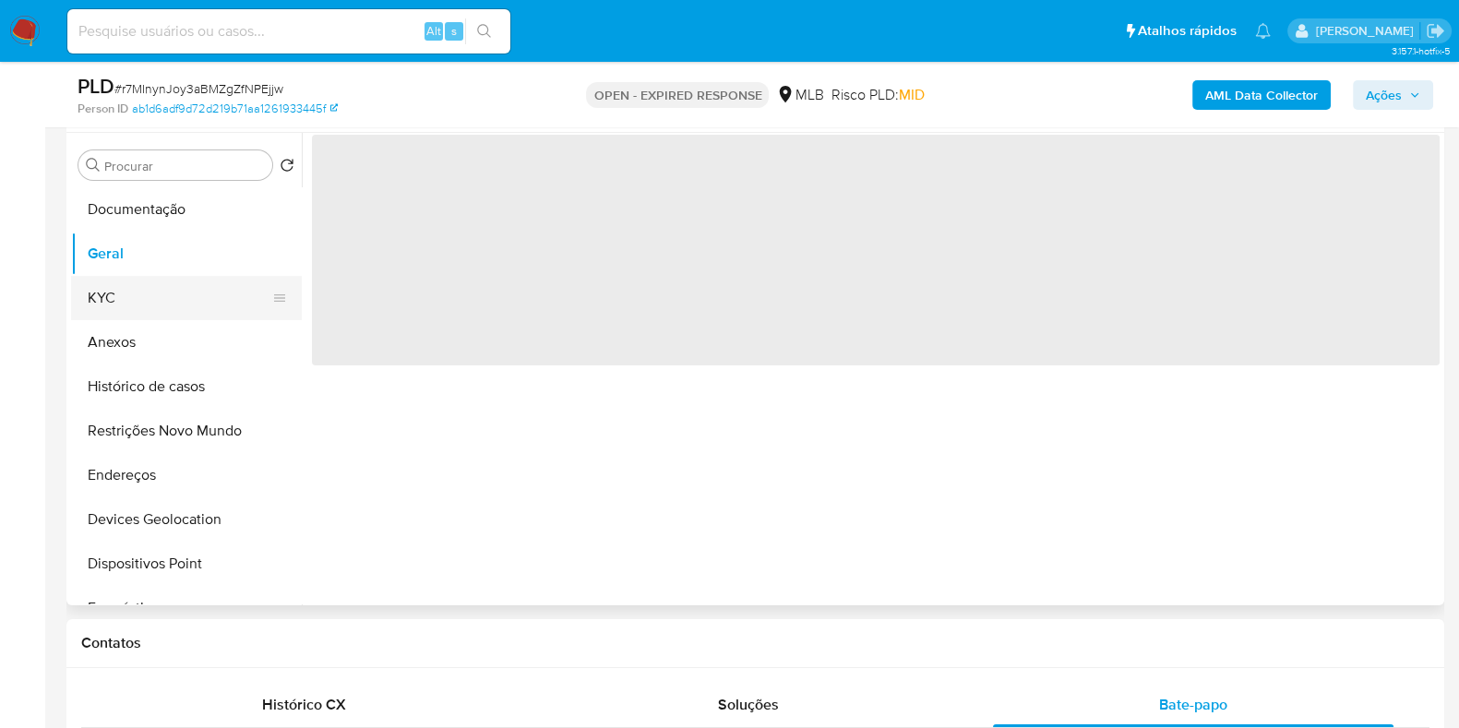
click at [134, 285] on button "KYC" at bounding box center [179, 298] width 216 height 44
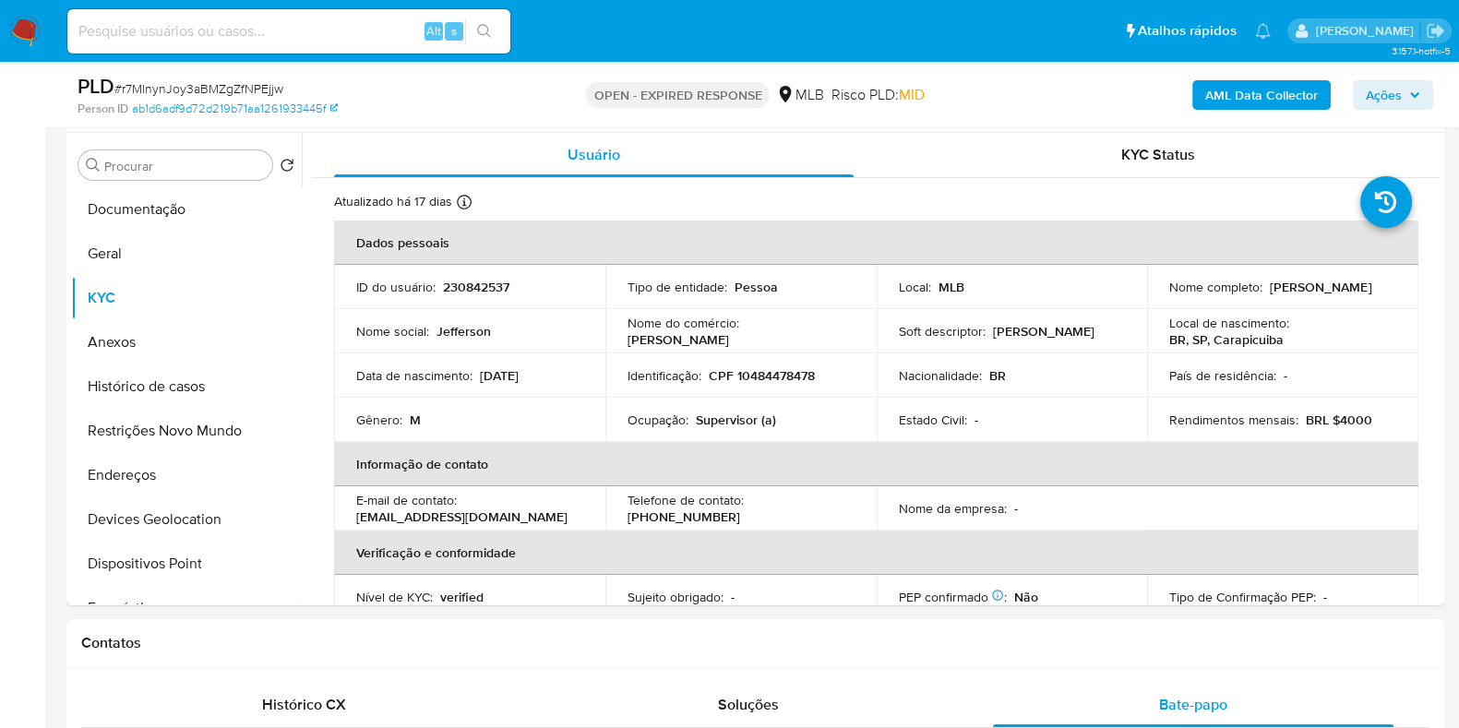
click at [740, 417] on p "Supervisor (a)" at bounding box center [736, 420] width 80 height 17
copy p "Supervisor"
click at [114, 248] on button "Geral" at bounding box center [179, 254] width 216 height 44
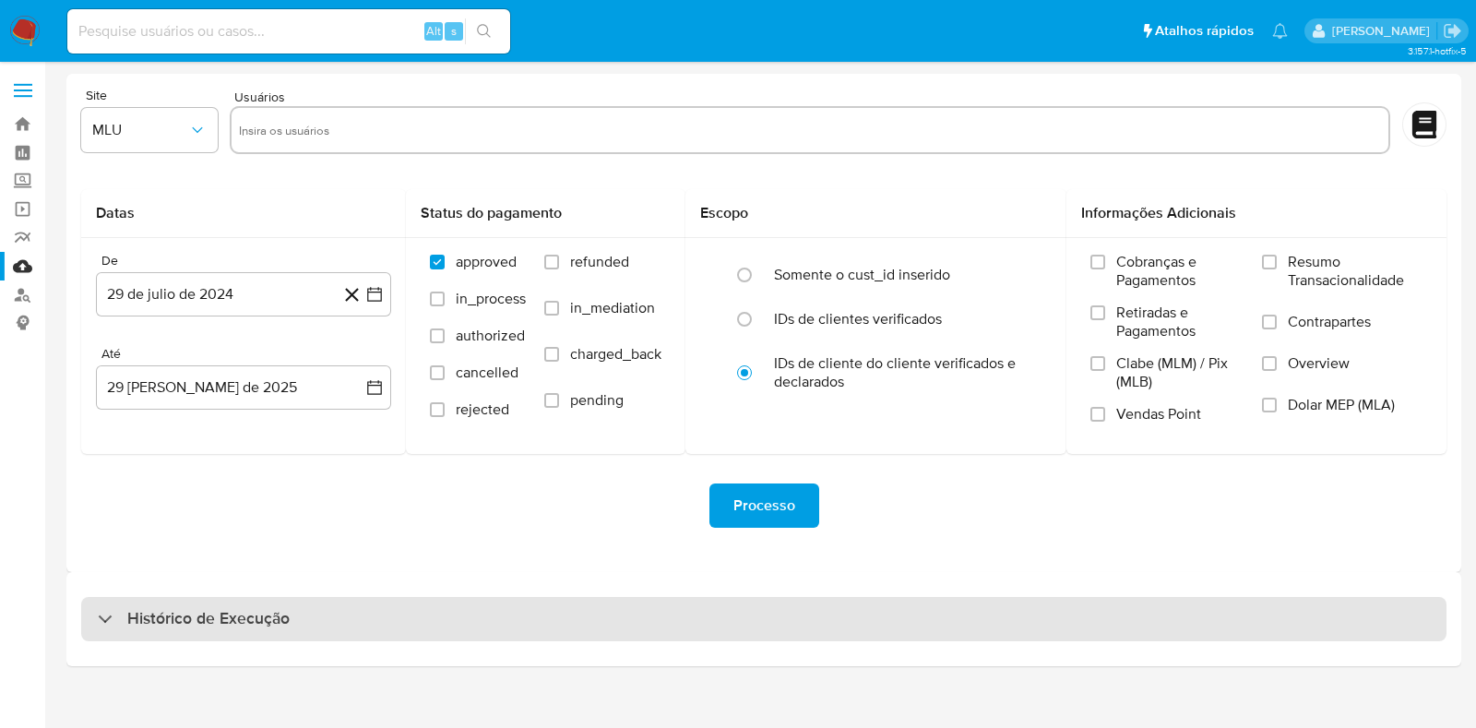
click at [222, 639] on div "Histórico de Execução" at bounding box center [764, 619] width 1366 height 44
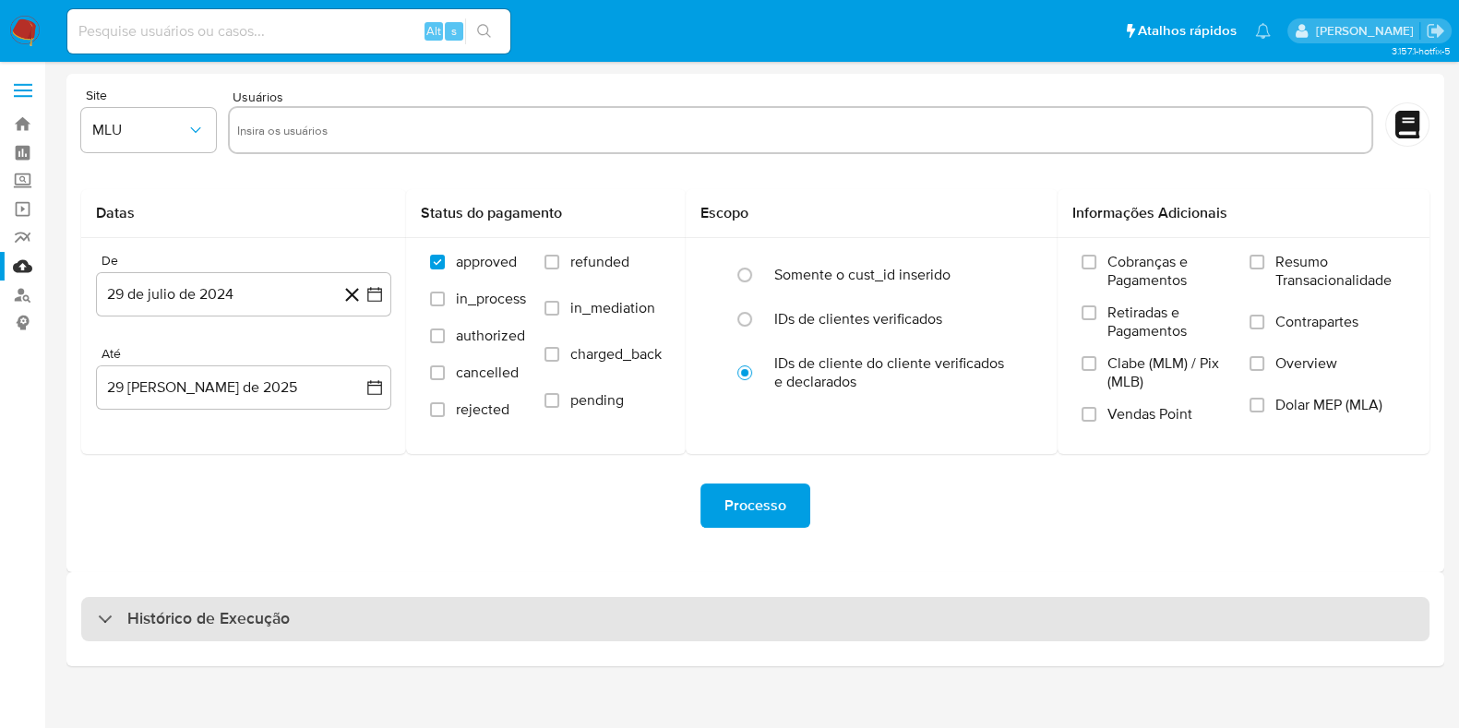
select select "10"
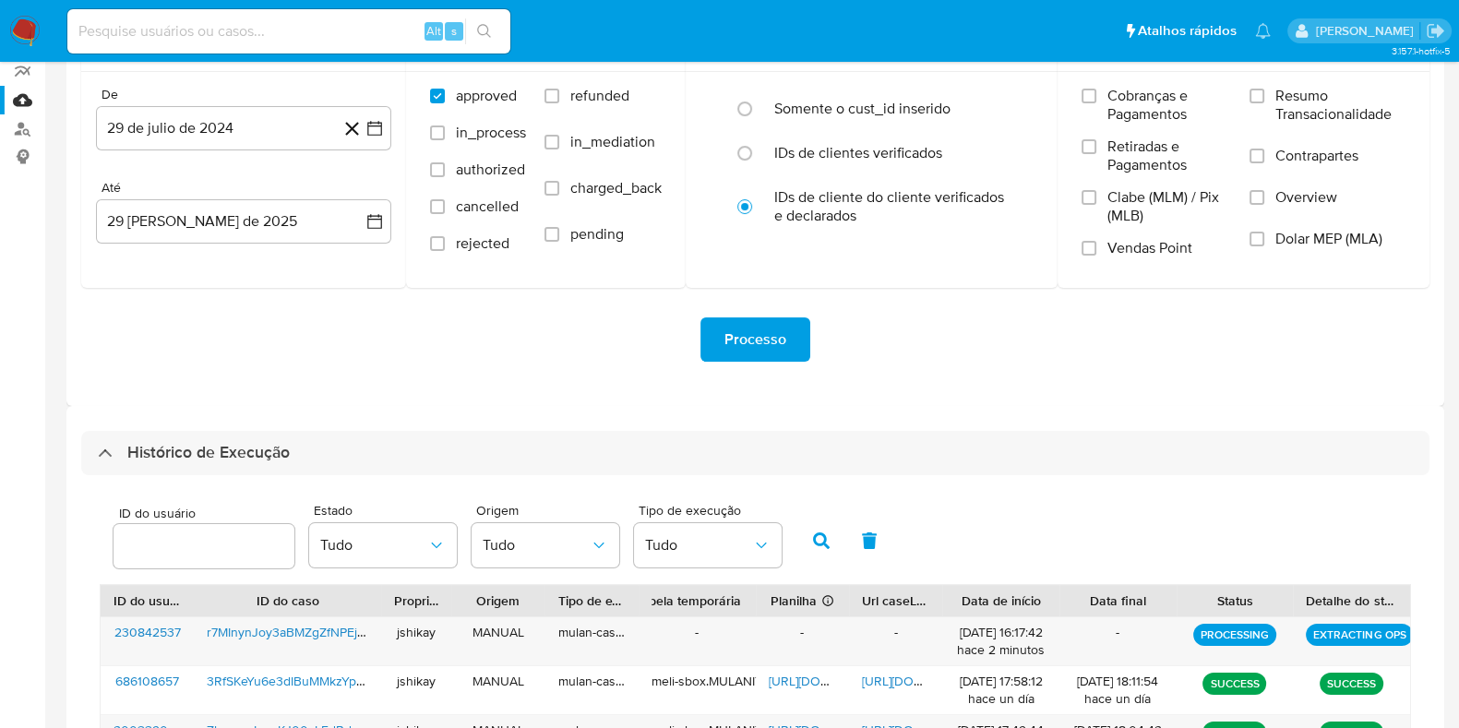
scroll to position [346, 0]
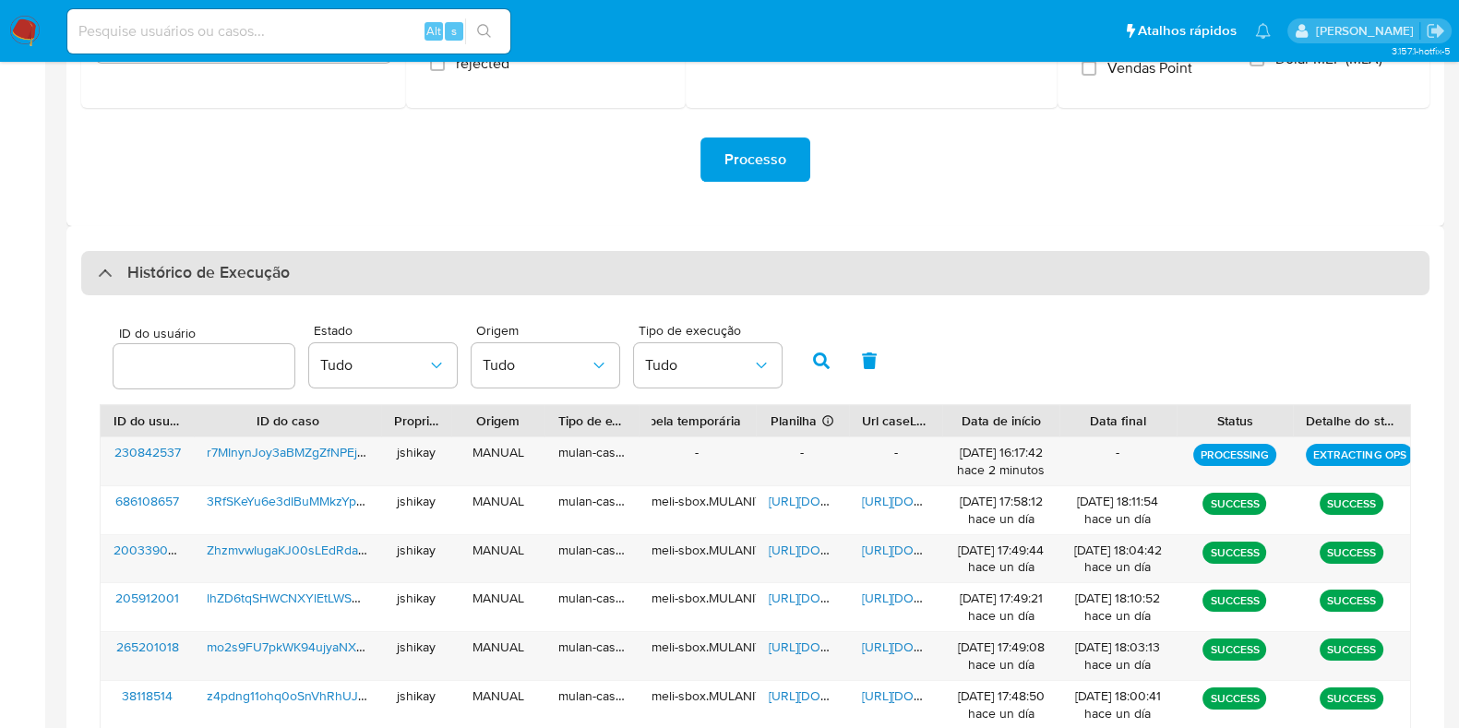
click at [261, 262] on h3 "Histórico de Execução" at bounding box center [208, 273] width 162 height 22
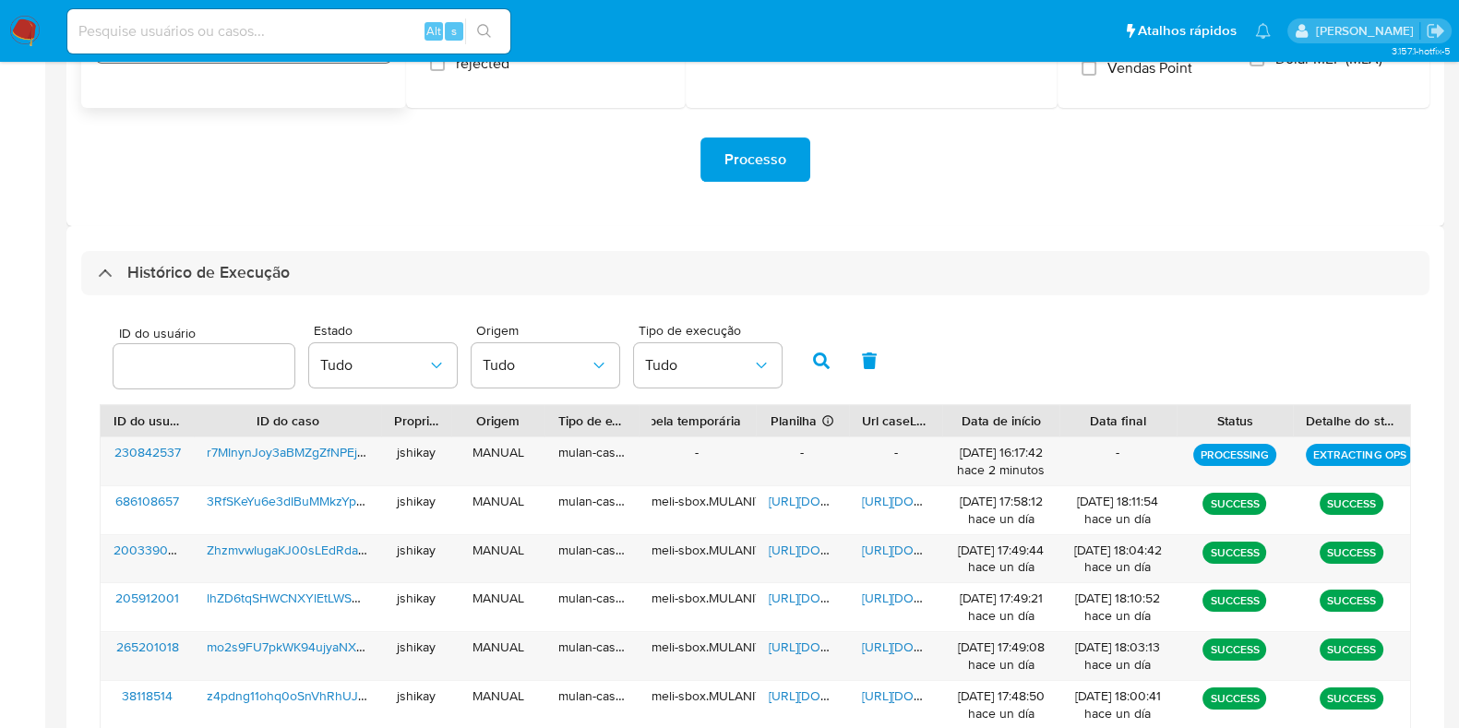
scroll to position [0, 0]
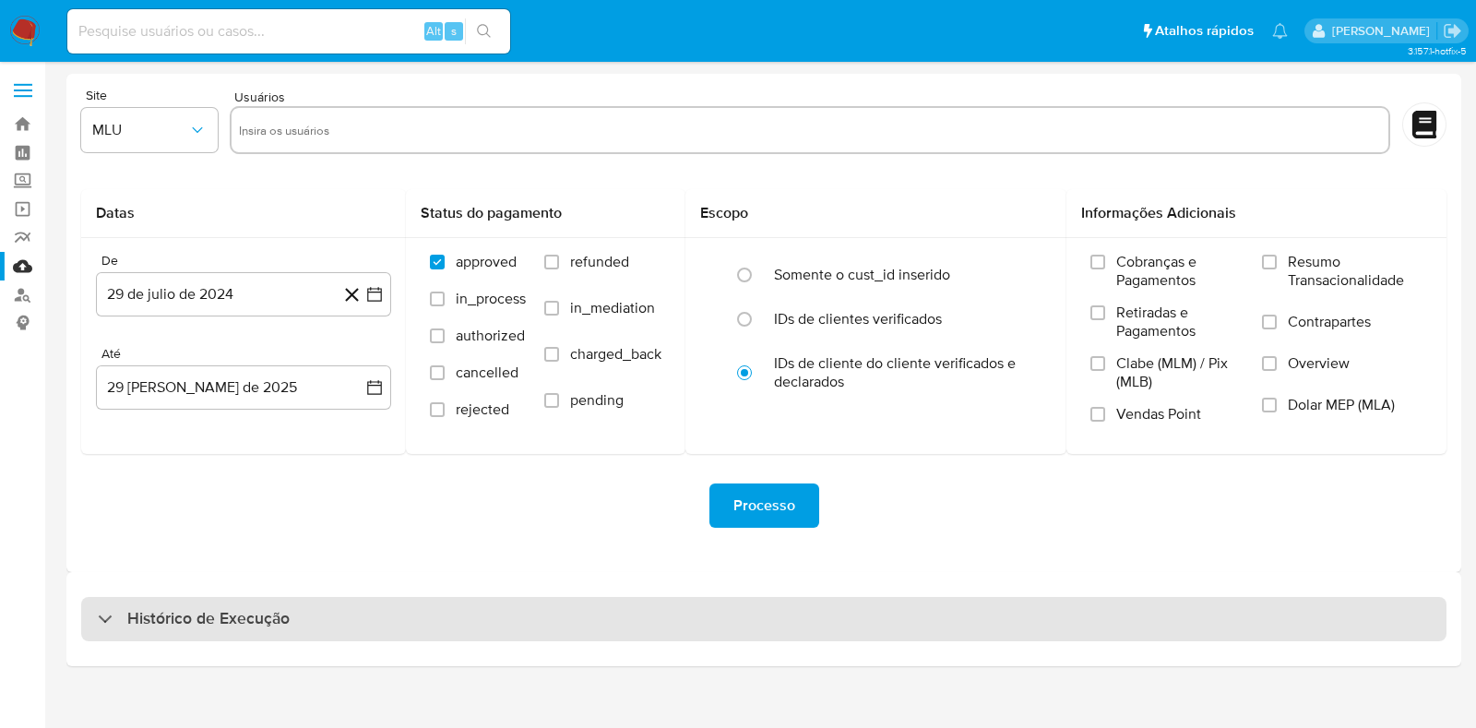
click at [259, 608] on h3 "Histórico de Execução" at bounding box center [208, 619] width 162 height 22
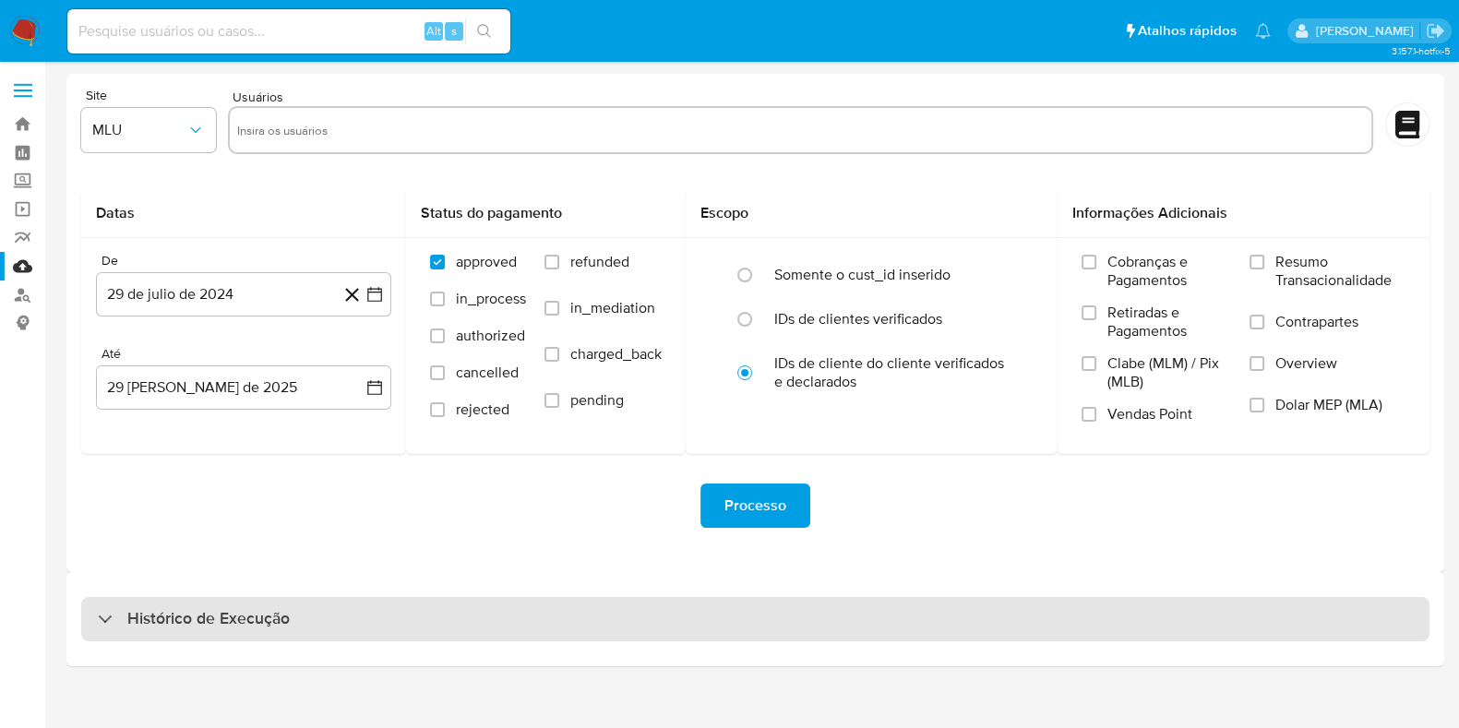
select select "10"
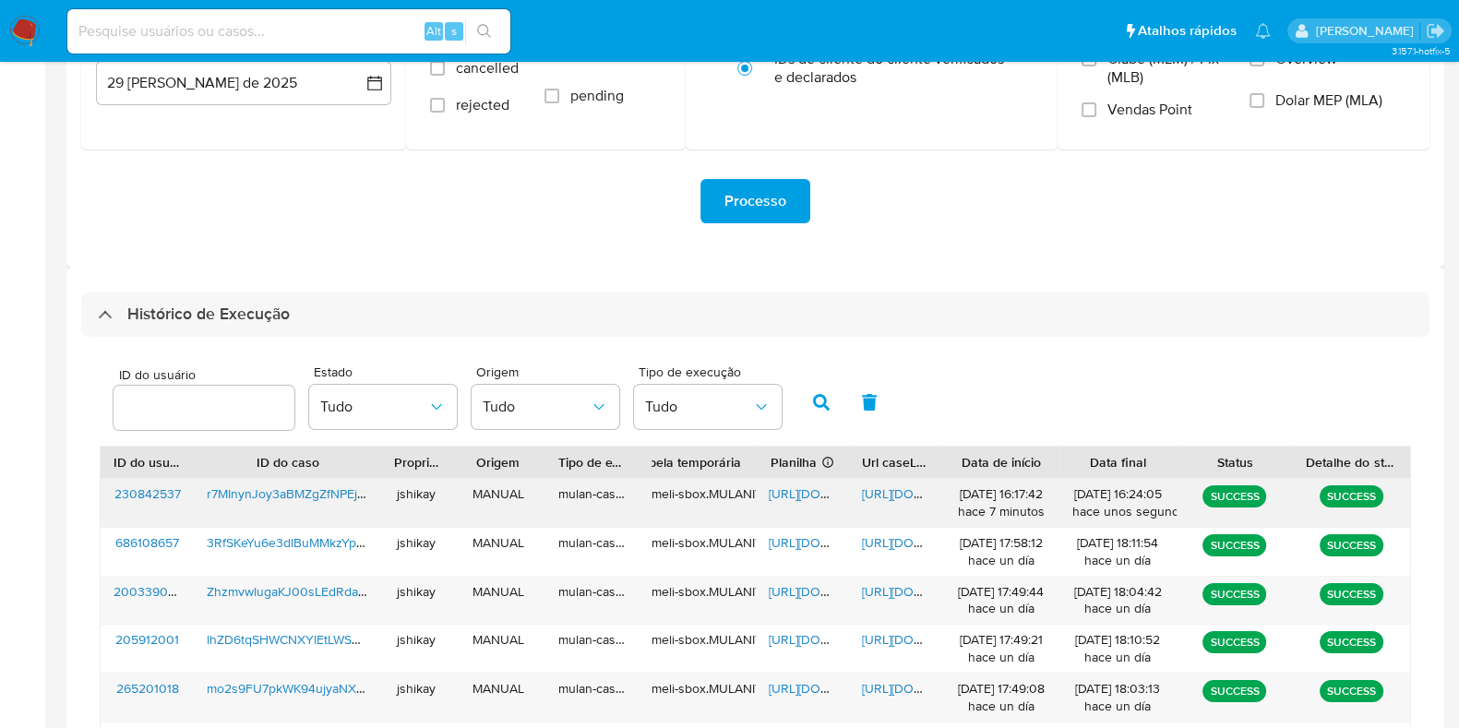
scroll to position [346, 0]
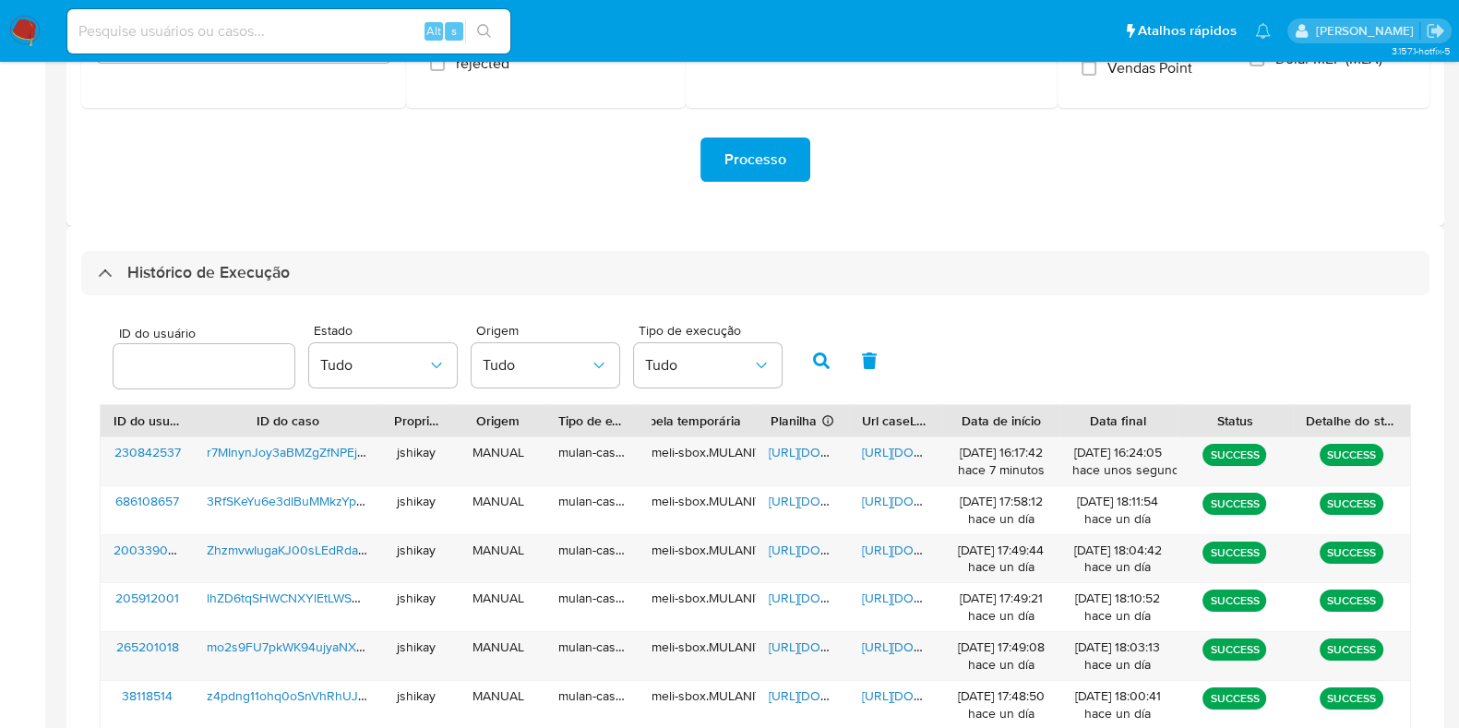
click at [969, 347] on div "ID do usuário Estado Tudo Origem Tudo Tipo de execução Tudo" at bounding box center [755, 359] width 1311 height 90
click at [791, 447] on span "https://docs.google.com/spreadsheets/d/1a2QKdFF3SanDIx8ZnF_FuPVp3-oD1vPLlseIAfb…" at bounding box center [832, 452] width 127 height 18
click at [929, 458] on span "https://docs.google.com/document/d/1ZlDlKDj33tX_0VkXLrx_MvYMtg3XbmV2OuvVxCwnXxQ…" at bounding box center [925, 452] width 127 height 18
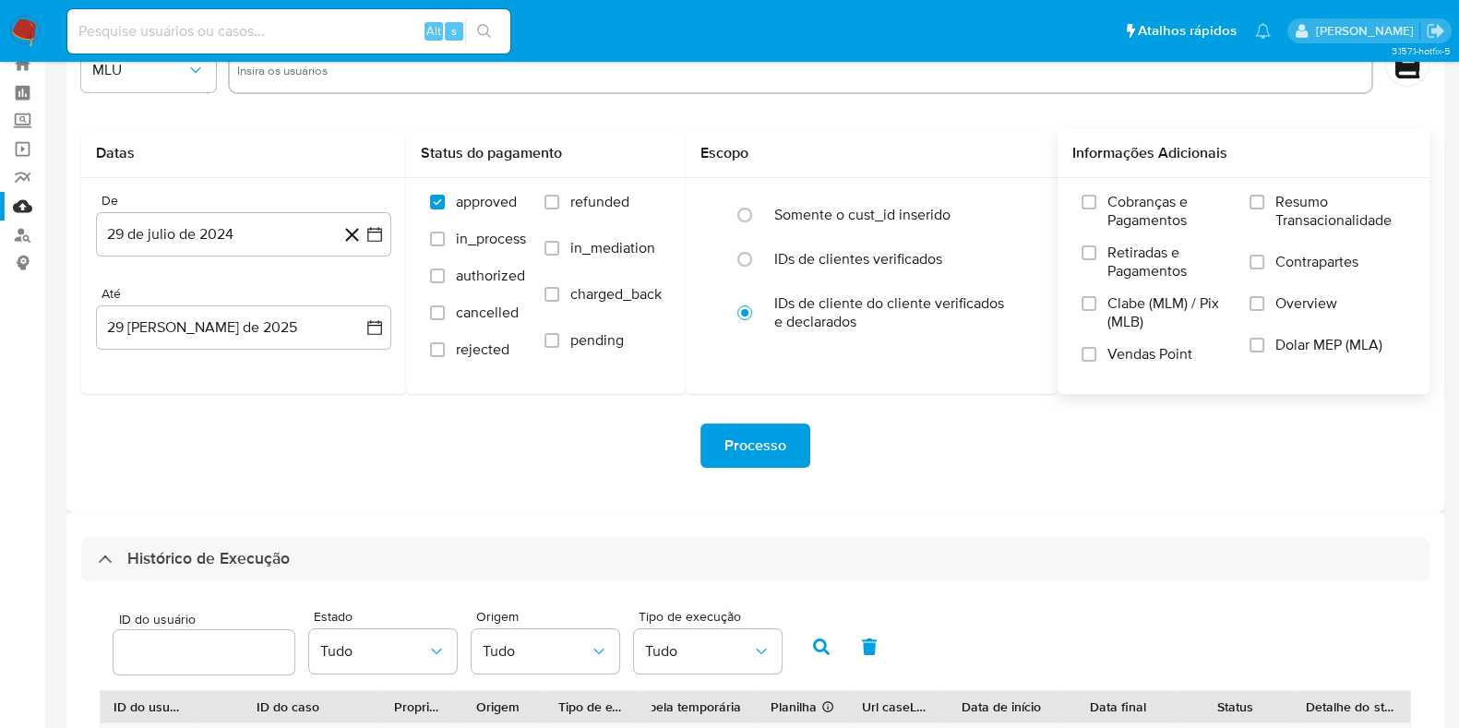
scroll to position [0, 0]
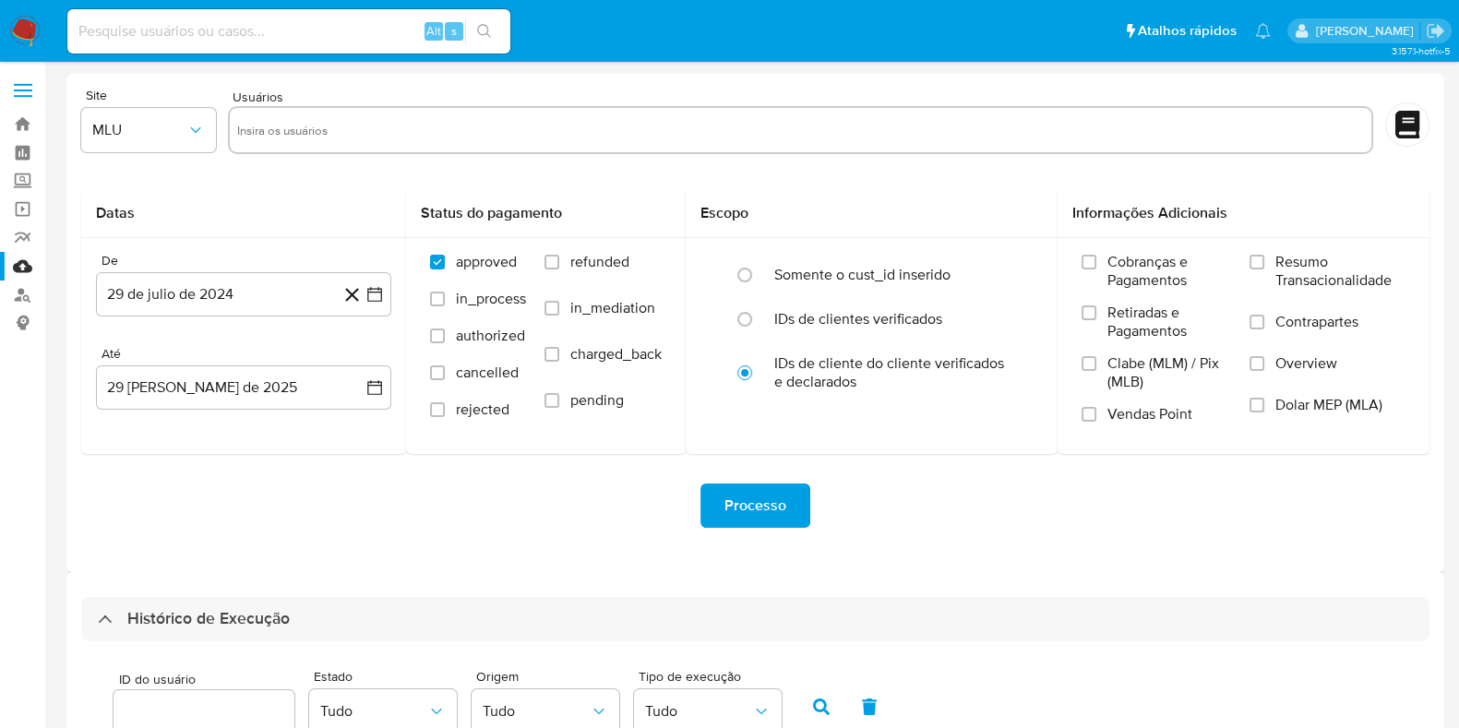
click at [30, 38] on img at bounding box center [24, 31] width 31 height 31
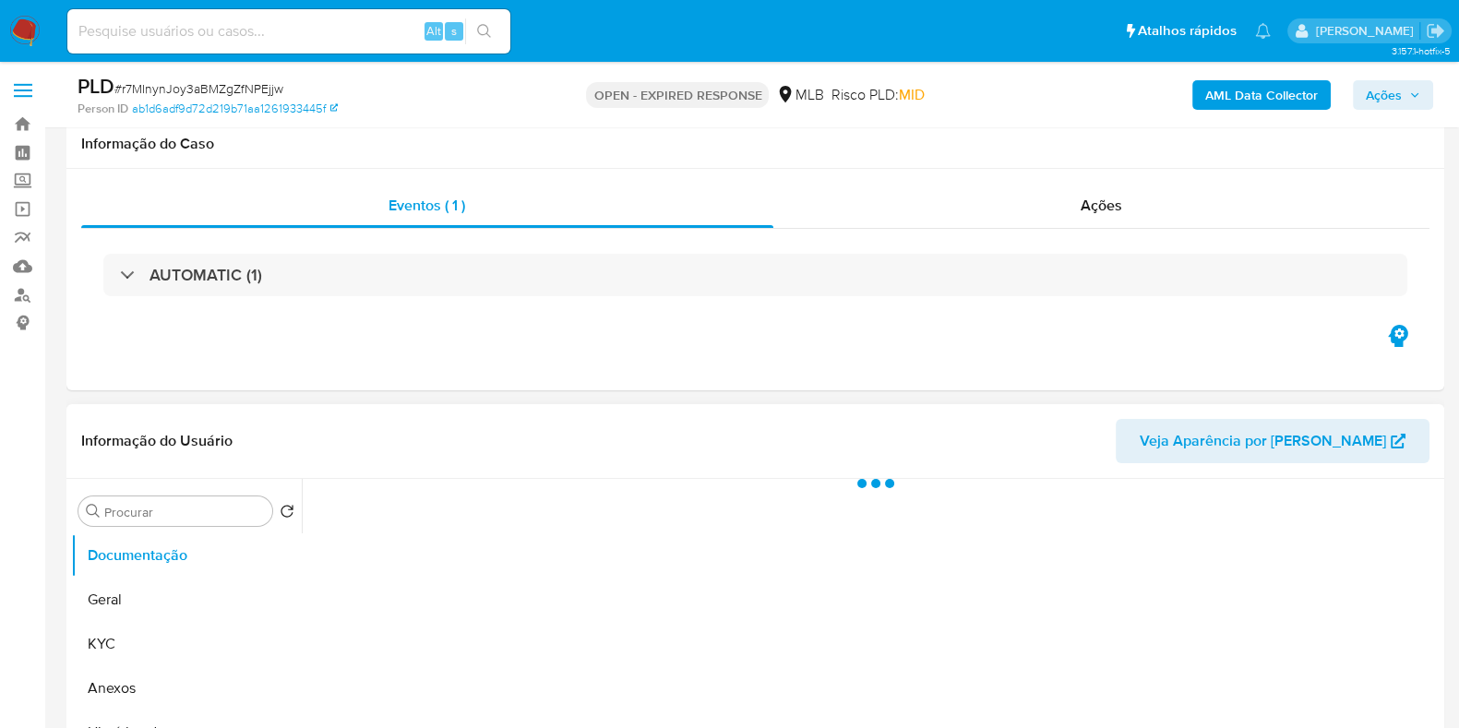
scroll to position [230, 0]
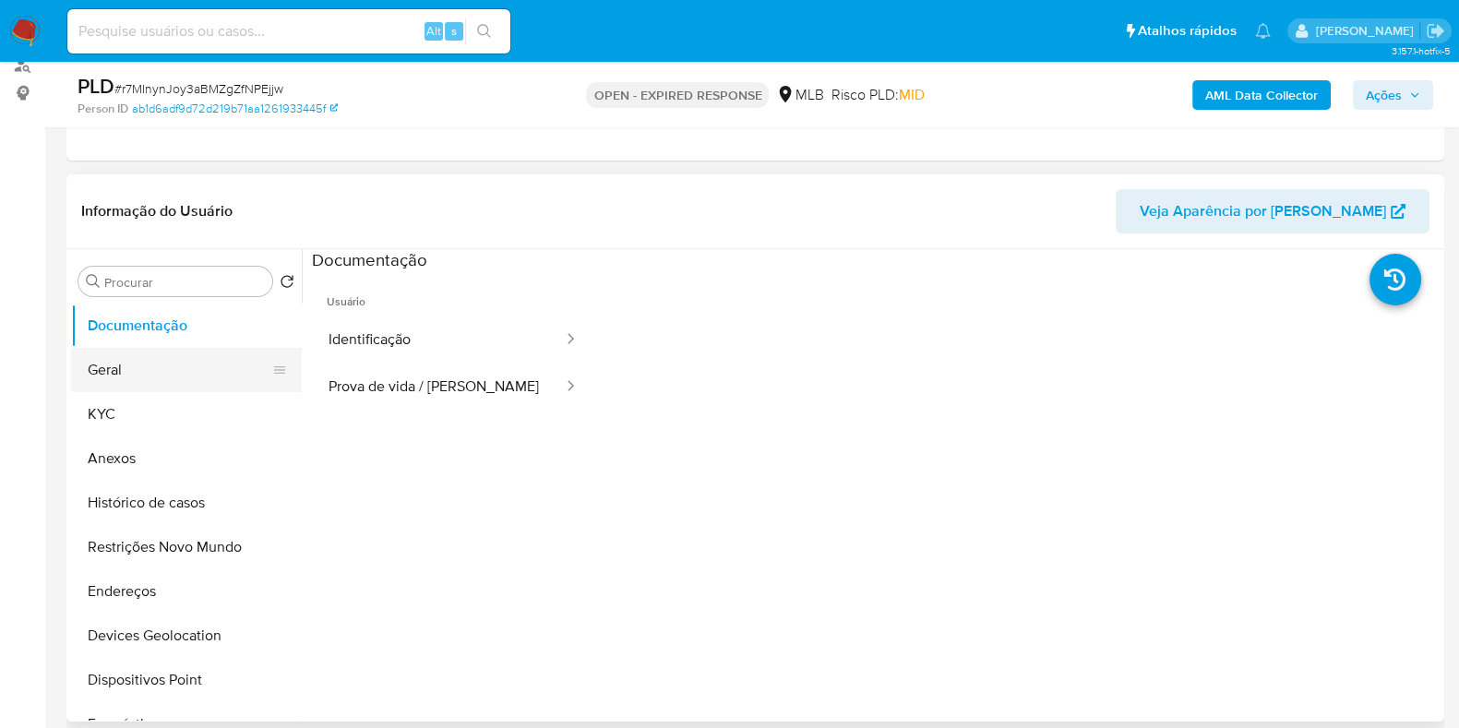
click at [150, 370] on button "Geral" at bounding box center [179, 370] width 216 height 44
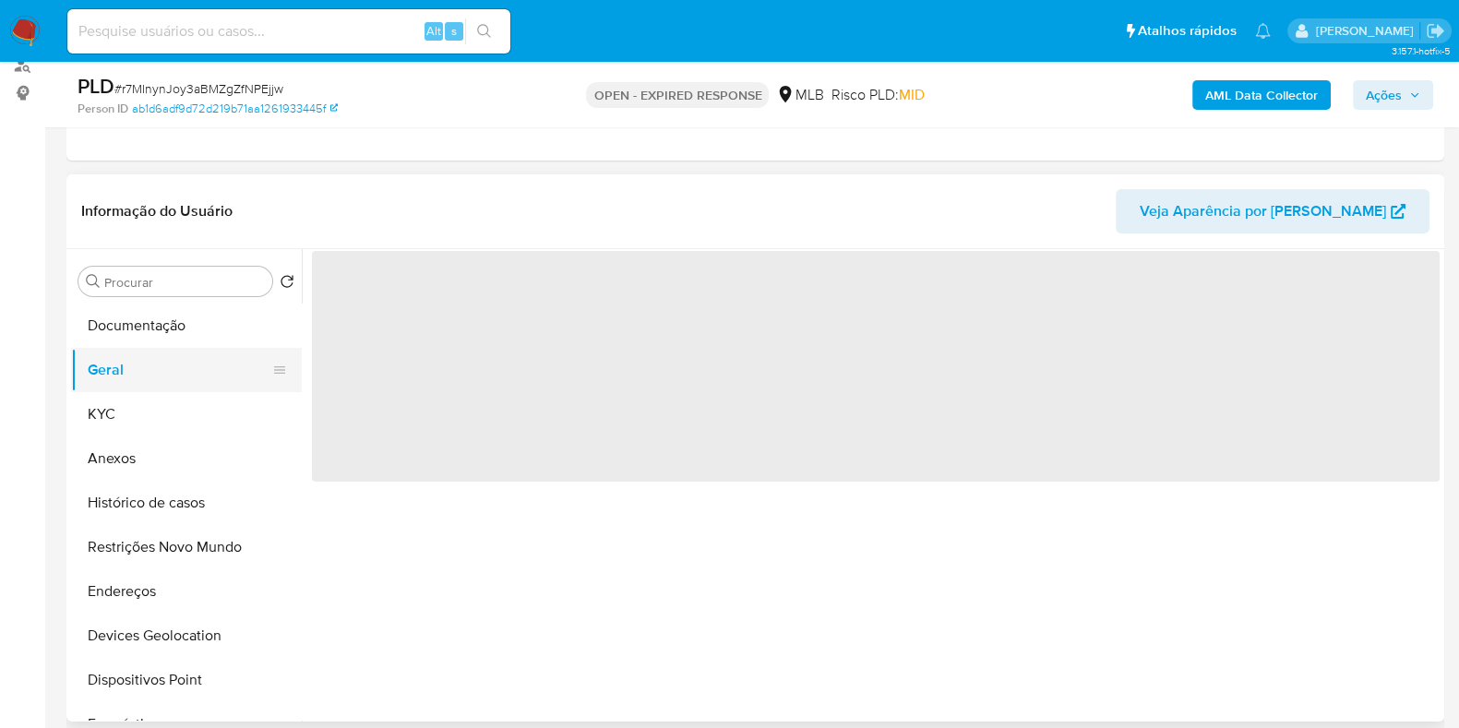
select select "10"
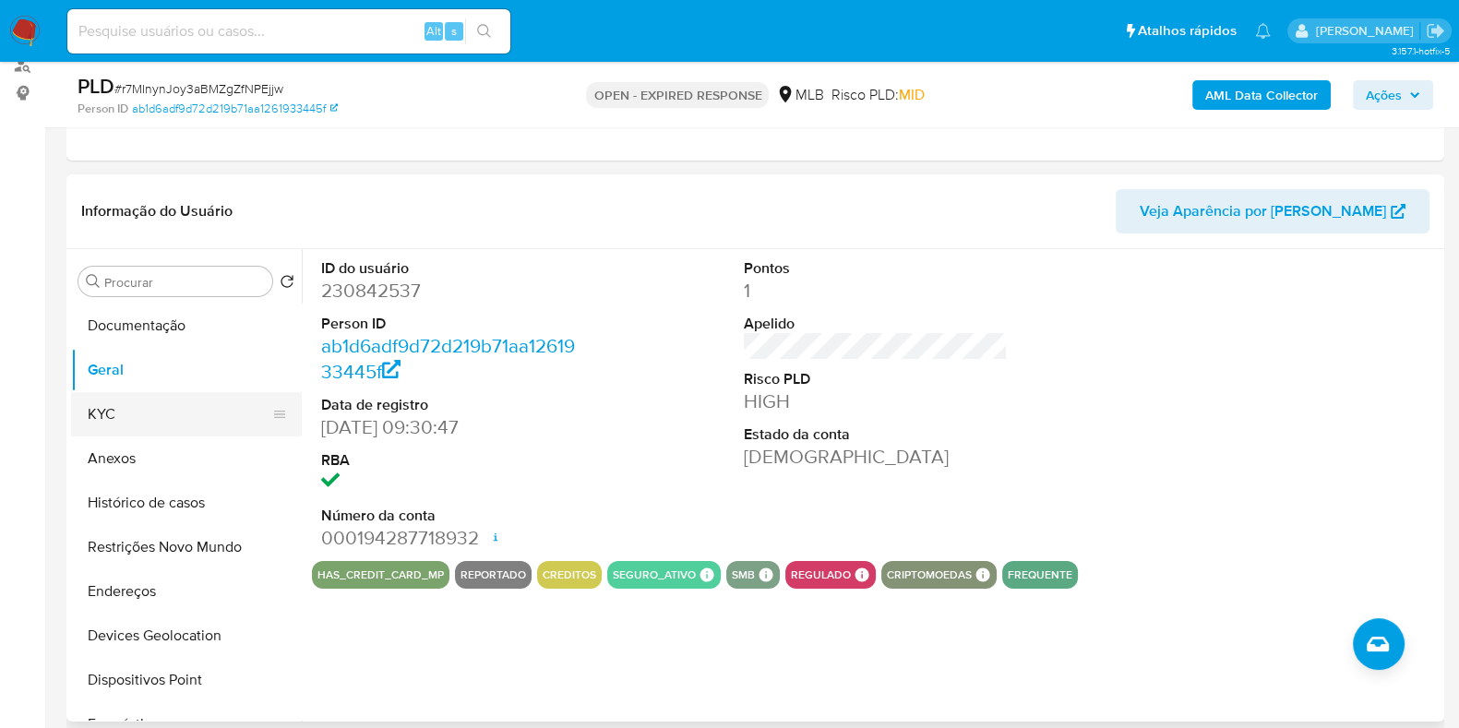
click at [97, 412] on button "KYC" at bounding box center [179, 414] width 216 height 44
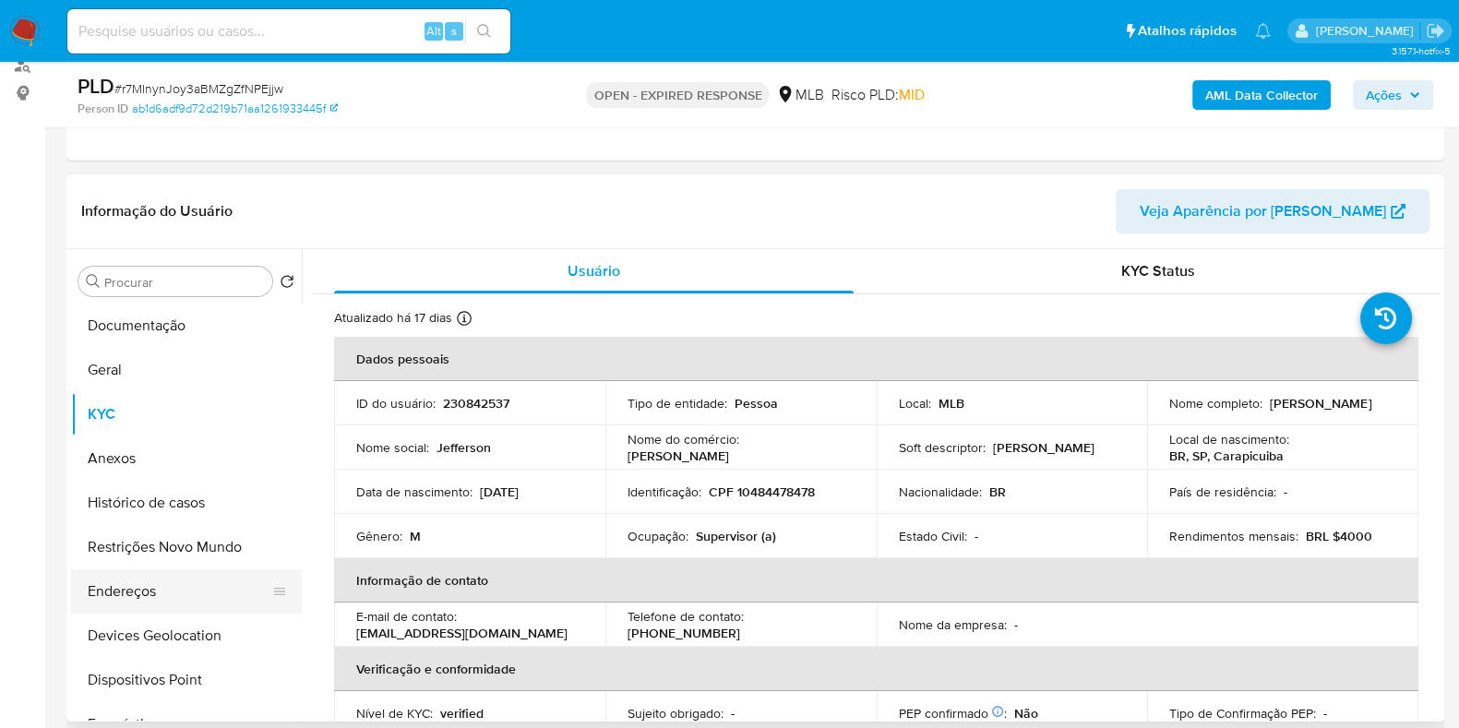
click at [131, 596] on button "Endereços" at bounding box center [179, 591] width 216 height 44
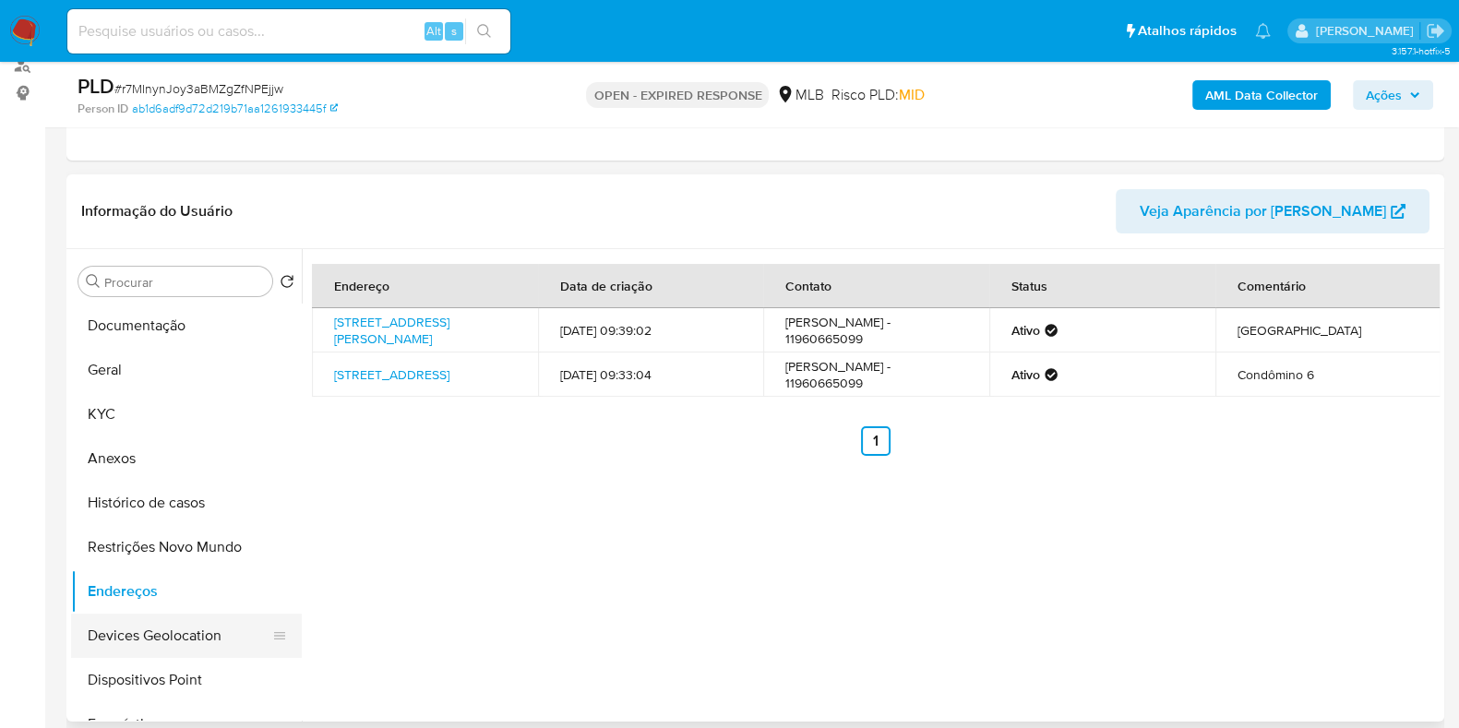
click at [173, 622] on button "Devices Geolocation" at bounding box center [179, 636] width 216 height 44
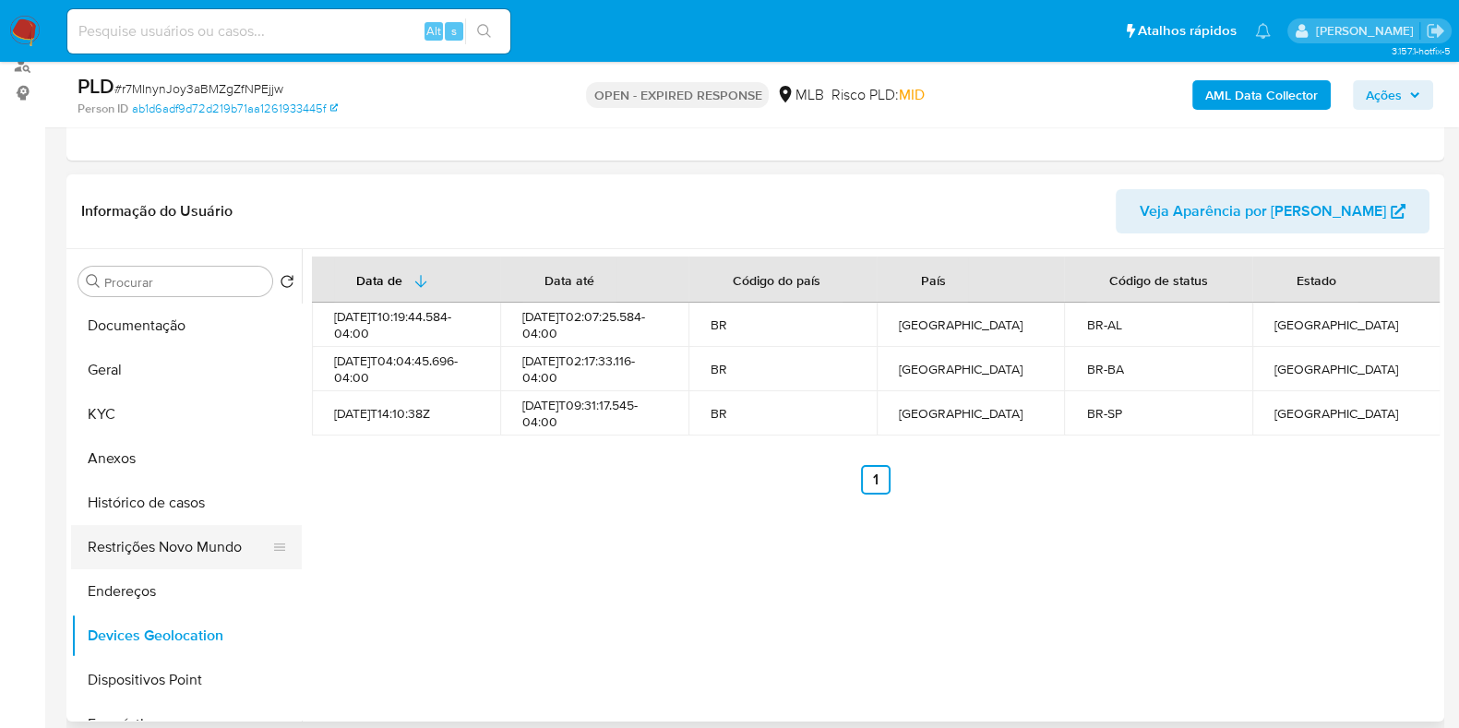
click at [169, 554] on button "Restrições Novo Mundo" at bounding box center [179, 547] width 216 height 44
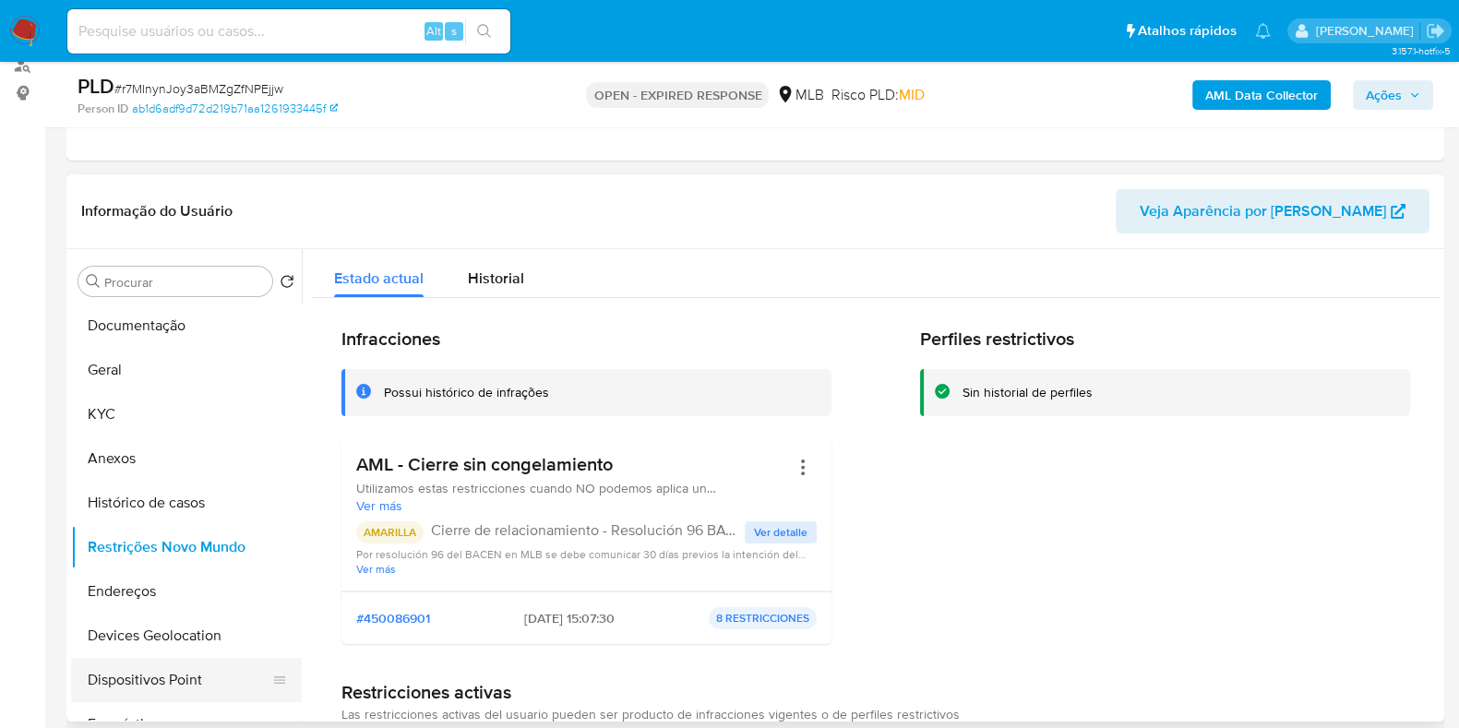
click at [177, 680] on button "Dispositivos Point" at bounding box center [179, 680] width 216 height 44
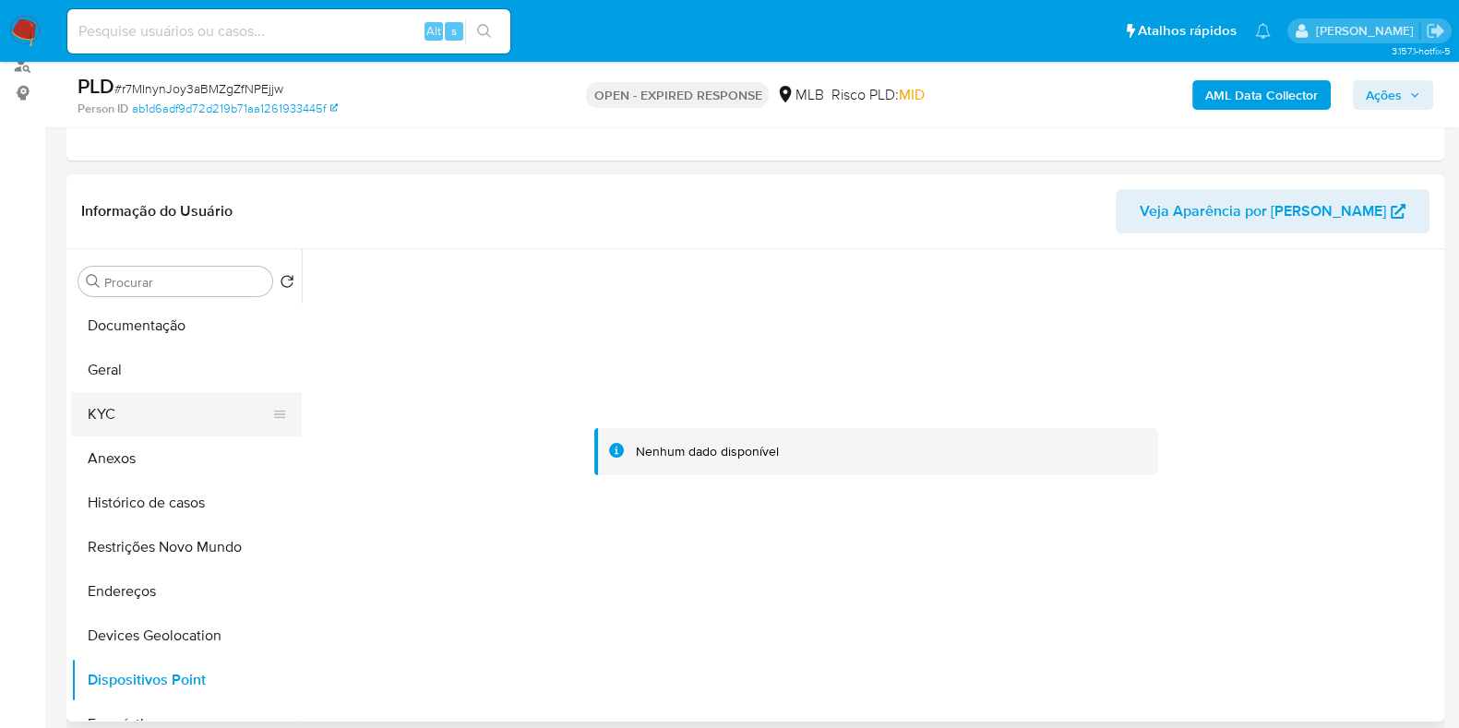
click at [106, 408] on button "KYC" at bounding box center [179, 414] width 216 height 44
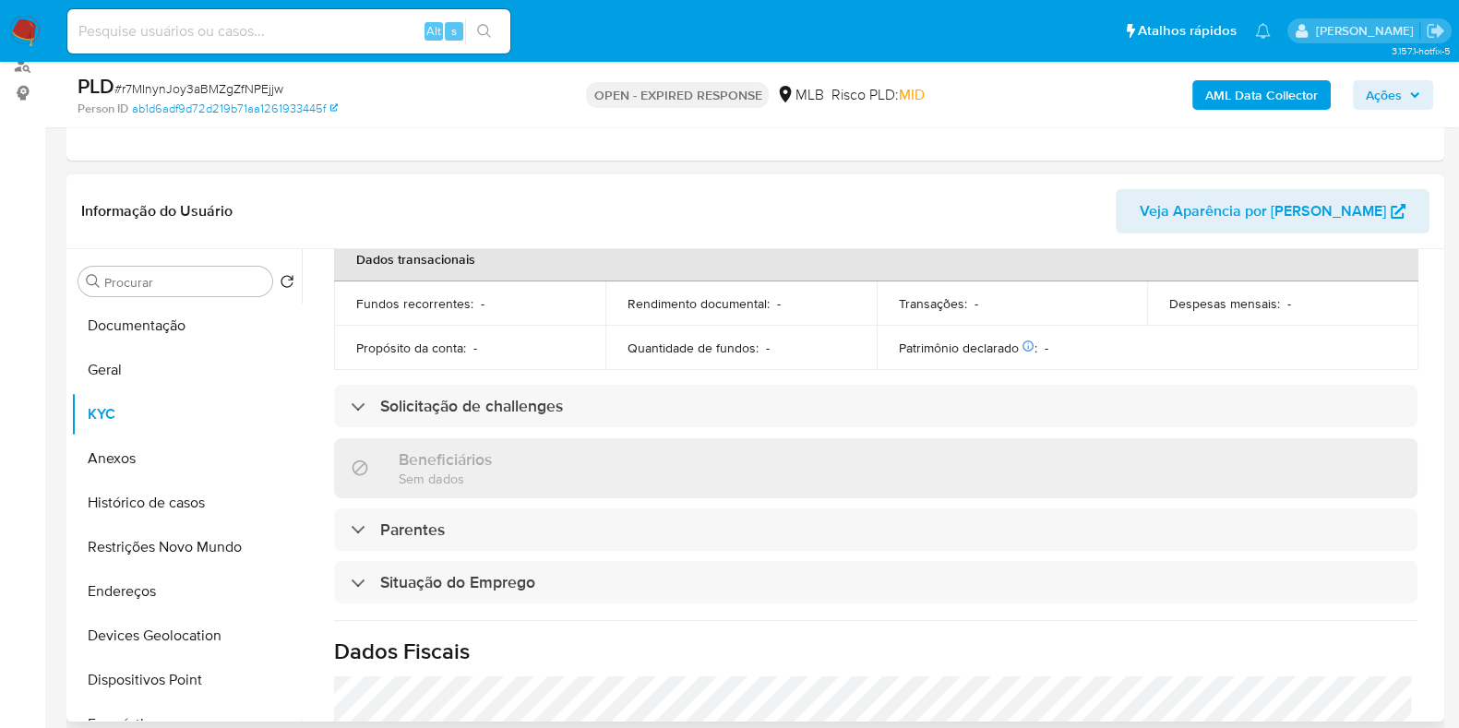
scroll to position [802, 0]
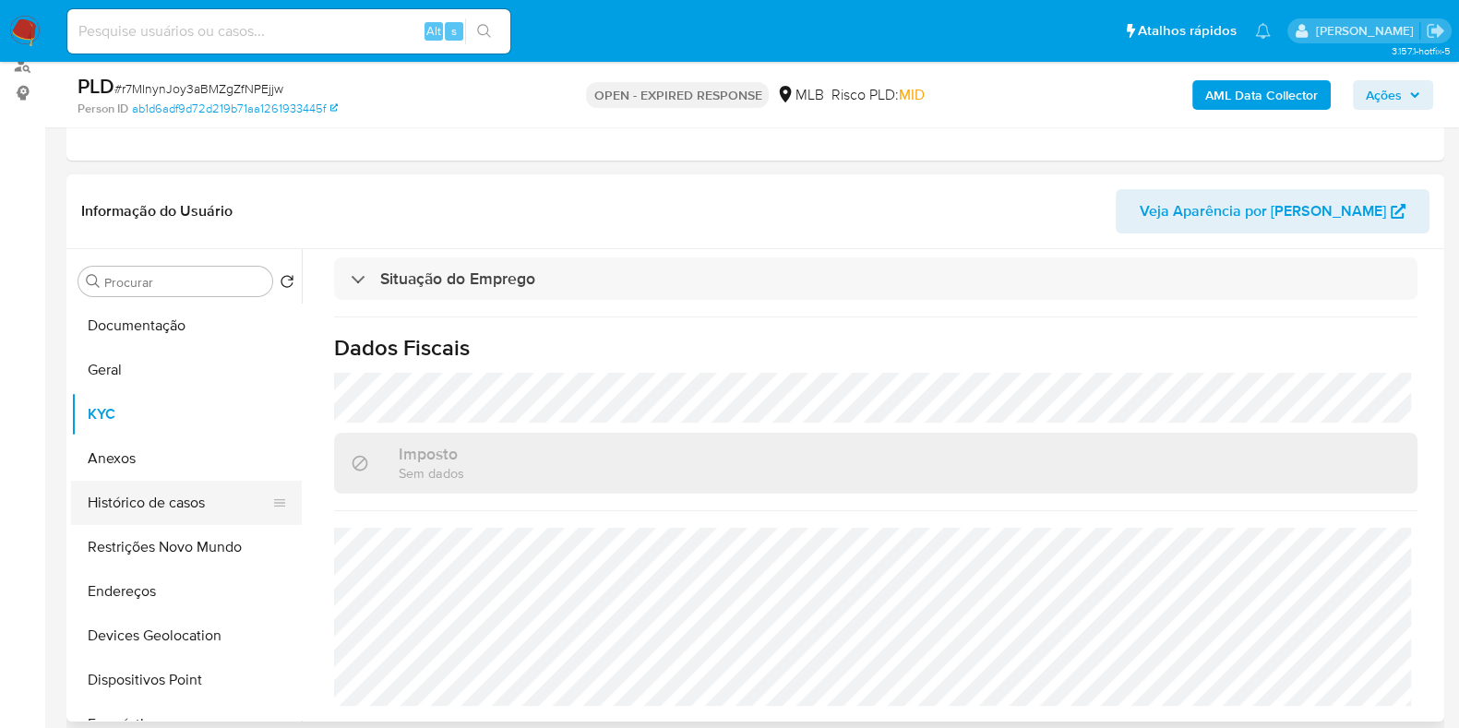
click at [189, 501] on button "Histórico de casos" at bounding box center [179, 503] width 216 height 44
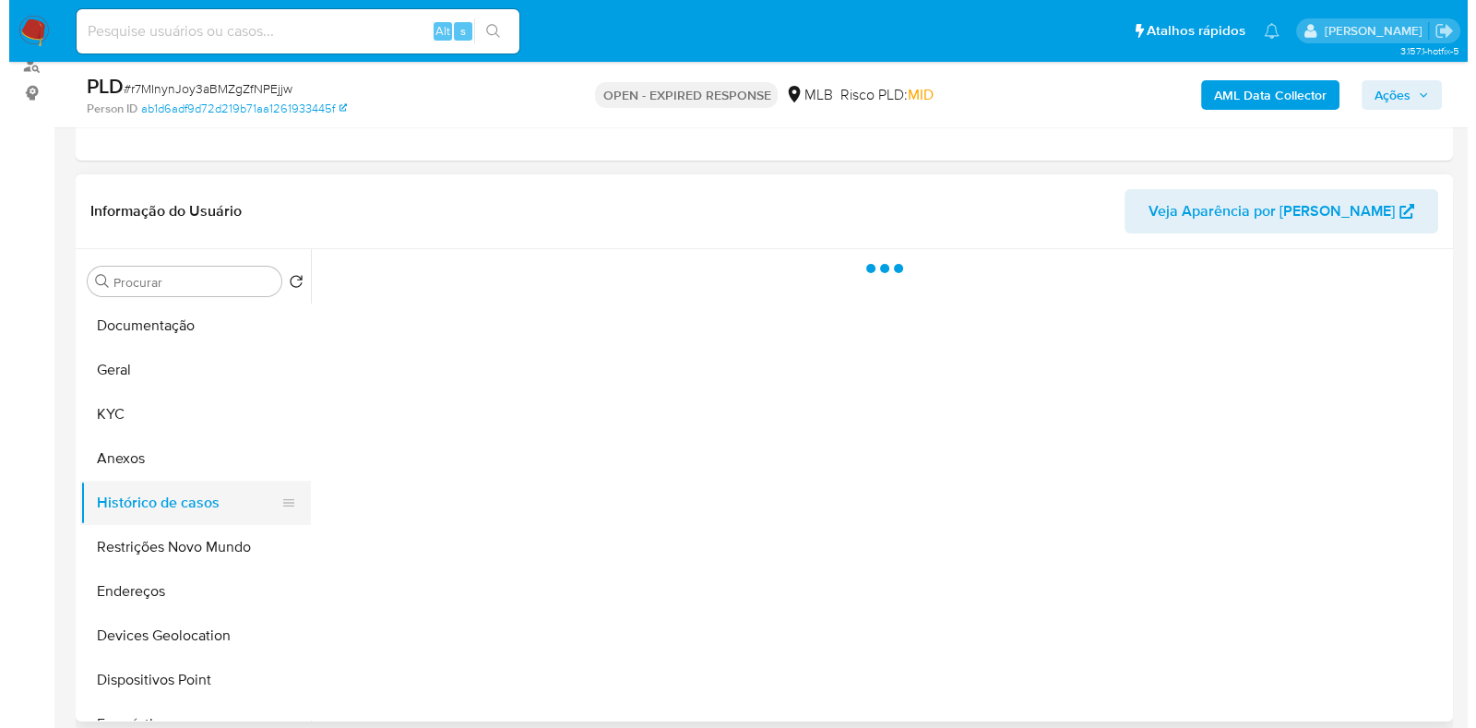
scroll to position [0, 0]
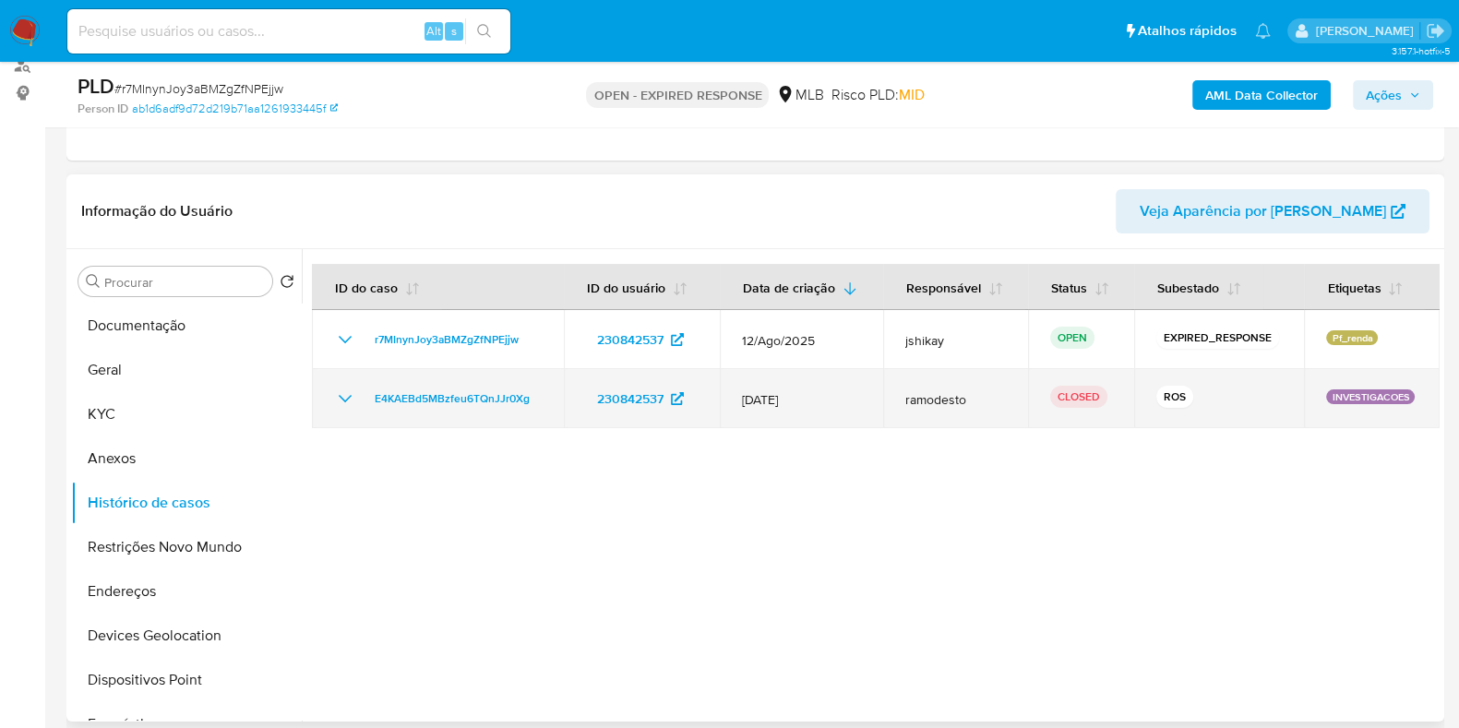
click at [334, 394] on icon "Mostrar/Ocultar" at bounding box center [345, 399] width 22 height 22
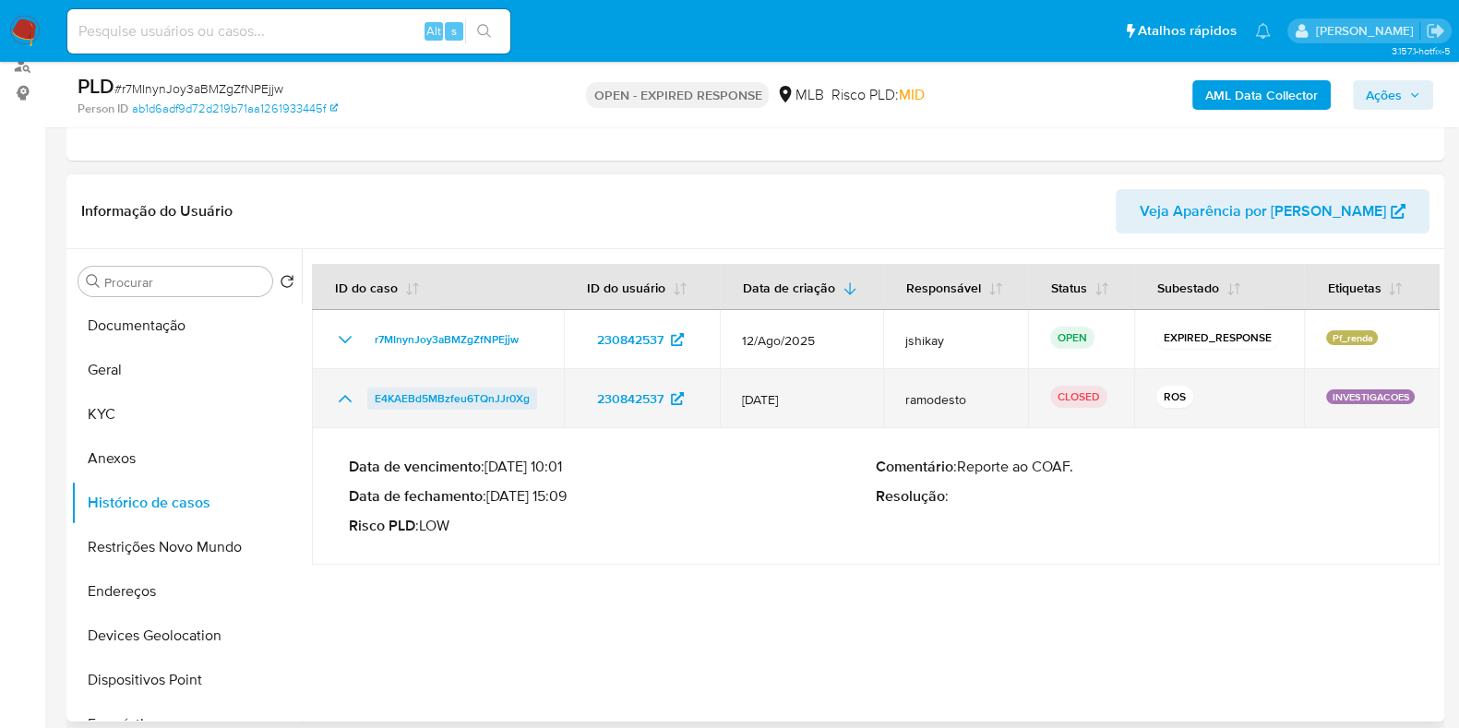
drag, startPoint x: 363, startPoint y: 392, endPoint x: 528, endPoint y: 400, distance: 165.3
click at [528, 400] on div "E4KAEBd5MBzfeu6TQnJJr0Xg" at bounding box center [438, 399] width 208 height 22
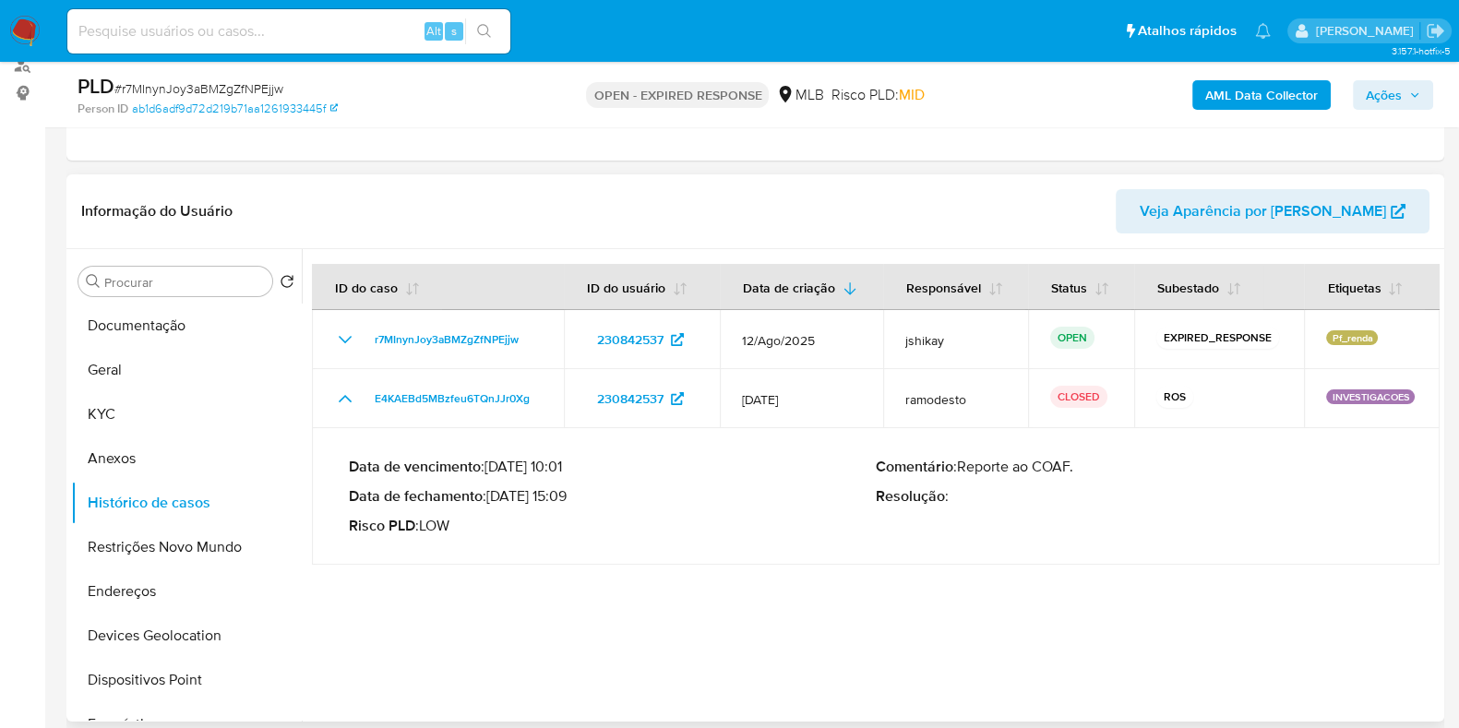
drag, startPoint x: 494, startPoint y: 491, endPoint x: 567, endPoint y: 495, distance: 73.9
click at [567, 495] on p "Data de fechamento : 12/08/2025 15:09" at bounding box center [612, 496] width 527 height 18
click at [1234, 90] on b "AML Data Collector" at bounding box center [1261, 95] width 113 height 30
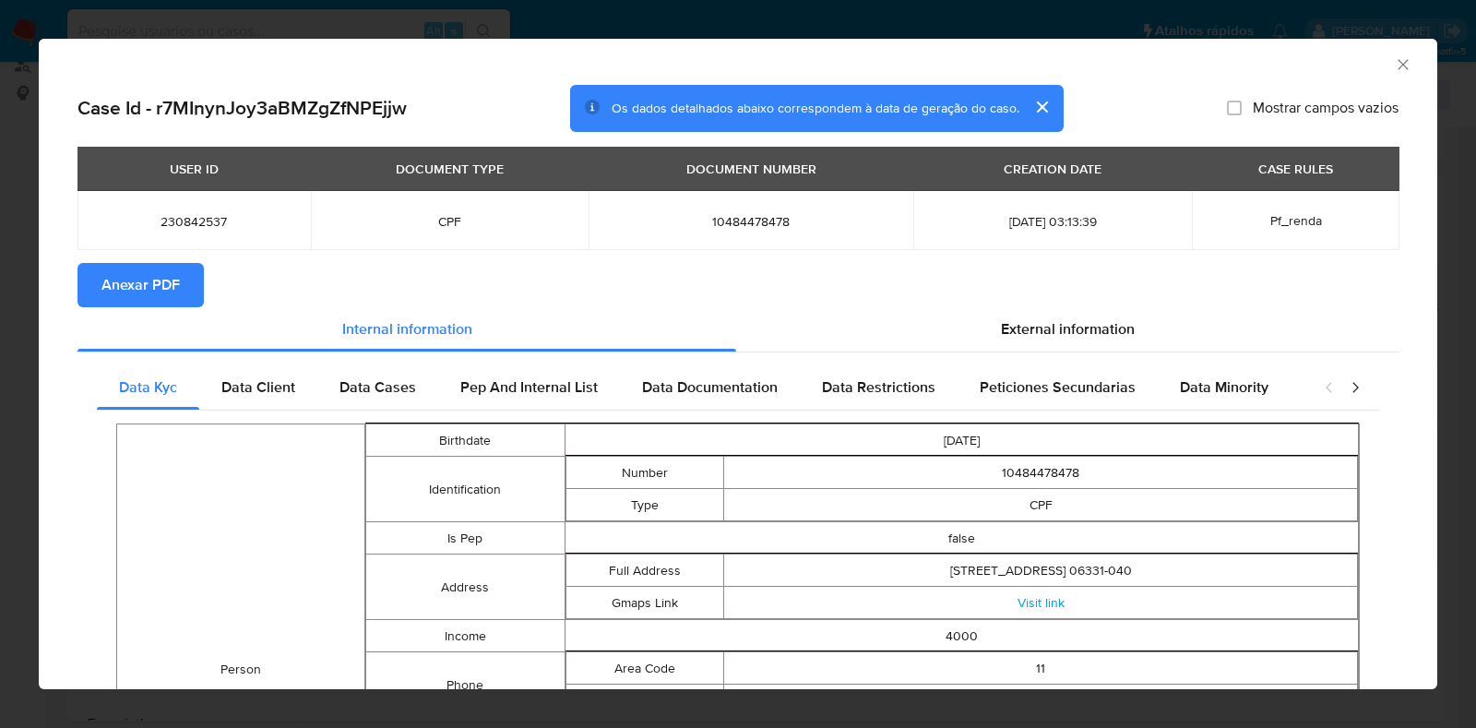
click at [141, 286] on span "Anexar PDF" at bounding box center [140, 285] width 78 height 41
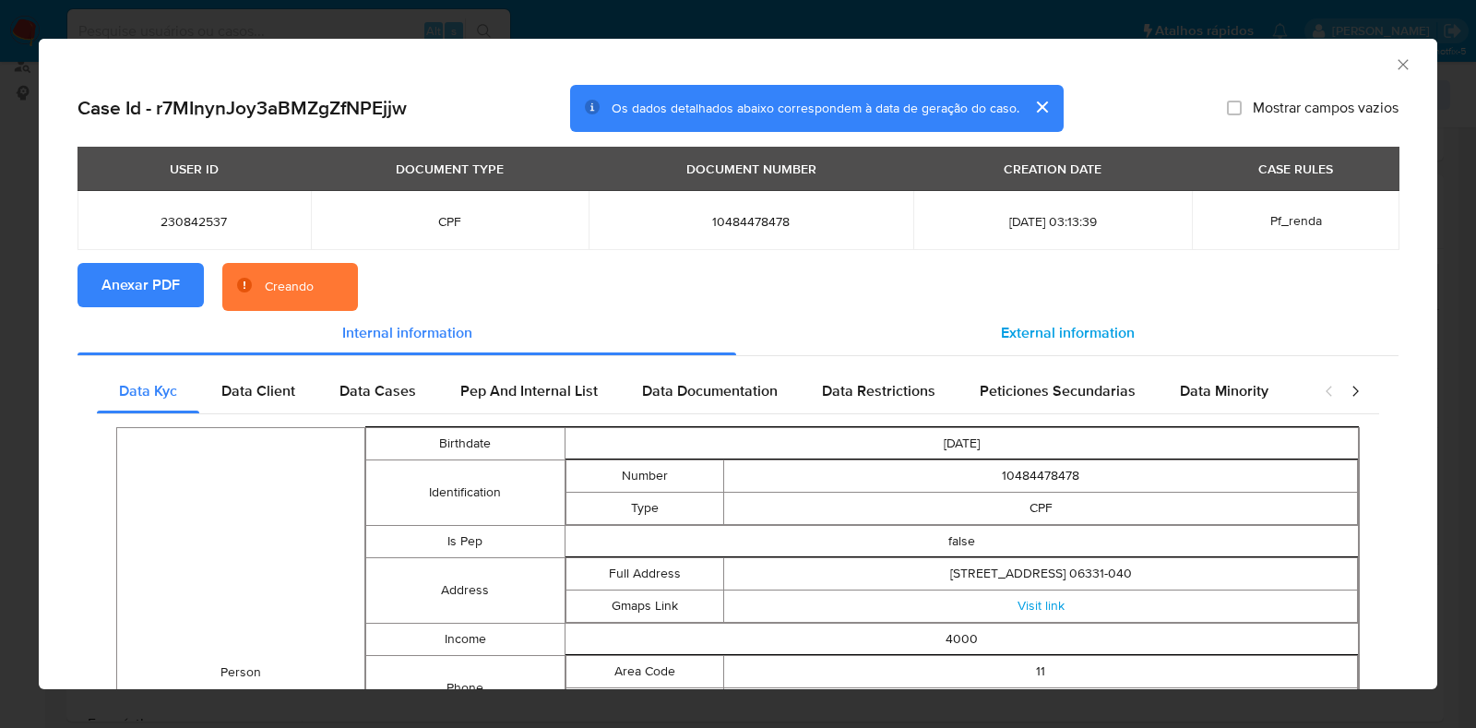
click at [984, 328] on div "External information" at bounding box center [1067, 333] width 662 height 44
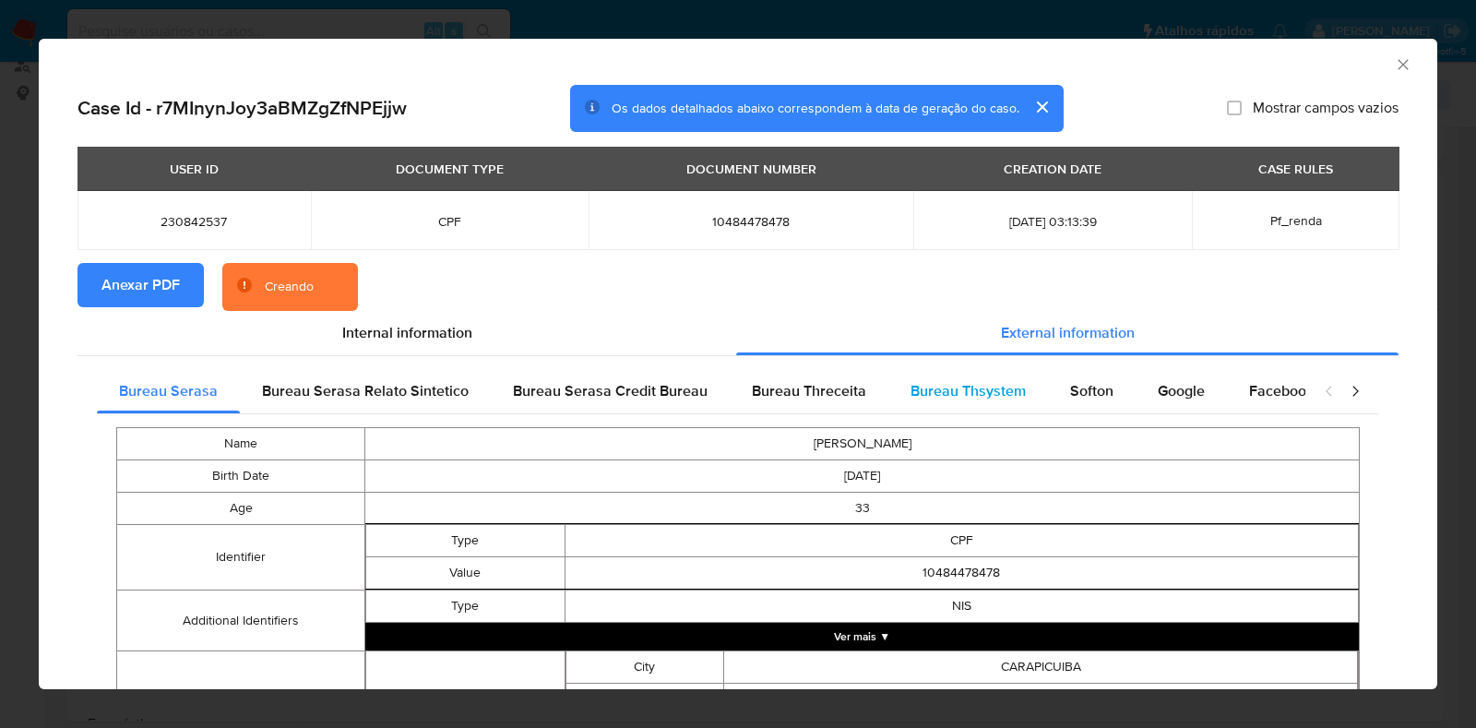
click at [948, 398] on span "Bureau Thsystem" at bounding box center [968, 390] width 115 height 21
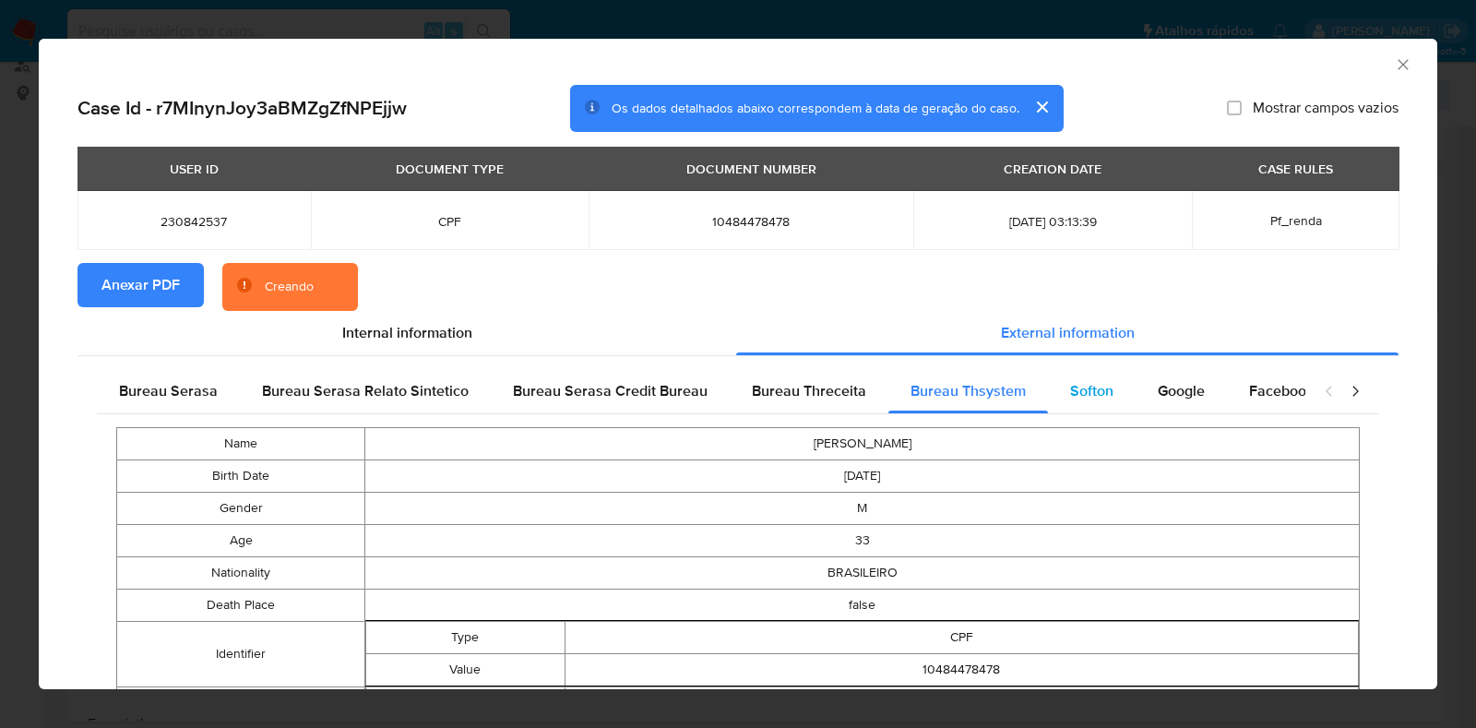
click at [1091, 397] on span "Softon" at bounding box center [1091, 390] width 43 height 21
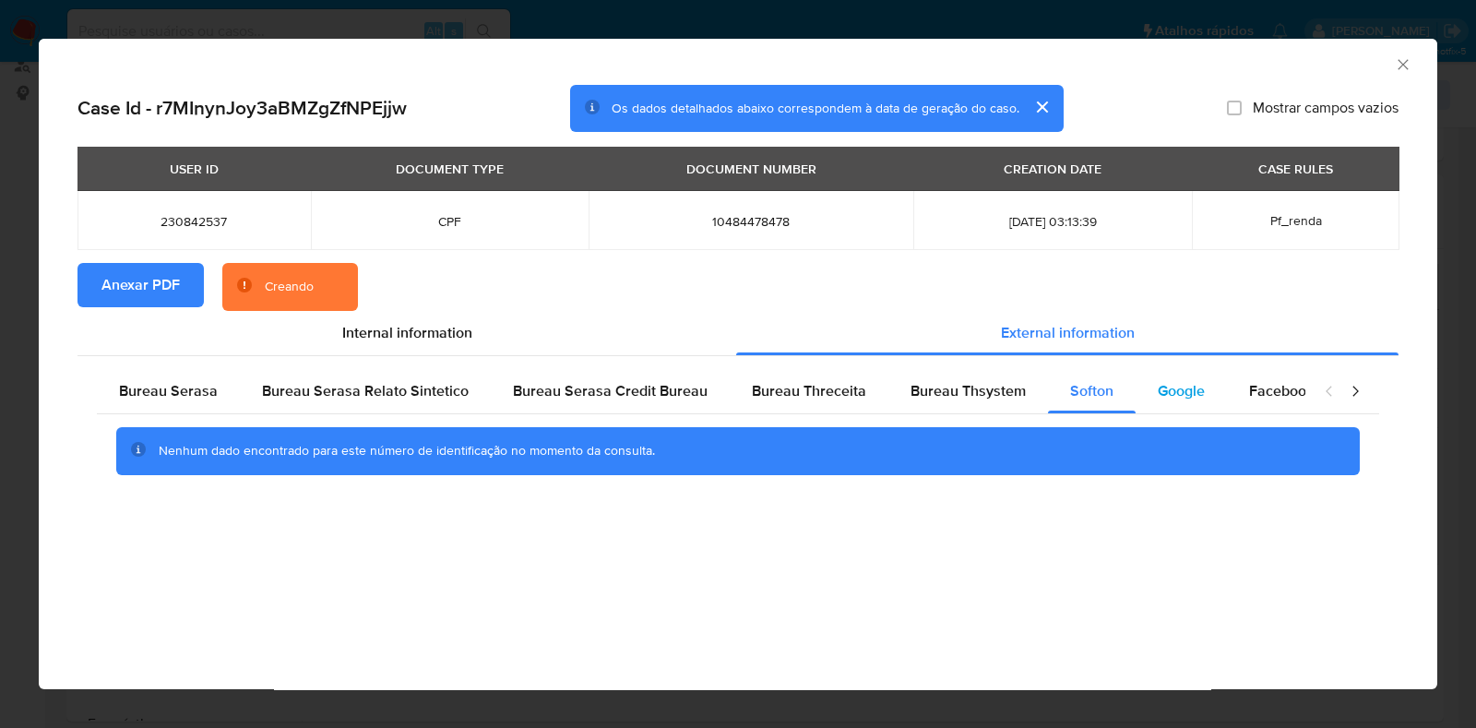
click at [1176, 389] on span "Google" at bounding box center [1181, 390] width 47 height 21
click at [1405, 59] on icon "Fechar a janela" at bounding box center [1403, 64] width 18 height 18
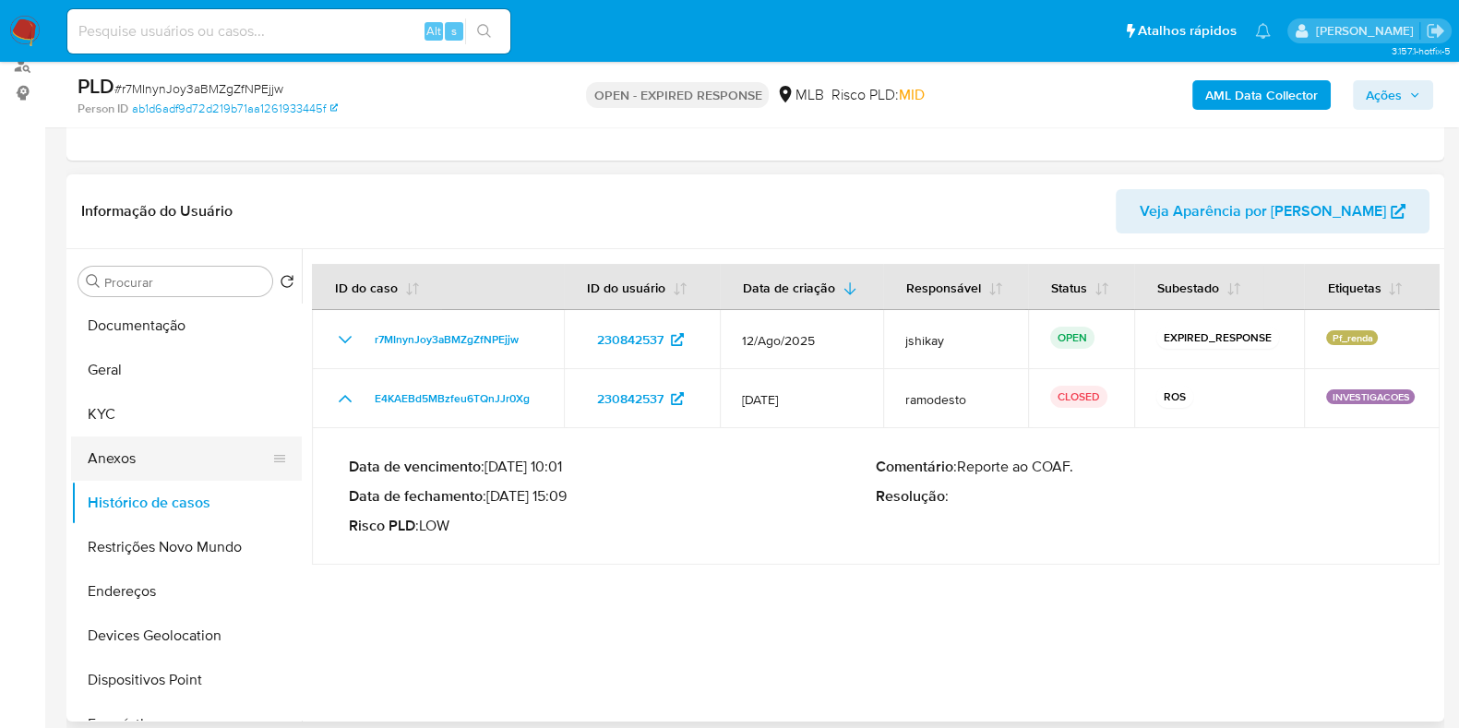
click at [129, 454] on button "Anexos" at bounding box center [179, 458] width 216 height 44
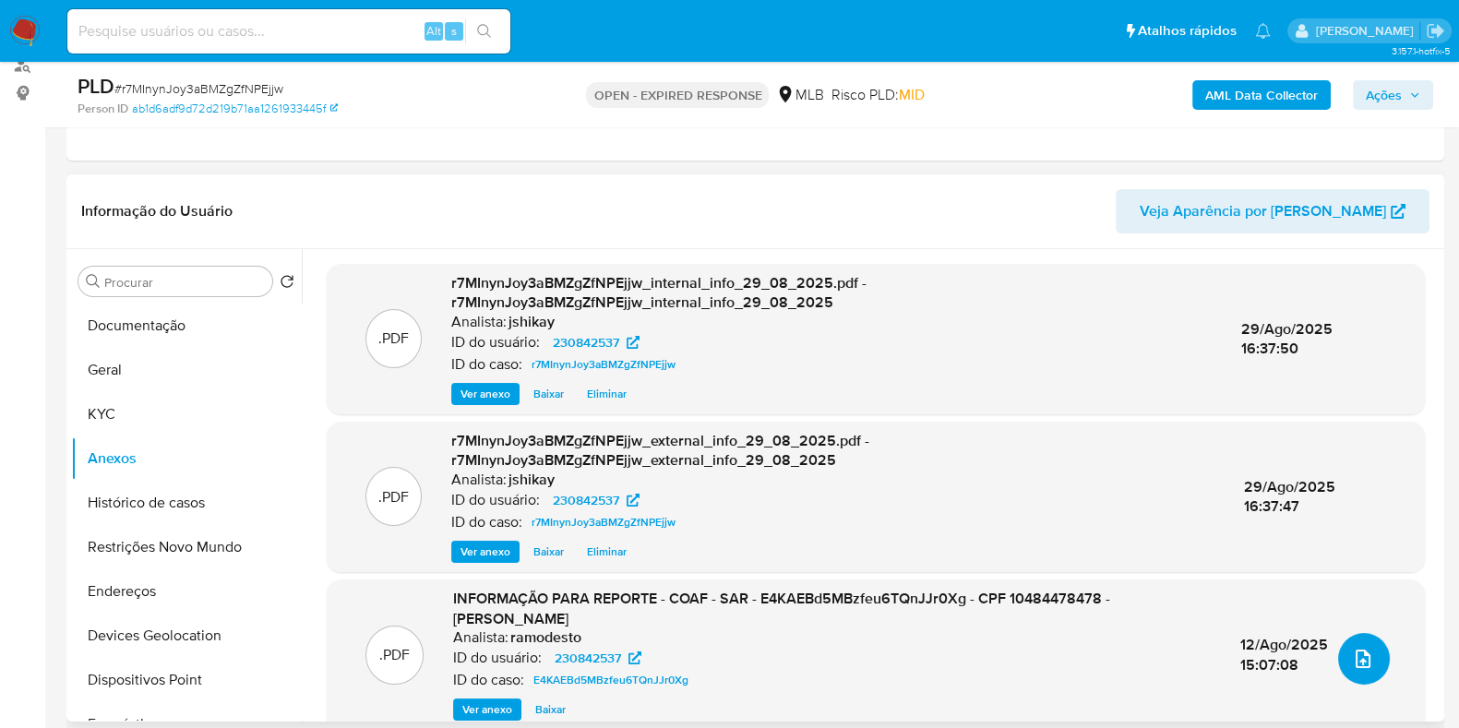
click at [1367, 648] on button "upload-file" at bounding box center [1364, 659] width 52 height 52
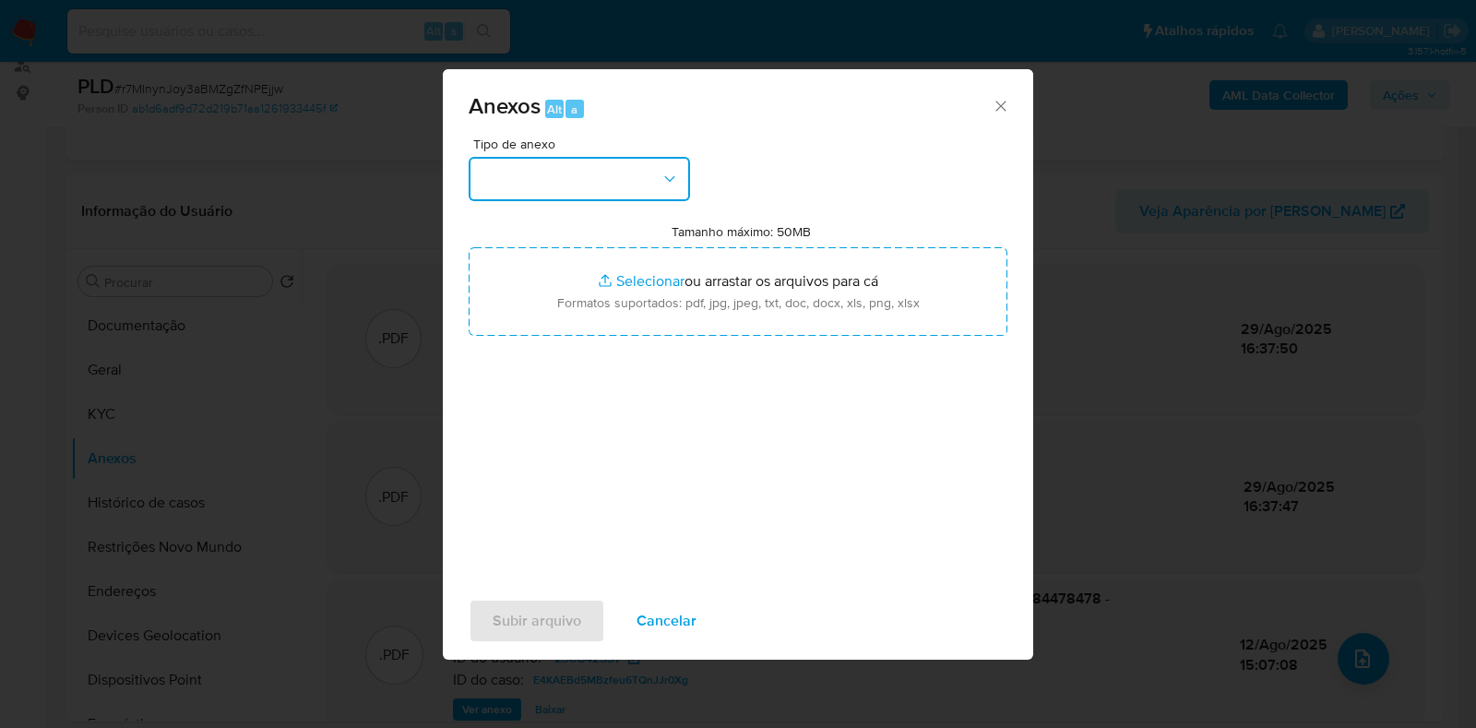
click at [574, 186] on button "button" at bounding box center [579, 179] width 221 height 44
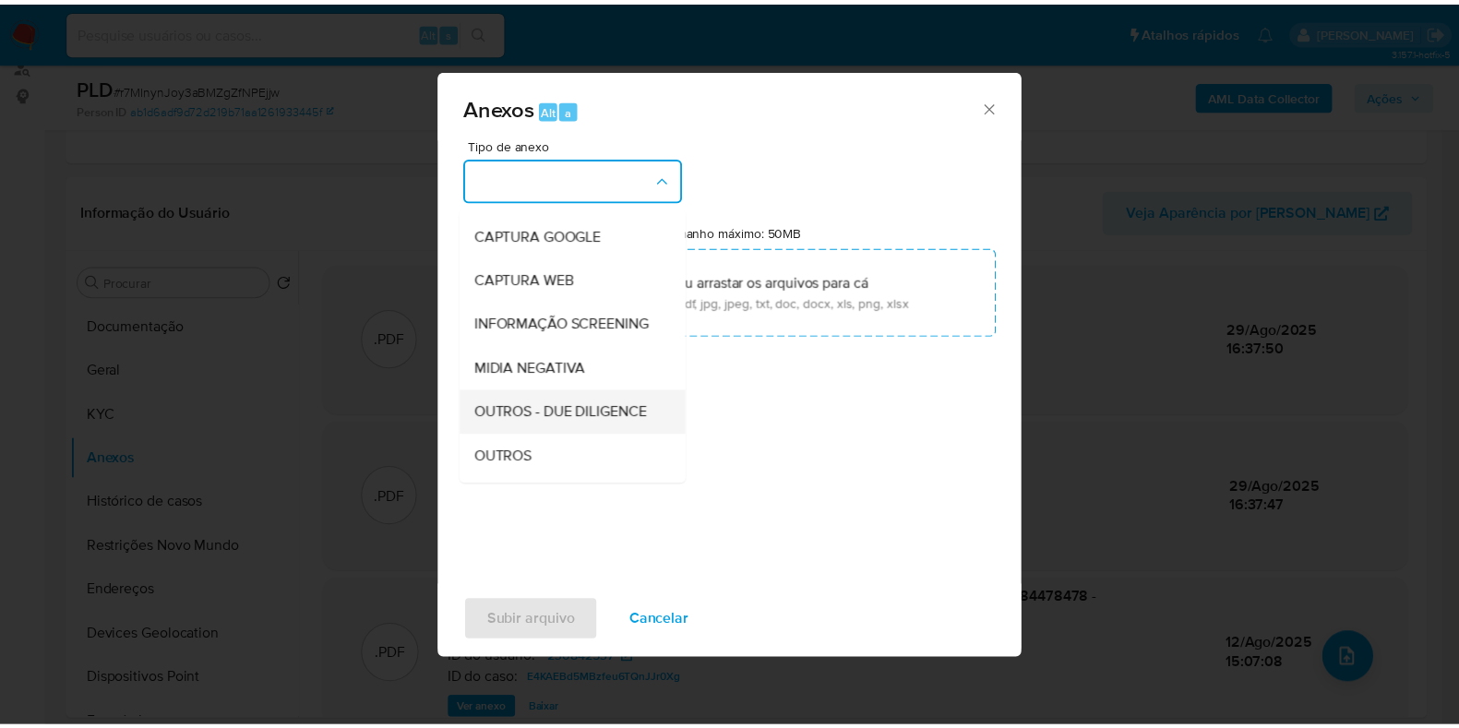
scroll to position [114, 0]
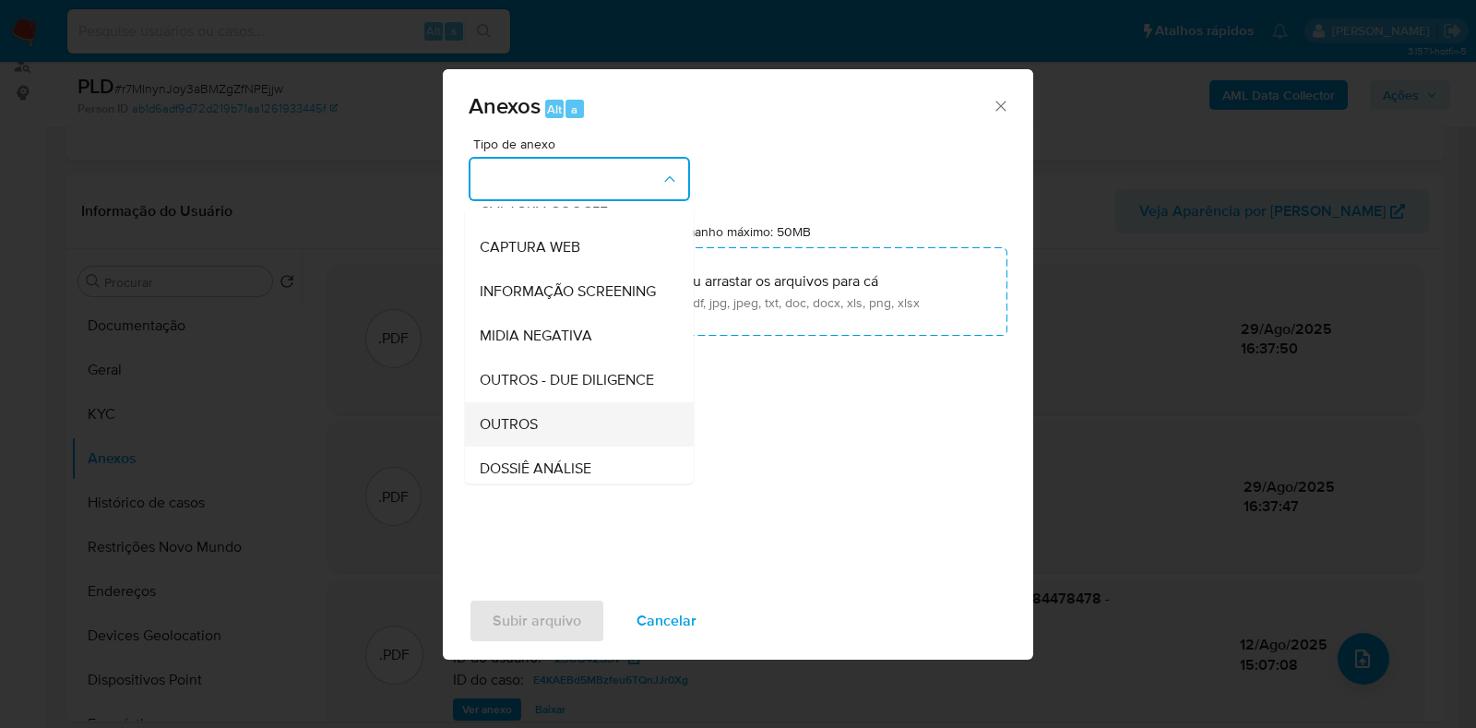
click at [516, 434] on span "OUTROS" at bounding box center [509, 424] width 58 height 18
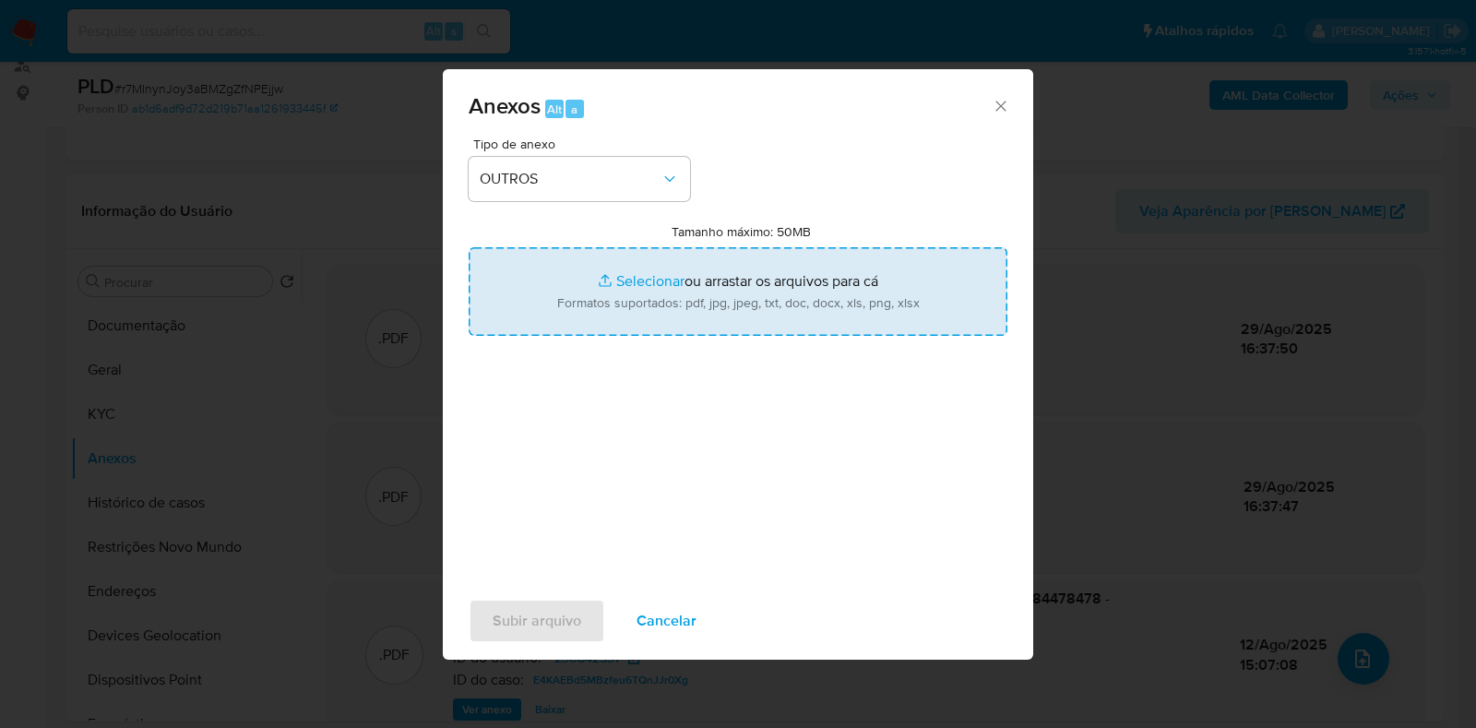
click at [614, 285] on input "Tamanho máximo: 50MB Selecionar arquivos" at bounding box center [738, 291] width 539 height 89
type input "C:\fakepath\Mulan 230842537_2025_08_29_15_22_02 - Resumen TX.pdf"
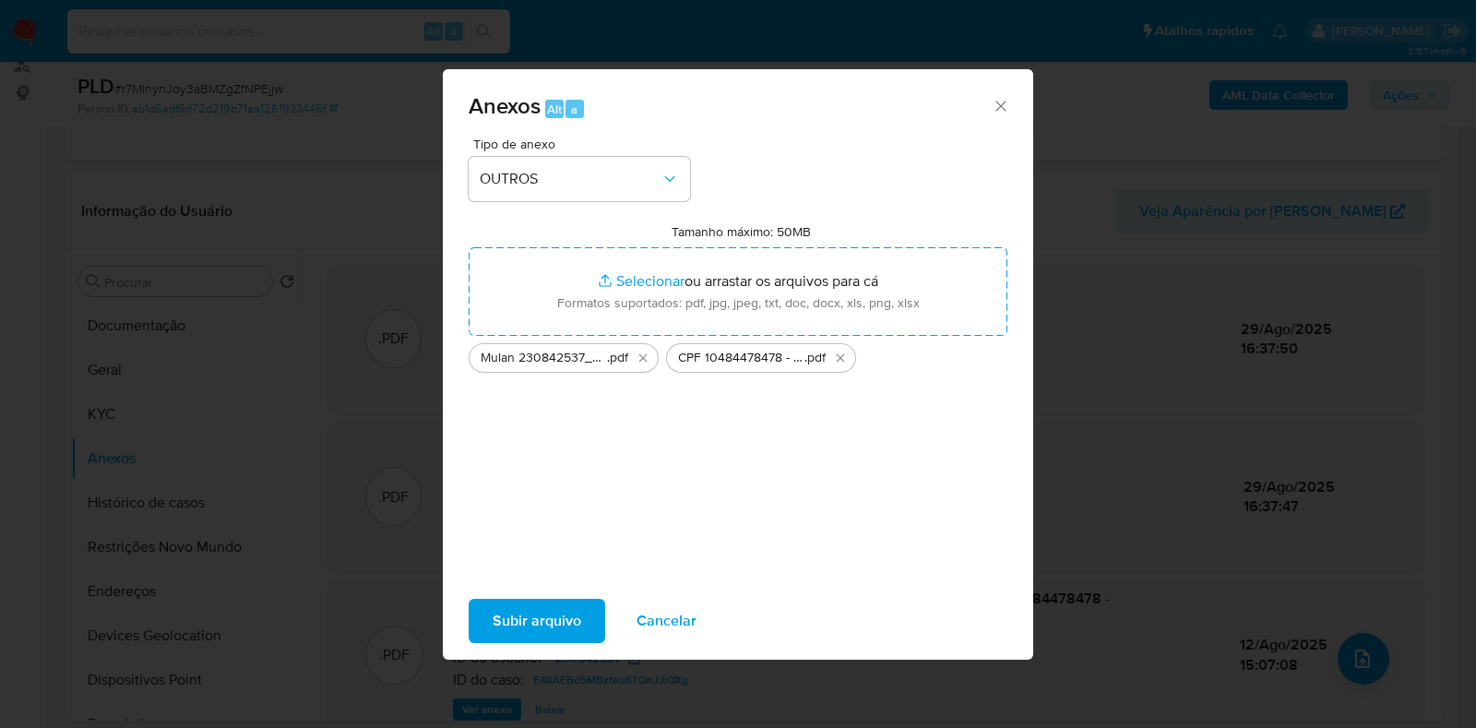
click at [538, 605] on span "Subir arquivo" at bounding box center [537, 621] width 89 height 41
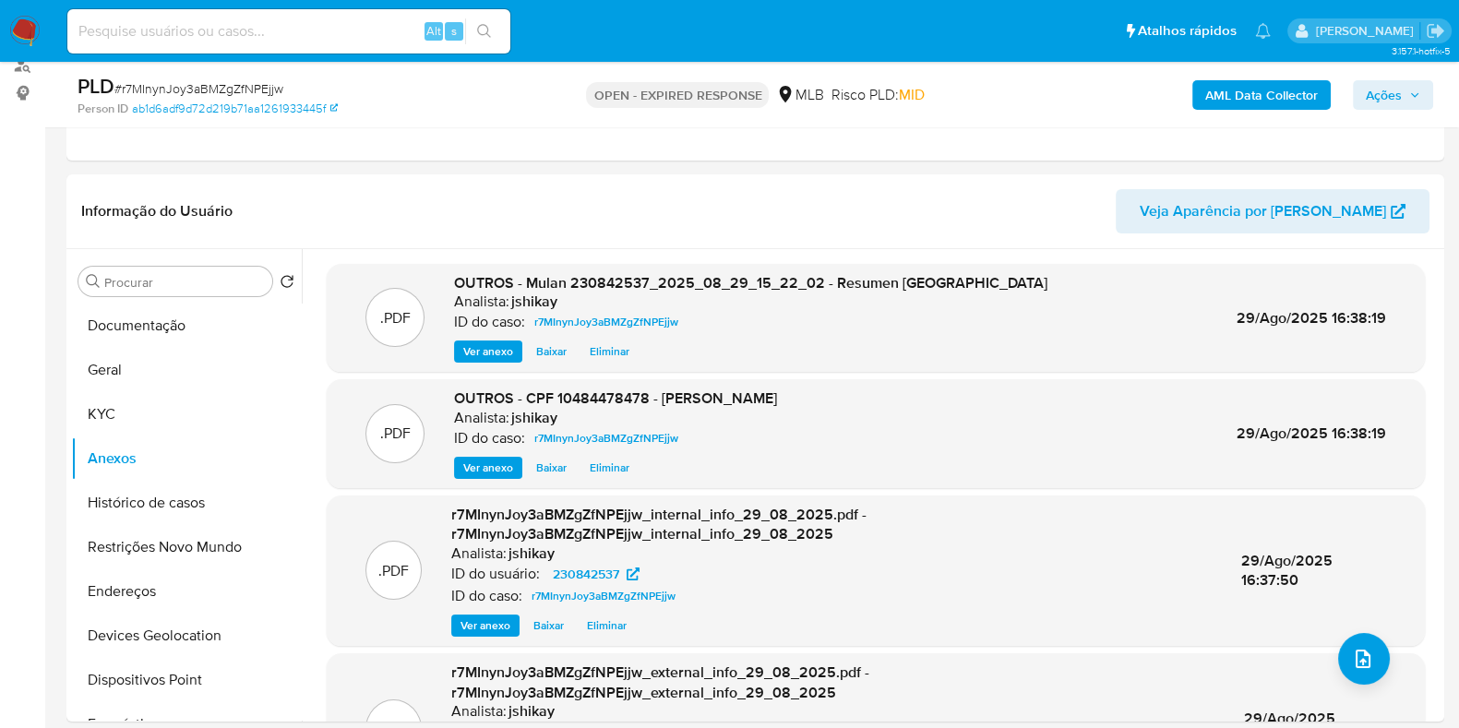
click at [1373, 99] on span "Ações" at bounding box center [1384, 95] width 36 height 30
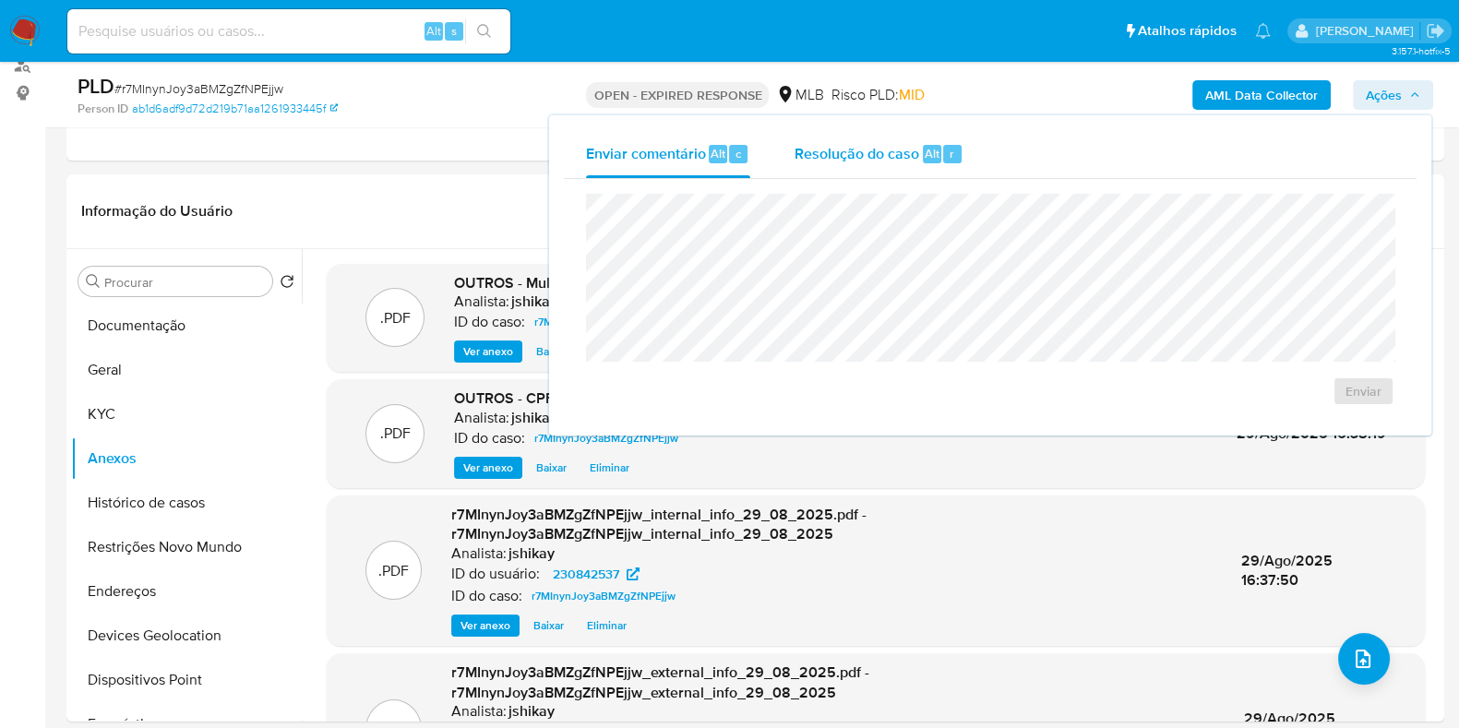
click at [836, 140] on div "Resolução do caso Alt r" at bounding box center [878, 154] width 169 height 48
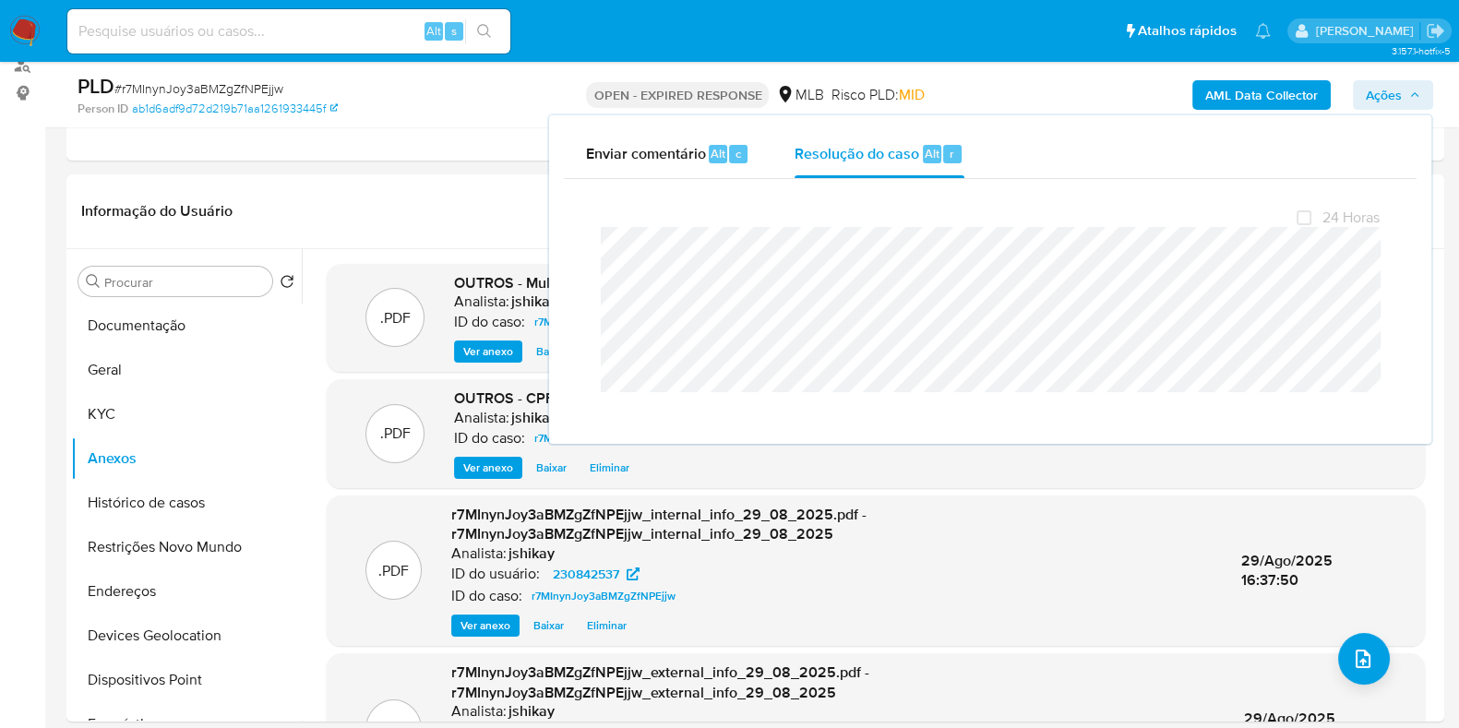
click at [244, 95] on span "# r7MInynJoy3aBMZgZfNPEjjw" at bounding box center [198, 88] width 169 height 18
click at [243, 95] on span "# r7MInynJoy3aBMZgZfNPEjjw" at bounding box center [198, 88] width 169 height 18
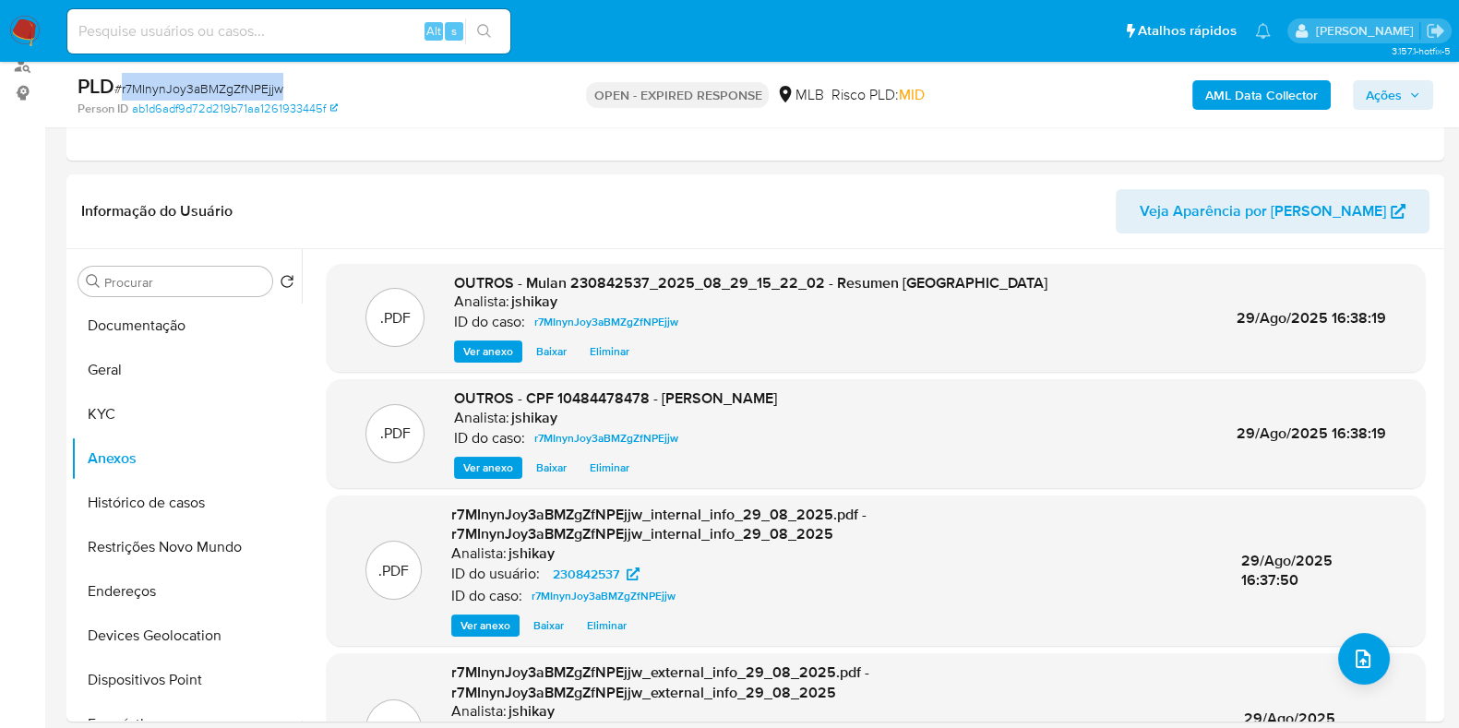
copy span "r7MInynJoy3aBMZgZfNPEjjw"
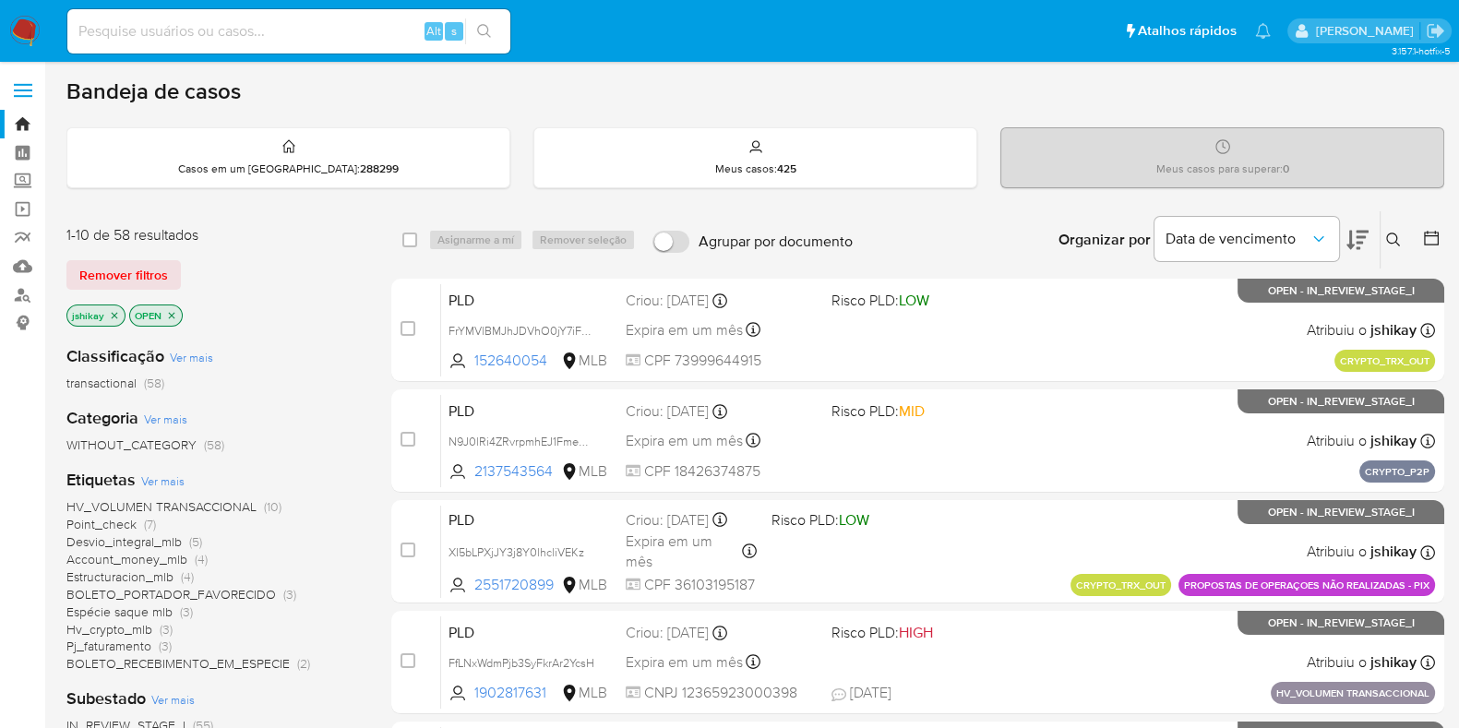
click at [1385, 233] on button at bounding box center [1395, 240] width 30 height 22
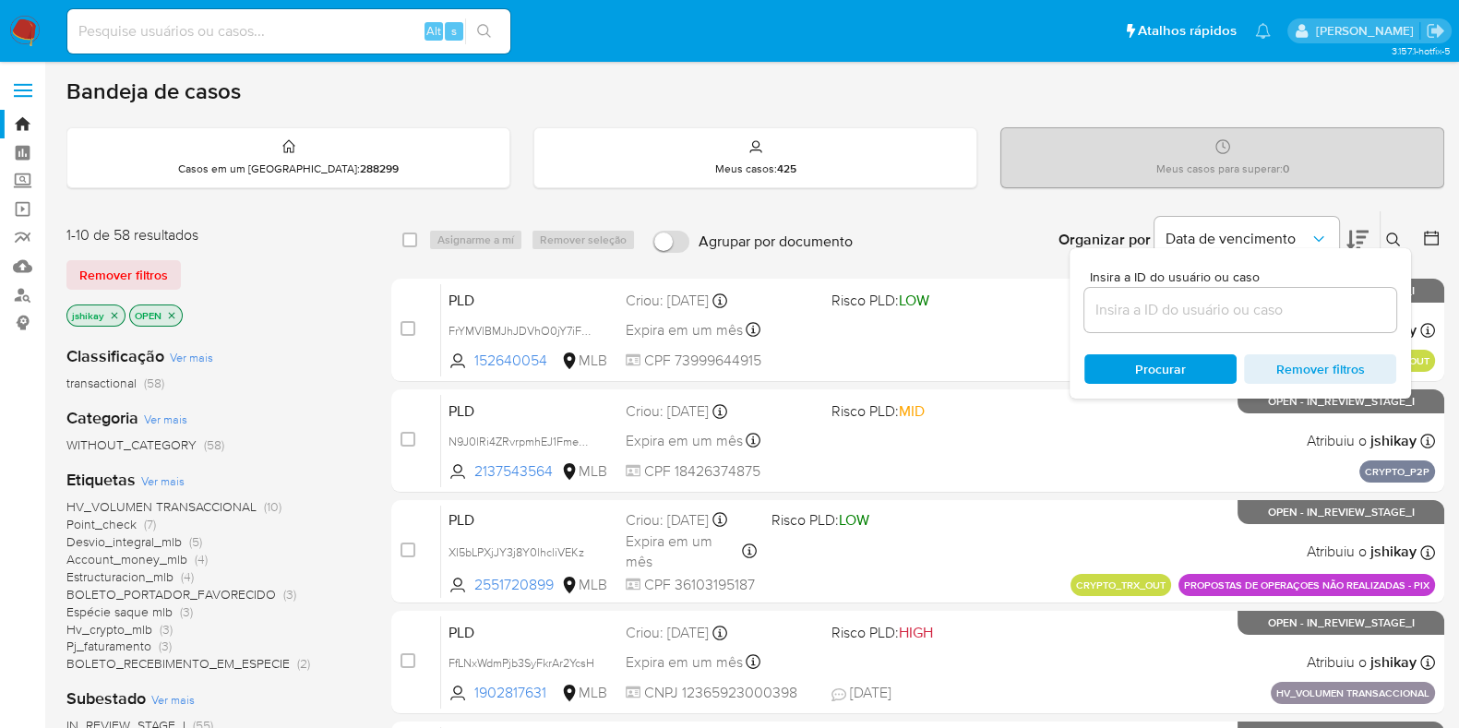
click at [1243, 320] on div at bounding box center [1240, 310] width 312 height 44
click at [1176, 311] on input at bounding box center [1240, 310] width 312 height 24
paste input "r7MInynJoy3aBMZgZfNPEjjw"
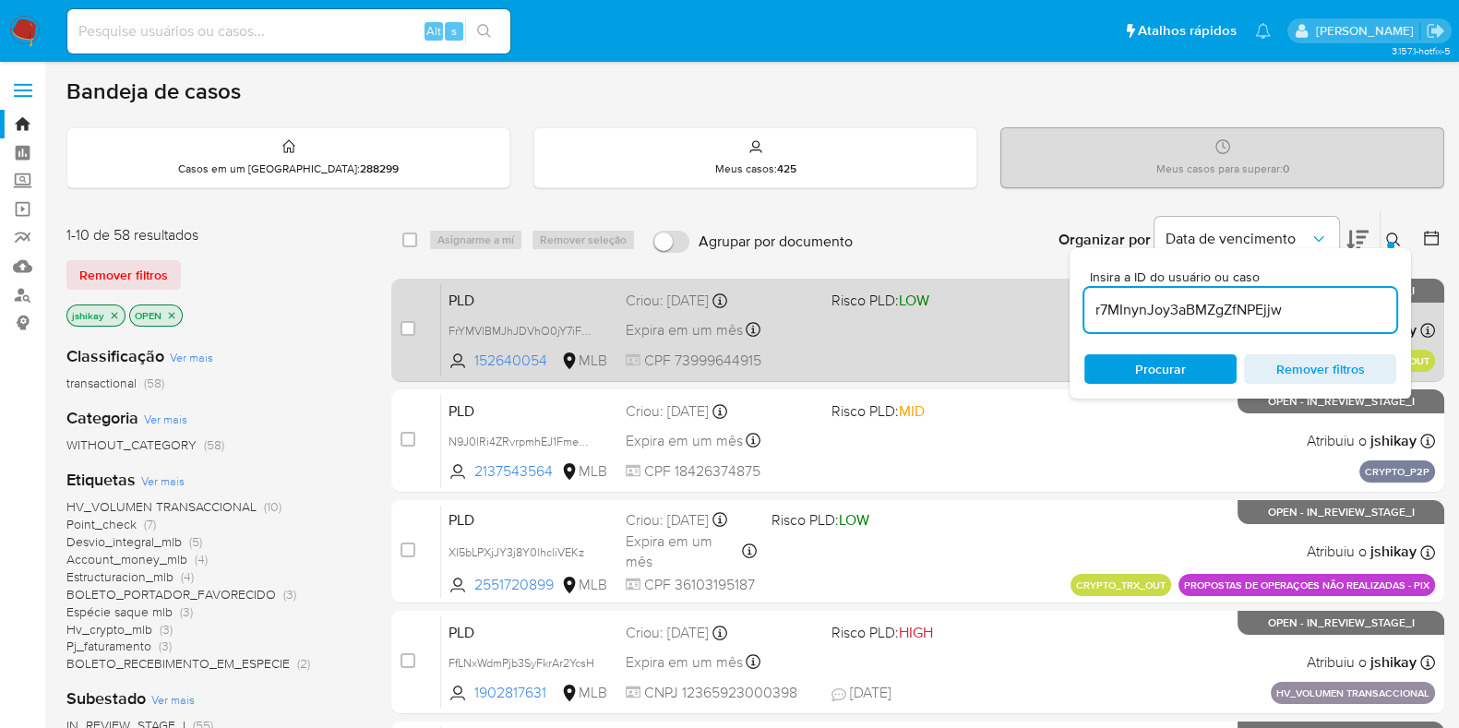
type input "r7MInynJoy3aBMZgZfNPEjjw"
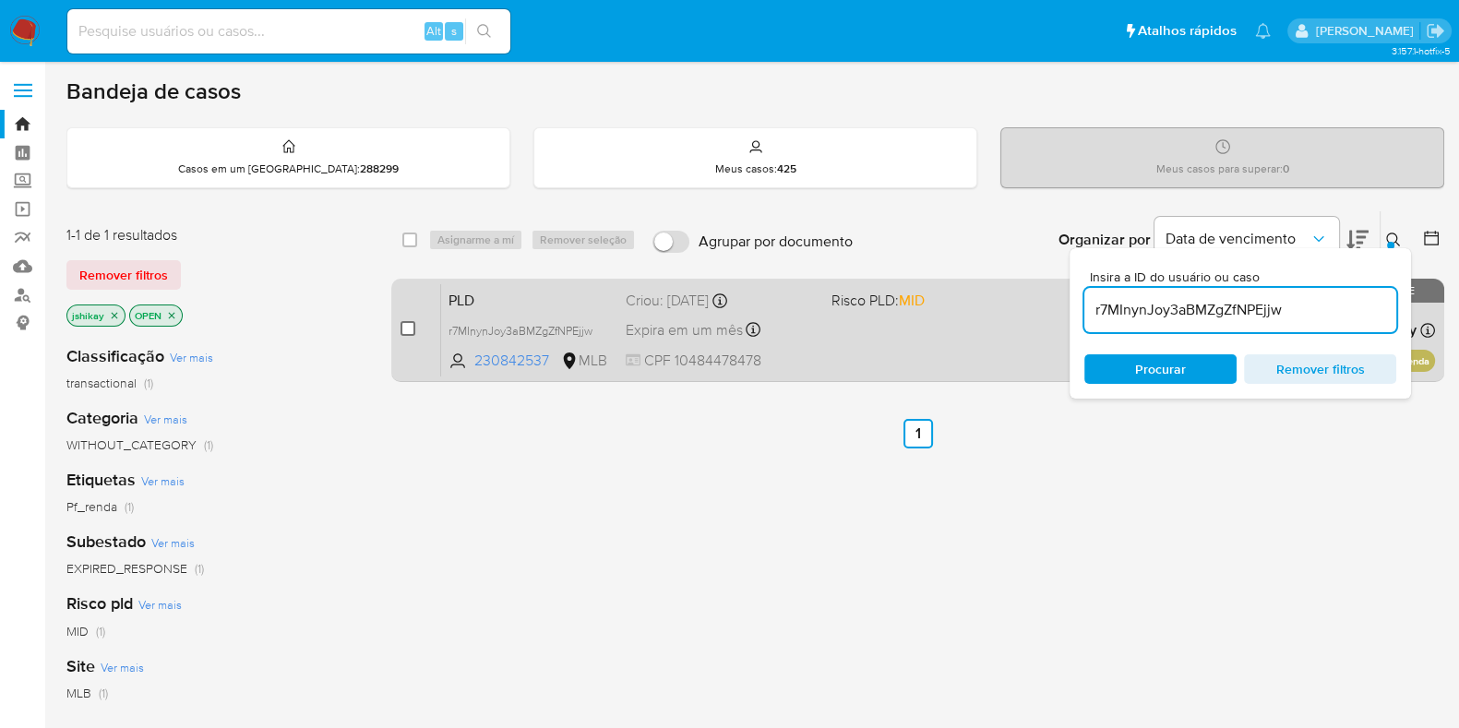
click at [407, 329] on input "checkbox" at bounding box center [407, 328] width 15 height 15
checkbox input "true"
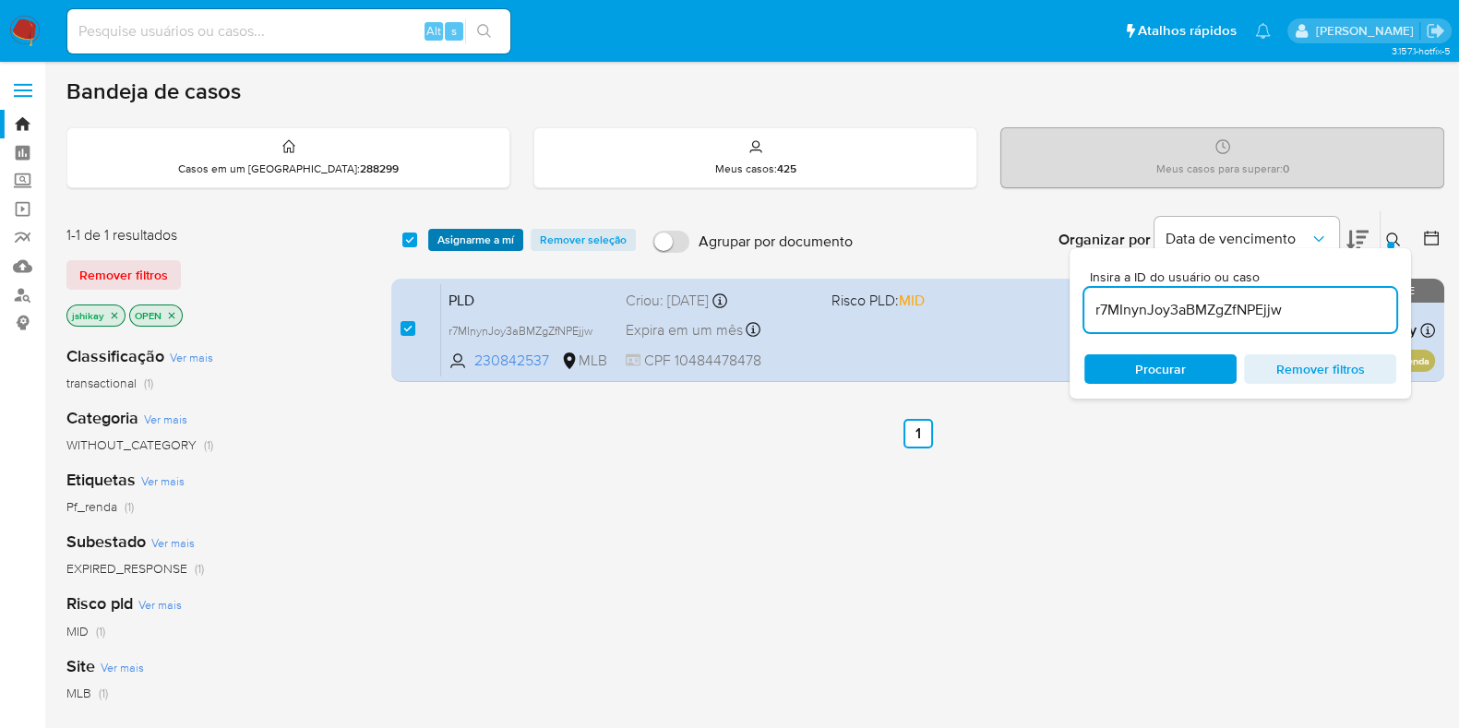
click at [471, 233] on span "Asignarme a mí" at bounding box center [475, 240] width 77 height 18
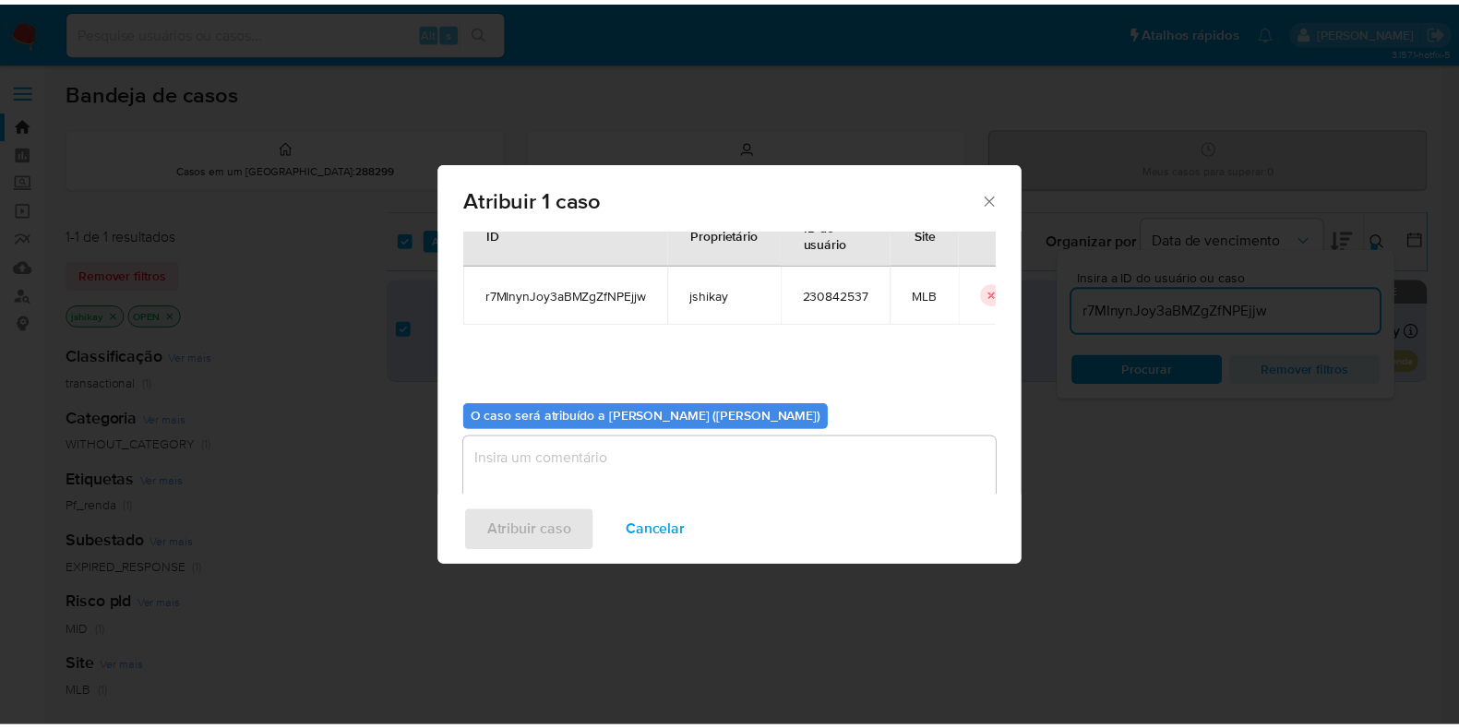
scroll to position [95, 0]
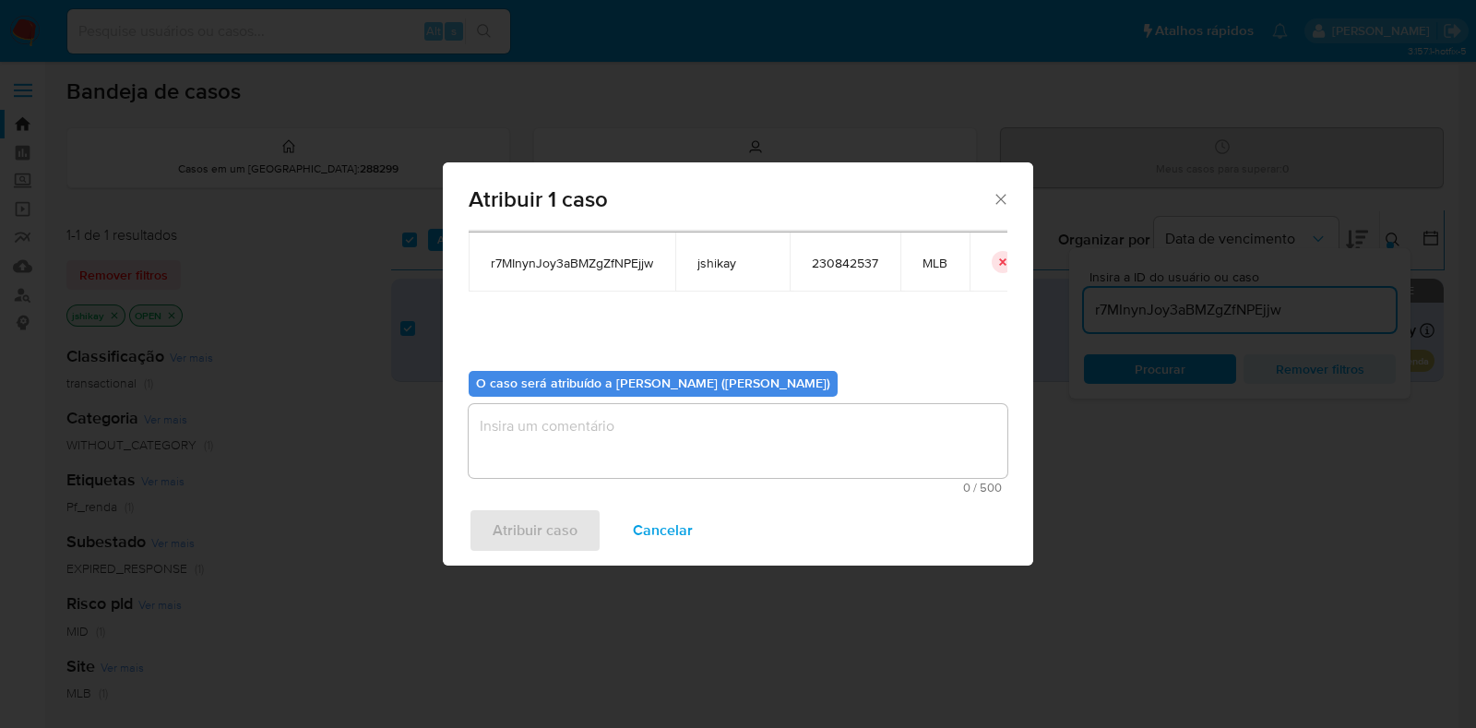
click at [557, 426] on textarea "assign-modal" at bounding box center [738, 441] width 539 height 74
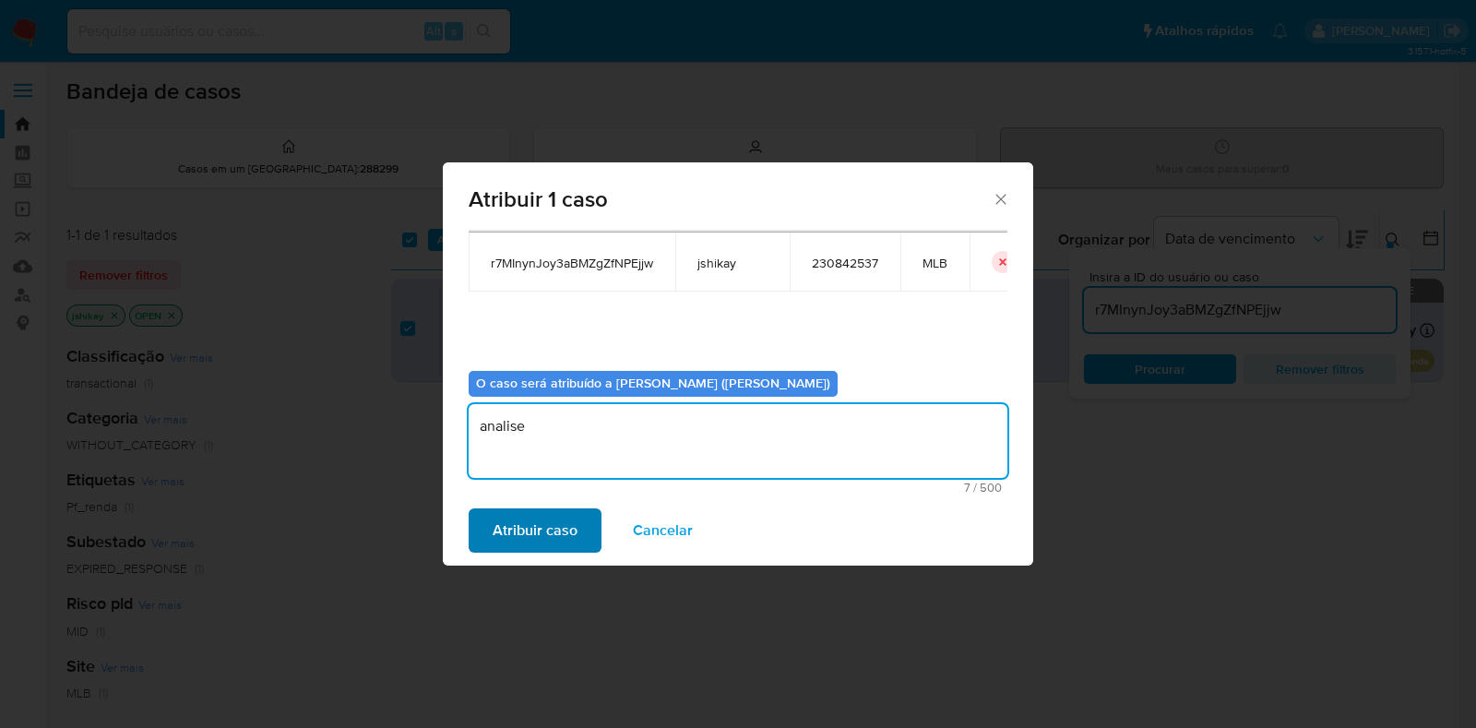
type textarea "analise"
click at [517, 540] on span "Atribuir caso" at bounding box center [535, 530] width 85 height 41
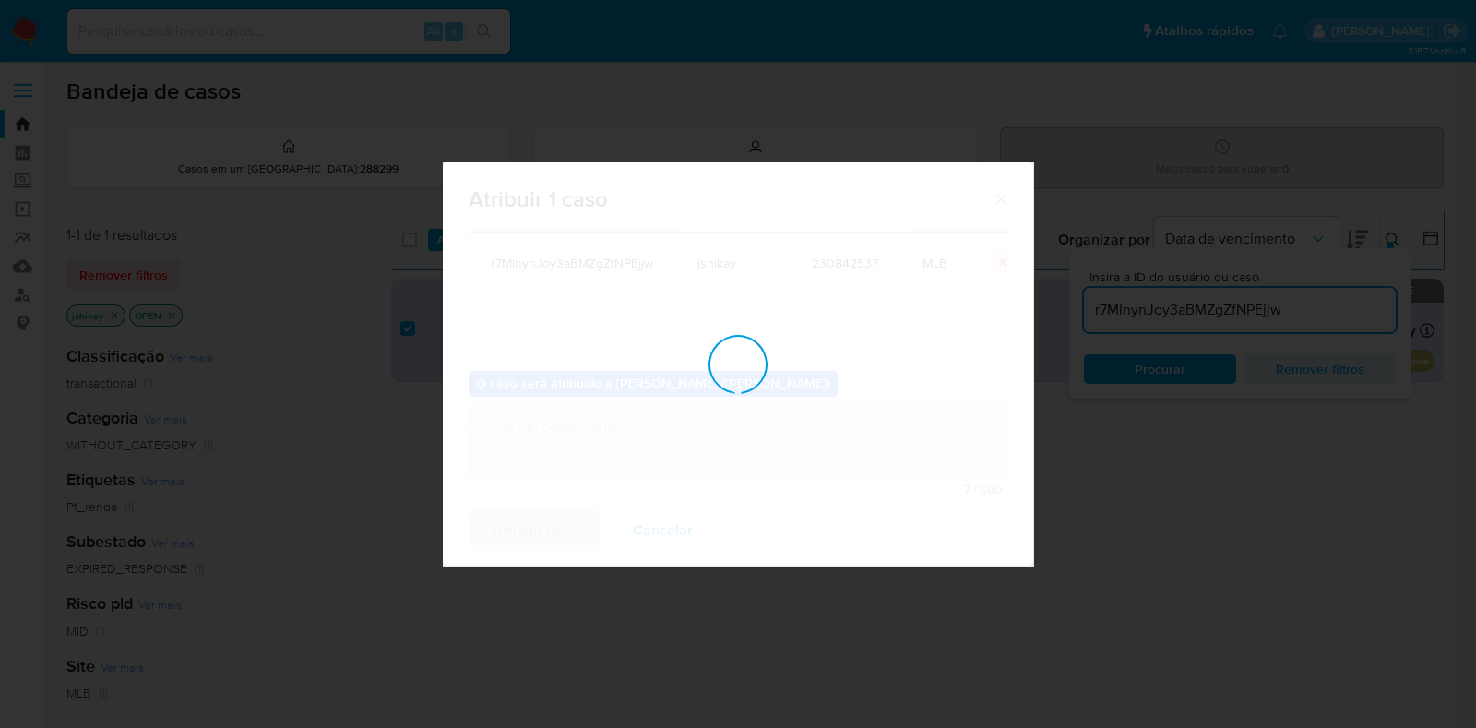
checkbox input "false"
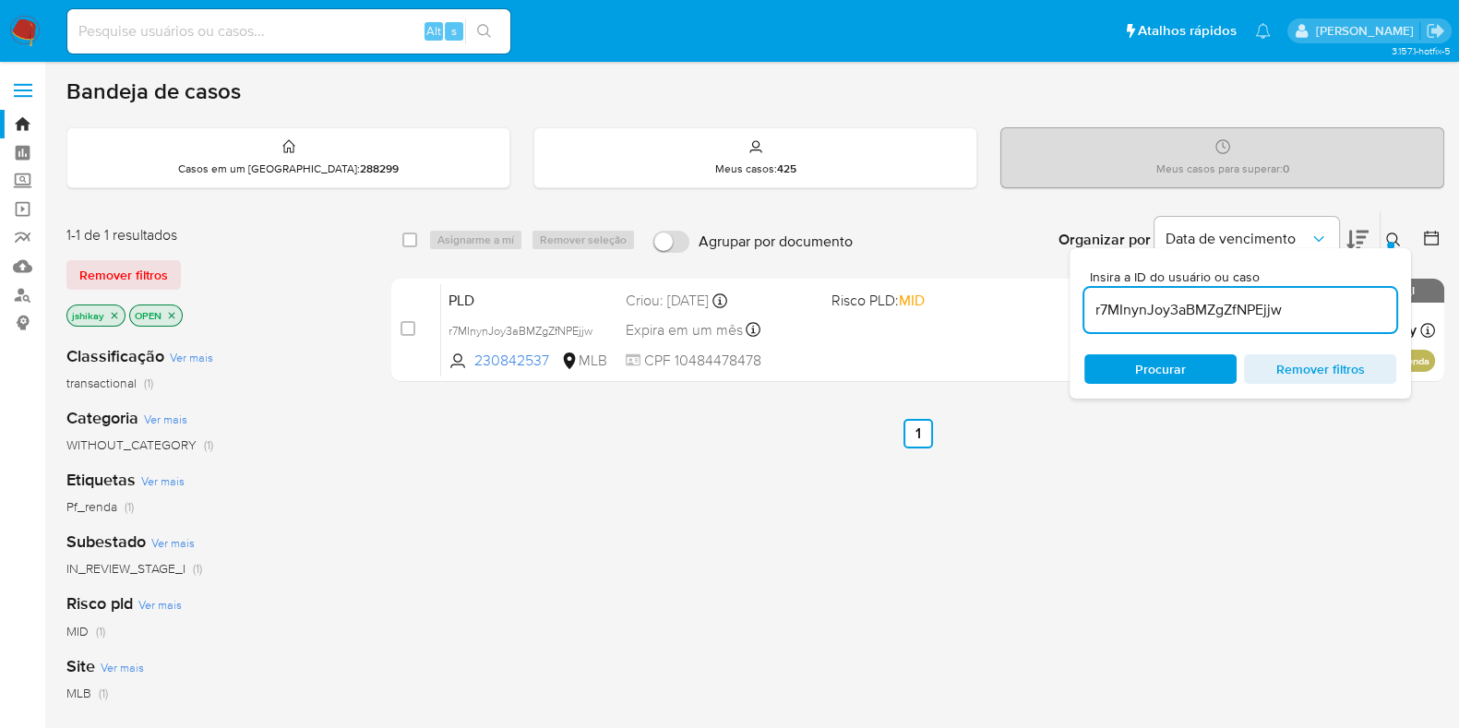
click at [32, 41] on img at bounding box center [24, 31] width 31 height 31
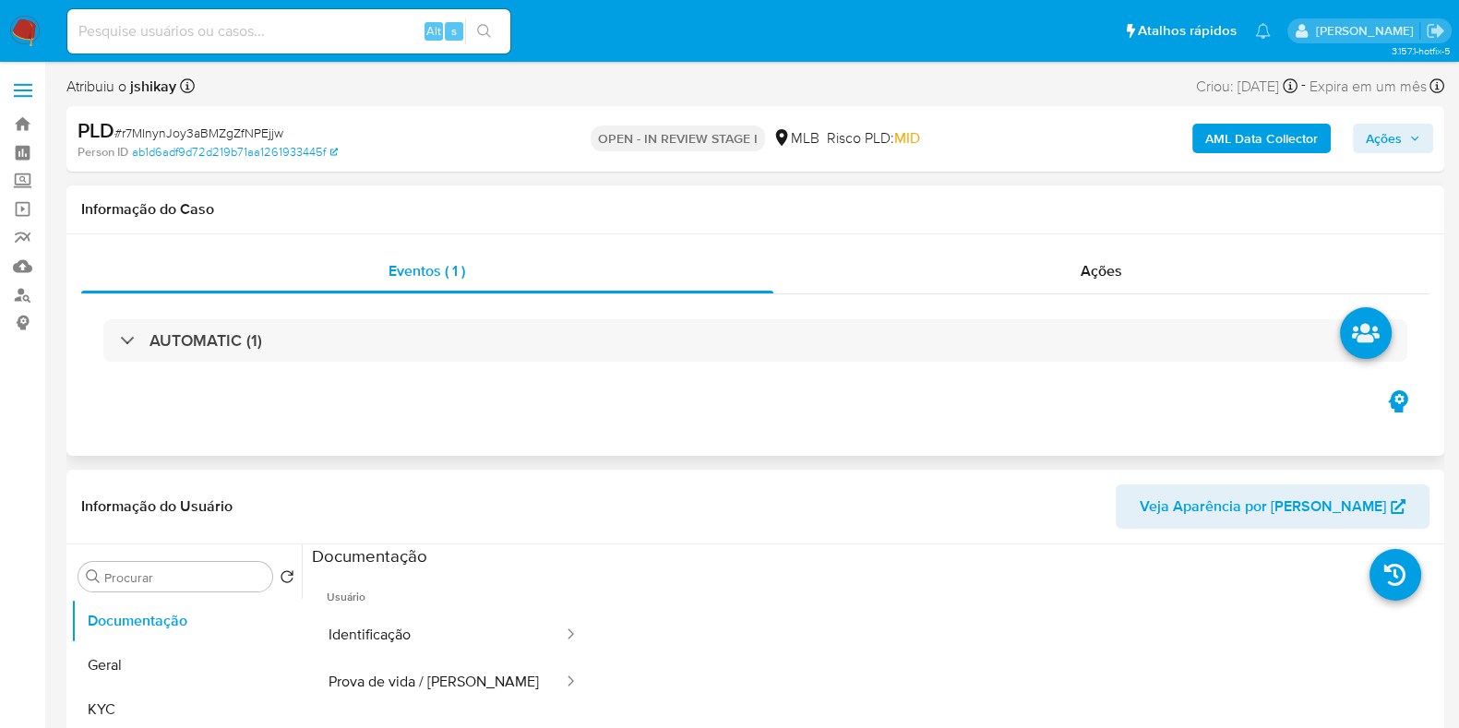
select select "10"
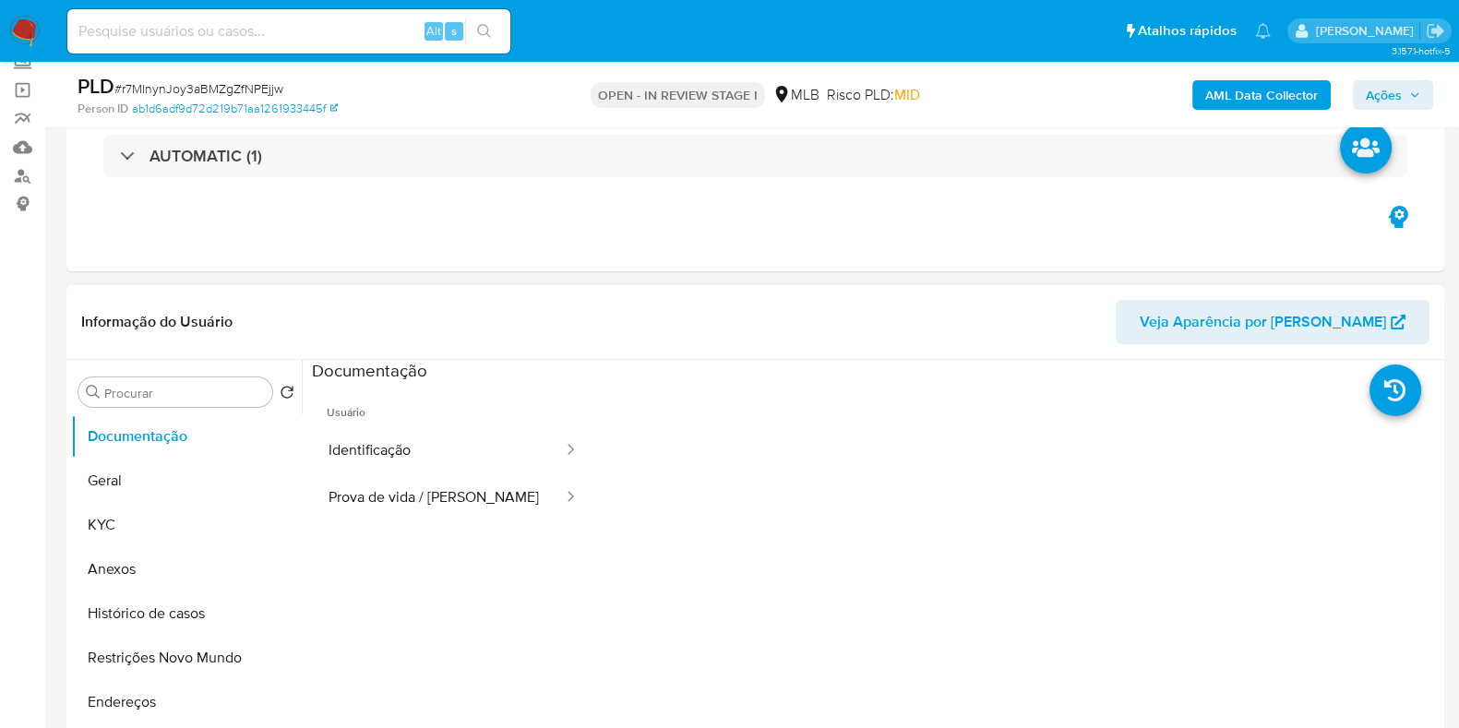
scroll to position [346, 0]
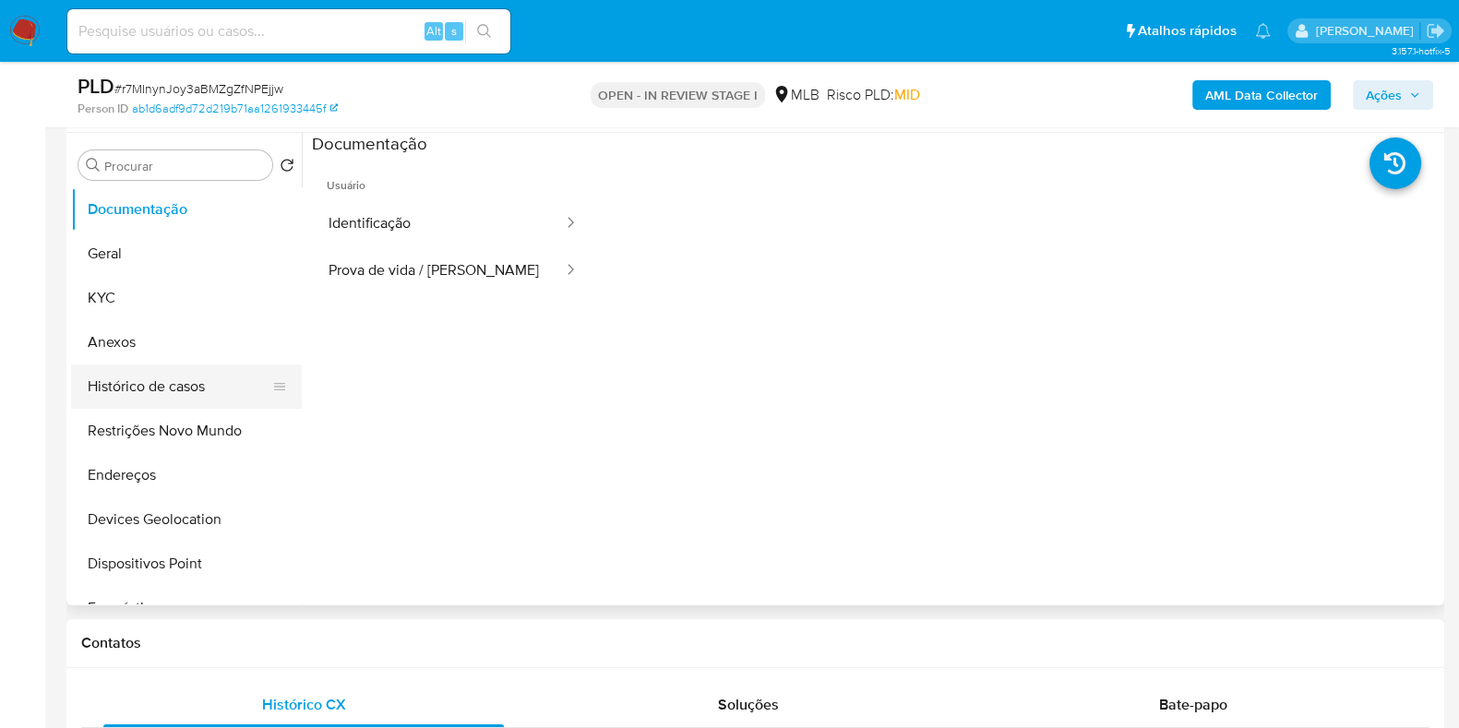
drag, startPoint x: 208, startPoint y: 376, endPoint x: 285, endPoint y: 357, distance: 79.9
click at [209, 376] on button "Histórico de casos" at bounding box center [186, 386] width 231 height 44
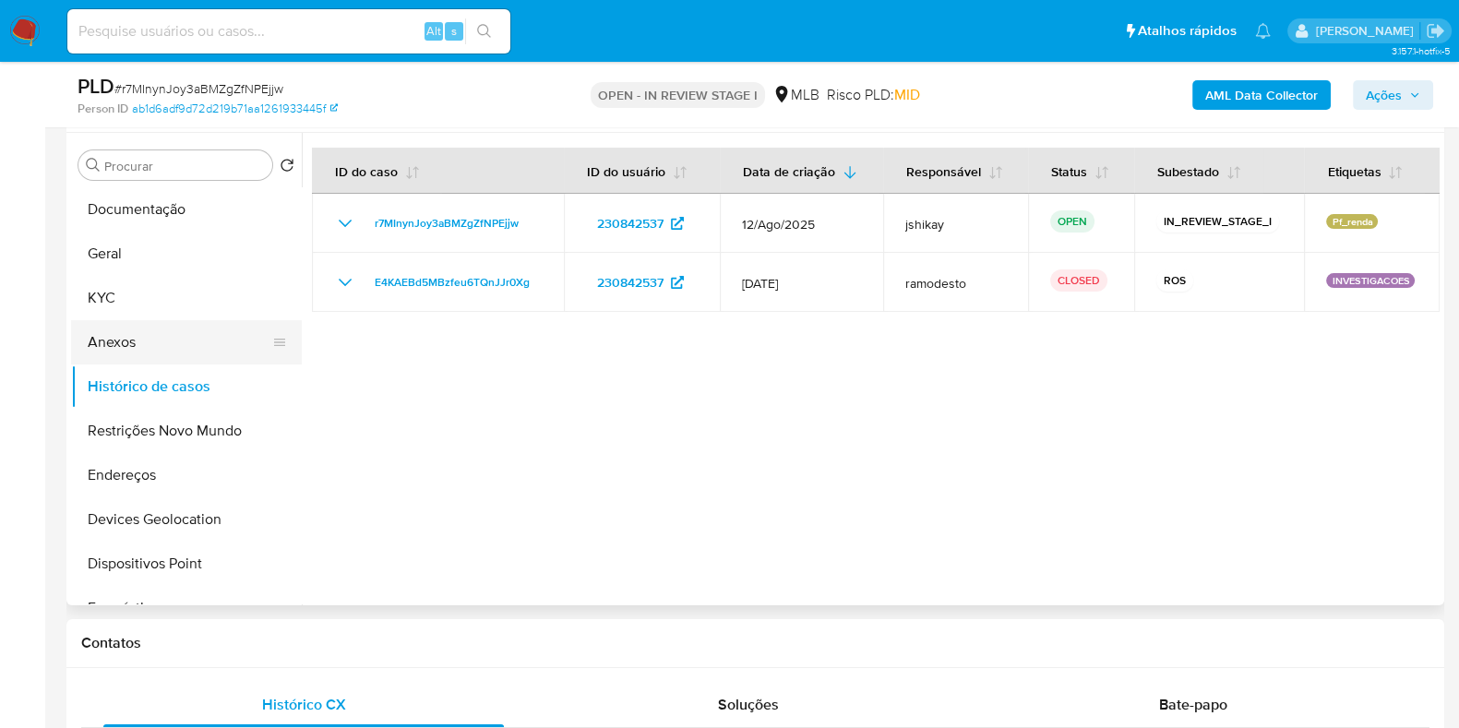
click at [138, 329] on button "Anexos" at bounding box center [179, 342] width 216 height 44
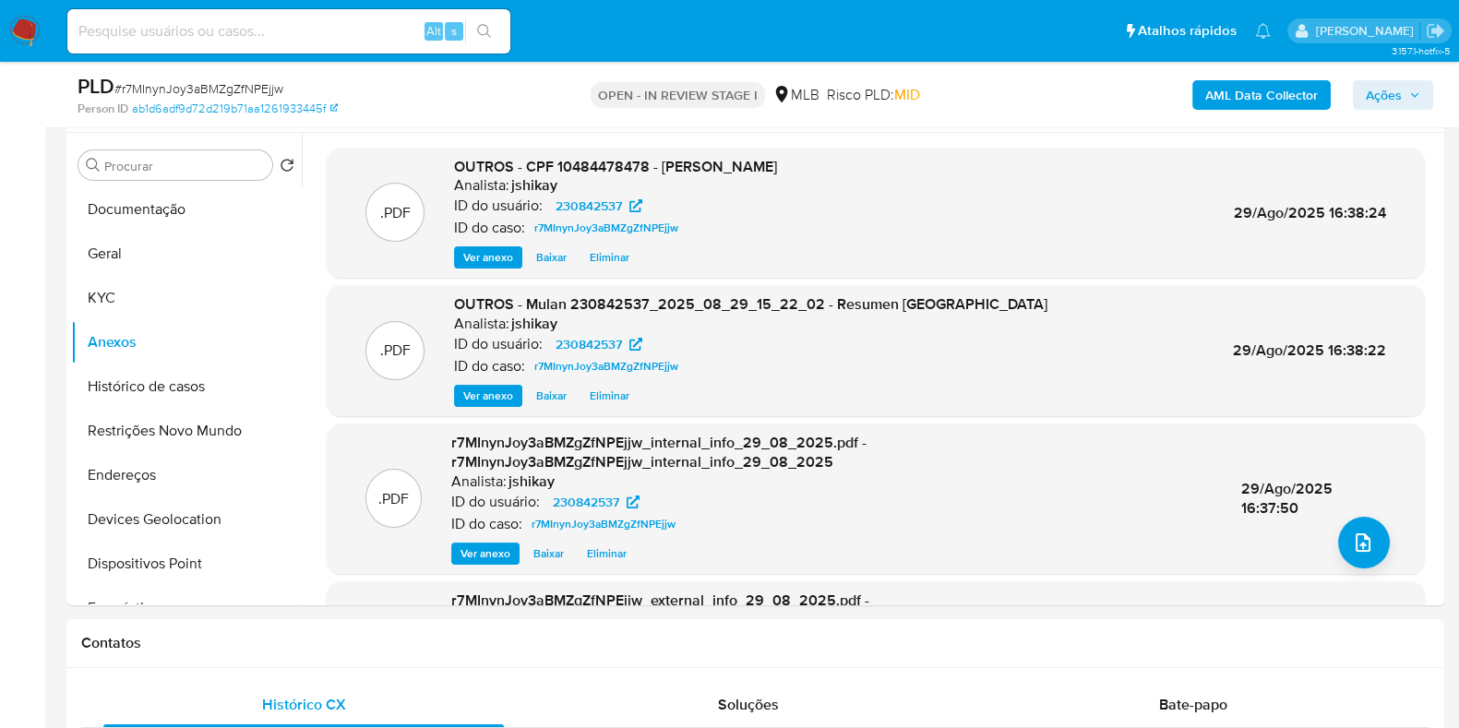
click at [1366, 108] on span "Ações" at bounding box center [1384, 95] width 36 height 30
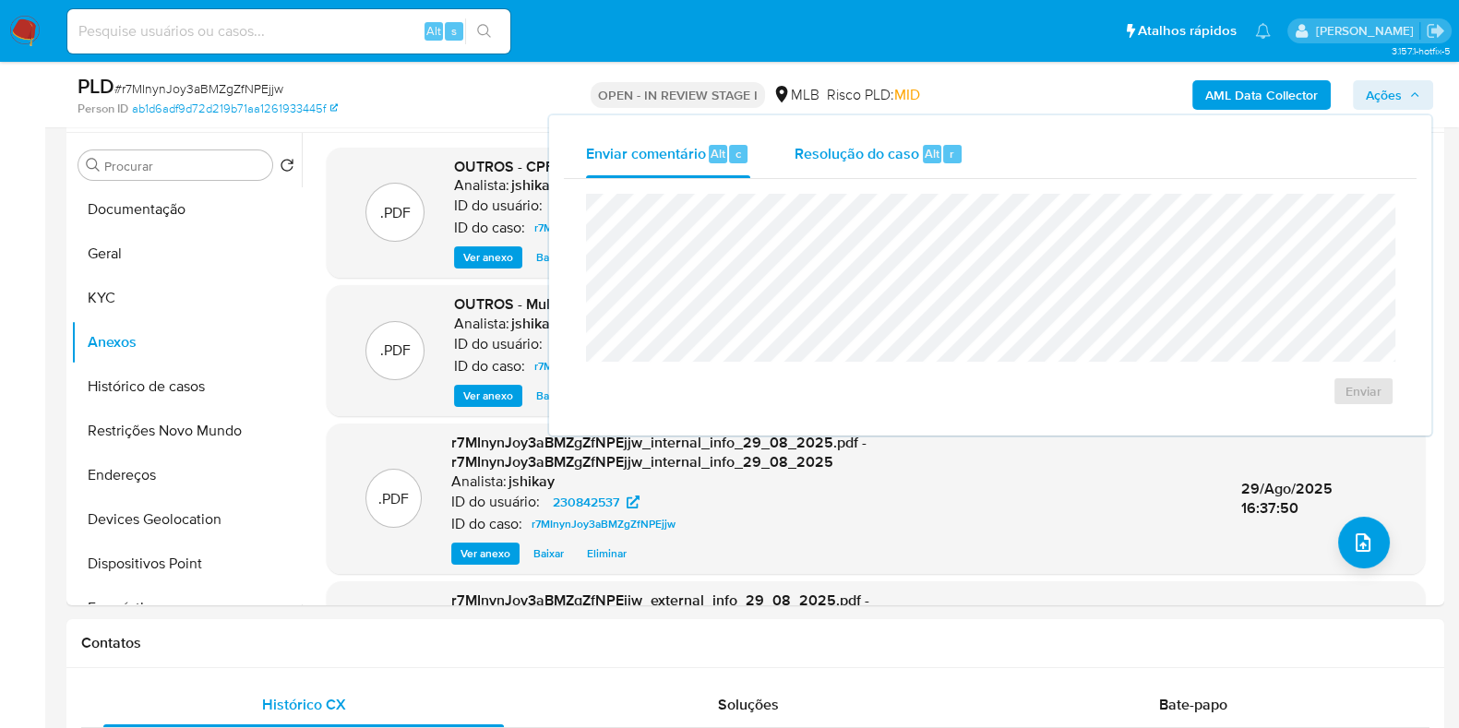
click at [890, 154] on span "Resolução do caso" at bounding box center [856, 152] width 125 height 21
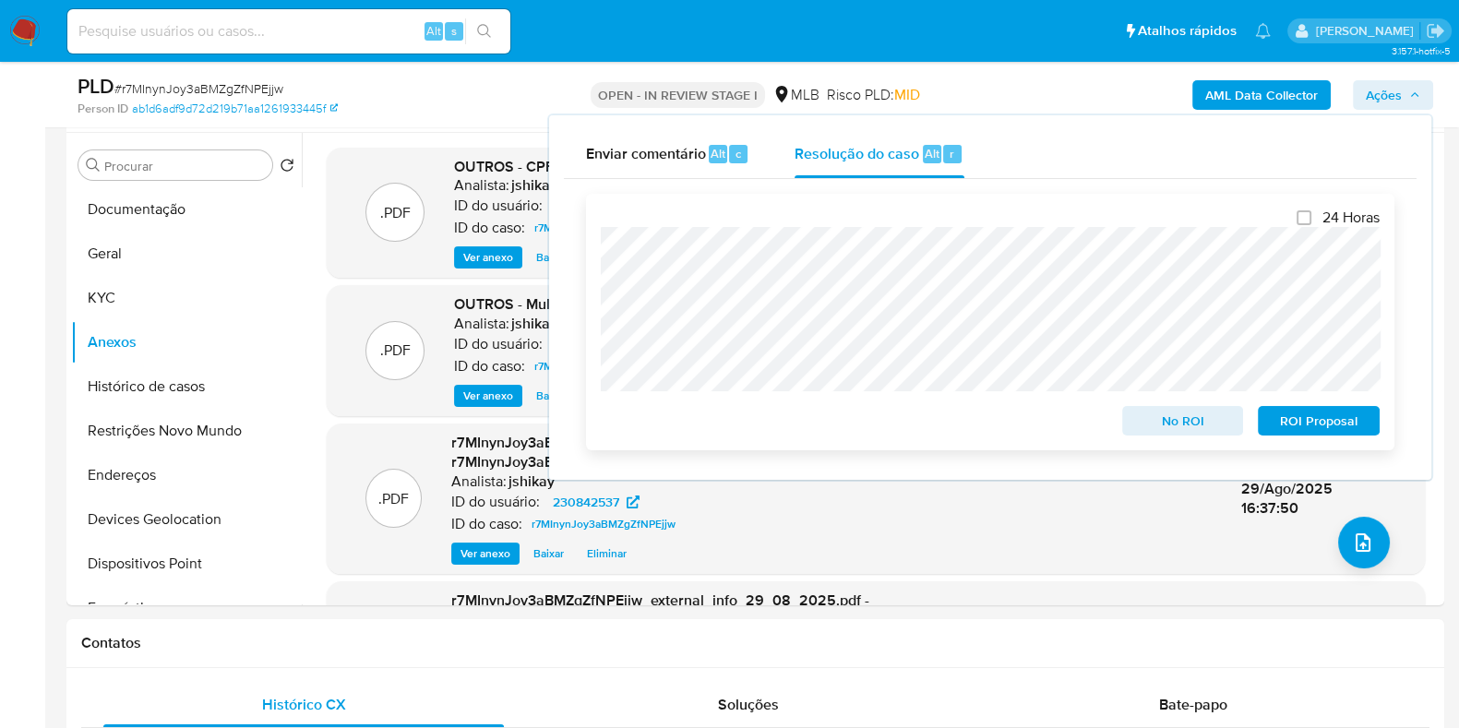
click at [1156, 422] on span "No ROI" at bounding box center [1183, 421] width 96 height 26
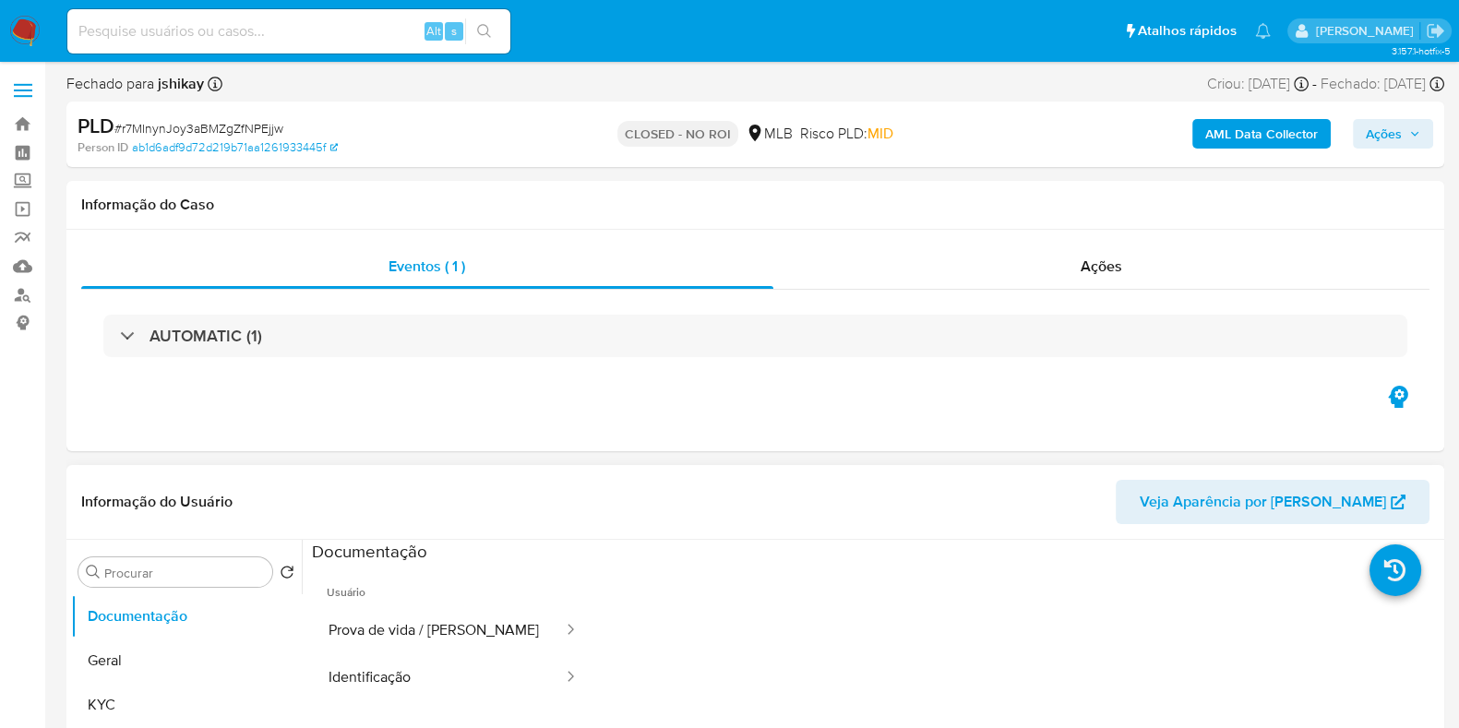
select select "10"
click at [132, 718] on button "KYC" at bounding box center [179, 705] width 216 height 44
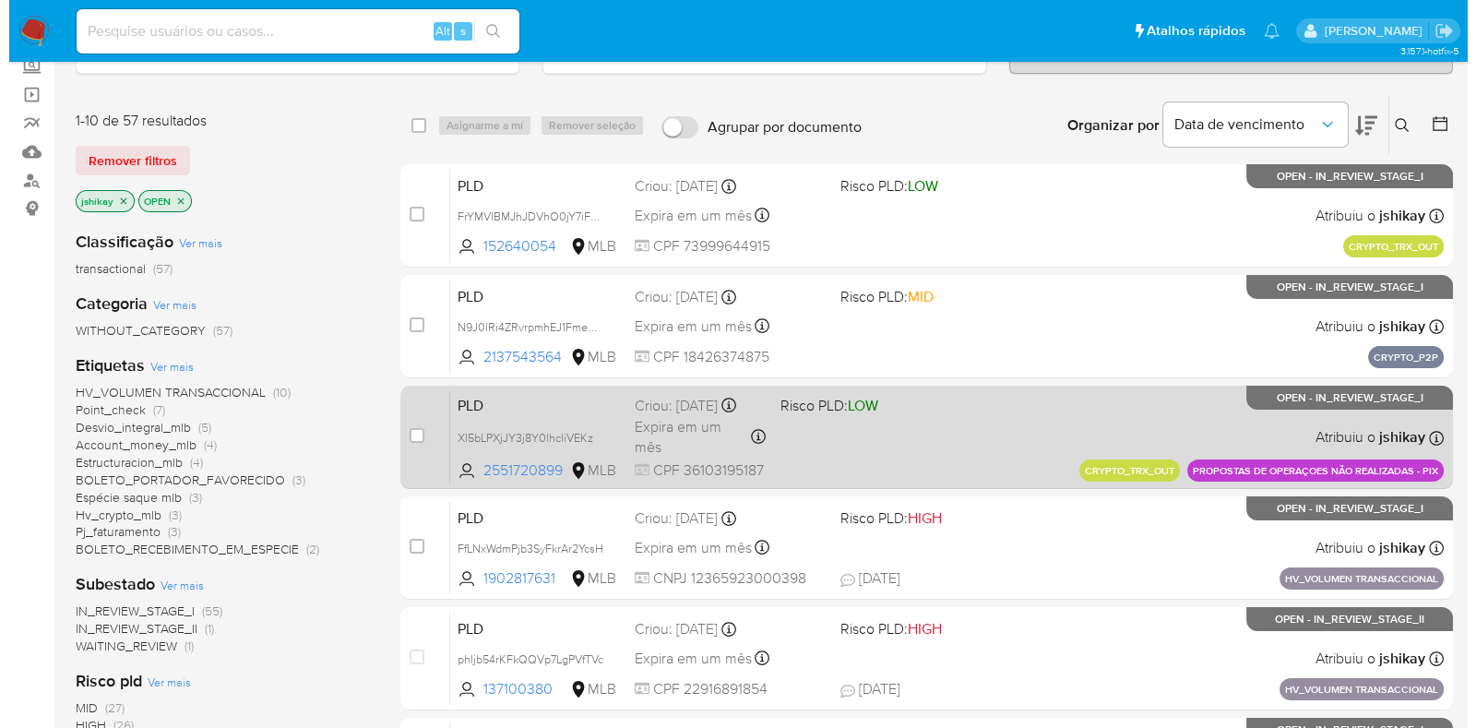
scroll to position [230, 0]
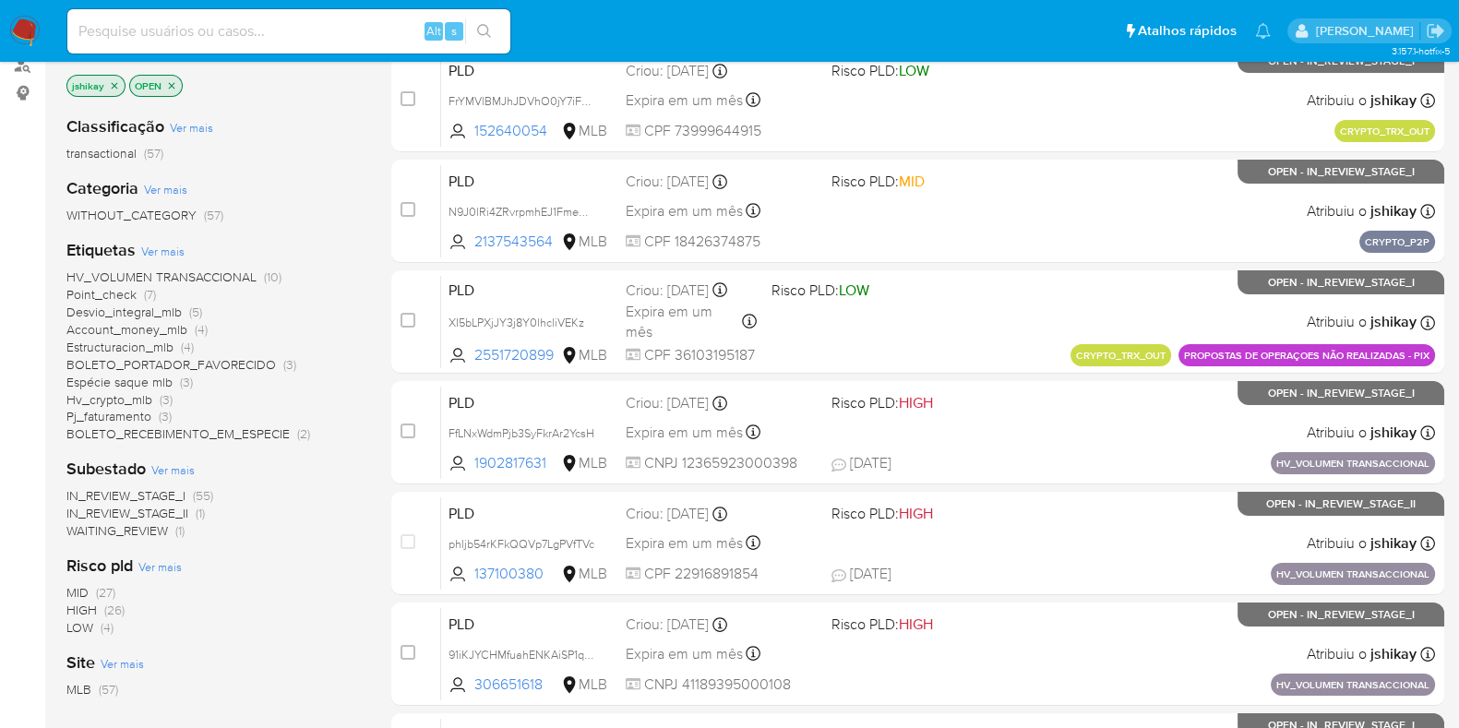
click at [160, 245] on span "Ver mais" at bounding box center [162, 251] width 43 height 17
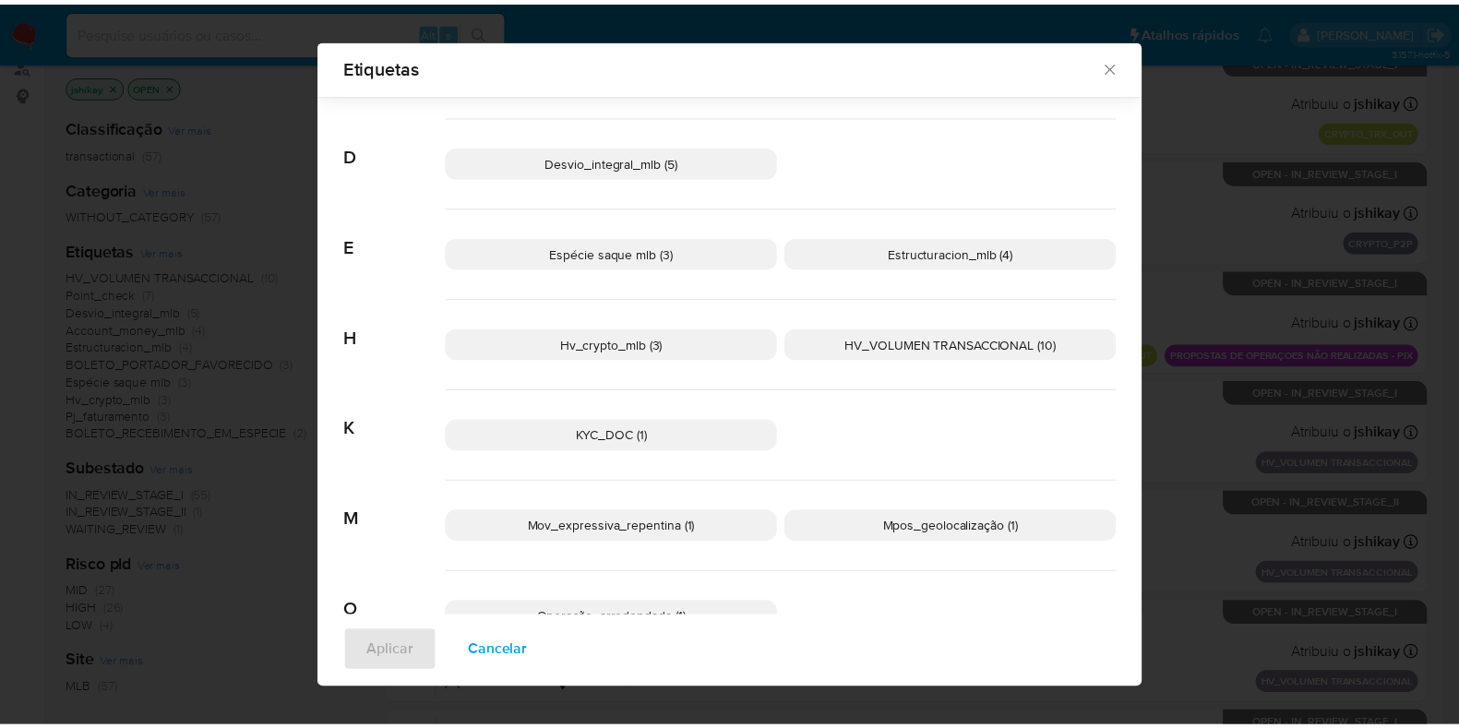
scroll to position [0, 0]
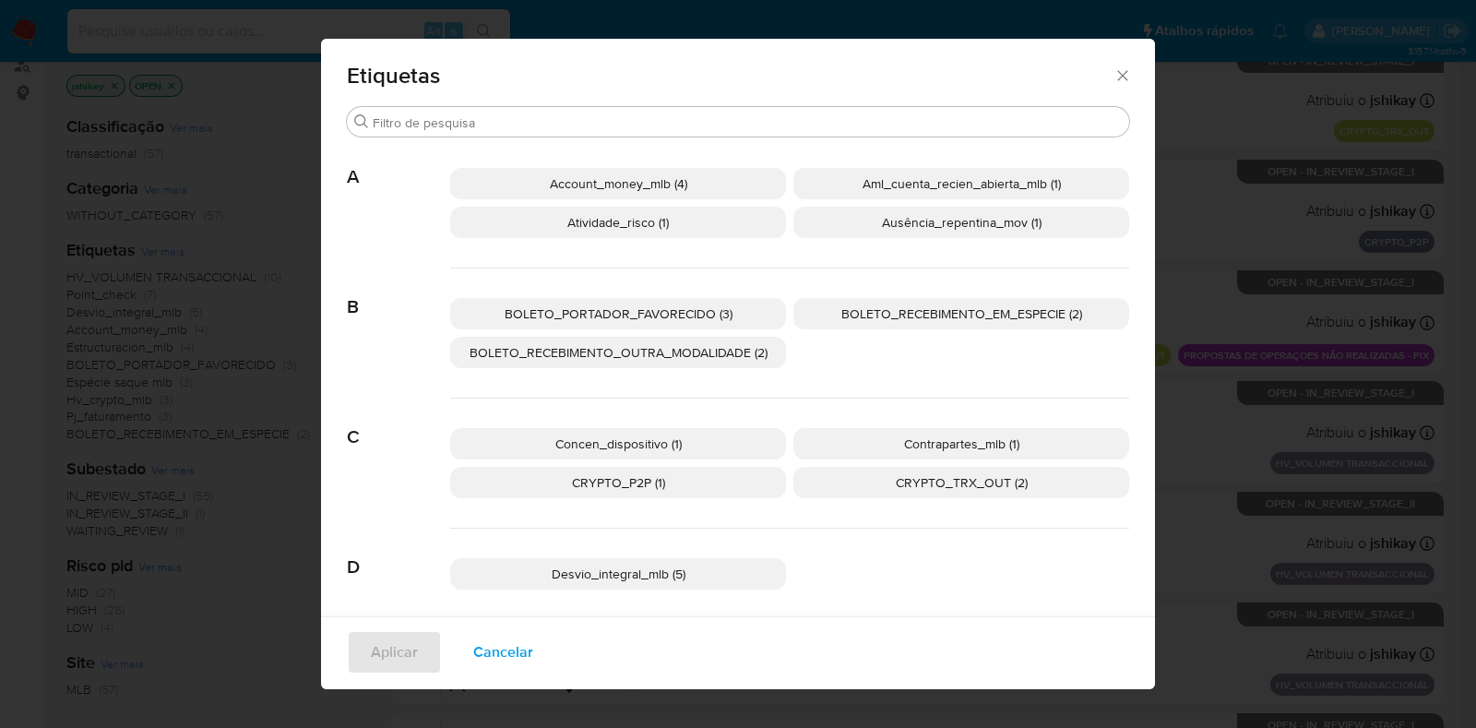
click at [1101, 77] on span "Etiquetas" at bounding box center [730, 76] width 767 height 22
click at [1114, 78] on icon "Fechar" at bounding box center [1123, 75] width 18 height 18
